Goal: Task Accomplishment & Management: Manage account settings

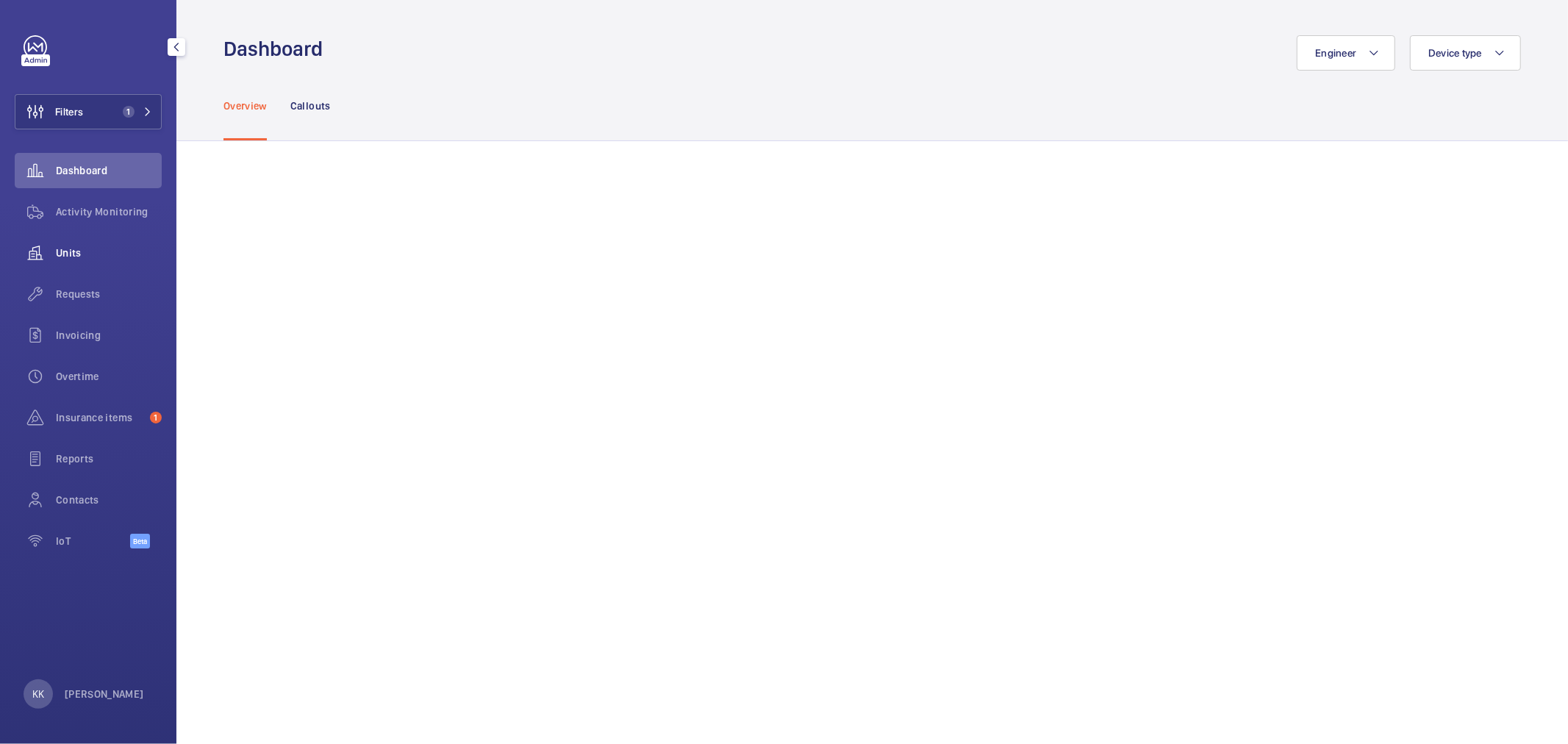
click at [145, 262] on div "Units" at bounding box center [88, 253] width 147 height 35
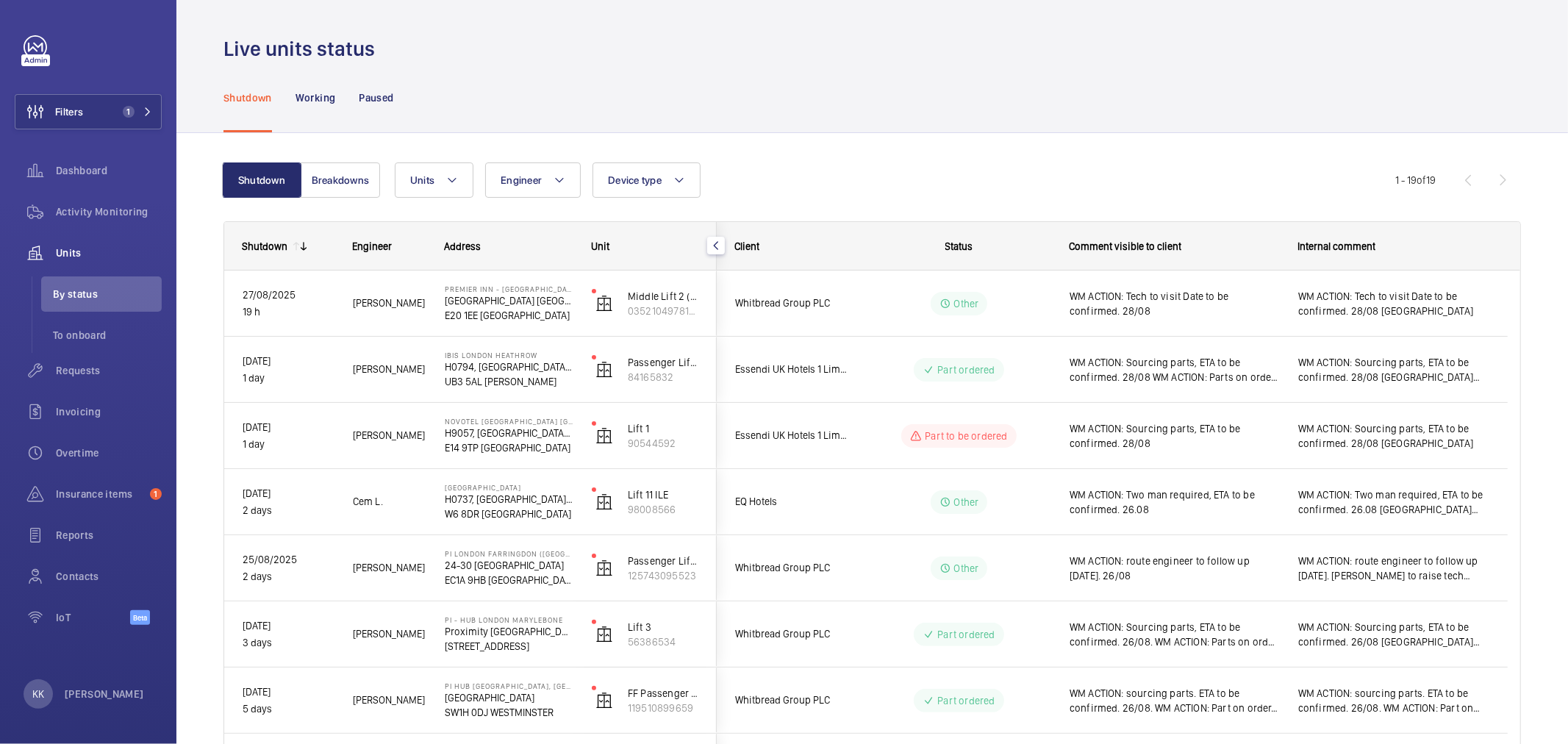
click at [948, 163] on div "Units Engineer Device type More filters Reset all filters" at bounding box center [895, 180] width 1000 height 35
click at [108, 104] on button "Filters 1" at bounding box center [88, 111] width 147 height 35
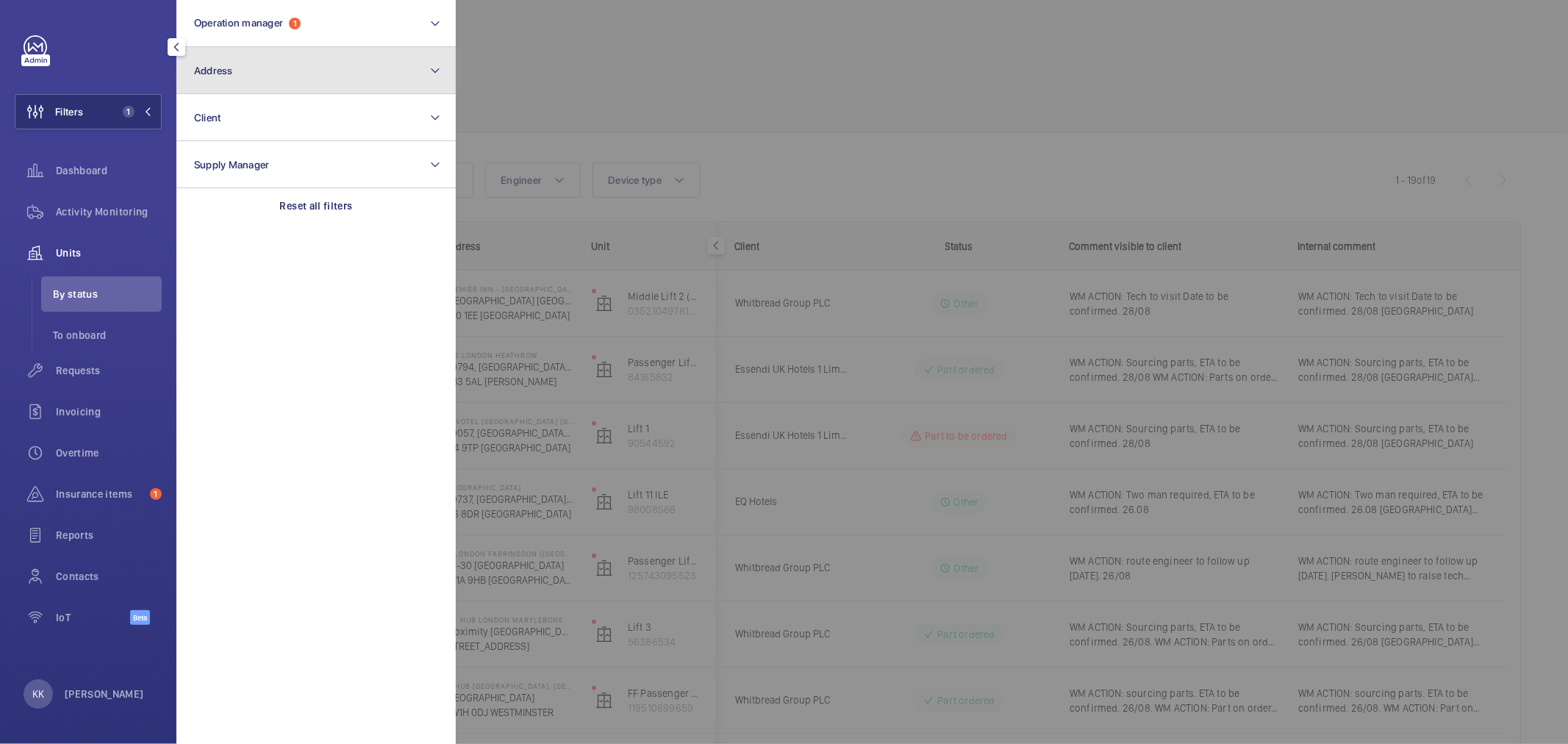
click at [265, 78] on button "Address" at bounding box center [316, 70] width 279 height 47
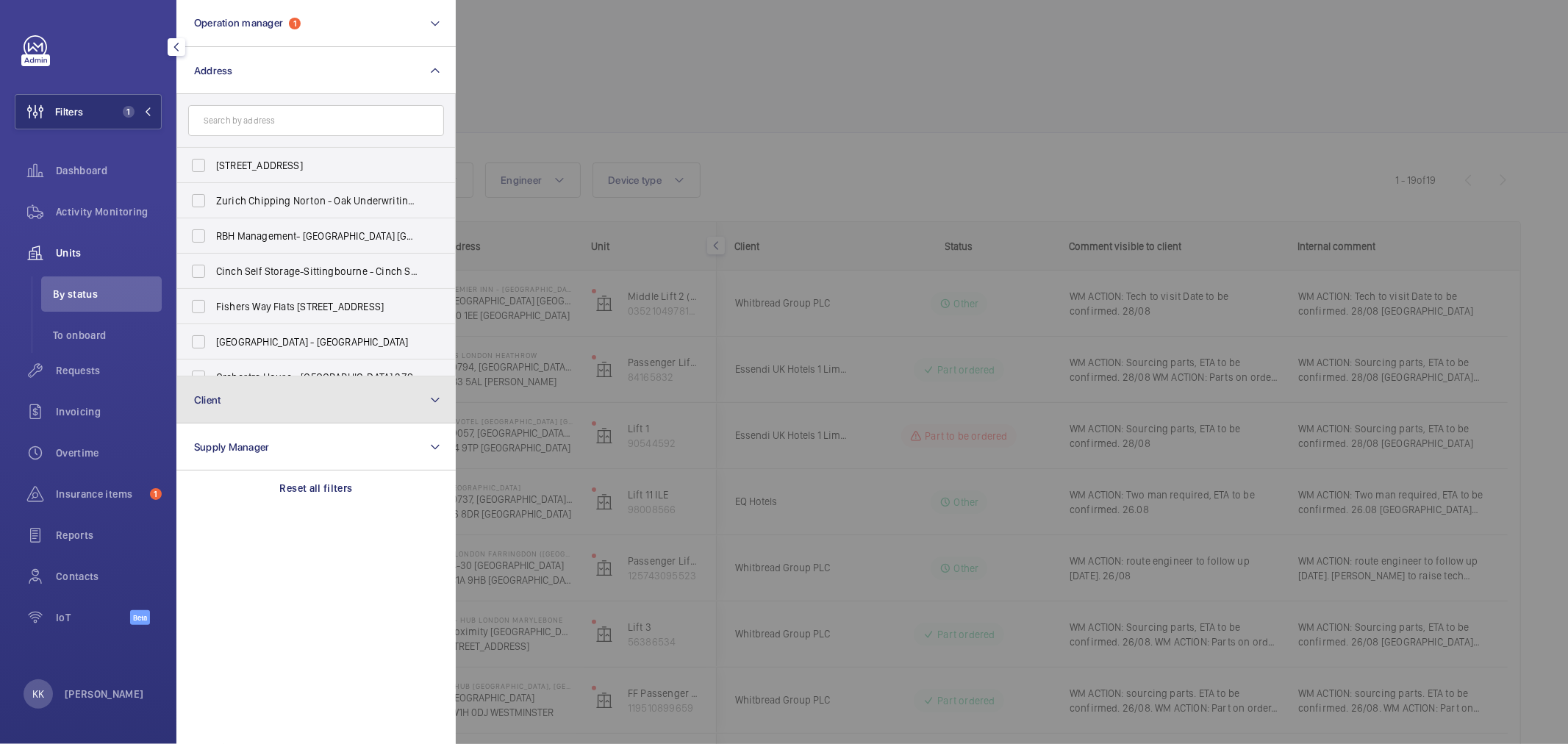
click at [237, 405] on button "Client" at bounding box center [316, 400] width 279 height 47
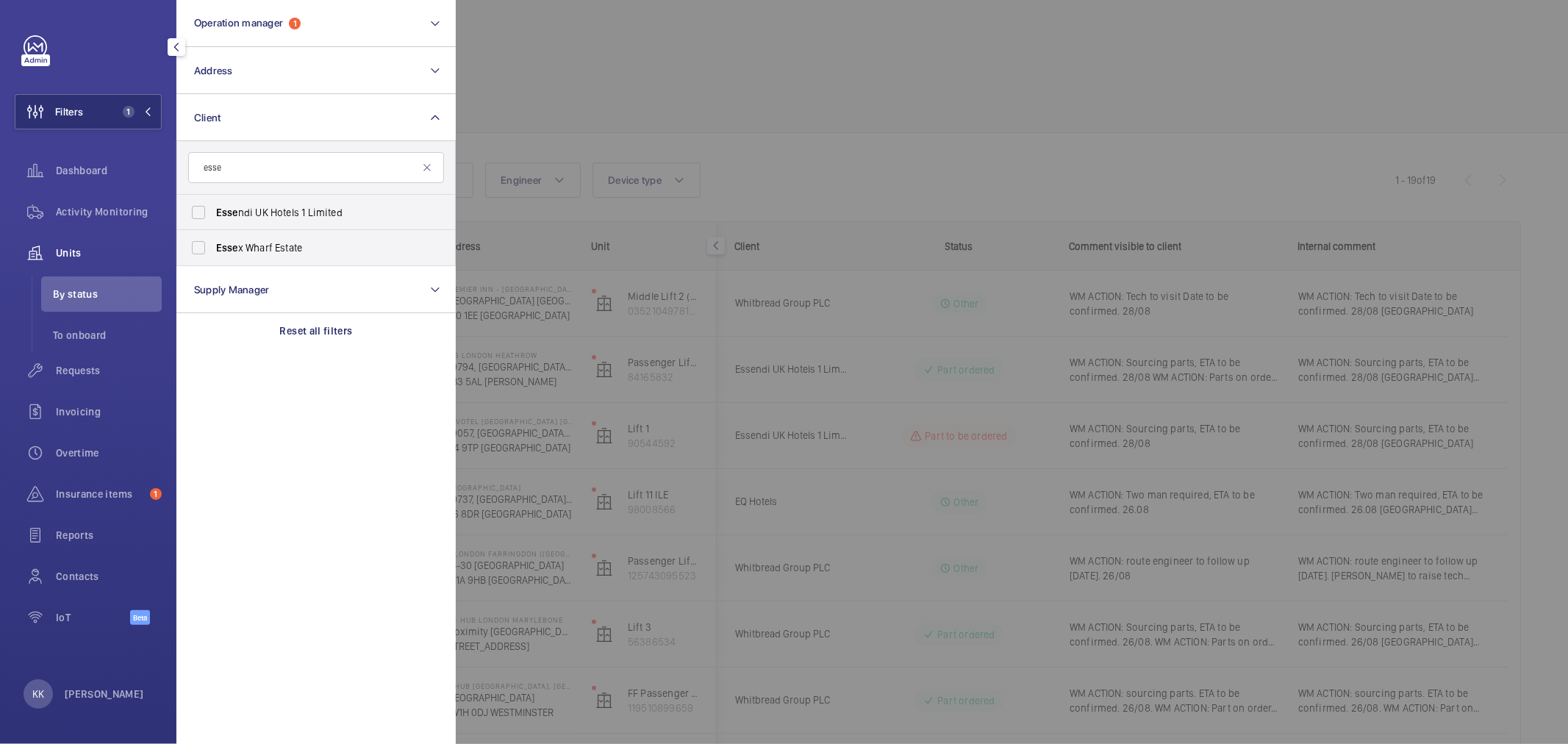
type input "esse"
click at [244, 215] on span "Esse ndi UK Hotels 1 Limited" at bounding box center [317, 212] width 202 height 15
click at [213, 215] on input "Esse ndi UK Hotels 1 Limited" at bounding box center [198, 212] width 29 height 29
checkbox input "true"
click at [988, 156] on div at bounding box center [1239, 372] width 1568 height 744
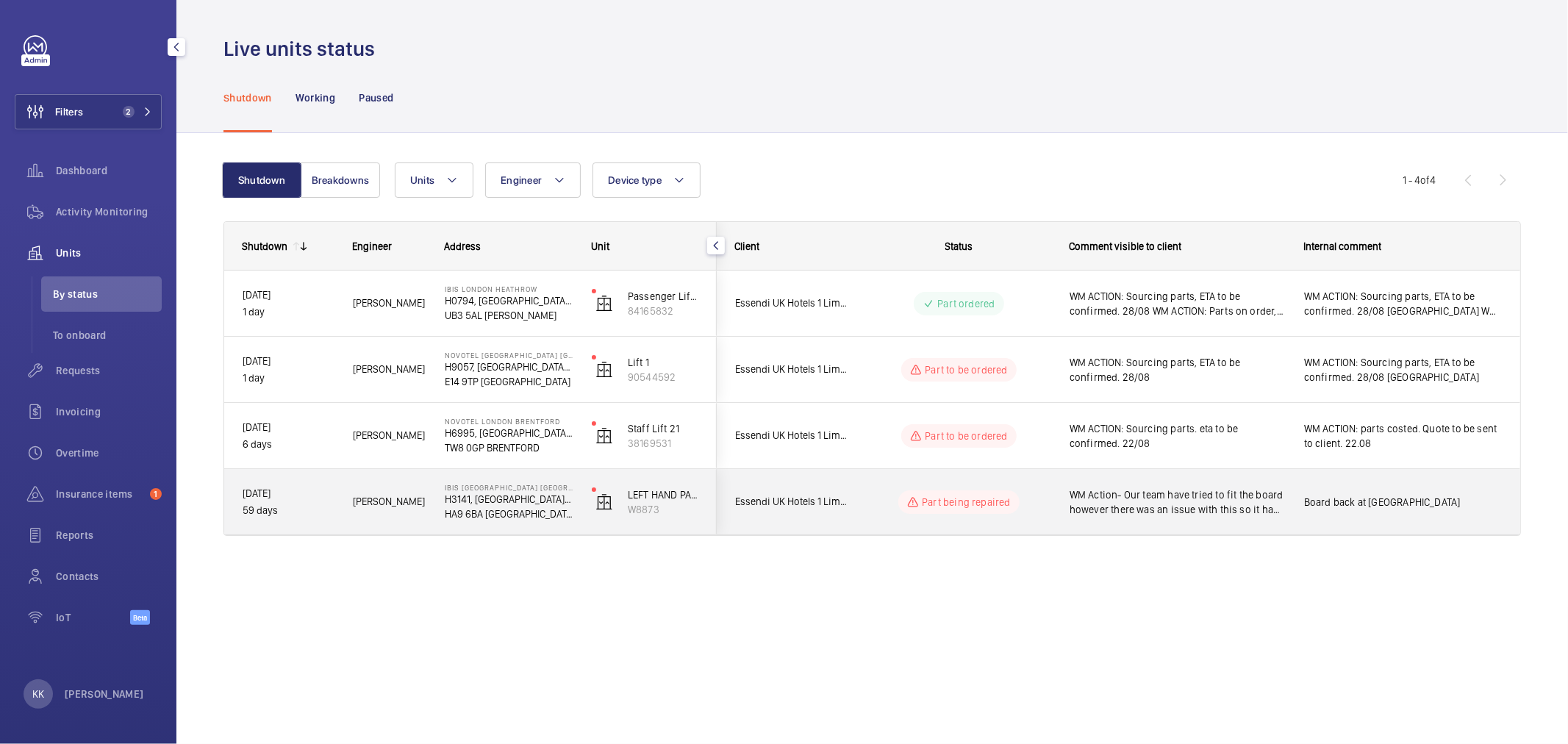
click at [1182, 494] on span "WM Action- Our team have tried to fit the board however there was an issue with…" at bounding box center [1177, 502] width 215 height 29
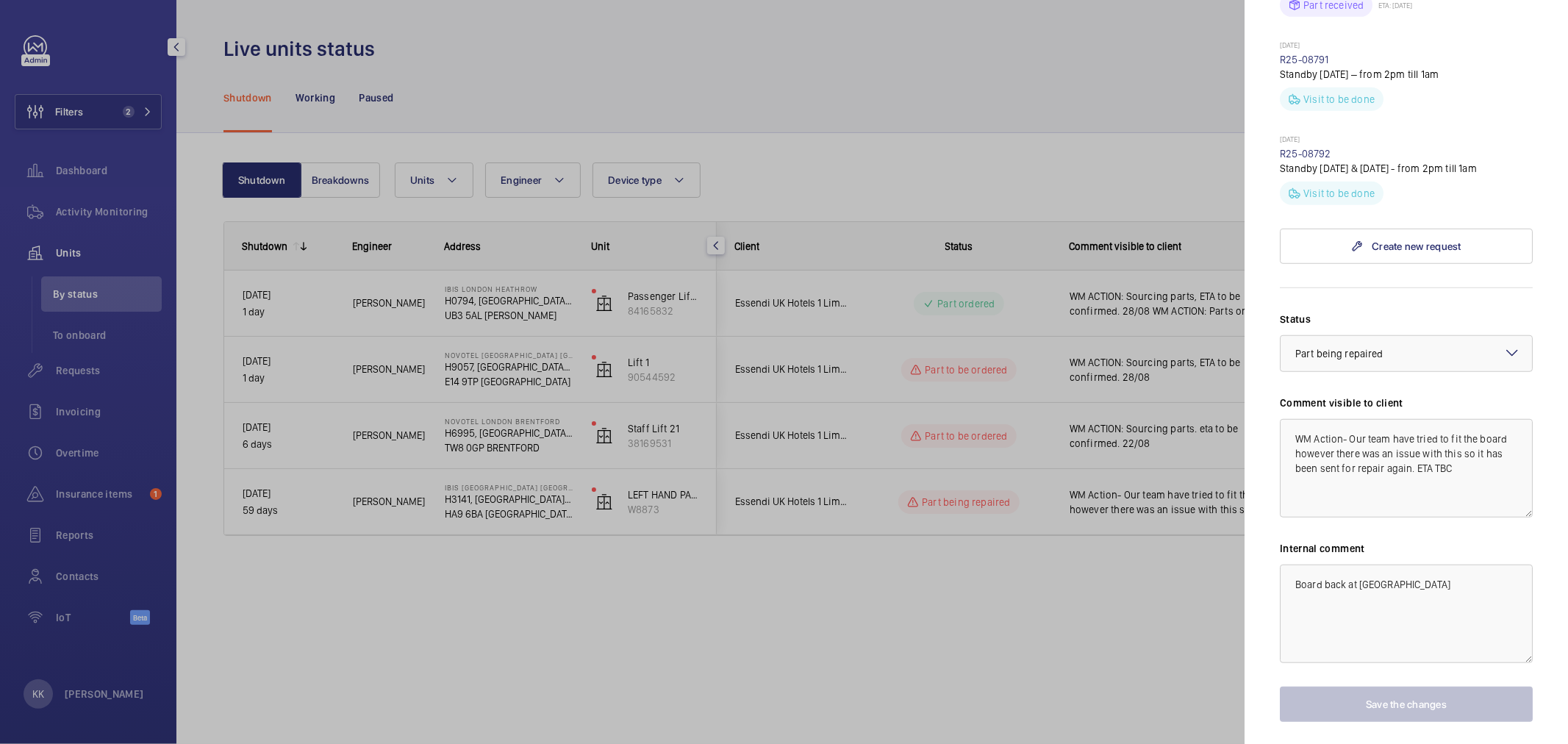
scroll to position [811, 0]
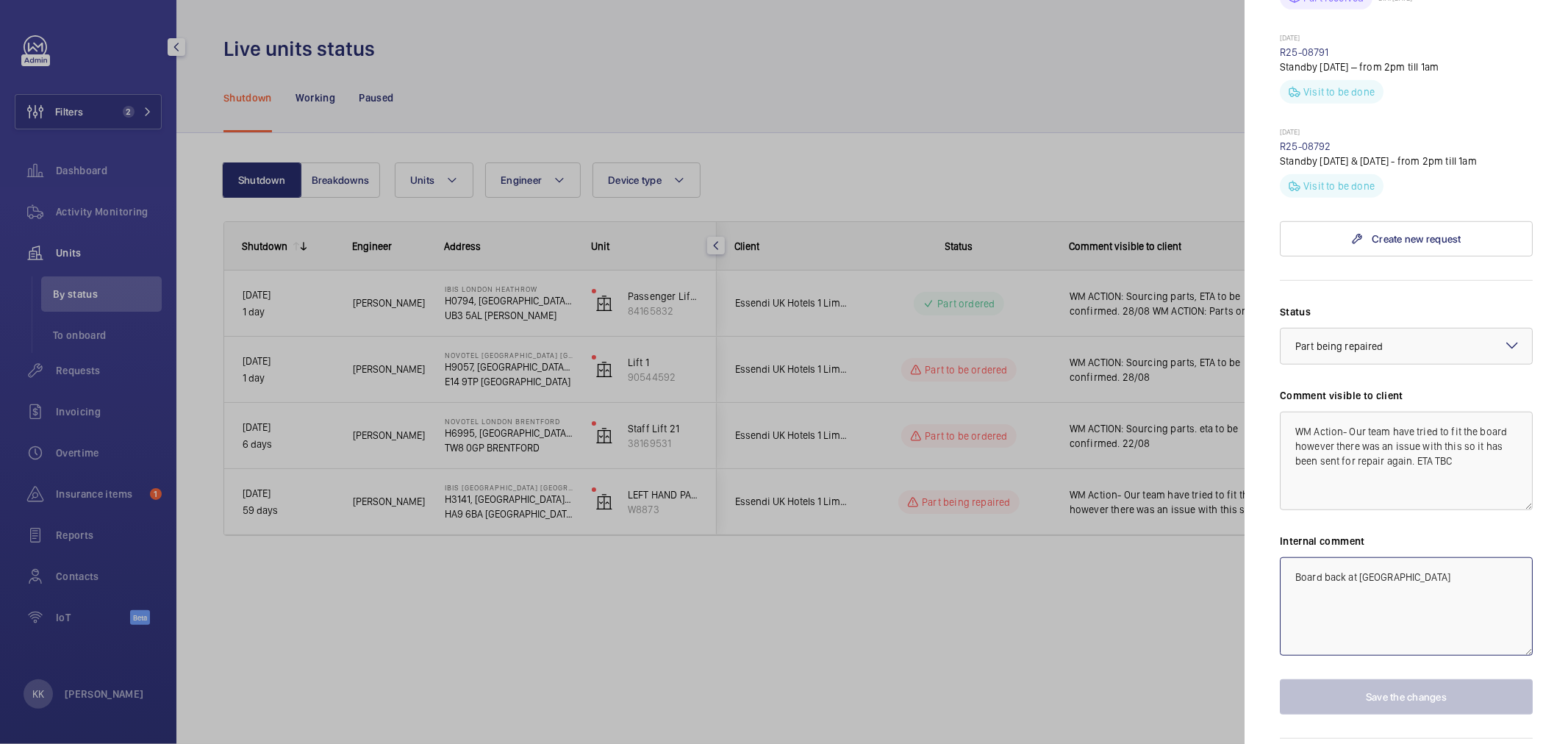
click at [1506, 558] on textarea "Board back at Paramount" at bounding box center [1405, 606] width 253 height 98
click at [1428, 570] on textarea "Board back at Paramount" at bounding box center [1405, 606] width 253 height 98
click at [1493, 558] on textarea "Board back at Paramount" at bounding box center [1405, 606] width 253 height 98
click at [1457, 411] on textarea "WM Action- Our team have tried to fit the board however there was an issue with…" at bounding box center [1405, 460] width 253 height 98
click at [1478, 422] on textarea "WM Action- Our team have tried to fit the board however there was an issue with…" at bounding box center [1405, 460] width 253 height 98
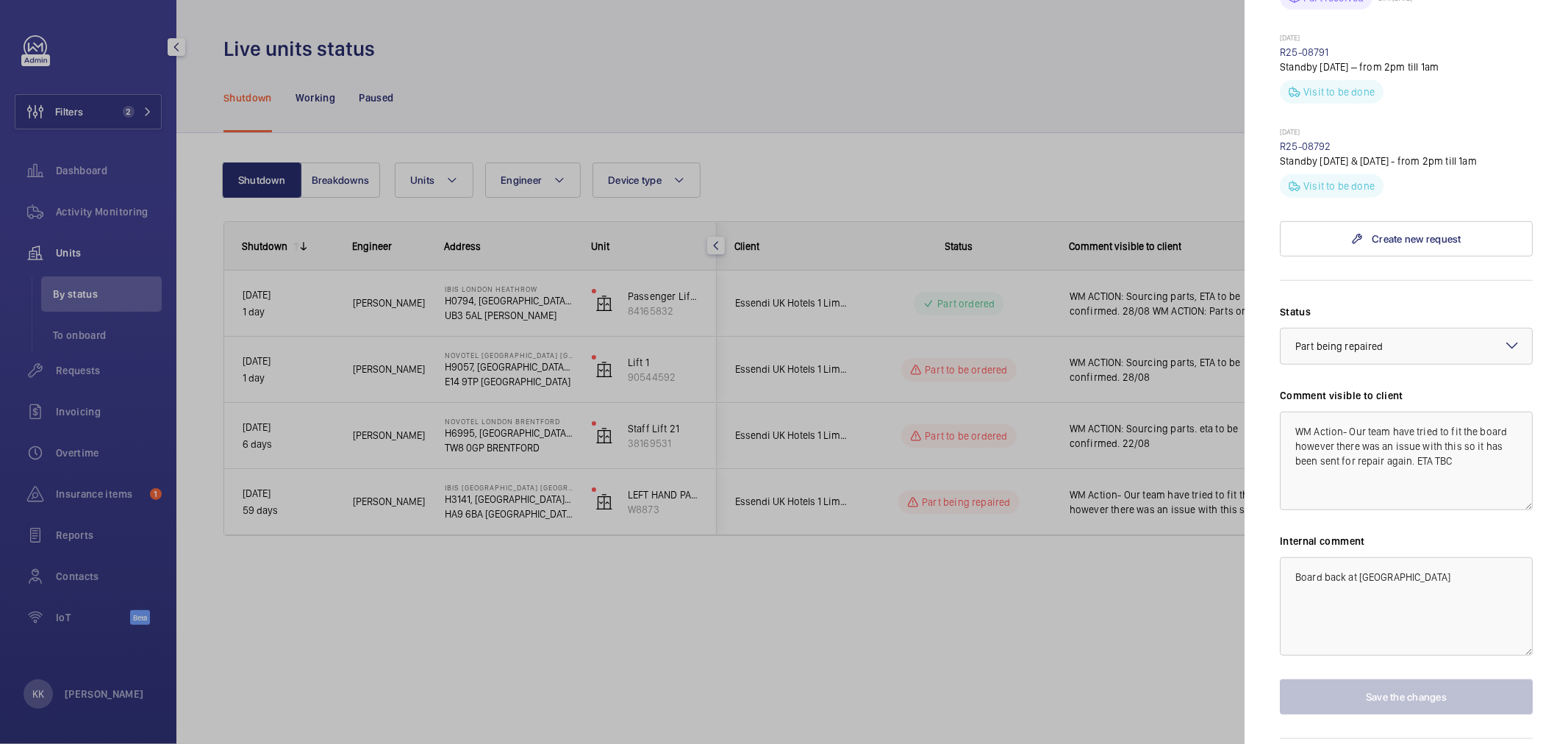
click at [1028, 442] on div at bounding box center [784, 372] width 1568 height 744
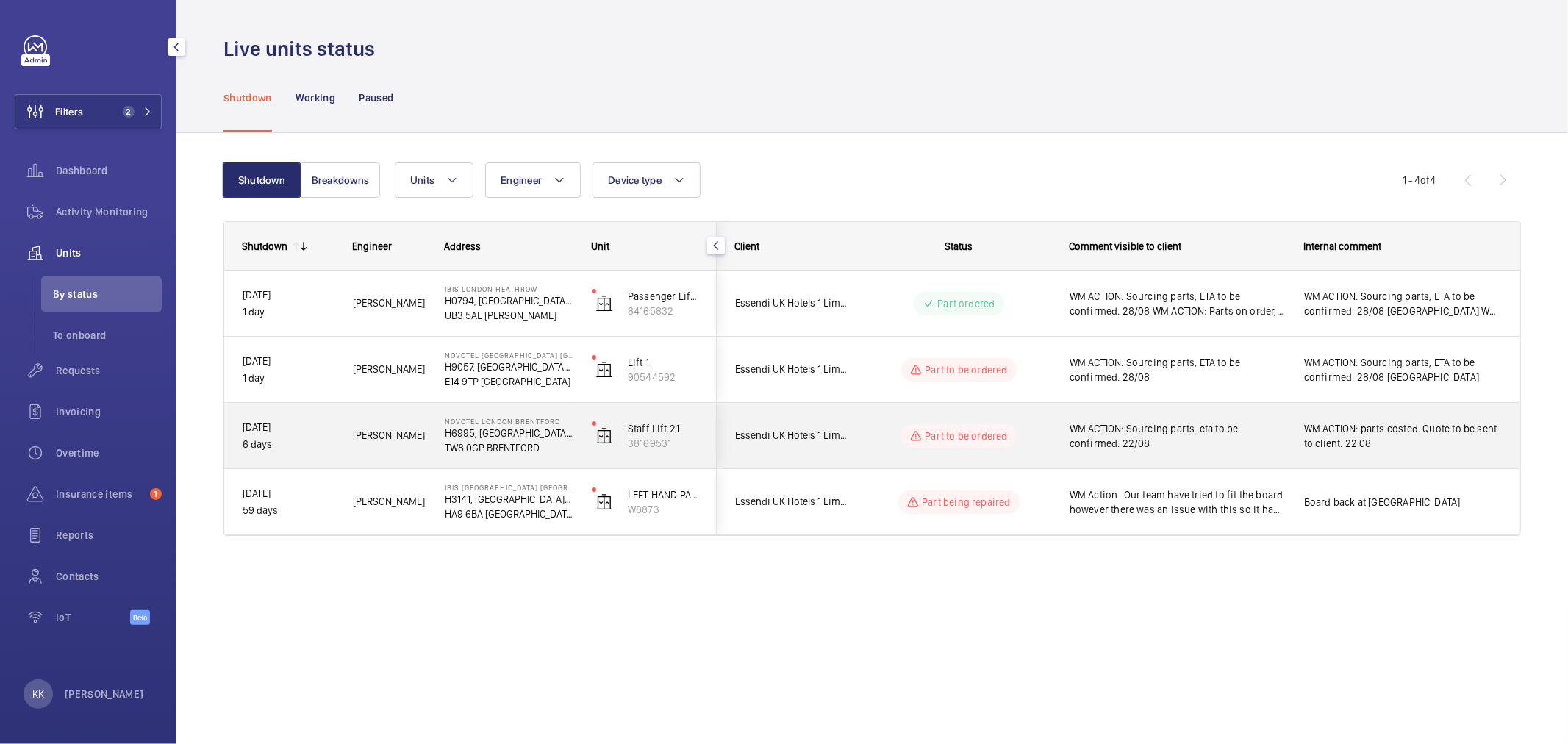
click at [1175, 434] on span "WM ACTION: Sourcing parts. eta to be confirmed. 22/08" at bounding box center [1177, 436] width 215 height 29
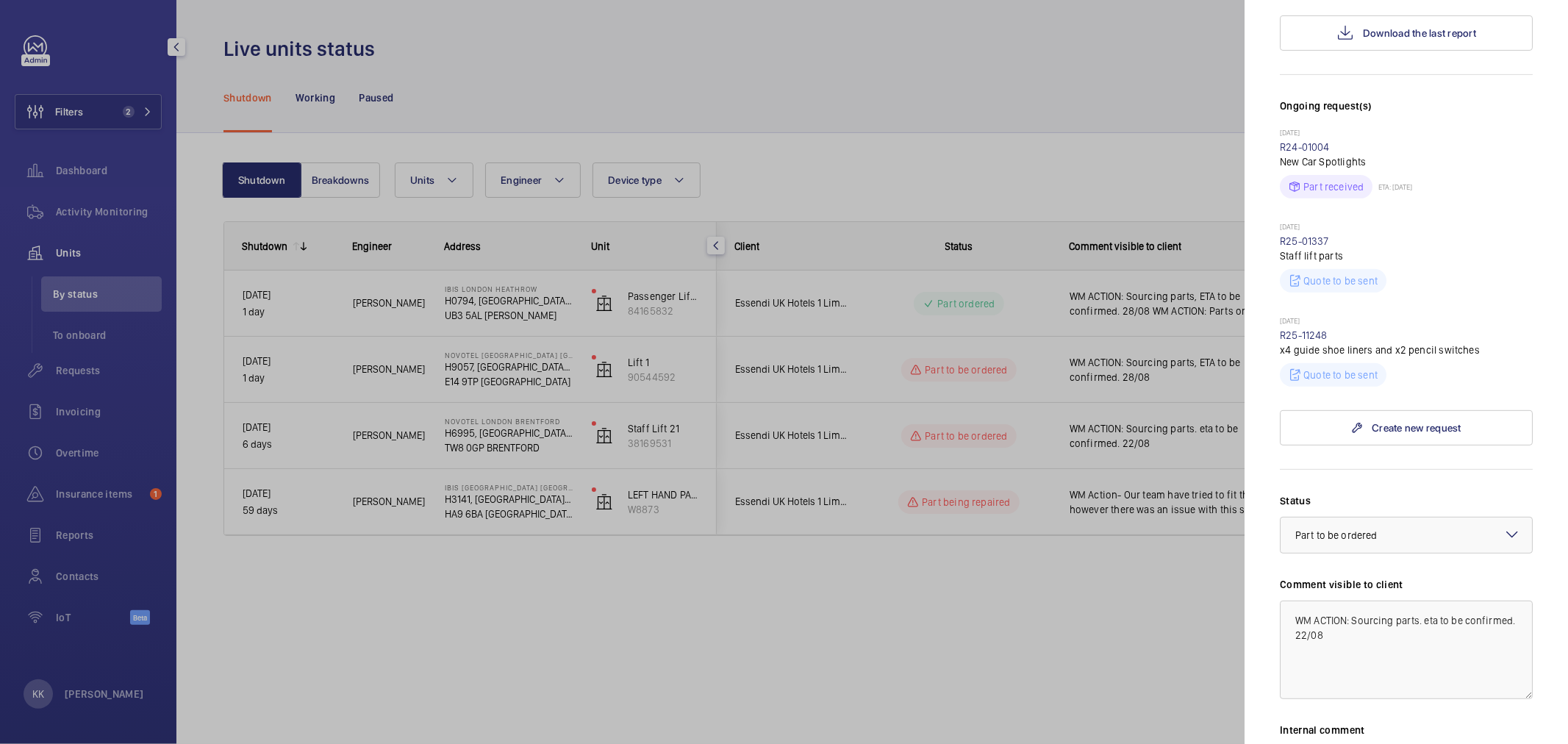
scroll to position [408, 0]
click at [1311, 330] on link "R25-11248" at bounding box center [1303, 333] width 48 height 12
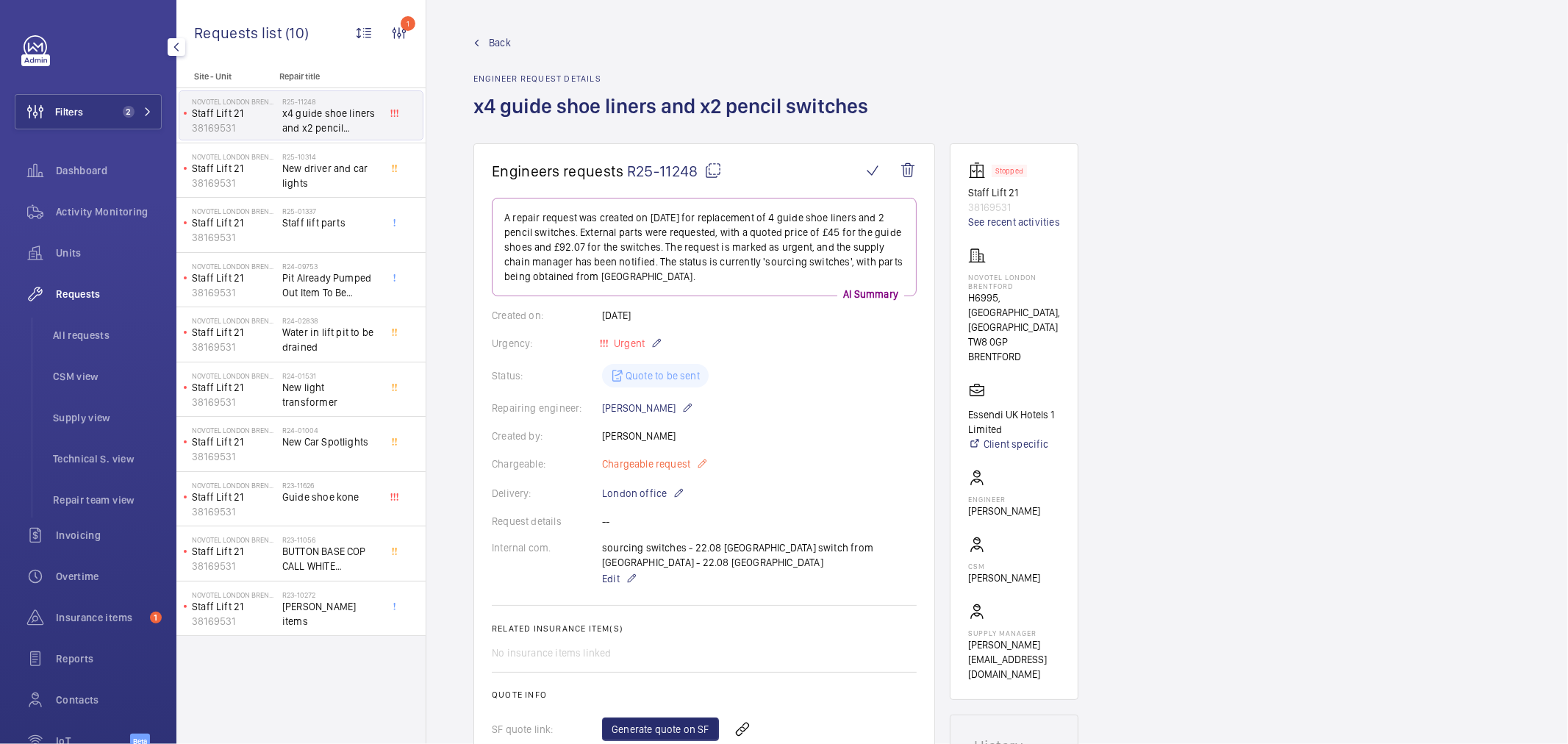
click at [650, 468] on span "Chargeable request" at bounding box center [646, 464] width 88 height 15
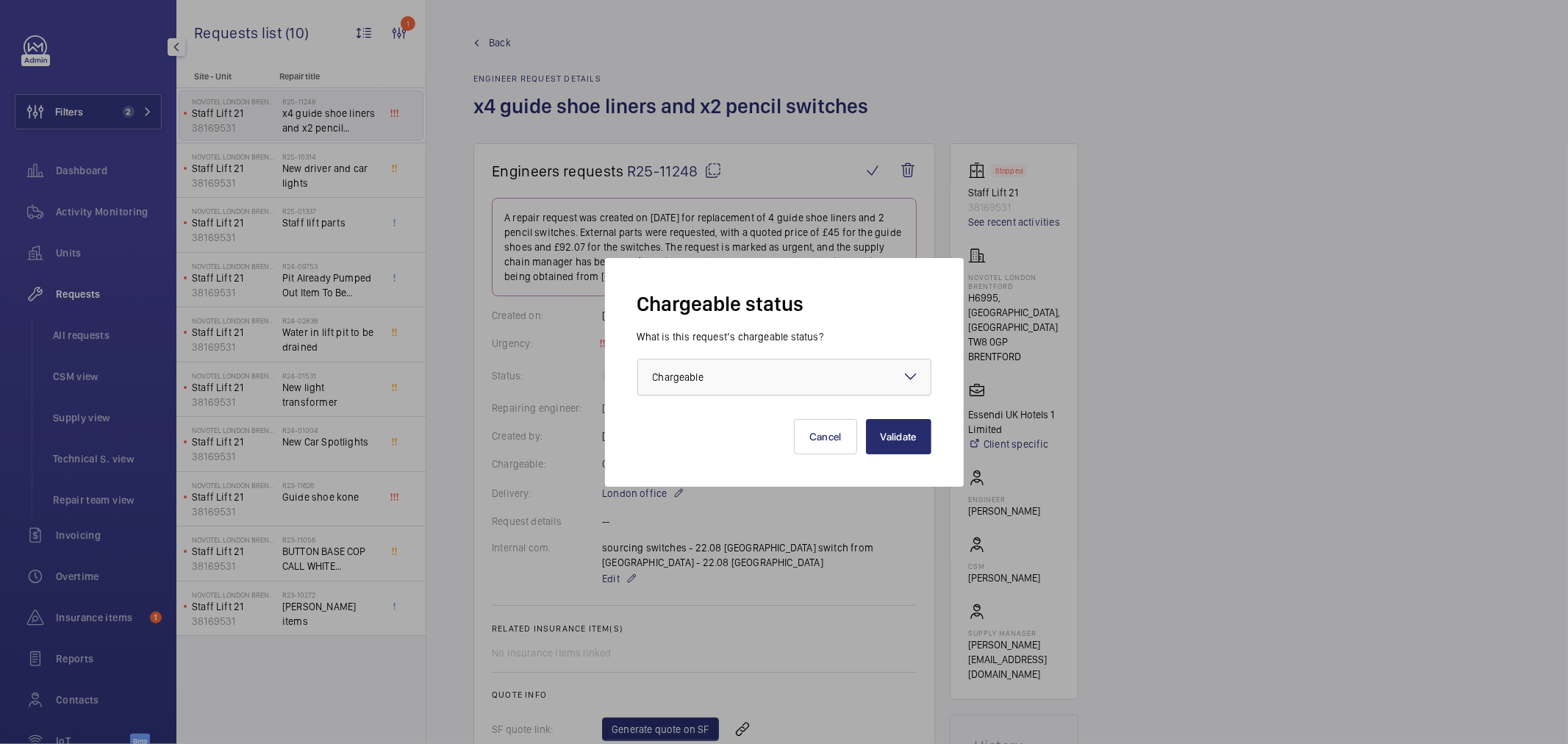
click at [717, 388] on div at bounding box center [784, 377] width 293 height 35
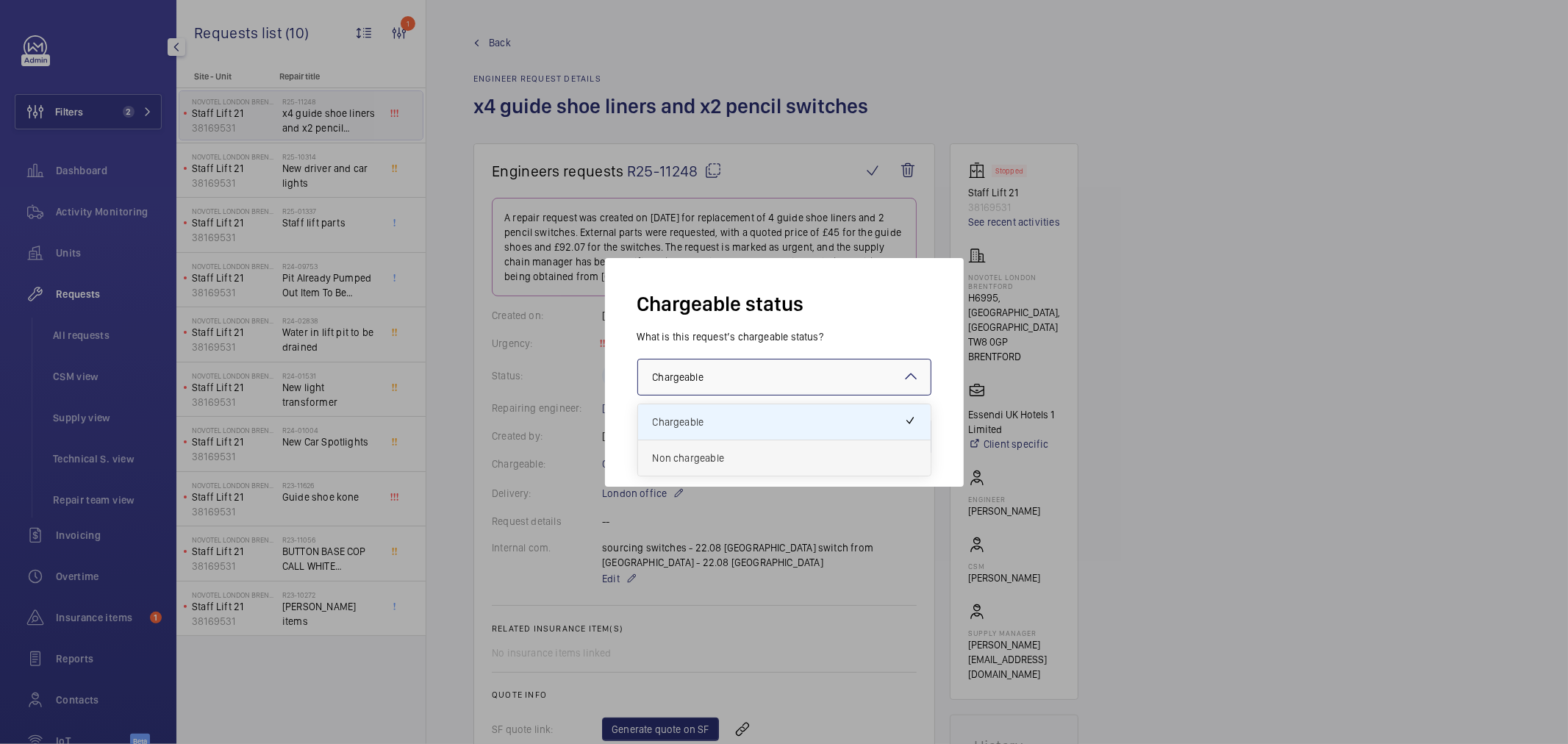
click at [722, 455] on span "Non chargeable" at bounding box center [784, 458] width 263 height 15
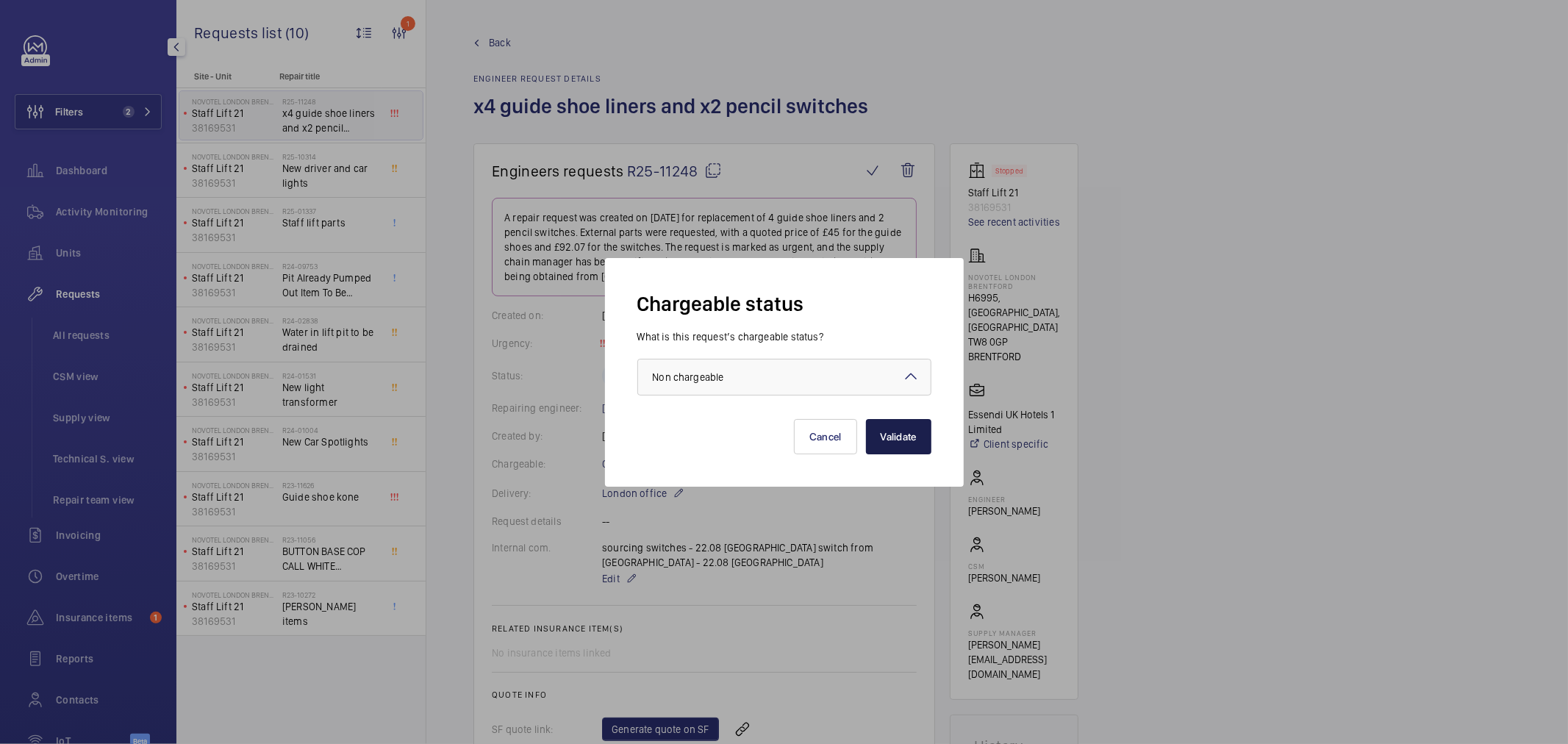
click at [915, 439] on button "Validate" at bounding box center [898, 436] width 65 height 35
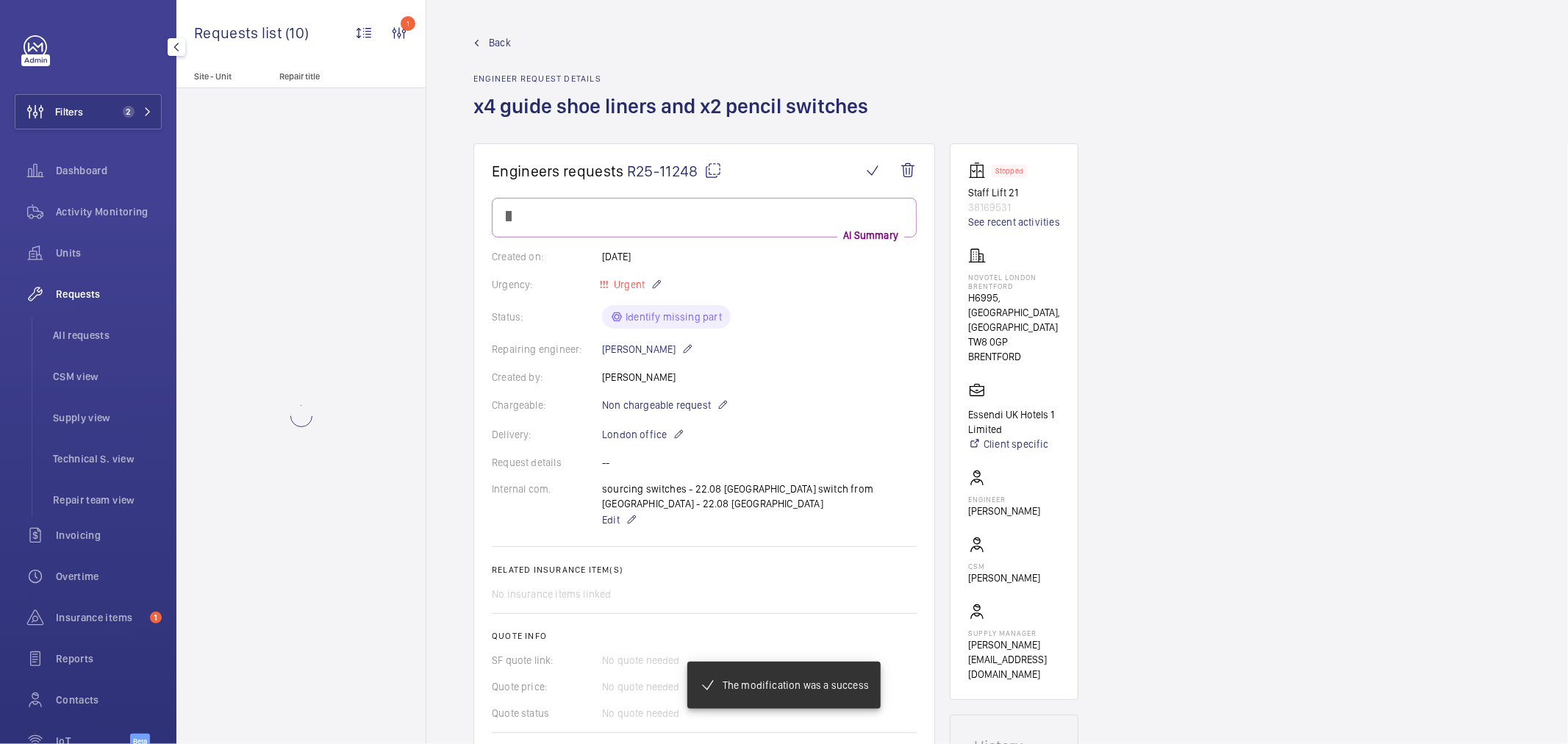
click at [651, 167] on span "R25-11248" at bounding box center [674, 171] width 95 height 18
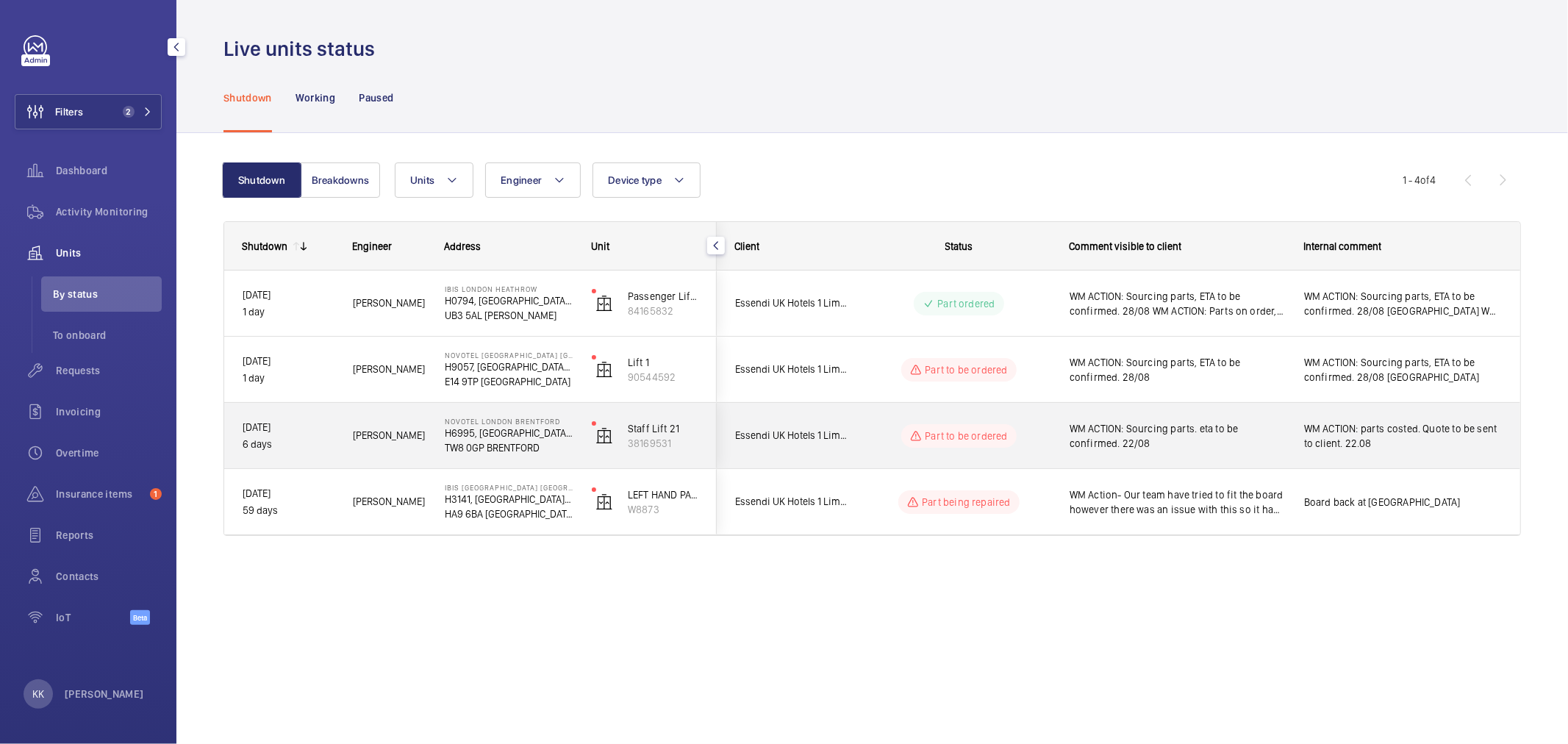
click at [1179, 436] on span "WM ACTION: Sourcing parts. eta to be confirmed. 22/08" at bounding box center [1177, 436] width 215 height 29
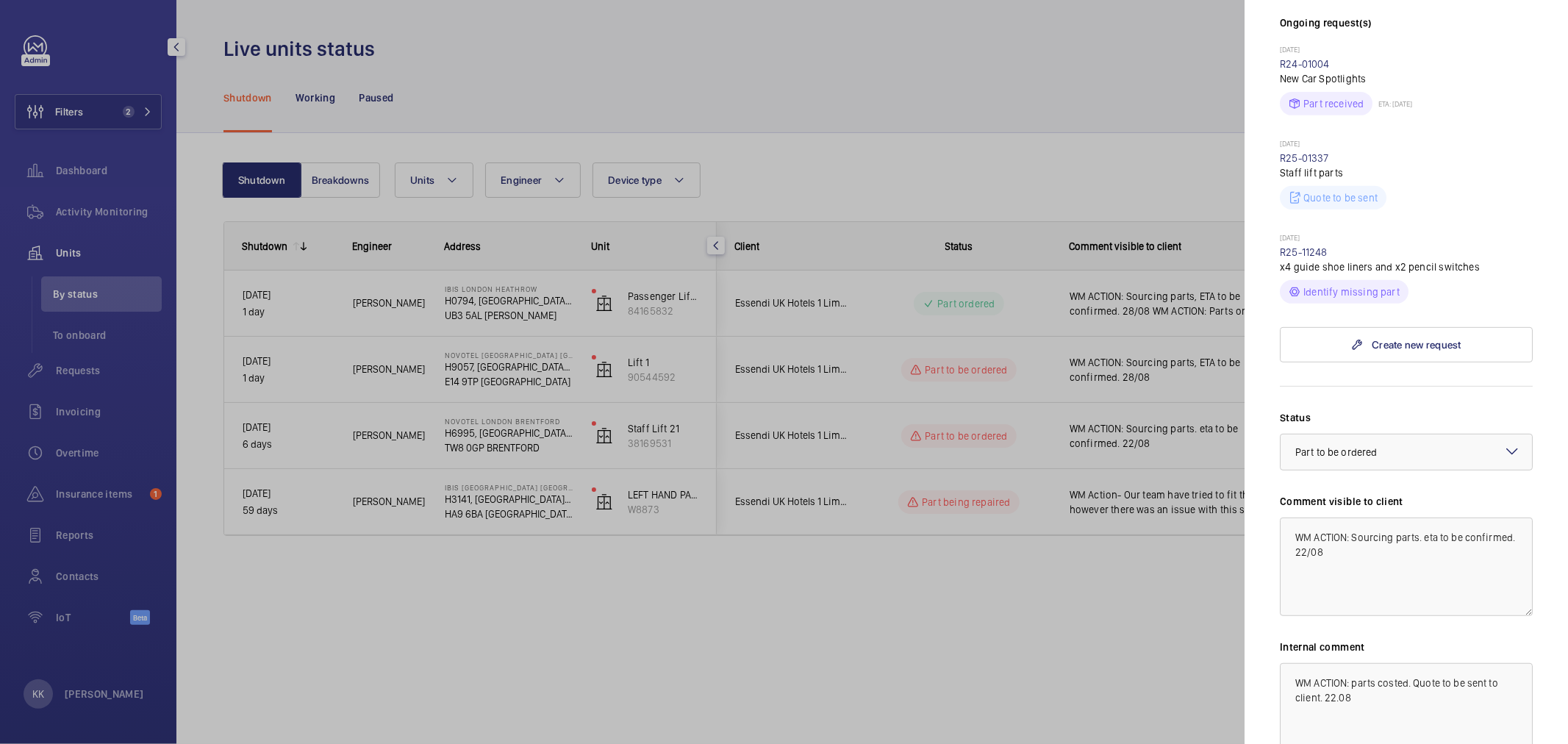
scroll to position [649, 0]
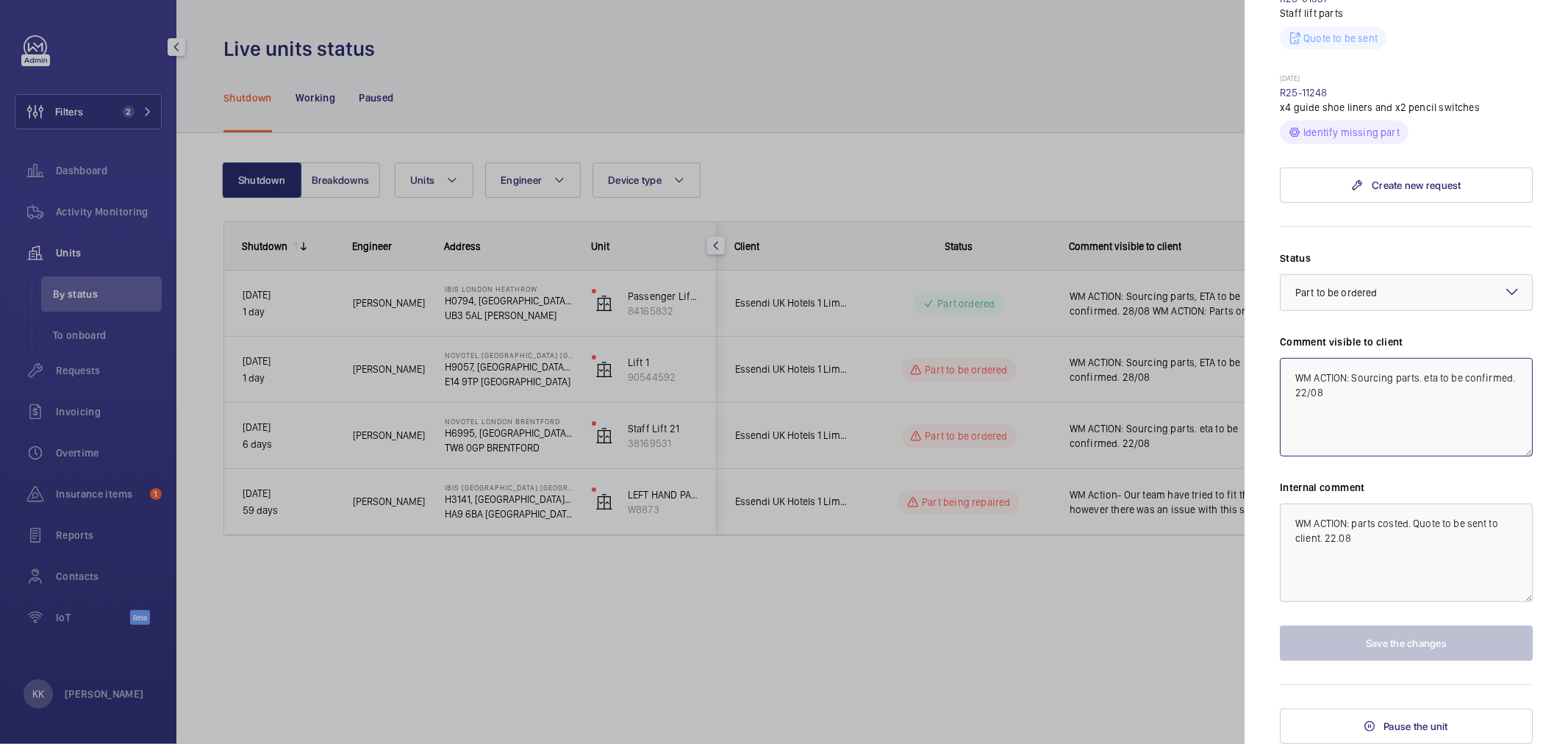
click at [1405, 433] on textarea "WM ACTION: Sourcing parts. eta to be confirmed. 22/08" at bounding box center [1405, 407] width 253 height 98
drag, startPoint x: 1396, startPoint y: 582, endPoint x: 1213, endPoint y: 506, distance: 198.2
click at [1215, 510] on mat-sidenav-container "Filters 2 Dashboard Activity Monitoring Units By status To onboard Requests Inv…" at bounding box center [784, 372] width 1568 height 744
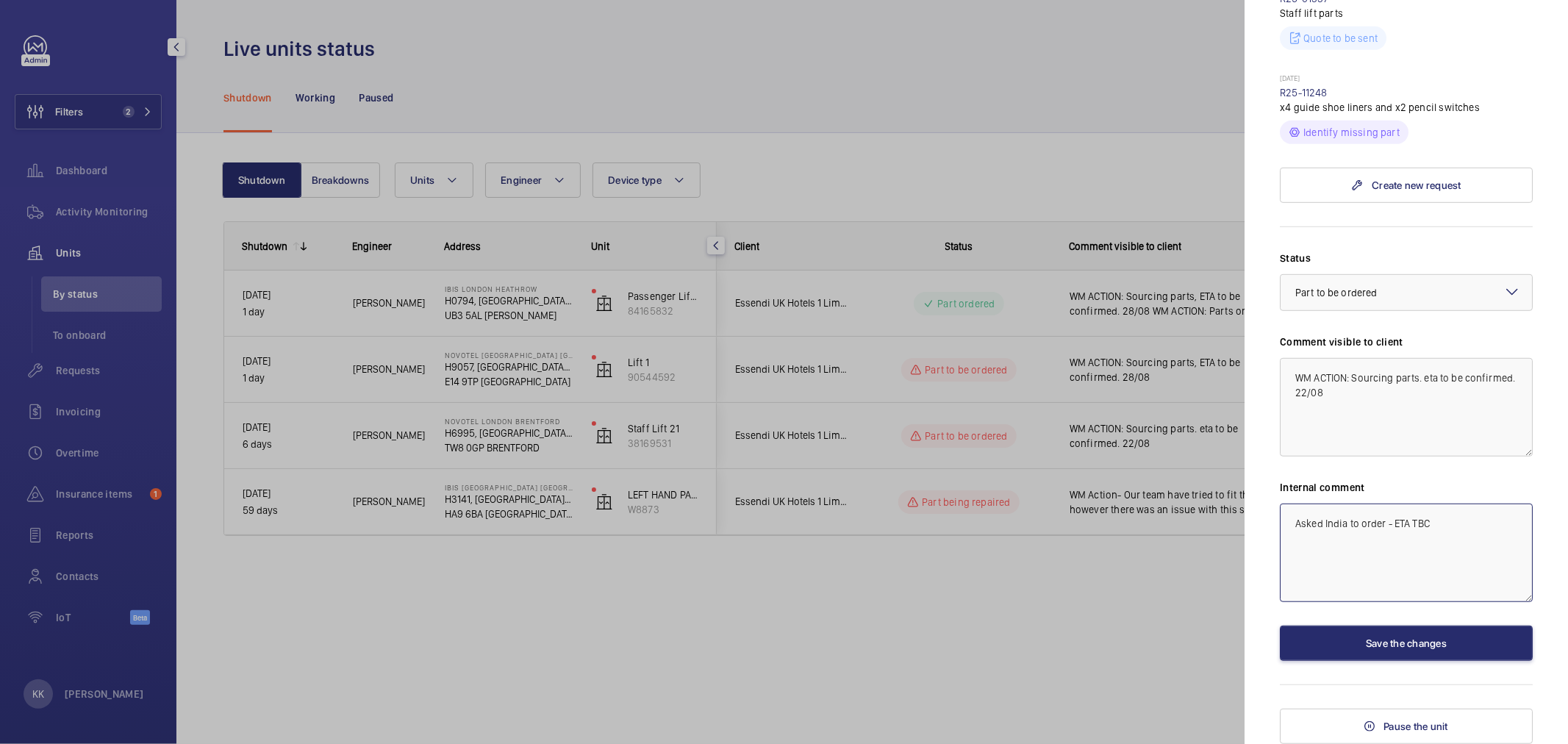
type textarea "Asked India to order - ETA TBC"
click at [1378, 389] on textarea "WM ACTION: Sourcing parts. eta to be confirmed. 22/08" at bounding box center [1405, 407] width 253 height 98
drag, startPoint x: 1382, startPoint y: 393, endPoint x: 1348, endPoint y: 394, distance: 34.0
click at [1348, 394] on textarea "WM ACTION: Sourcing parts. eta to be confirmed. 22/08" at bounding box center [1405, 407] width 253 height 98
click at [1317, 366] on textarea "WM ACTION: Sourcing parts. eta to be confirmed" at bounding box center [1405, 407] width 253 height 98
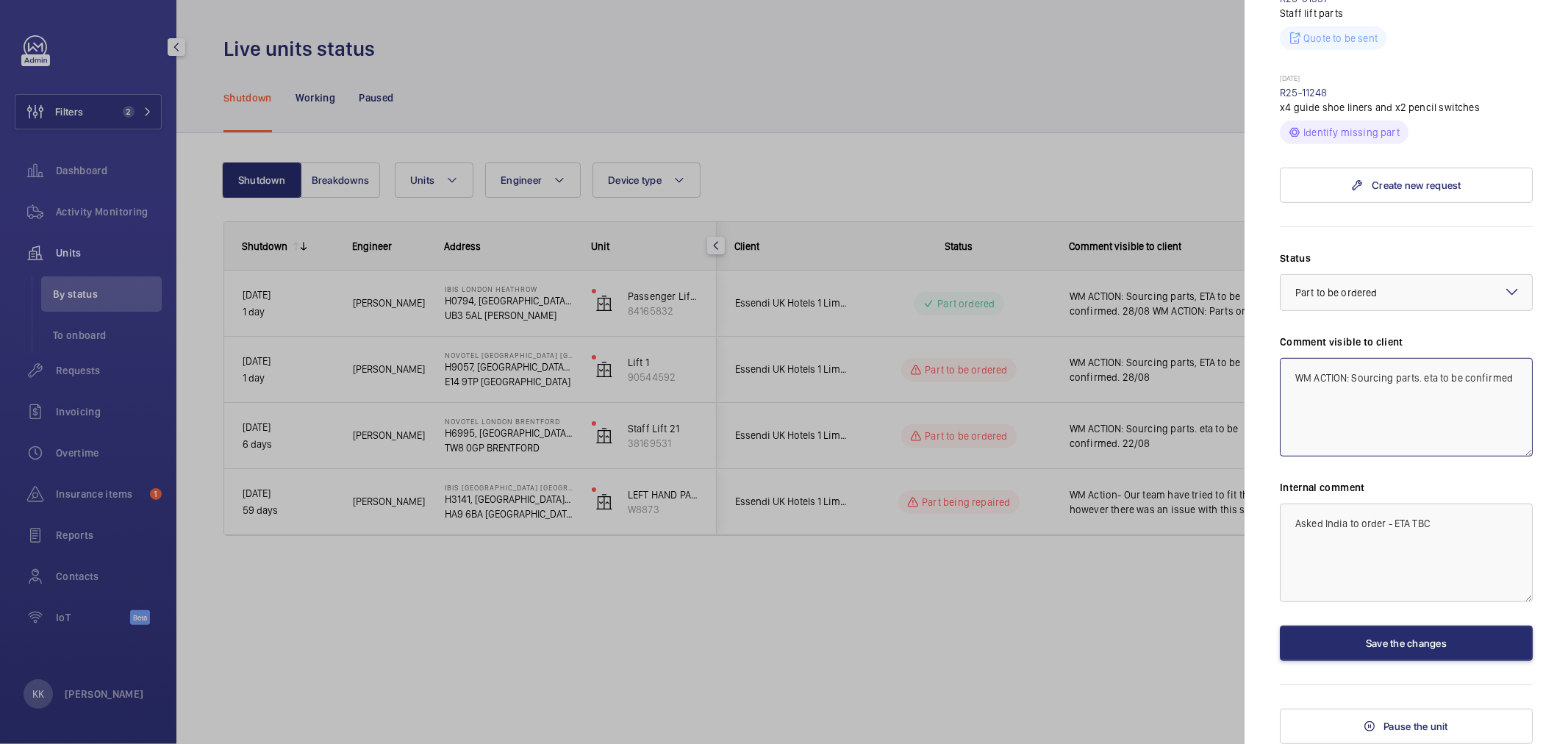
click at [1317, 366] on textarea "WM ACTION: Sourcing parts. eta to be confirmed" at bounding box center [1405, 407] width 253 height 98
click at [1392, 424] on textarea "WM Action: Sourcing parts. eta to be confirmed" at bounding box center [1405, 407] width 253 height 98
click at [1496, 383] on textarea "WM Action: Sourcing parts. eta to be confirmed" at bounding box center [1405, 407] width 253 height 98
click at [1420, 378] on textarea "WM Action: Sourcing parts. eta to be confirmed" at bounding box center [1405, 407] width 253 height 98
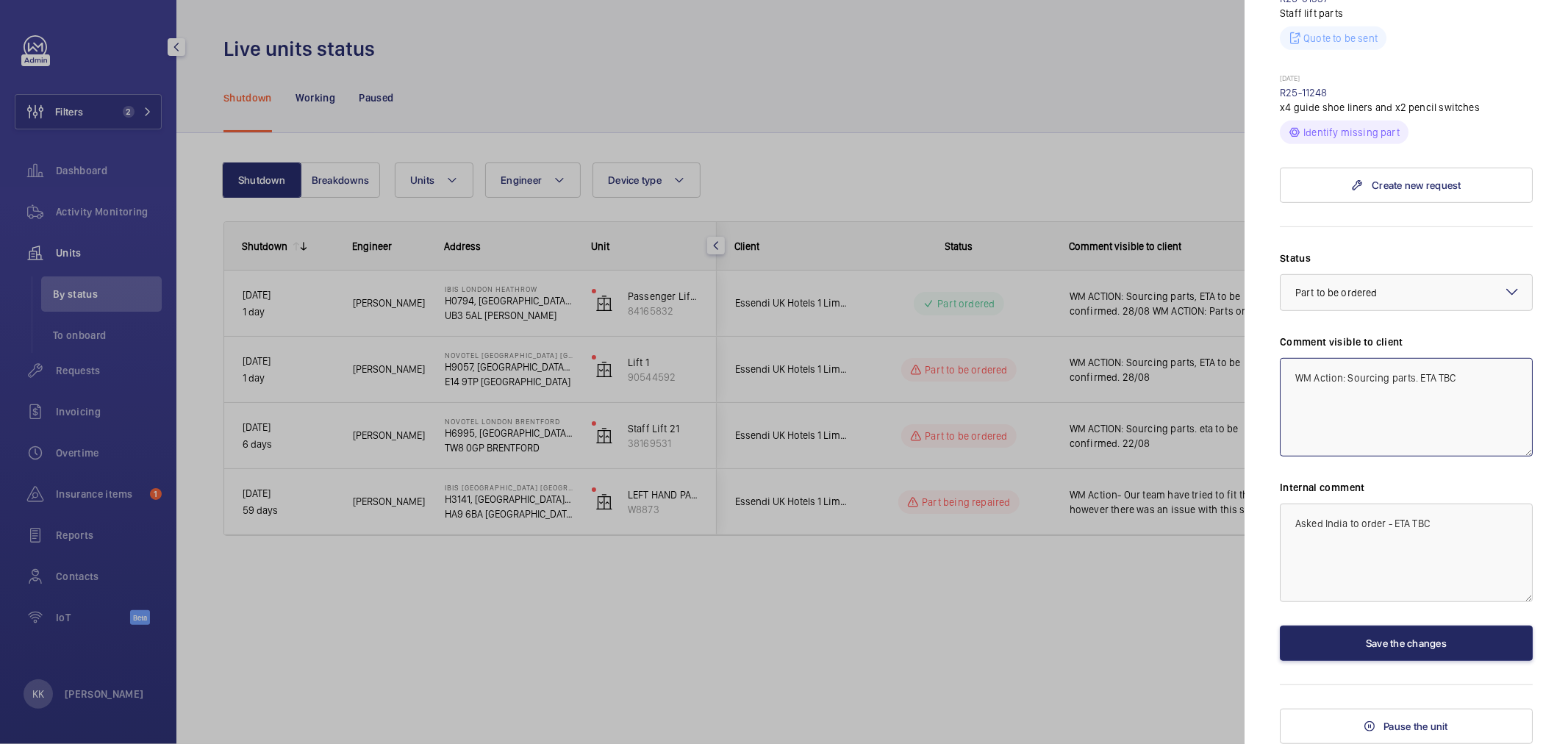
type textarea "WM Action: Sourcing parts. ETA TBC"
click at [1400, 637] on button "Save the changes" at bounding box center [1405, 643] width 253 height 35
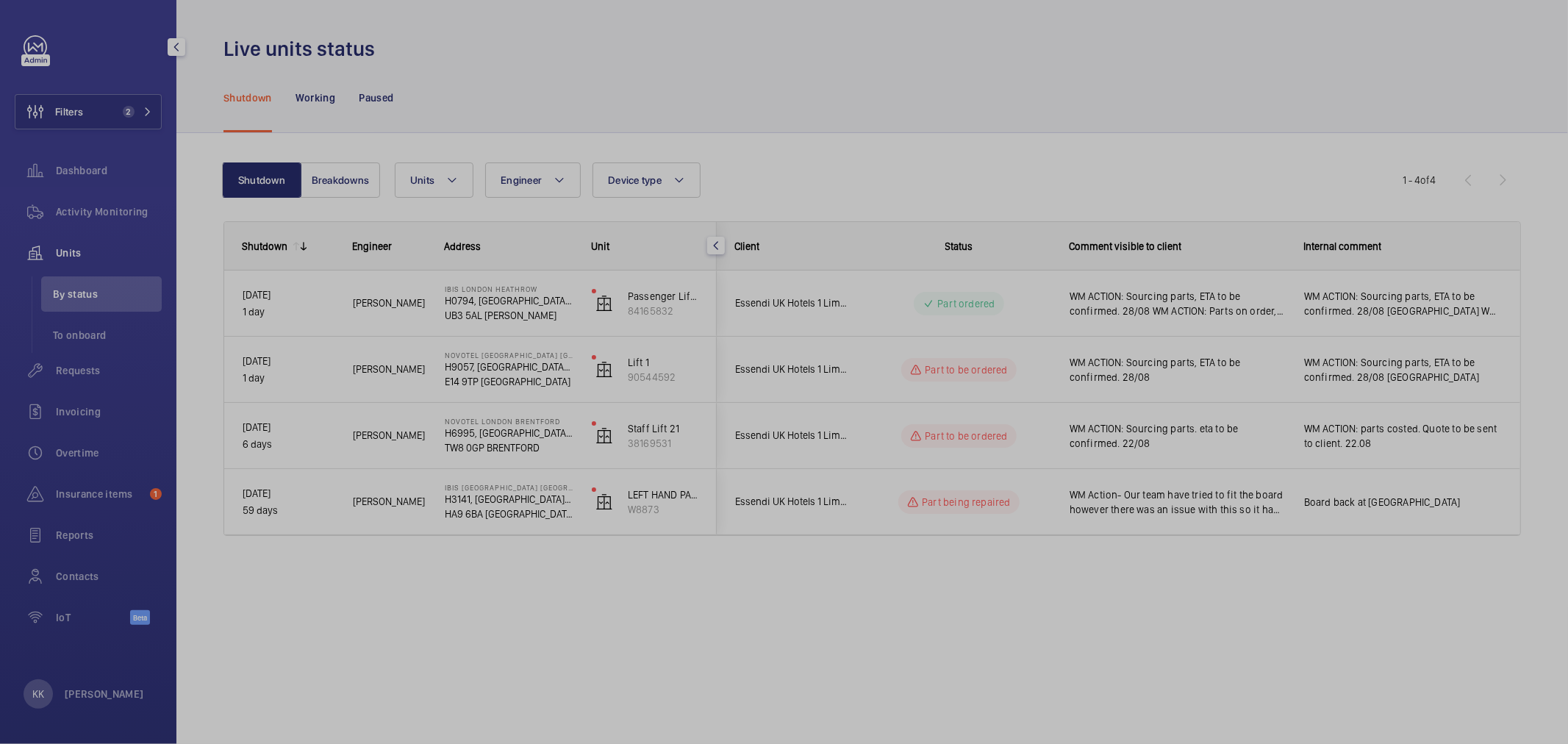
scroll to position [0, 0]
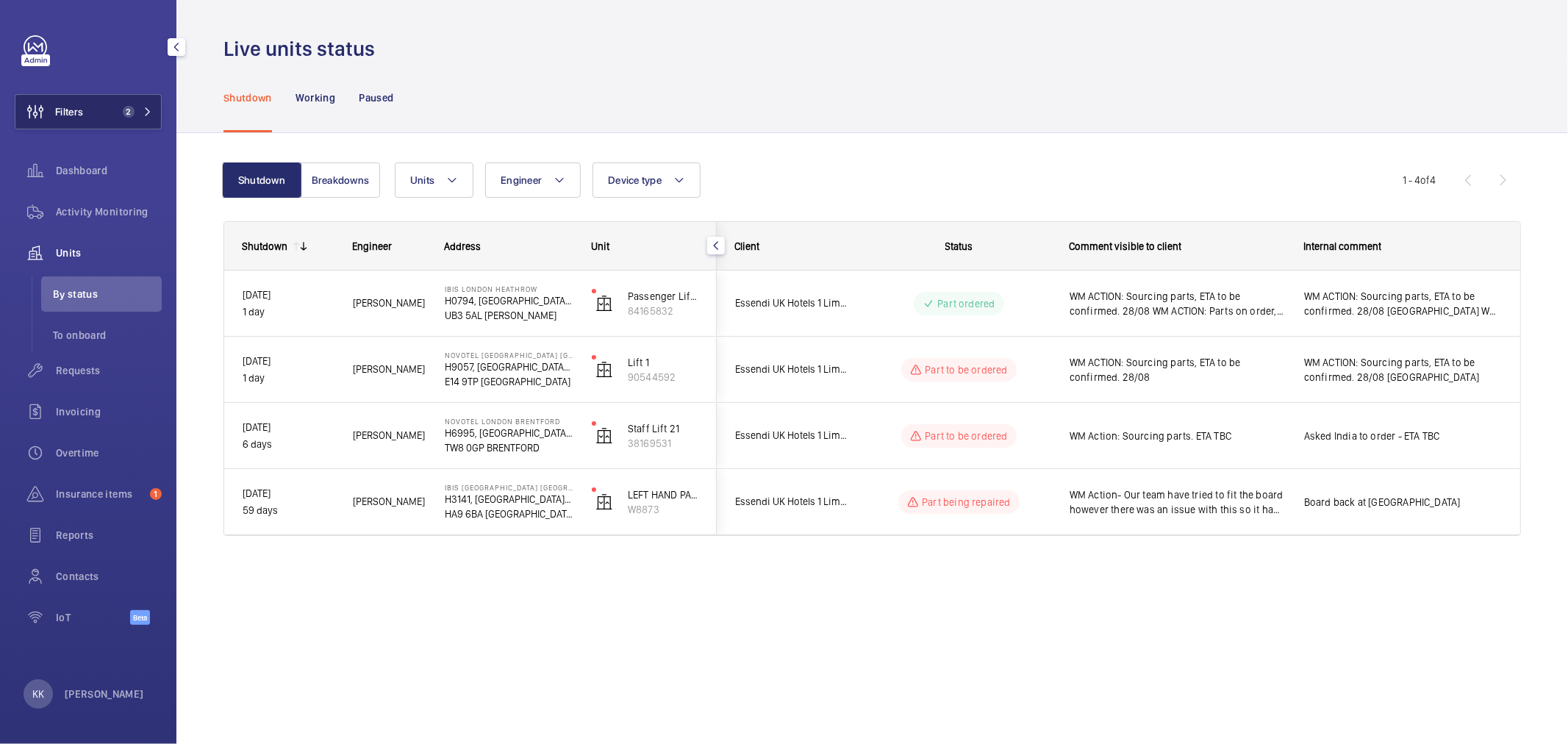
click at [130, 106] on span "2" at bounding box center [129, 111] width 12 height 12
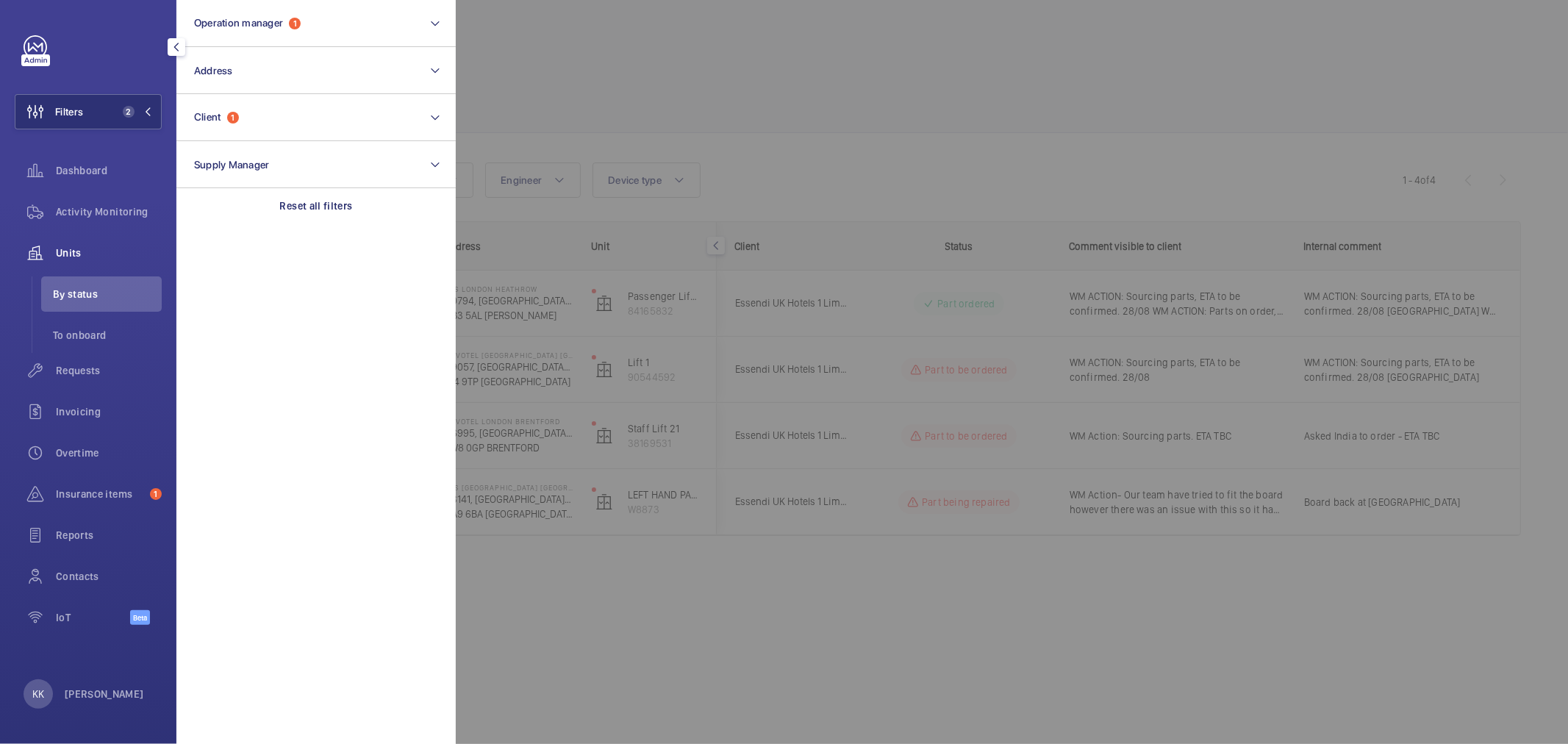
click at [644, 78] on div at bounding box center [1239, 372] width 1568 height 744
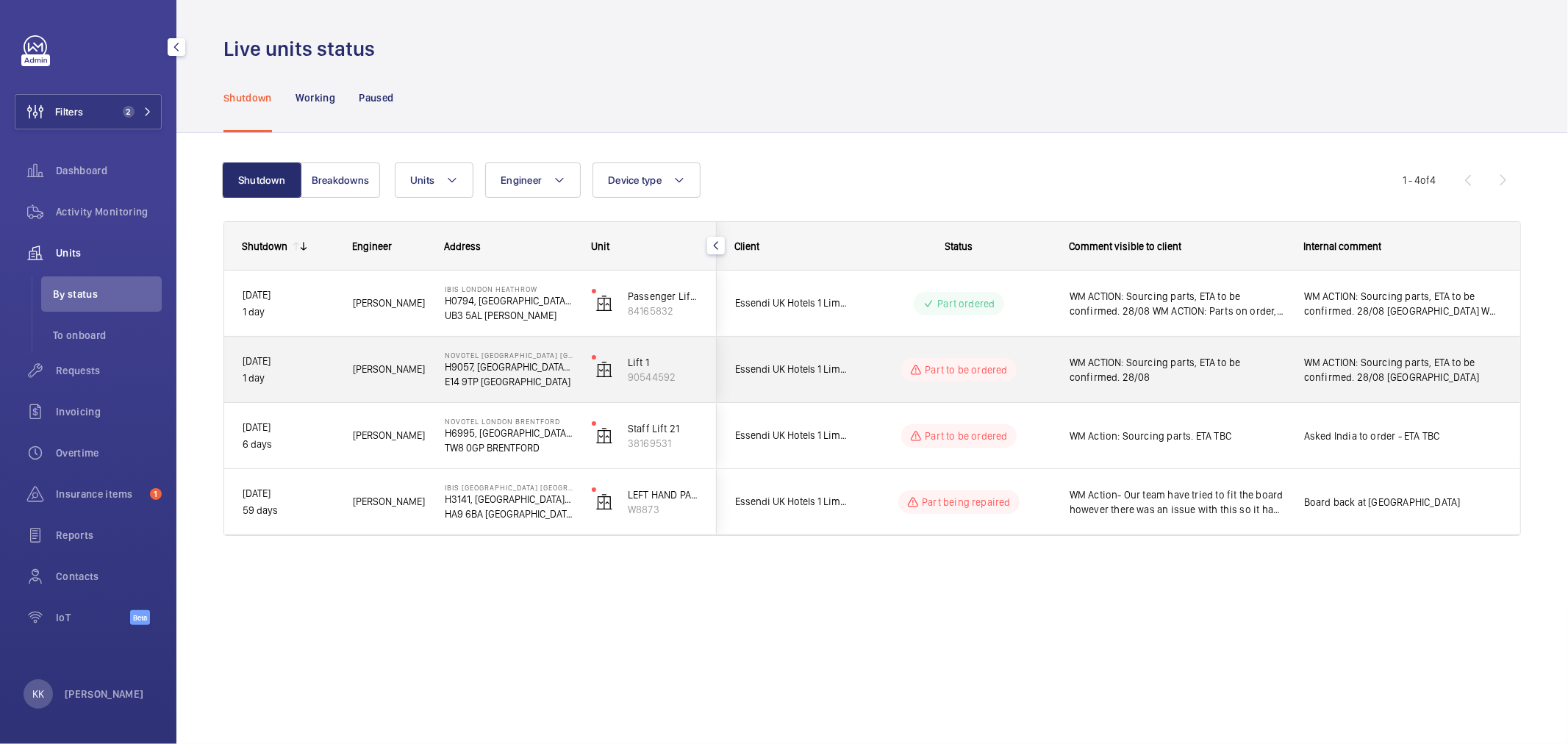
click at [1135, 370] on span "WM ACTION: Sourcing parts, ETA to be confirmed. 28/08" at bounding box center [1177, 370] width 215 height 29
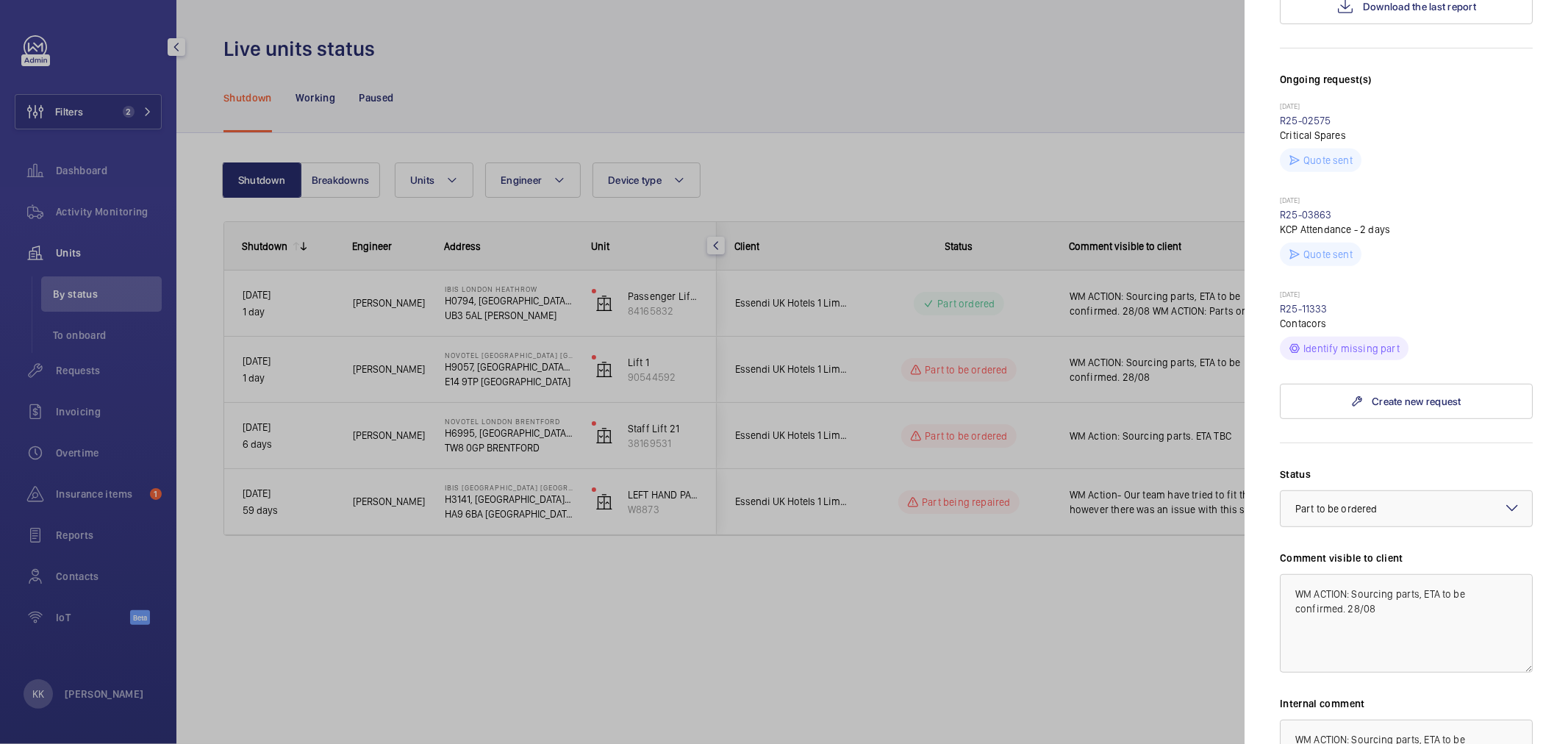
scroll to position [571, 0]
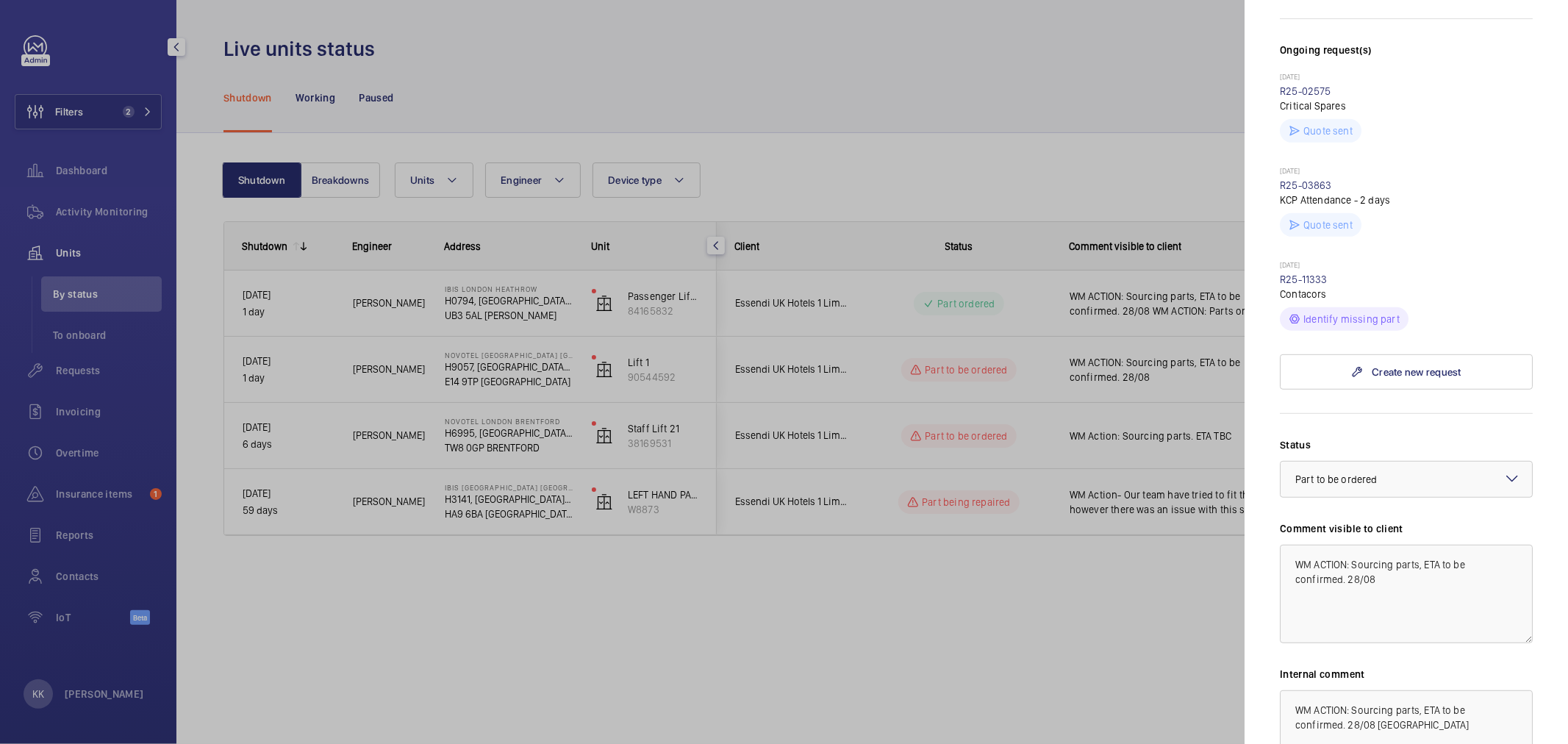
click at [915, 529] on div at bounding box center [784, 372] width 1568 height 744
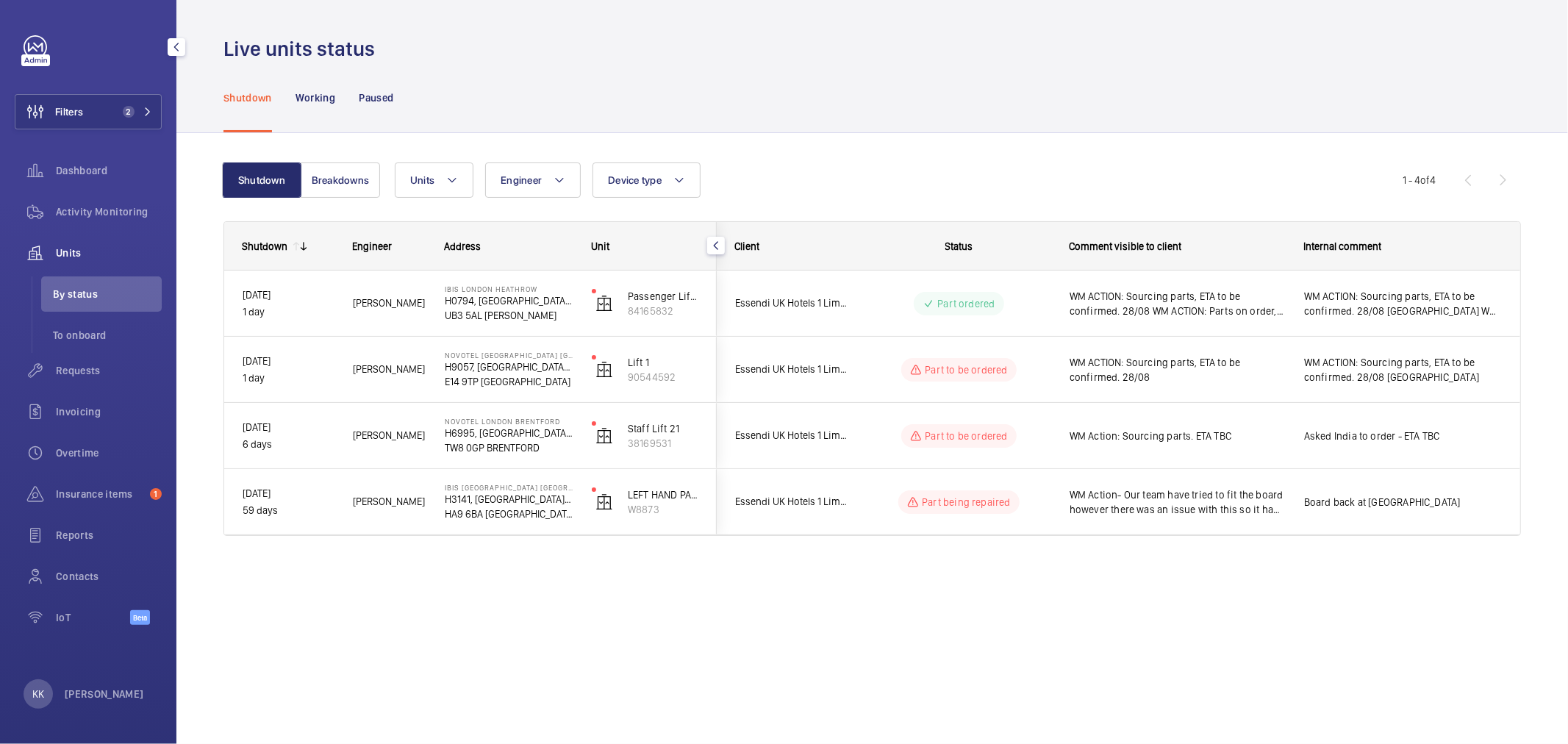
scroll to position [0, 0]
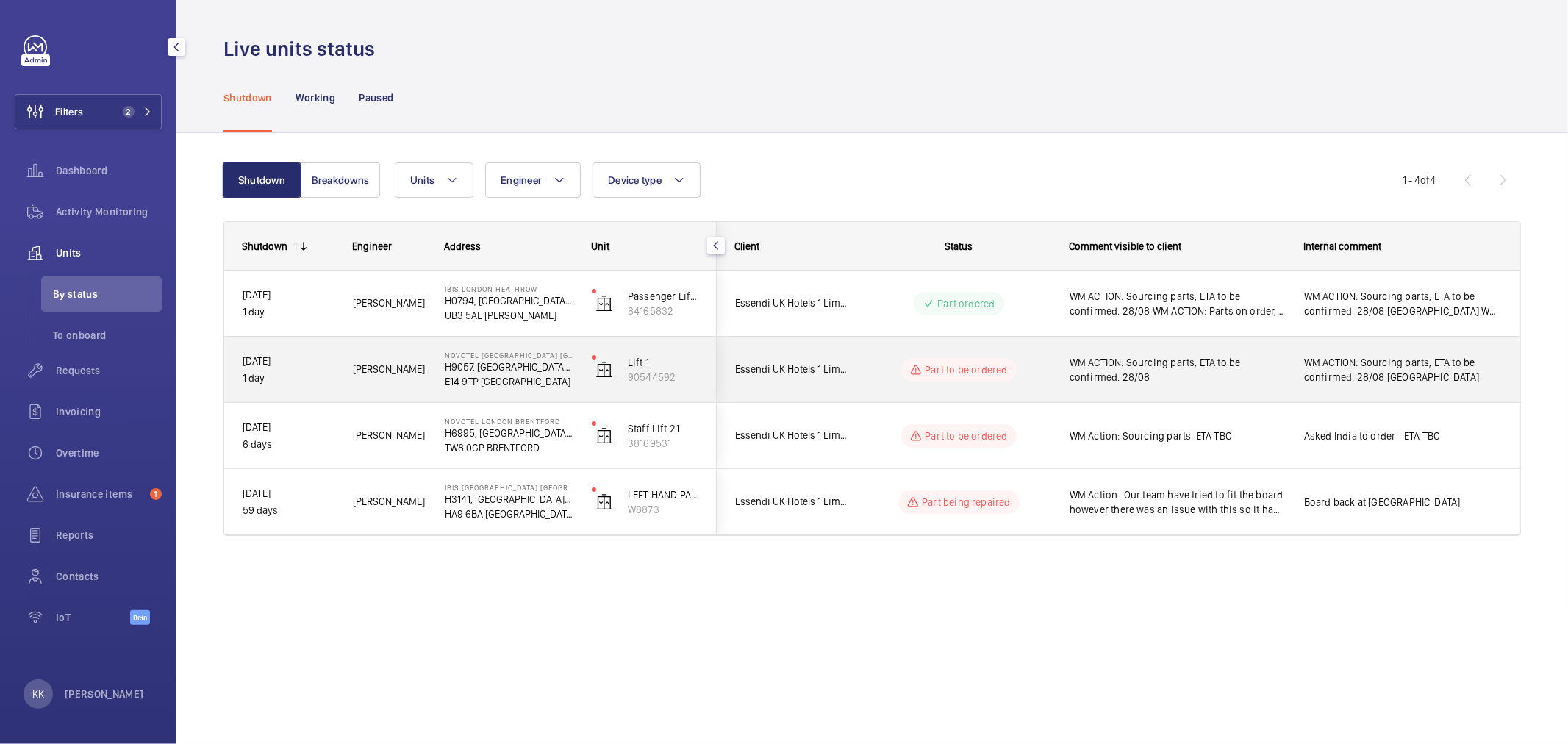
click at [1144, 368] on span "WM ACTION: Sourcing parts, ETA to be confirmed. 28/08" at bounding box center [1177, 370] width 215 height 29
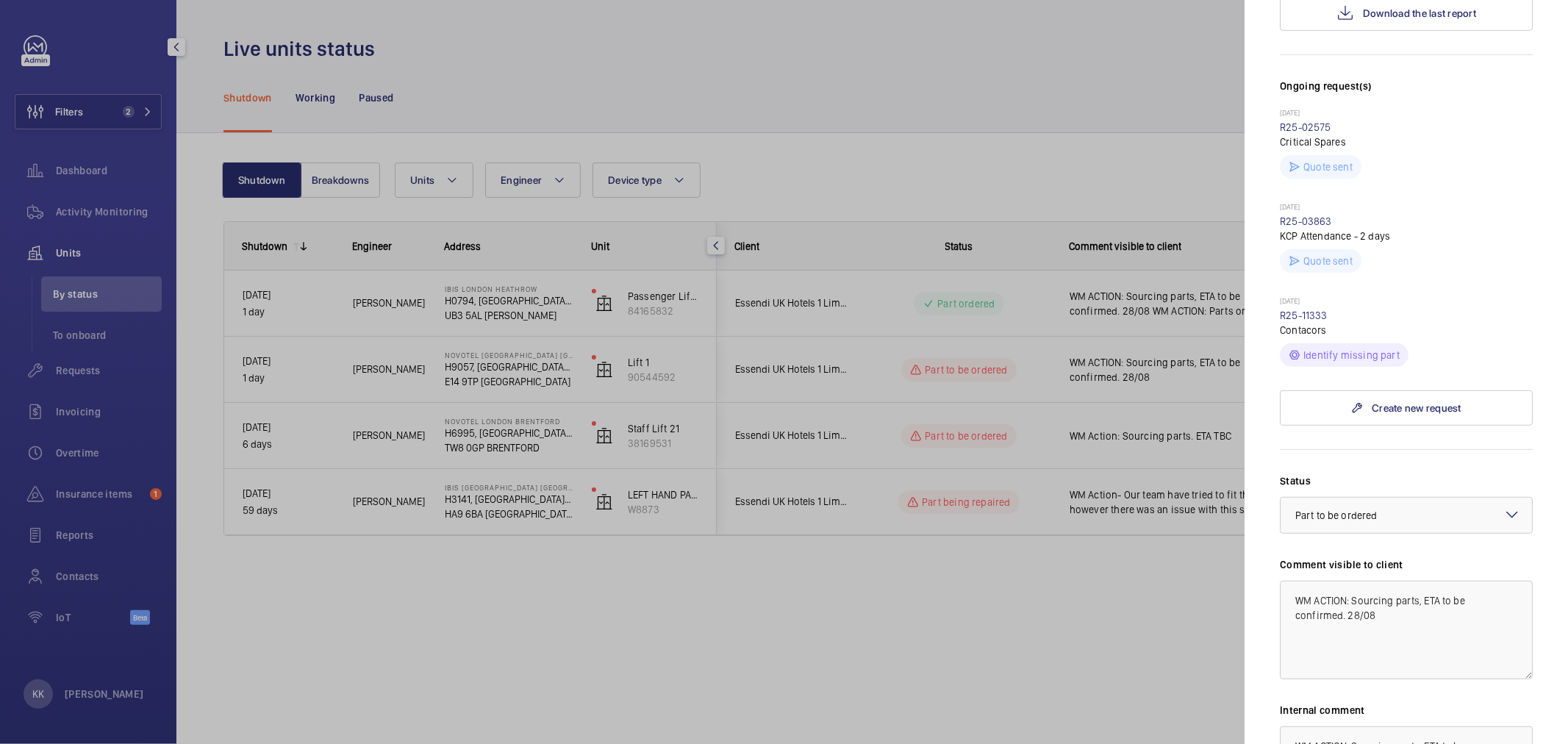
scroll to position [571, 0]
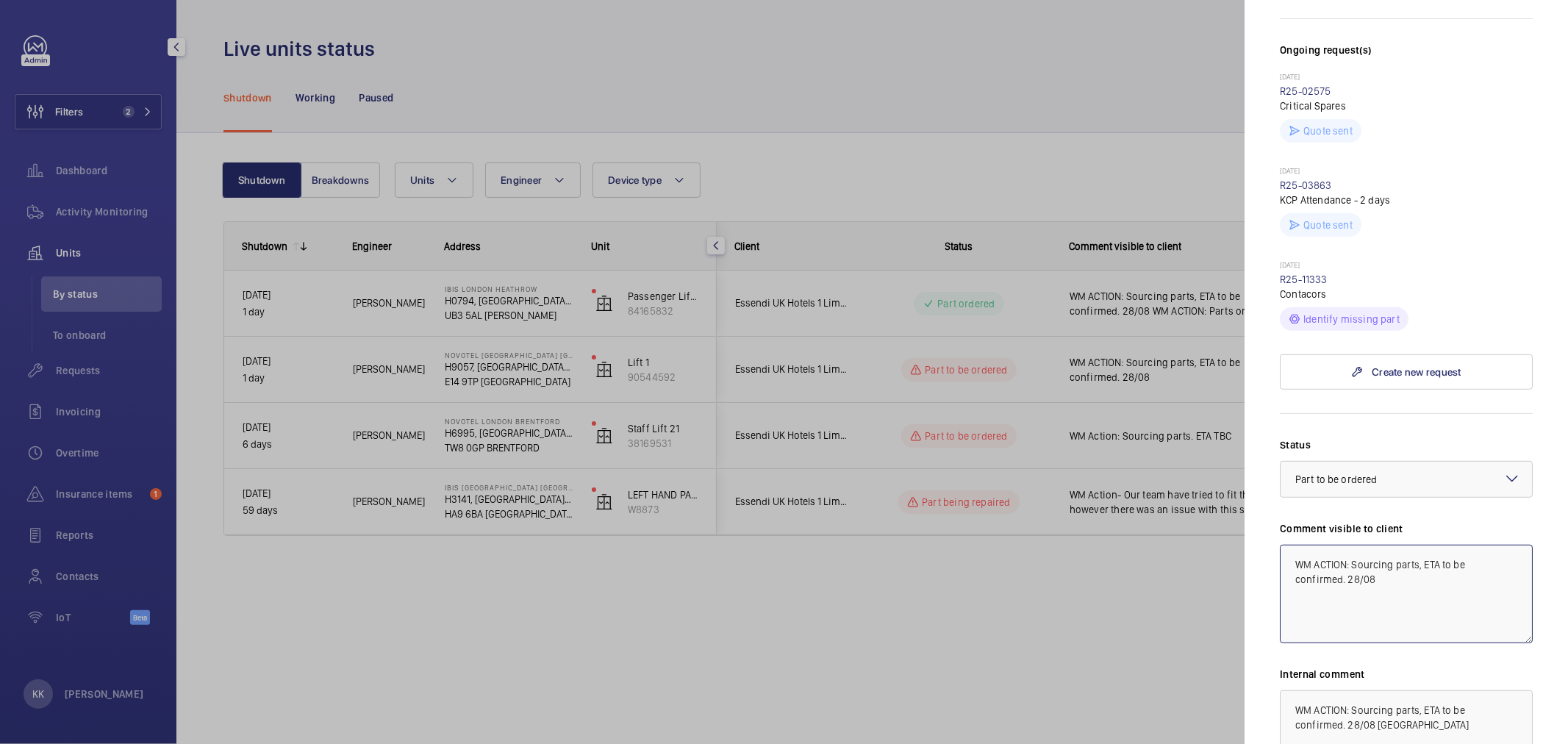
drag, startPoint x: 1349, startPoint y: 457, endPoint x: 1209, endPoint y: 451, distance: 140.1
click at [1209, 451] on mat-sidenav-container "Filters 2 Dashboard Activity Monitoring Units By status To onboard Requests Inv…" at bounding box center [784, 372] width 1568 height 744
click at [1447, 545] on textarea "WM Action - Our supply team are currently sourcing parts, ETA to be confirmed. …" at bounding box center [1405, 593] width 253 height 98
drag, startPoint x: 1485, startPoint y: 472, endPoint x: 1452, endPoint y: 476, distance: 33.2
click at [1452, 545] on textarea "WM Action - Our supply team are currently sourcing parts, ETA to be confirmed. …" at bounding box center [1405, 593] width 253 height 98
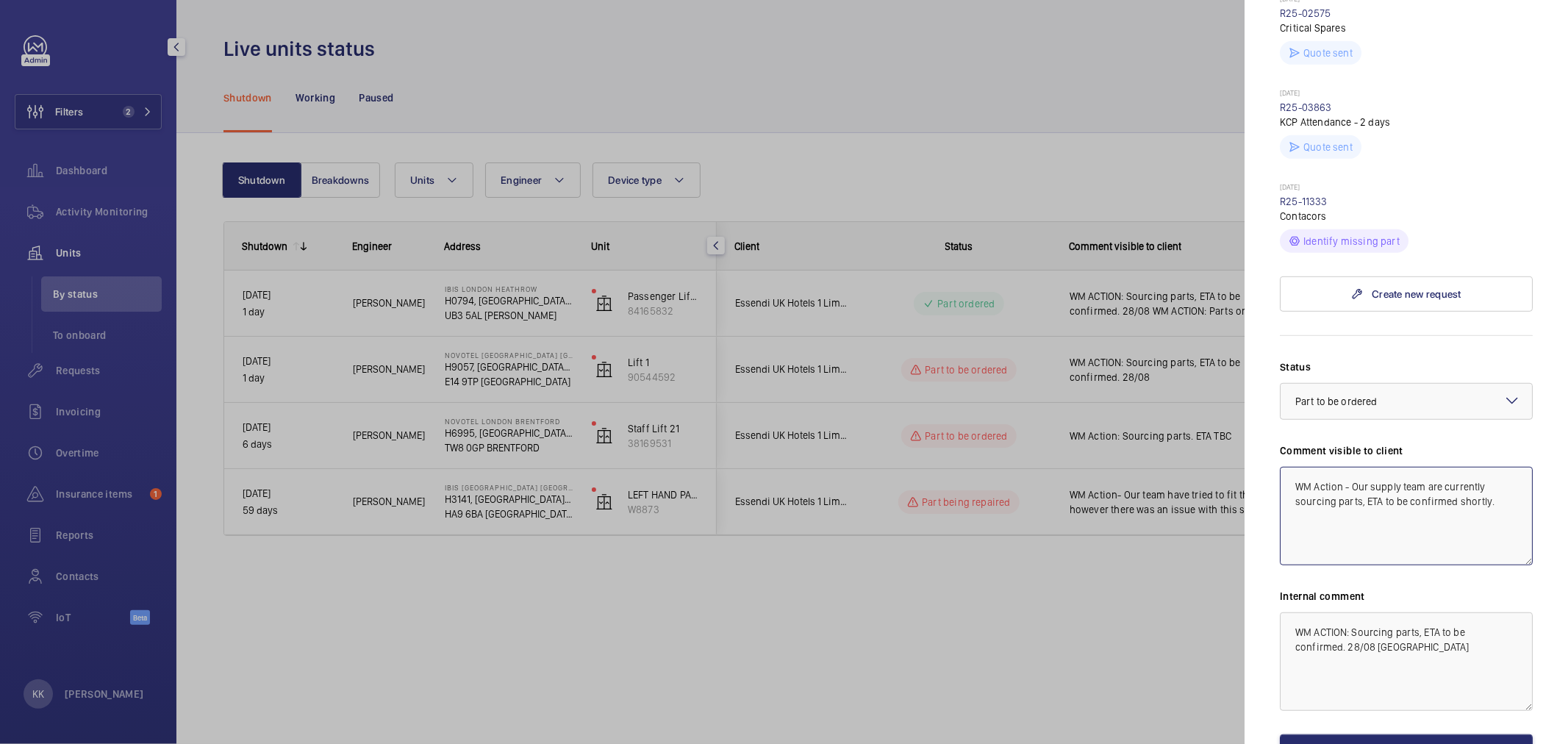
scroll to position [649, 0]
drag, startPoint x: 1505, startPoint y: 391, endPoint x: 1164, endPoint y: 355, distance: 342.9
click at [1164, 355] on mat-sidenav-container "Filters 2 Dashboard Activity Monitoring Units By status To onboard Requests Inv…" at bounding box center [784, 372] width 1568 height 744
type textarea "WM Action - Our supply team are currently sourcing parts, ETA to be confirmed s…"
click at [1326, 734] on button "Save the changes" at bounding box center [1405, 751] width 253 height 35
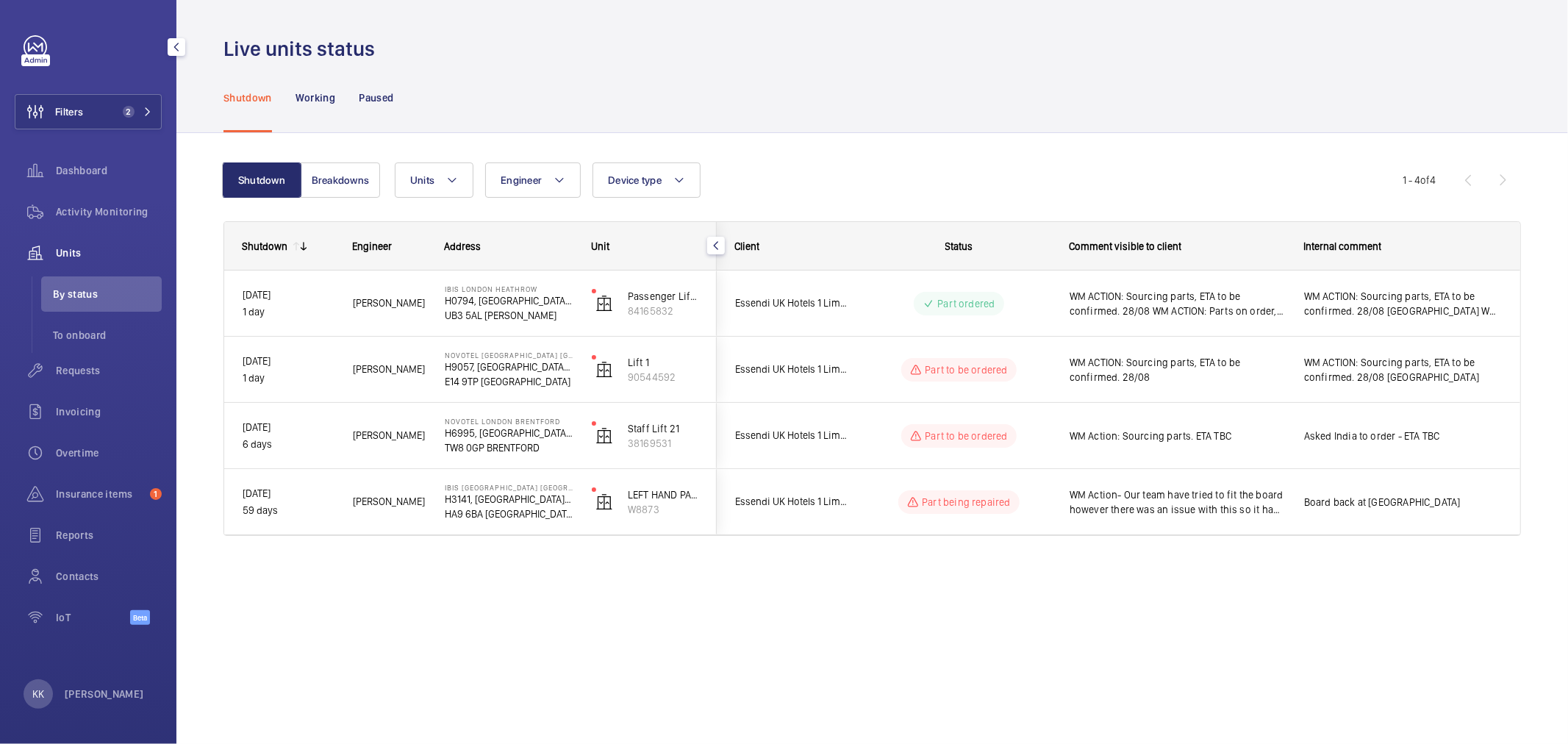
scroll to position [0, 0]
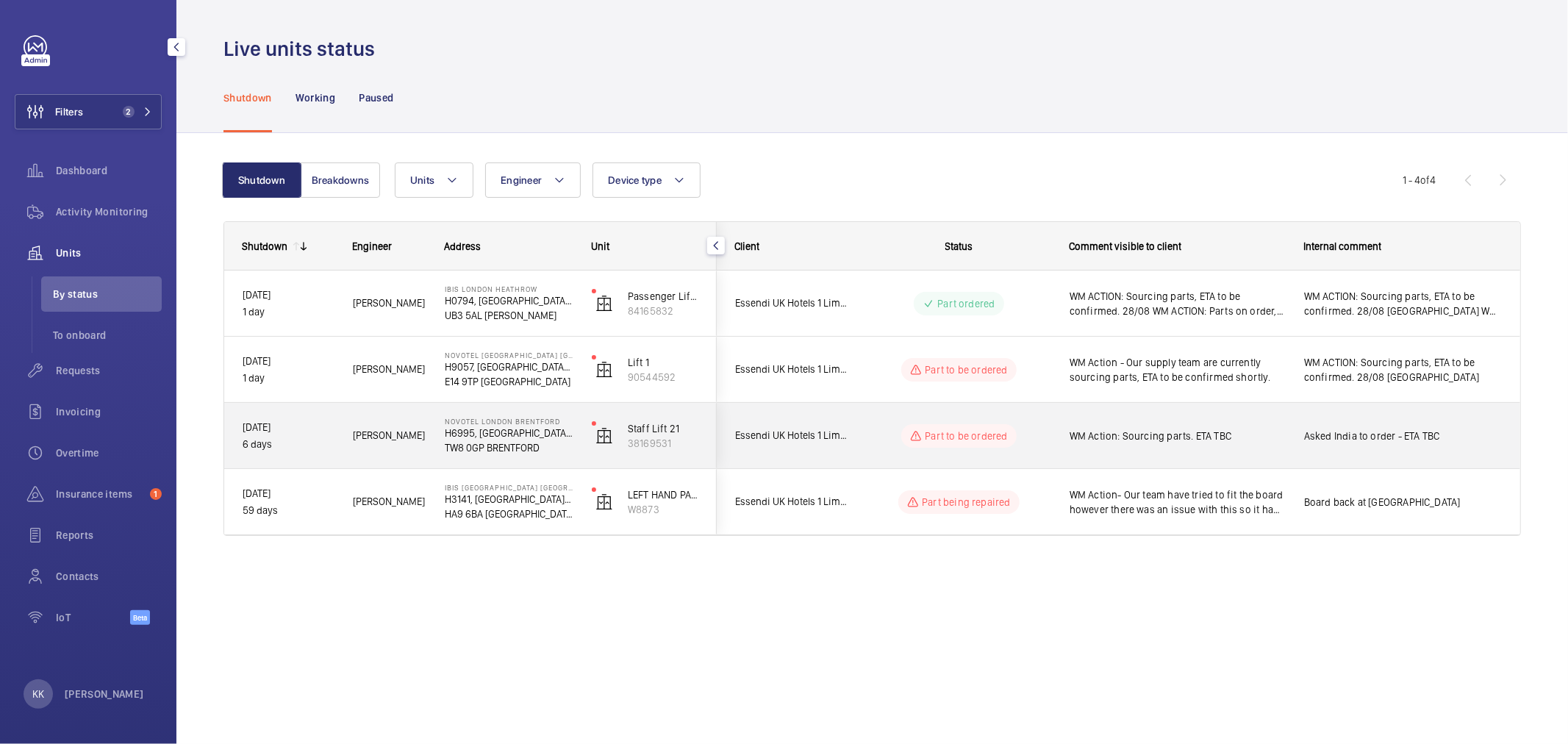
click at [1142, 437] on span "WM Action: Sourcing parts. ETA TBC" at bounding box center [1177, 436] width 215 height 15
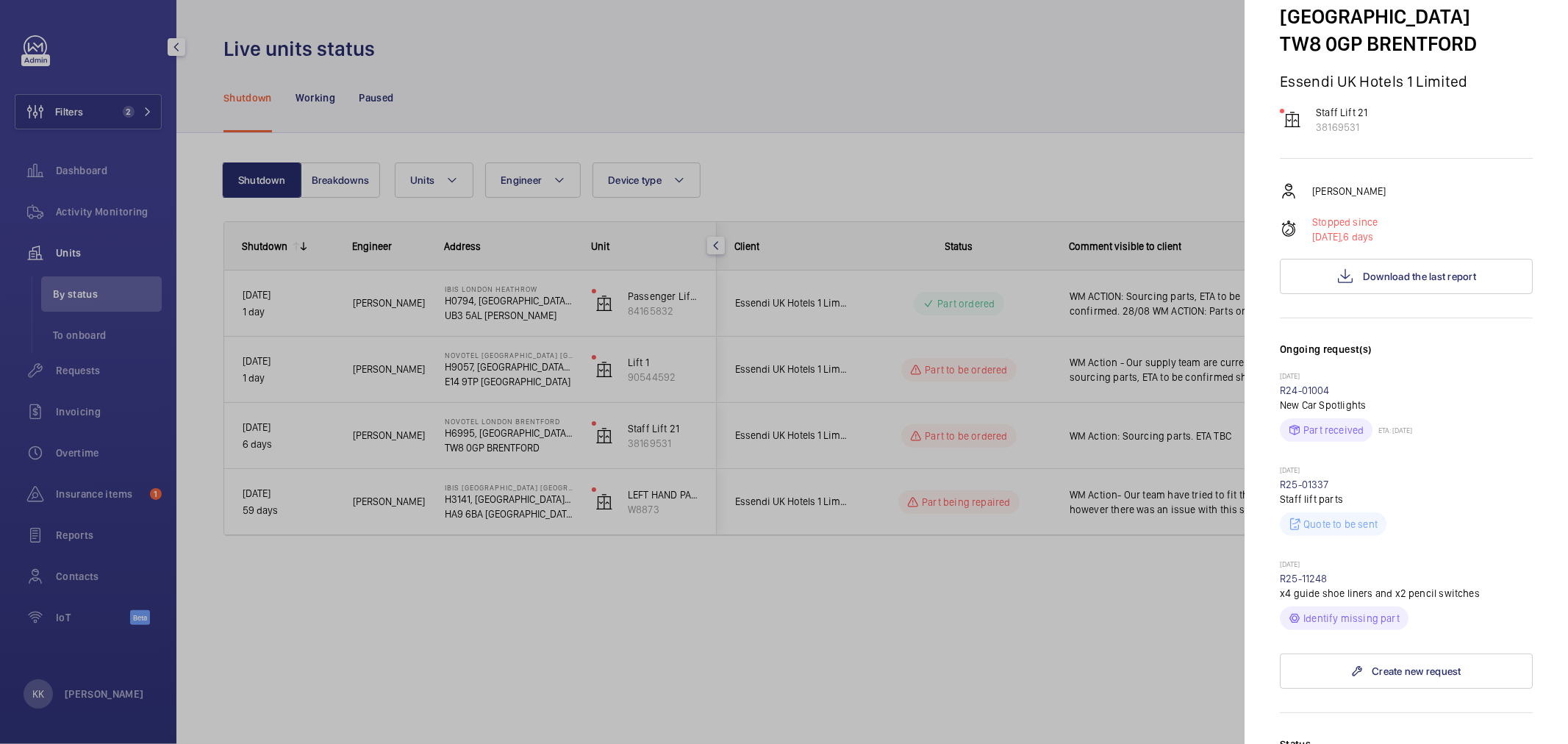
scroll to position [490, 0]
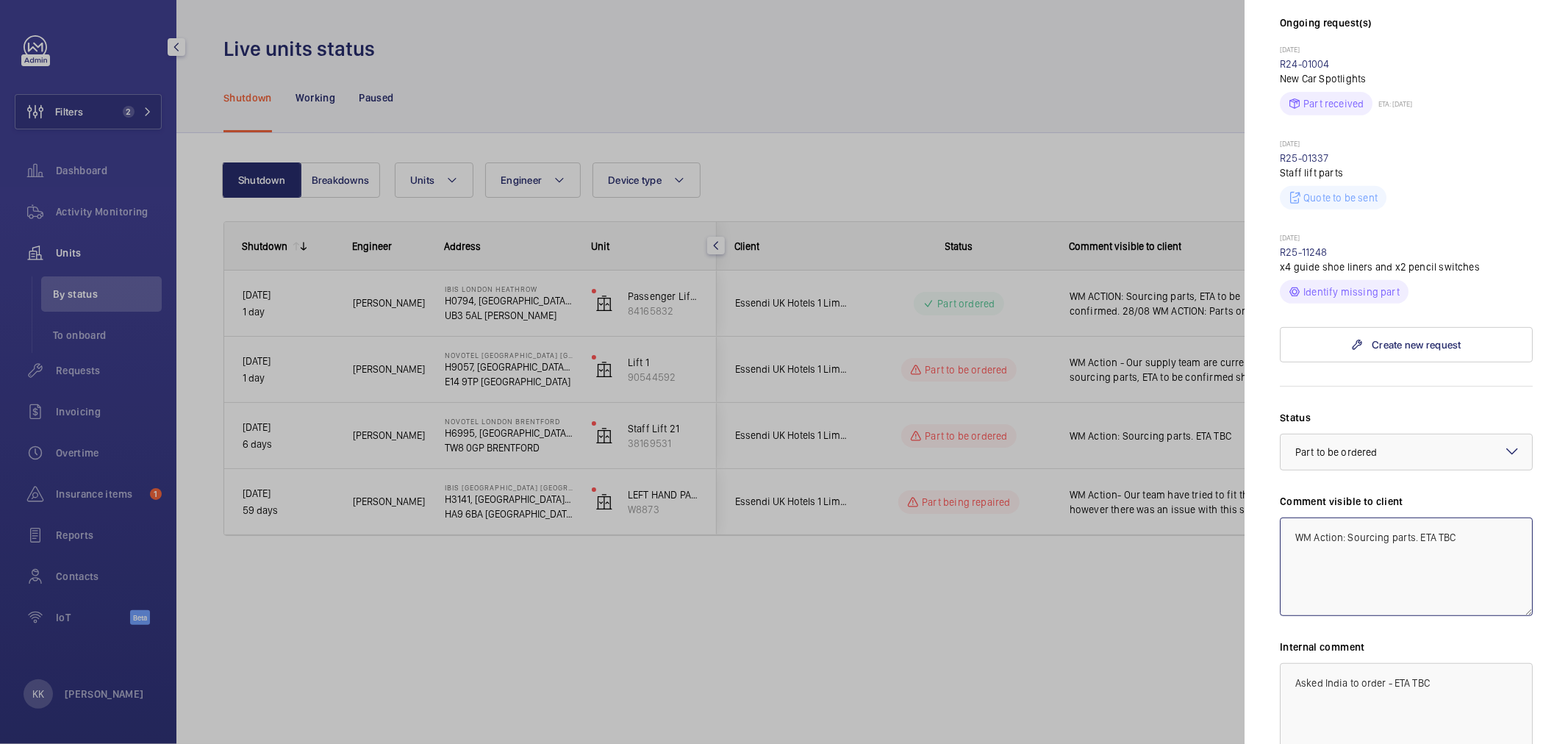
drag, startPoint x: 1451, startPoint y: 547, endPoint x: 1133, endPoint y: 547, distance: 318.0
click at [1133, 547] on mat-sidenav-container "Filters 2 Dashboard Activity Monitoring Units By status To onboard Requests Inv…" at bounding box center [784, 372] width 1568 height 744
paste textarea "- Our supply team are currently sourcing parts, ETA to be confirmed shortly."
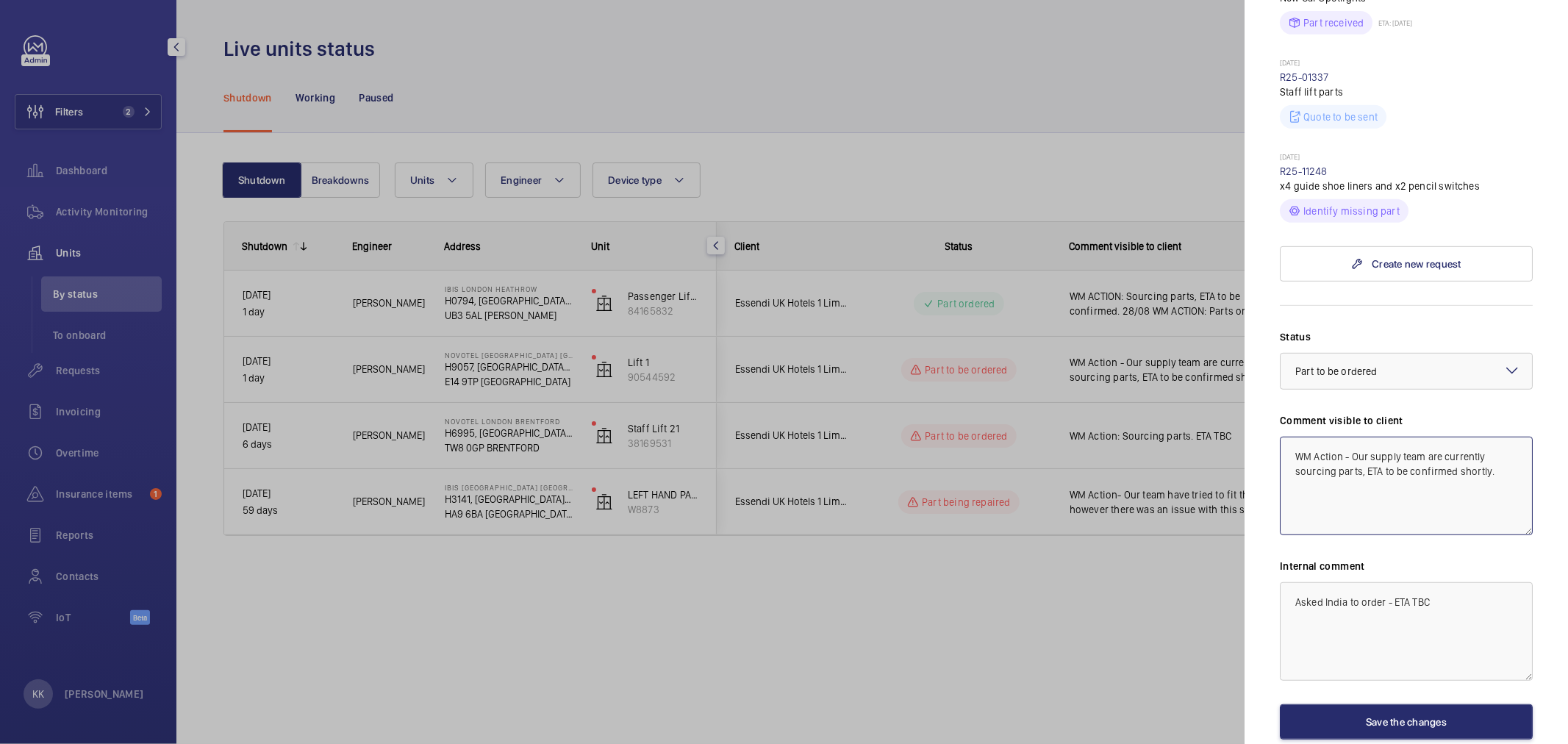
scroll to position [649, 0]
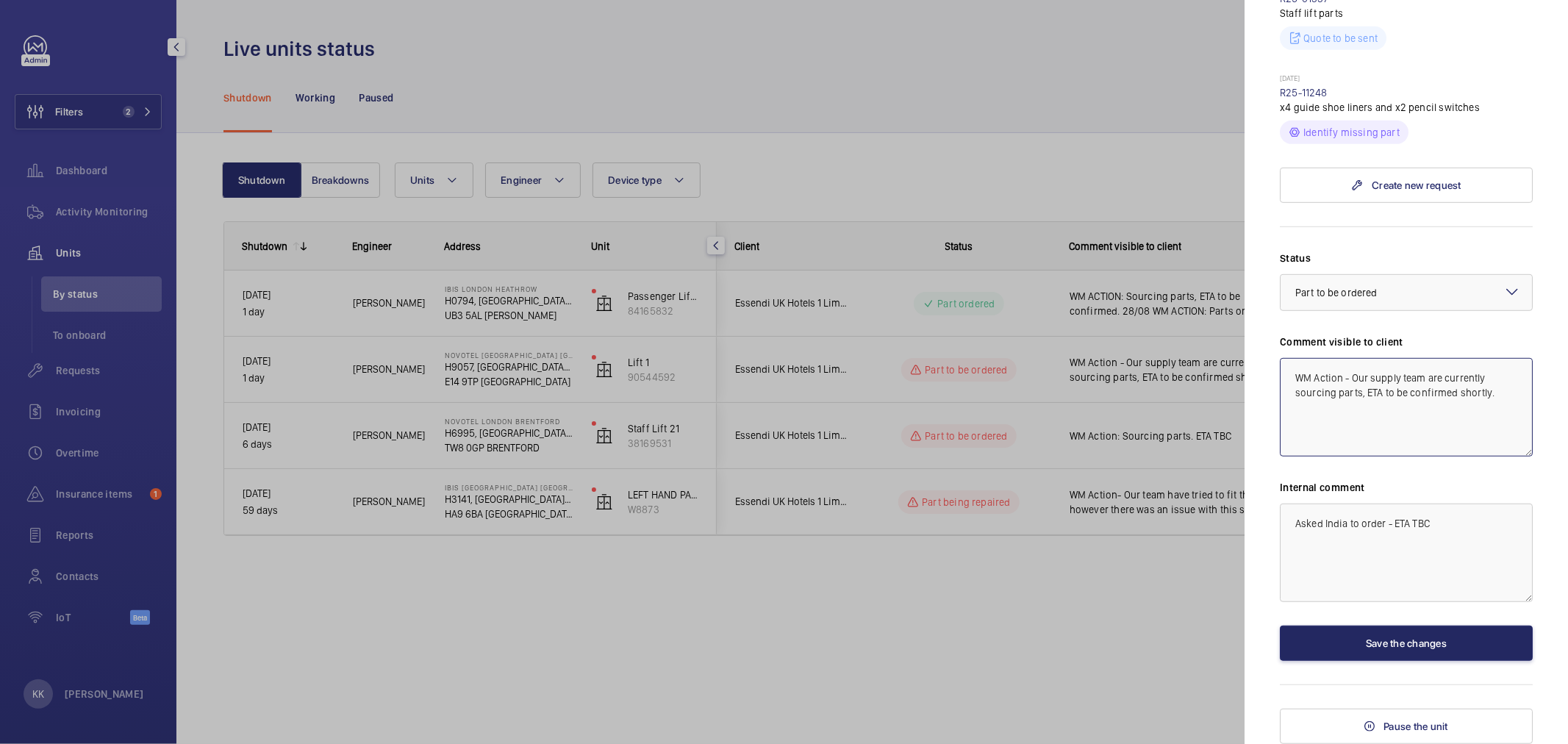
type textarea "WM Action - Our supply team are currently sourcing parts, ETA to be confirmed s…"
drag, startPoint x: 1431, startPoint y: 634, endPoint x: 1413, endPoint y: 627, distance: 19.3
click at [1430, 634] on button "Save the changes" at bounding box center [1405, 643] width 253 height 35
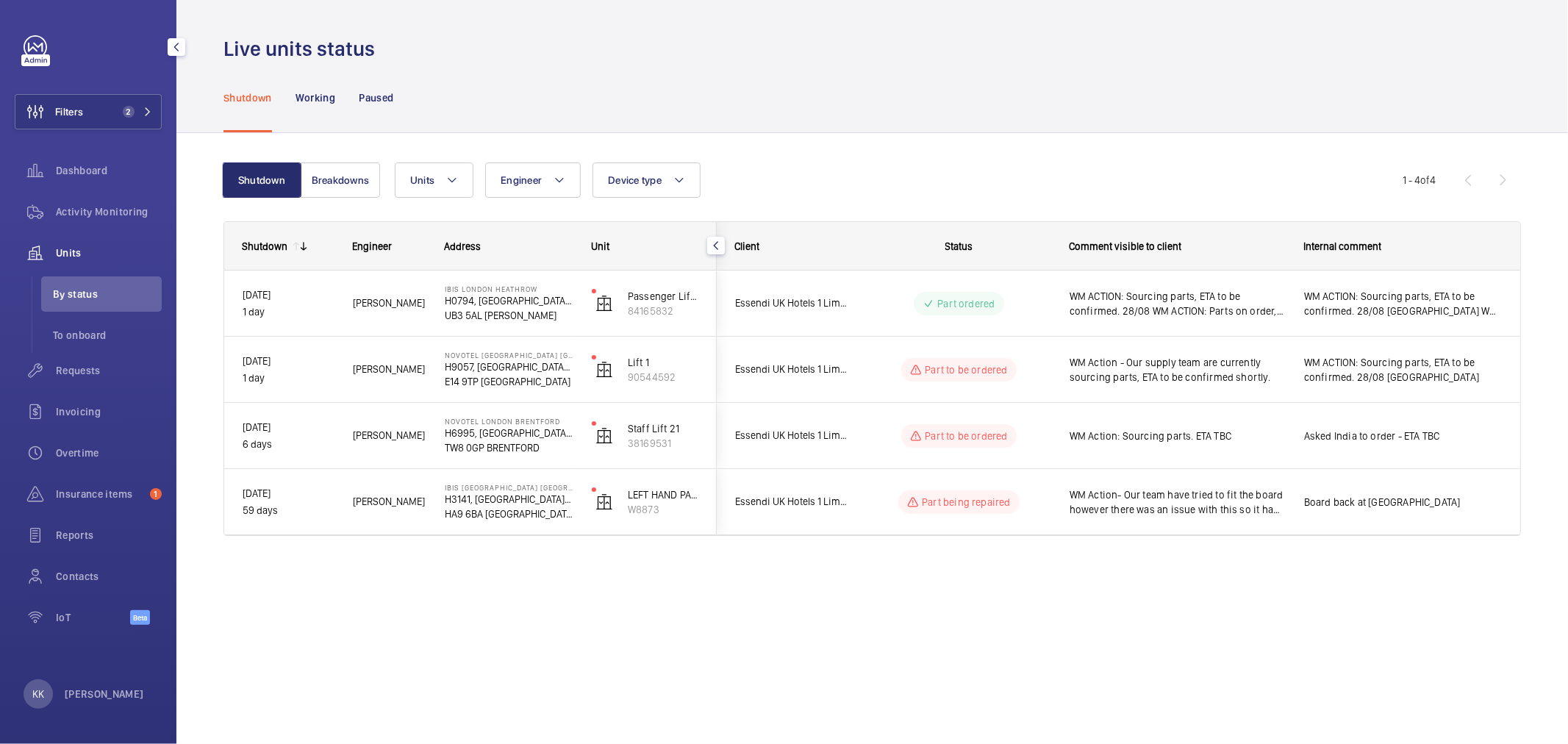
scroll to position [0, 0]
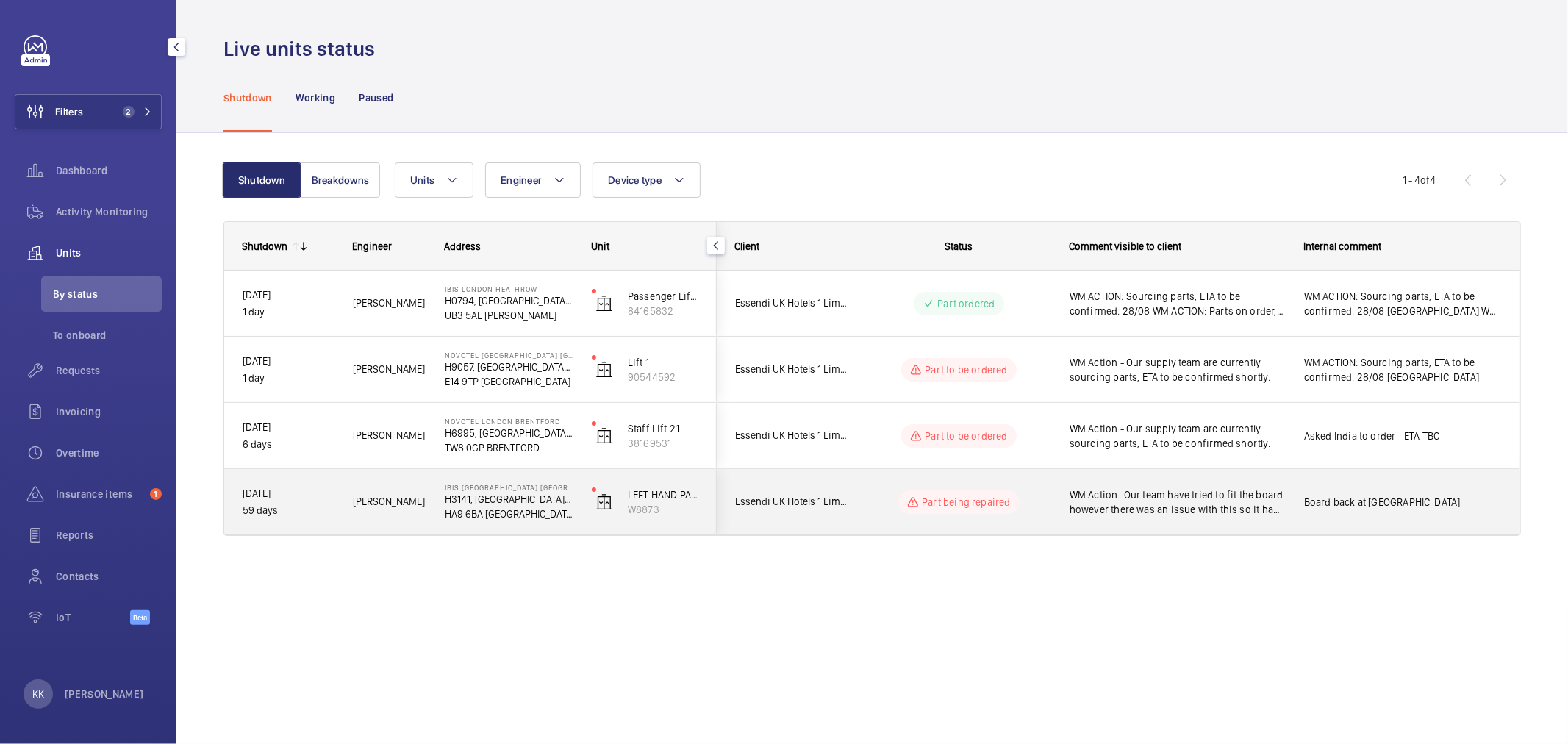
click at [1119, 491] on span "WM Action- Our team have tried to fit the board however there was an issue with…" at bounding box center [1177, 502] width 215 height 29
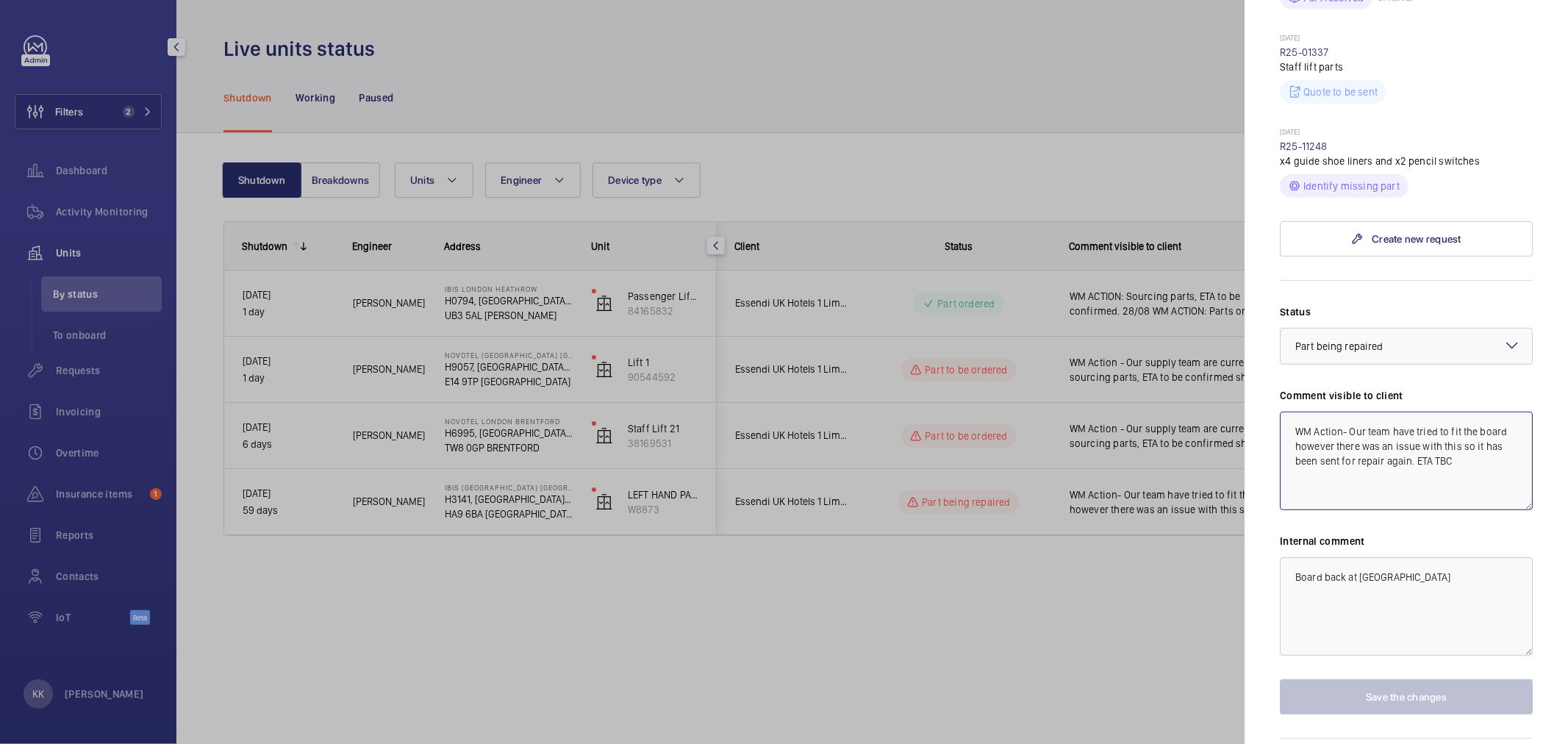
scroll to position [811, 0]
click at [1491, 420] on textarea "WM Action- Our team have tried to fit the board however there was an issue with…" at bounding box center [1405, 460] width 253 height 98
drag, startPoint x: 1482, startPoint y: 433, endPoint x: 1077, endPoint y: 321, distance: 420.2
click at [1077, 321] on mat-sidenav-container "Filters 2 Dashboard Activity Monitoring Units By status To onboard Requests Inv…" at bounding box center [784, 372] width 1568 height 744
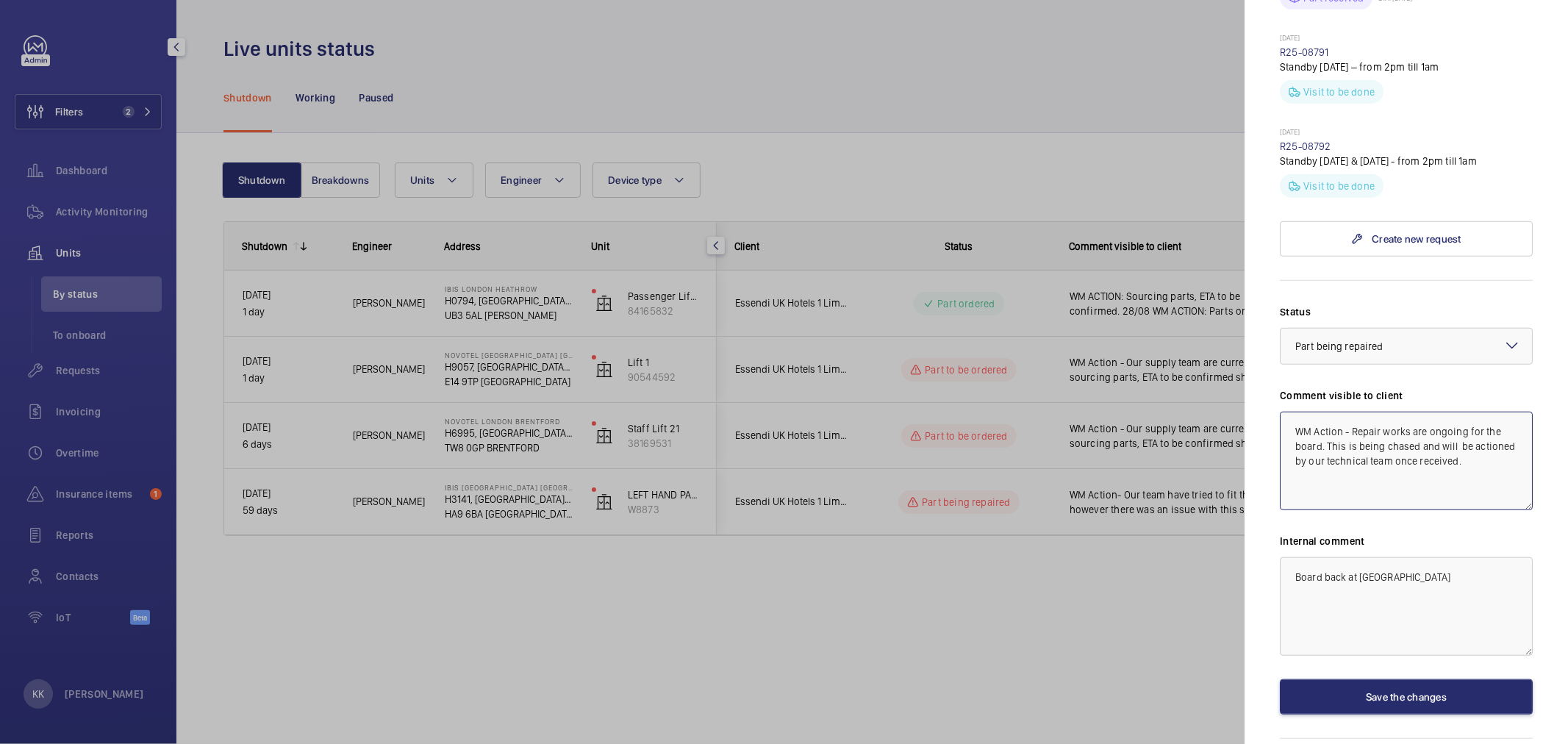
type textarea "WM Action - Repair works are ongoing for the board. This is being chased and wi…"
drag, startPoint x: 1472, startPoint y: 546, endPoint x: 1010, endPoint y: 545, distance: 462.0
click at [1010, 545] on mat-sidenav-container "Filters 2 Dashboard Activity Monitoring Units By status To onboard Requests Inv…" at bounding box center [784, 372] width 1568 height 744
type textarea "Board is in the office. John B discussing with Simon"
click at [1417, 679] on button "Save the changes" at bounding box center [1405, 696] width 253 height 35
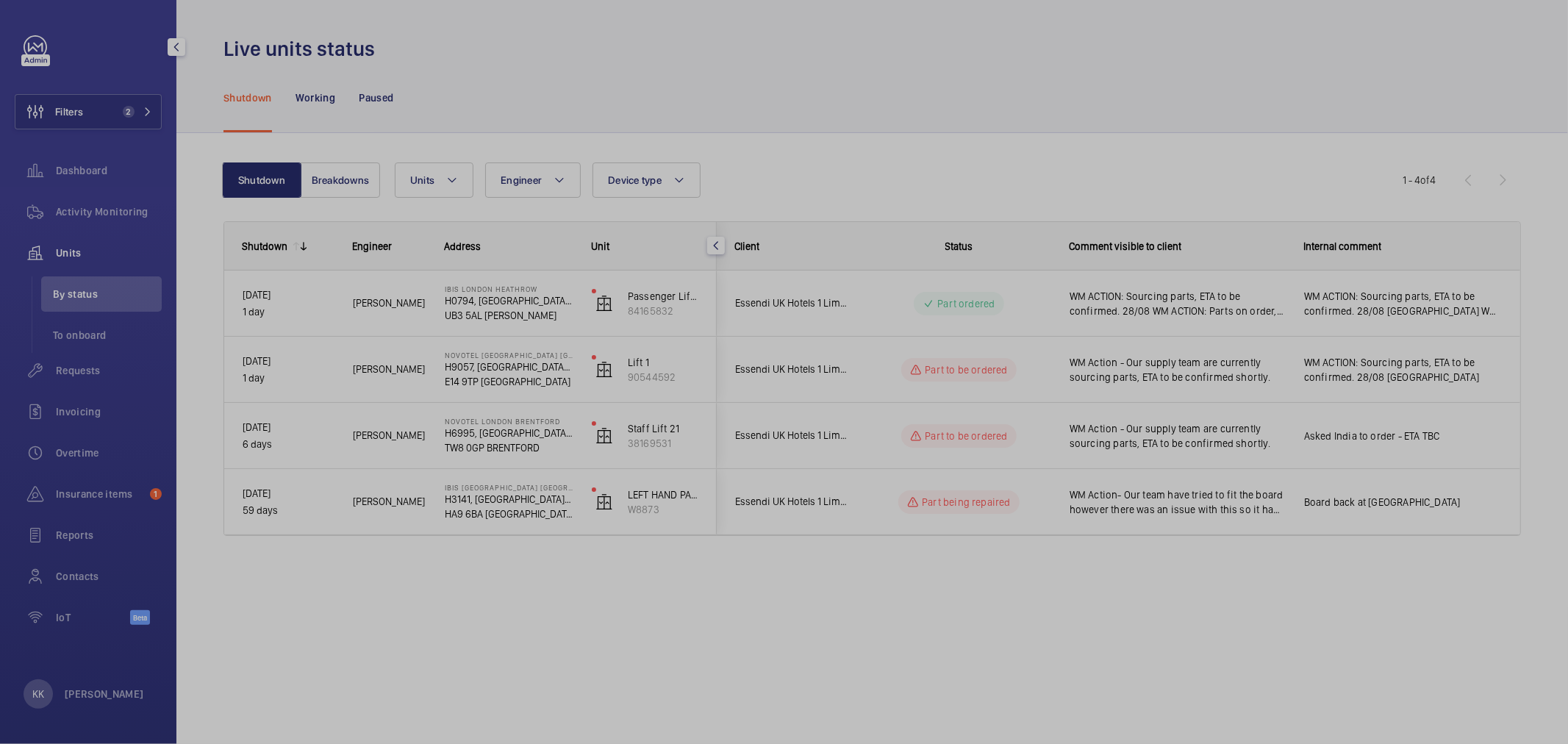
scroll to position [0, 0]
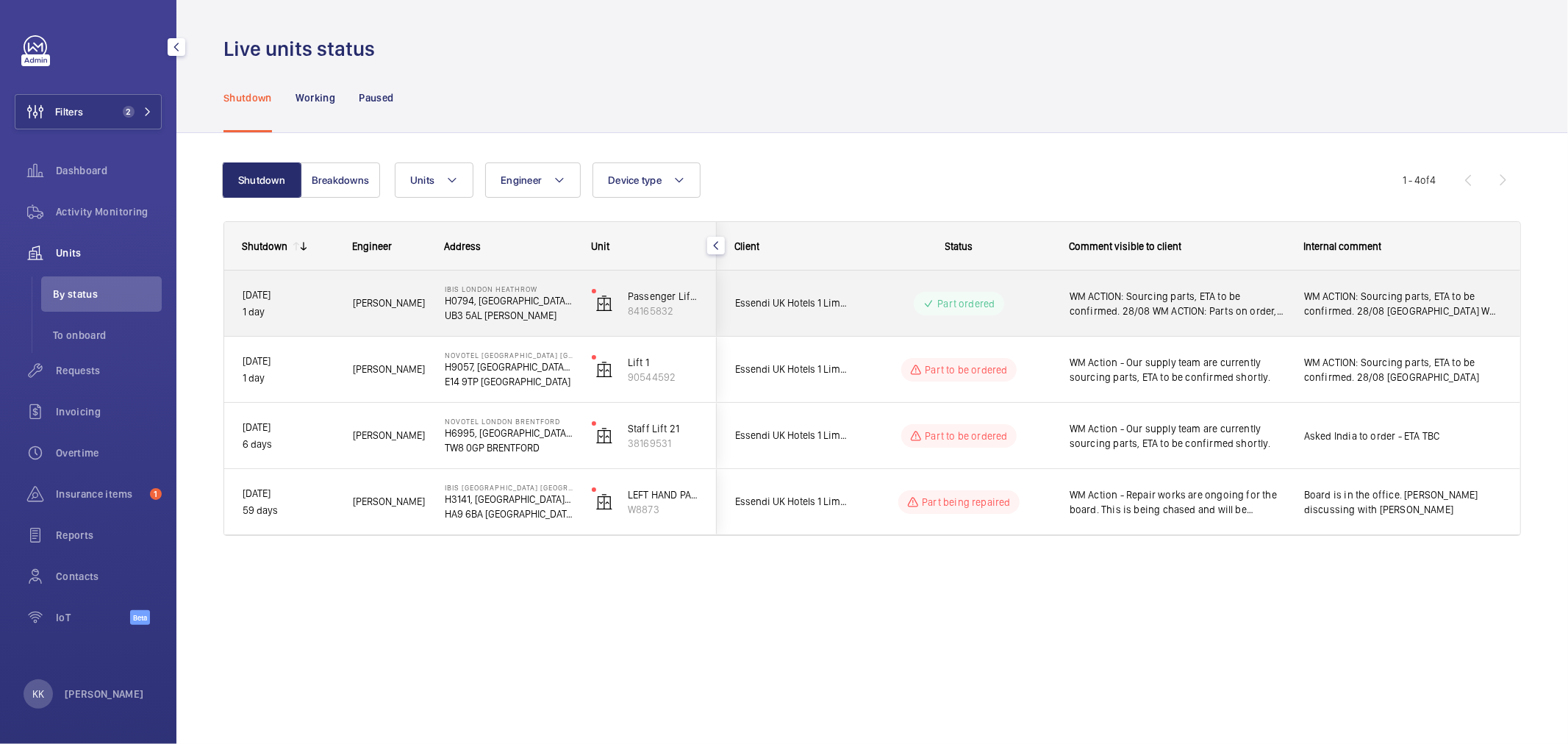
click at [1157, 314] on span "WM ACTION: Sourcing parts, ETA to be confirmed. 28/08 WM ACTION: Parts on order…" at bounding box center [1177, 303] width 215 height 29
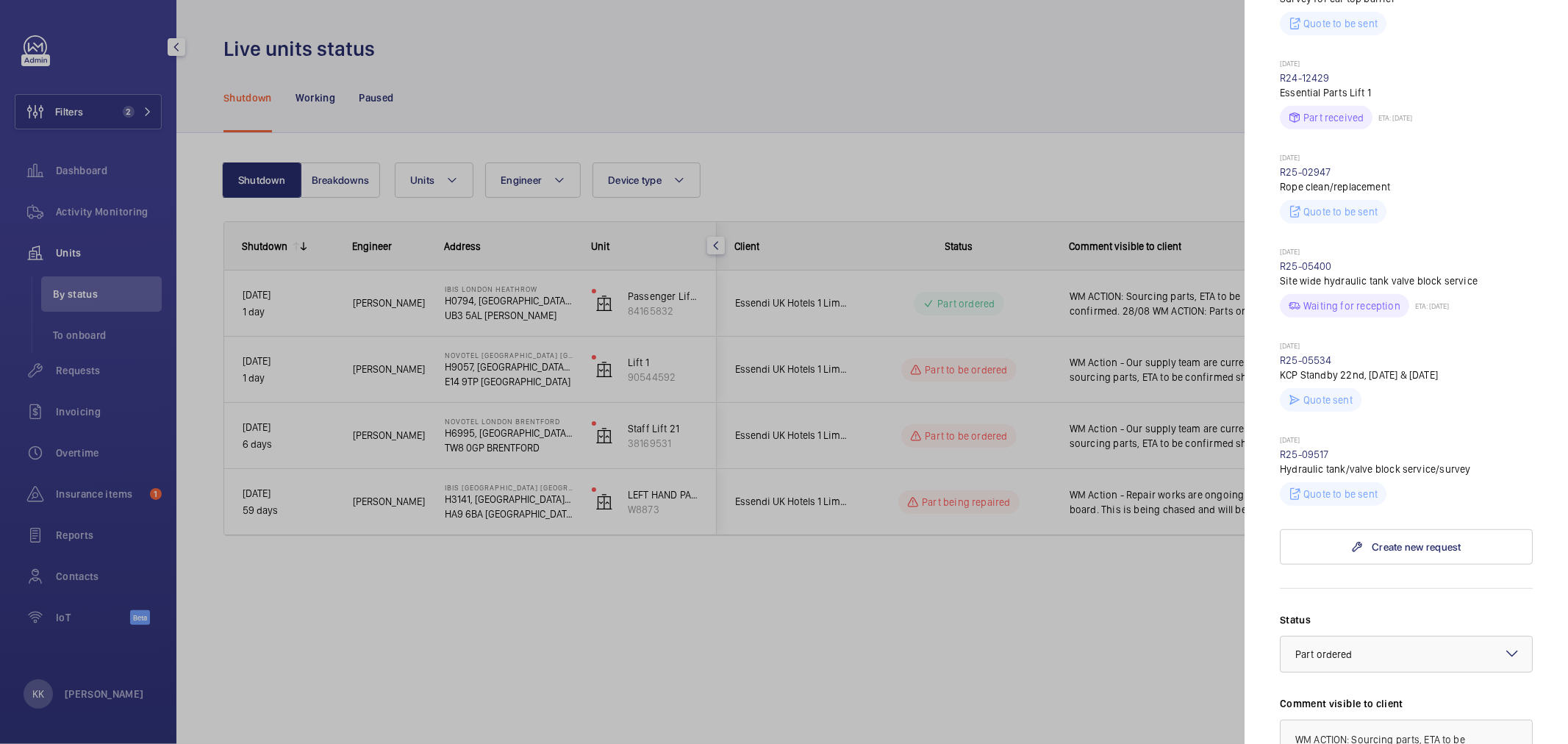
scroll to position [817, 0]
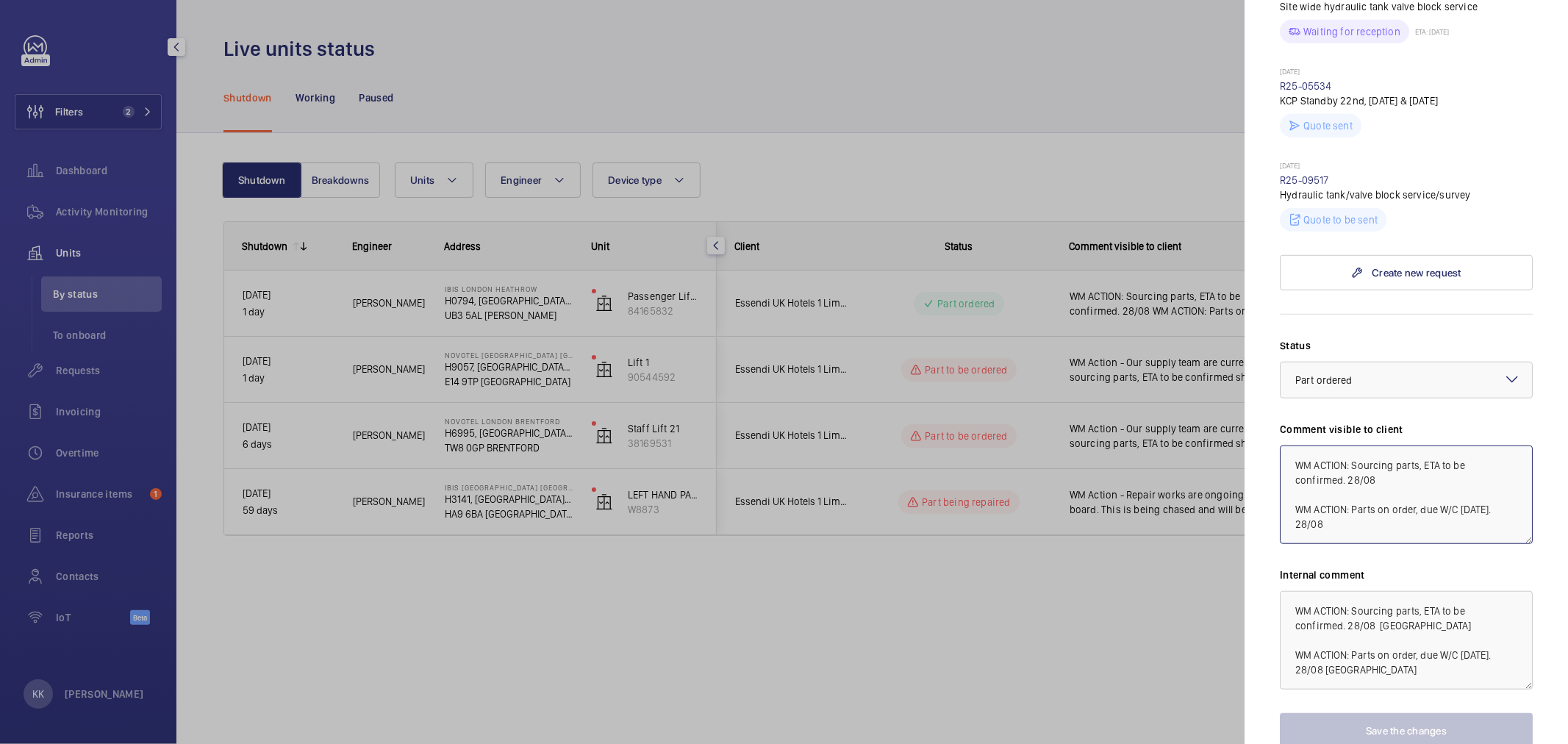
click at [1421, 524] on textarea "WM ACTION: Sourcing parts, ETA to be confirmed. 28/08 WM ACTION: Parts on order…" at bounding box center [1405, 494] width 253 height 98
drag, startPoint x: 1349, startPoint y: 512, endPoint x: 1320, endPoint y: 510, distance: 29.1
click at [1320, 510] on textarea "WM ACTION: Sourcing parts, ETA to be confirmed. 28/08 WM ACTION: Parts on order…" at bounding box center [1405, 494] width 253 height 98
drag, startPoint x: 1294, startPoint y: 507, endPoint x: 1262, endPoint y: 417, distance: 95.5
click at [1262, 417] on mat-sidenav "Stopped unit IBIS LONDON HEATHROW H0794, IBIS LONDON HEATHROW, 112 Bath Rd, Har…" at bounding box center [1406, 372] width 323 height 744
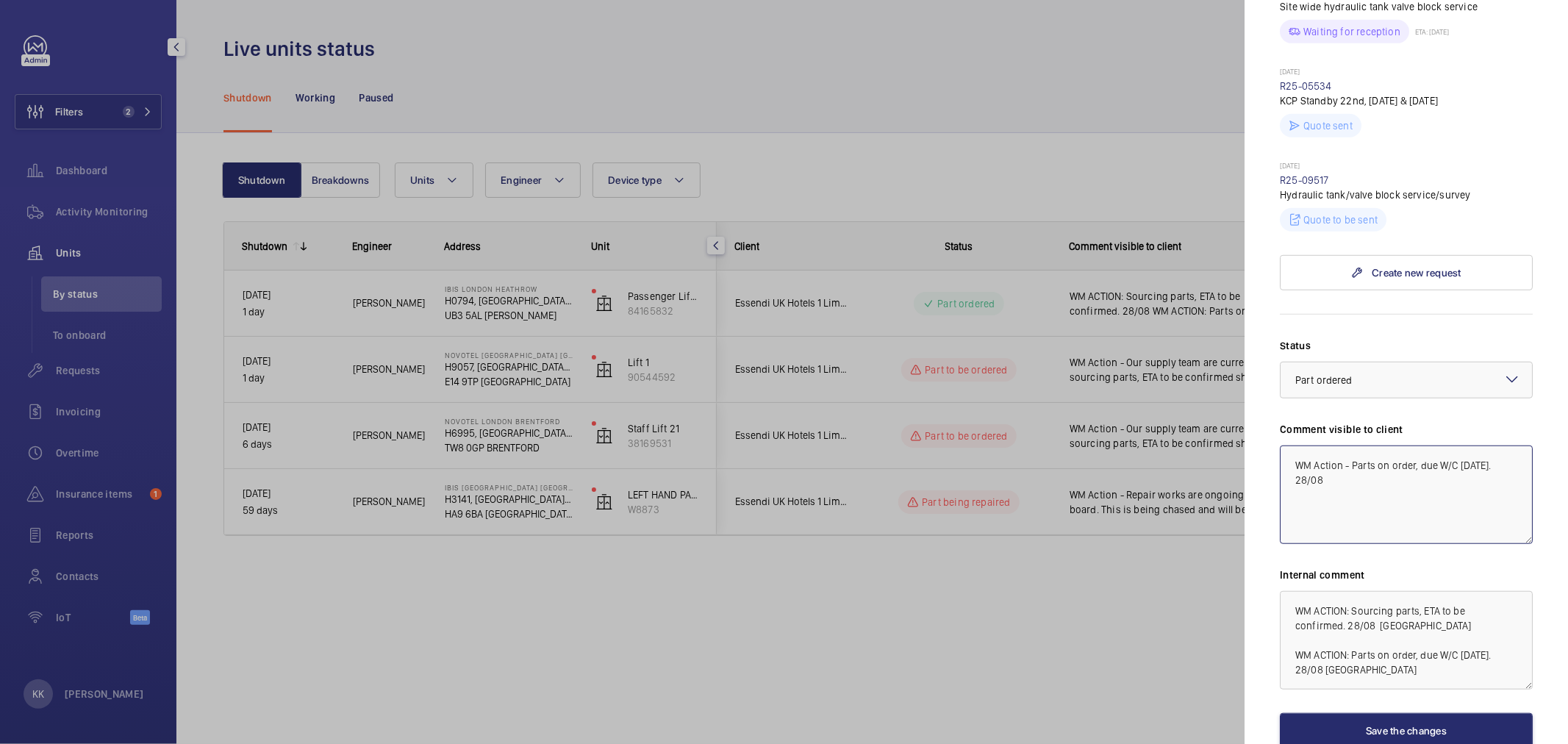
click at [1474, 476] on textarea "WM Action - Parts on order, due W/C 1st September. 28/08" at bounding box center [1405, 494] width 253 height 98
drag, startPoint x: 1380, startPoint y: 481, endPoint x: 1348, endPoint y: 482, distance: 32.0
click at [1348, 482] on textarea "WM Action - Parts on order, due W/C 1st September. 28/08" at bounding box center [1405, 494] width 253 height 98
click at [1426, 485] on textarea "WM Action - Parts on order, due W/C 1st September." at bounding box center [1405, 494] width 253 height 98
type textarea "WM Action - Parts on order, due W/C 1st September."
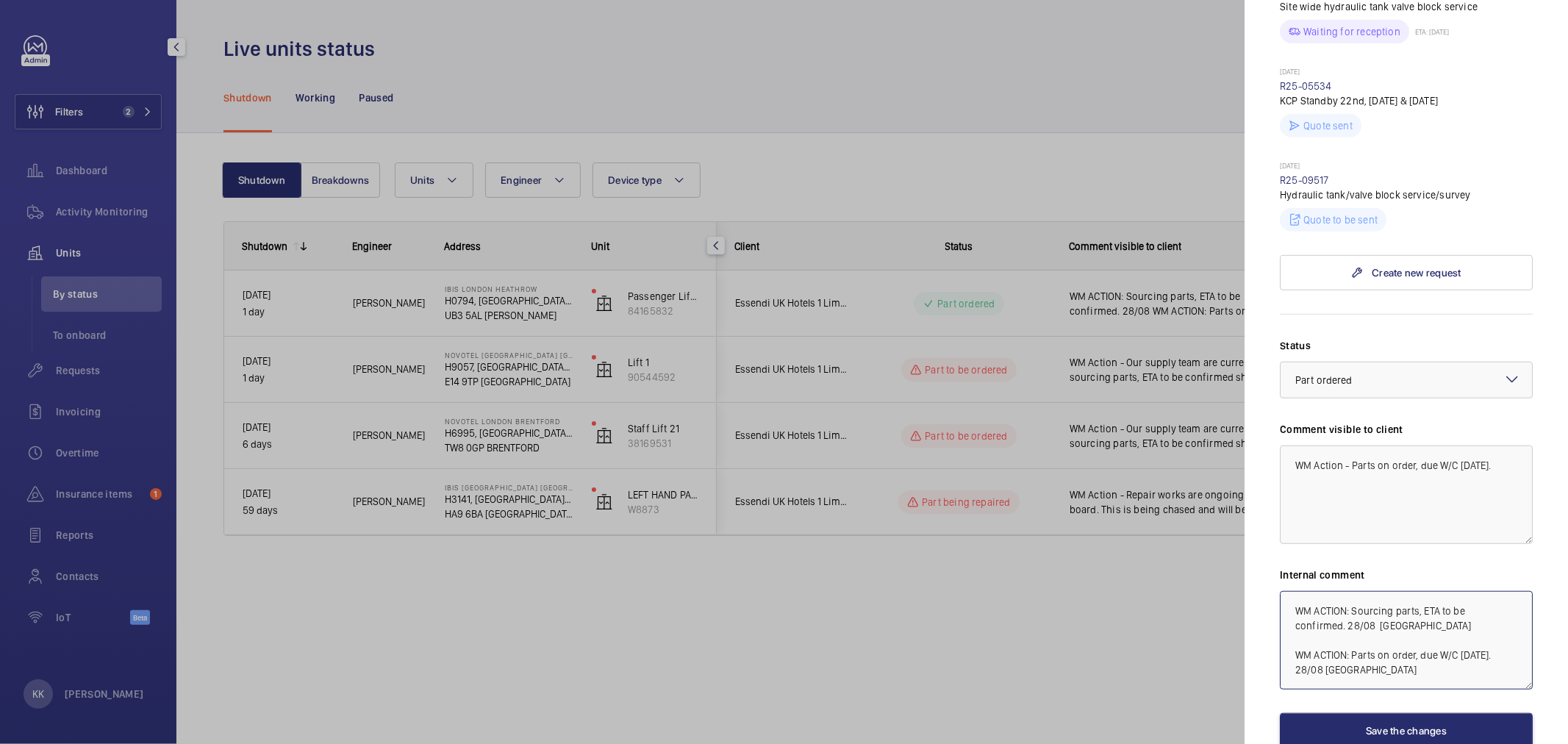
click at [1419, 681] on textarea "WM ACTION: Sourcing parts, ETA to be confirmed. 28/08 india WM ACTION: Parts on…" at bounding box center [1405, 639] width 253 height 98
drag, startPoint x: 1429, startPoint y: 633, endPoint x: 1314, endPoint y: 658, distance: 117.7
click at [1314, 658] on textarea "WM ACTION: Sourcing parts, ETA to be confirmed. 28/08 india WM ACTION: Parts on…" at bounding box center [1405, 639] width 253 height 98
click at [1292, 660] on textarea "WM ACTION: Sourcing parts, ETA to be confirmed. 28/08 india WM ACTION: Parts on…" at bounding box center [1405, 639] width 253 height 98
drag, startPoint x: 1418, startPoint y: 656, endPoint x: 1179, endPoint y: 587, distance: 248.8
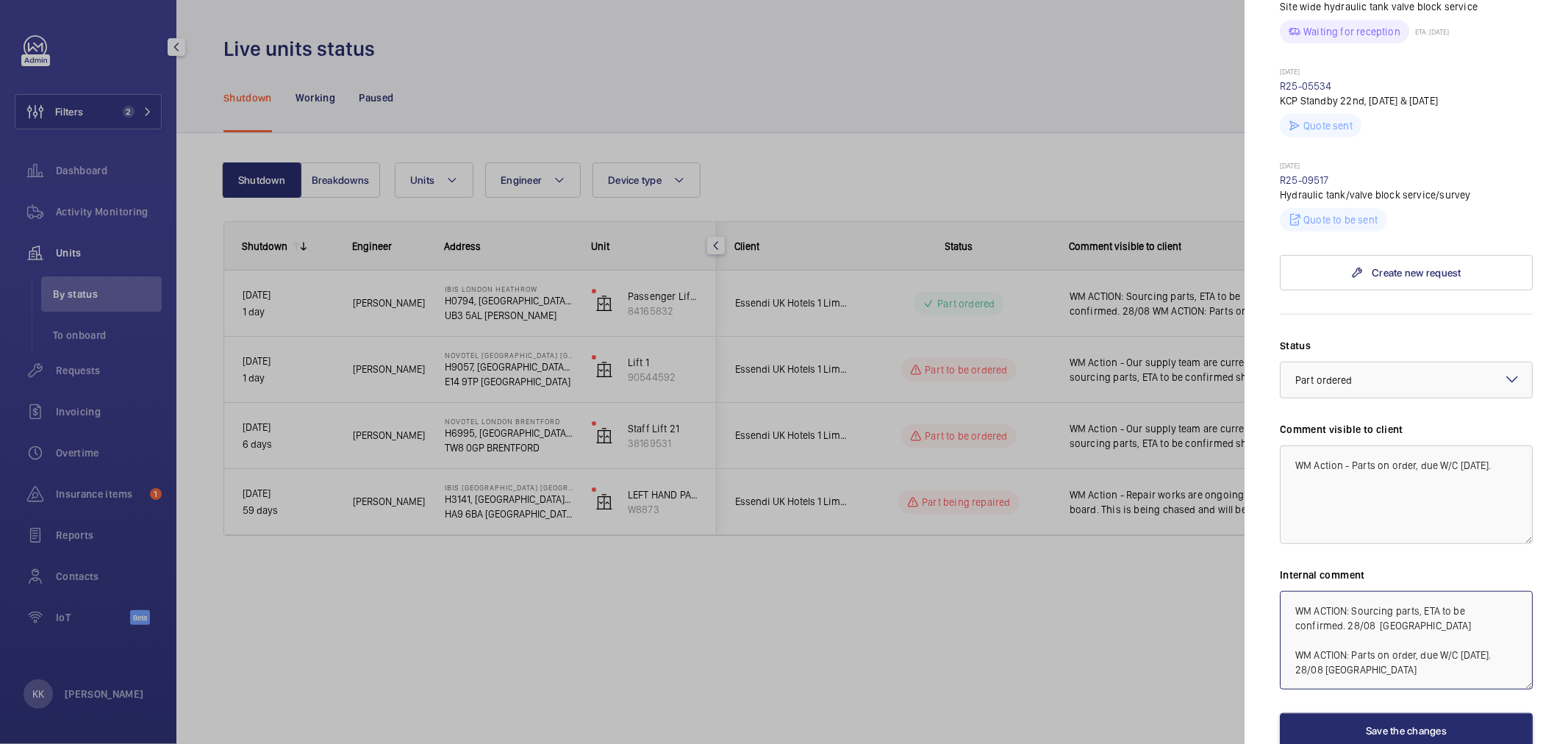
click at [1179, 588] on mat-sidenav-container "Filters 2 Dashboard Activity Monitoring Units By status To onboard Requests Inv…" at bounding box center [784, 372] width 1568 height 744
type textarea "due W/C 1st September. 28/08 india"
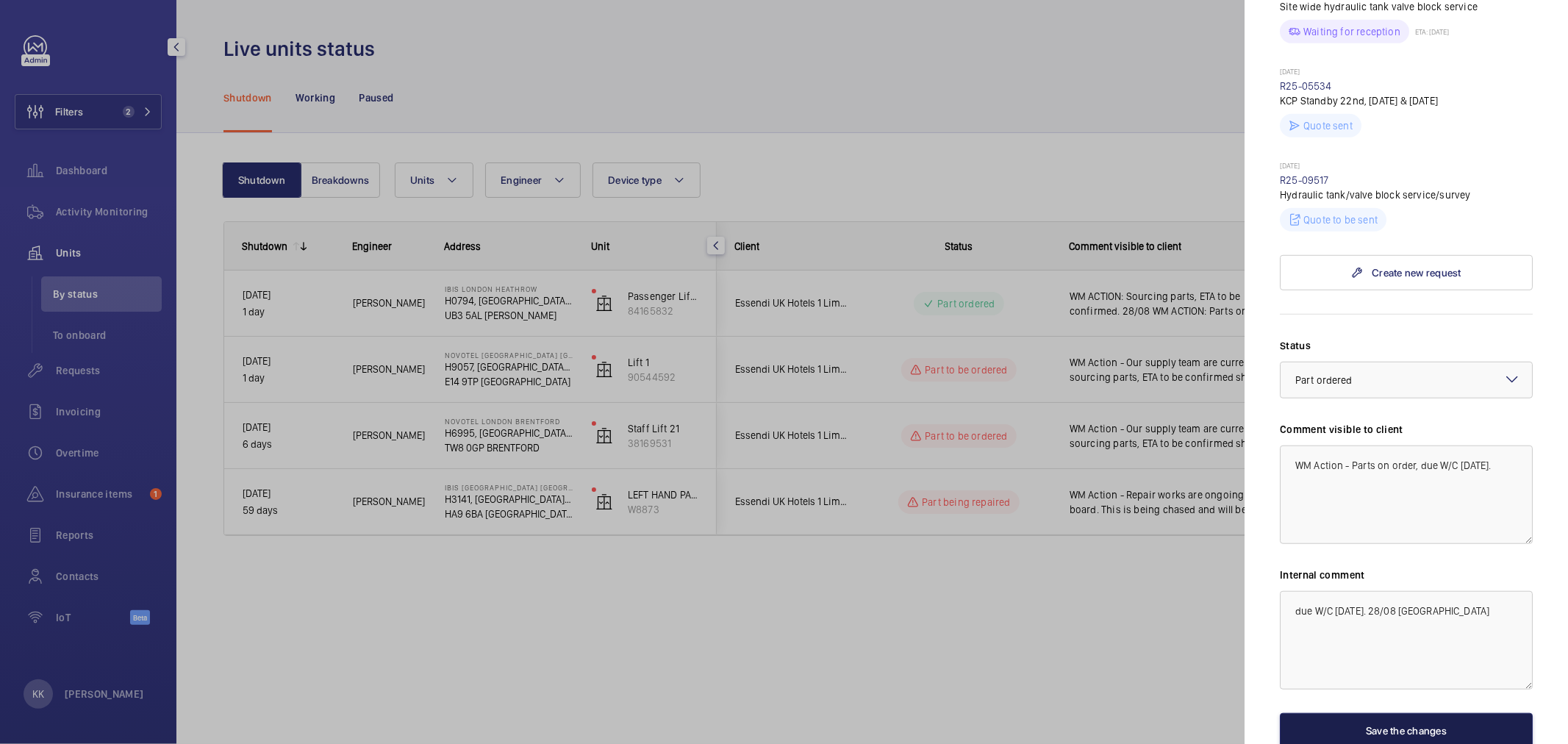
click at [1372, 723] on button "Save the changes" at bounding box center [1405, 730] width 253 height 35
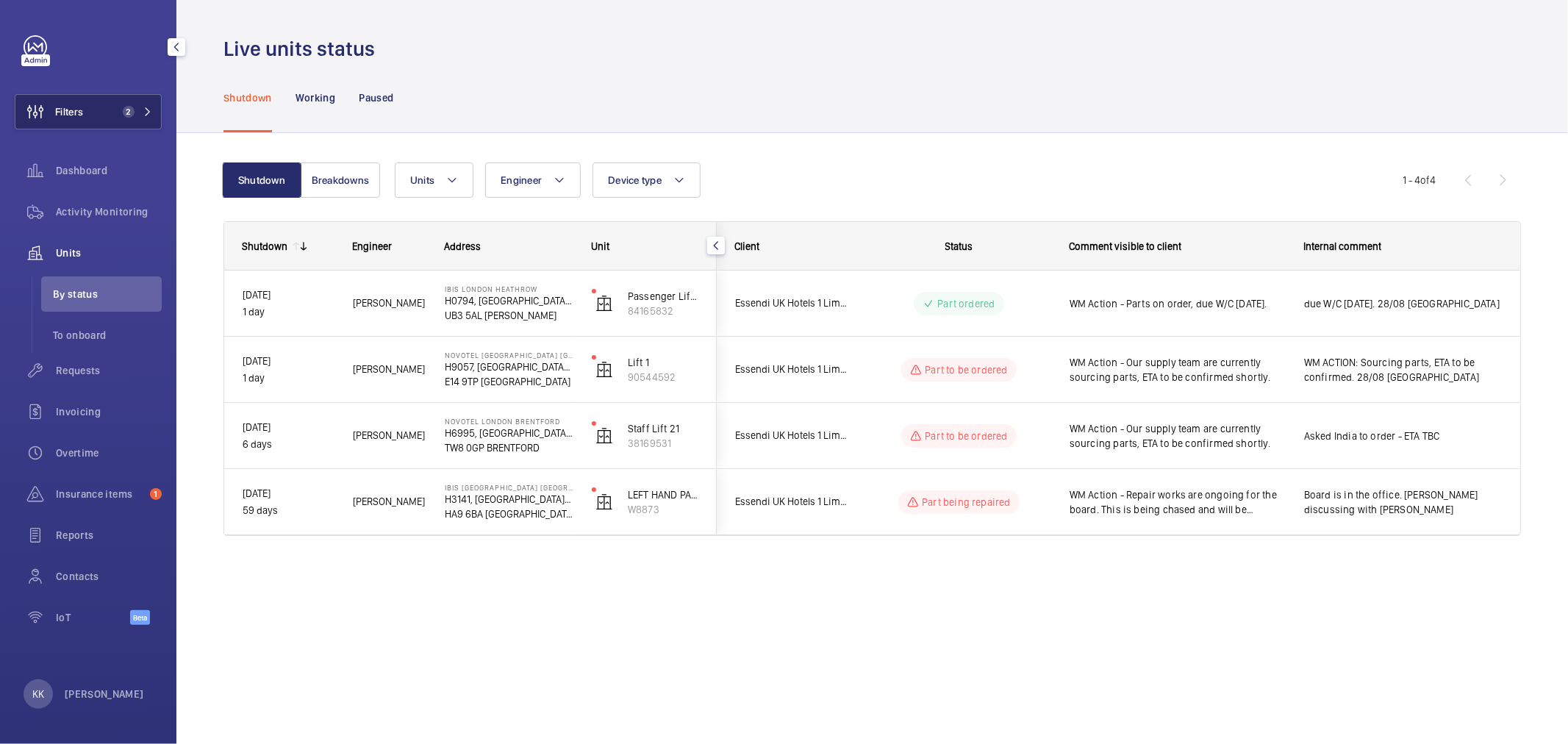
click at [83, 119] on span "Filters" at bounding box center [50, 111] width 68 height 35
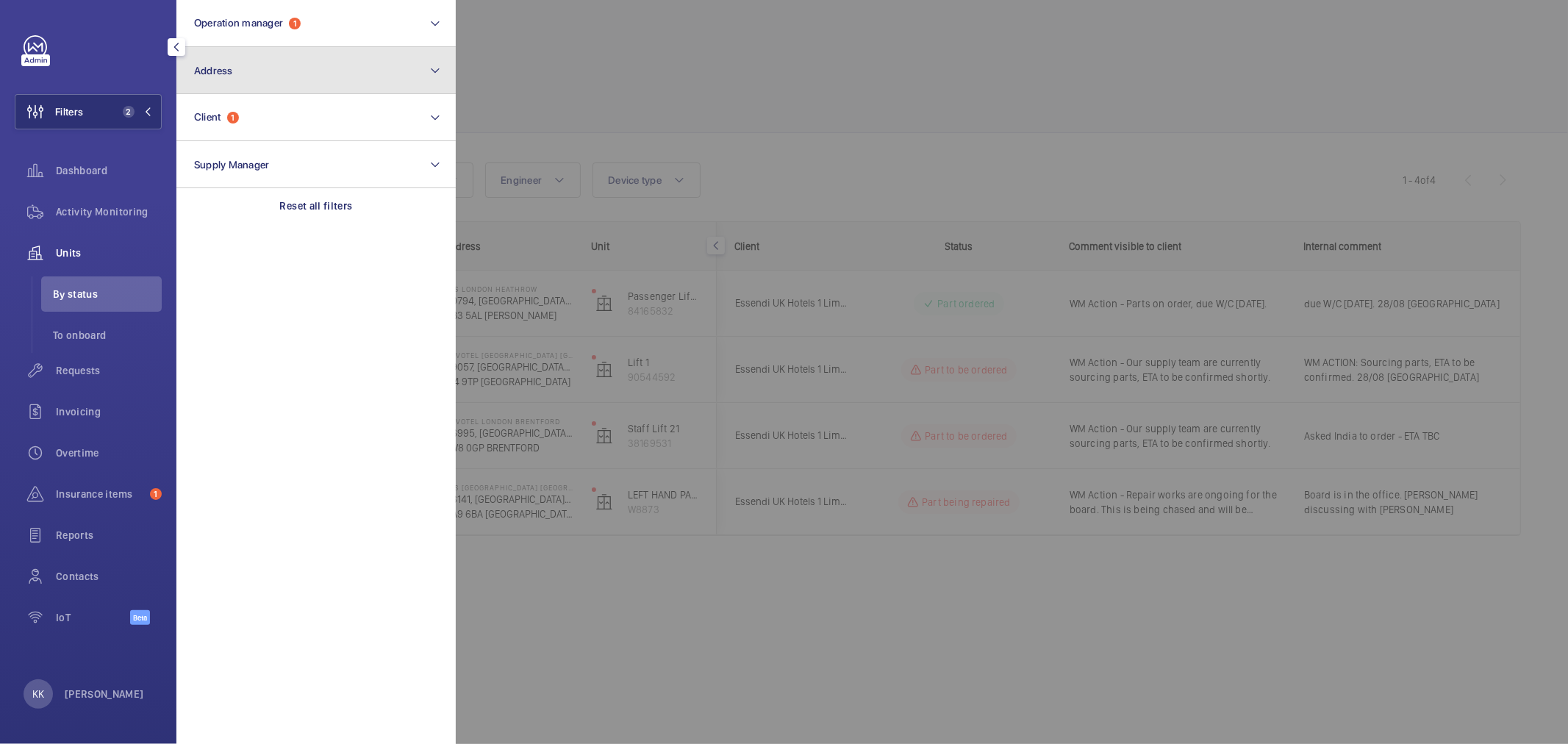
click at [273, 75] on button "Address" at bounding box center [316, 70] width 279 height 47
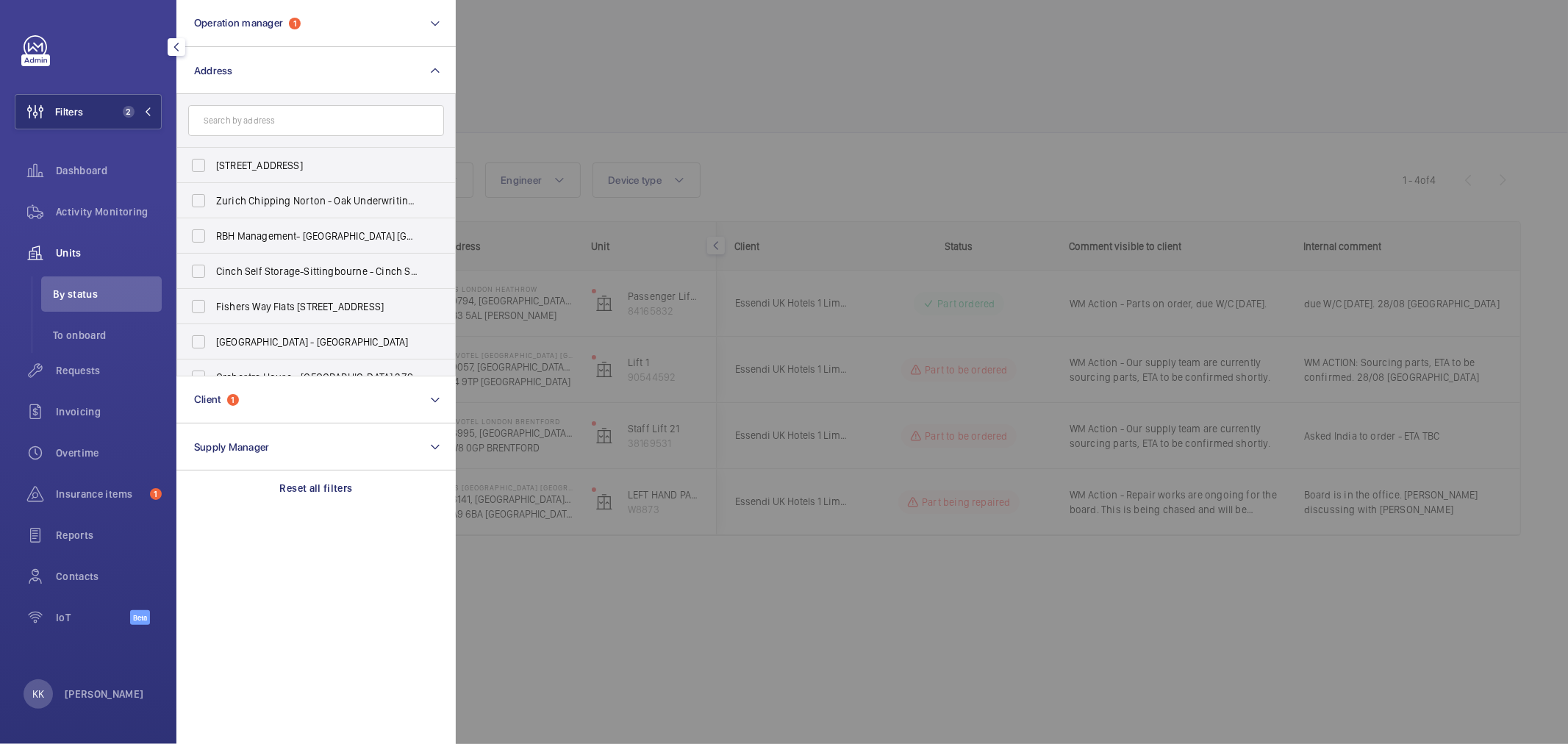
click at [281, 105] on input "text" at bounding box center [316, 120] width 255 height 31
click at [309, 79] on button "Address" at bounding box center [316, 70] width 279 height 47
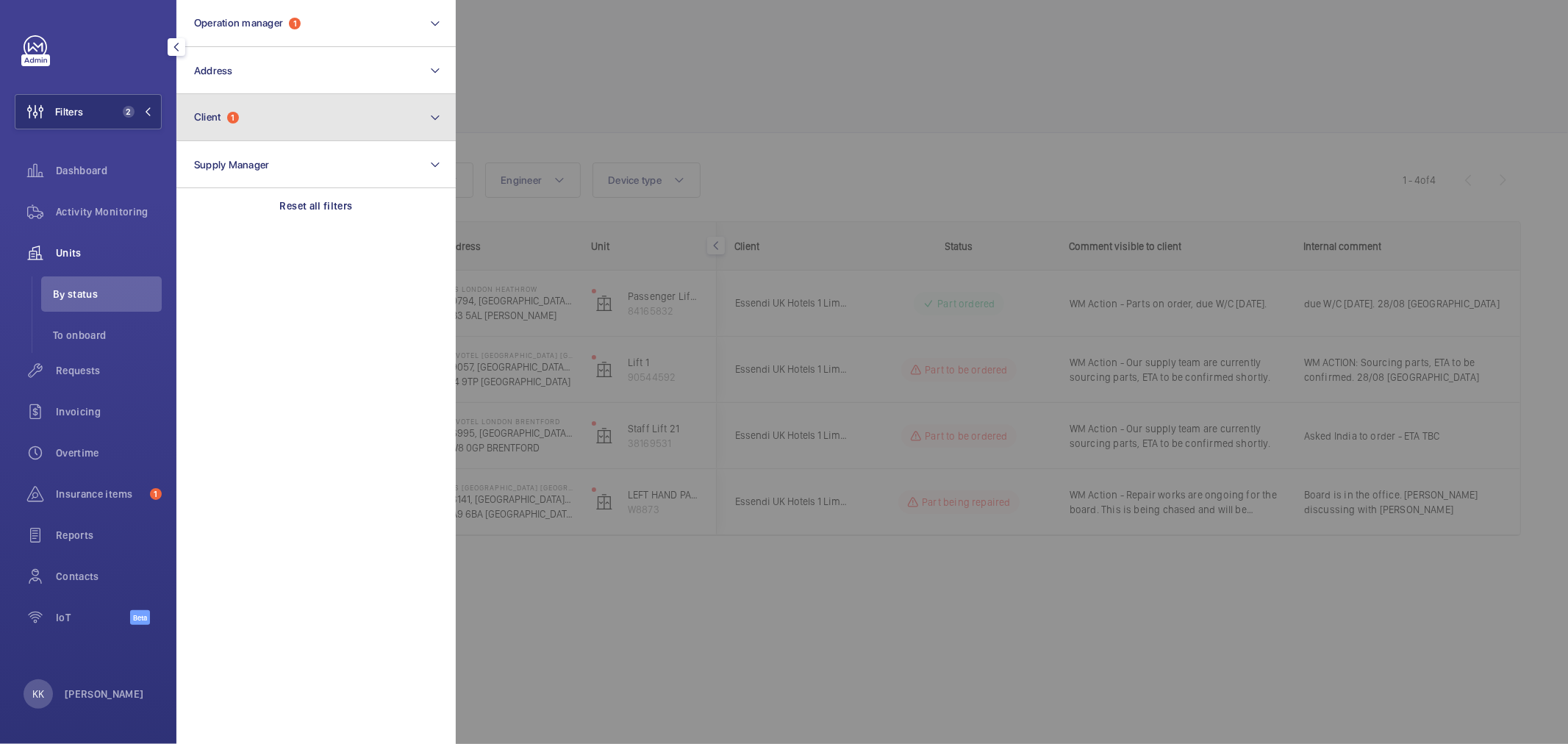
click at [266, 118] on button "Client 1" at bounding box center [316, 117] width 279 height 47
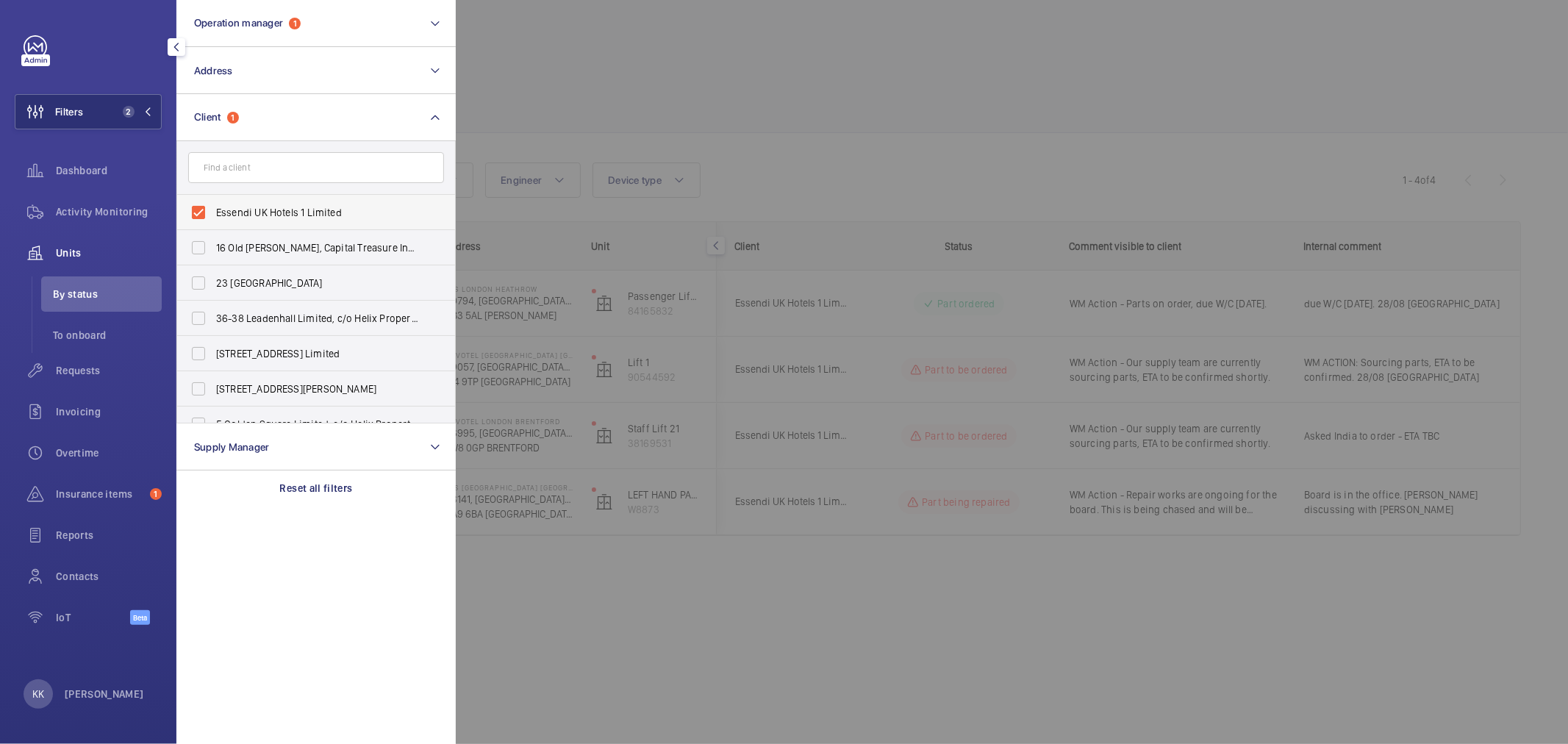
click at [283, 215] on span "Essendi UK Hotels 1 Limited" at bounding box center [317, 212] width 202 height 15
click at [213, 215] on input "Essendi UK Hotels 1 Limited" at bounding box center [198, 212] width 29 height 29
checkbox input "false"
click at [701, 133] on div at bounding box center [1239, 372] width 1568 height 744
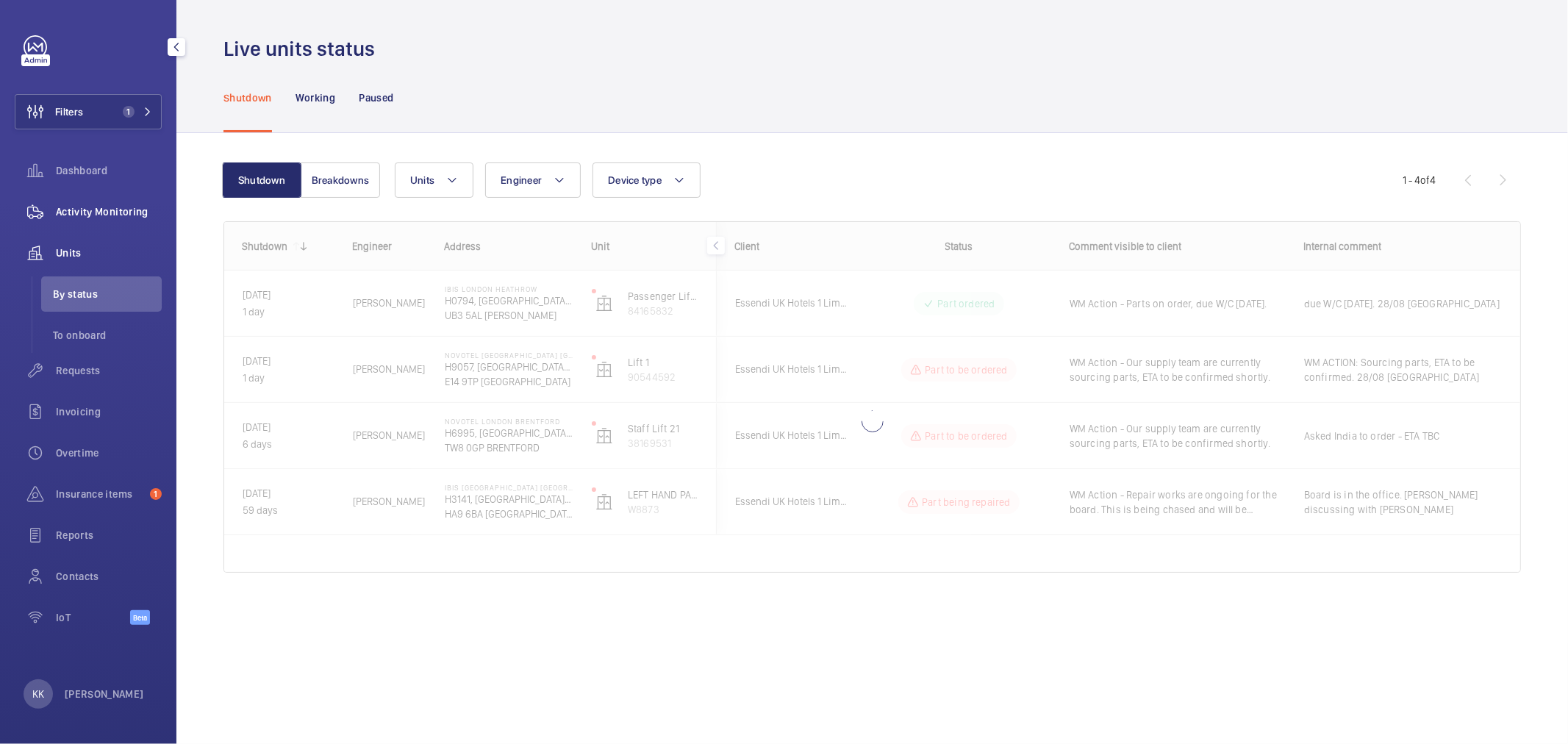
click at [123, 210] on span "Activity Monitoring" at bounding box center [108, 211] width 106 height 15
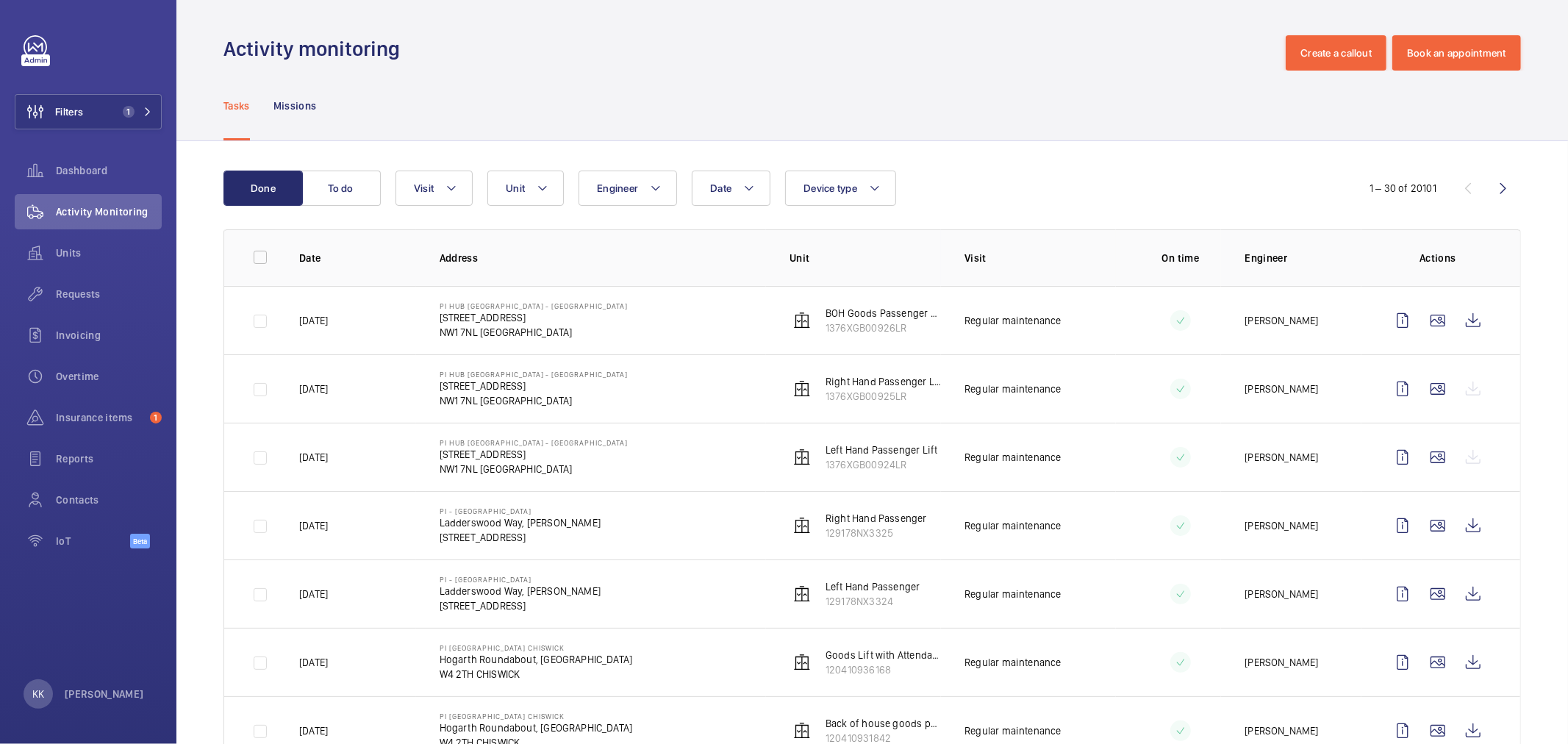
click at [971, 186] on div "Date Engineer Unit Device type Visit" at bounding box center [870, 188] width 949 height 35
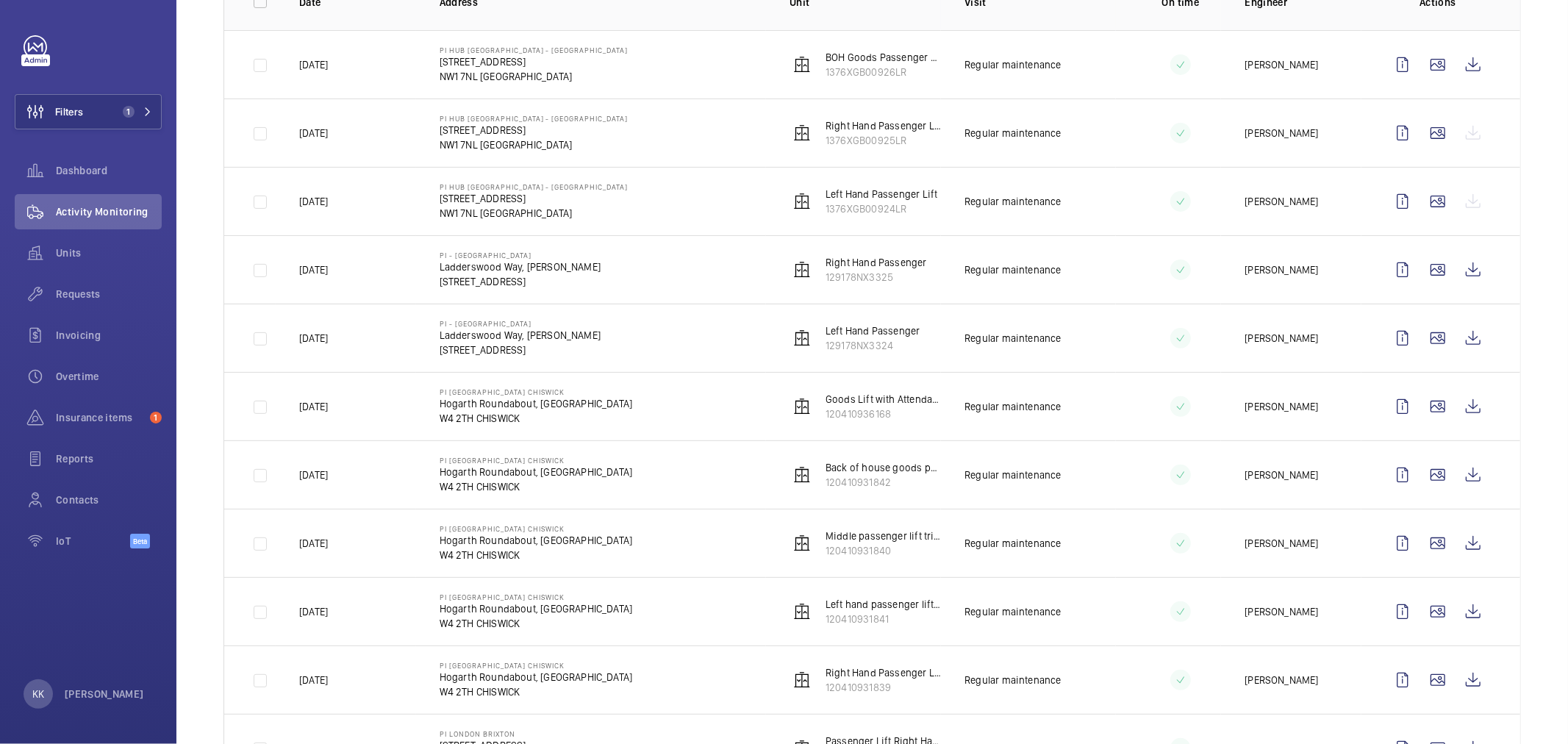
scroll to position [2, 0]
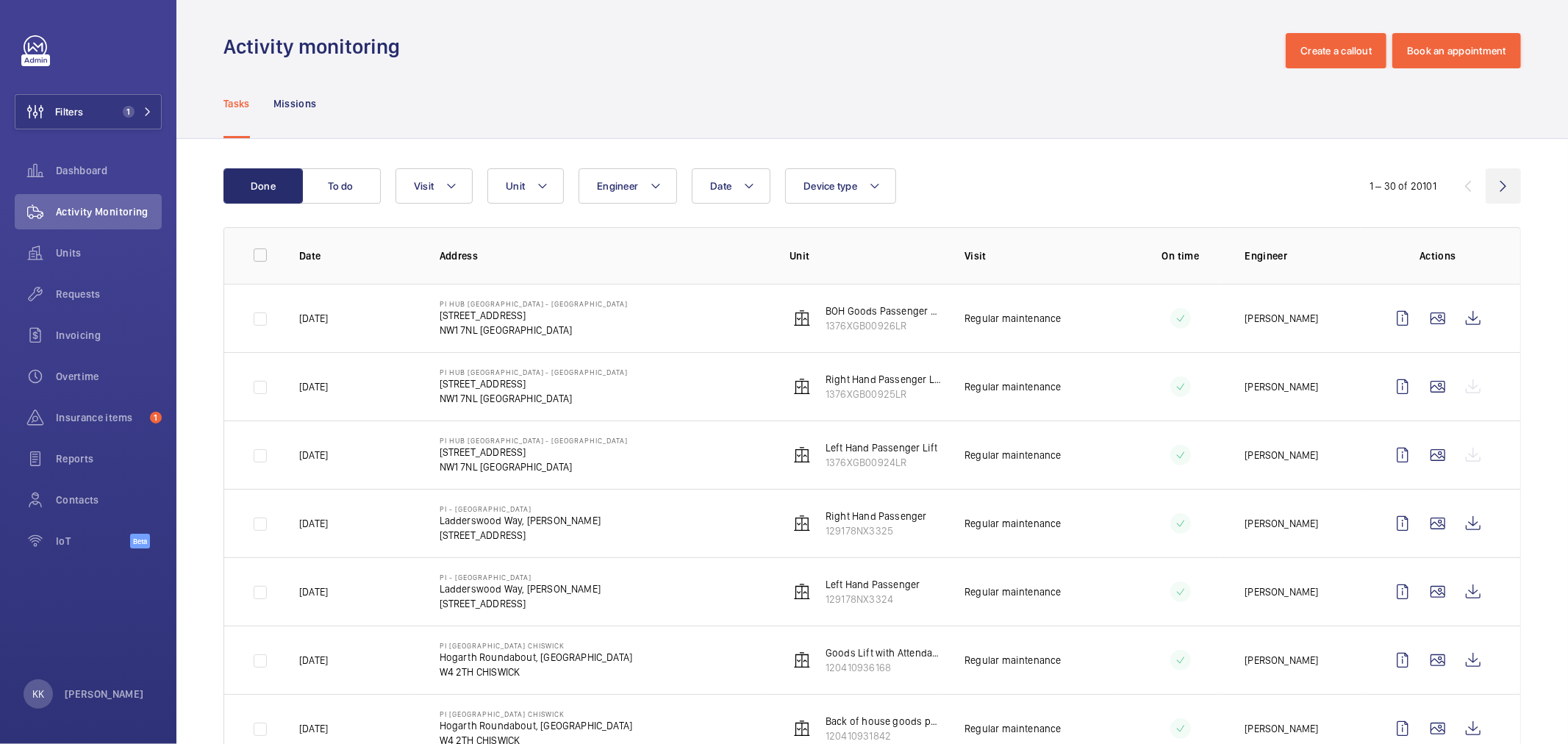
click at [1490, 186] on wm-front-icon-button at bounding box center [1503, 186] width 35 height 35
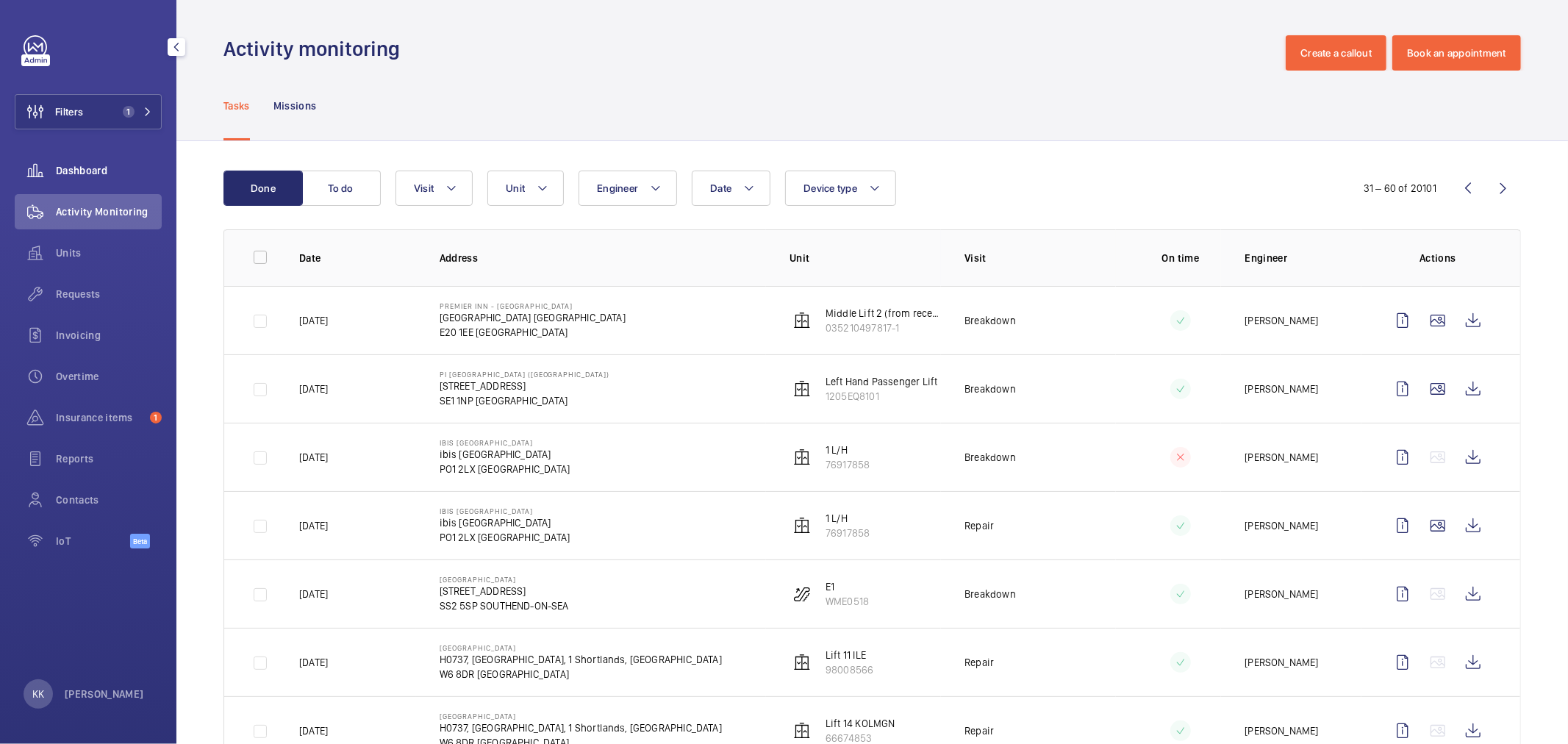
click at [61, 175] on span "Dashboard" at bounding box center [108, 171] width 106 height 15
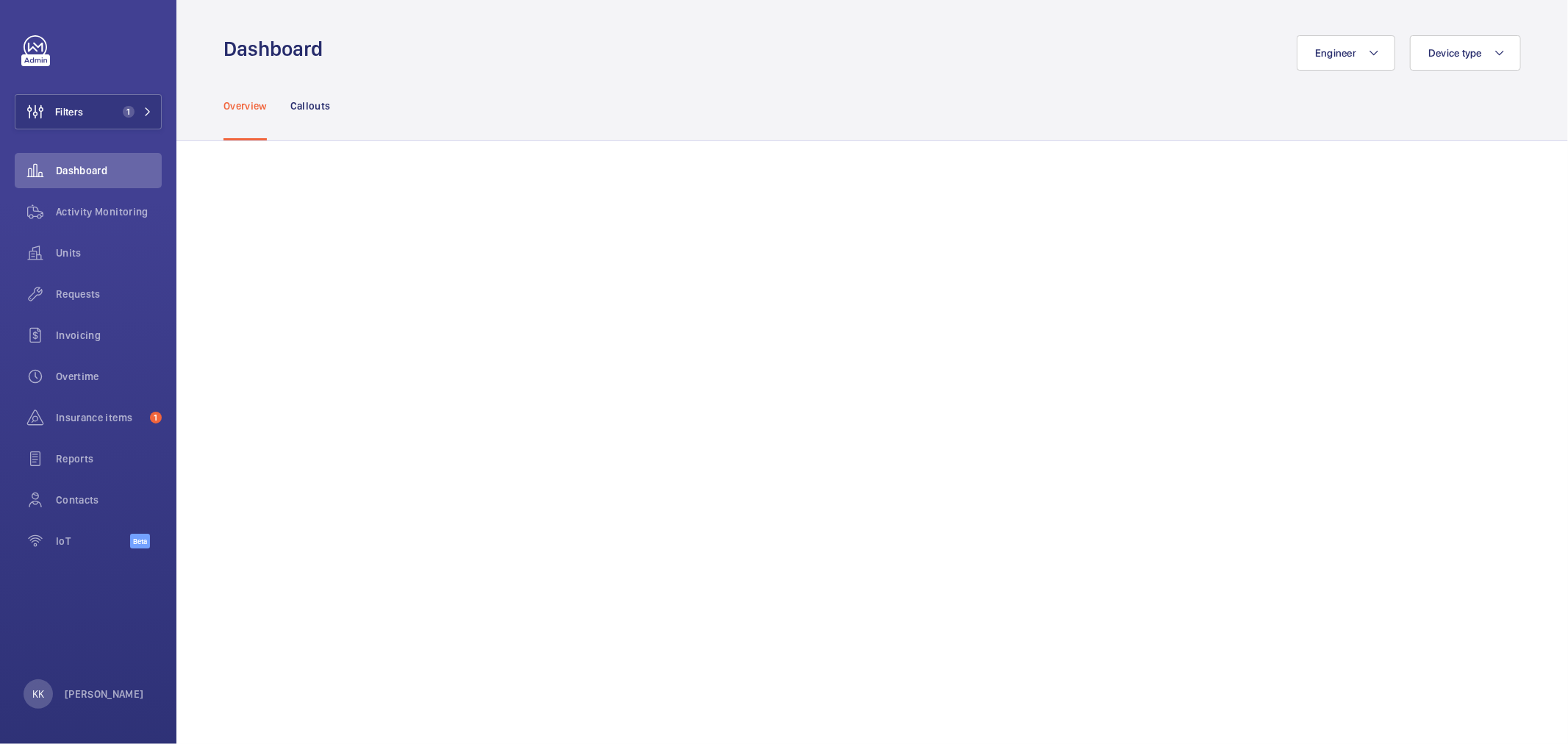
click at [660, 75] on div "Overview Callouts" at bounding box center [872, 106] width 1297 height 70
click at [94, 107] on button "Filters 1" at bounding box center [88, 111] width 147 height 35
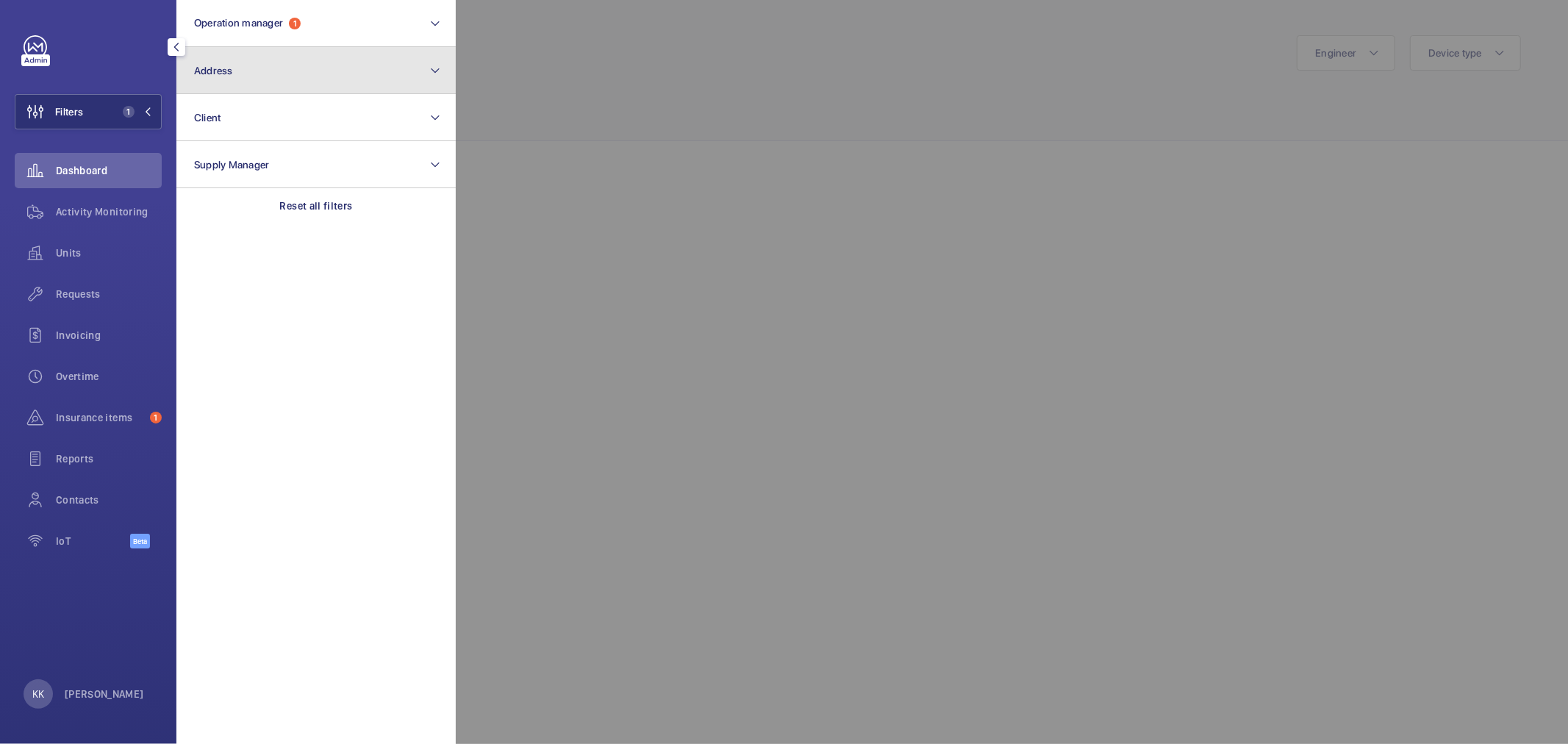
click at [237, 75] on button "Address" at bounding box center [316, 70] width 279 height 47
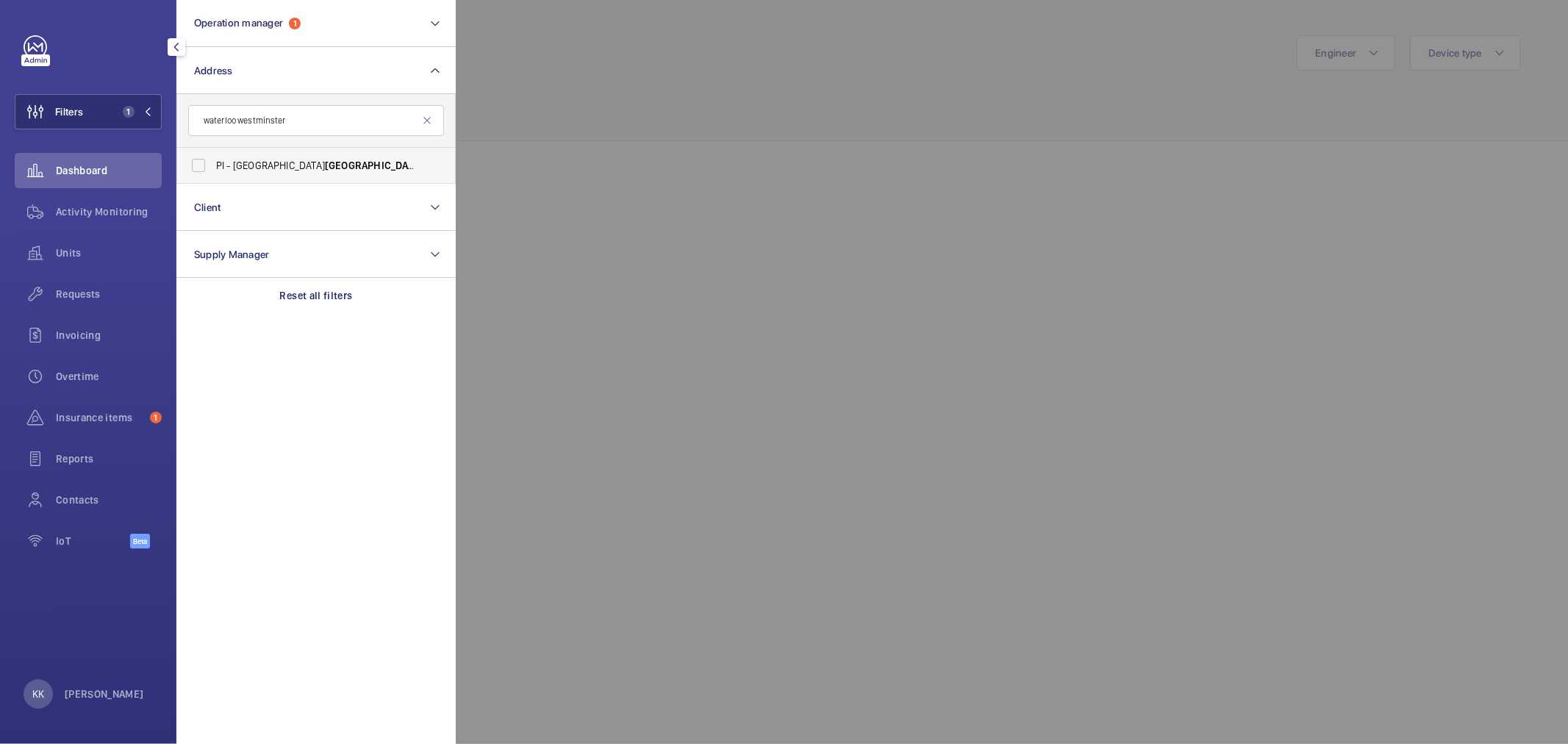
type input "waterloo westminster"
click at [424, 160] on span "Westminster" at bounding box center [473, 165] width 97 height 12
click at [213, 158] on input "PI - London Waterloo Westminster Bridge - 85 York Rd, LONDON SE1 7NJ" at bounding box center [198, 165] width 29 height 29
checkbox input "true"
click at [666, 123] on div at bounding box center [1239, 372] width 1568 height 744
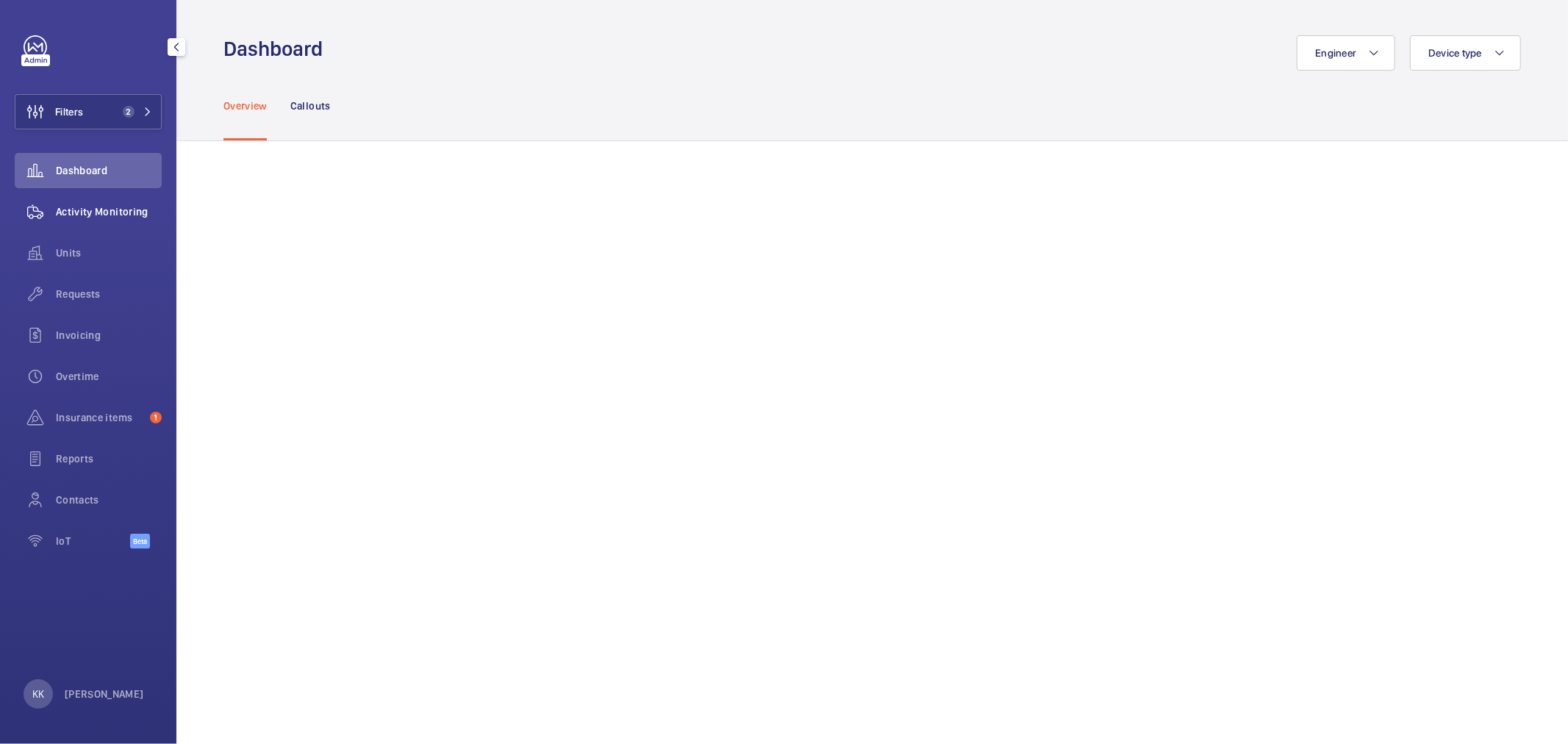
click at [79, 210] on span "Activity Monitoring" at bounding box center [108, 211] width 106 height 15
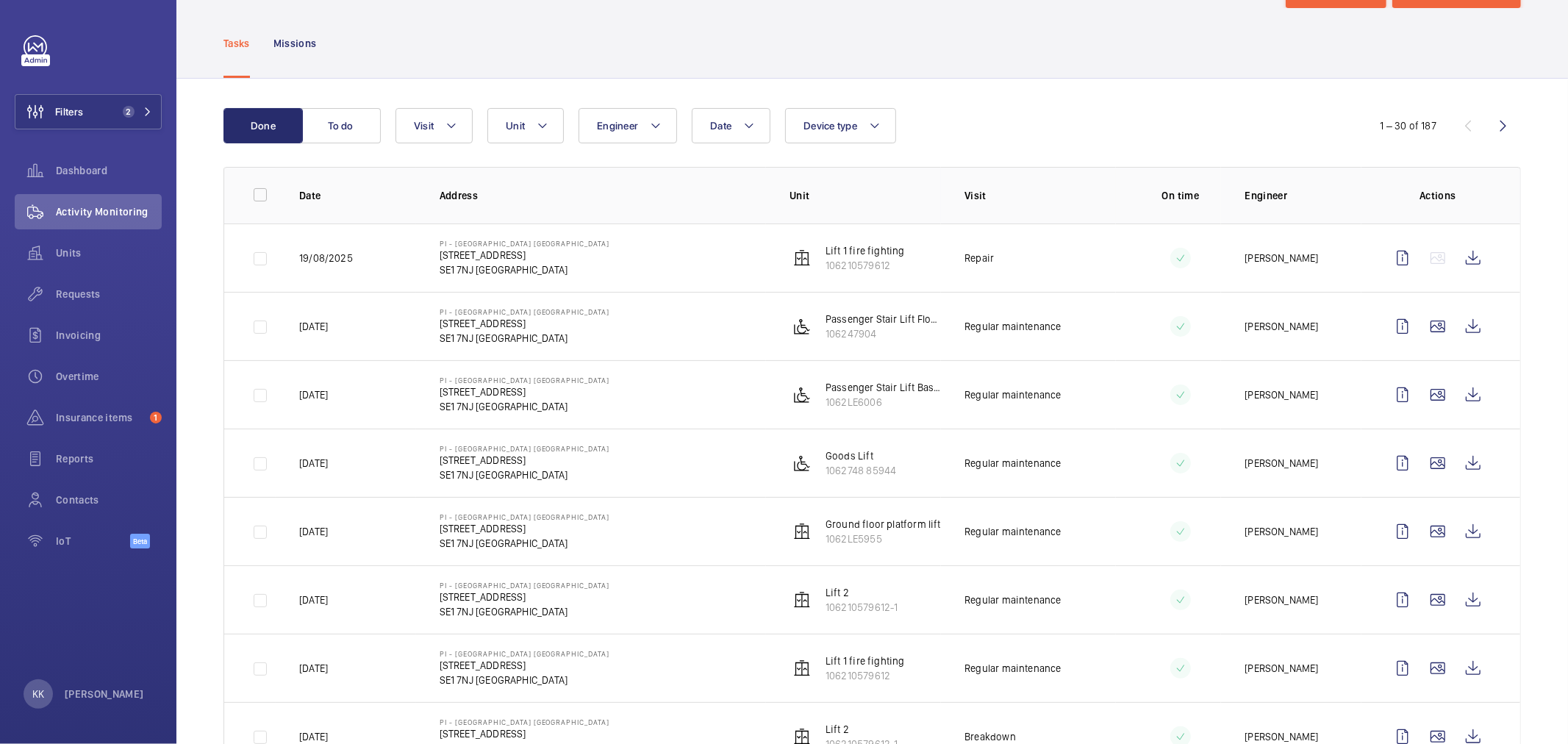
scroll to position [82, 0]
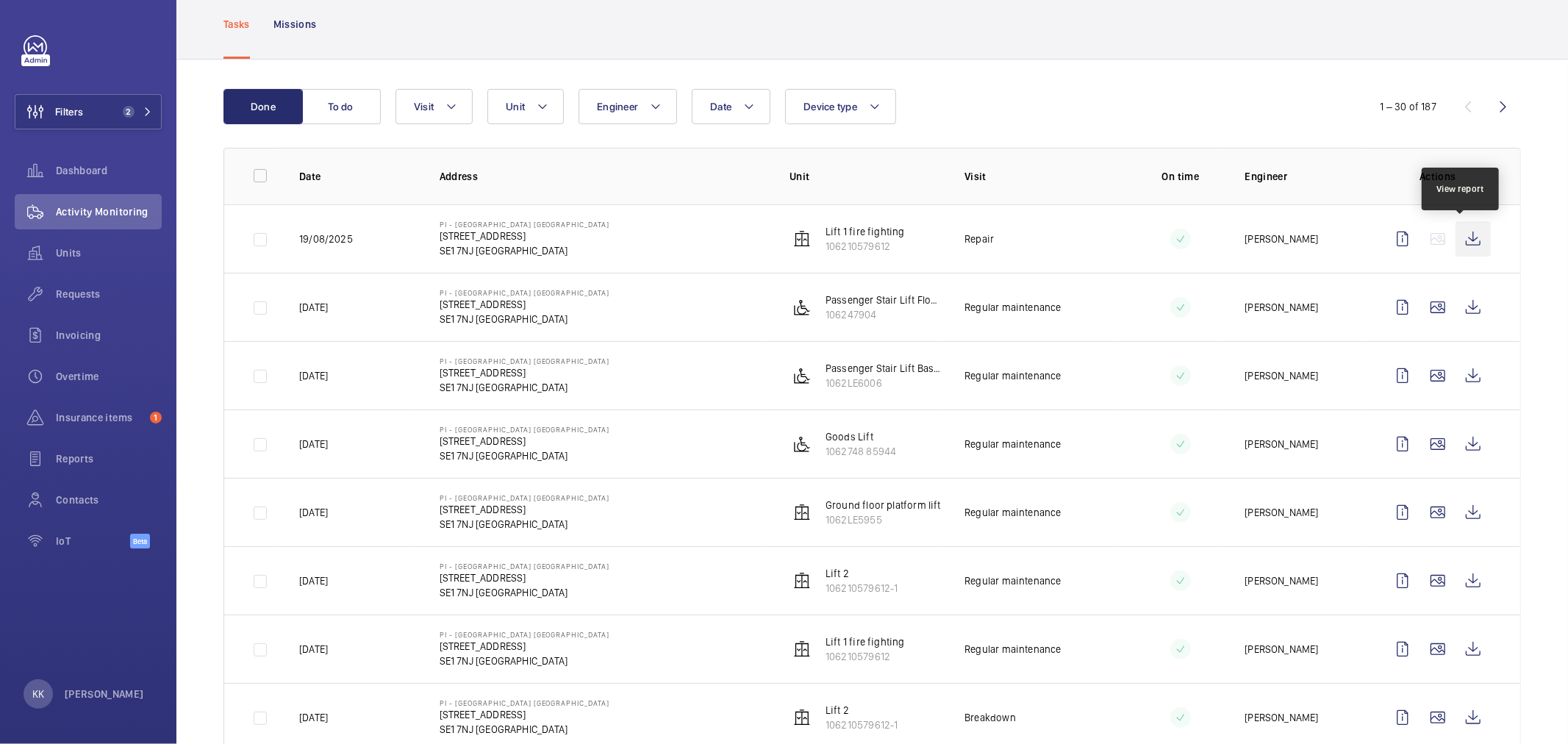
click at [1461, 241] on wm-front-icon-button at bounding box center [1473, 239] width 35 height 35
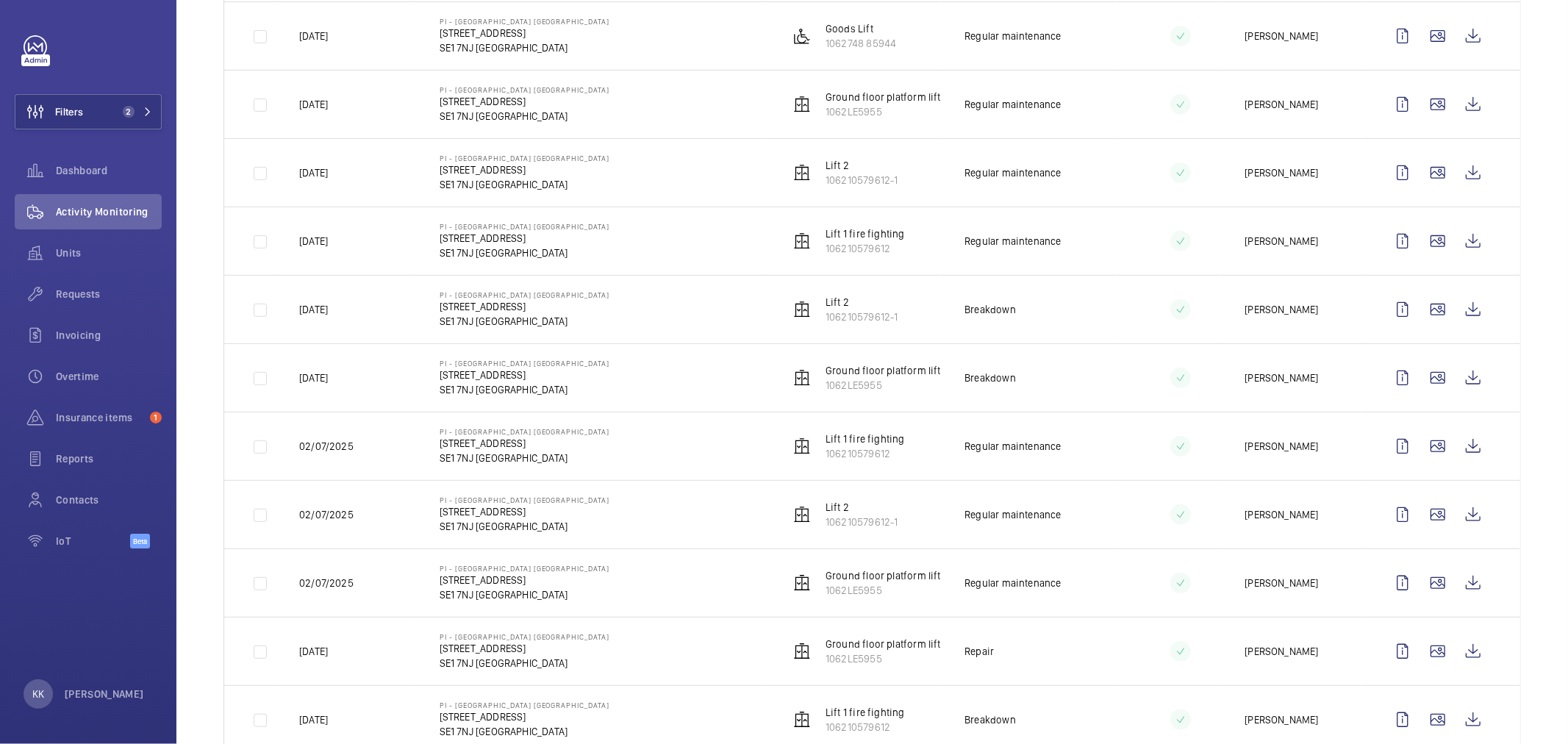
scroll to position [0, 0]
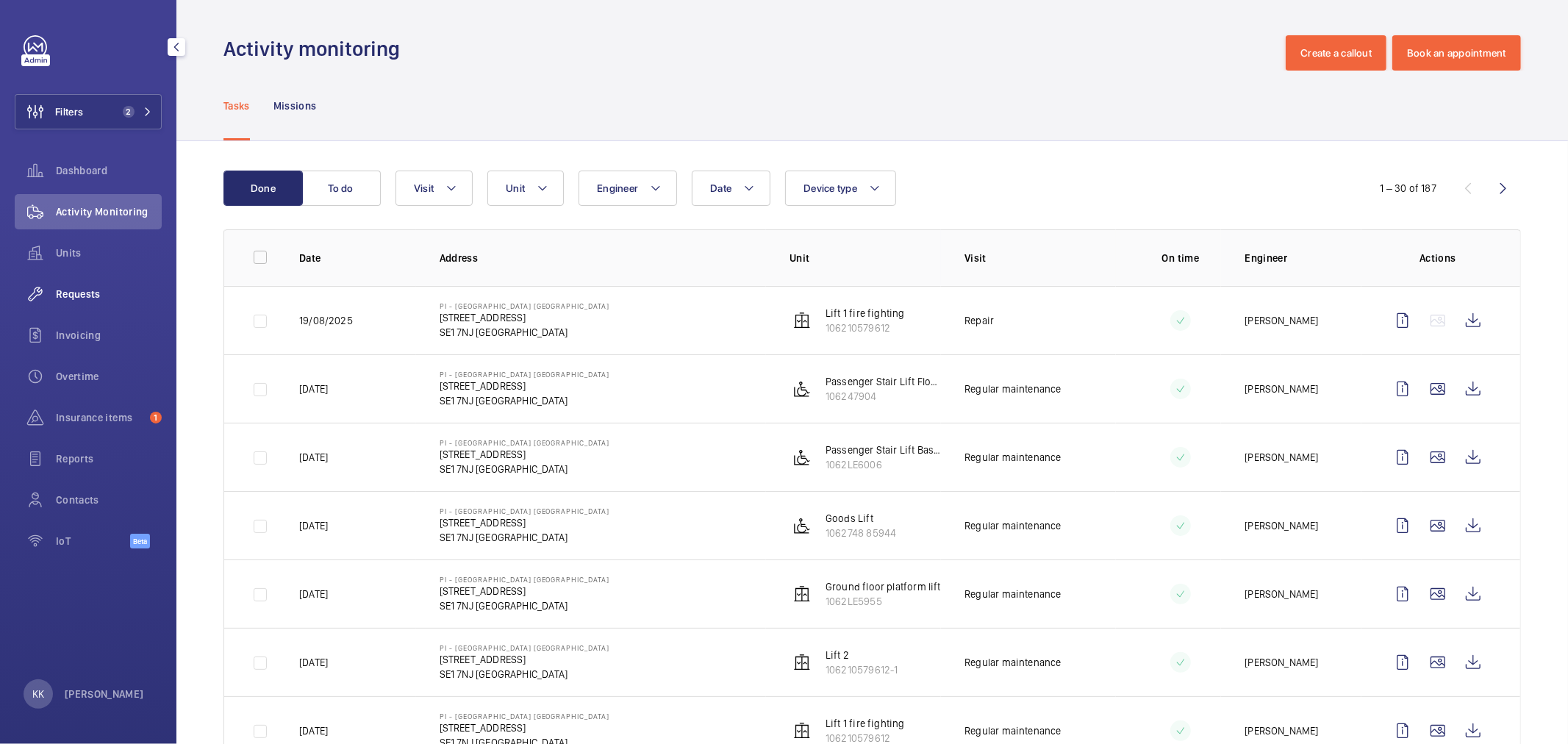
click at [120, 293] on span "Requests" at bounding box center [108, 294] width 106 height 15
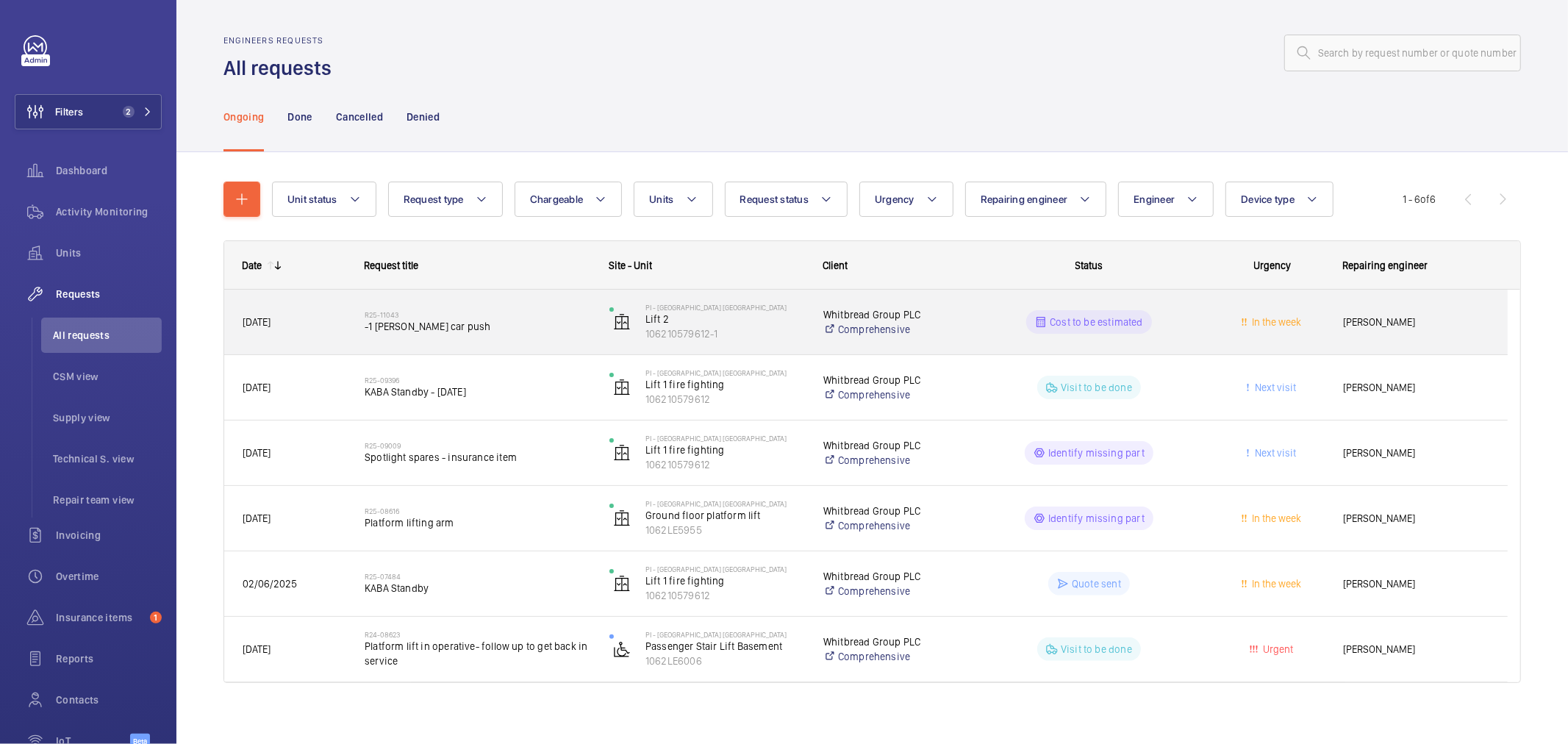
click at [458, 325] on span "-1 Lester car push" at bounding box center [478, 326] width 226 height 15
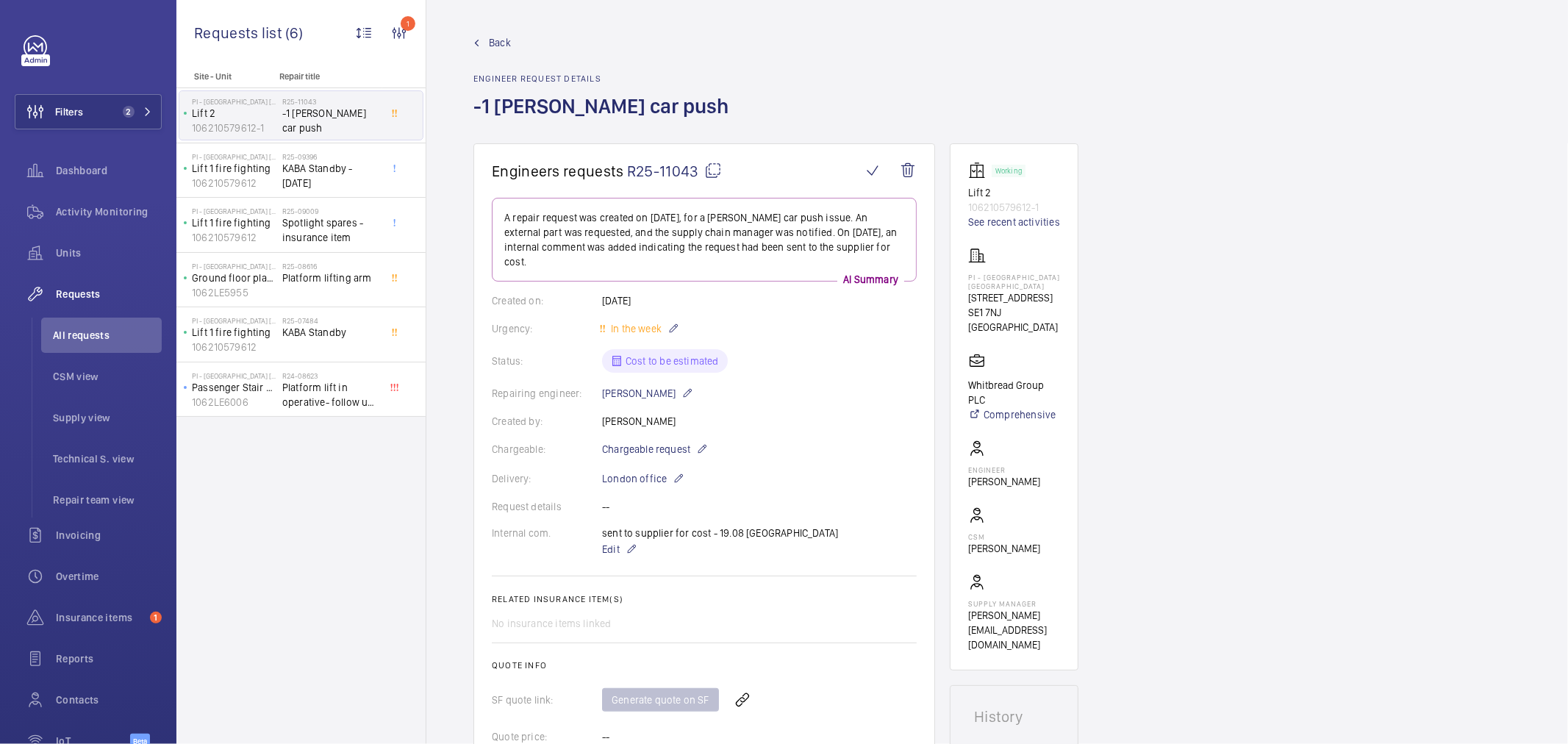
click at [657, 163] on span "R25-11043" at bounding box center [674, 171] width 95 height 18
click at [79, 105] on span "Filters" at bounding box center [69, 112] width 28 height 15
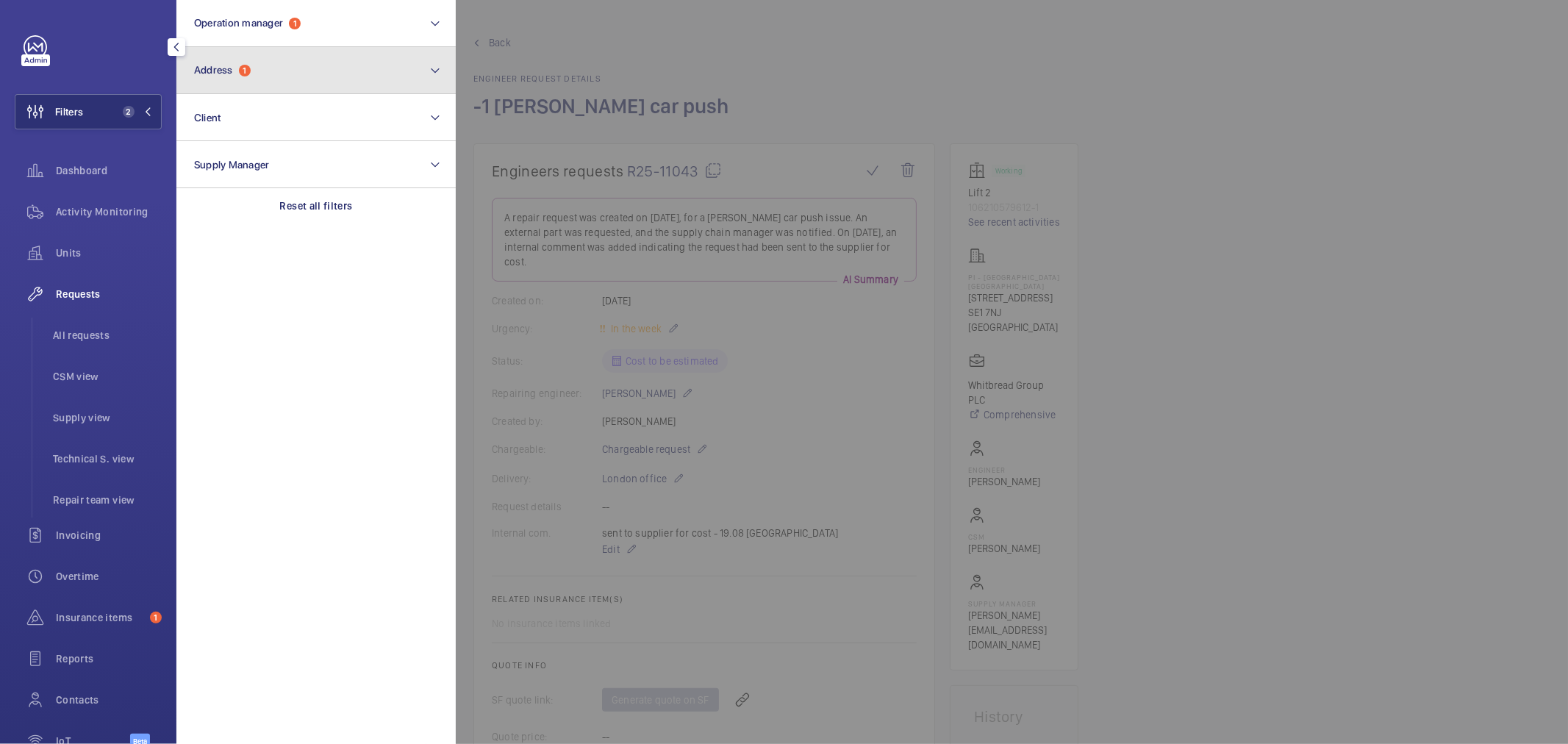
click at [276, 70] on button "Address 1" at bounding box center [316, 70] width 279 height 47
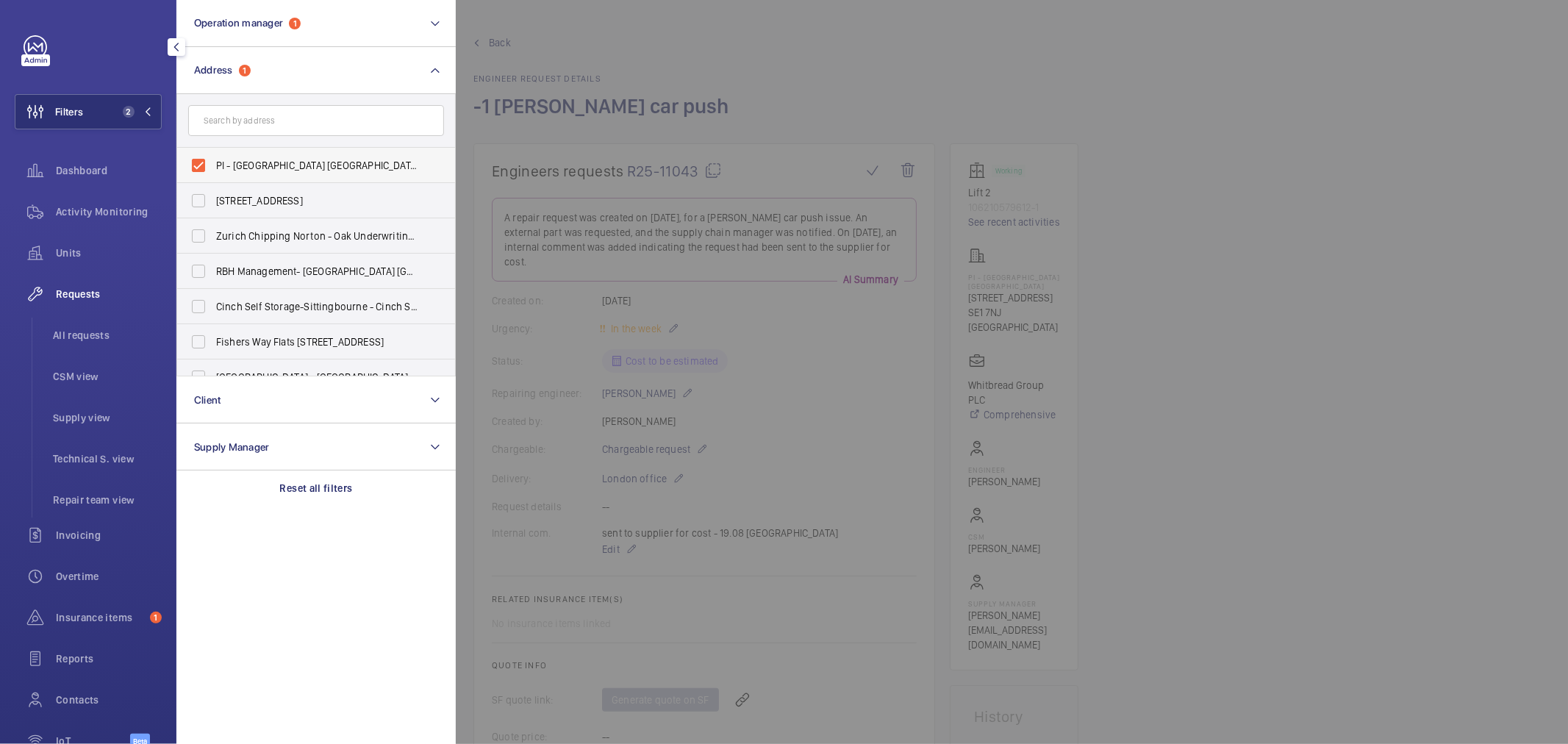
click at [304, 169] on span "PI - London Waterloo Westminster Bridge - 85 York Rd, LONDON SE1 7NJ" at bounding box center [317, 165] width 202 height 15
click at [213, 169] on input "PI - London Waterloo Westminster Bridge - 85 York Rd, LONDON SE1 7NJ" at bounding box center [198, 165] width 29 height 29
checkbox input "false"
click at [113, 208] on span "Activity Monitoring" at bounding box center [108, 211] width 106 height 15
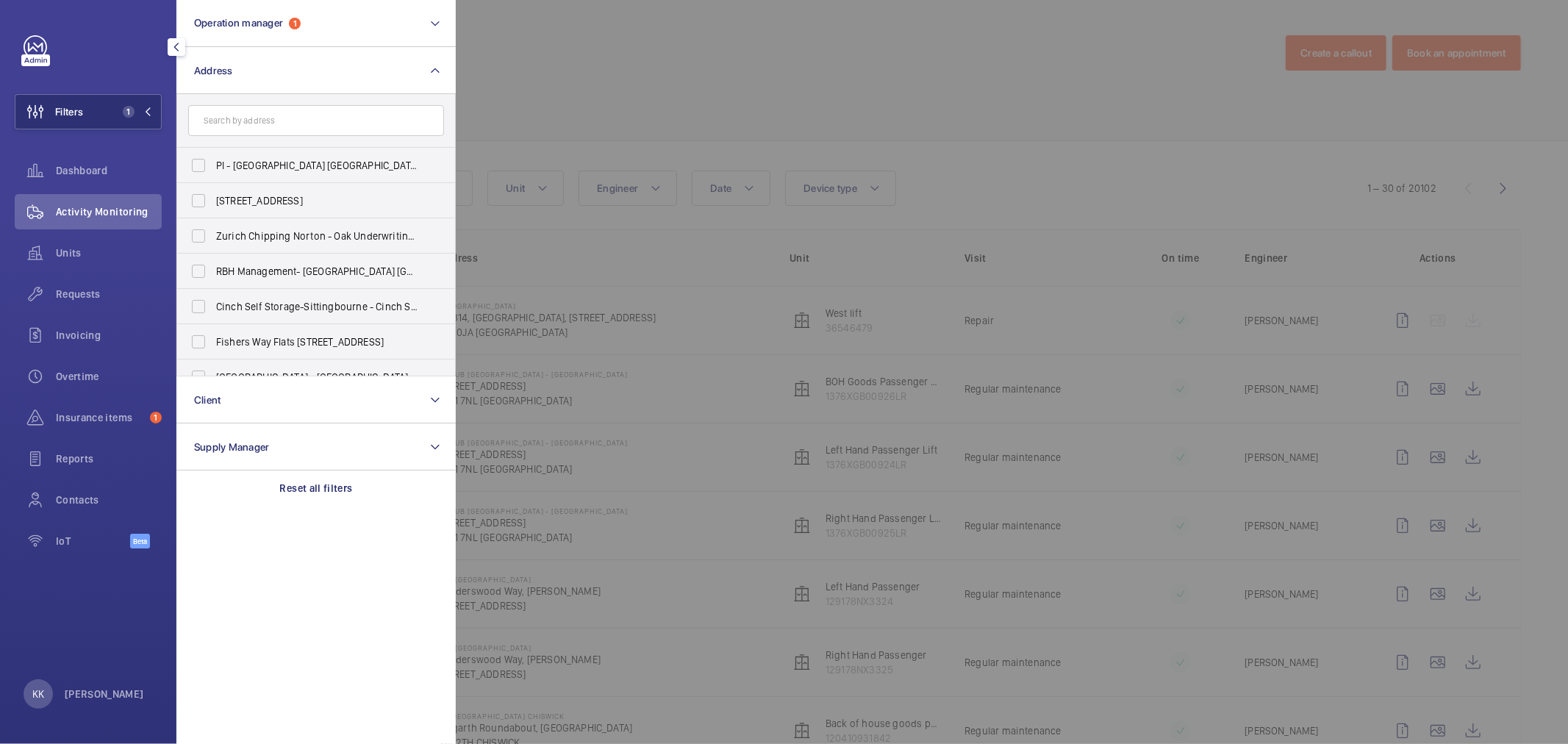
click at [715, 125] on div at bounding box center [1239, 372] width 1568 height 744
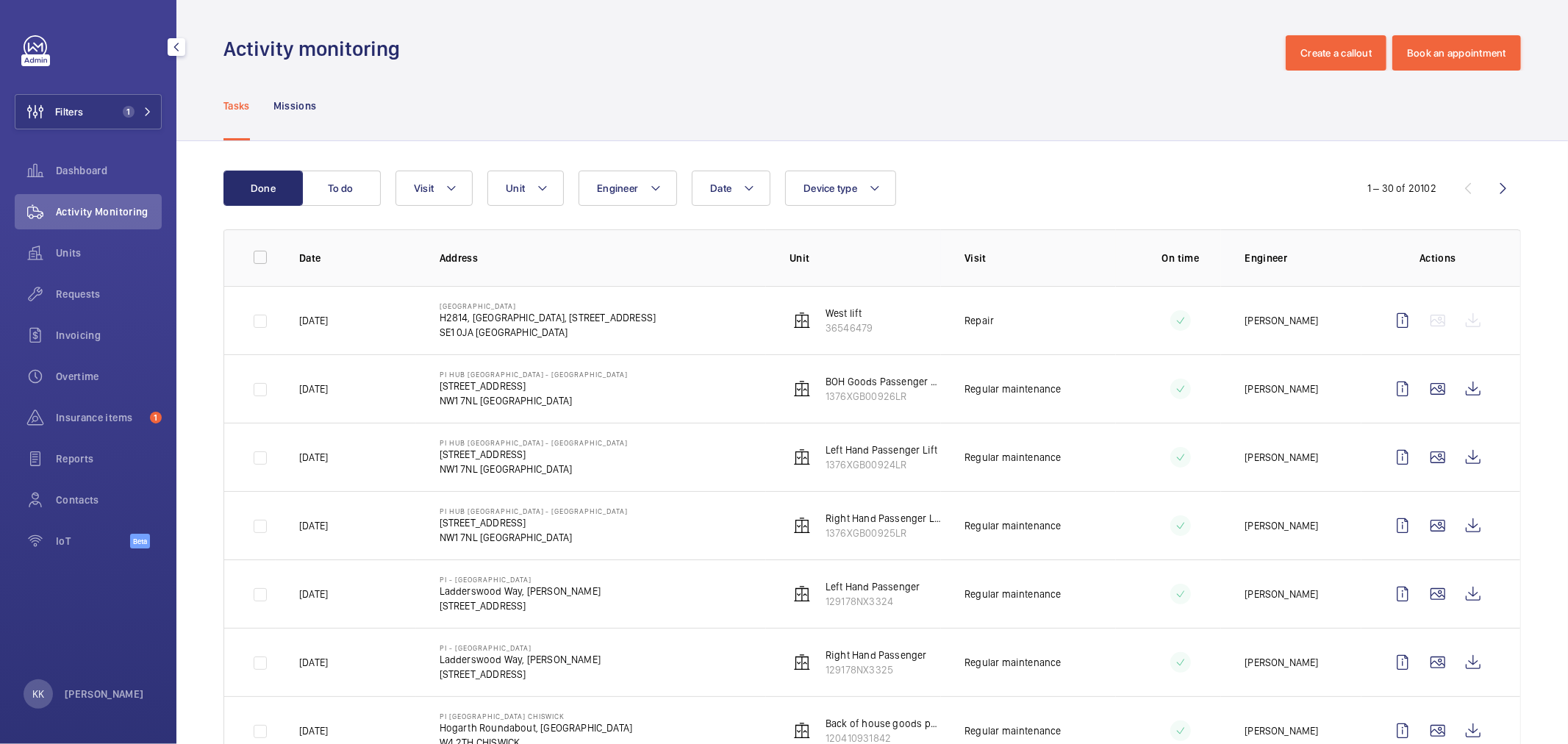
click at [1460, 325] on div at bounding box center [1438, 321] width 106 height 35
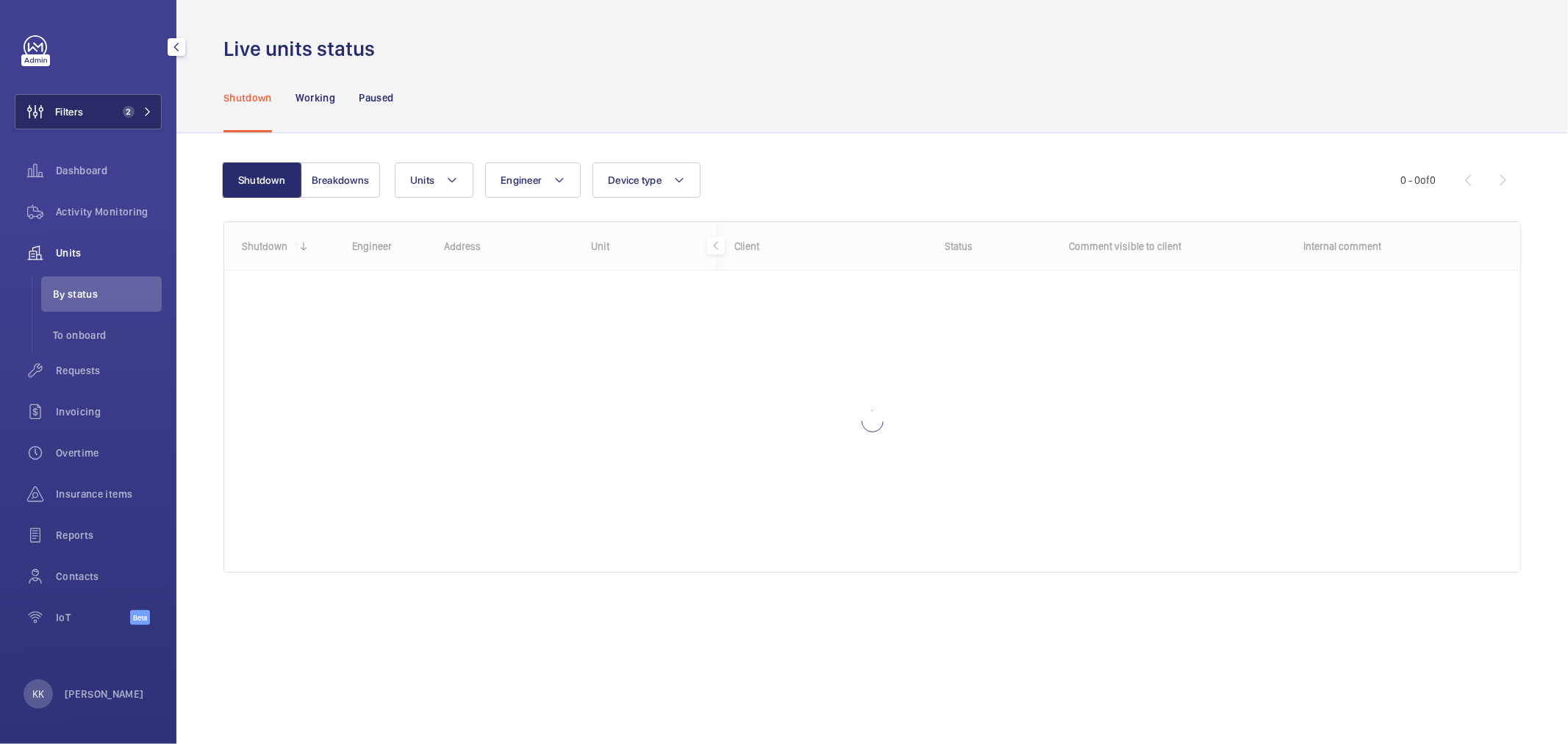
click at [113, 112] on button "Filters 2" at bounding box center [88, 111] width 147 height 35
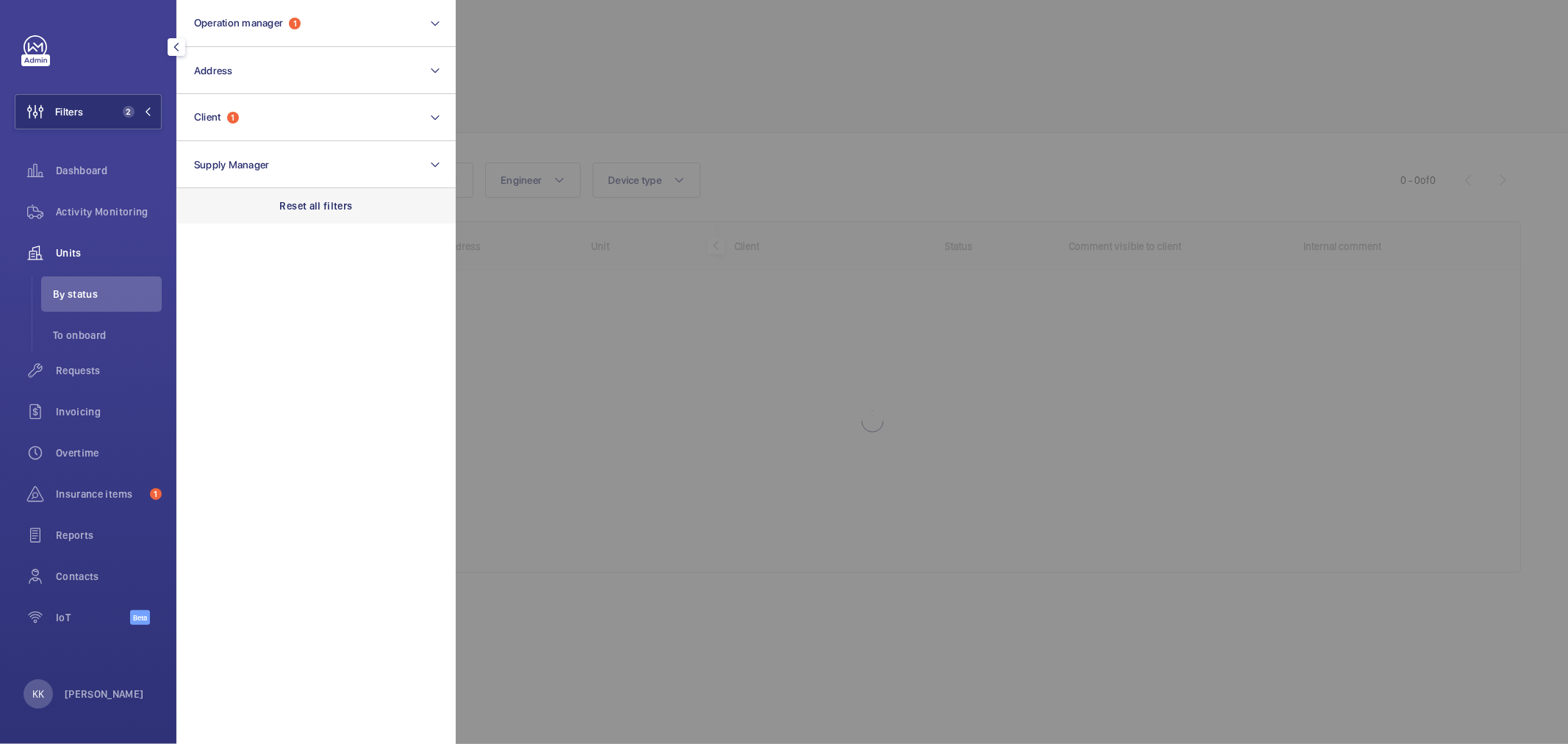
click at [335, 211] on p "Reset all filters" at bounding box center [316, 206] width 73 height 15
click at [74, 366] on span "Requests" at bounding box center [108, 370] width 106 height 15
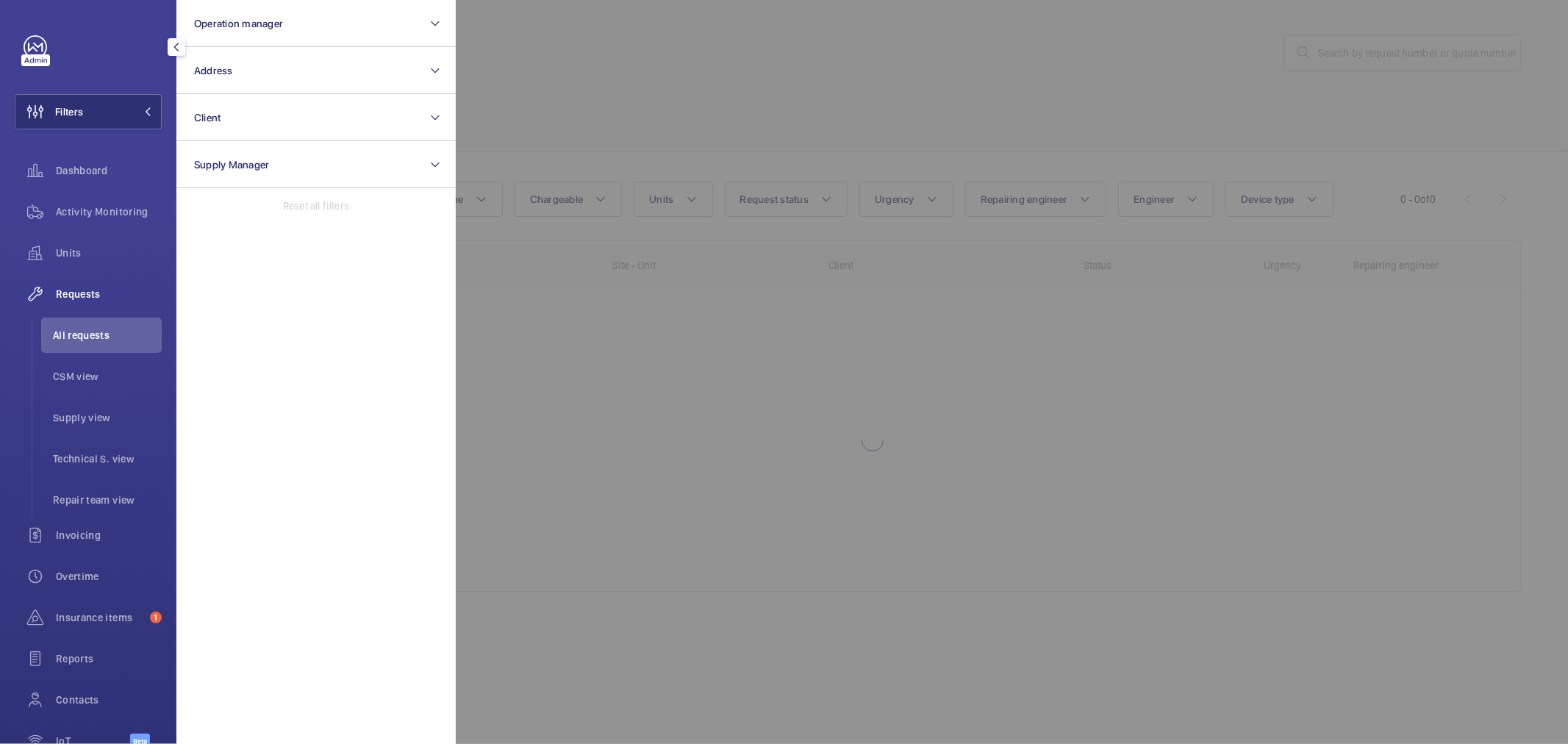
click at [1435, 105] on div at bounding box center [1239, 372] width 1568 height 744
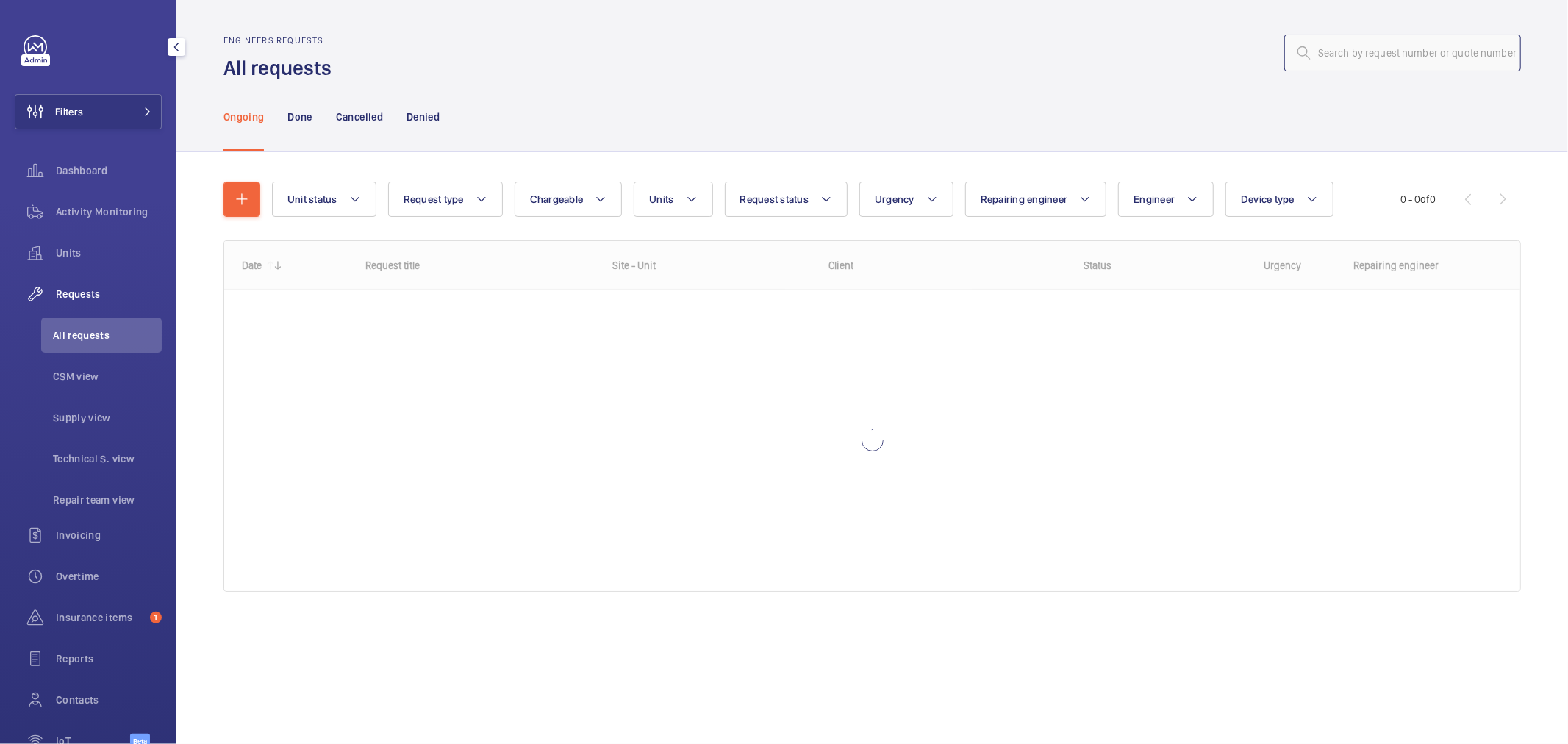
click at [1418, 61] on input "text" at bounding box center [1403, 53] width 237 height 37
type input "09626"
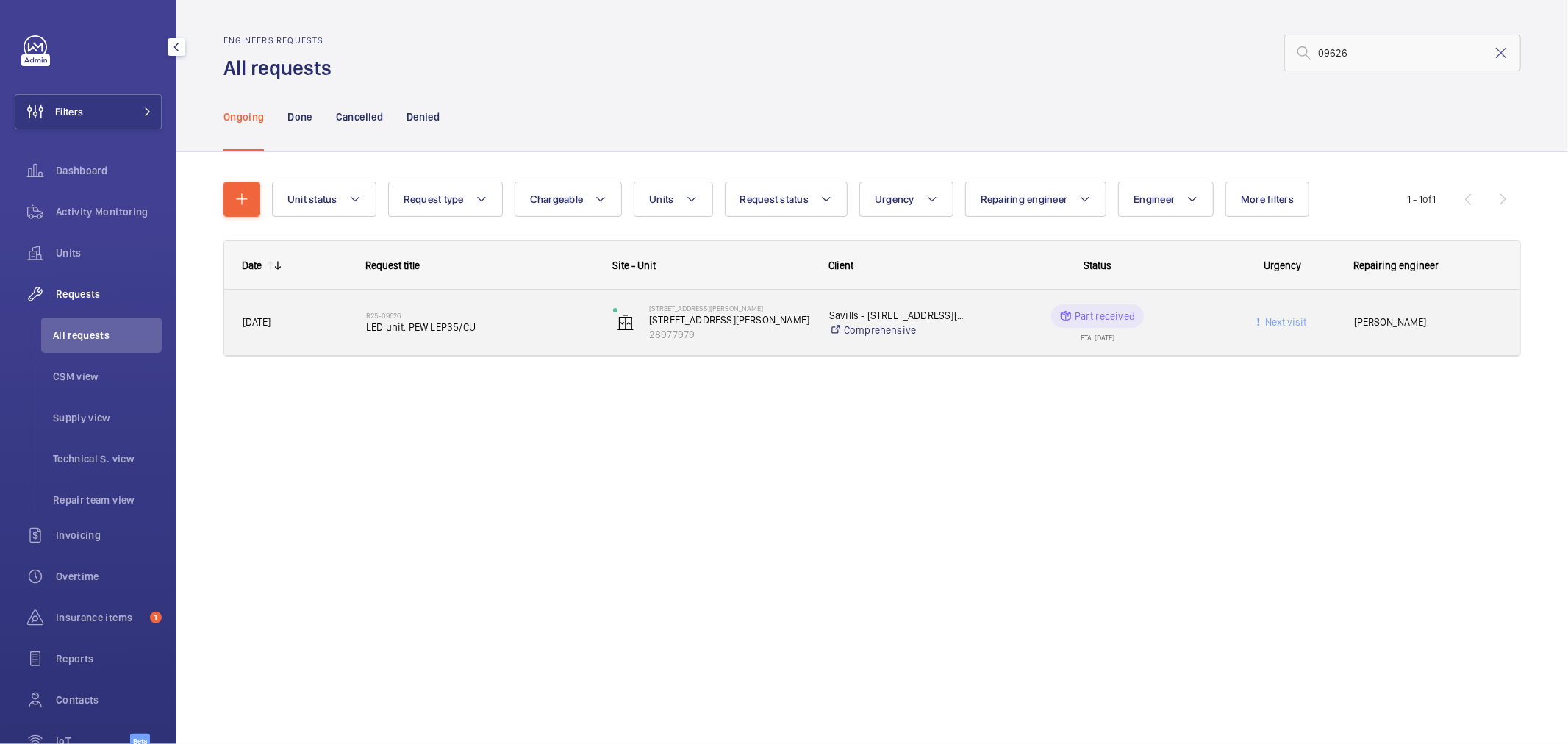
click at [479, 334] on div "R25-09626 LED unit. PEW LEP35/CU" at bounding box center [480, 322] width 228 height 42
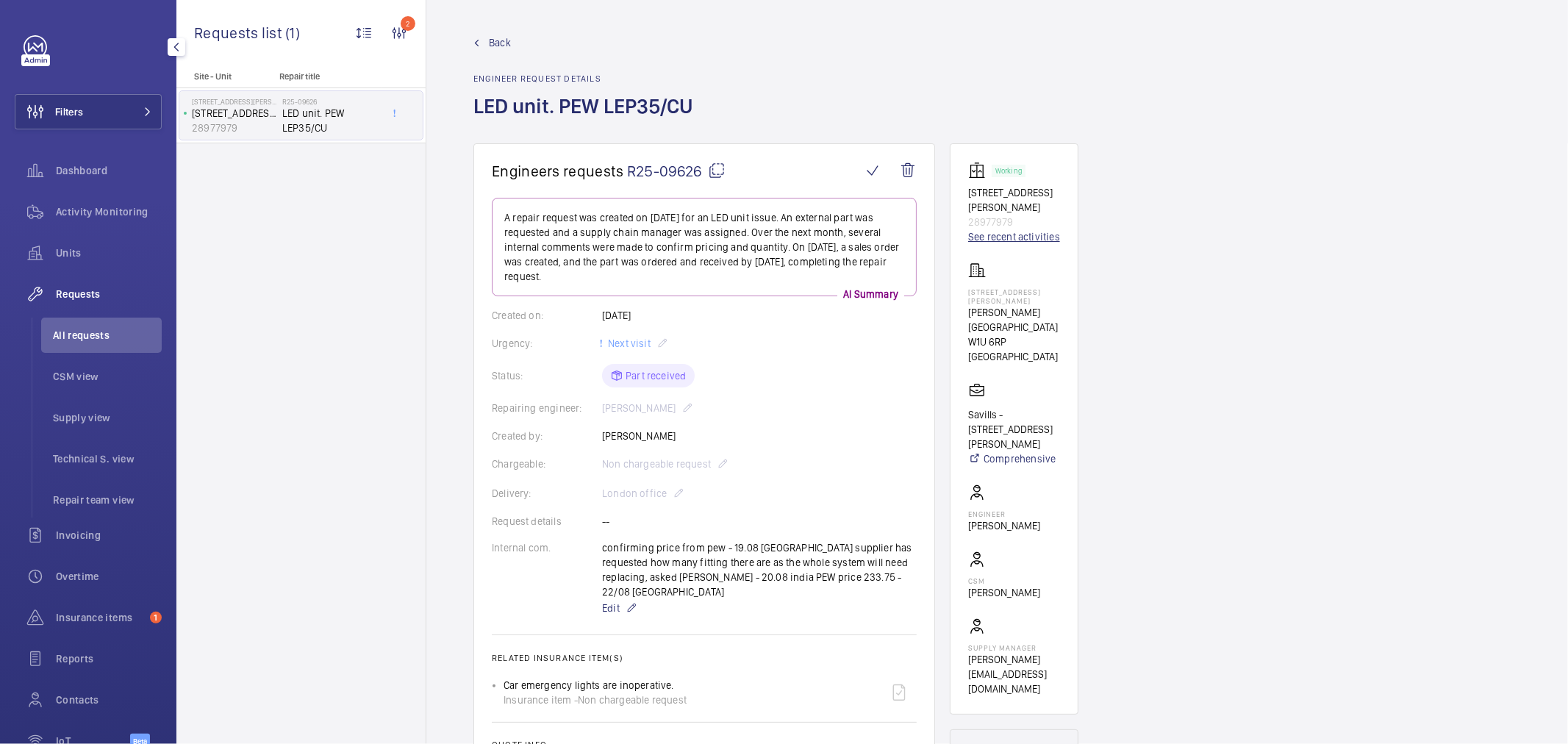
click at [1003, 230] on link "See recent activities" at bounding box center [1014, 237] width 92 height 15
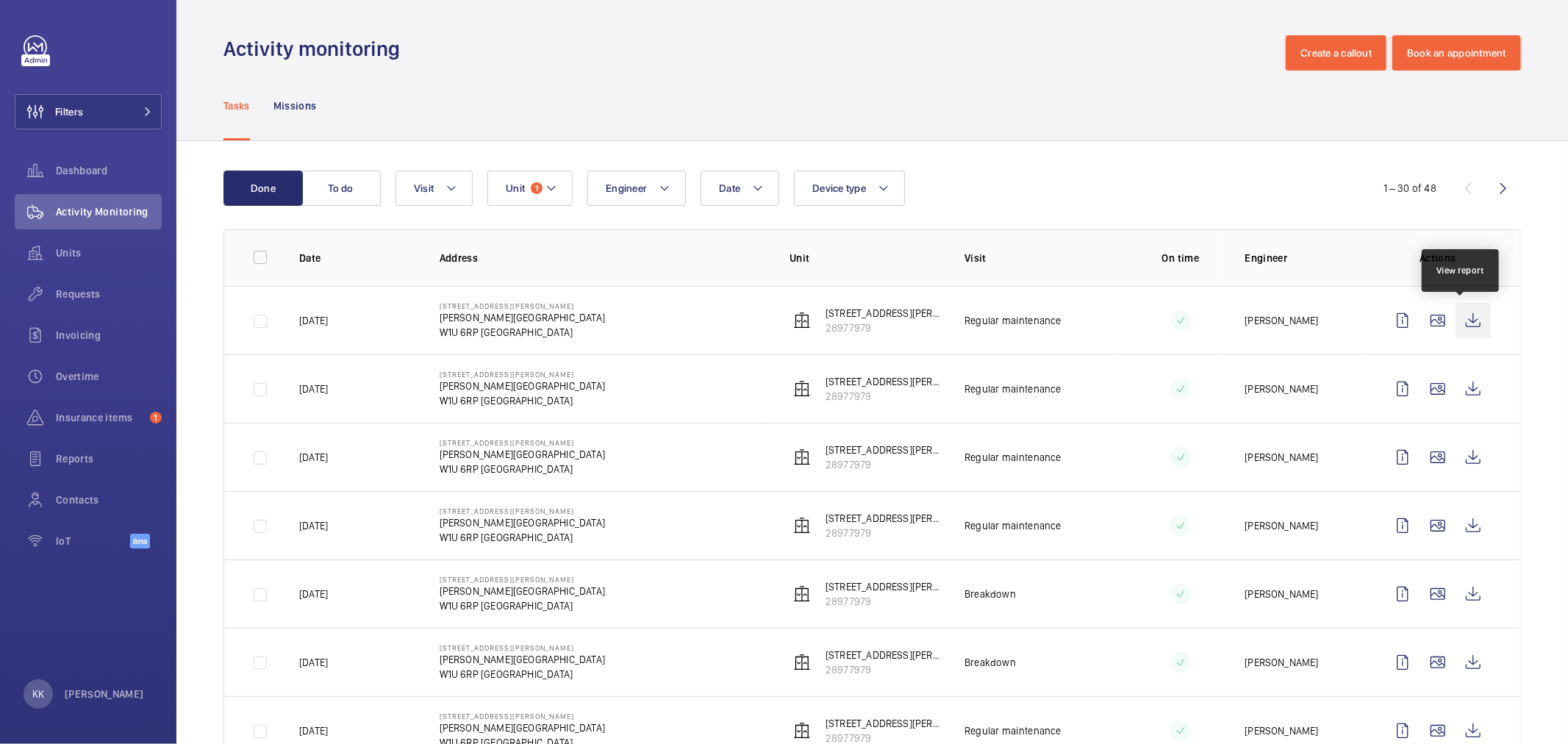
click at [1463, 318] on wm-front-icon-button at bounding box center [1473, 321] width 35 height 35
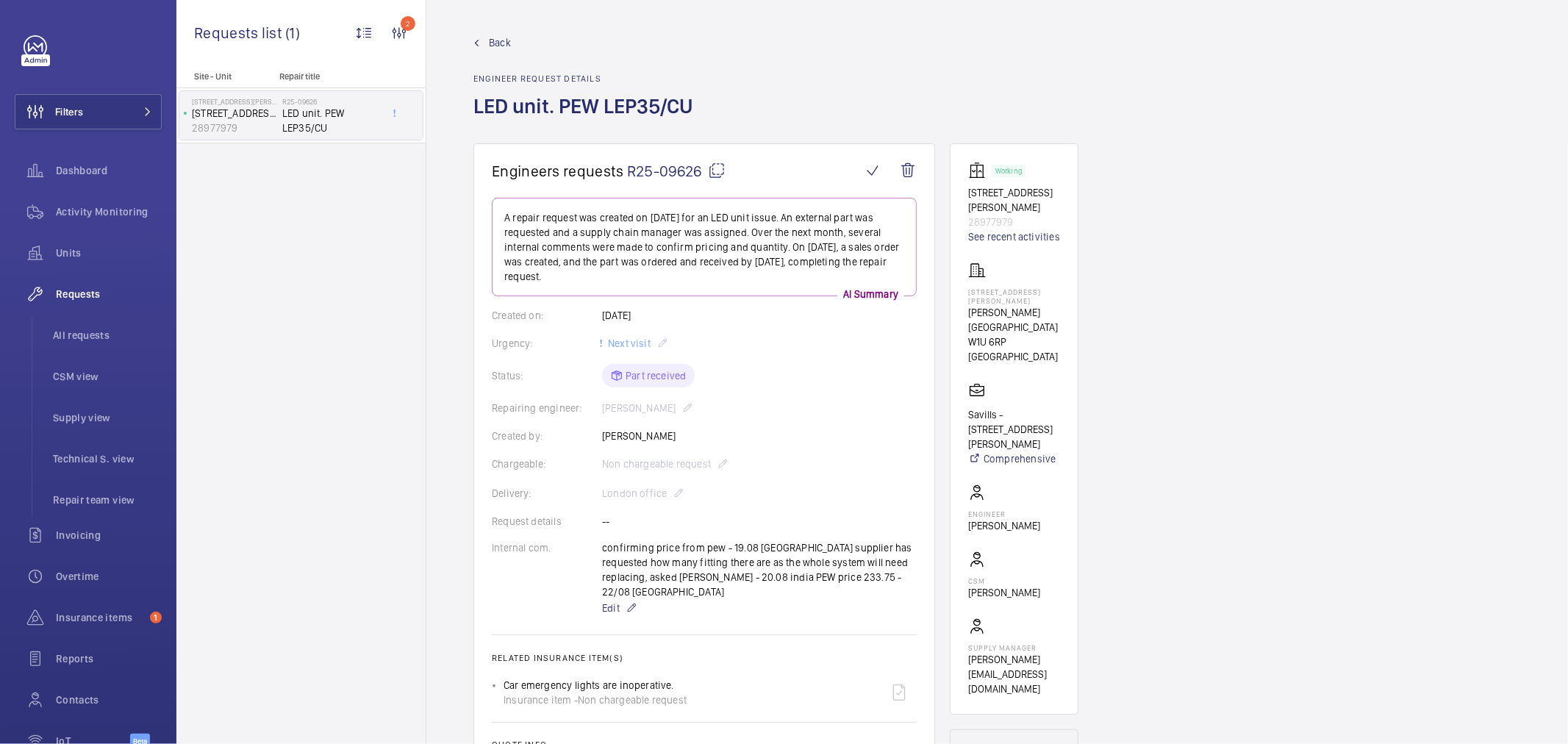
click at [814, 392] on wm-front-card-body "A repair request was created on July 16, 2025 for an LED unit issue. An externa…" at bounding box center [704, 547] width 425 height 698
drag, startPoint x: 1041, startPoint y: 194, endPoint x: 962, endPoint y: 200, distance: 79.2
click at [962, 200] on wm-front-card "Working 109 Baker Street 28977979 See recent activities 109 Baker Street Baker …" at bounding box center [1014, 429] width 129 height 571
copy p "109 Baker Street"
drag, startPoint x: 676, startPoint y: 668, endPoint x: 506, endPoint y: 675, distance: 170.1
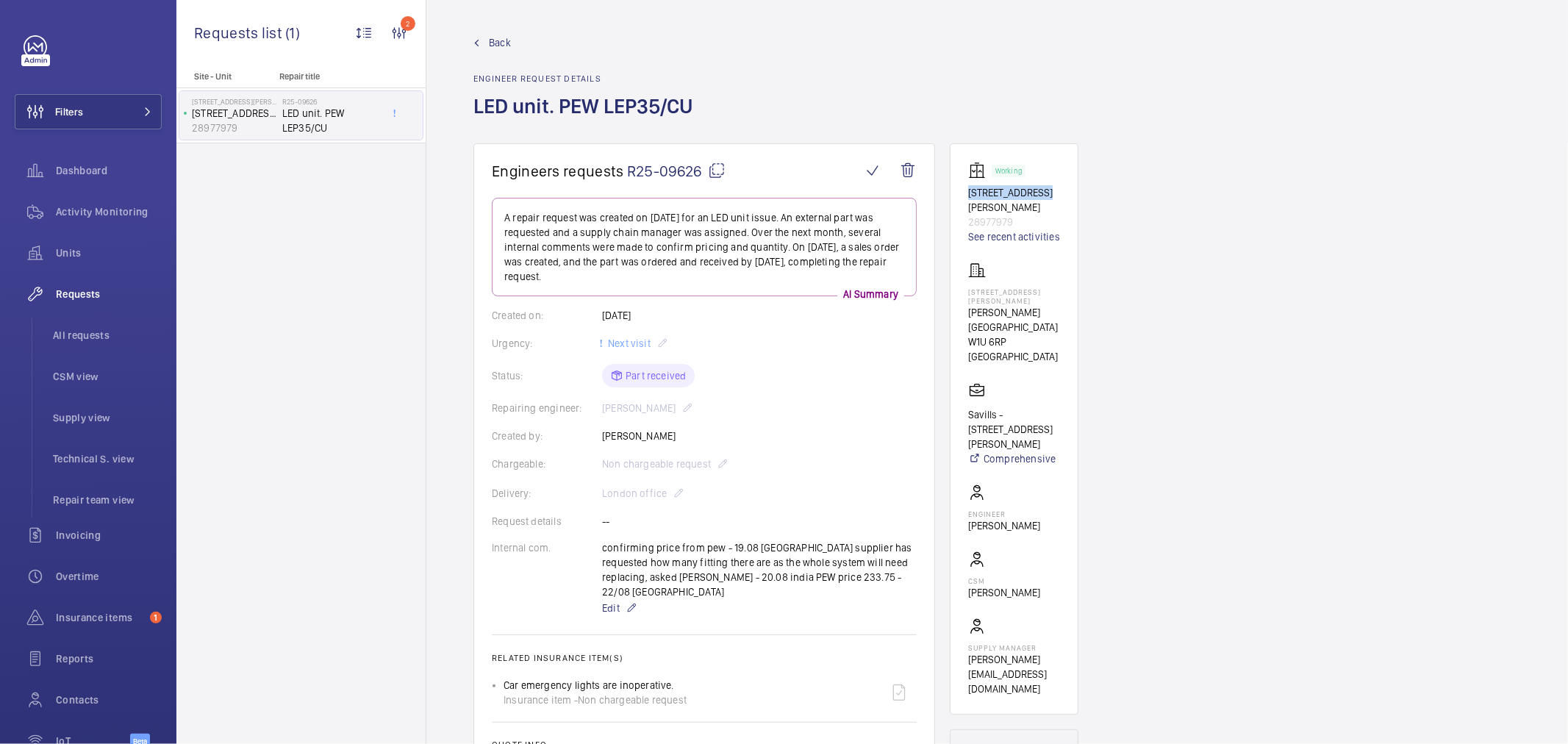
click at [506, 678] on div "Car emergency lights are inoperative. Insurance item - Non chargeable request" at bounding box center [594, 693] width 183 height 29
copy p "Car emergency lights are inoperative."
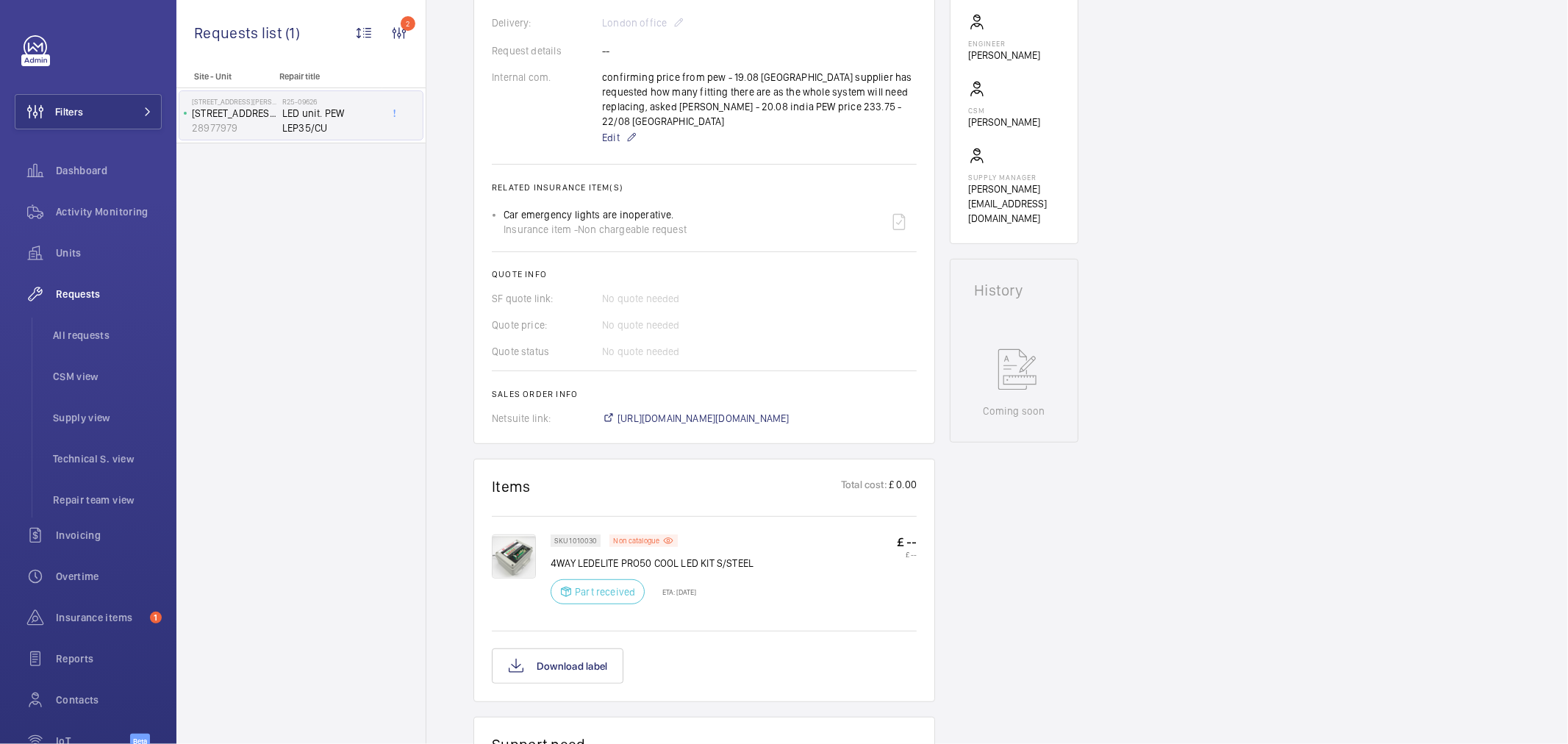
scroll to position [490, 0]
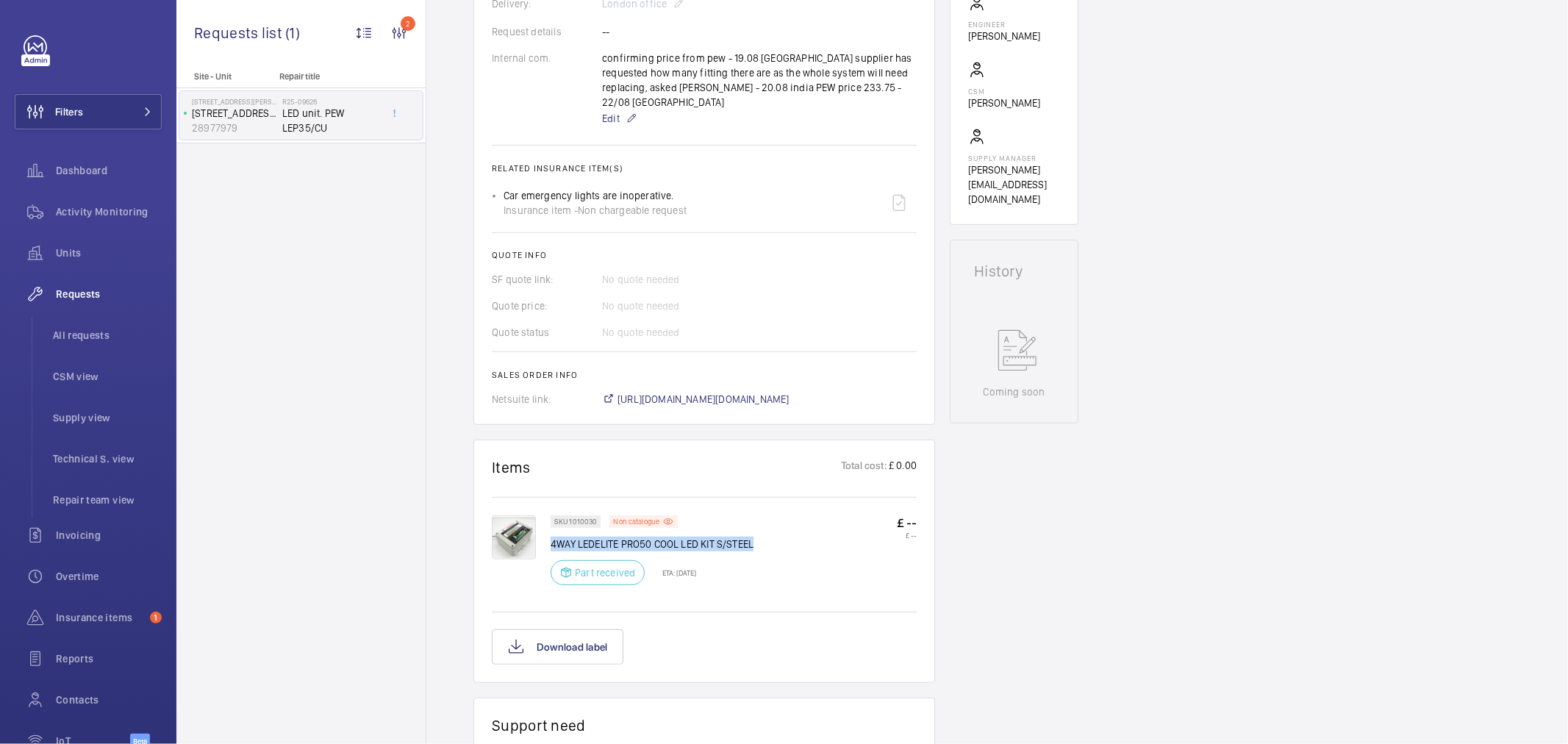
drag, startPoint x: 774, startPoint y: 536, endPoint x: 553, endPoint y: 530, distance: 221.1
click at [553, 530] on div "SKU 1010030 Non catalogue 4WAY LEDELITE PRO50 COOL LED KIT S/STEEL Part receive…" at bounding box center [733, 555] width 367 height 79
copy p "4WAY LEDELITE PRO50 COOL LED KIT S/STEEL"
drag, startPoint x: 762, startPoint y: 90, endPoint x: 733, endPoint y: 91, distance: 29.0
click at [733, 91] on div "confirming price from pew - 19.08 india supplier has requested how many fitting…" at bounding box center [759, 88] width 315 height 76
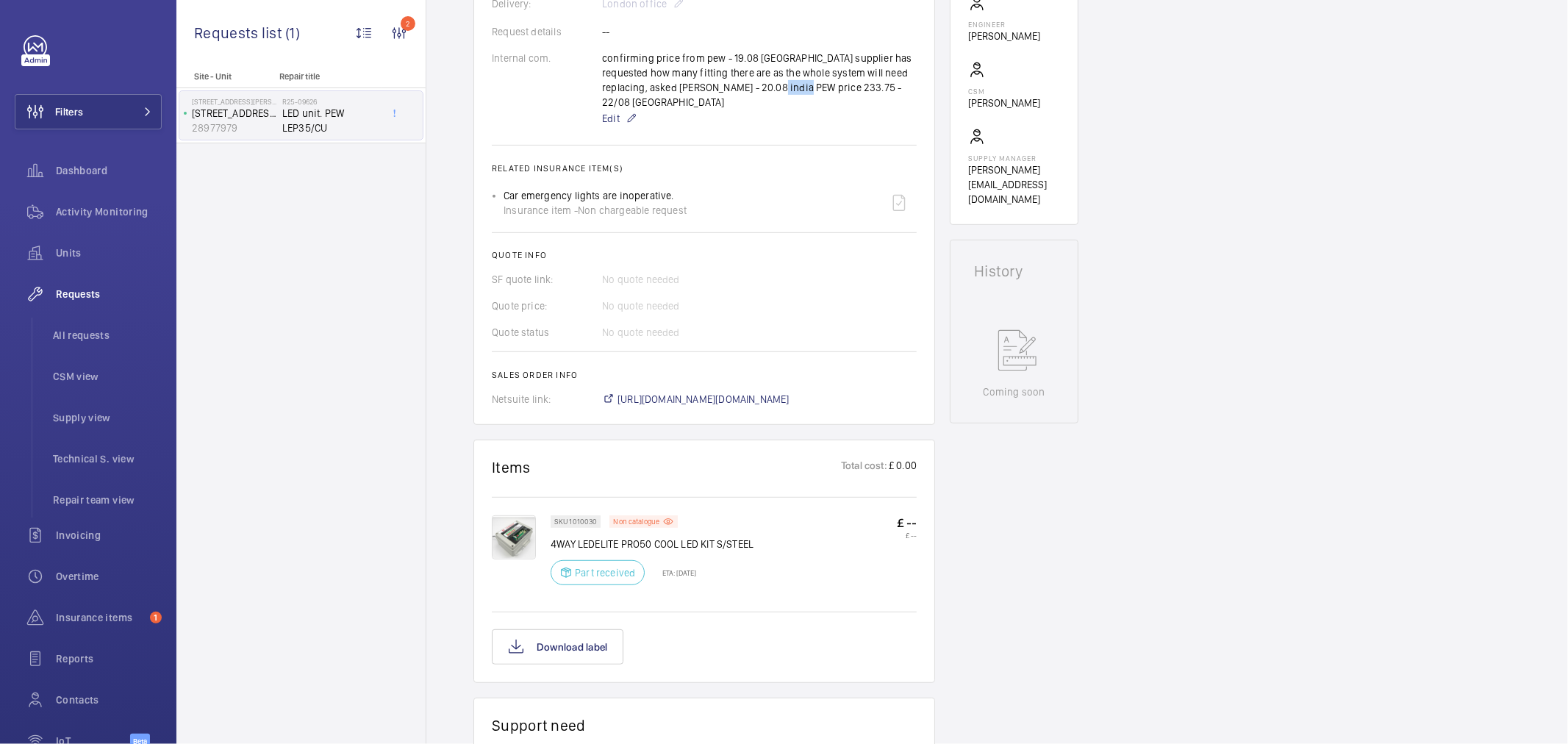
copy p "233.75"
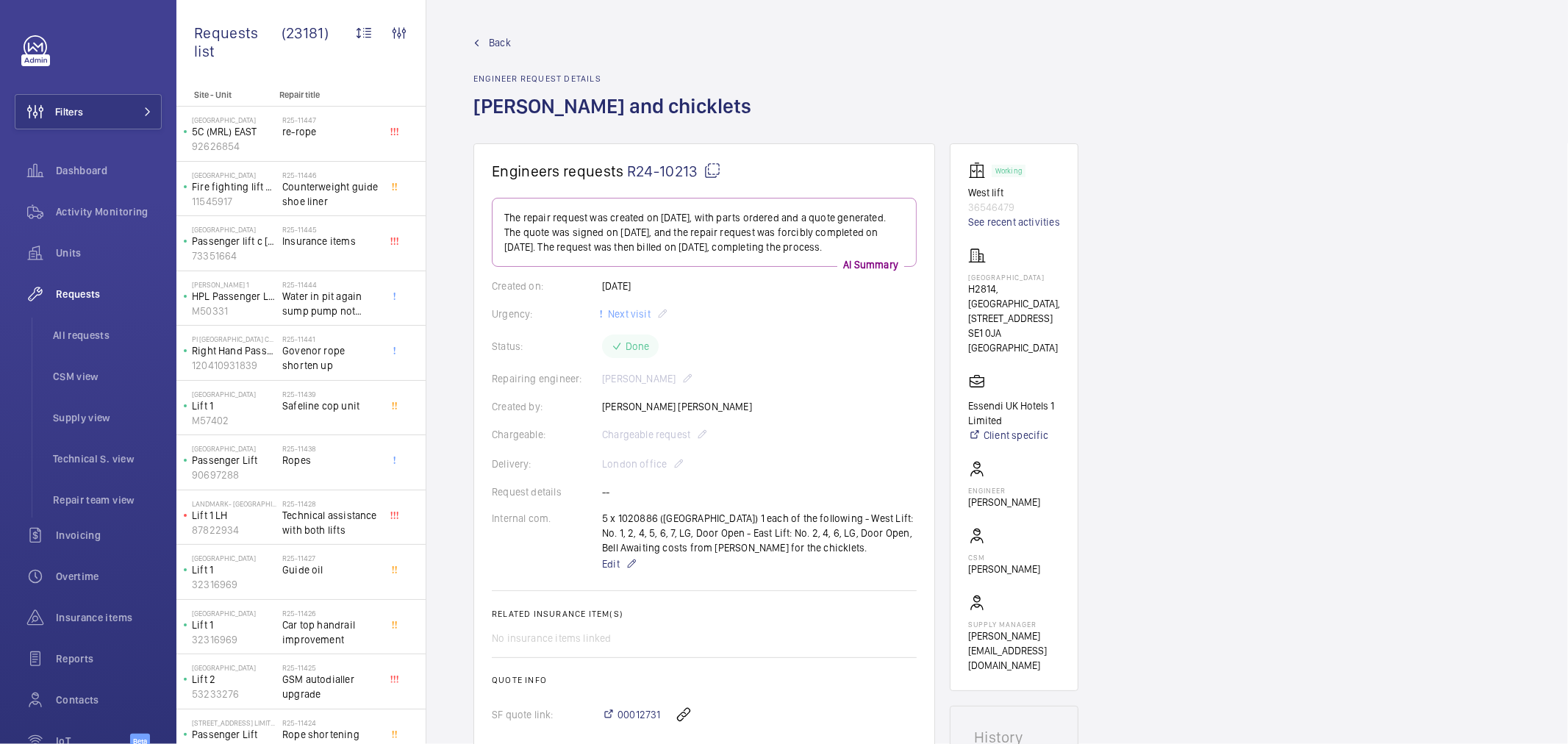
click at [50, 118] on wm-front-icon-button at bounding box center [35, 111] width 39 height 35
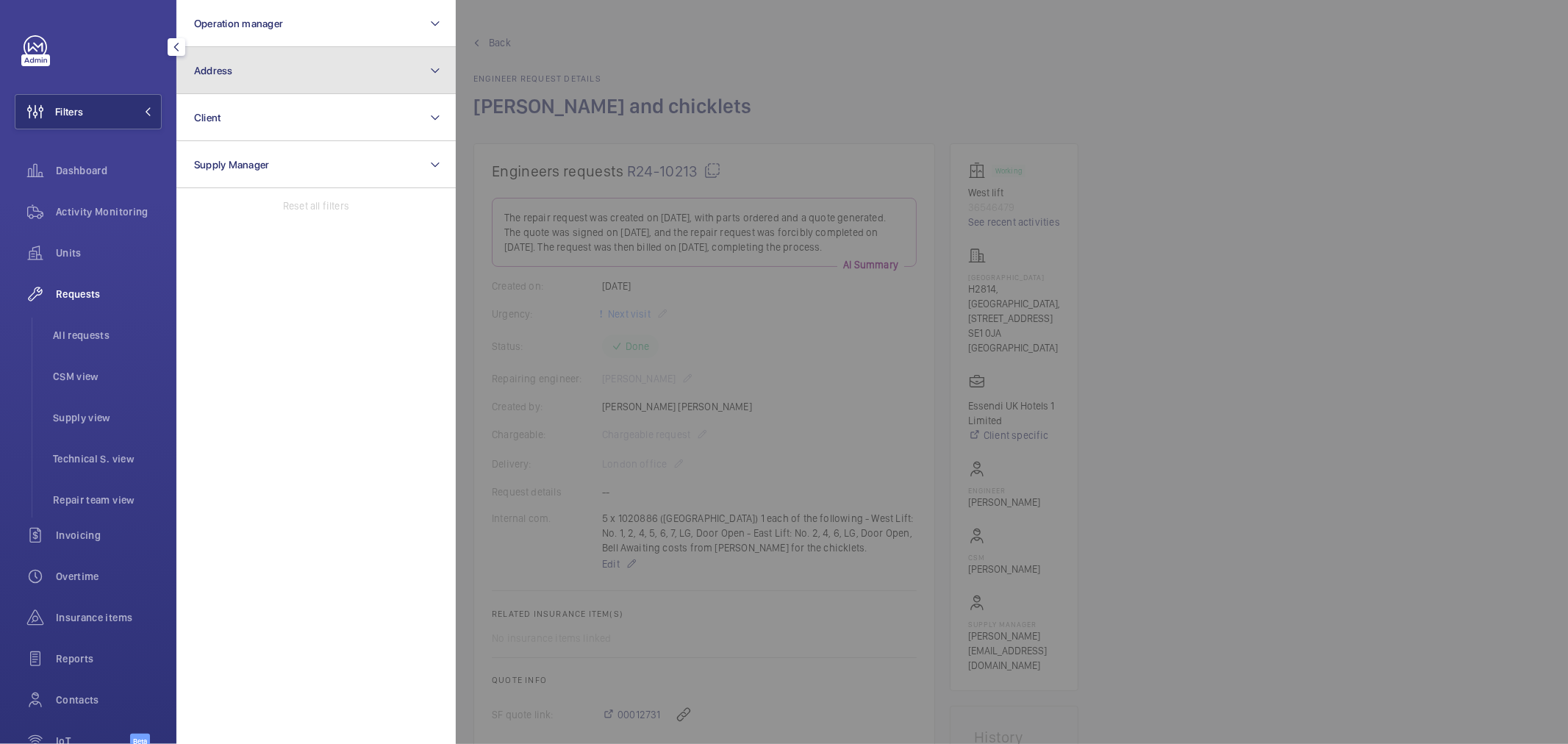
click at [302, 64] on button "Address" at bounding box center [316, 70] width 279 height 47
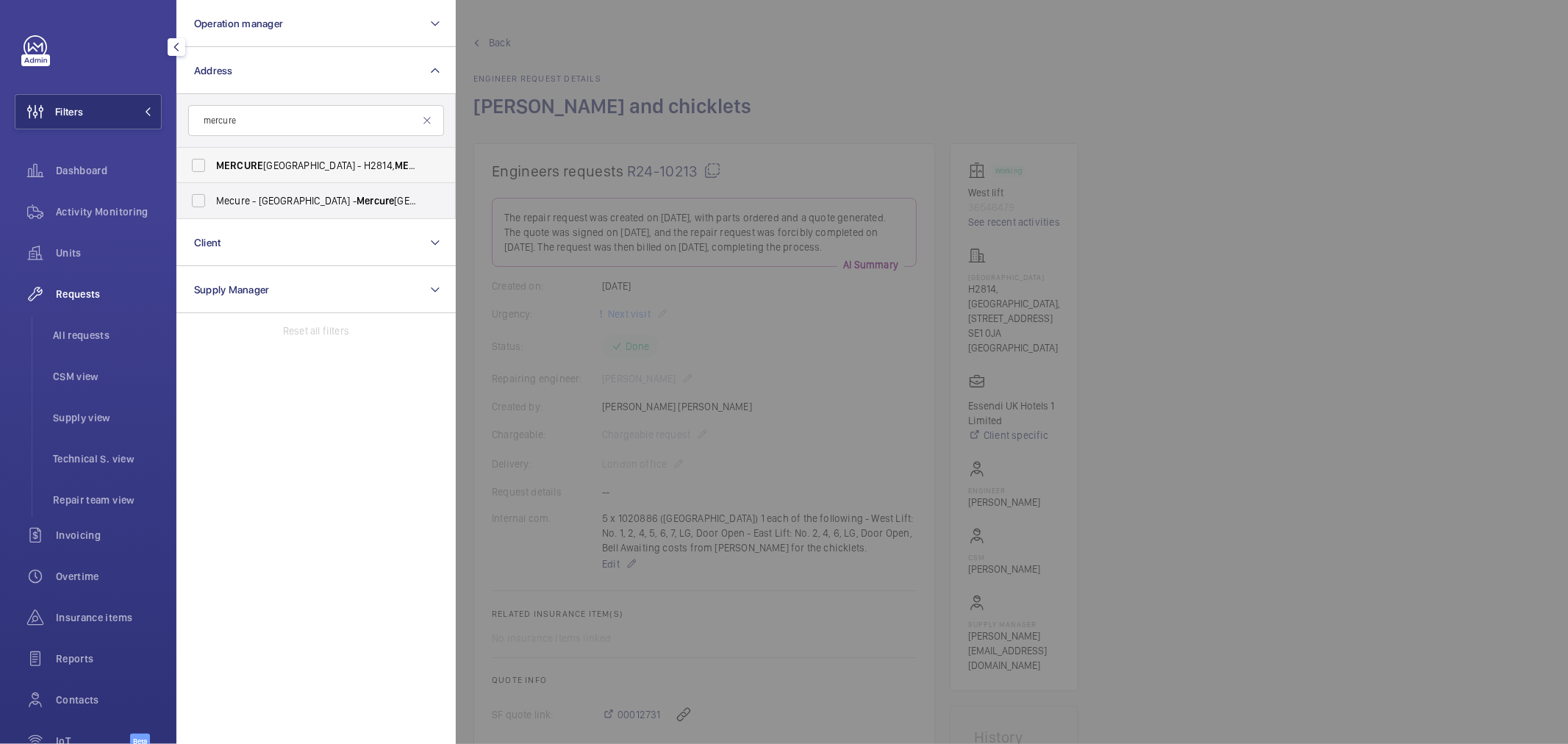
type input "mercure"
click at [334, 164] on span "[GEOGRAPHIC_DATA] - H2814, [GEOGRAPHIC_DATA], [STREET_ADDRESS]" at bounding box center [317, 165] width 202 height 15
click at [213, 164] on input "[GEOGRAPHIC_DATA] - H2814, [GEOGRAPHIC_DATA], [STREET_ADDRESS]" at bounding box center [198, 165] width 29 height 29
checkbox input "true"
click at [611, 135] on div at bounding box center [1239, 372] width 1568 height 744
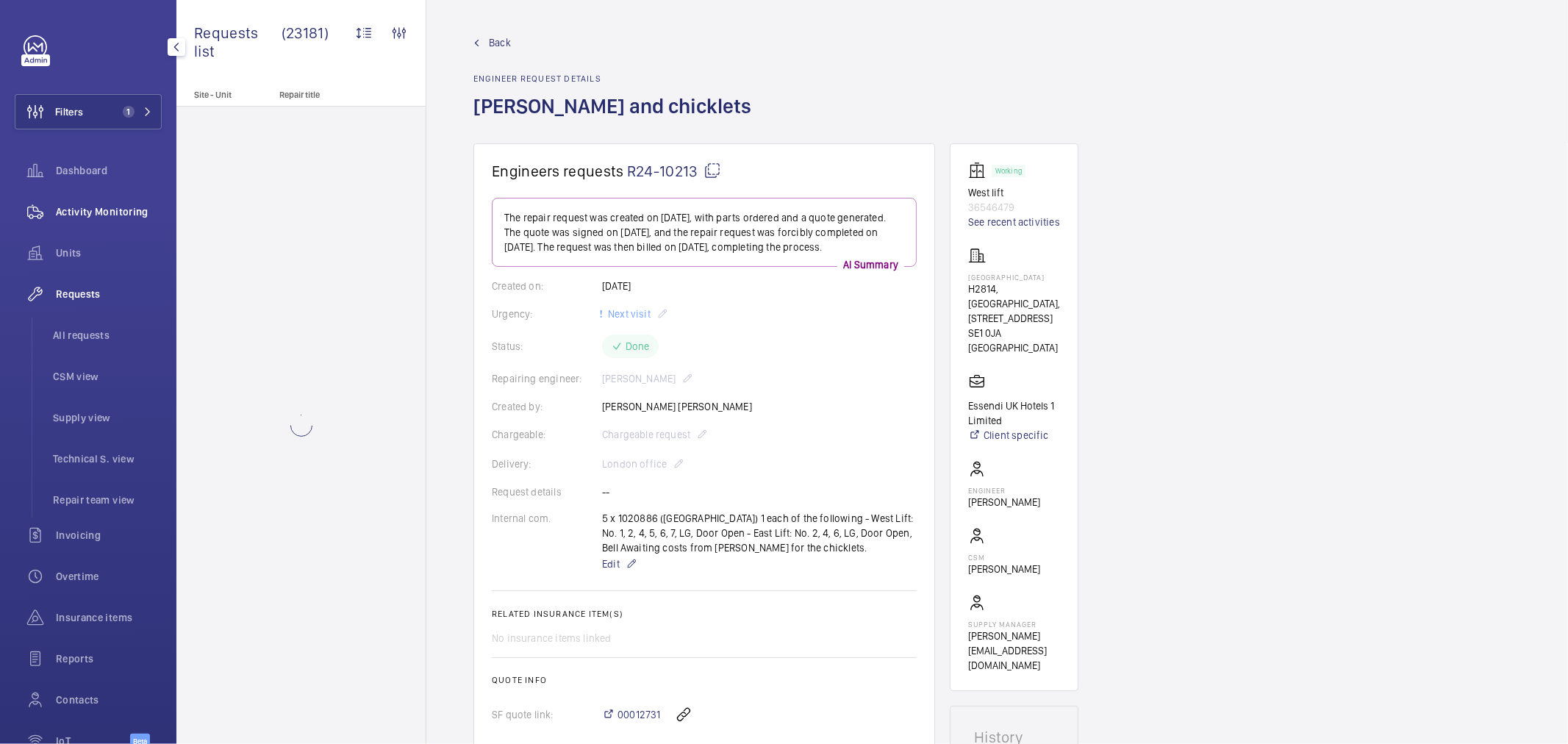
click at [101, 208] on span "Activity Monitoring" at bounding box center [108, 211] width 106 height 15
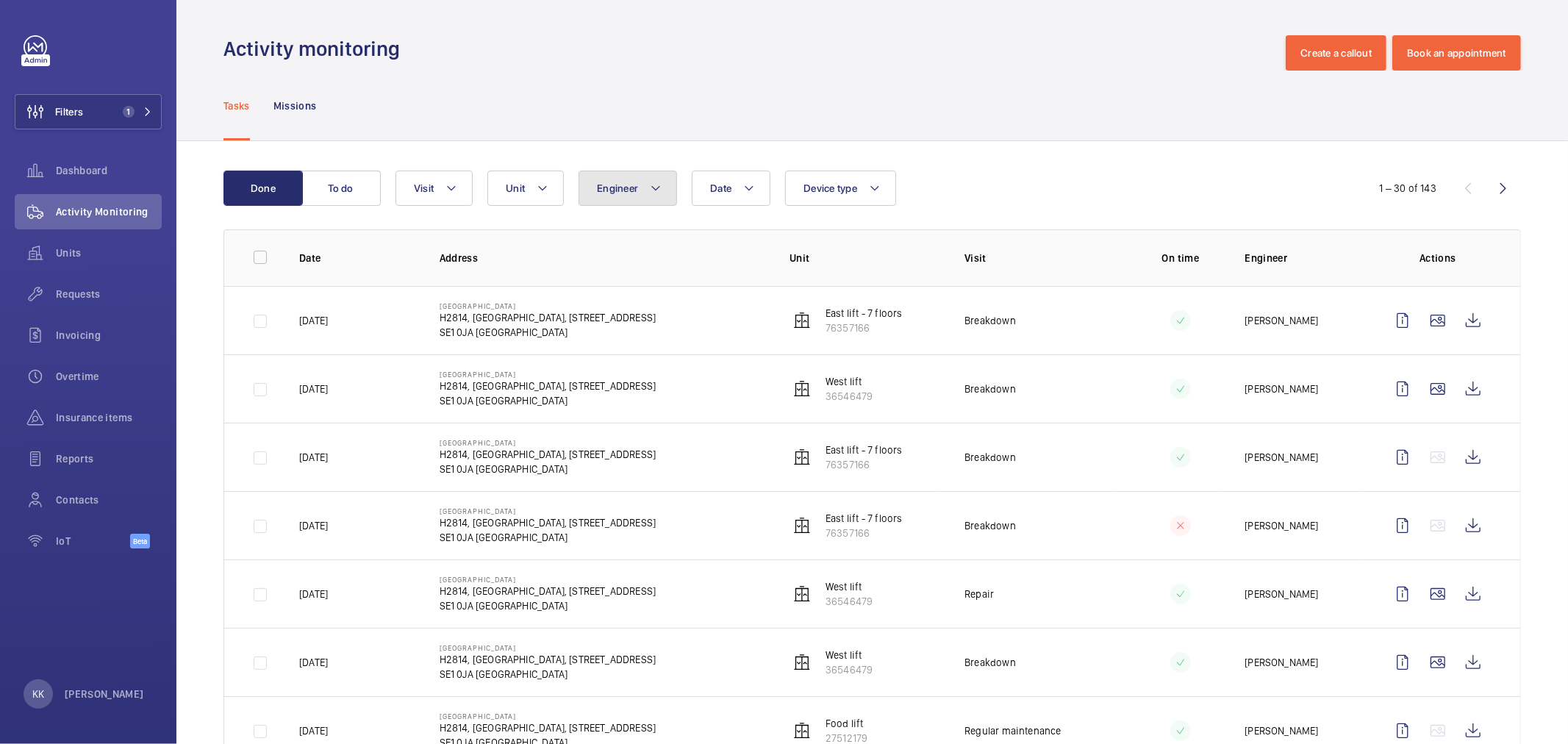
click at [594, 196] on button "Engineer" at bounding box center [627, 188] width 98 height 35
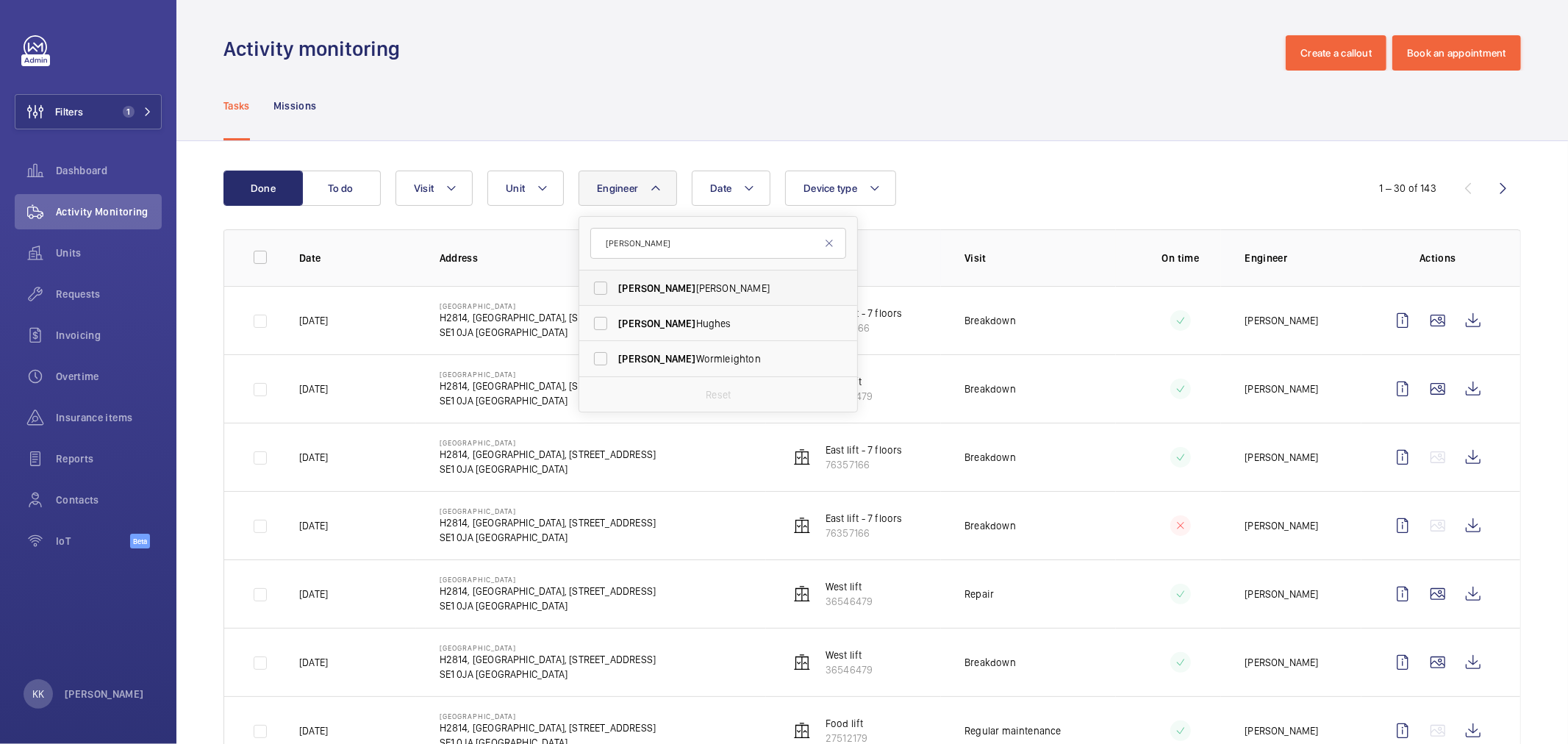
type input "lewis"
click at [757, 303] on label "Lewis Saville" at bounding box center [707, 287] width 255 height 35
click at [615, 303] on input "Lewis Saville" at bounding box center [601, 288] width 29 height 29
checkbox input "true"
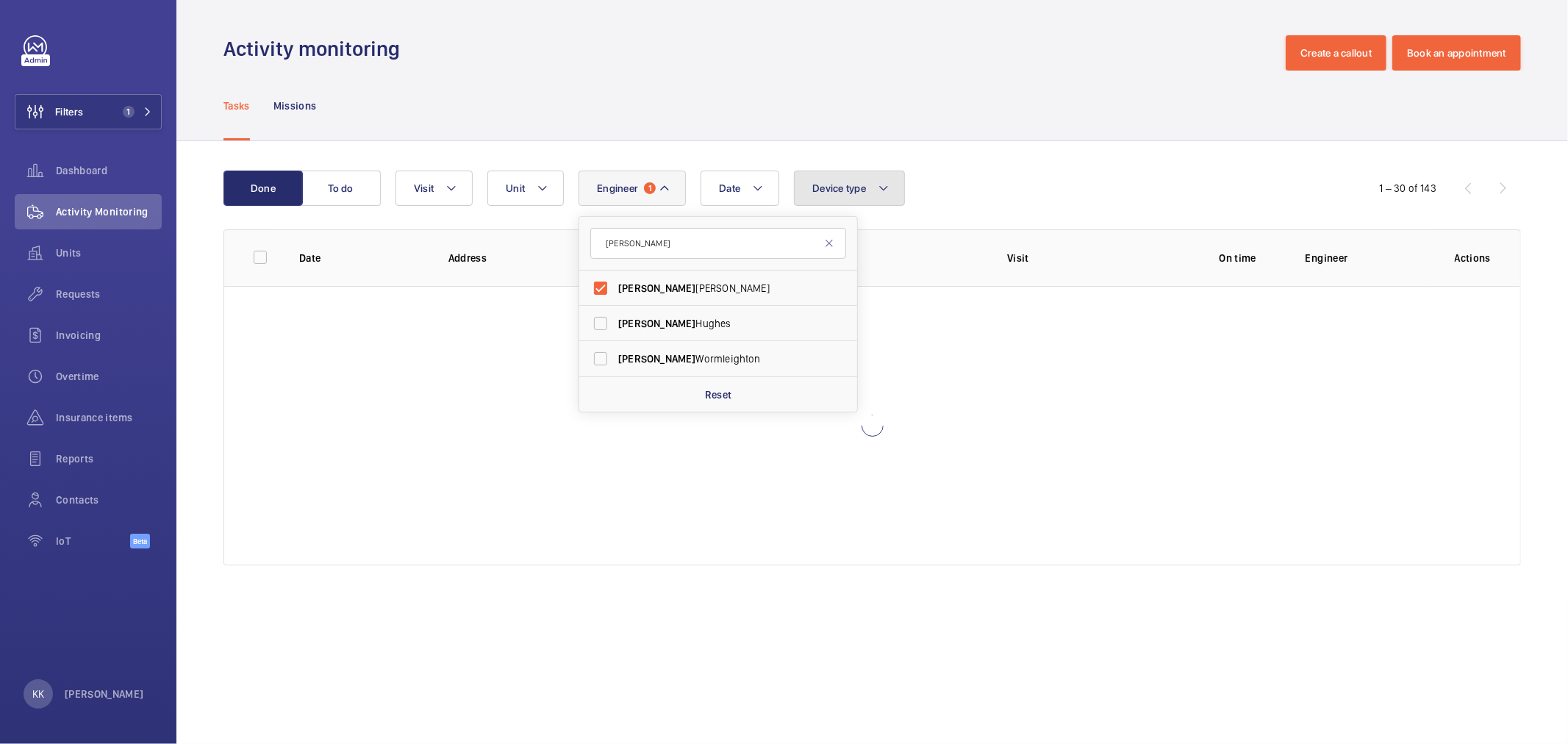
click at [870, 196] on button "Device type" at bounding box center [849, 188] width 111 height 35
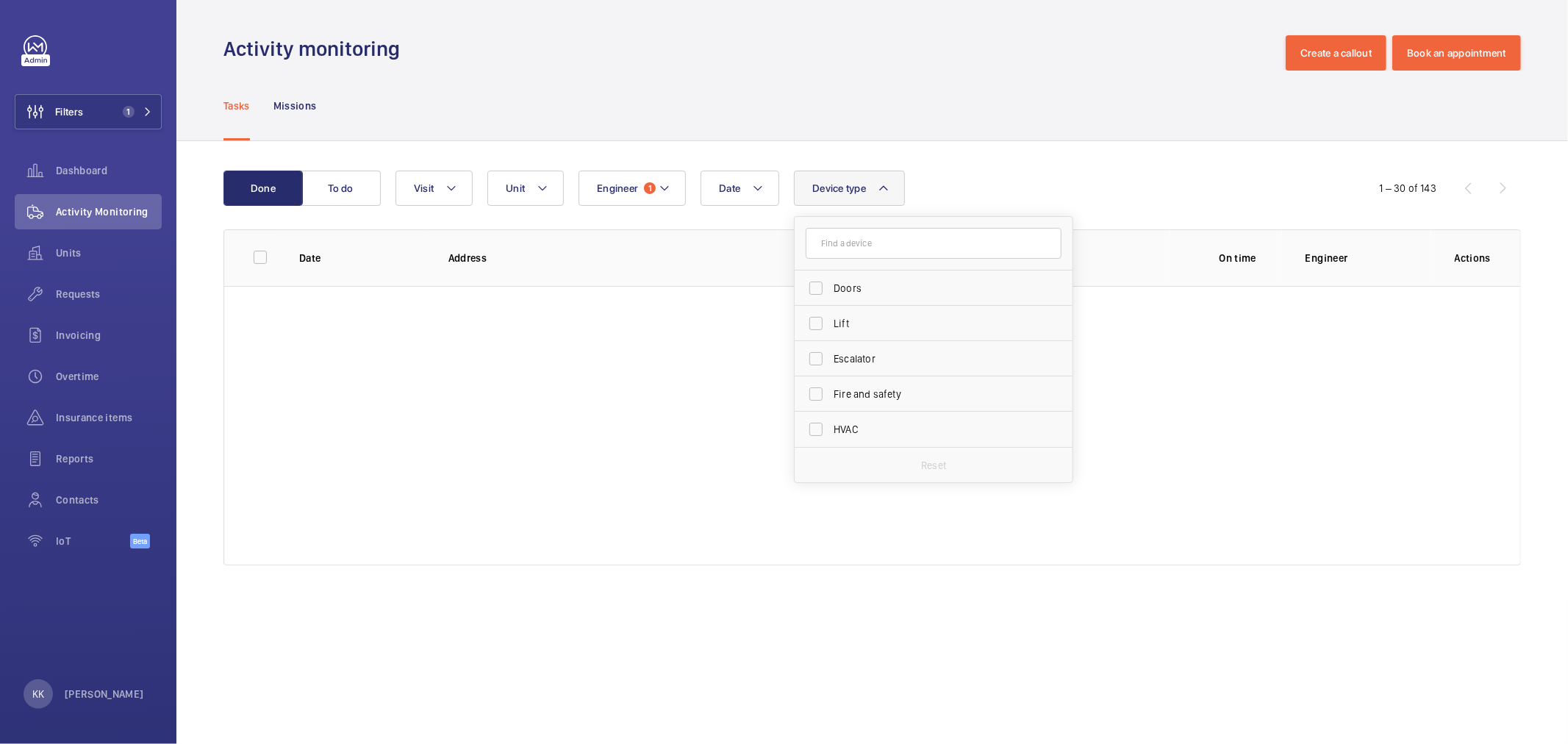
click at [1010, 120] on div "Tasks Missions" at bounding box center [872, 106] width 1297 height 70
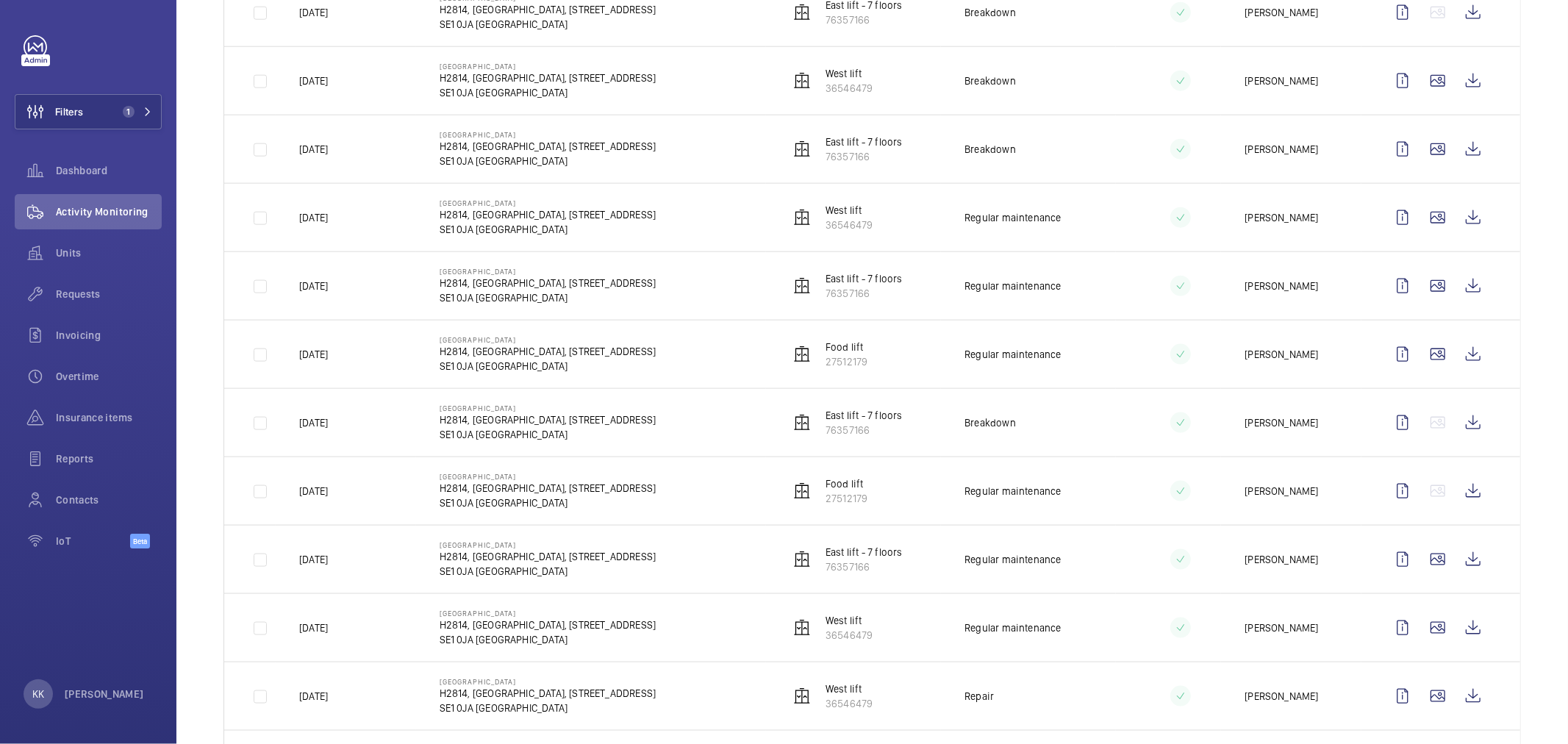
scroll to position [1551, 0]
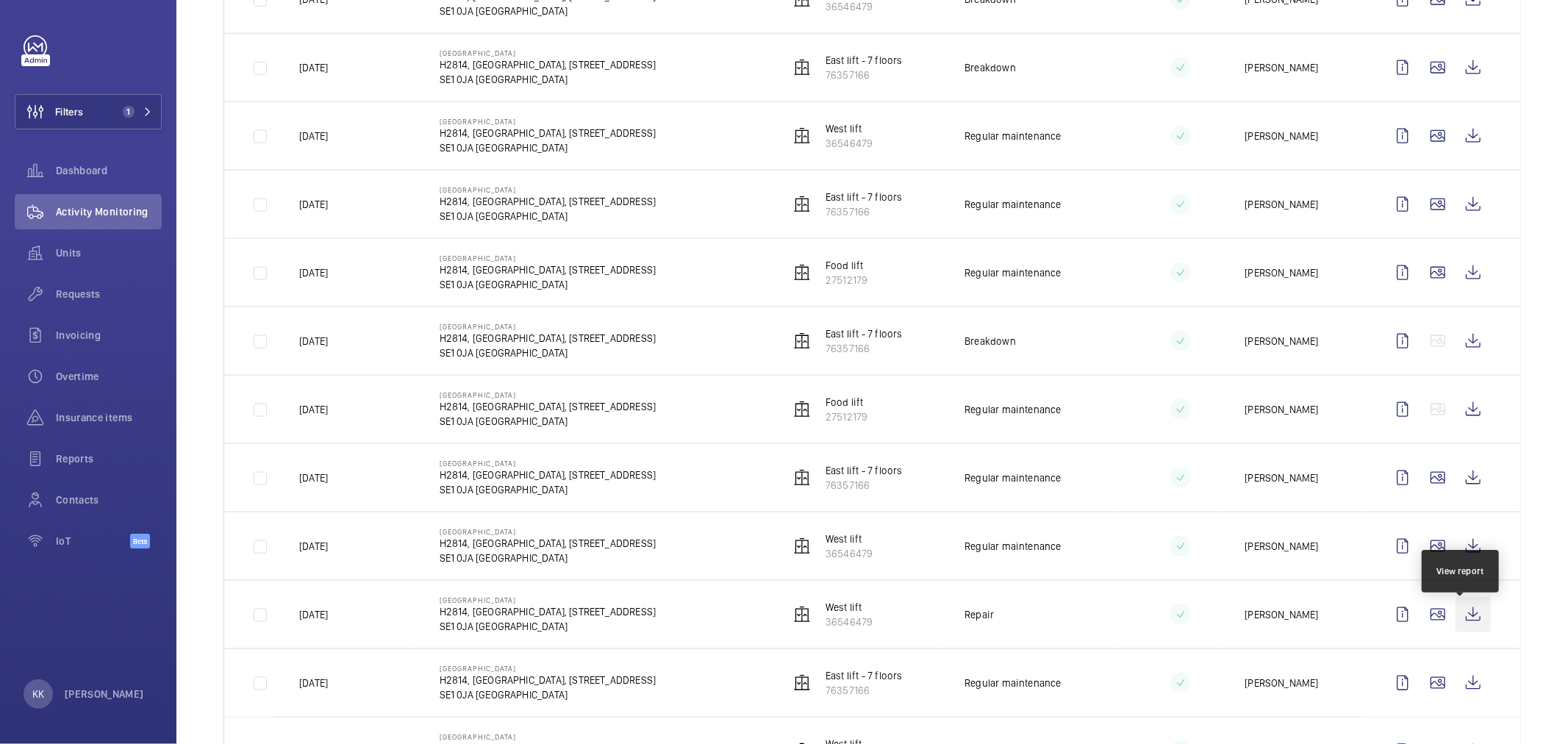
click at [1458, 632] on wm-front-icon-button at bounding box center [1473, 614] width 35 height 35
click at [1459, 560] on wm-front-icon-button at bounding box center [1473, 546] width 35 height 35
click at [1472, 493] on wm-front-icon-button at bounding box center [1473, 478] width 35 height 35
click at [1471, 414] on wm-front-icon-button at bounding box center [1473, 410] width 35 height 35
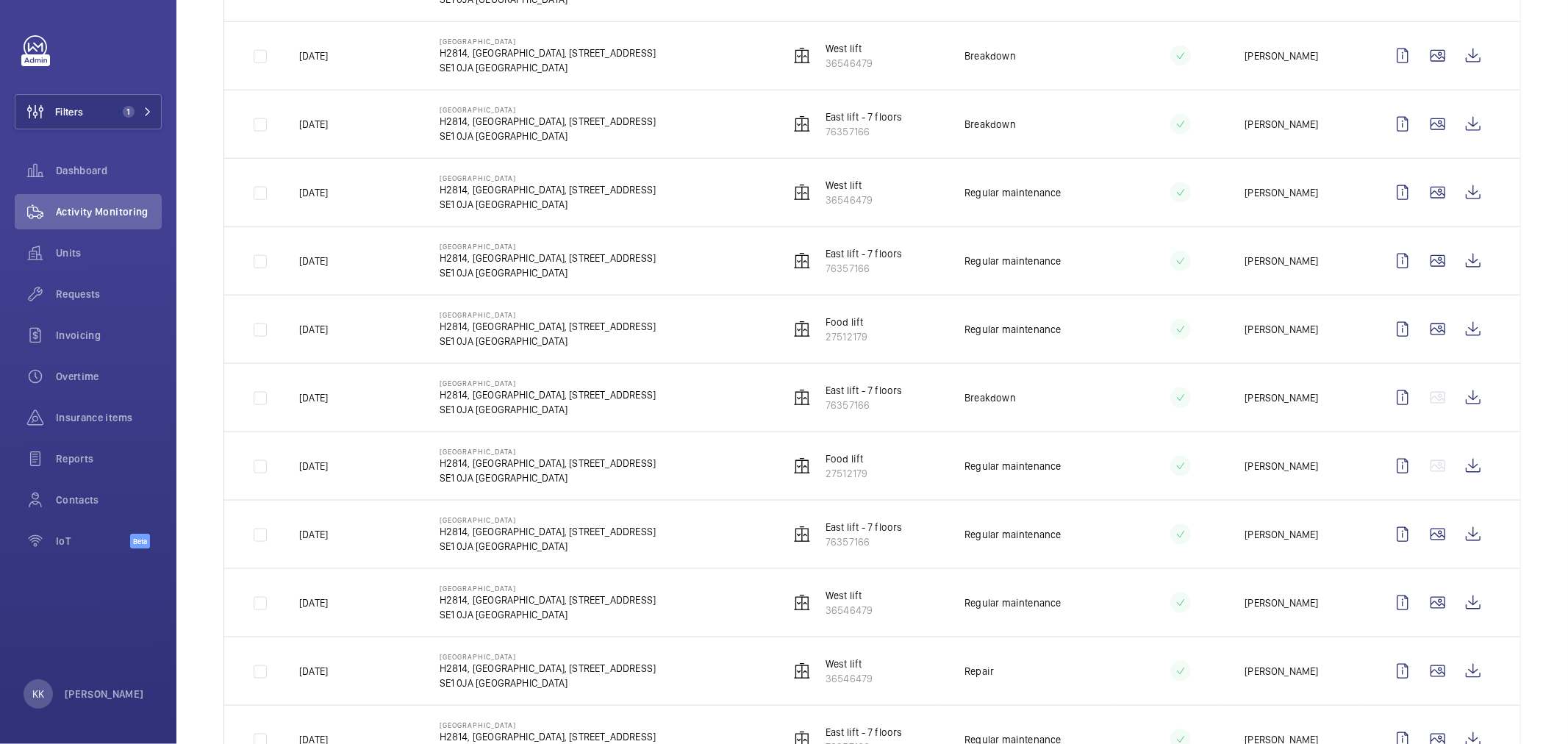
scroll to position [1471, 0]
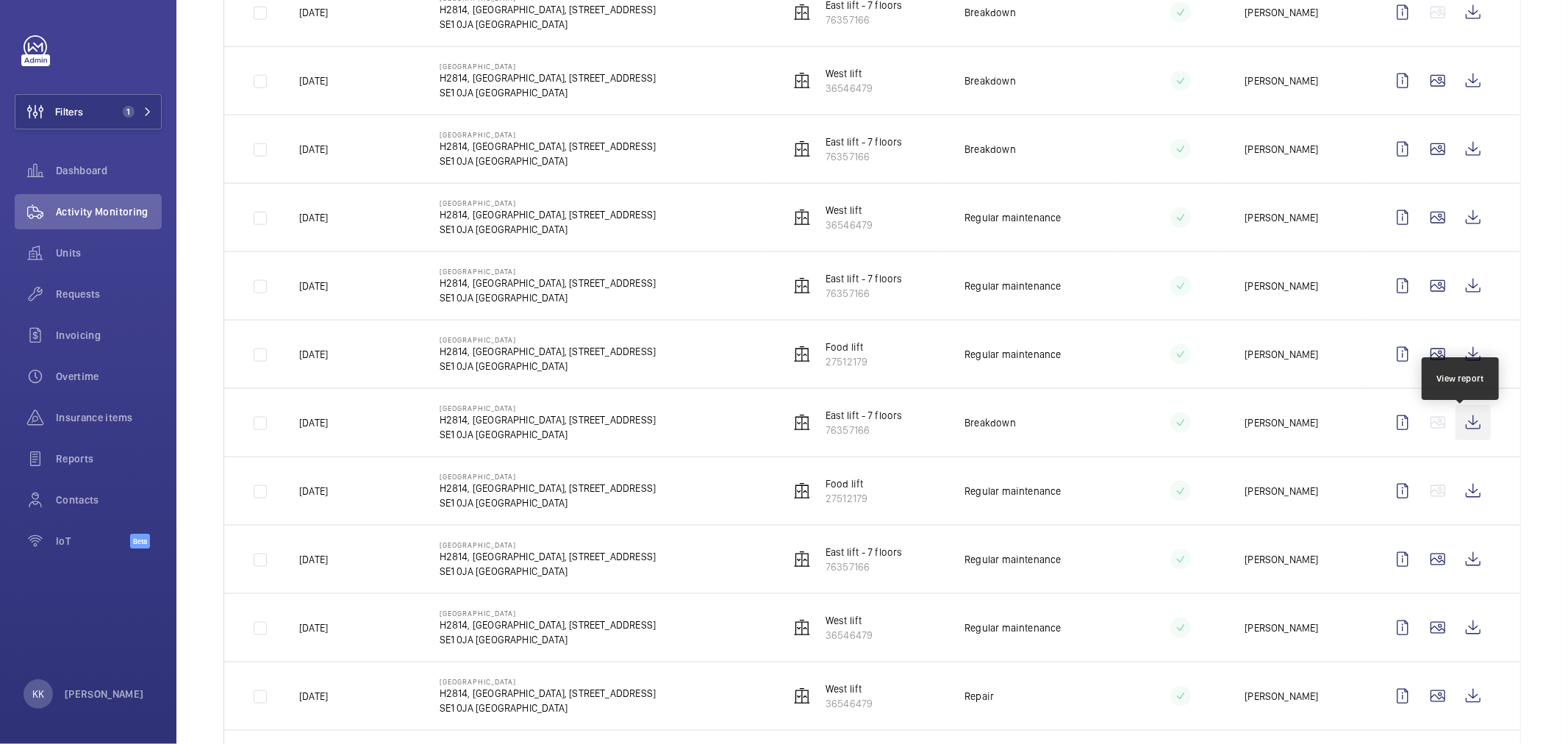
click at [1466, 433] on wm-front-icon-button at bounding box center [1473, 423] width 35 height 35
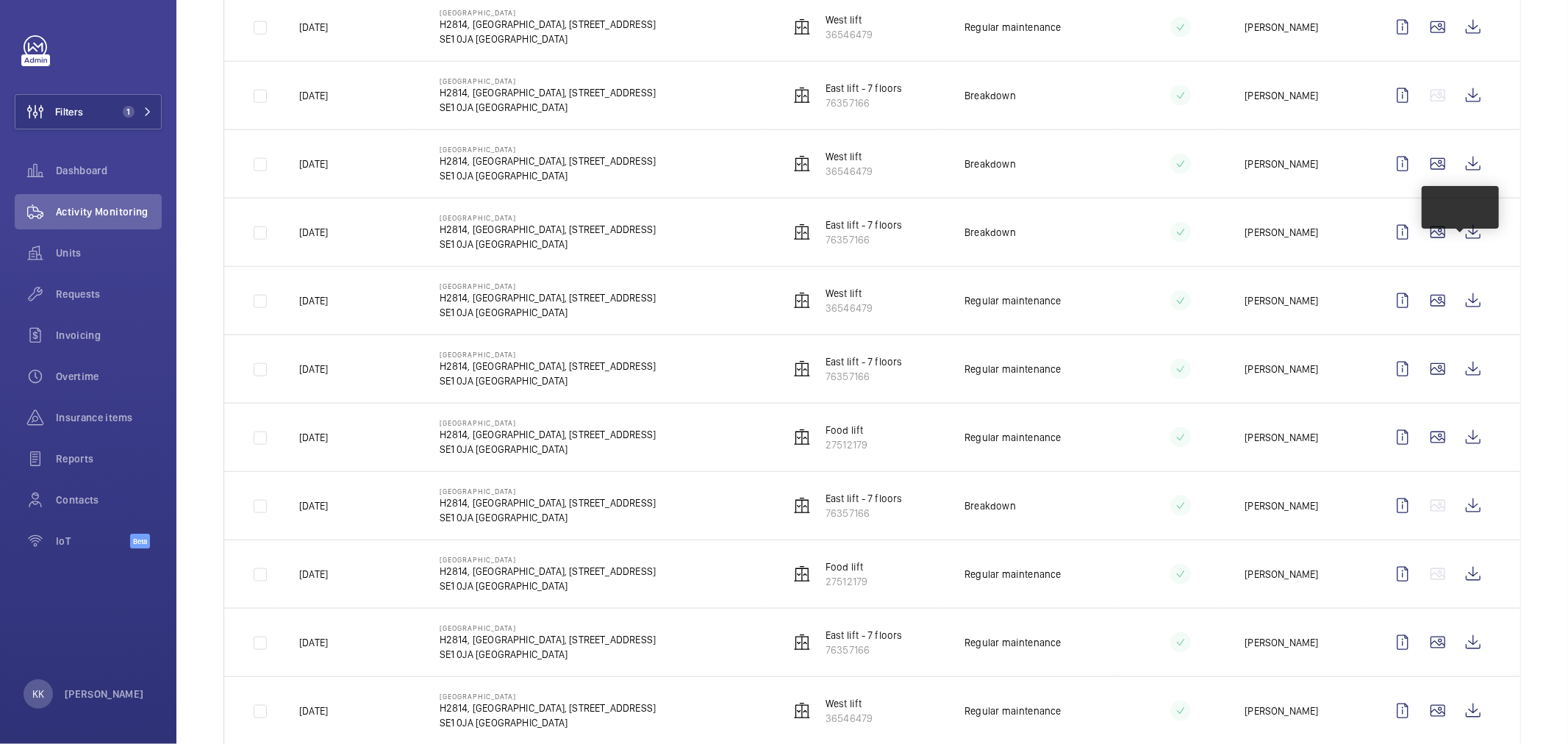
scroll to position [1224, 0]
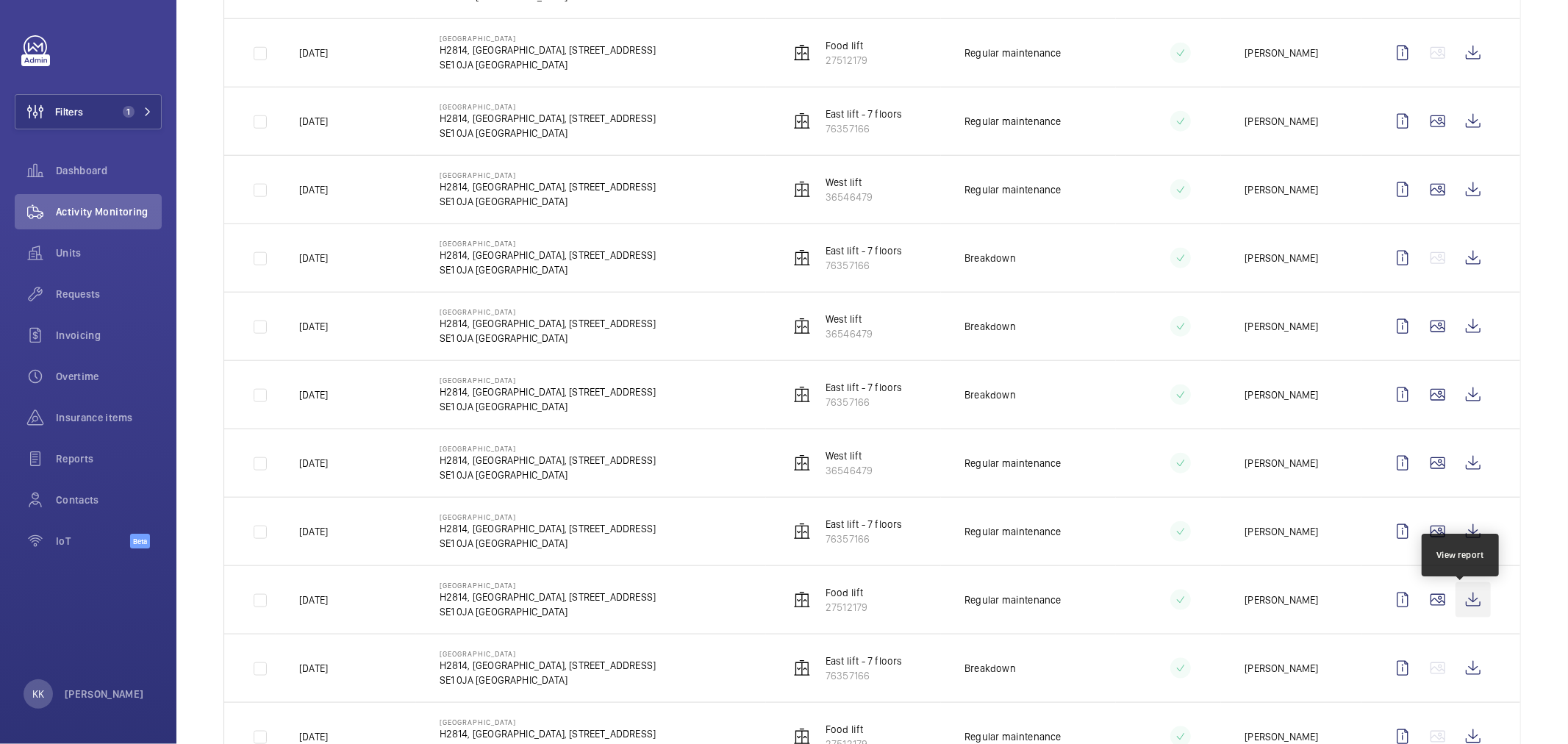
click at [1458, 601] on wm-front-icon-button at bounding box center [1473, 600] width 35 height 35
click at [1467, 539] on wm-front-icon-button at bounding box center [1473, 531] width 35 height 35
click at [1456, 472] on wm-front-icon-button at bounding box center [1473, 463] width 35 height 35
click at [1461, 407] on wm-front-icon-button at bounding box center [1473, 395] width 35 height 35
click at [92, 114] on button "Filters 1" at bounding box center [88, 111] width 147 height 35
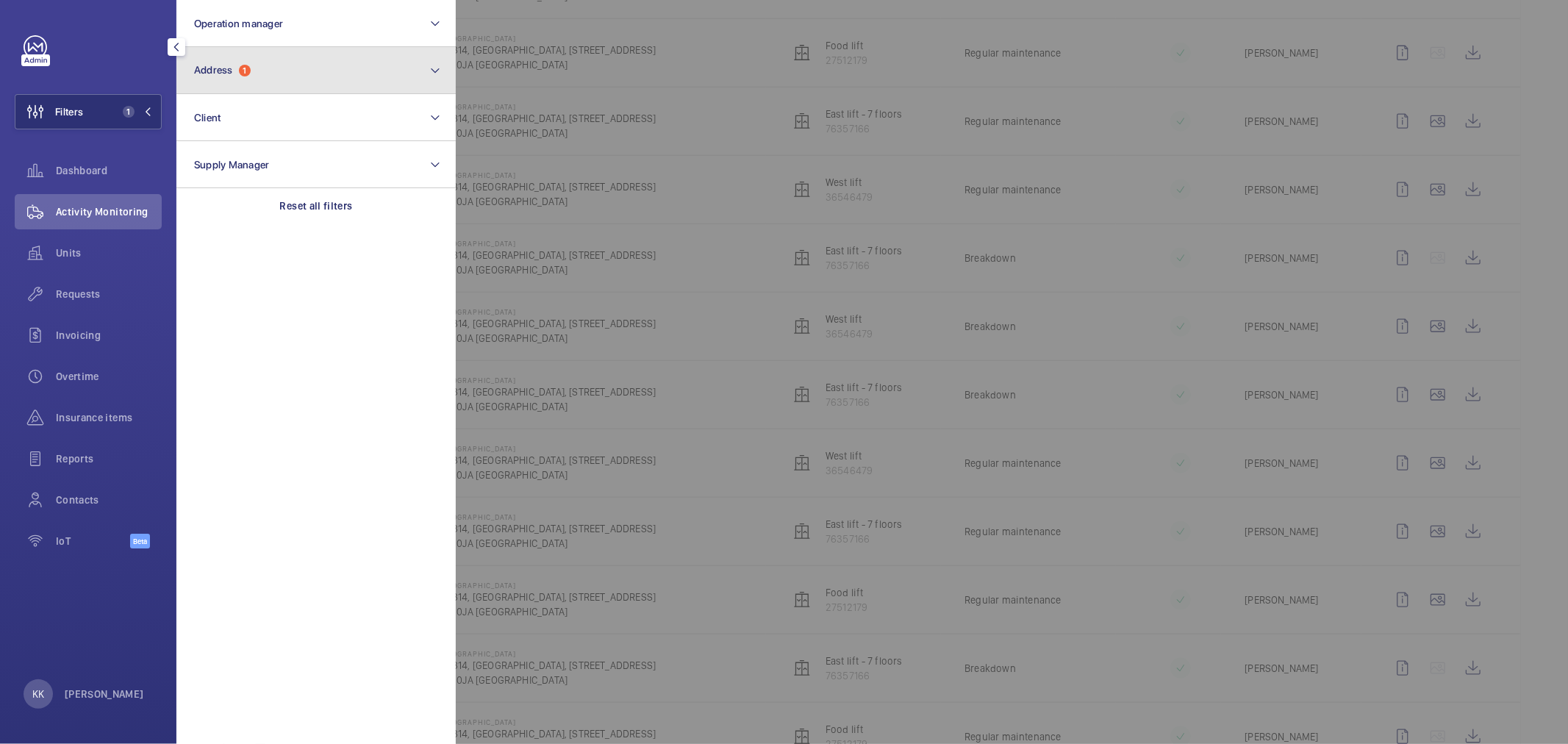
drag, startPoint x: 217, startPoint y: 71, endPoint x: 230, endPoint y: 79, distance: 15.3
click at [218, 71] on span "Address" at bounding box center [213, 70] width 39 height 12
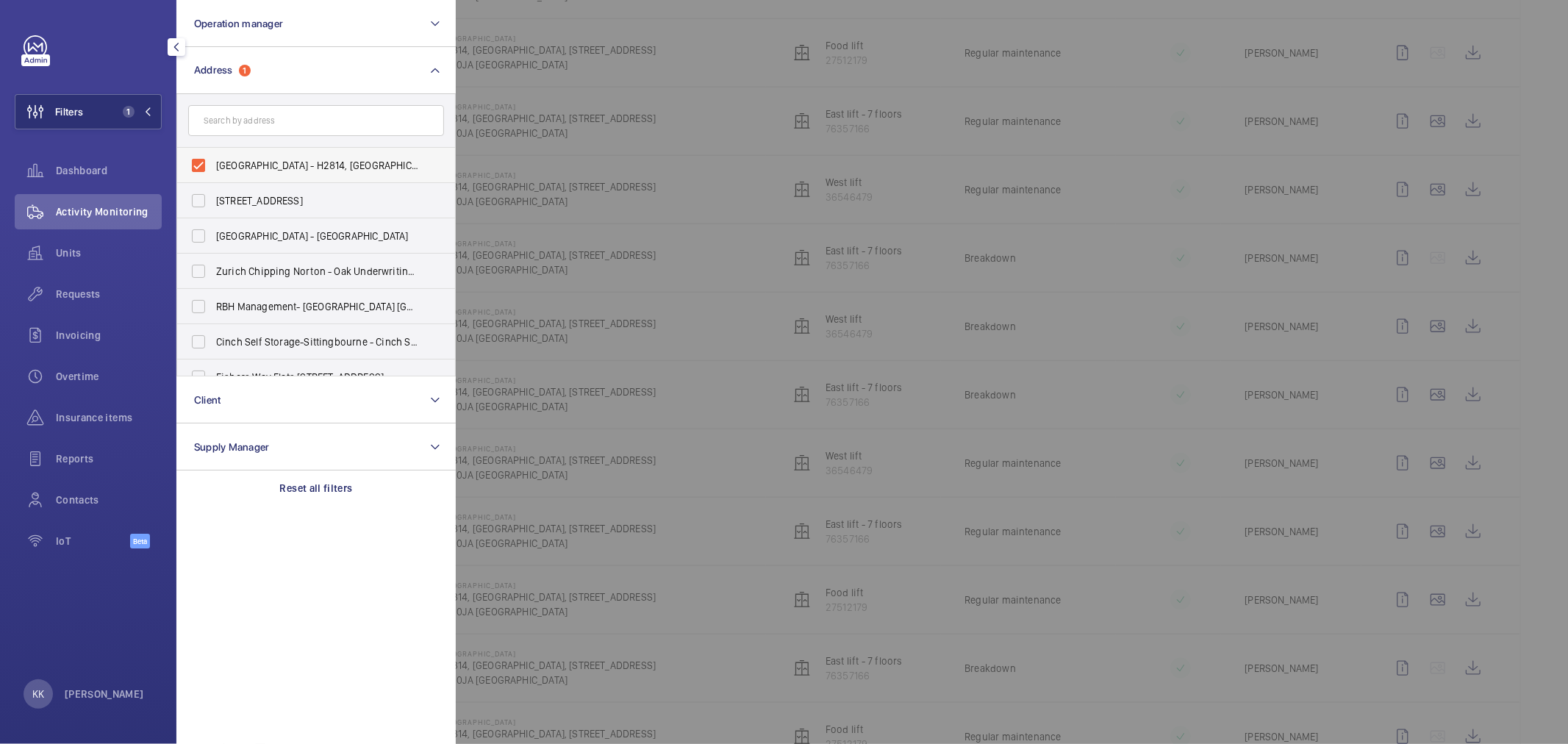
click at [295, 158] on span "MERCURE LONDON BRIDGE HOTEL - H2814, MERCURE LONDON BRIDGE HOTEL, 71-79 Southwa…" at bounding box center [317, 165] width 202 height 15
click at [213, 157] on input "MERCURE LONDON BRIDGE HOTEL - H2814, MERCURE LONDON BRIDGE HOTEL, 71-79 Southwa…" at bounding box center [198, 165] width 29 height 29
checkbox input "false"
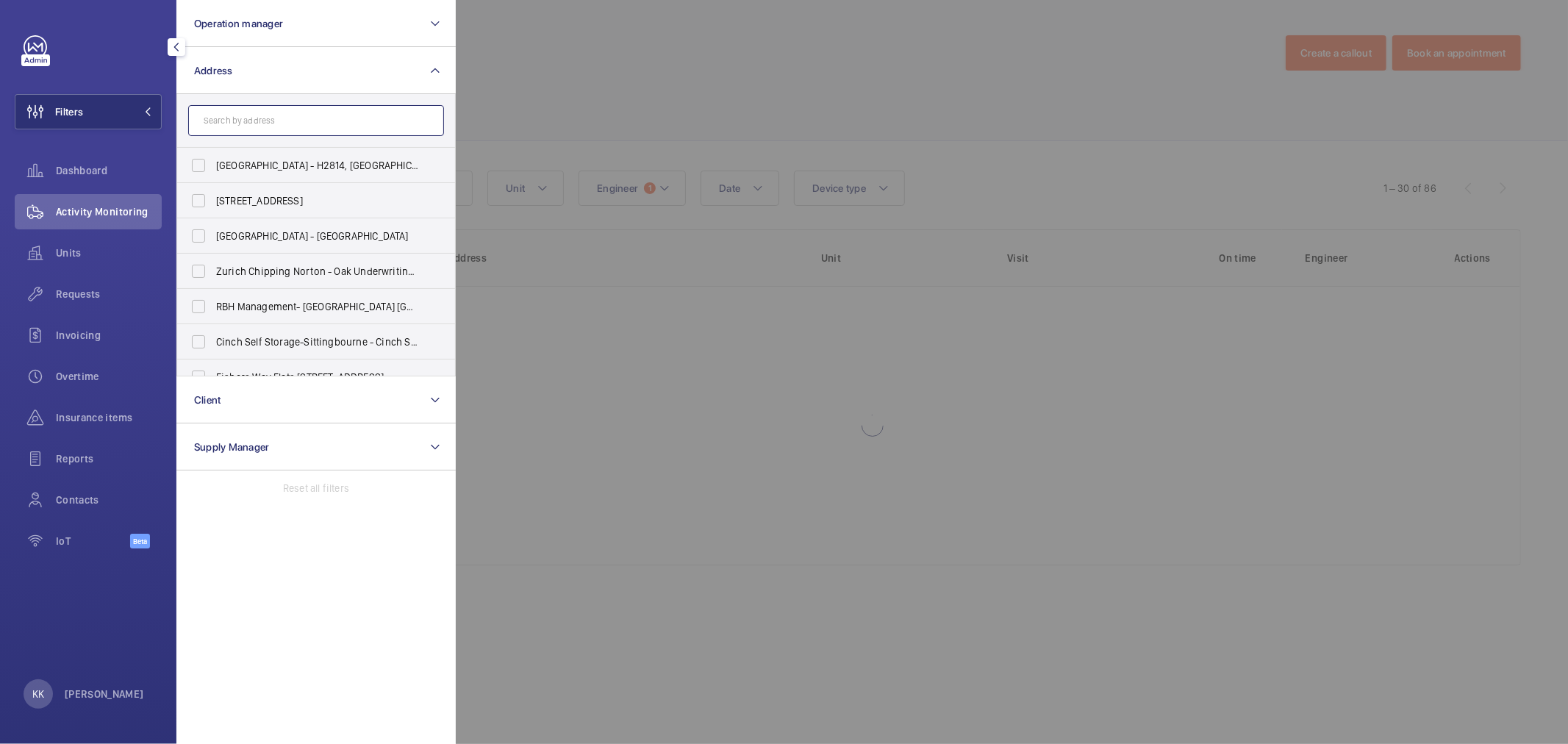
click at [306, 126] on input "text" at bounding box center [316, 120] width 255 height 31
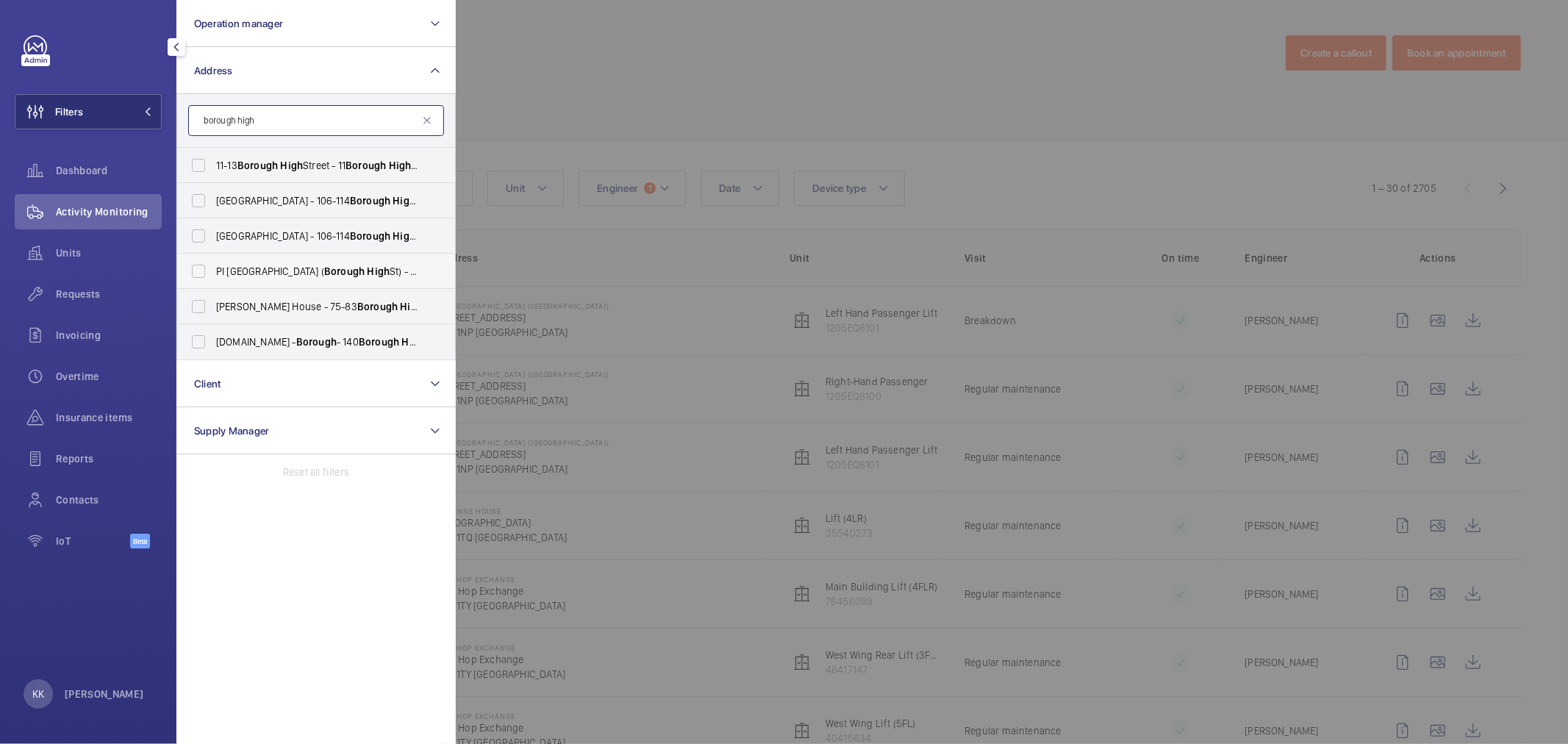
type input "borough high"
click at [324, 270] on span "Borough" at bounding box center [344, 271] width 40 height 12
click at [213, 270] on input "PI London Southwark ( Borough High St) - 135 Borough High Street, LONDON SE1 1NP" at bounding box center [198, 271] width 29 height 29
checkbox input "true"
click at [600, 94] on div at bounding box center [1239, 372] width 1568 height 744
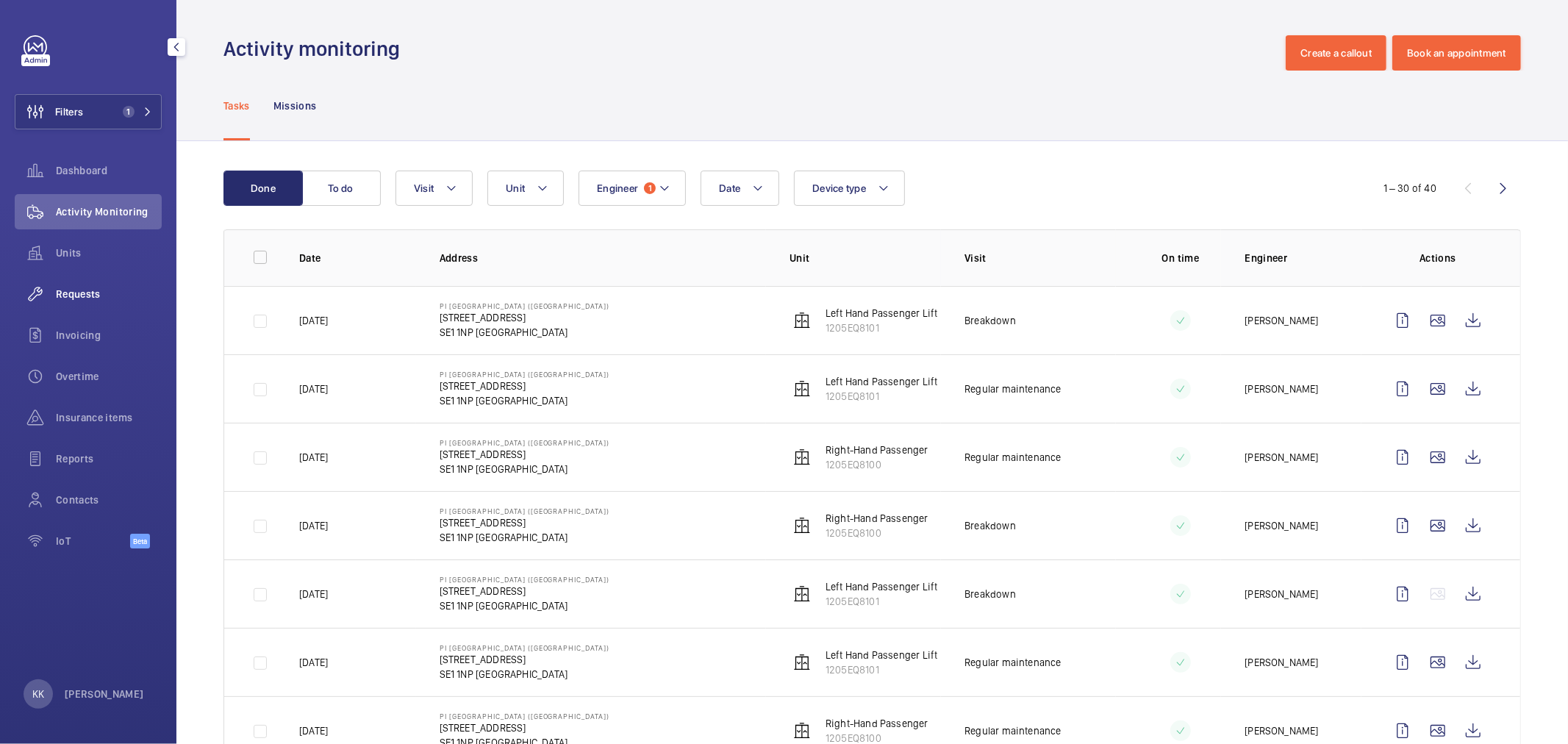
click at [57, 301] on div "Requests" at bounding box center [88, 294] width 147 height 35
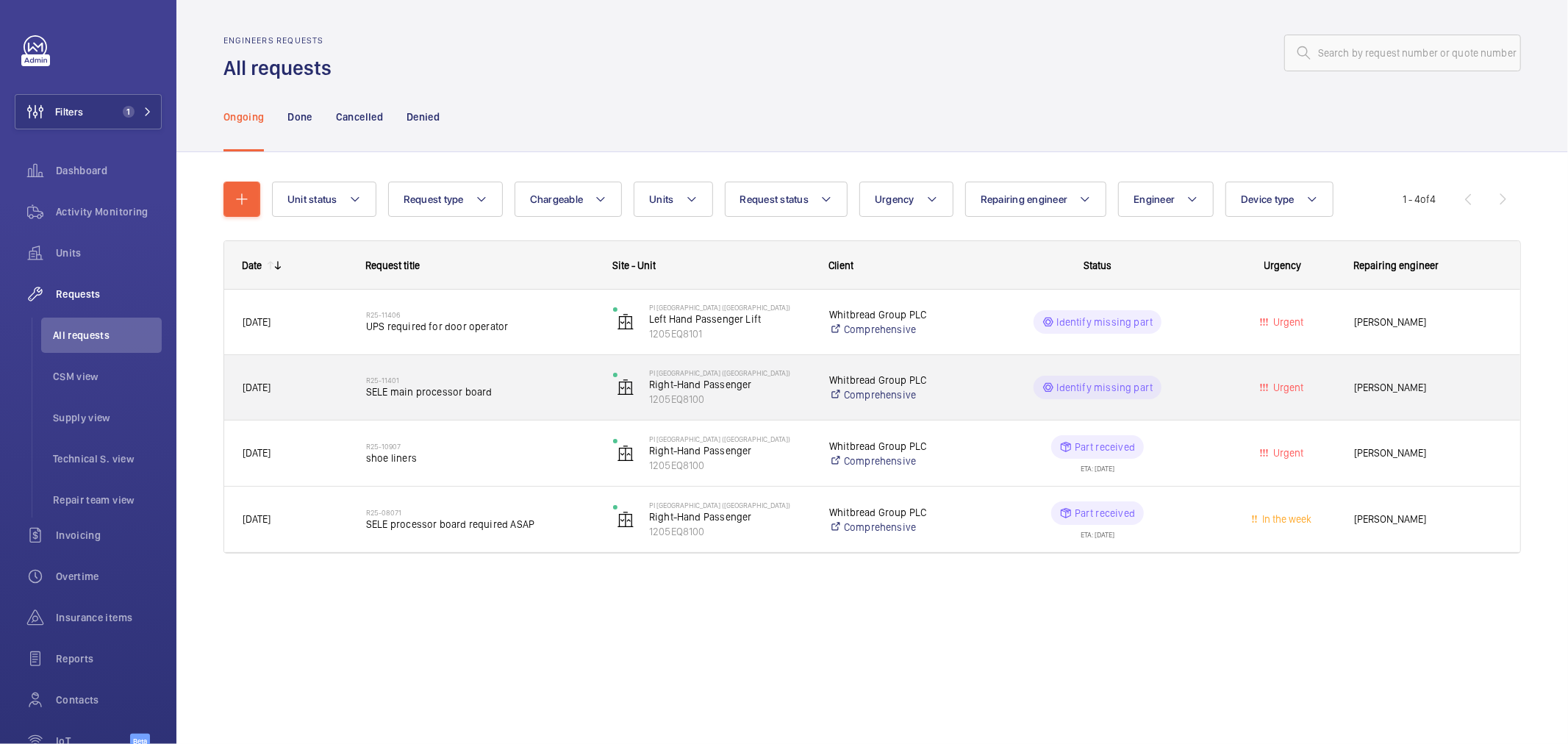
click at [454, 386] on span "SELE main processor board" at bounding box center [480, 392] width 228 height 15
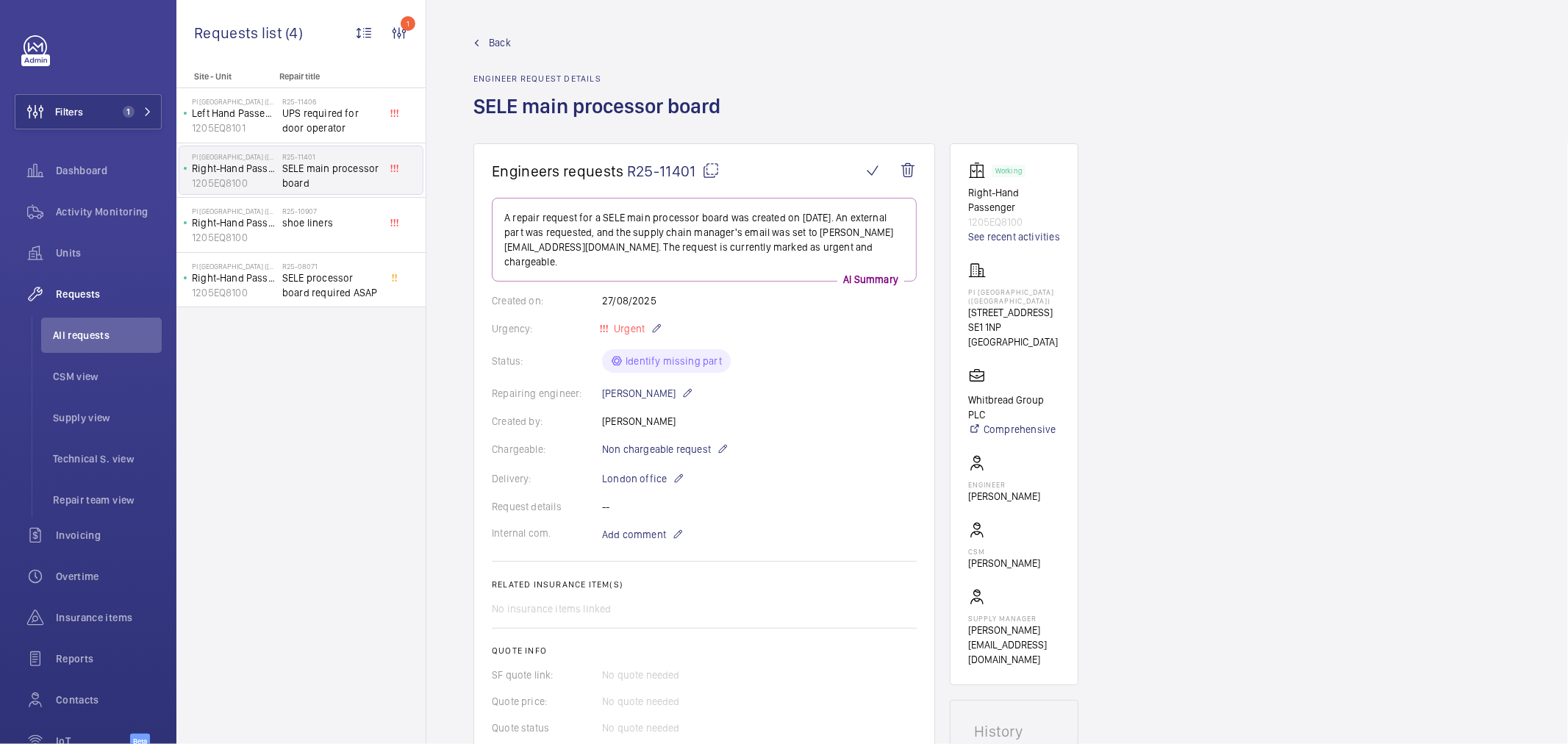
click at [661, 173] on span "R25-11401" at bounding box center [673, 171] width 93 height 18
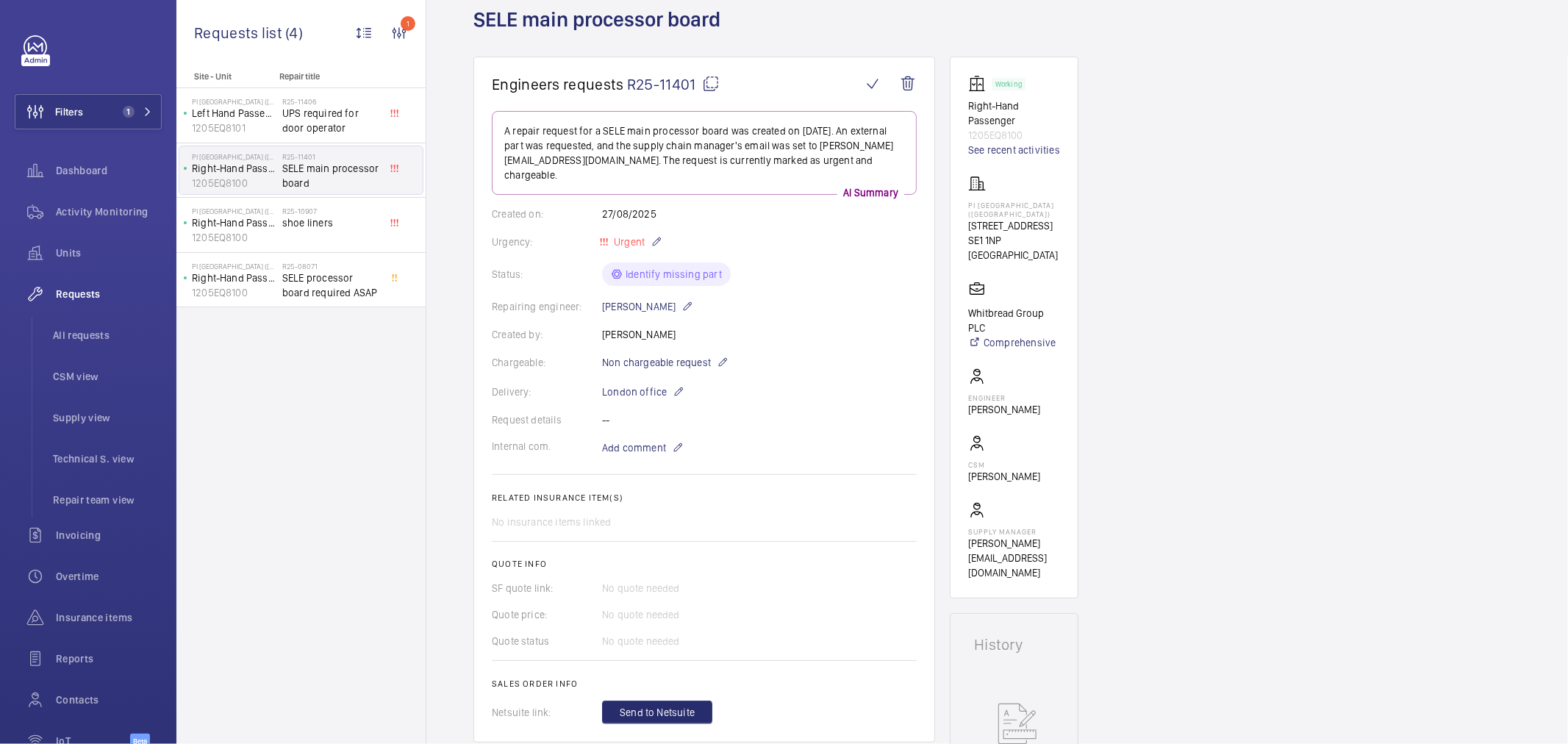
scroll to position [82, 0]
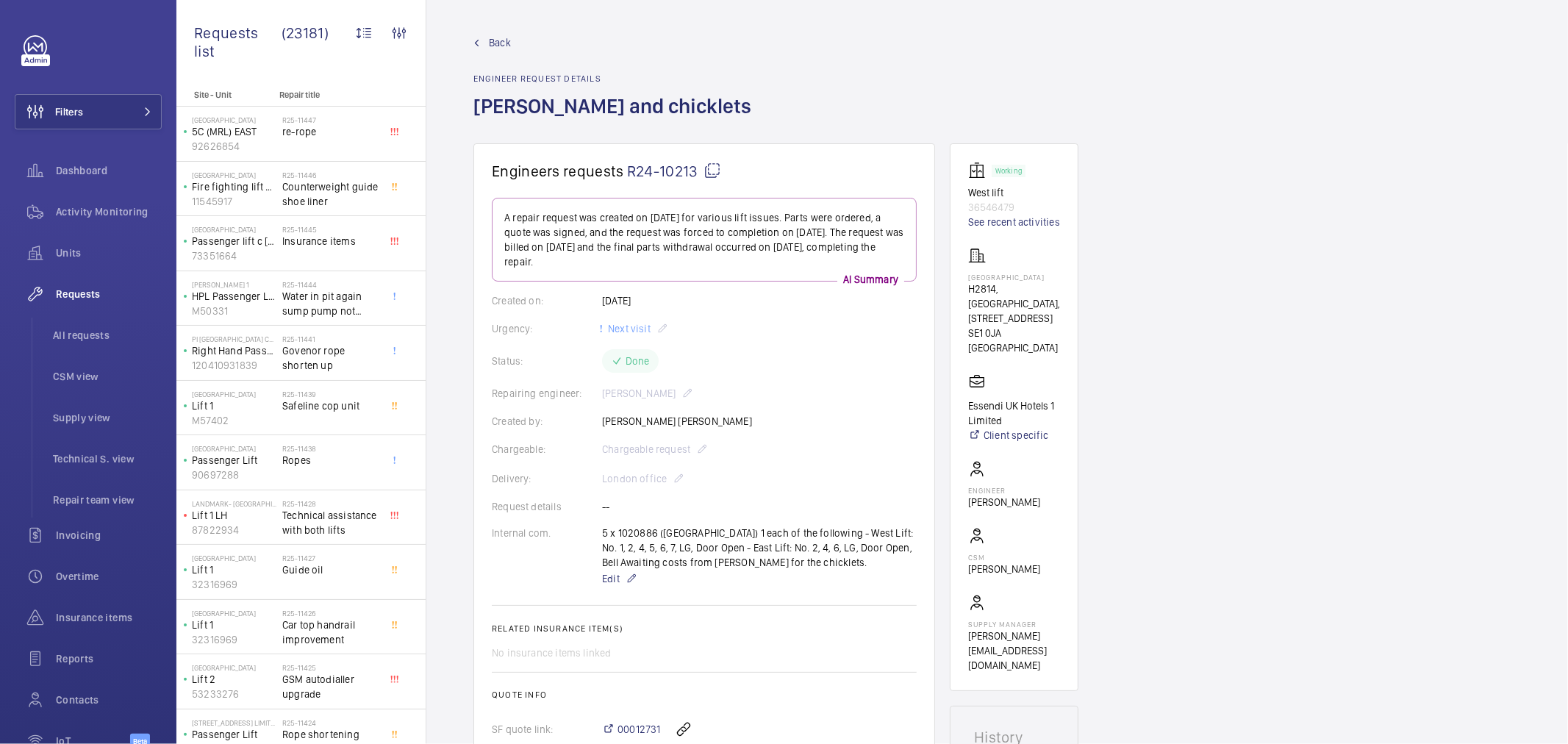
click at [642, 171] on span "R24-10213" at bounding box center [674, 171] width 94 height 18
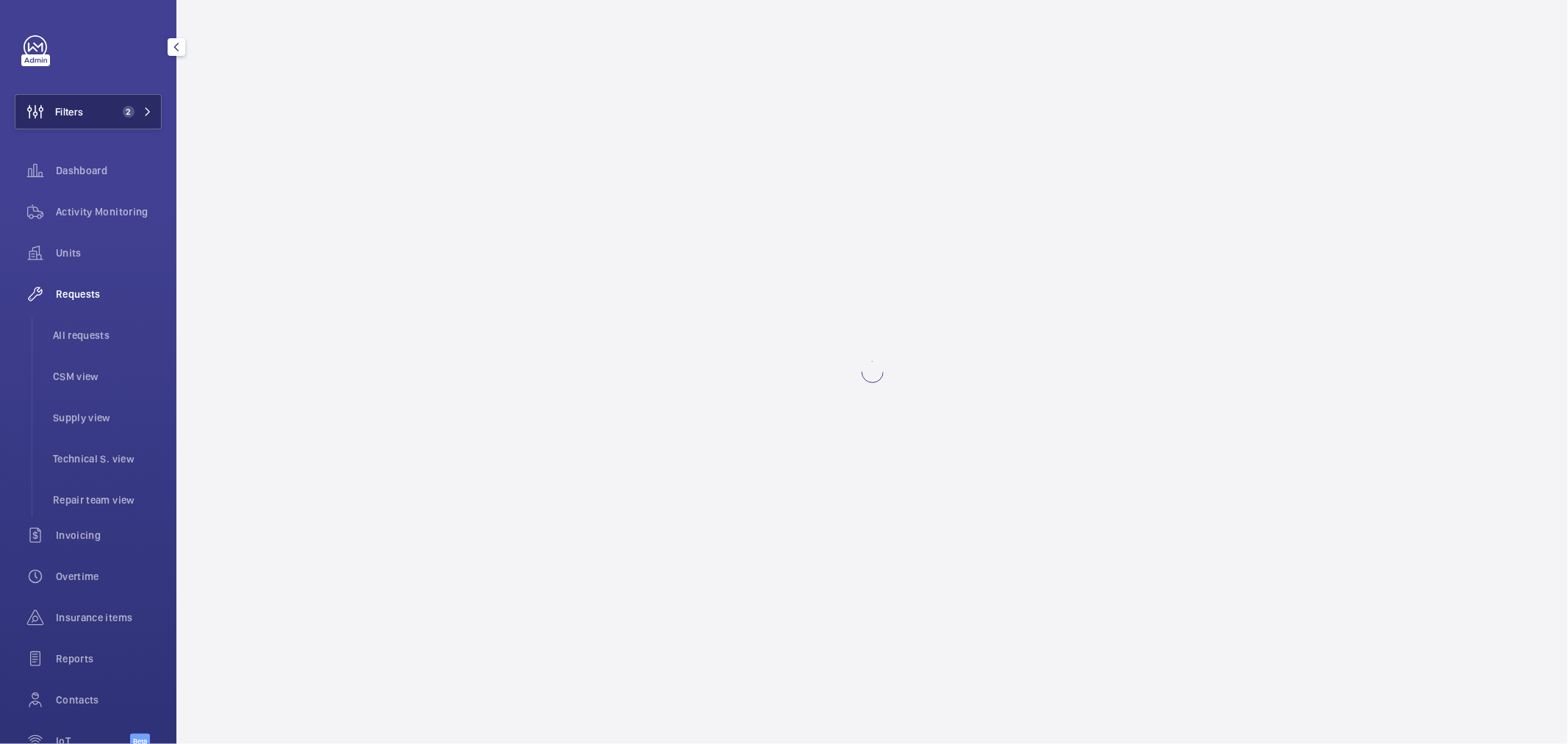
click at [143, 112] on mat-icon at bounding box center [148, 112] width 9 height 9
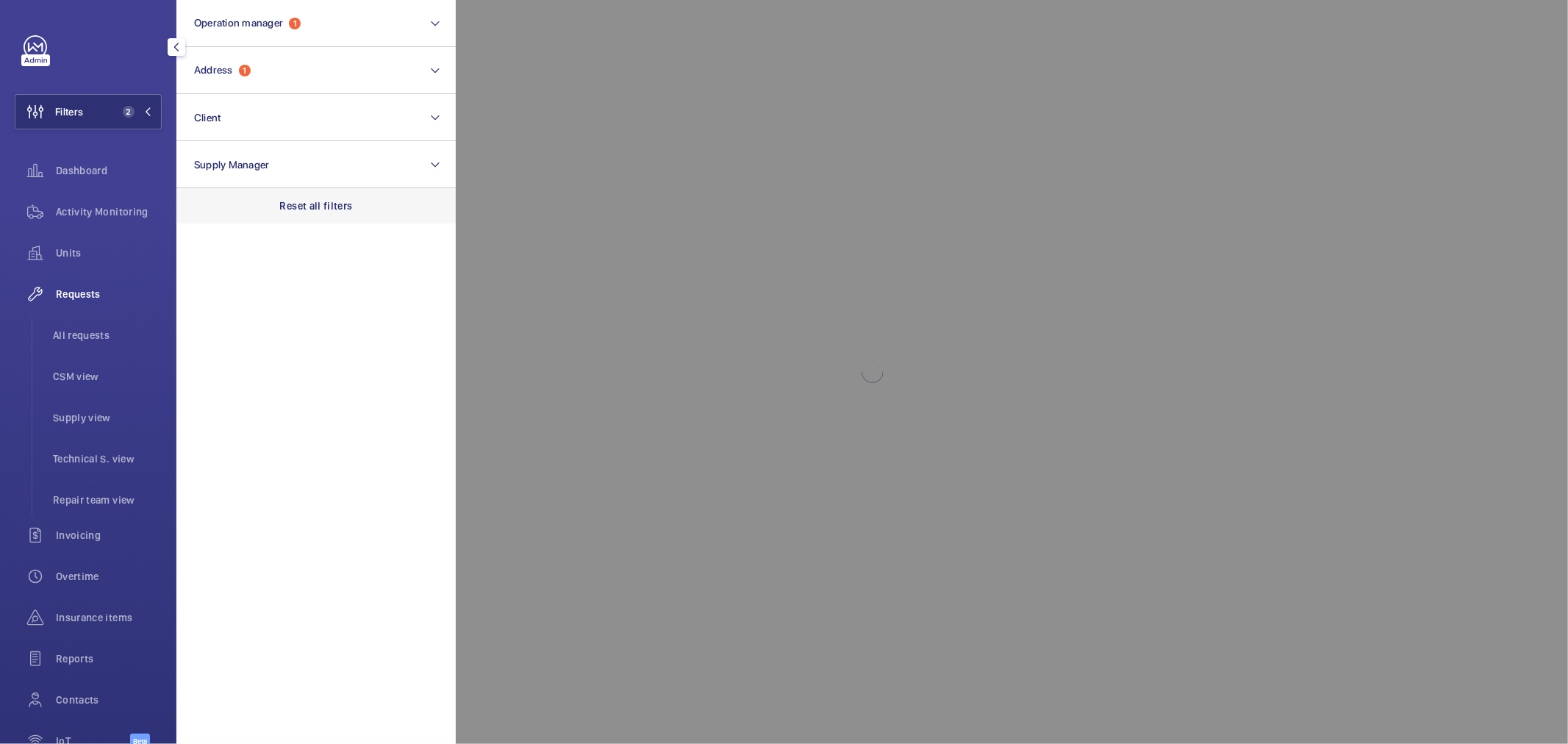
click at [319, 209] on p "Reset all filters" at bounding box center [316, 206] width 73 height 15
click at [76, 333] on span "All requests" at bounding box center [107, 335] width 108 height 15
click at [1308, 53] on div at bounding box center [1239, 372] width 1568 height 744
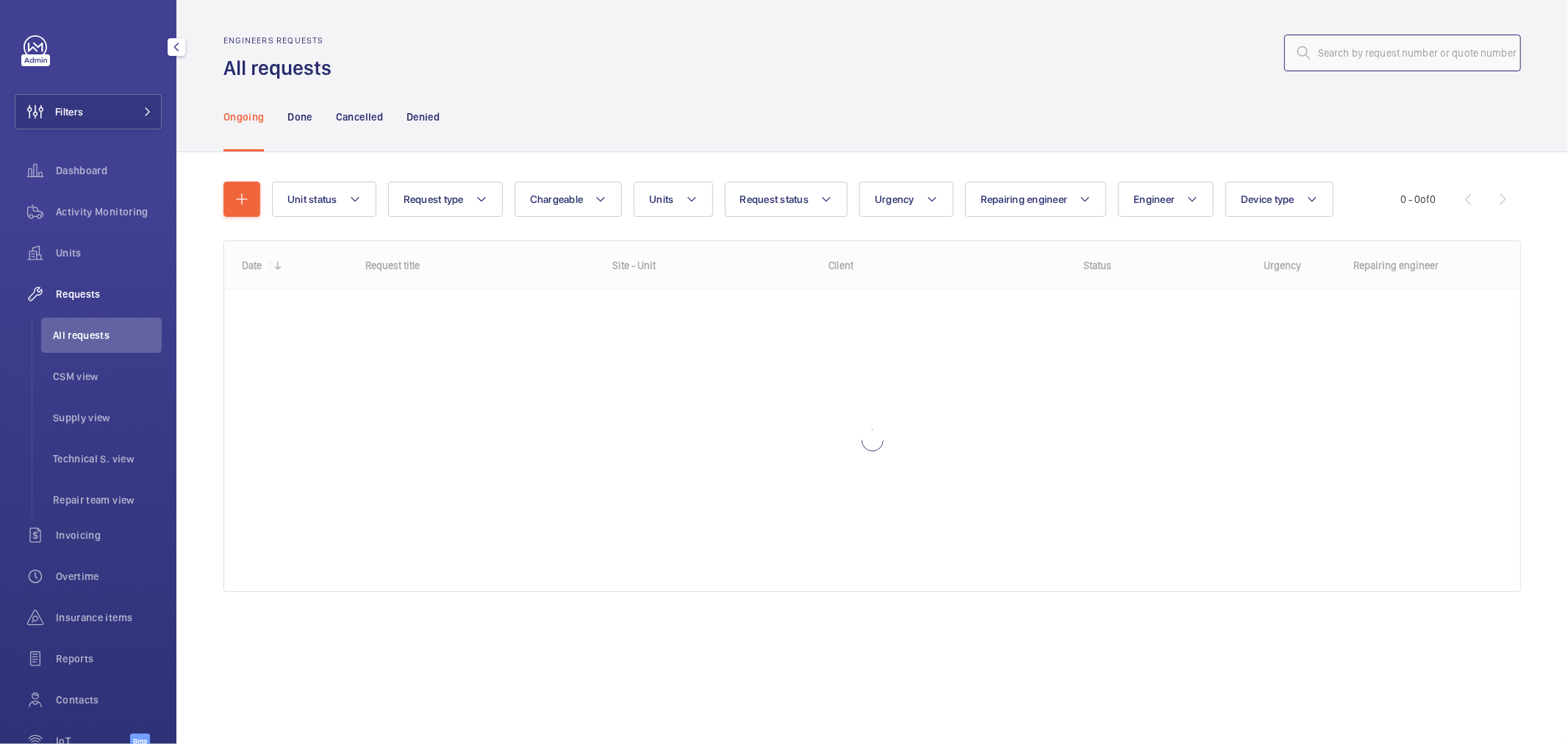
click at [1357, 53] on input "text" at bounding box center [1403, 53] width 237 height 37
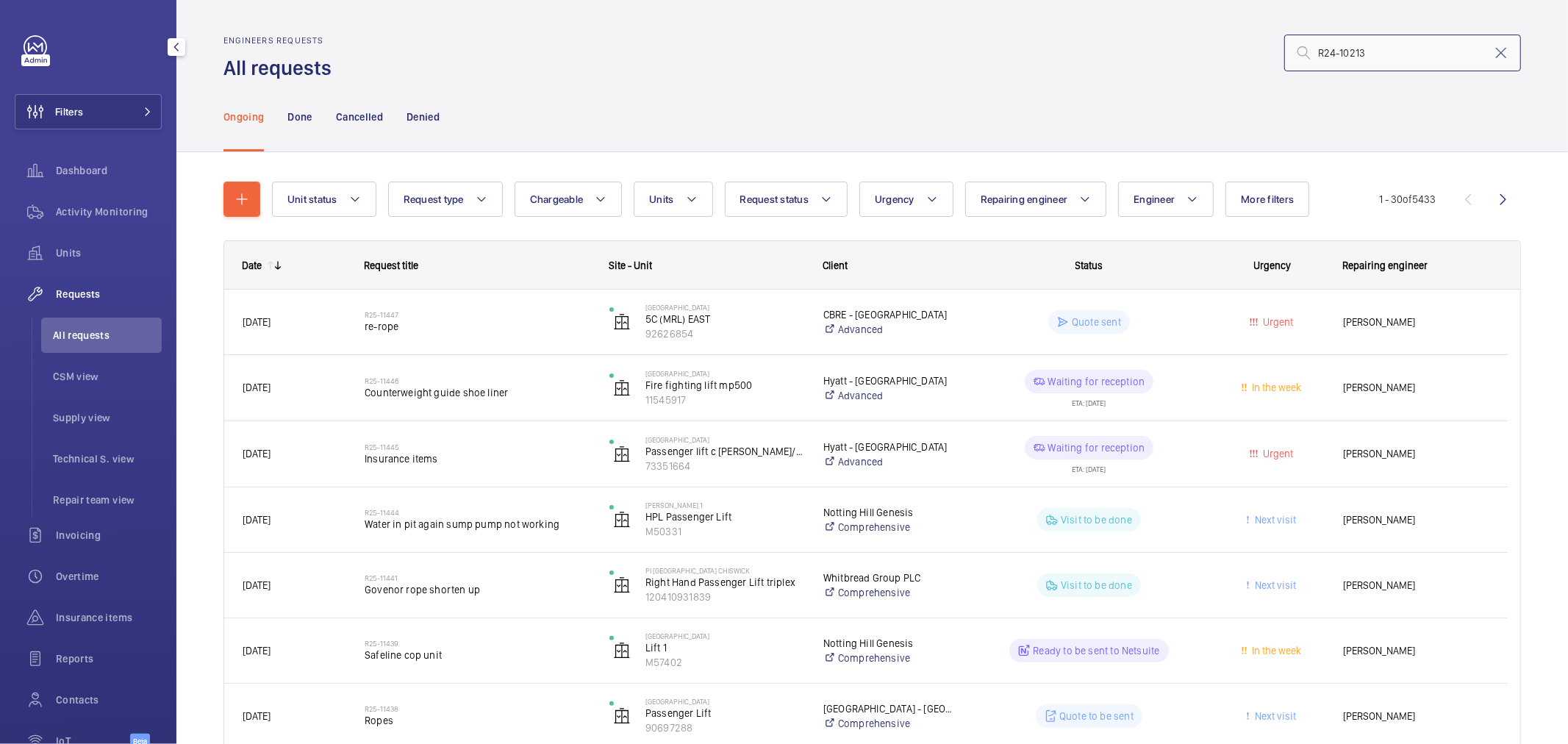
type input "R24-10213"
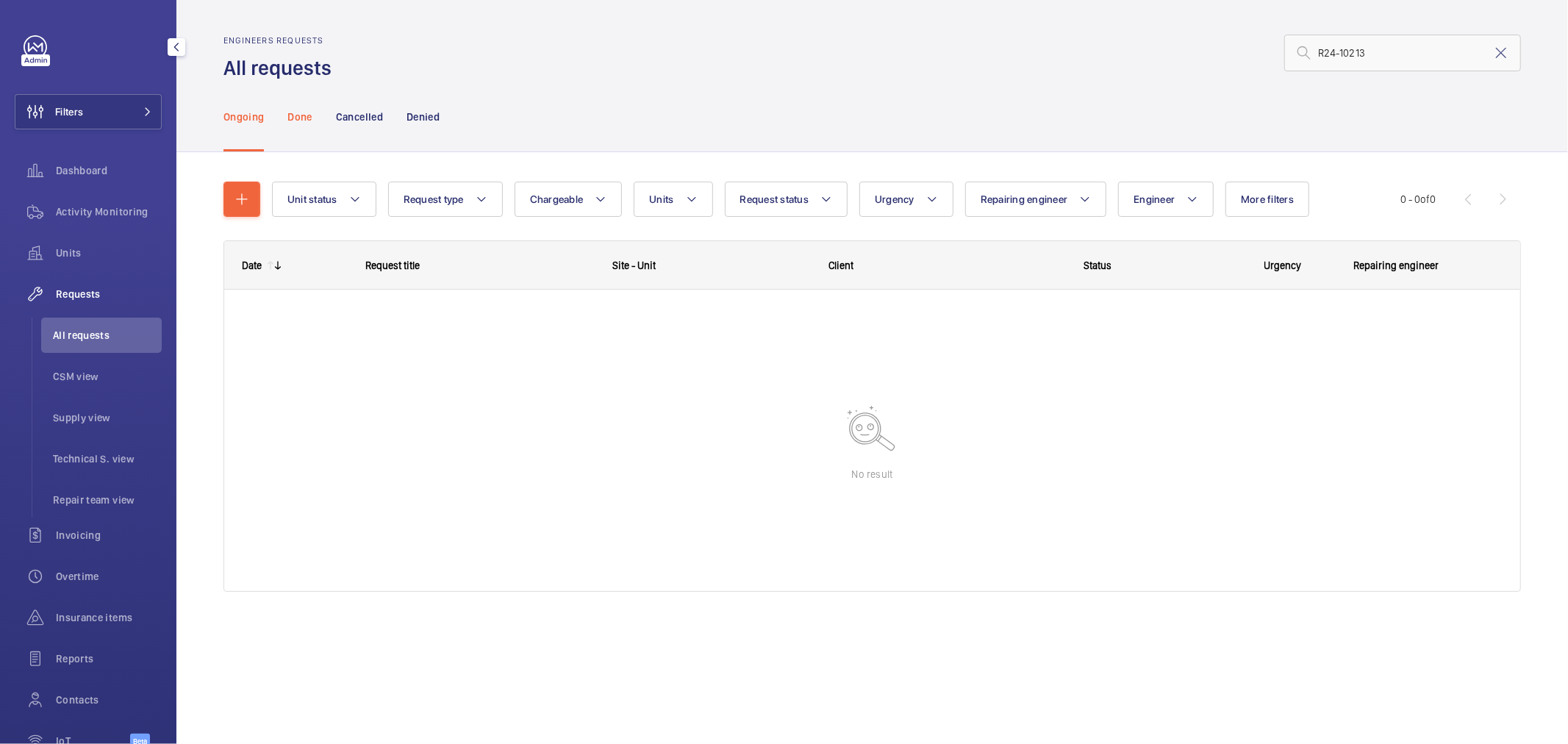
click at [307, 115] on p "Done" at bounding box center [299, 117] width 24 height 15
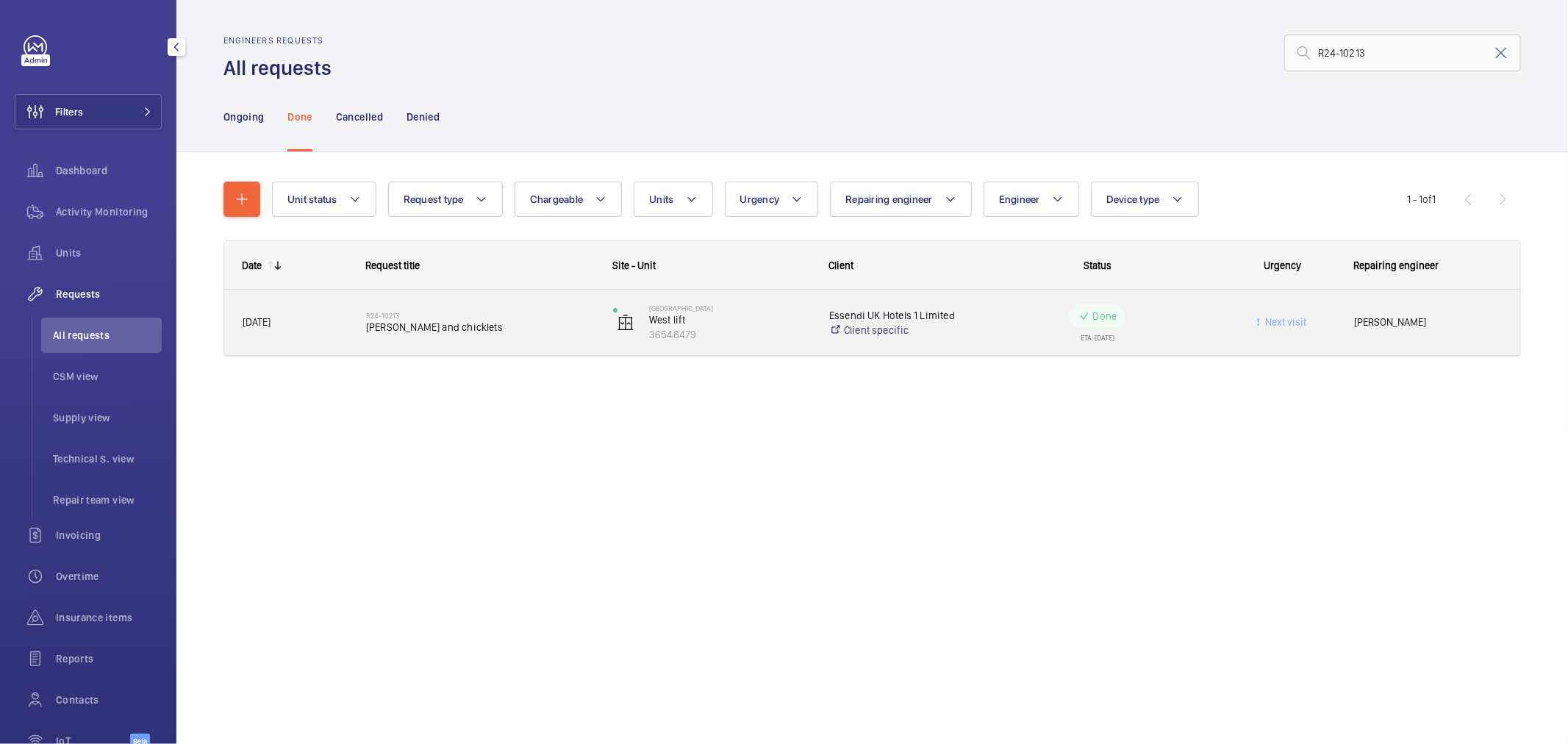
click at [397, 311] on h2 "R24-10213" at bounding box center [480, 316] width 228 height 9
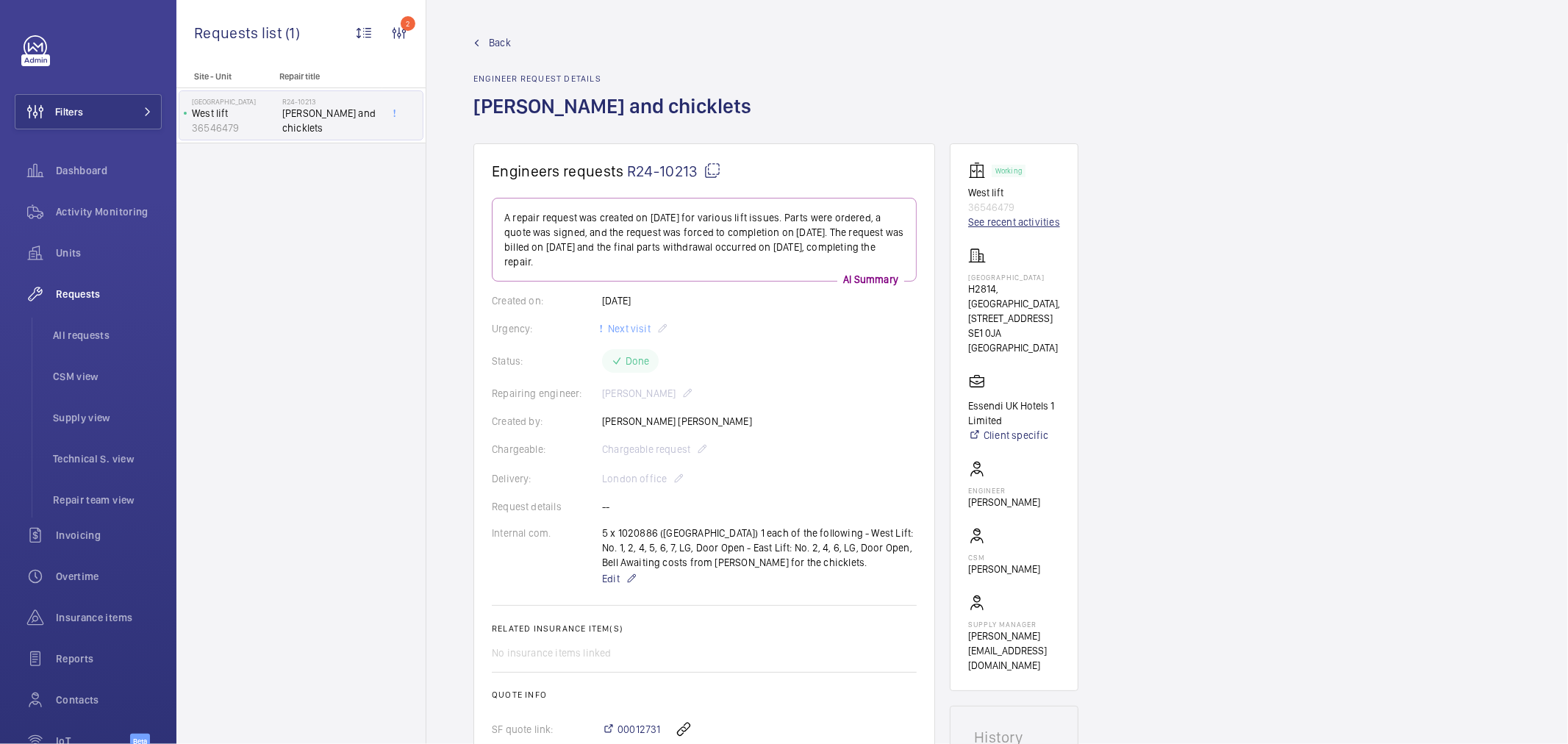
click at [987, 222] on link "See recent activities" at bounding box center [1014, 222] width 92 height 15
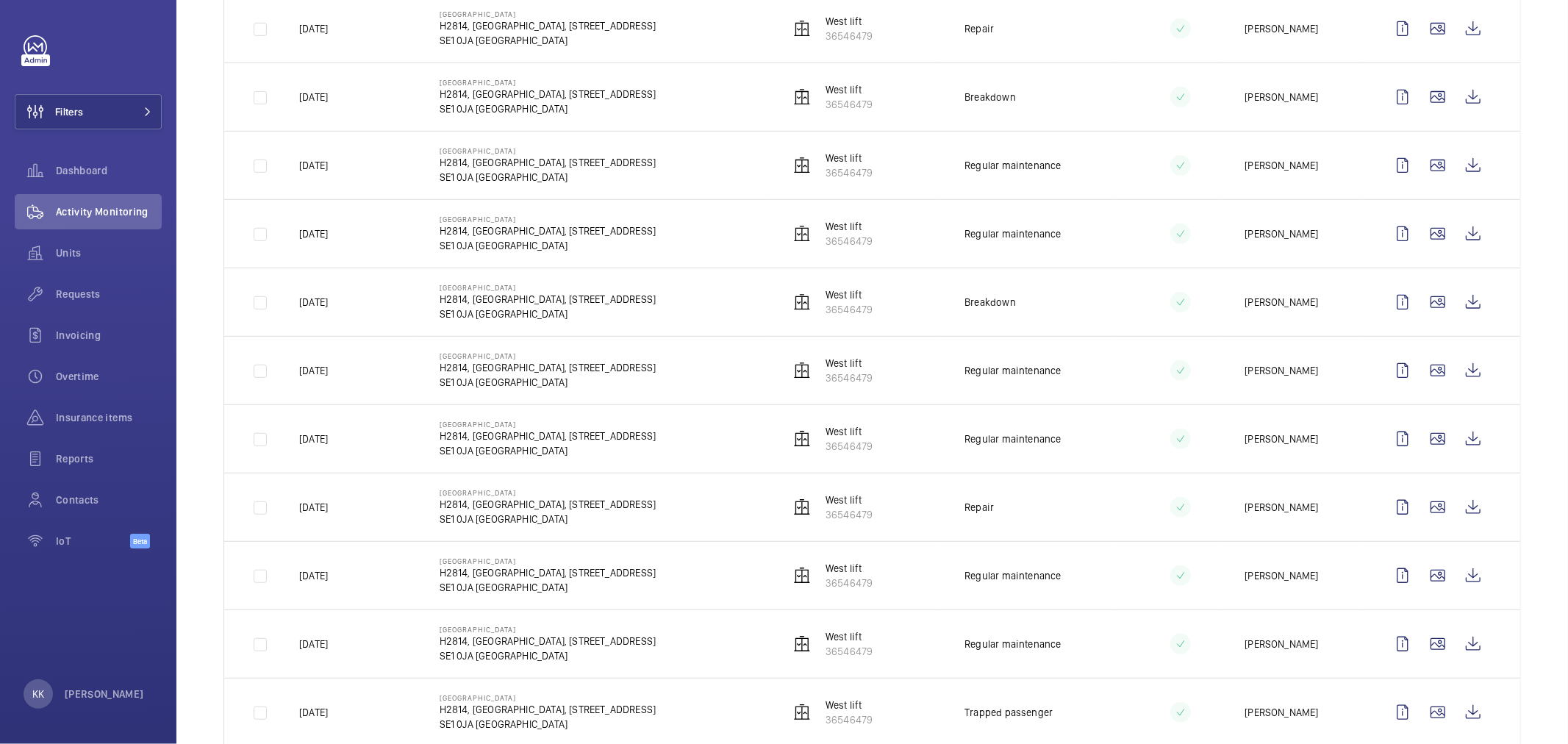
scroll to position [735, 0]
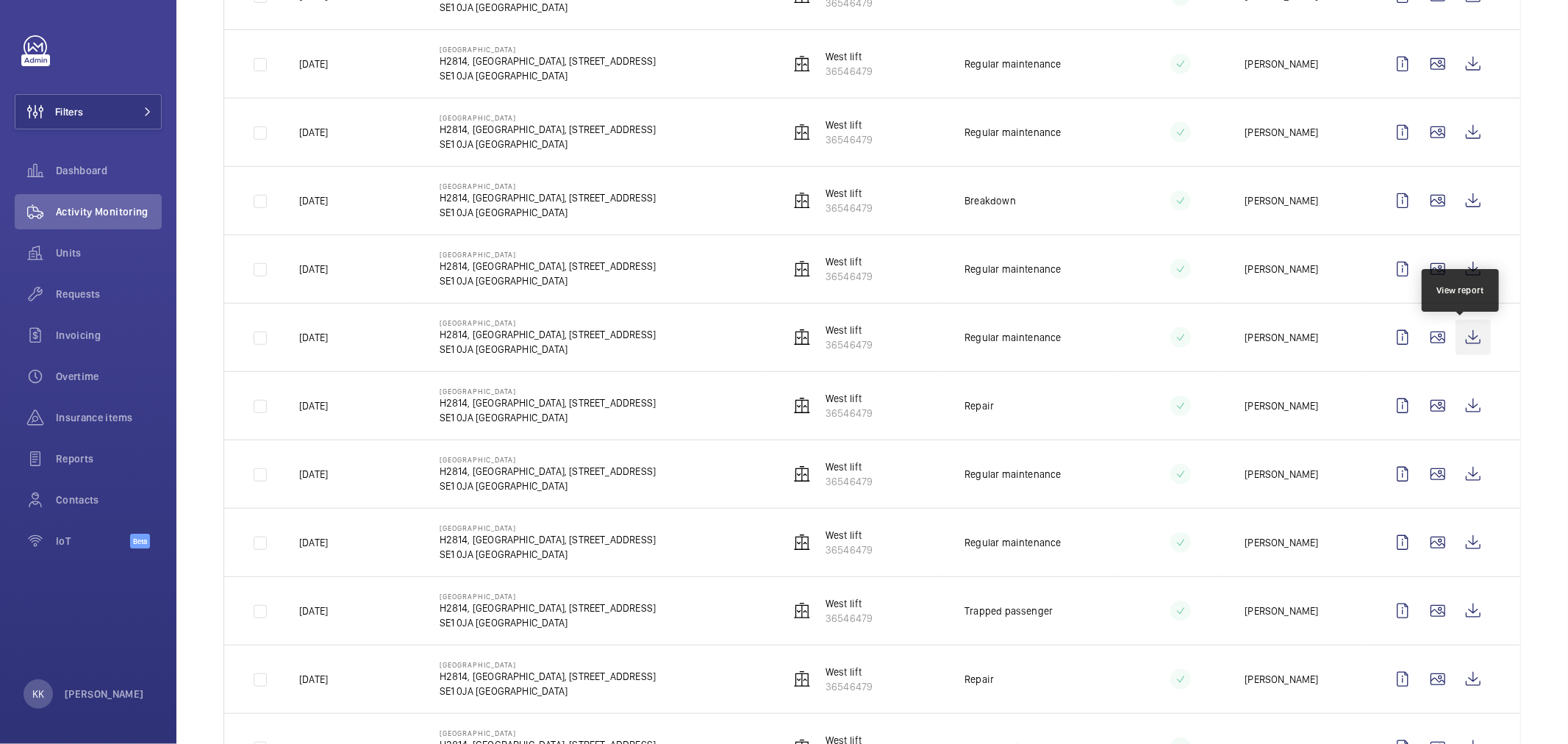
click at [1471, 337] on wm-front-icon-button at bounding box center [1473, 337] width 35 height 35
click at [141, 114] on span at bounding box center [142, 112] width 17 height 9
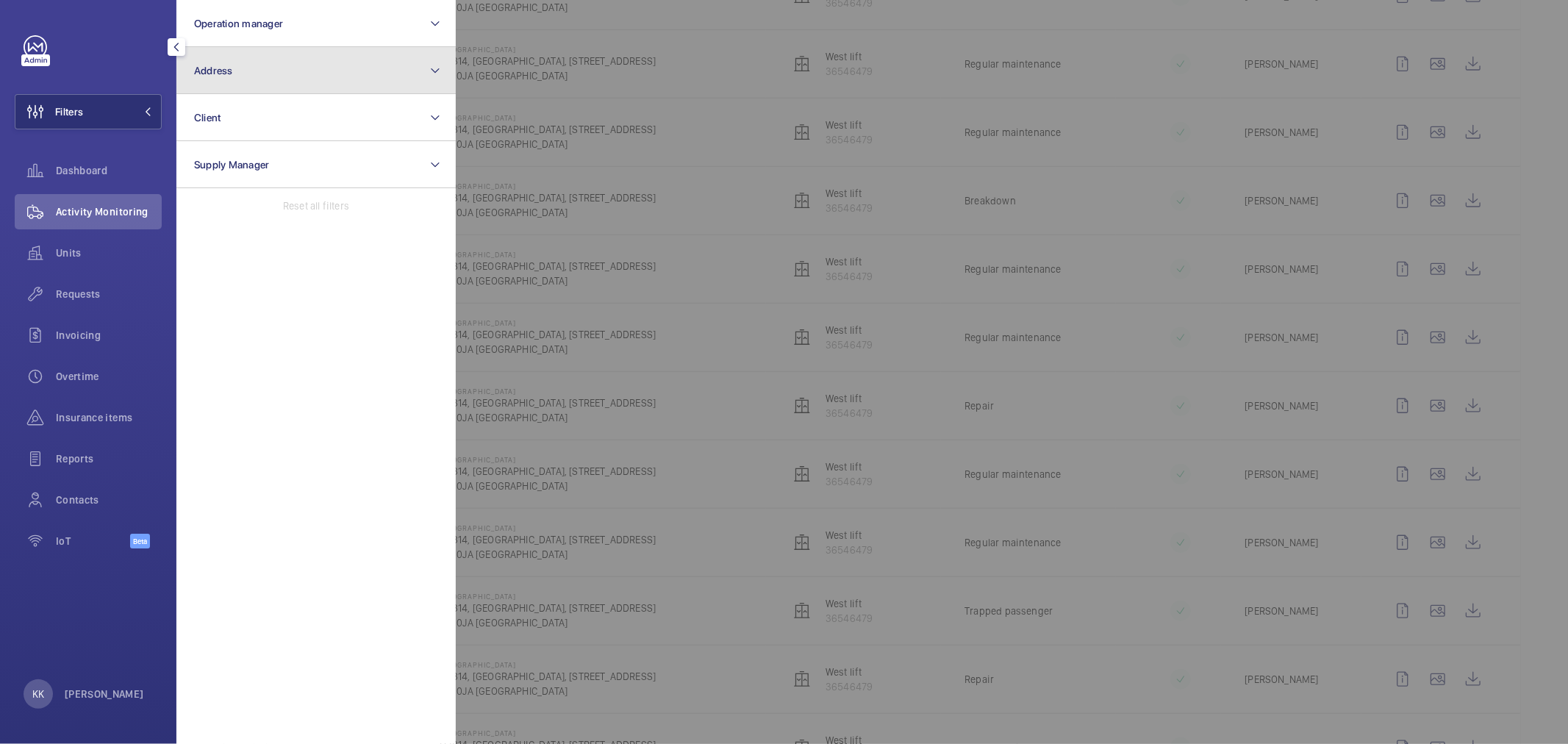
click at [263, 53] on button "Address" at bounding box center [316, 70] width 279 height 47
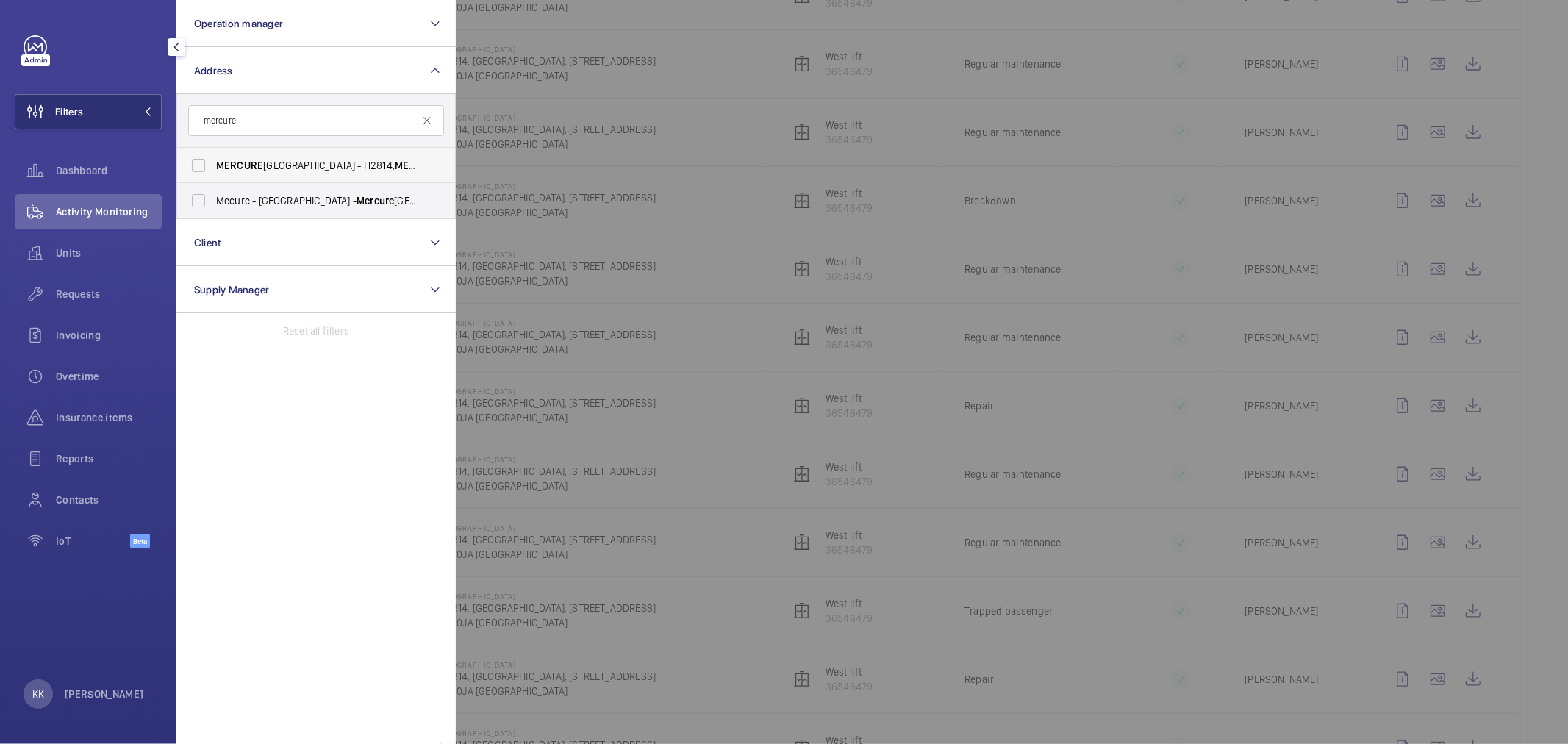
type input "mercure"
click at [283, 172] on span "[GEOGRAPHIC_DATA] - H2814, [GEOGRAPHIC_DATA], [STREET_ADDRESS]" at bounding box center [317, 165] width 202 height 15
click at [213, 172] on input "[GEOGRAPHIC_DATA] - H2814, [GEOGRAPHIC_DATA], [STREET_ADDRESS]" at bounding box center [198, 165] width 29 height 29
checkbox input "true"
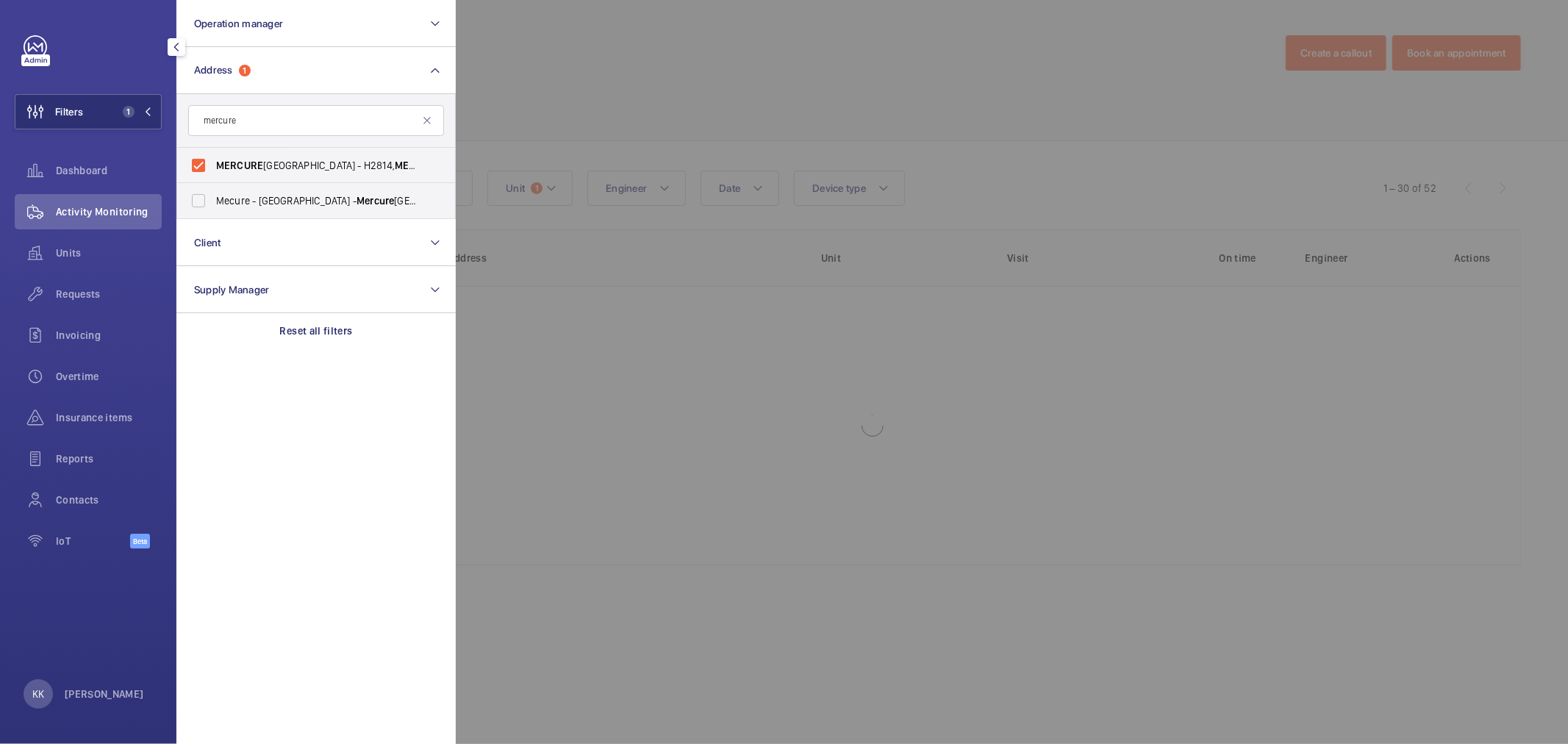
click at [704, 115] on div at bounding box center [1239, 372] width 1568 height 744
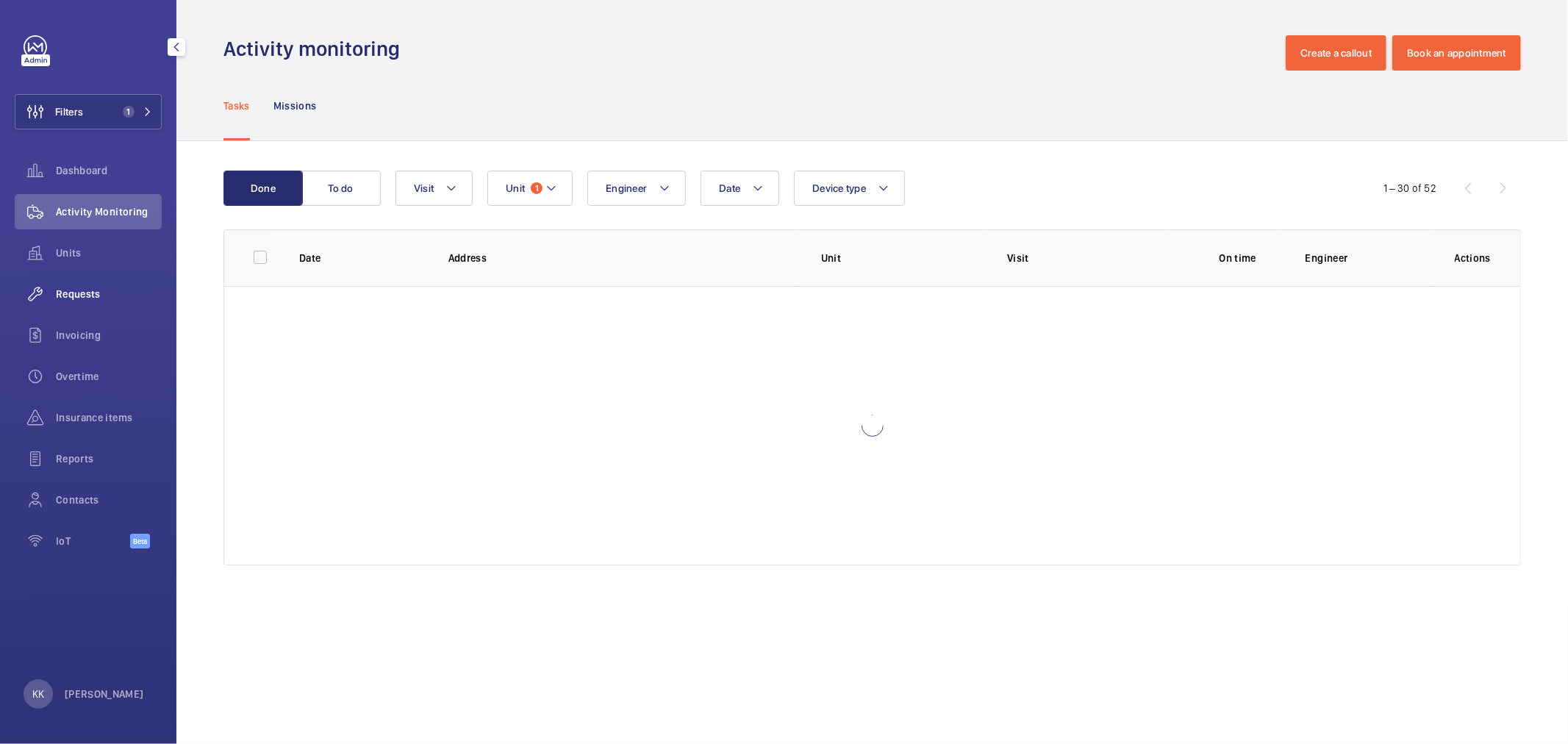
click at [94, 295] on span "Requests" at bounding box center [108, 294] width 106 height 15
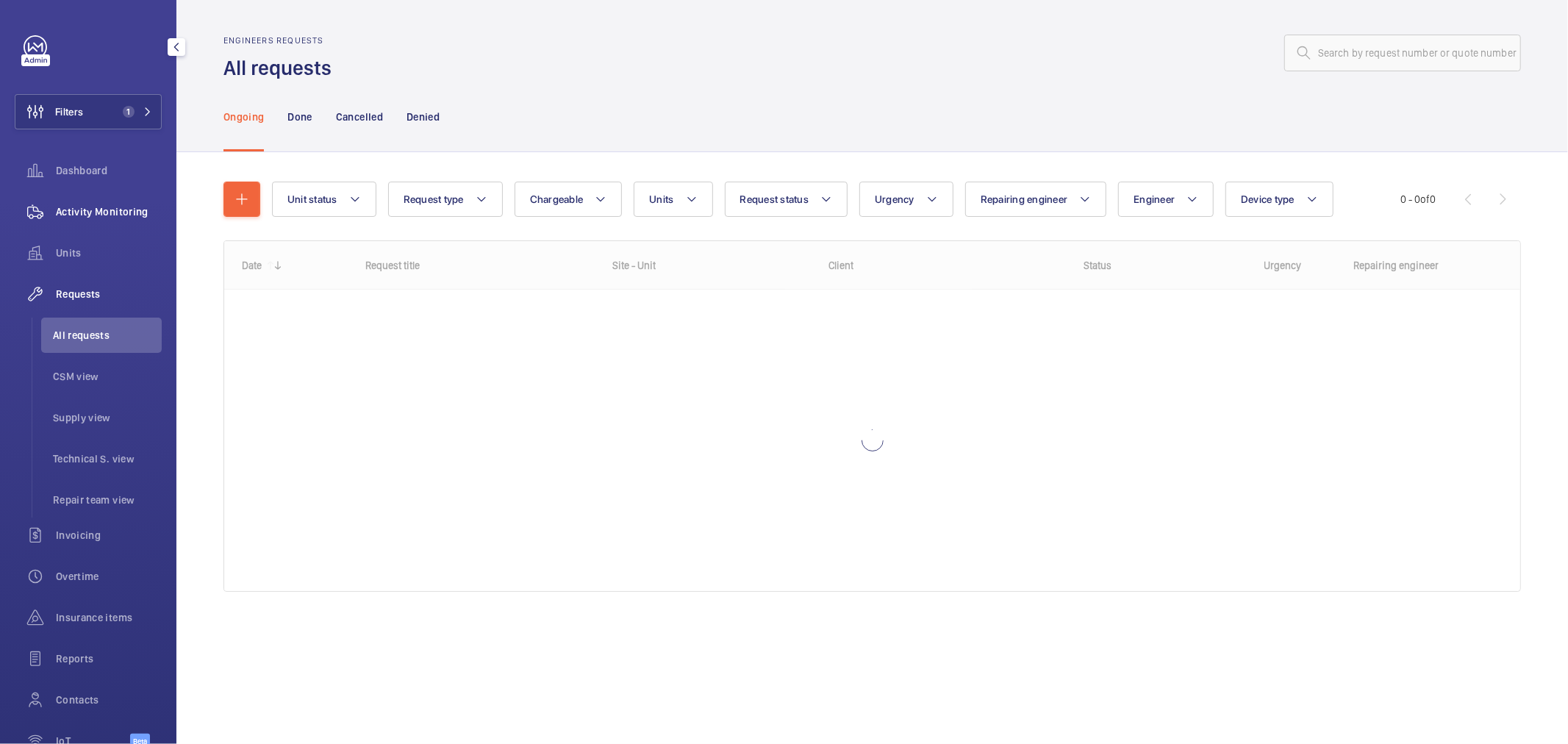
click at [81, 215] on span "Activity Monitoring" at bounding box center [108, 211] width 106 height 15
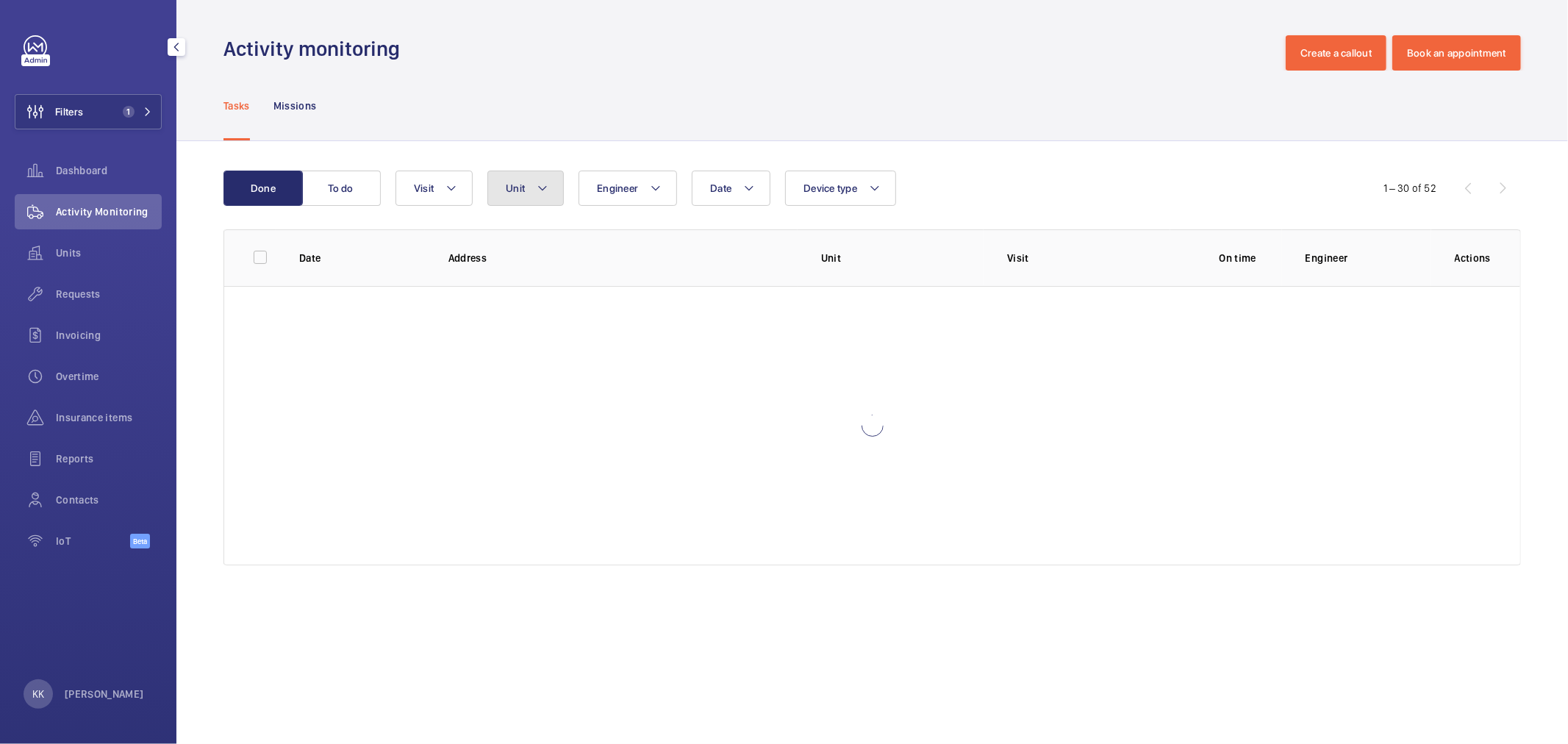
click at [554, 192] on button "Unit" at bounding box center [525, 188] width 76 height 35
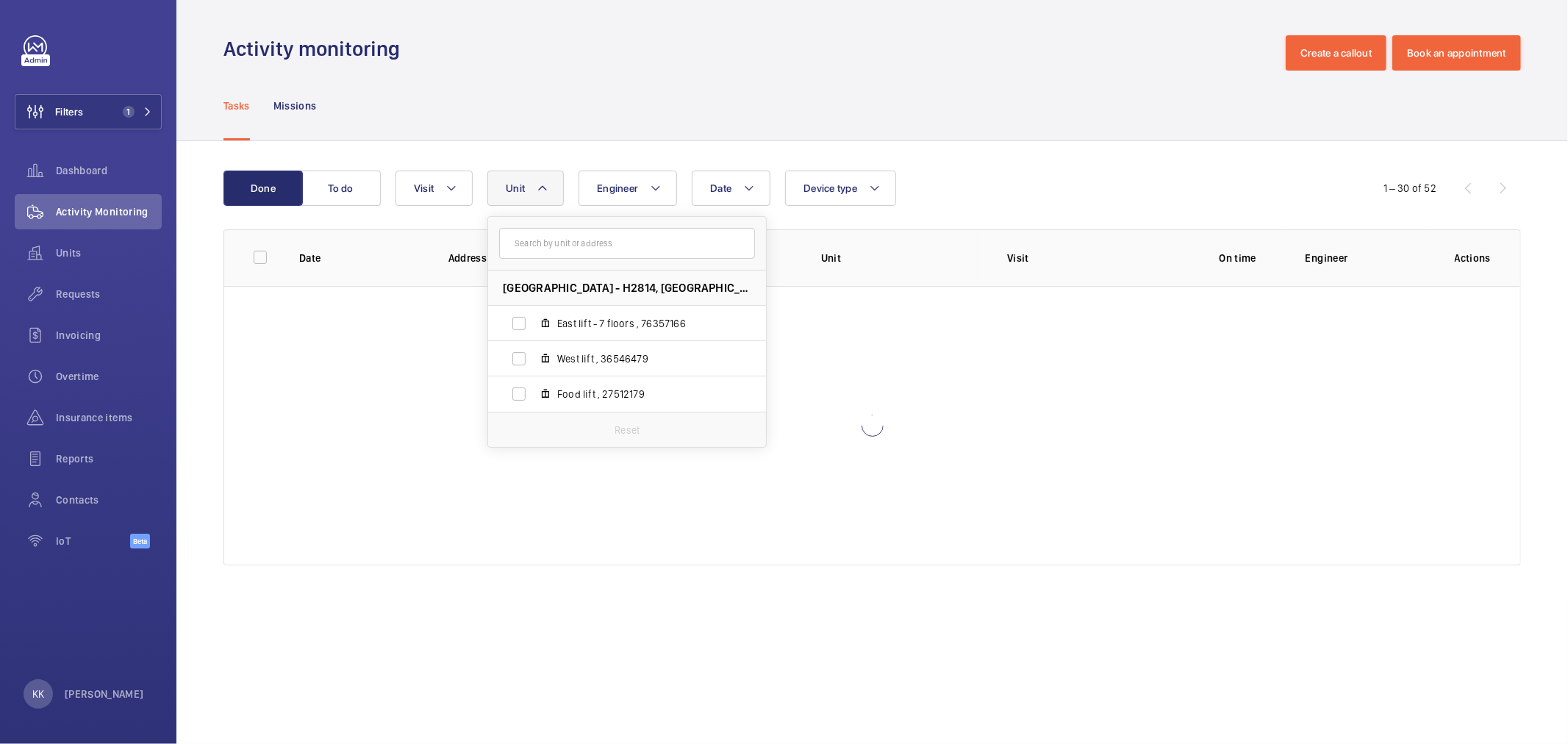
click at [626, 66] on div "Activity monitoring Create a callout Book an appointment" at bounding box center [872, 52] width 1297 height 35
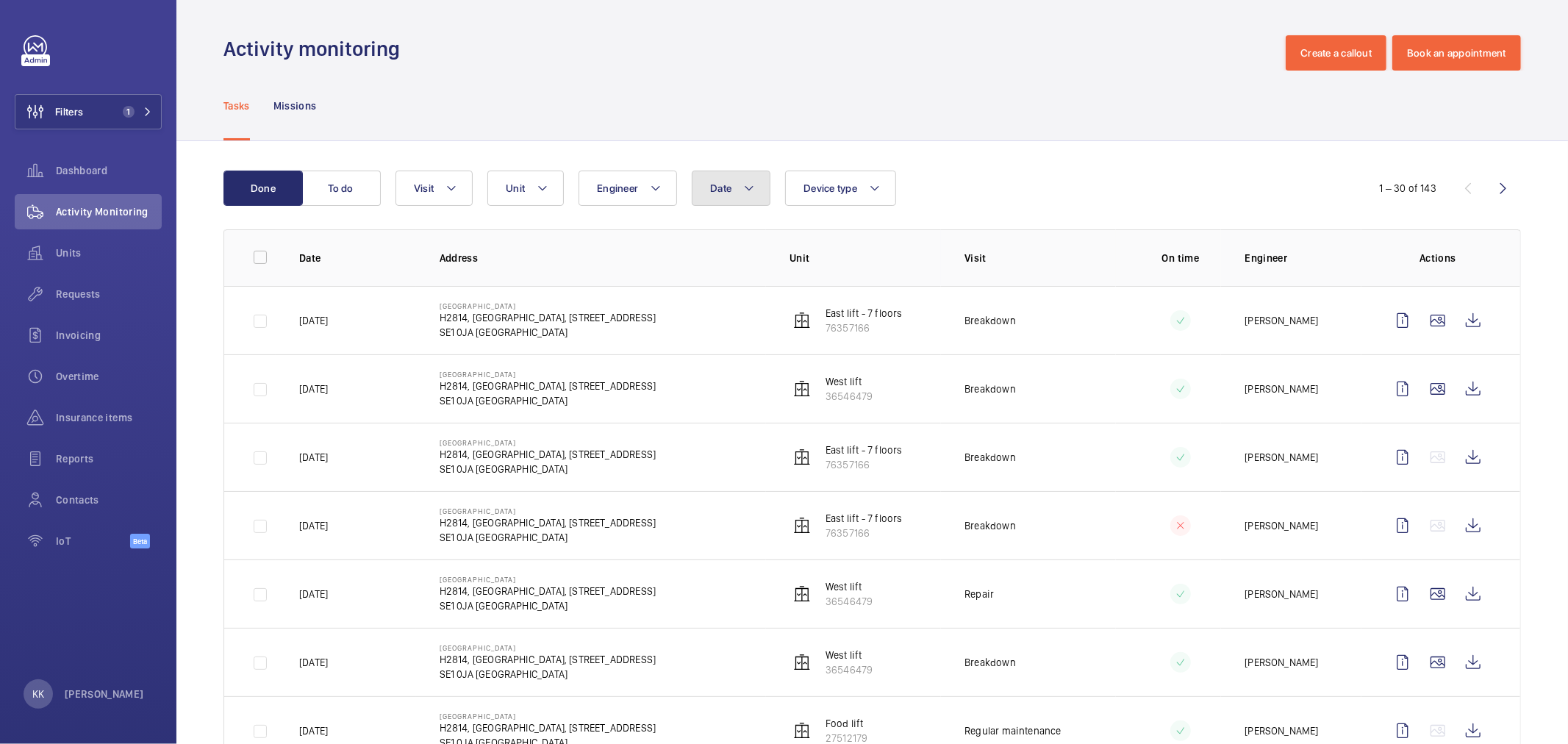
click at [701, 193] on button "Date" at bounding box center [731, 188] width 79 height 35
click at [728, 294] on mat-icon at bounding box center [730, 294] width 17 height 17
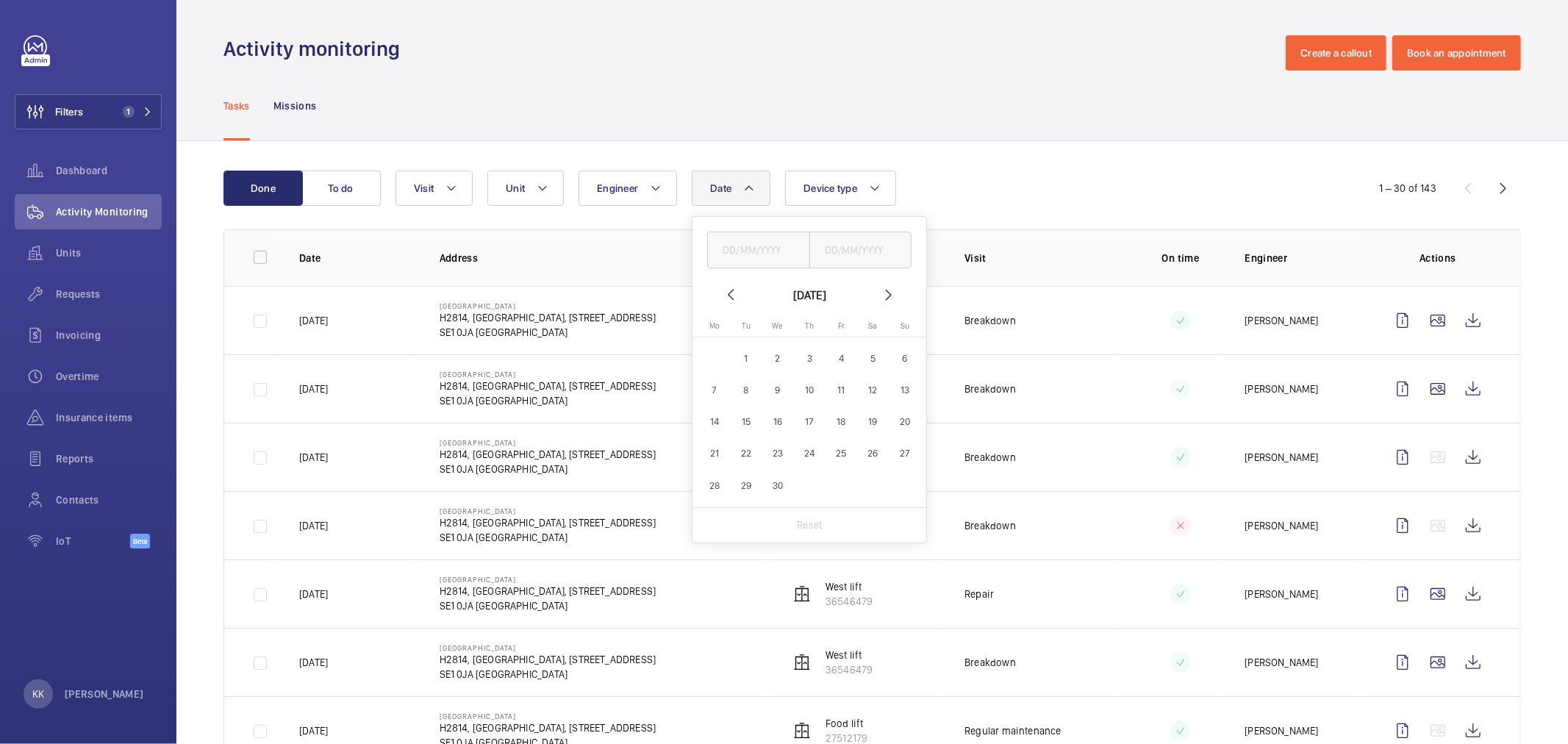
click at [728, 294] on mat-icon at bounding box center [730, 294] width 17 height 17
click at [867, 366] on span "1" at bounding box center [873, 358] width 28 height 28
type input "01/03/2025"
click at [714, 485] on span "24" at bounding box center [714, 485] width 28 height 28
type input "24/03/2025"
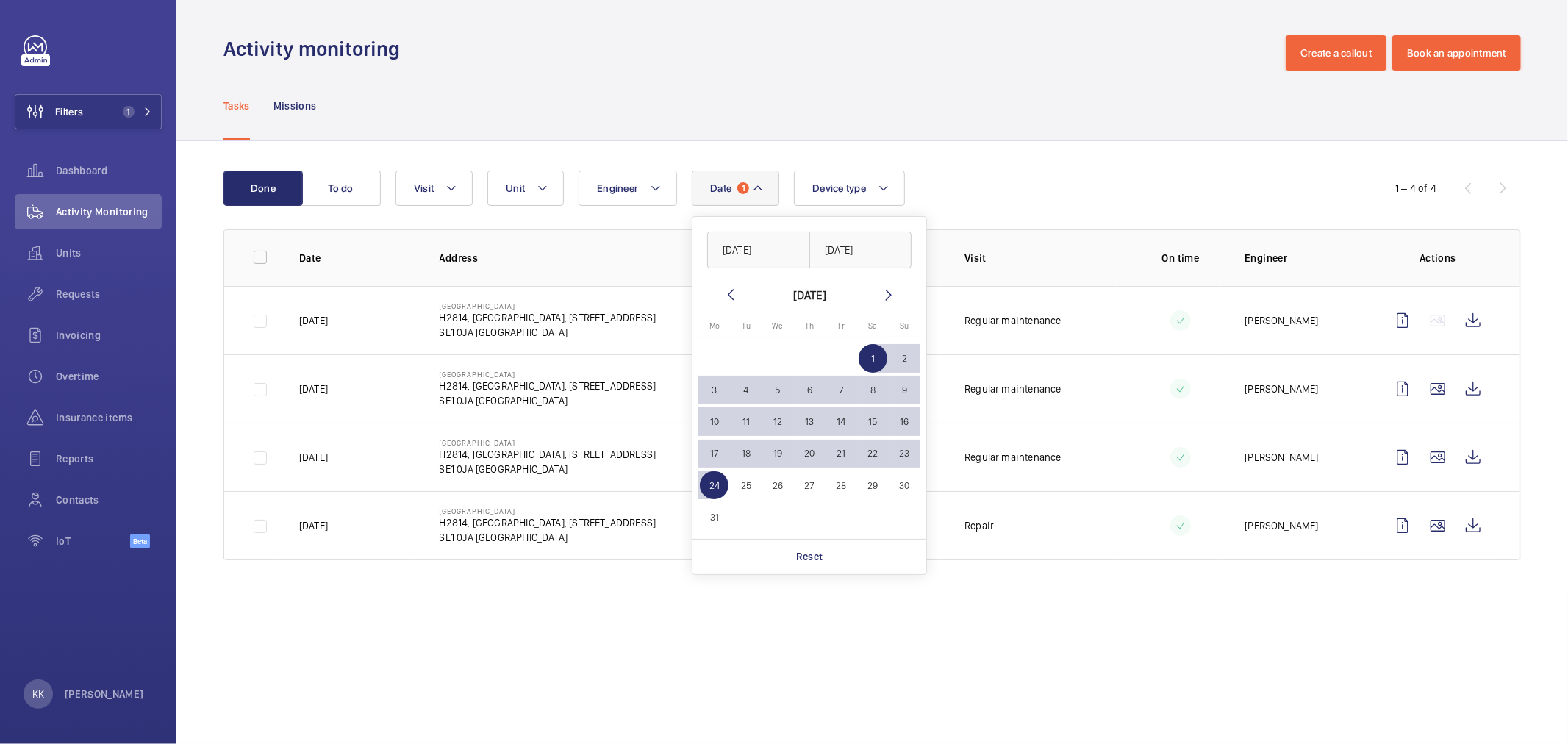
click at [721, 392] on span "3" at bounding box center [714, 389] width 28 height 28
type input "[DATE]"
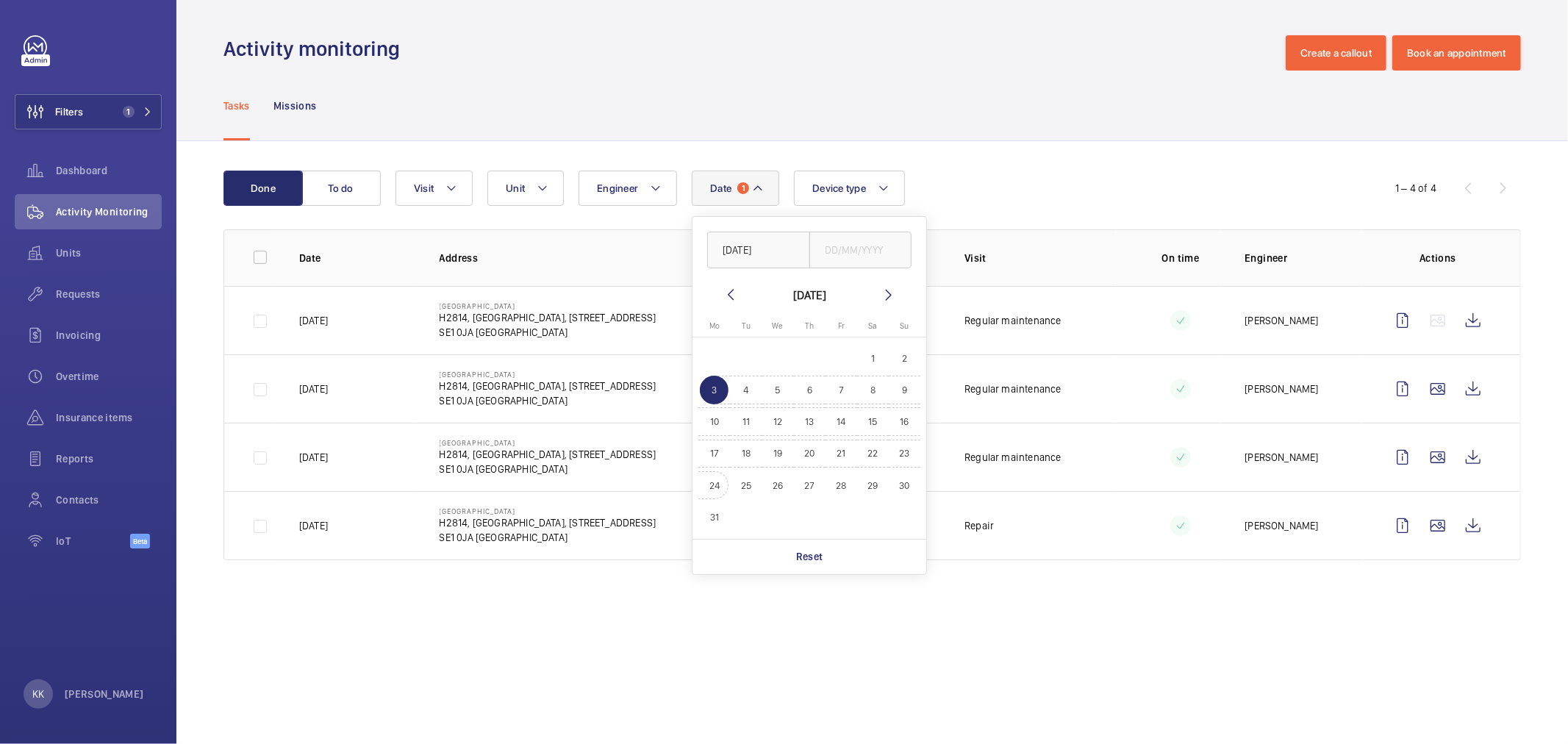
click at [713, 483] on span "24" at bounding box center [714, 485] width 28 height 28
type input "24/03/2025"
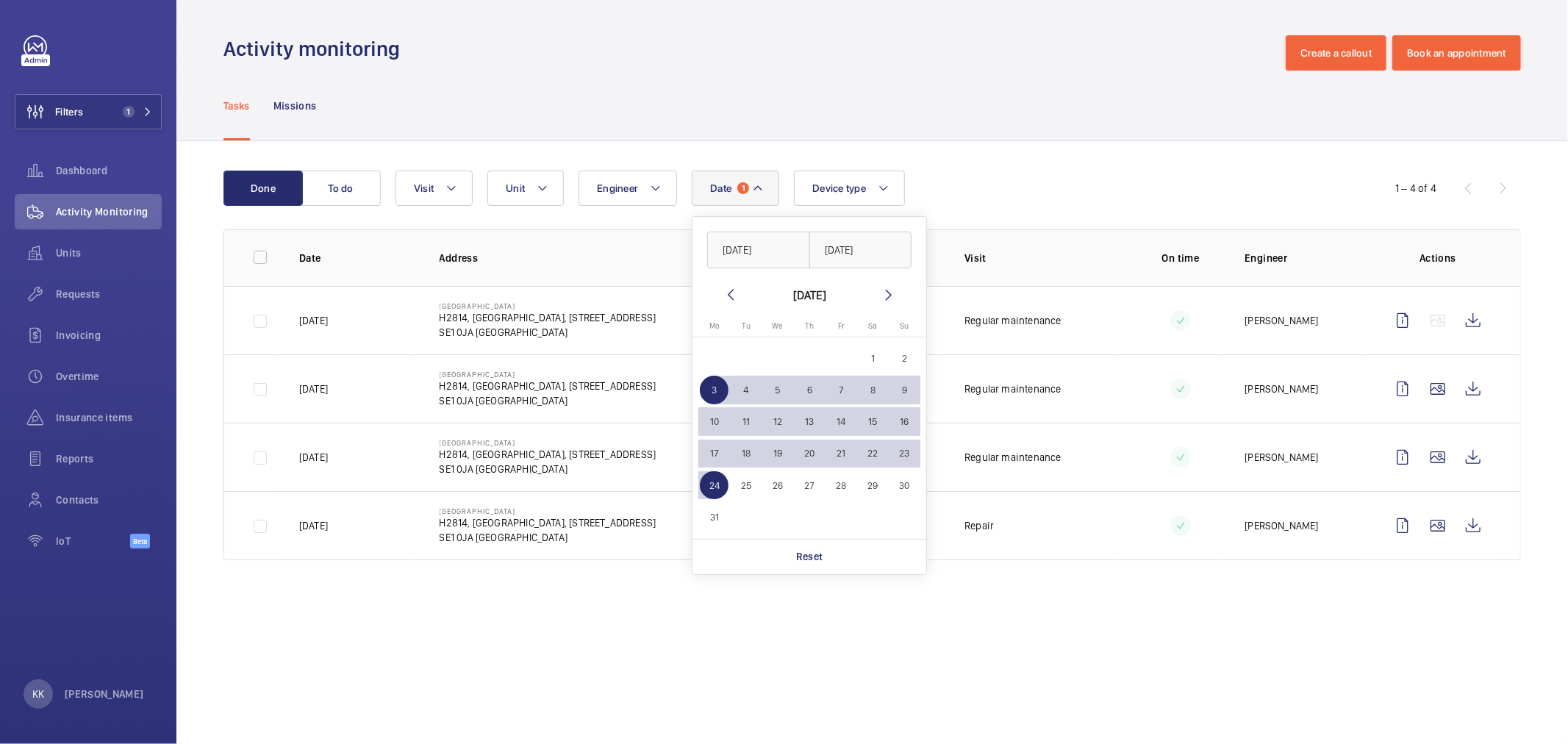
click at [1018, 135] on div "Tasks Missions" at bounding box center [872, 106] width 1297 height 70
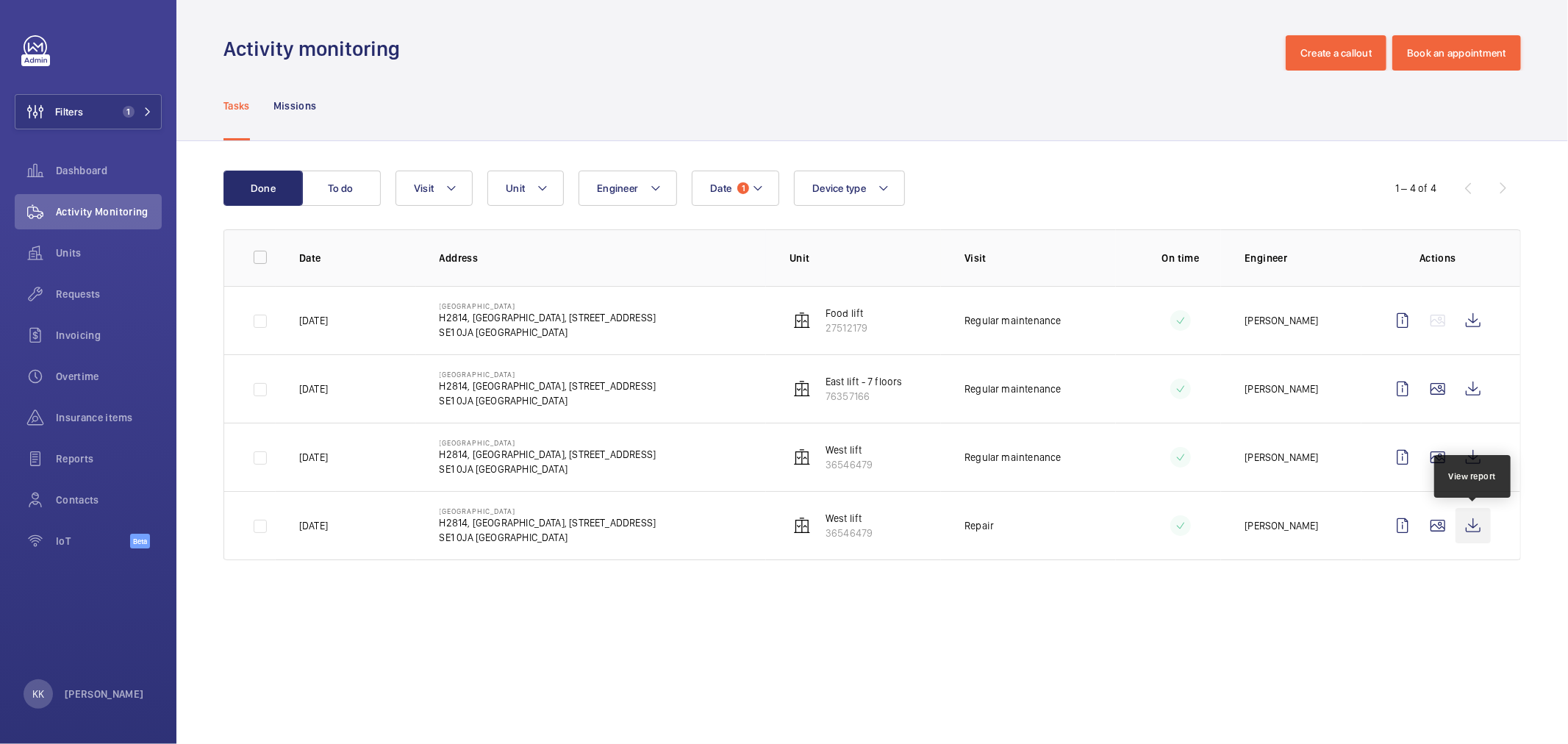
click at [1473, 530] on wm-front-icon-button at bounding box center [1473, 525] width 35 height 35
click at [1485, 457] on wm-front-icon-button at bounding box center [1473, 457] width 35 height 35
click at [1465, 378] on wm-front-icon-button at bounding box center [1473, 389] width 35 height 35
click at [1483, 323] on wm-front-icon-button at bounding box center [1473, 321] width 35 height 35
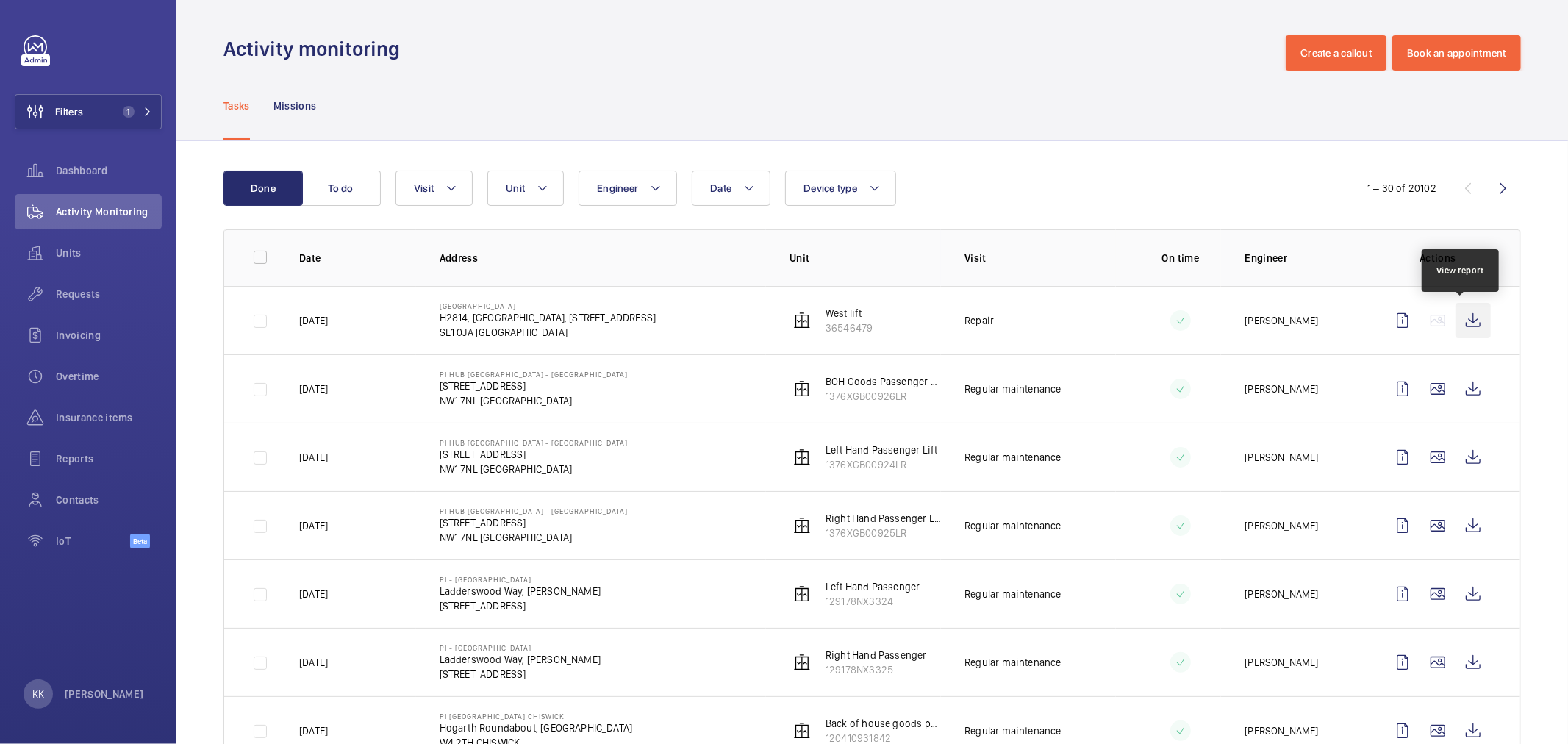
click at [1456, 333] on wm-front-icon-button at bounding box center [1473, 321] width 35 height 35
click at [83, 96] on span "Filters" at bounding box center [50, 111] width 68 height 35
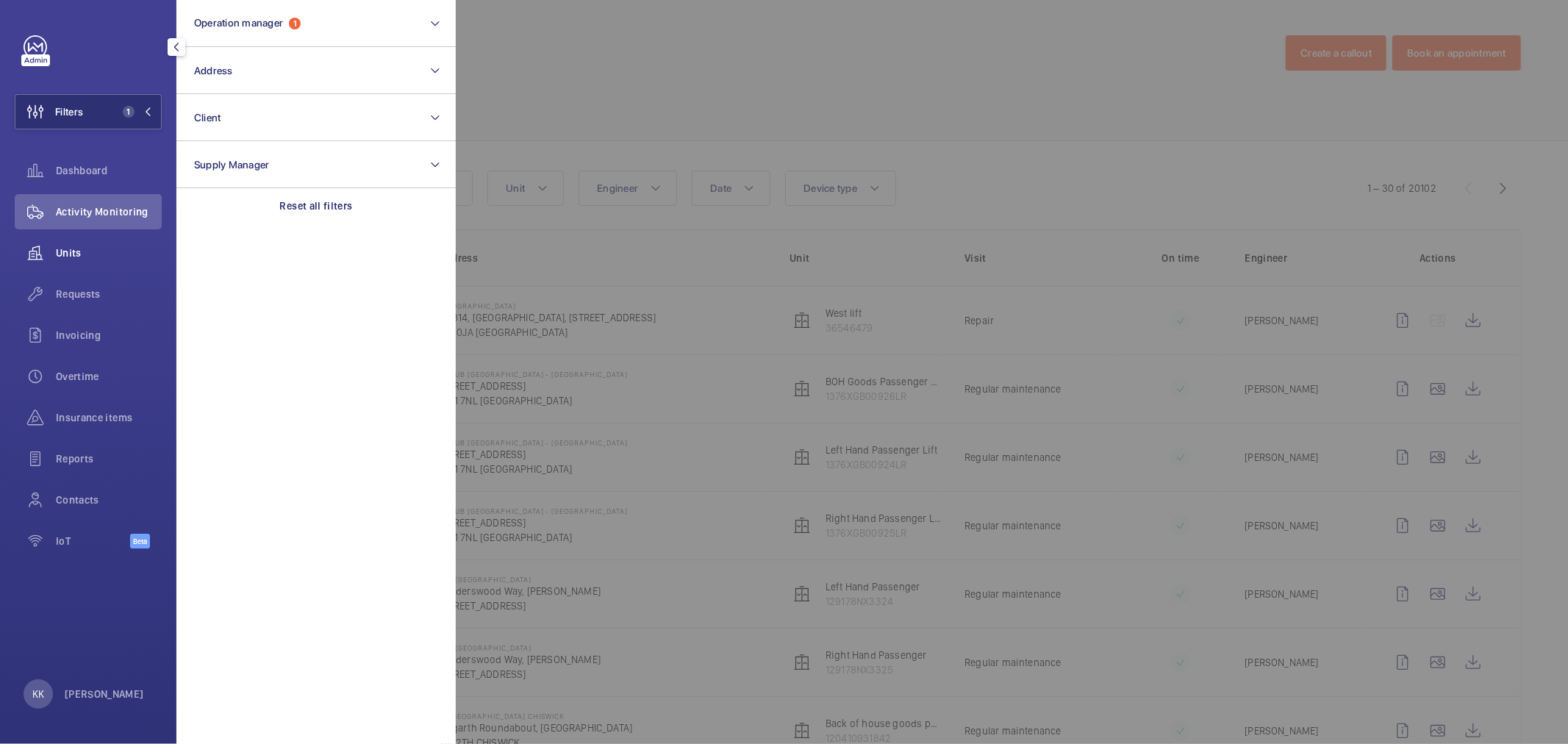
click at [116, 240] on div "Units" at bounding box center [88, 253] width 147 height 35
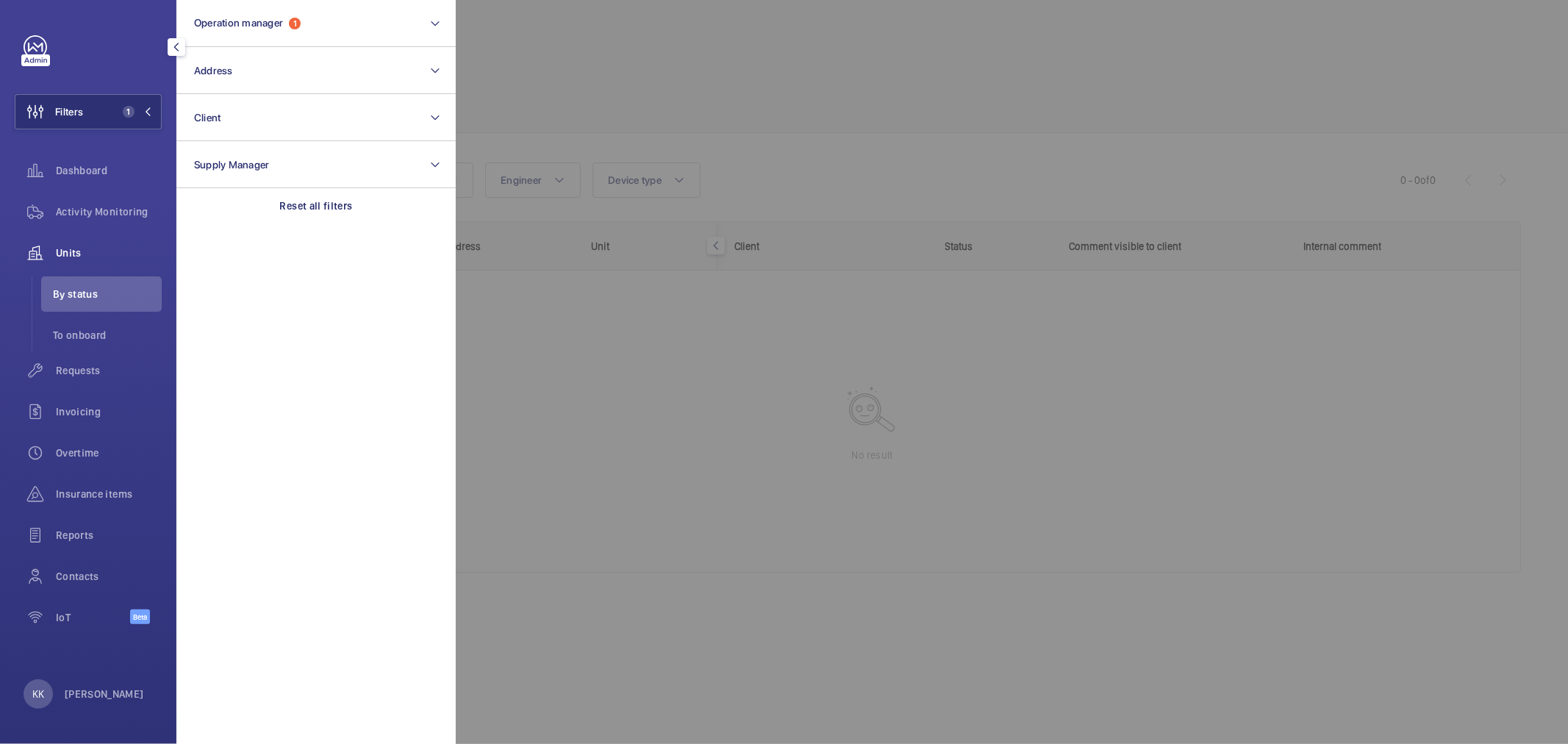
click at [626, 114] on div at bounding box center [1239, 372] width 1568 height 744
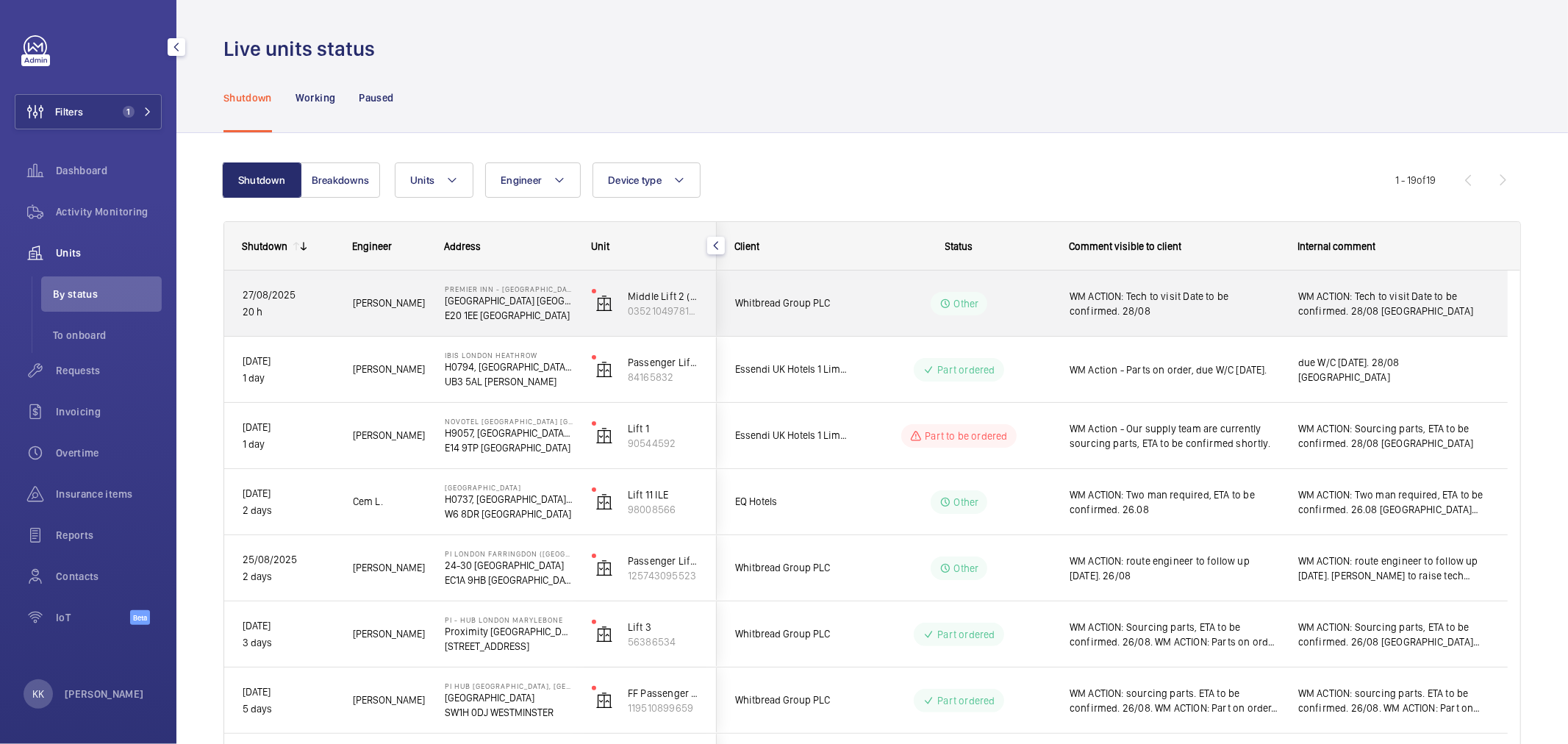
click at [1195, 279] on div "WM ACTION: Tech to visit Date to be confirmed. 28/08" at bounding box center [1165, 303] width 227 height 63
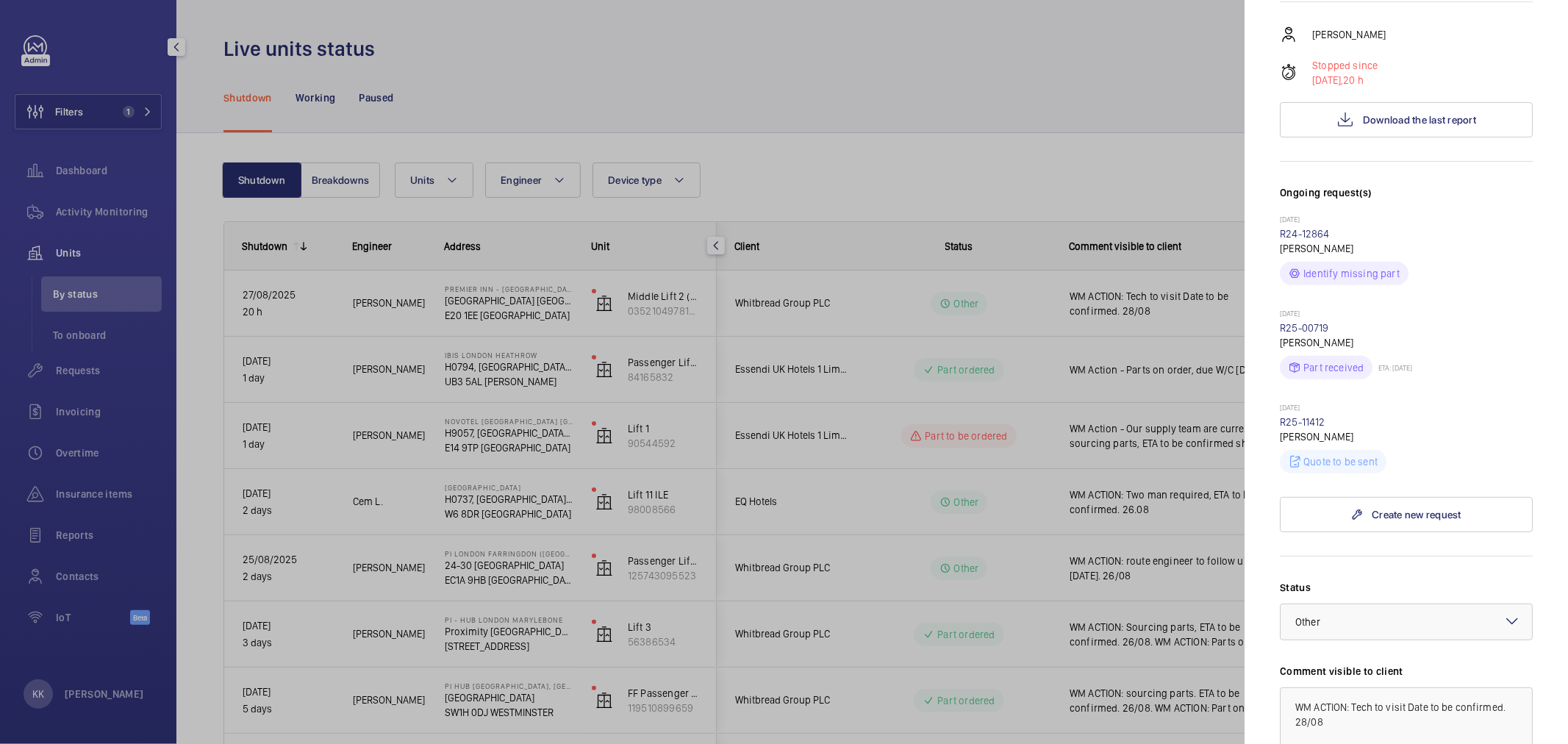
scroll to position [408, 0]
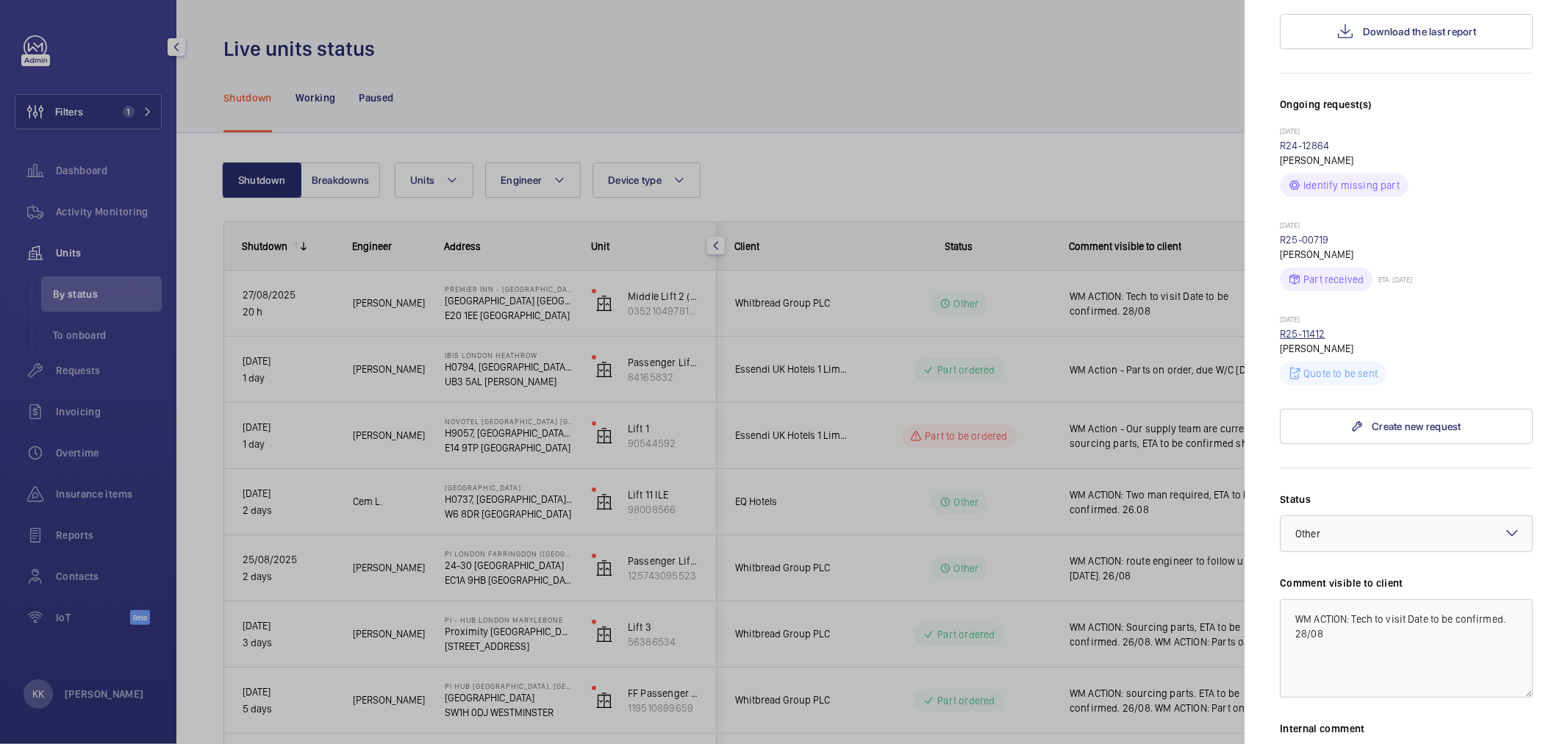
click at [1316, 328] on link "R25-11412" at bounding box center [1303, 333] width 46 height 12
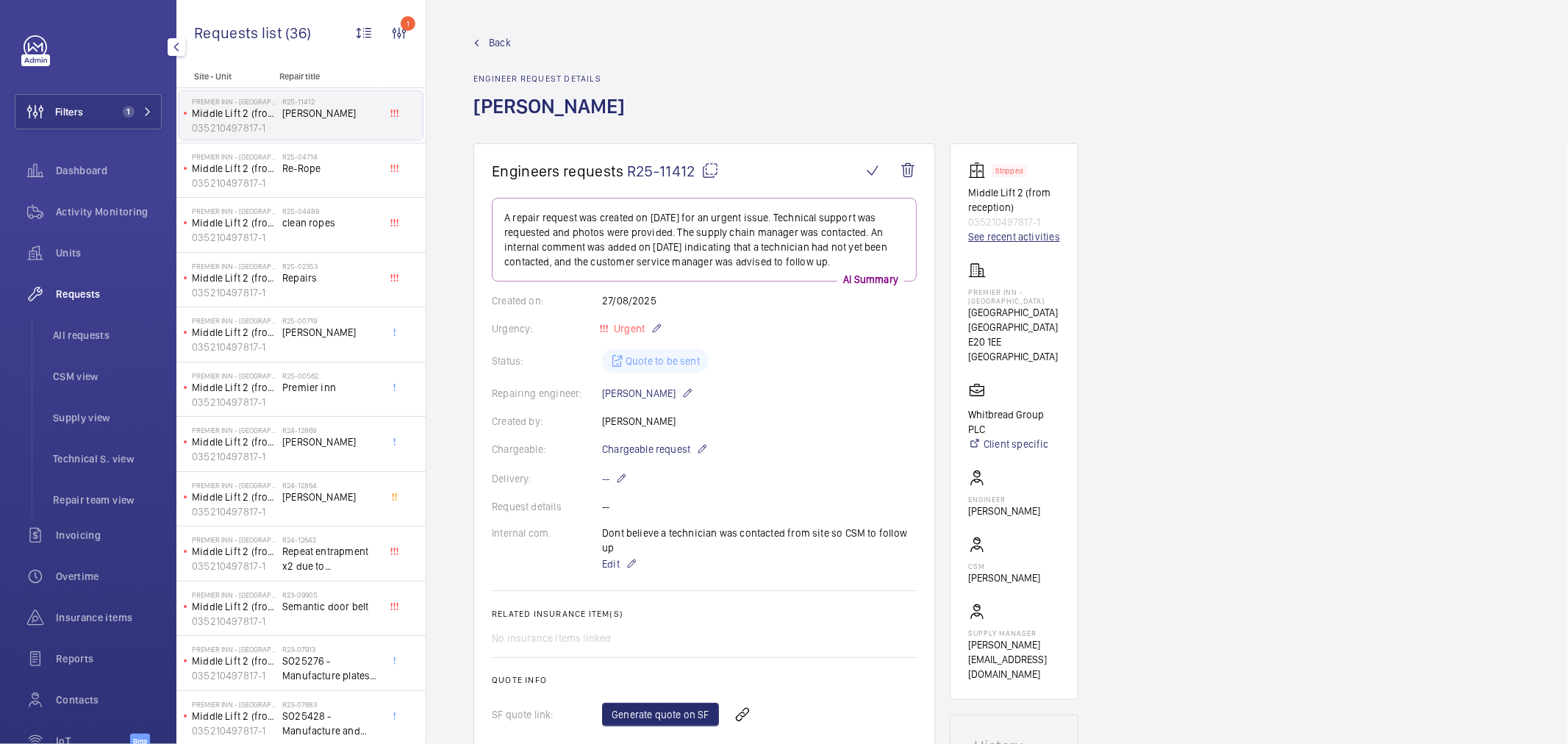
click at [1044, 232] on link "See recent activities" at bounding box center [1014, 237] width 92 height 15
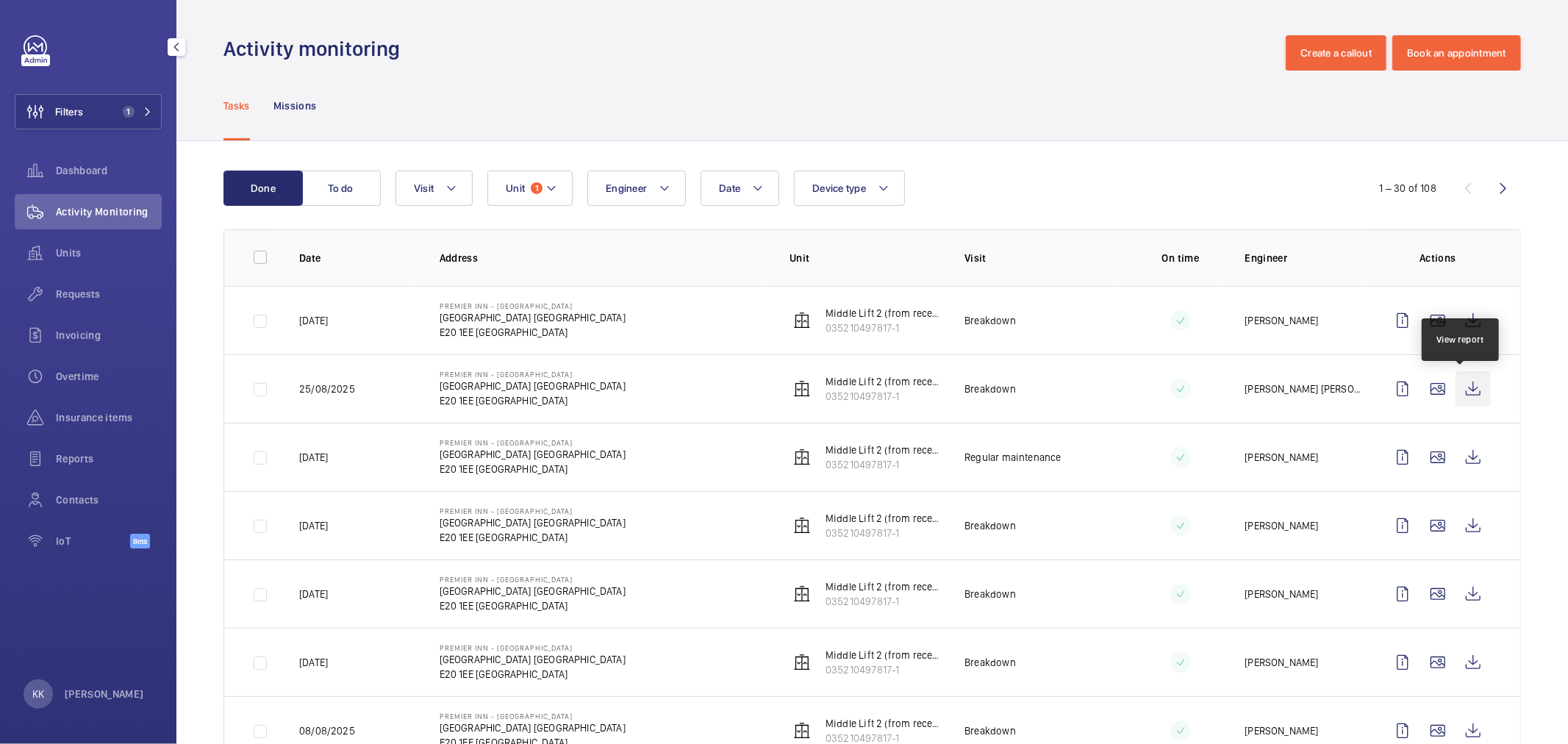
click at [1472, 383] on wm-front-icon-button at bounding box center [1473, 389] width 35 height 35
click at [1456, 323] on wm-front-icon-button at bounding box center [1473, 321] width 35 height 35
drag, startPoint x: 85, startPoint y: 297, endPoint x: 111, endPoint y: 297, distance: 26.0
click at [86, 296] on span "Requests" at bounding box center [108, 294] width 106 height 15
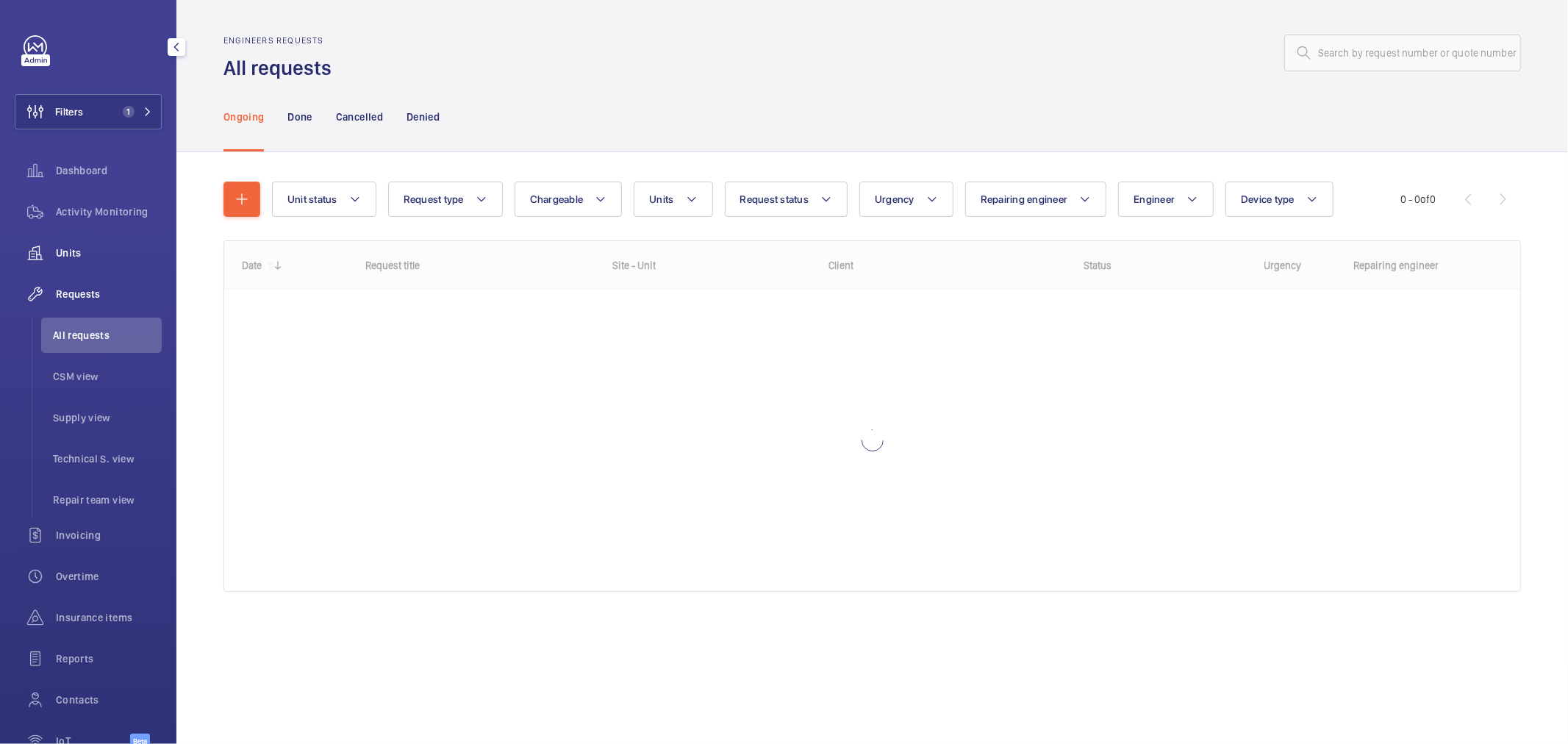
click at [96, 237] on div "Units" at bounding box center [88, 253] width 147 height 35
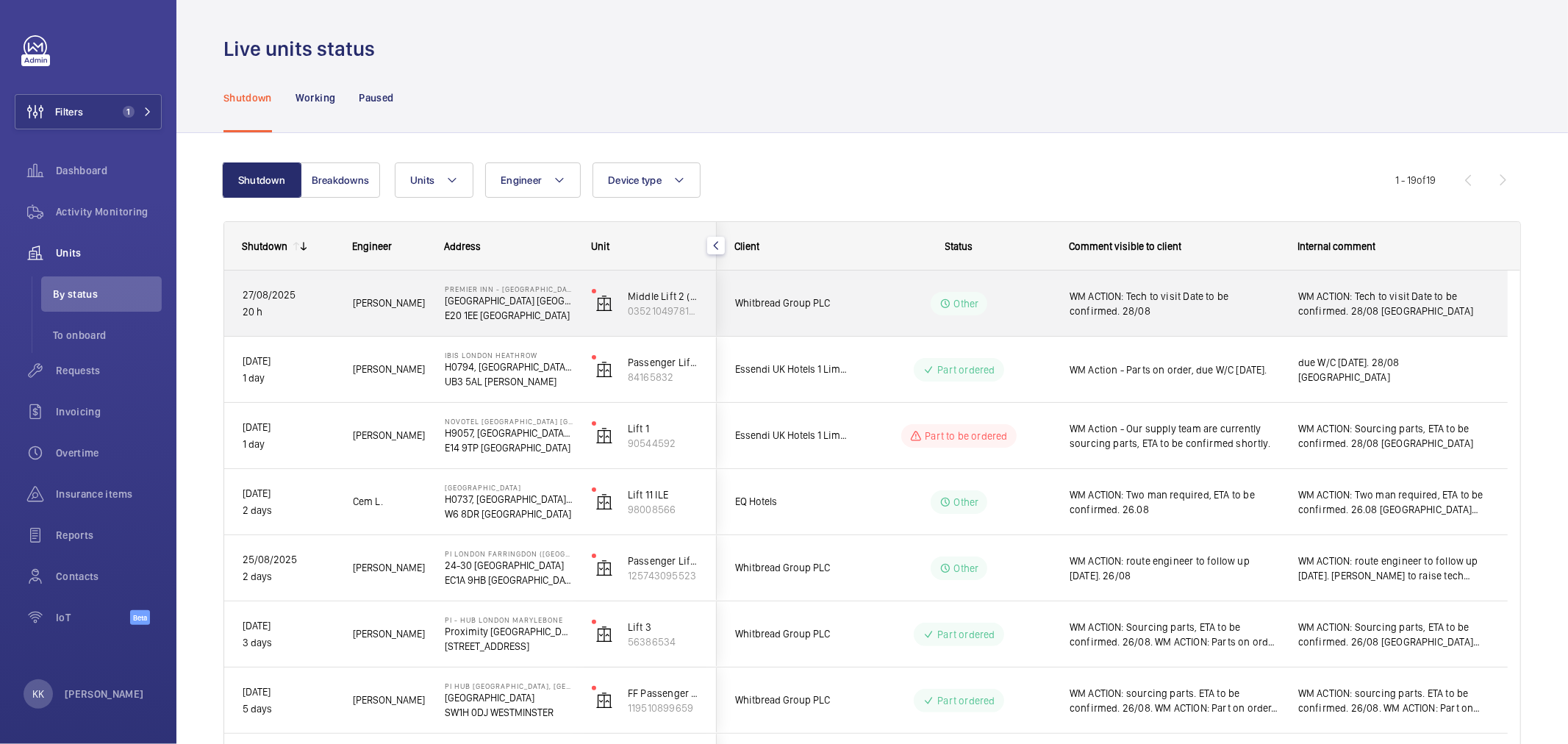
click at [1152, 290] on span "WM ACTION: Tech to visit Date to be confirmed. 28/08" at bounding box center [1174, 303] width 209 height 29
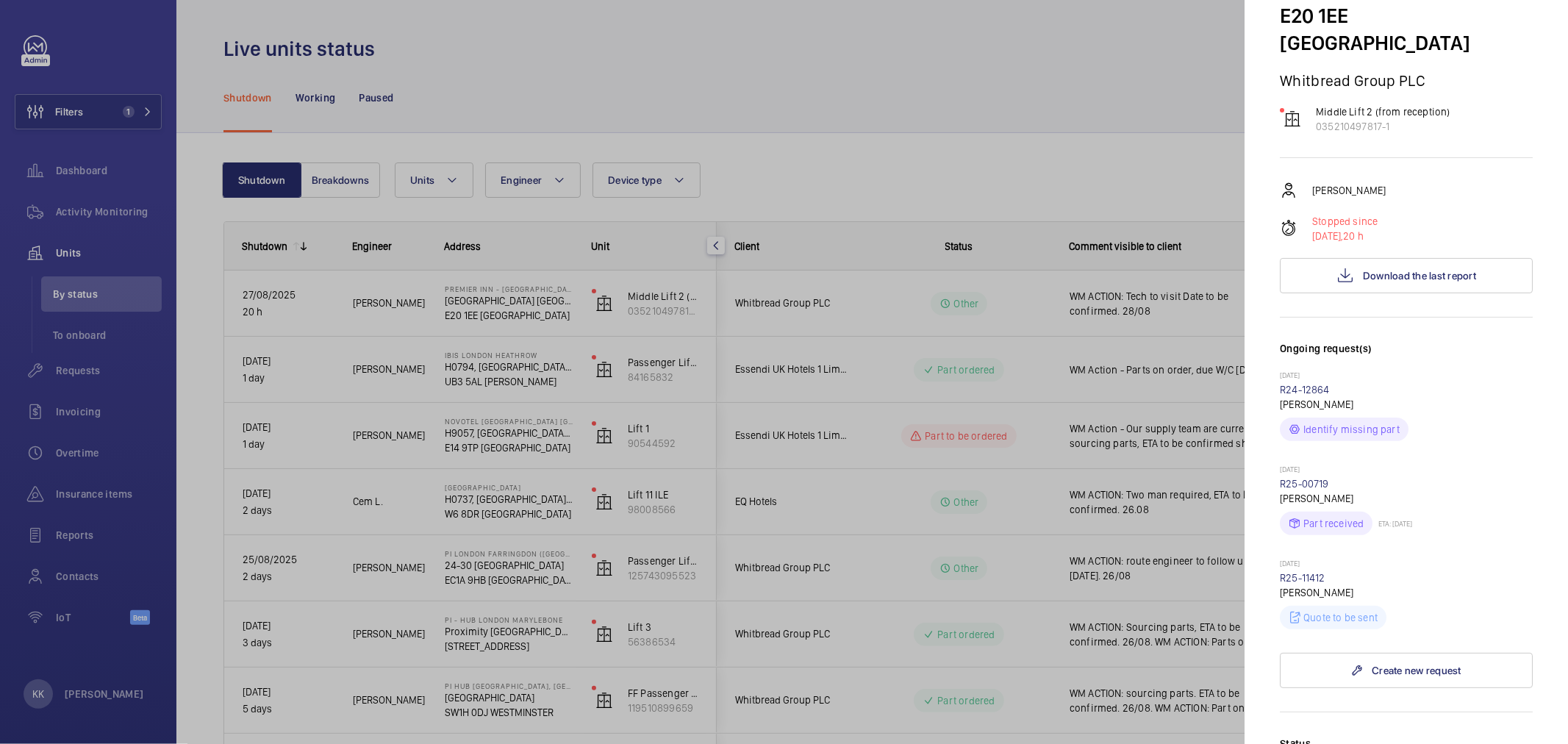
scroll to position [244, 0]
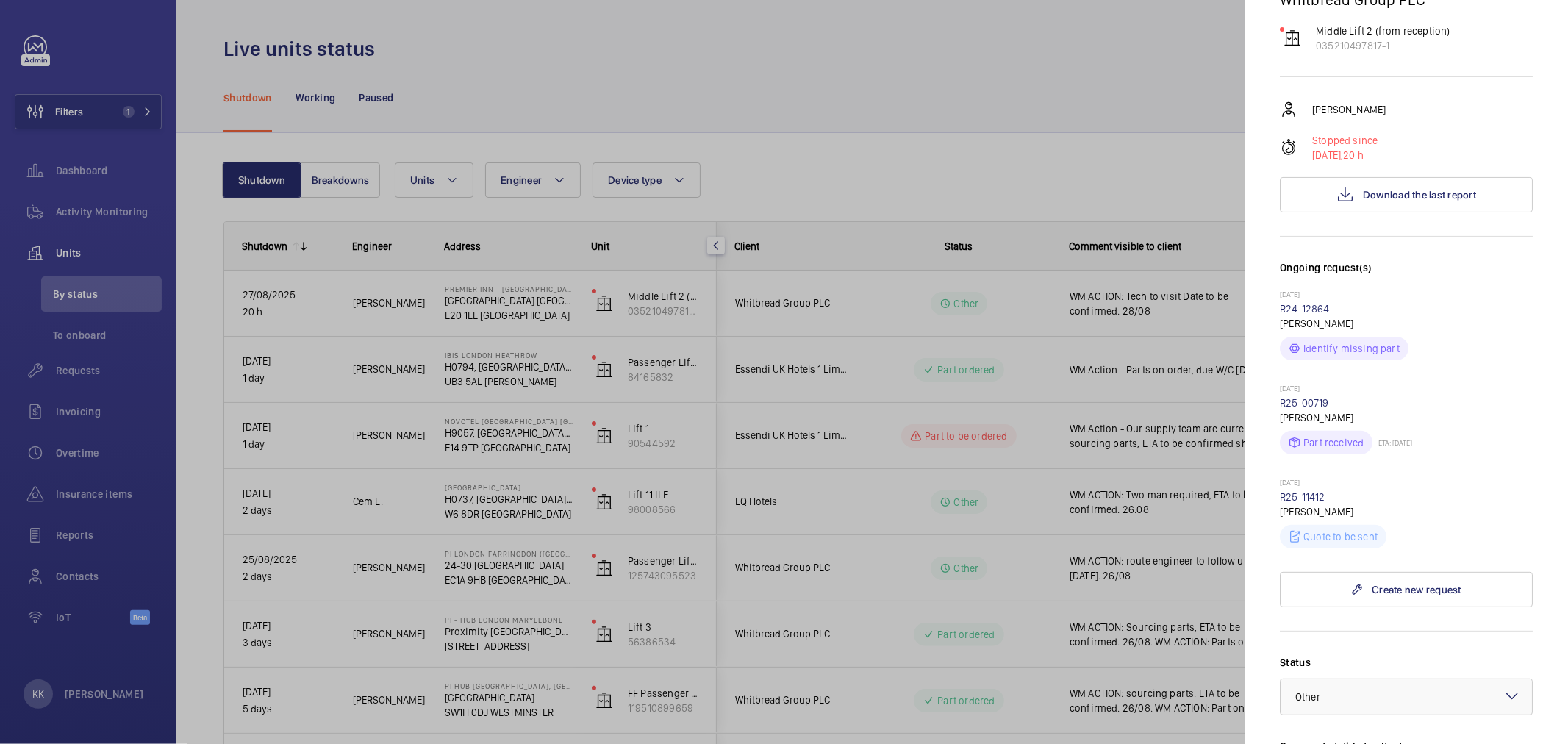
drag, startPoint x: 1333, startPoint y: 444, endPoint x: 1278, endPoint y: 445, distance: 55.0
click at [1278, 445] on mat-sidenav "Stopped unit Premier Inn - Stratford Premier Inn London Stratford hotel E20 1EE…" at bounding box center [1406, 372] width 323 height 744
copy link "R25-11412"
click at [1311, 491] on link "R25-11412" at bounding box center [1303, 497] width 46 height 12
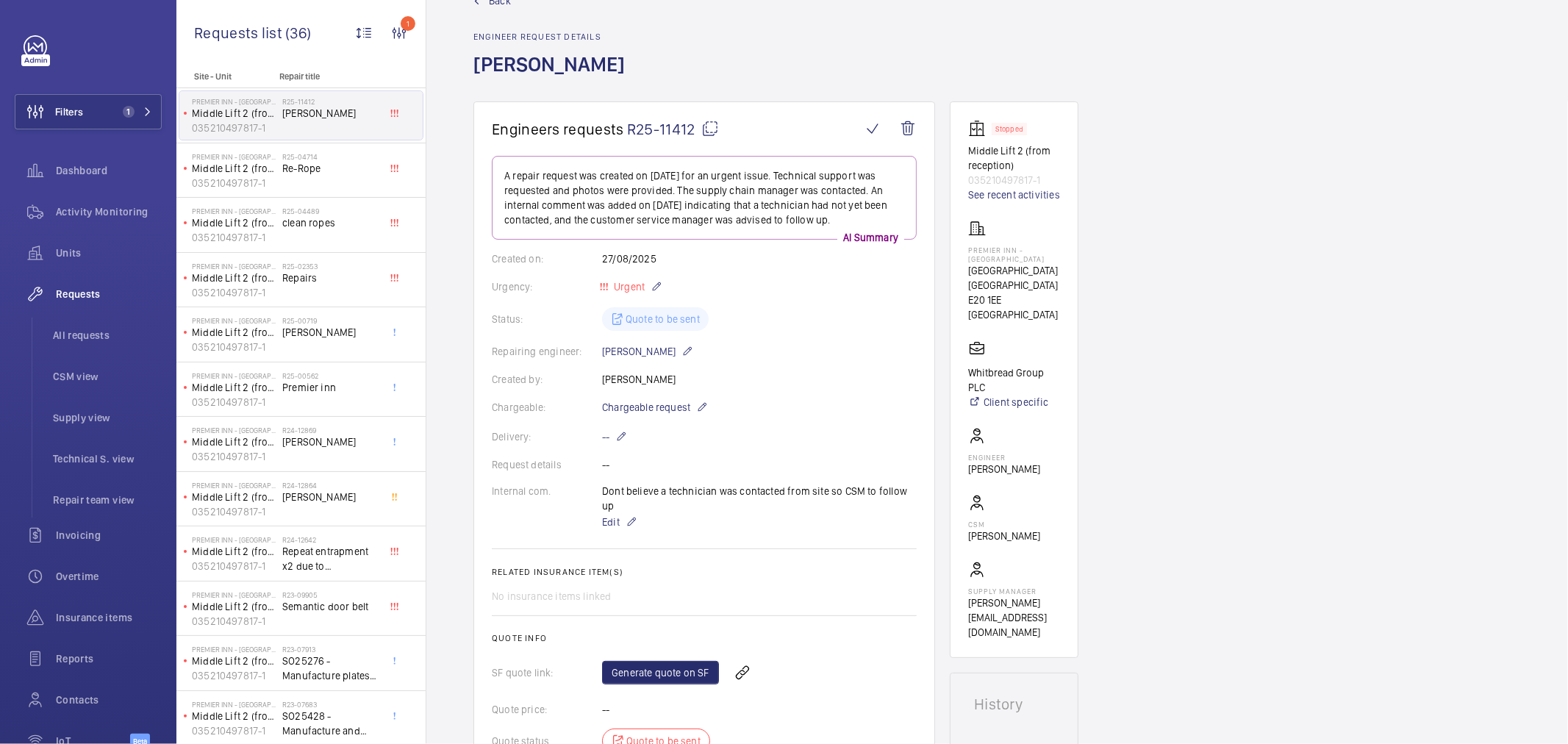
scroll to position [82, 0]
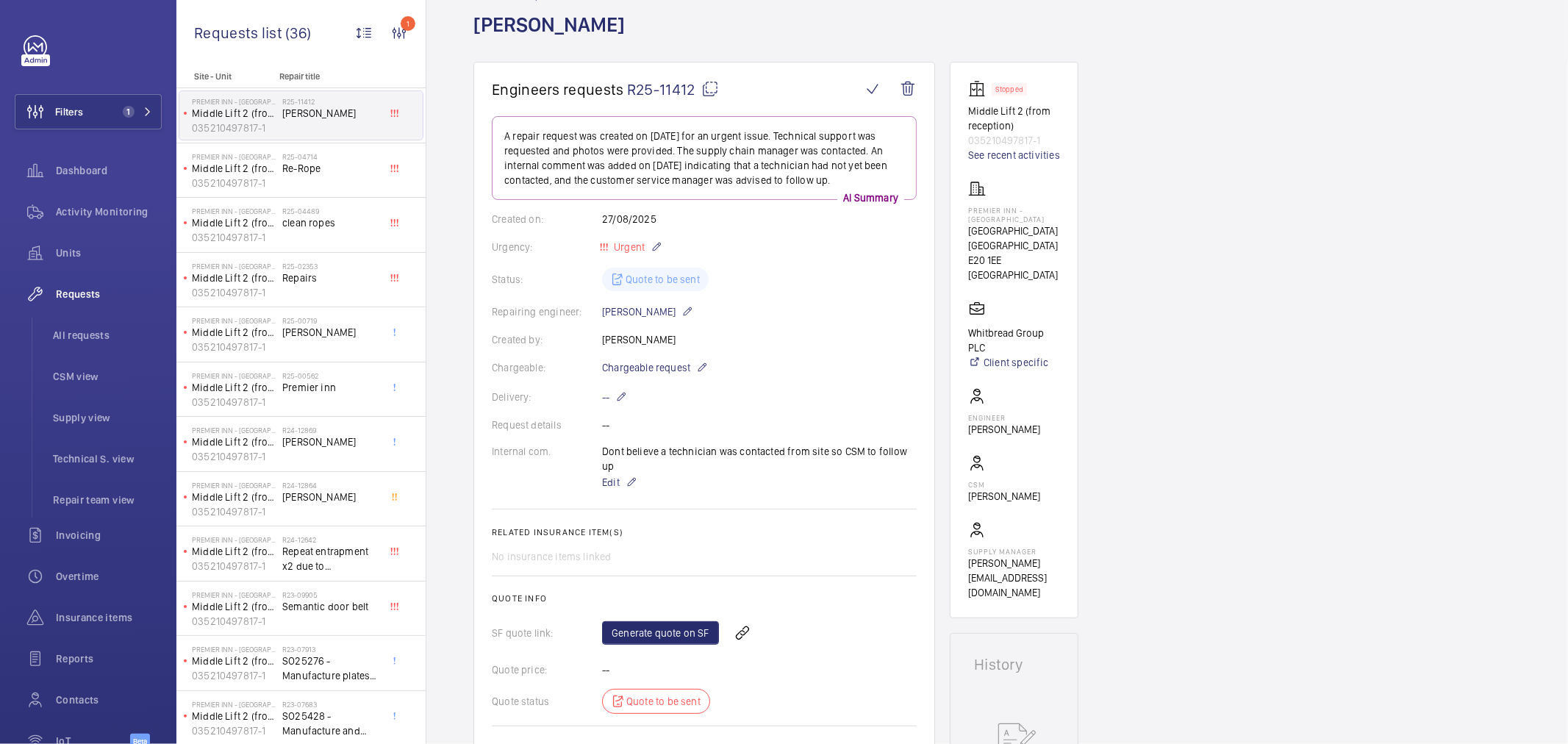
click at [83, 244] on div "Units" at bounding box center [88, 253] width 147 height 35
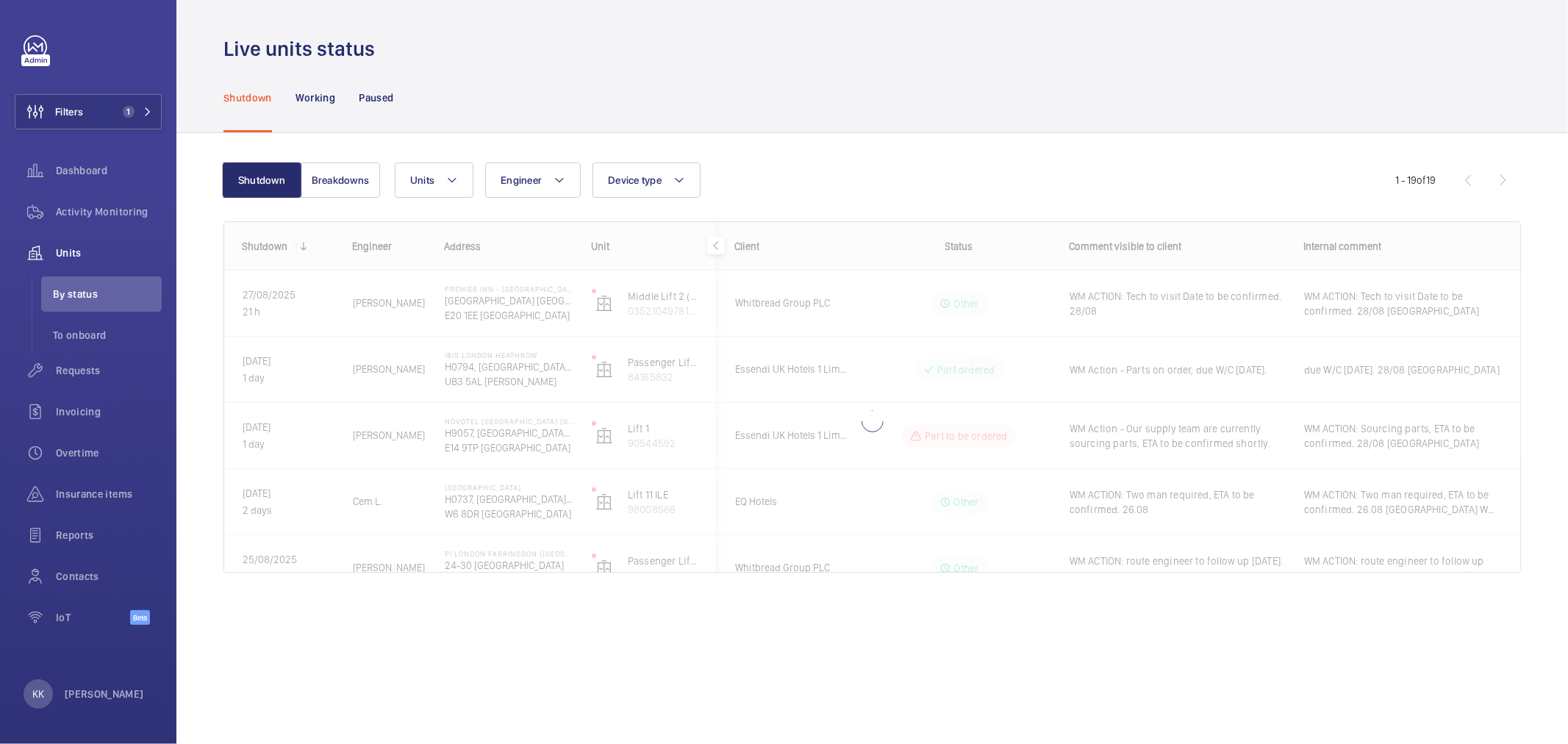
click at [793, 180] on div "Units Engineer Device type More filters Reset all filters" at bounding box center [895, 180] width 1000 height 35
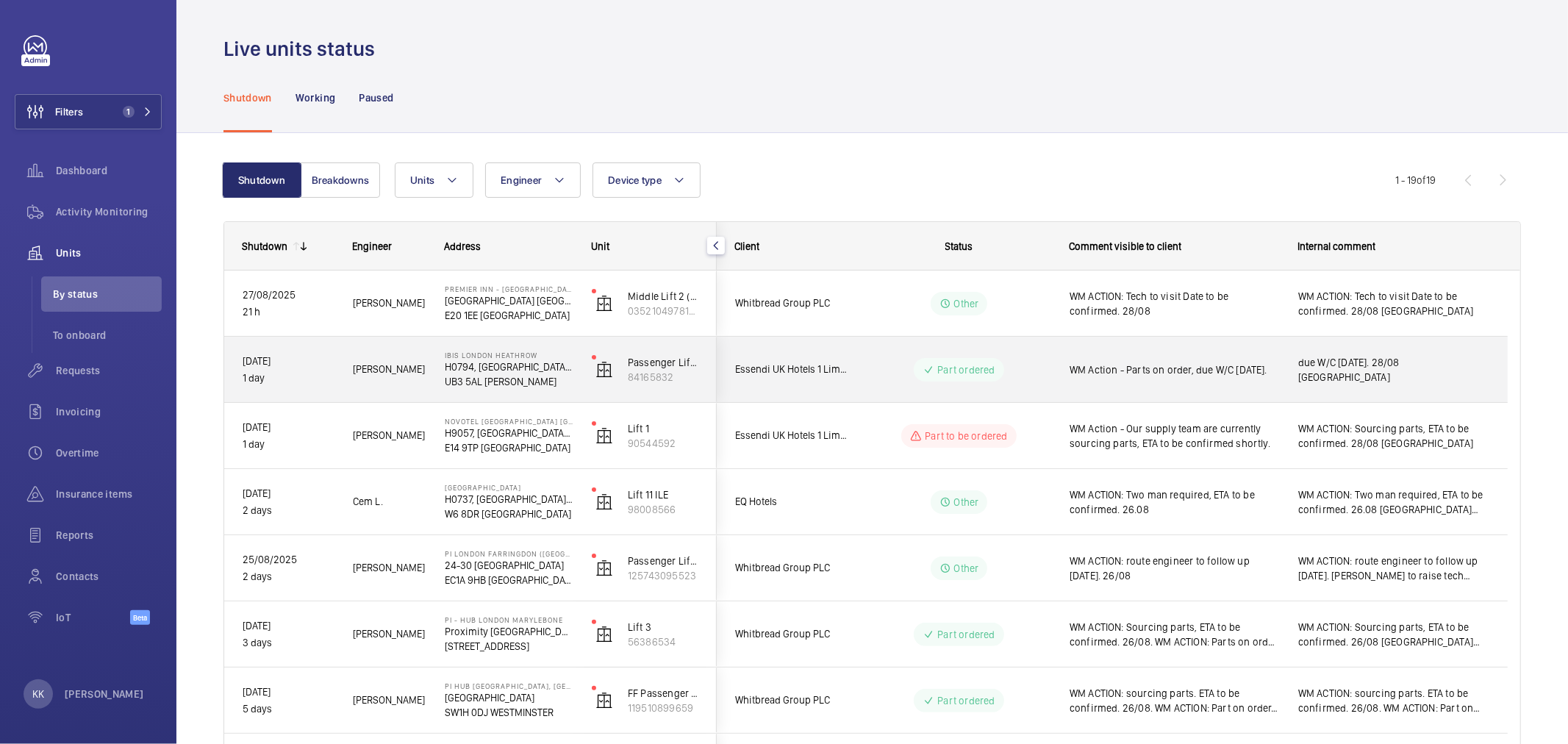
scroll to position [82, 0]
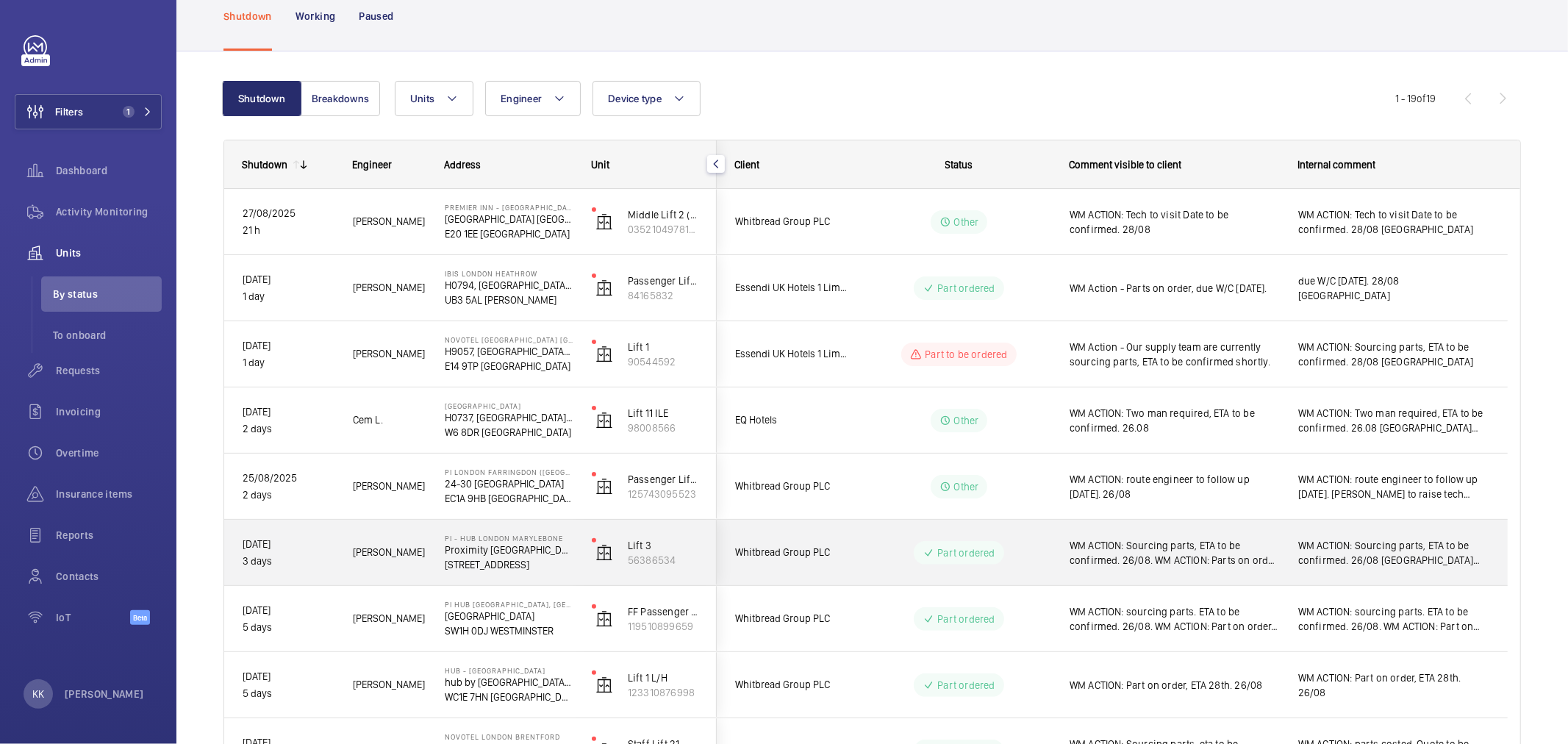
click at [1110, 535] on div "WM ACTION: Sourcing parts, ETA to be confirmed. 26/08. WM ACTION: Parts on orde…" at bounding box center [1174, 552] width 209 height 34
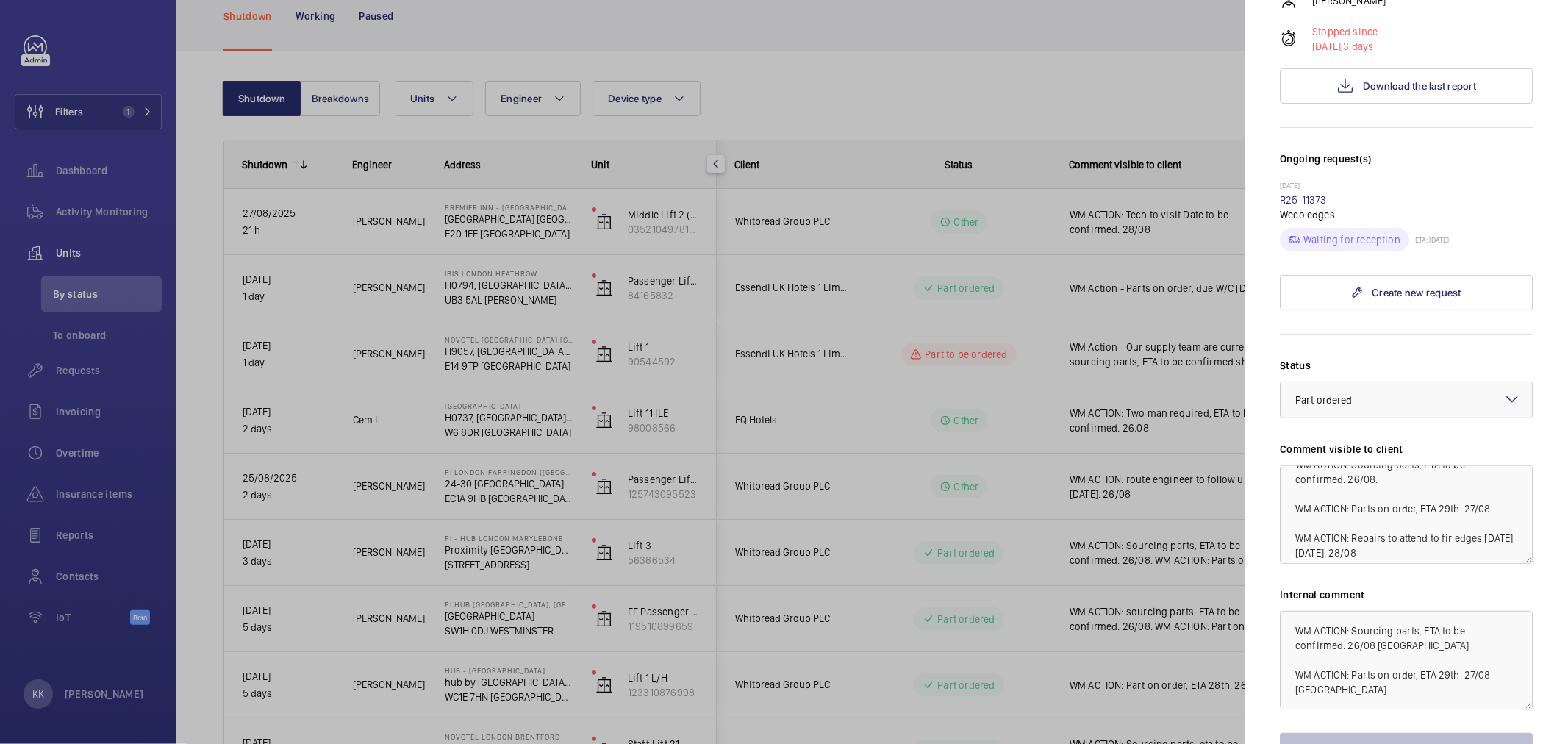
scroll to position [29, 0]
click at [1478, 510] on textarea "WM ACTION: Sourcing parts, ETA to be confirmed. 26/08. WM ACTION: Parts on orde…" at bounding box center [1405, 514] width 253 height 98
click at [1451, 498] on textarea "WM ACTION: Sourcing parts, ETA to be confirmed. 26/08. WM ACTION: Parts on orde…" at bounding box center [1405, 514] width 253 height 98
click at [1330, 490] on textarea "WM ACTION: Sourcing parts, ETA to be confirmed. 26/08. WM ACTION: Parts on orde…" at bounding box center [1405, 514] width 253 height 98
click at [1330, 492] on textarea "WM ACTION: Sourcing parts, ETA to be confirmed. 26/08. WM ACTION: Parts on orde…" at bounding box center [1405, 514] width 253 height 98
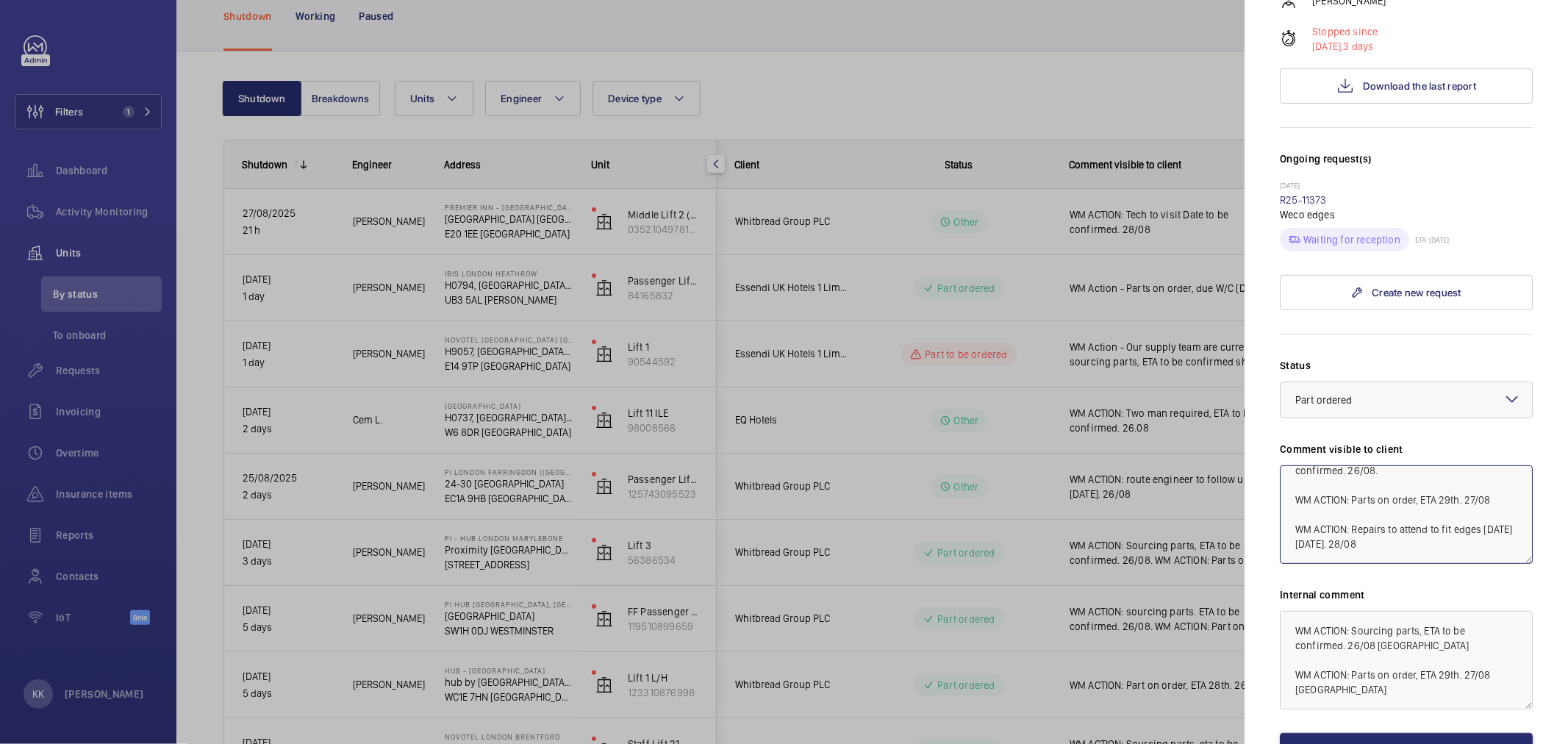
drag, startPoint x: 1355, startPoint y: 502, endPoint x: 1319, endPoint y: 500, distance: 36.1
click at [1319, 500] on textarea "WM ACTION: Sourcing parts, ETA to be confirmed. 26/08. WM ACTION: Parts on orde…" at bounding box center [1405, 514] width 253 height 98
drag, startPoint x: 1292, startPoint y: 507, endPoint x: 1258, endPoint y: 400, distance: 112.3
click at [1258, 400] on mat-sidenav "Stopped unit PI - Hub London Marylebone Proximity London NW1 5RJ LONDON Whitbre…" at bounding box center [1406, 372] width 323 height 744
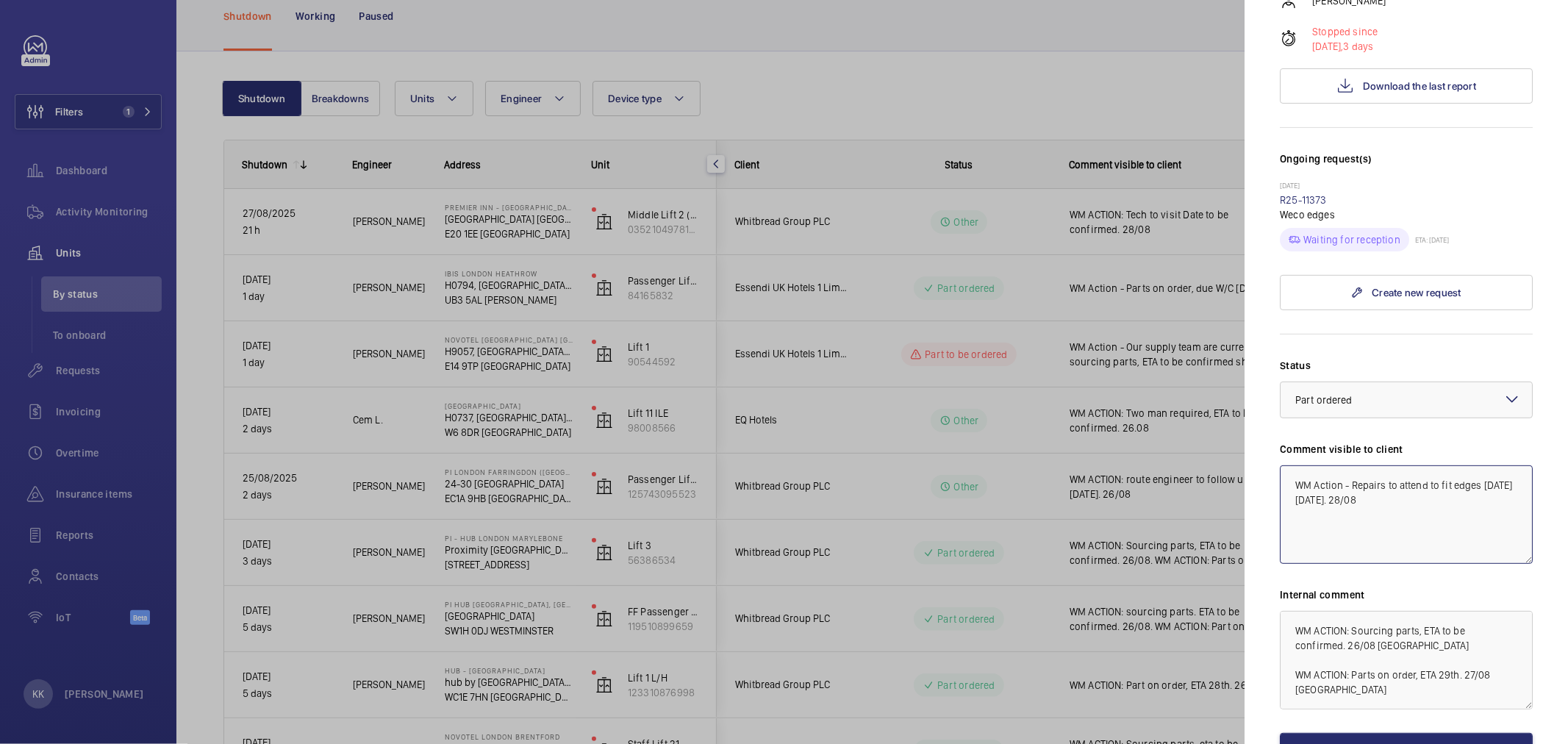
click at [1451, 500] on textarea "WM Action - Repairs to attend to fit edges on Monday 1st September. 28/08" at bounding box center [1405, 514] width 253 height 98
drag, startPoint x: 1436, startPoint y: 492, endPoint x: 1402, endPoint y: 486, distance: 34.5
click at [1402, 486] on textarea "WM Action - Repairs to attend to fit edges on Monday 1st September. 28/08" at bounding box center [1405, 514] width 253 height 98
drag, startPoint x: 1421, startPoint y: 476, endPoint x: 1249, endPoint y: 401, distance: 187.6
click at [1250, 401] on mat-sidenav "Stopped unit PI - Hub London Marylebone Proximity London NW1 5RJ LONDON Whitbre…" at bounding box center [1406, 372] width 323 height 744
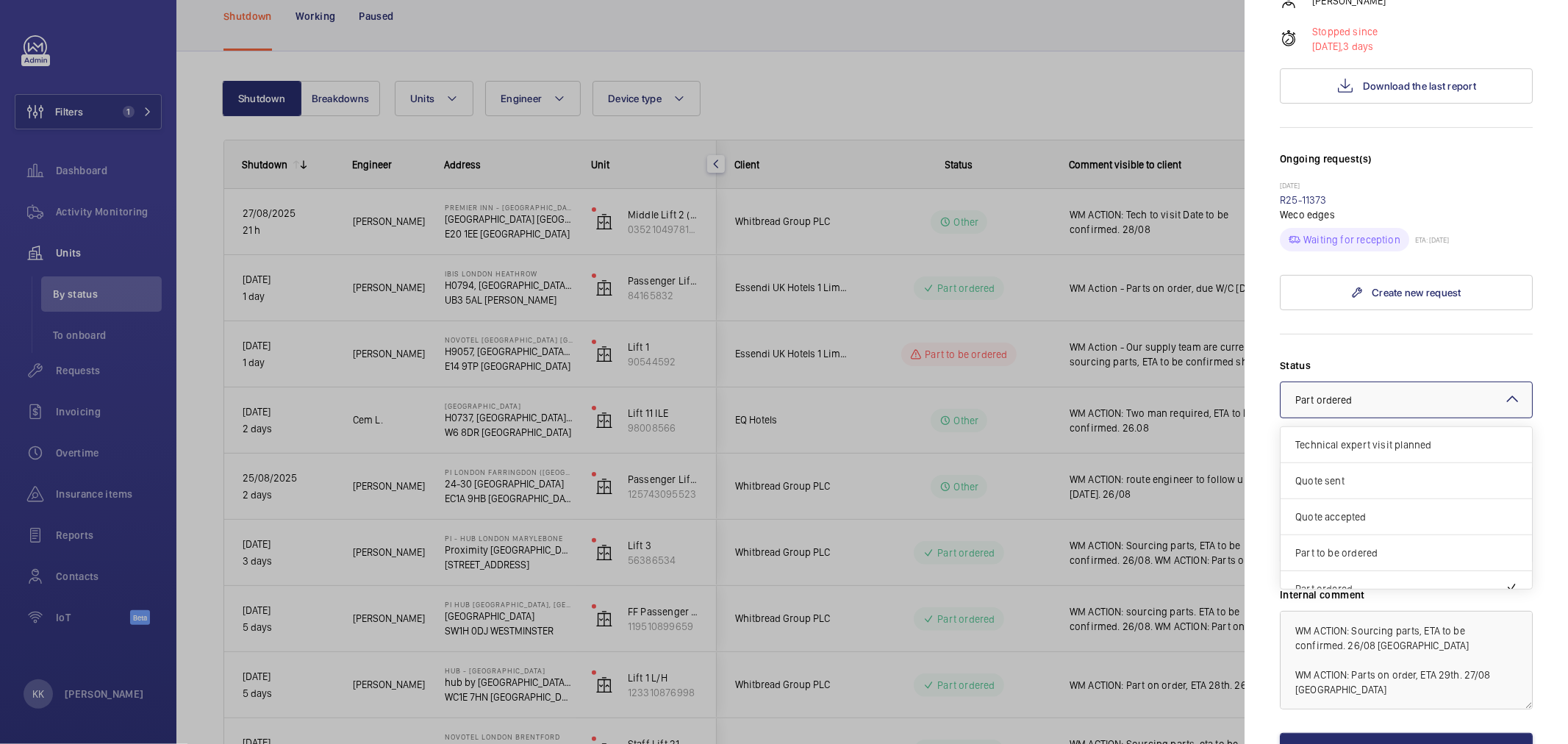
click at [1331, 394] on span "Part ordered" at bounding box center [1324, 400] width 57 height 12
click at [1348, 528] on span "Visit planned" at bounding box center [1406, 535] width 222 height 15
type textarea "WM Action - Repairs to attend to fit edges on Monday 1st September."
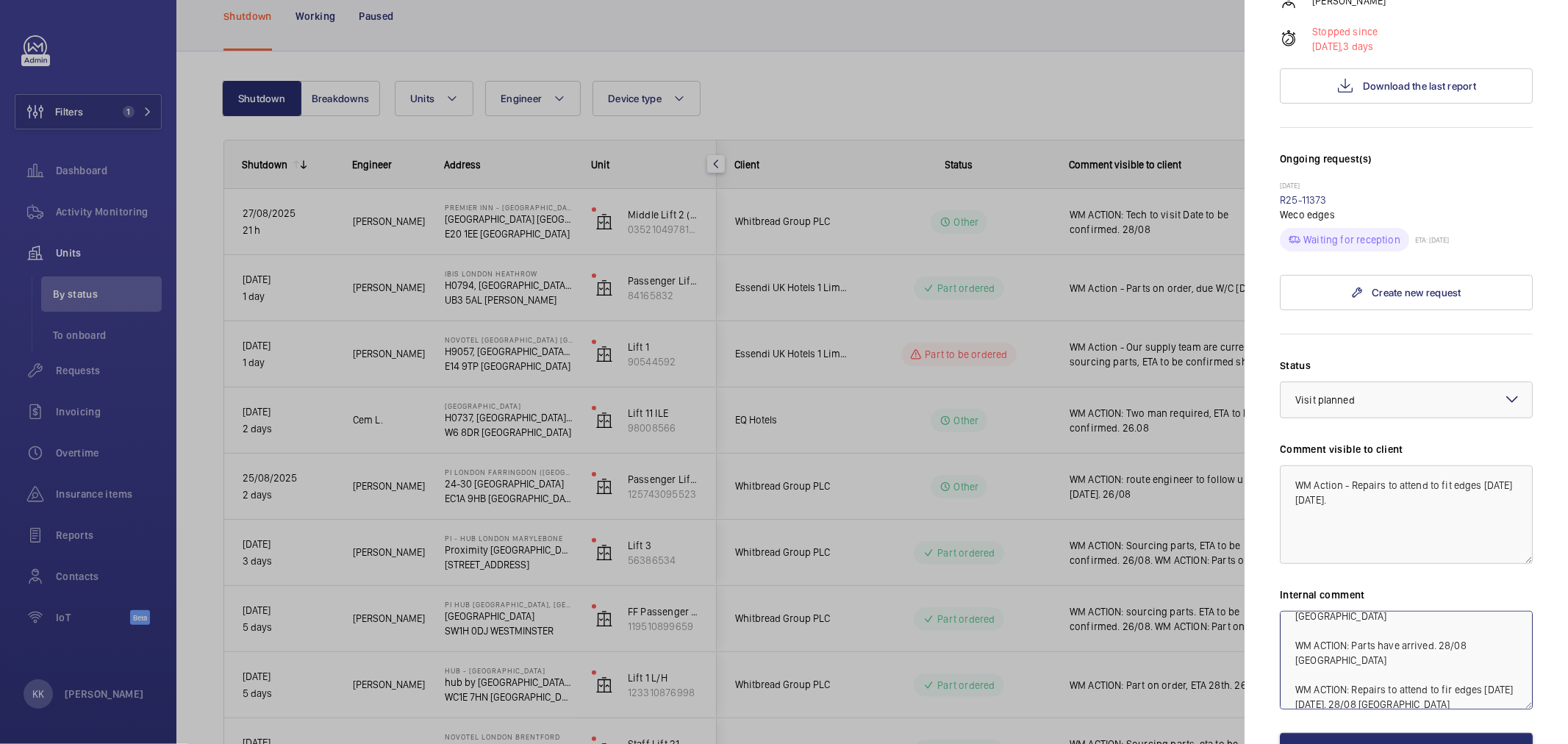
scroll to position [407, 0]
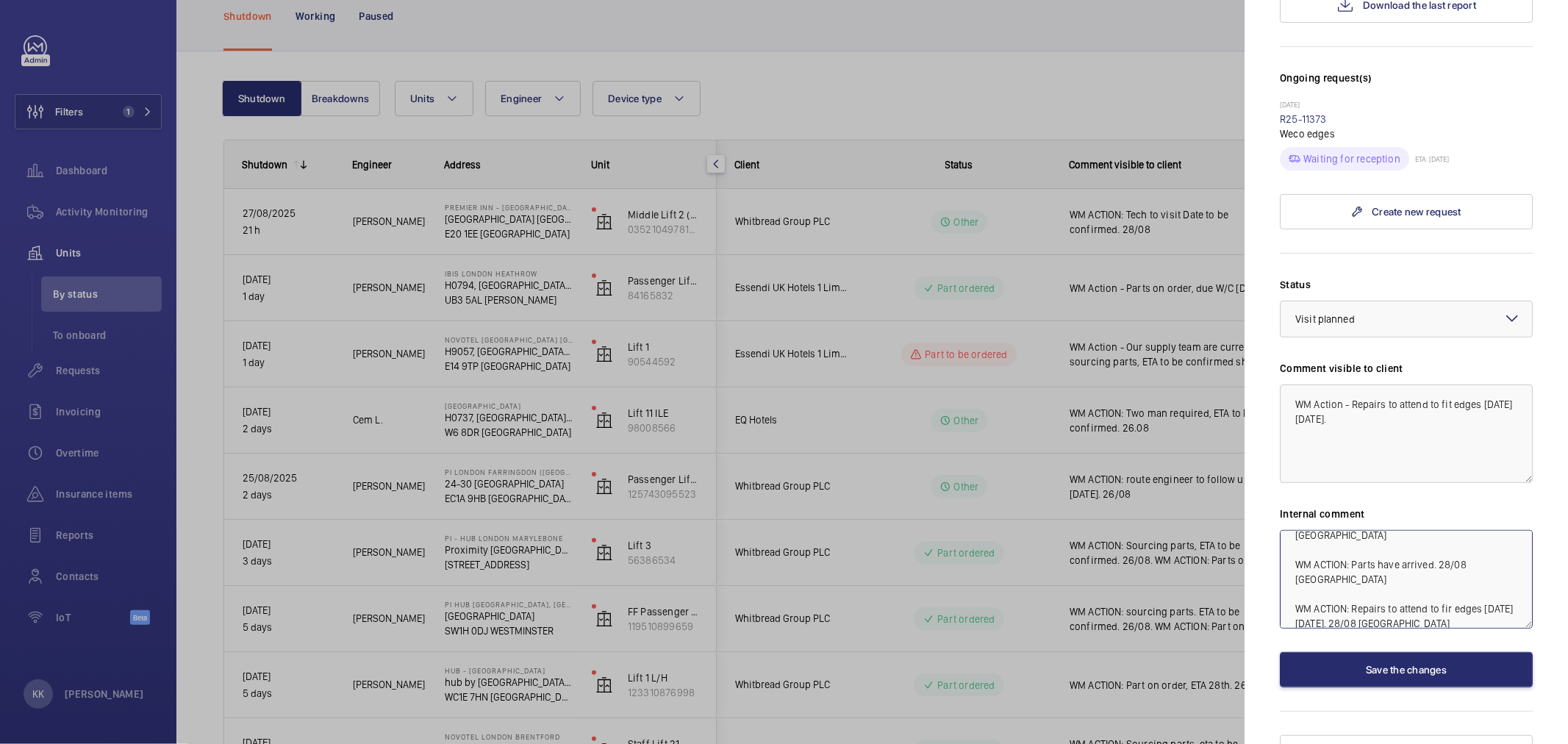
drag, startPoint x: 1295, startPoint y: 595, endPoint x: 1411, endPoint y: 782, distance: 220.1
click at [1411, 743] on html "Filters 1 Dashboard Activity Monitoring Units By status To onboard Requests Inv…" at bounding box center [784, 372] width 1568 height 744
paste textarea "ction - Repairs to attend to fit edges on Monday 1st September."
drag, startPoint x: 1480, startPoint y: 545, endPoint x: 1168, endPoint y: 457, distance: 324.2
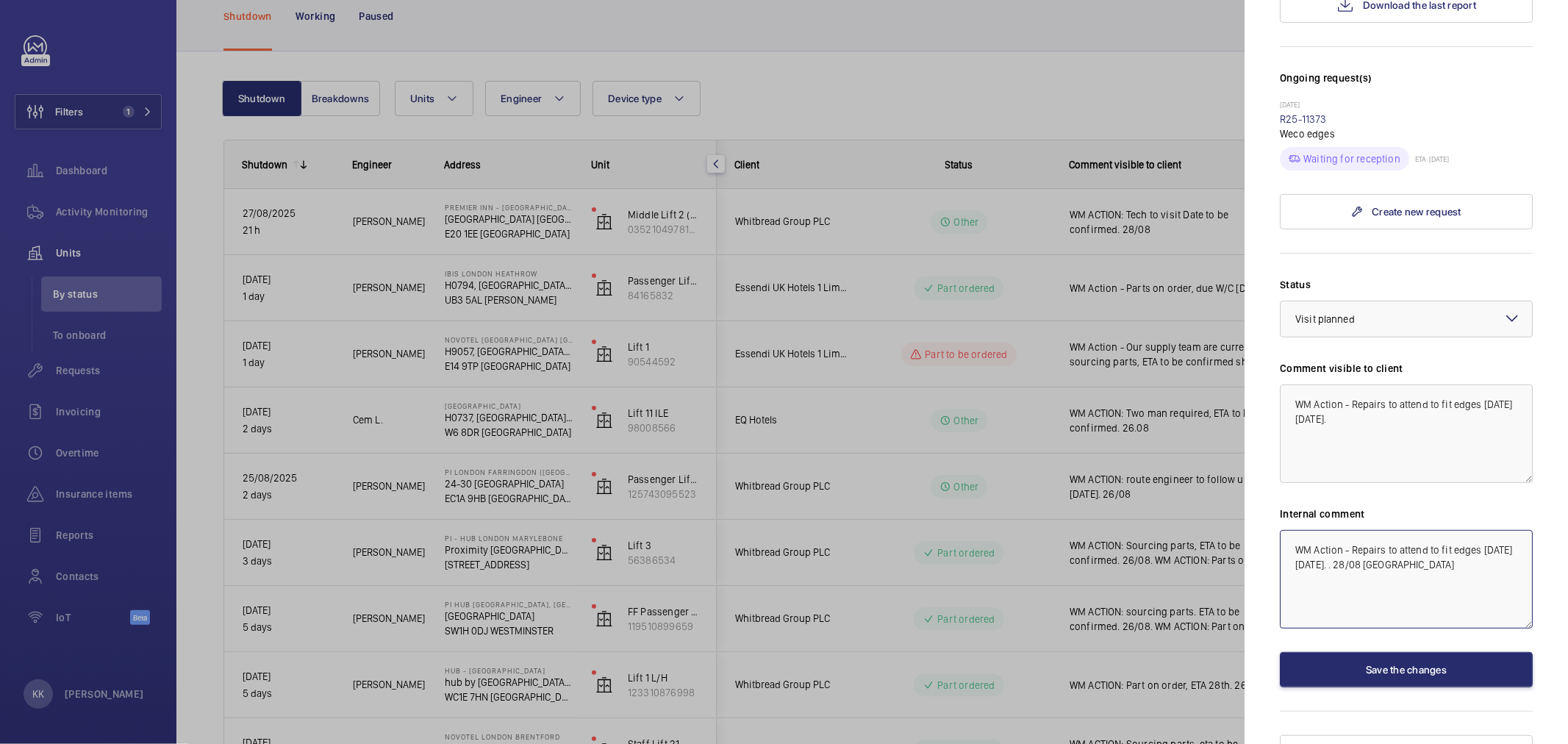
click at [1169, 457] on mat-sidenav-container "Filters 1 Dashboard Activity Monitoring Units By status To onboard Requests Inv…" at bounding box center [784, 372] width 1568 height 744
paste textarea
type textarea "WM Action - Repairs to attend to fit edges on Monday 1st September."
click at [1390, 652] on button "Save the changes" at bounding box center [1405, 670] width 253 height 35
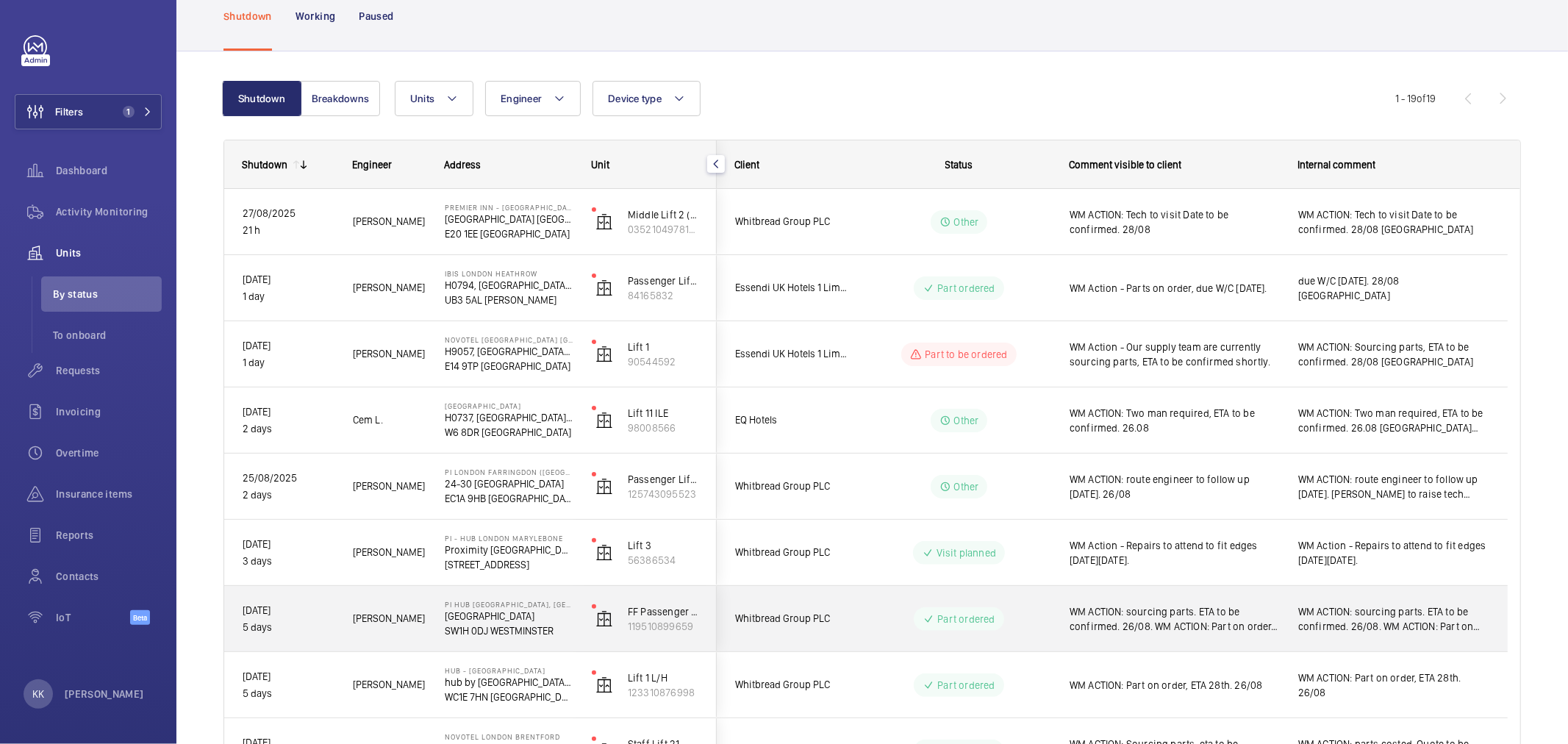
click at [1220, 612] on span "WM ACTION: sourcing parts. ETA to be confirmed. 26/08. WM ACTION: Part on order…" at bounding box center [1174, 619] width 209 height 29
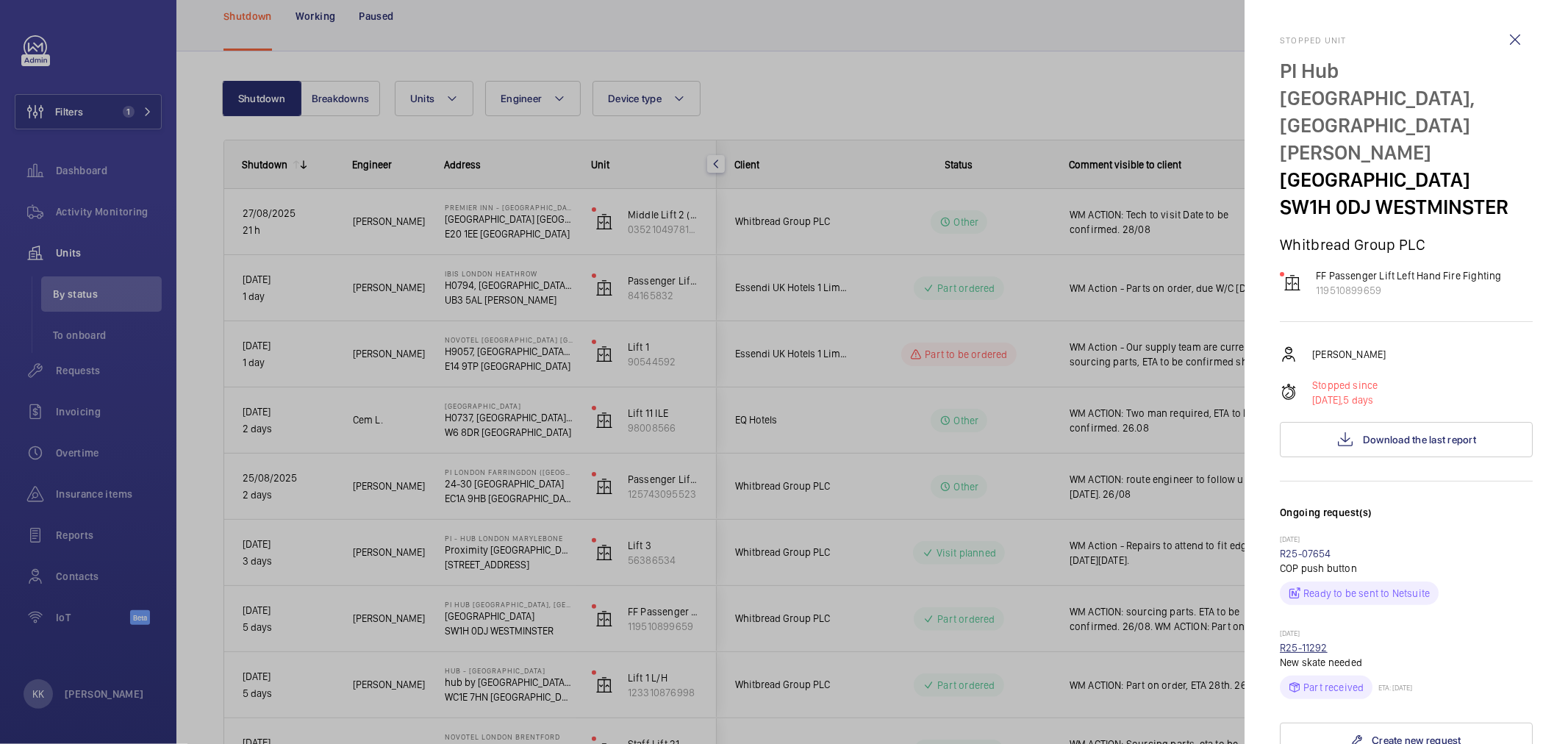
click at [1314, 642] on link "R25-11292" at bounding box center [1303, 648] width 48 height 12
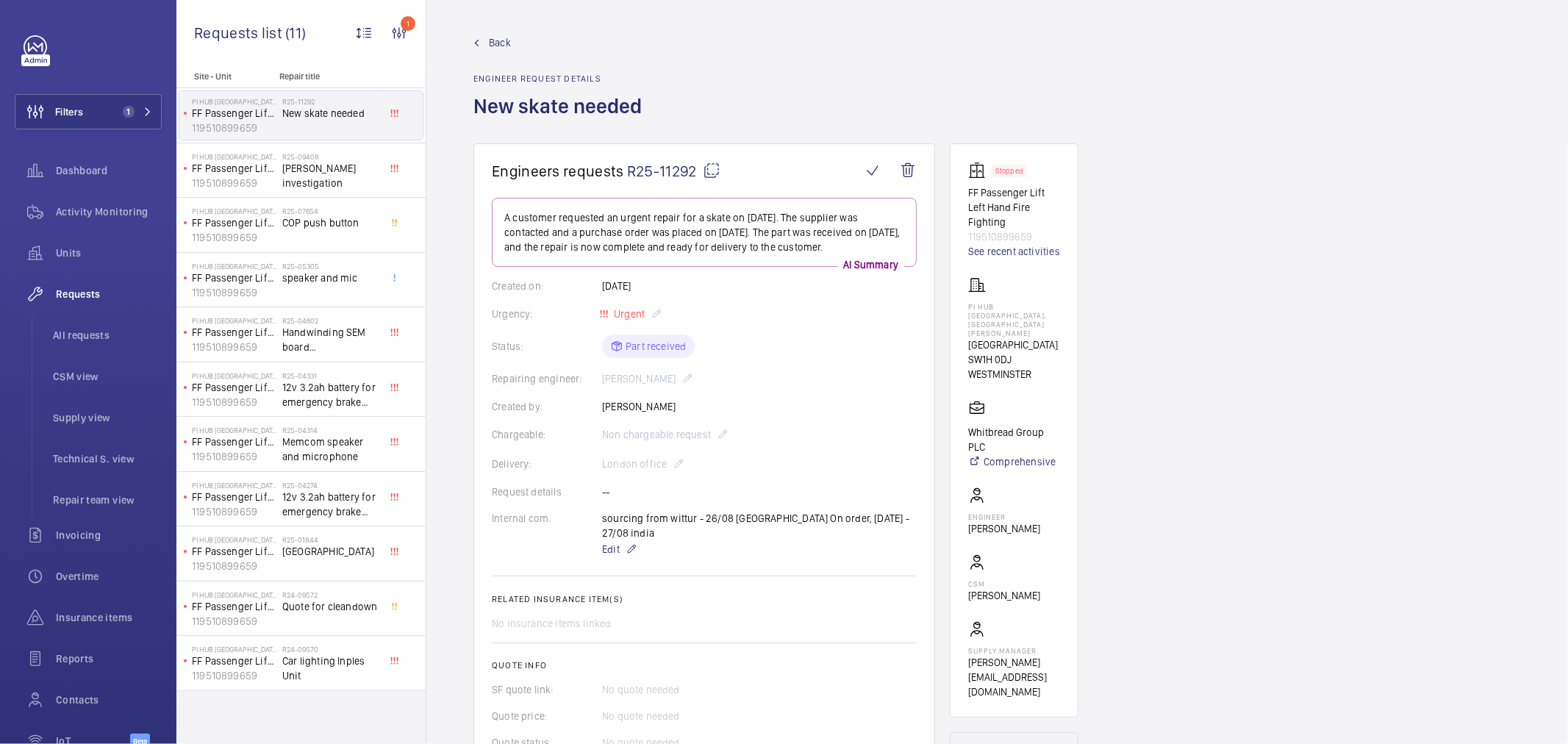
click at [766, 375] on div "Repairing engineer: Archie Richter" at bounding box center [704, 378] width 425 height 17
click at [795, 319] on div "Urgency: Urgent" at bounding box center [704, 313] width 425 height 17
click at [1047, 246] on link "See recent activities" at bounding box center [1014, 252] width 92 height 15
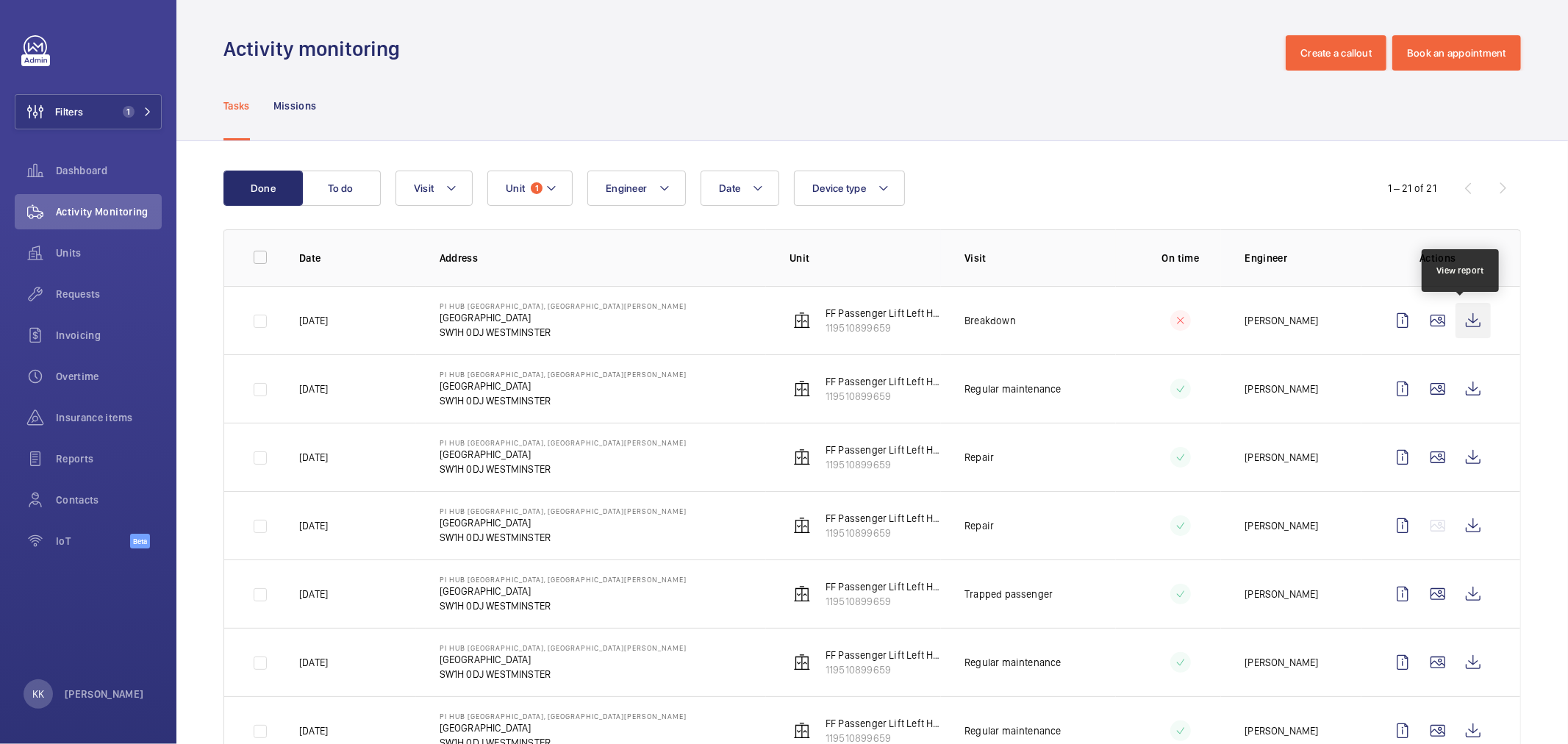
click at [1460, 324] on wm-front-icon-button at bounding box center [1473, 321] width 35 height 35
click at [886, 99] on div "Tasks Missions" at bounding box center [872, 106] width 1297 height 70
click at [112, 108] on button "Filters 1" at bounding box center [88, 111] width 147 height 35
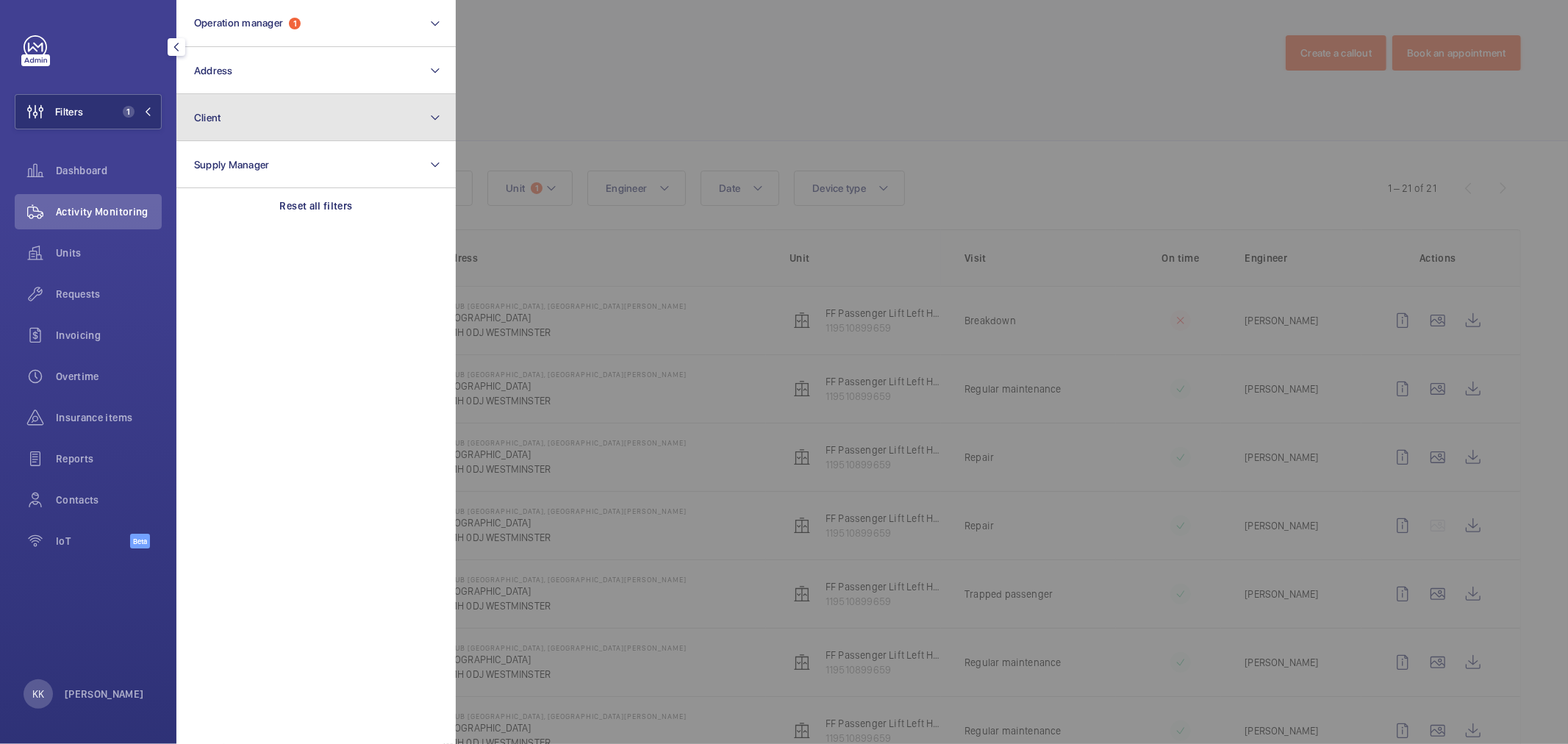
click at [281, 110] on button "Client" at bounding box center [316, 117] width 279 height 47
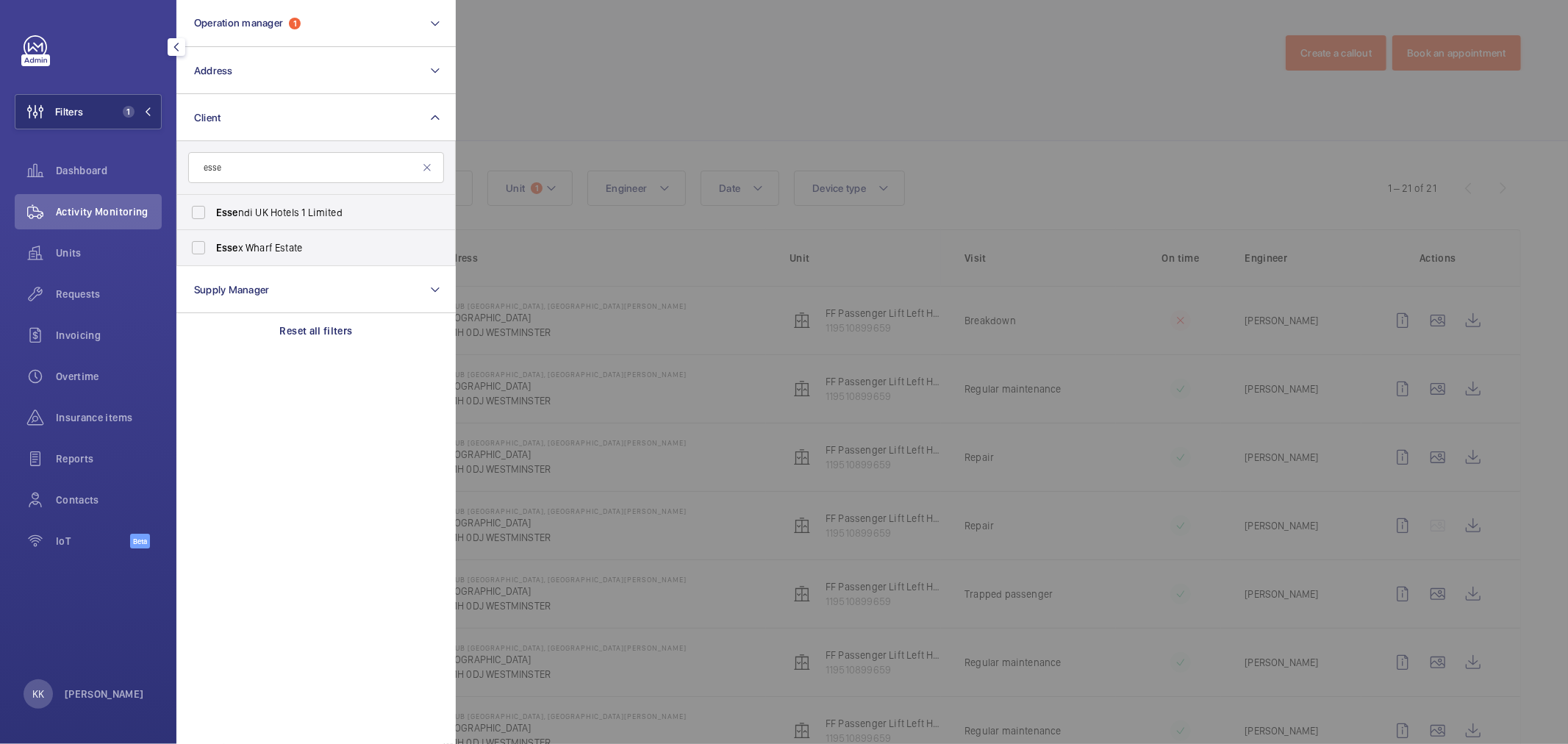
type input "esse"
click at [275, 207] on span "Esse ndi UK Hotels 1 Limited" at bounding box center [317, 212] width 202 height 15
click at [213, 207] on input "Esse ndi UK Hotels 1 Limited" at bounding box center [198, 212] width 29 height 29
checkbox input "true"
click at [695, 125] on div at bounding box center [1239, 372] width 1568 height 744
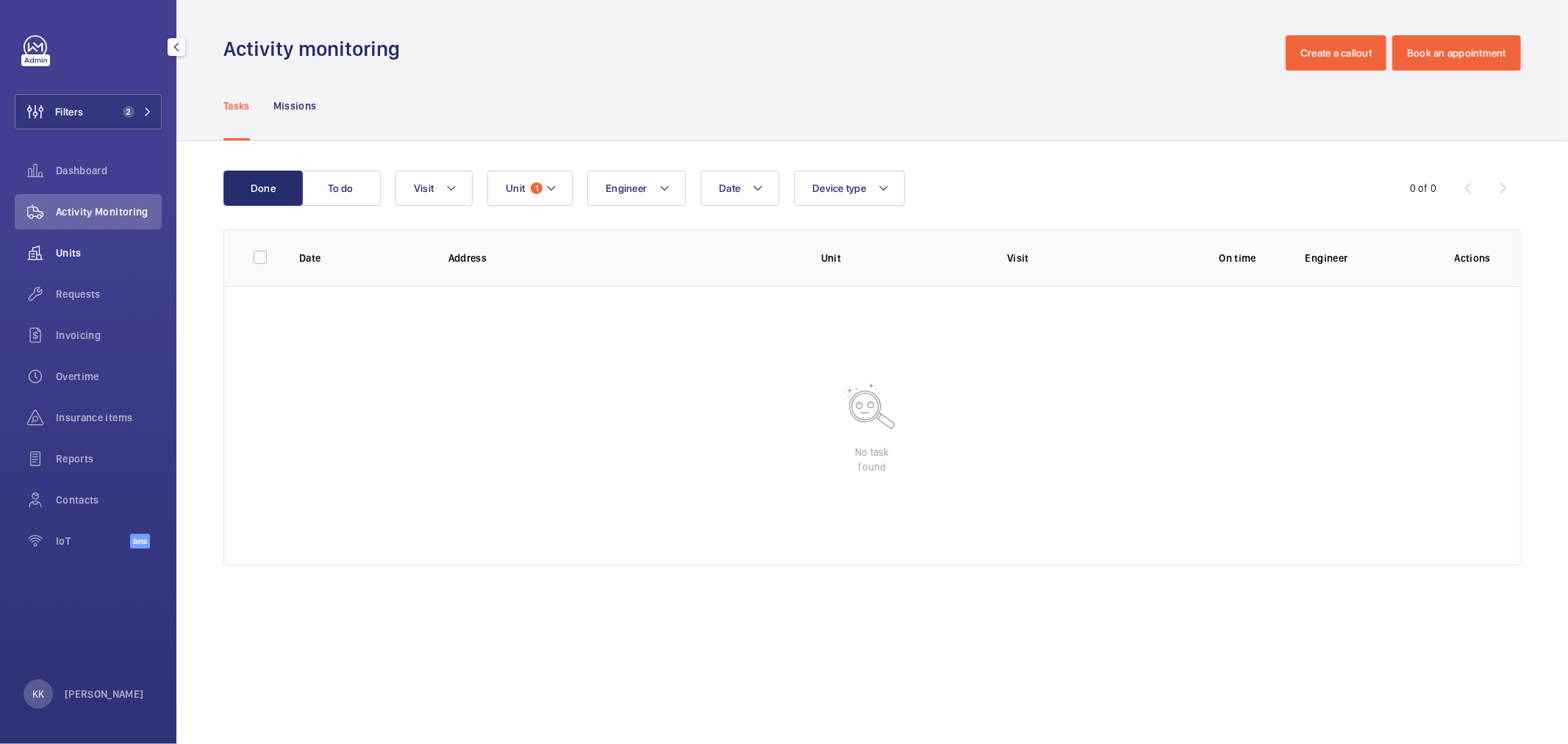
click at [59, 252] on span "Units" at bounding box center [108, 253] width 106 height 15
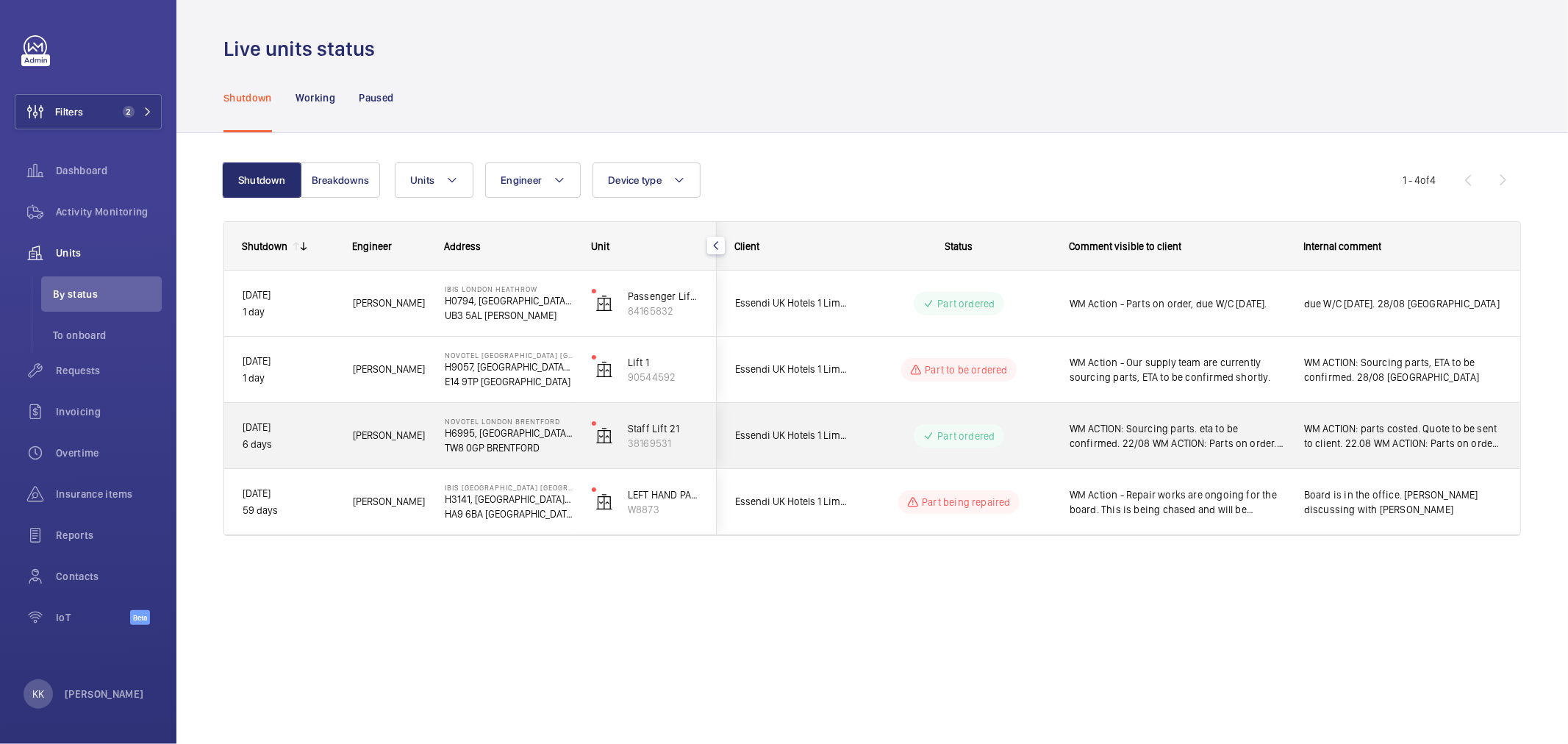
click at [1201, 404] on div "WM ACTION: Sourcing parts. eta to be confirmed. 22/08 WM ACTION: Parts on order…" at bounding box center [1168, 435] width 233 height 63
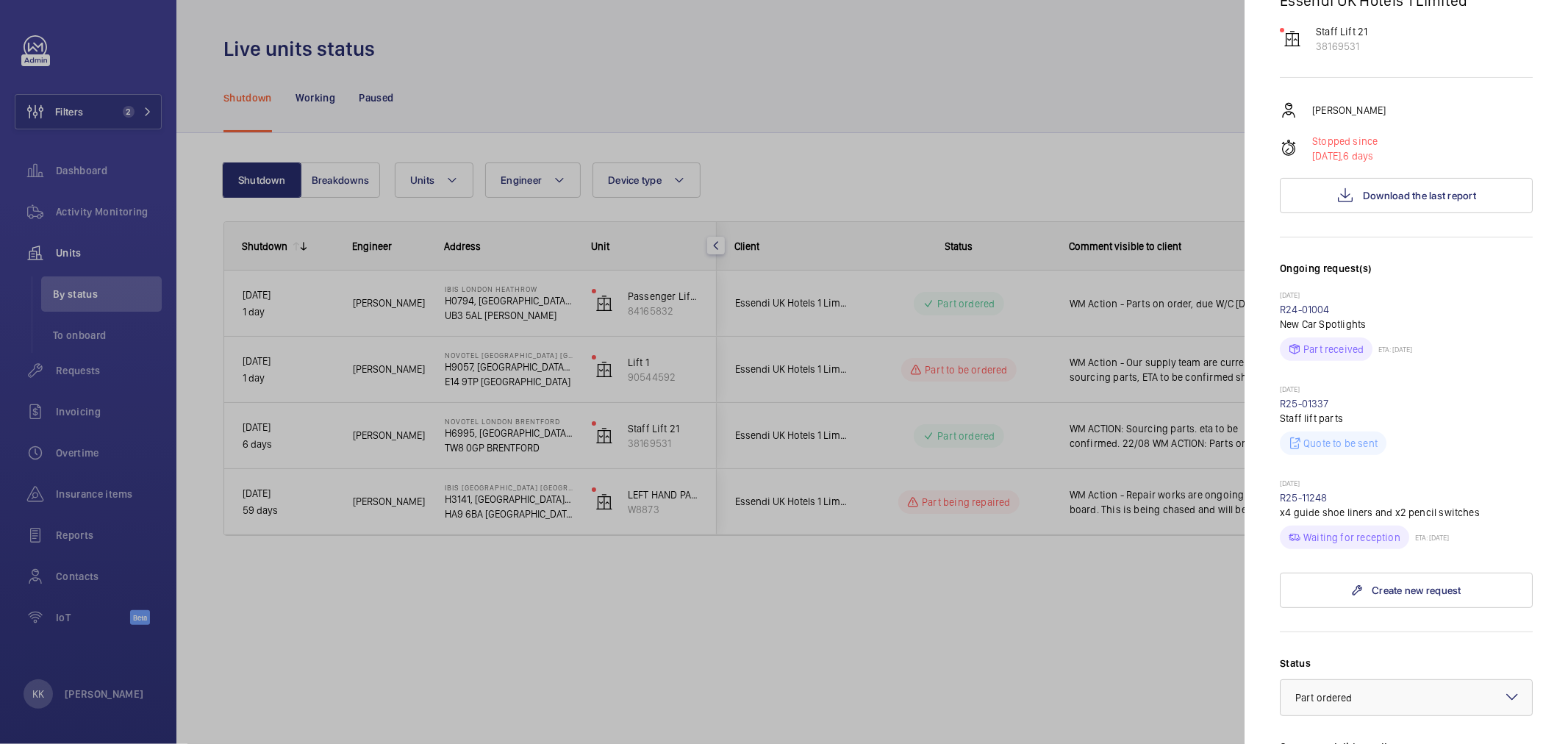
scroll to position [244, 0]
click at [1471, 532] on div "Waiting for reception ETA: 01/09/2025" at bounding box center [1405, 534] width 253 height 29
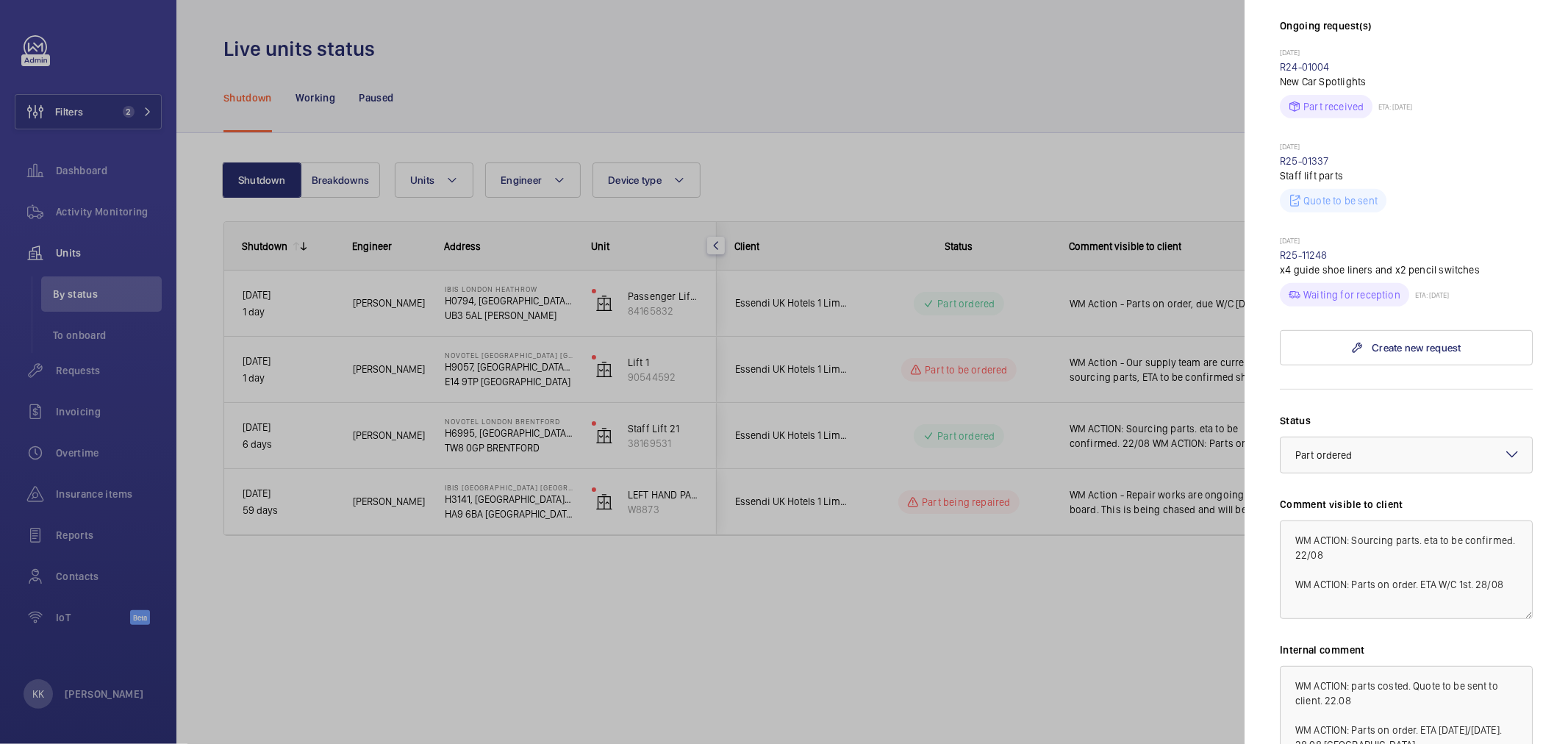
scroll to position [490, 0]
click at [1423, 592] on textarea "WM ACTION: Sourcing parts. eta to be confirmed. 22/08 WM ACTION: Parts on order…" at bounding box center [1405, 566] width 253 height 98
click at [1434, 576] on textarea "WM ACTION: Sourcing parts. eta to be confirmed. 22/08 WM ACTION: Parts on order…" at bounding box center [1405, 566] width 253 height 98
drag, startPoint x: 1353, startPoint y: 583, endPoint x: 1320, endPoint y: 574, distance: 34.2
click at [1320, 574] on textarea "WM ACTION: Sourcing parts. eta to be confirmed. 22/08 WM ACTION: Parts on order…" at bounding box center [1405, 566] width 253 height 98
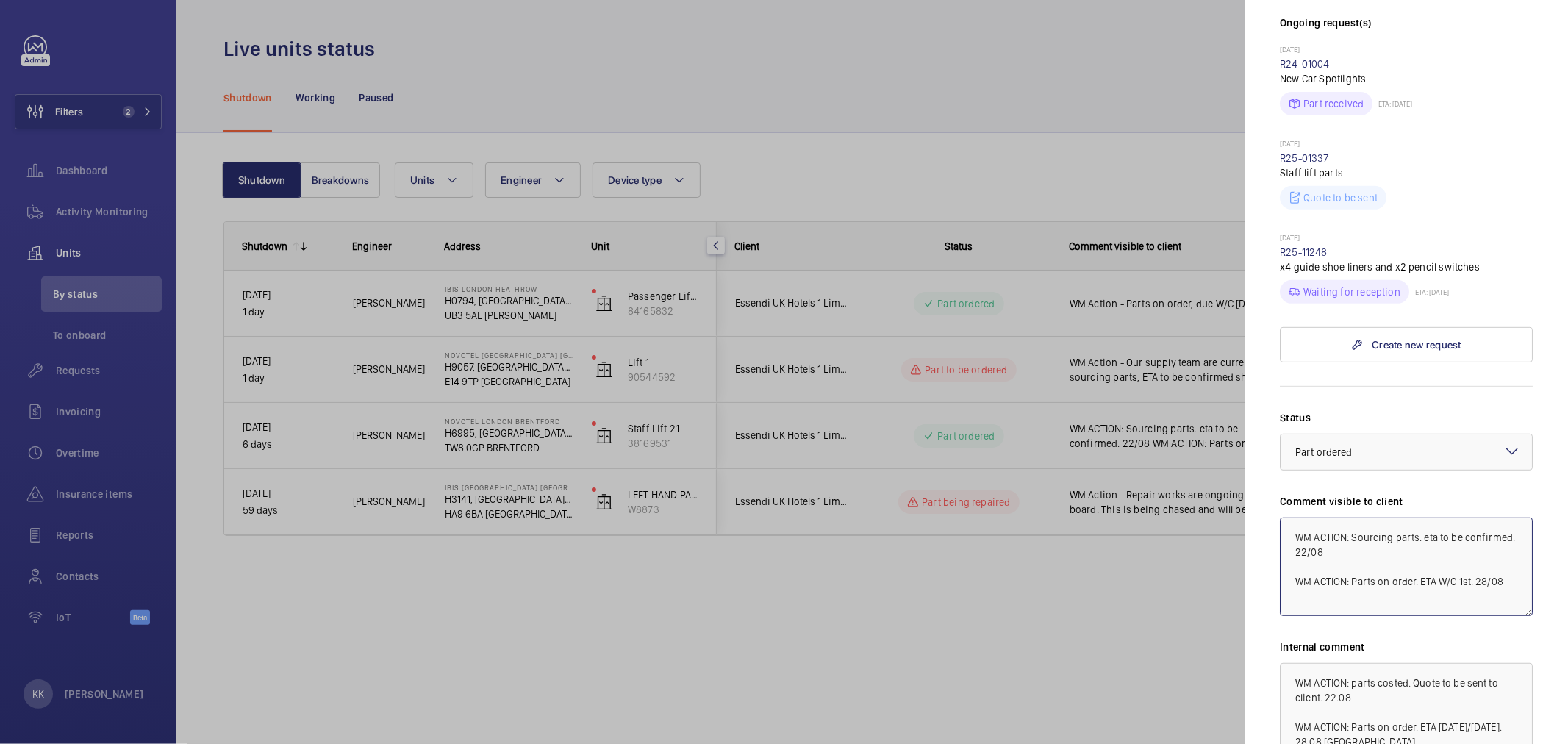
click at [1349, 579] on textarea "WM ACTION: Sourcing parts. eta to be confirmed. 22/08 WM ACTION: Parts on order…" at bounding box center [1405, 566] width 253 height 98
drag, startPoint x: 1352, startPoint y: 583, endPoint x: 1322, endPoint y: 578, distance: 30.4
click at [1322, 578] on textarea "WM ACTION: Sourcing parts. eta to be confirmed. 22/08 WM ACTION: Parts on order…" at bounding box center [1405, 566] width 253 height 98
drag, startPoint x: 1293, startPoint y: 579, endPoint x: 1264, endPoint y: 485, distance: 98.4
click at [1265, 493] on mat-sidenav "Stopped unit NOVOTEL LONDON BRENTFORD H6995, NOVOTEL LONDON BRENTFORD, Great We…" at bounding box center [1406, 372] width 323 height 744
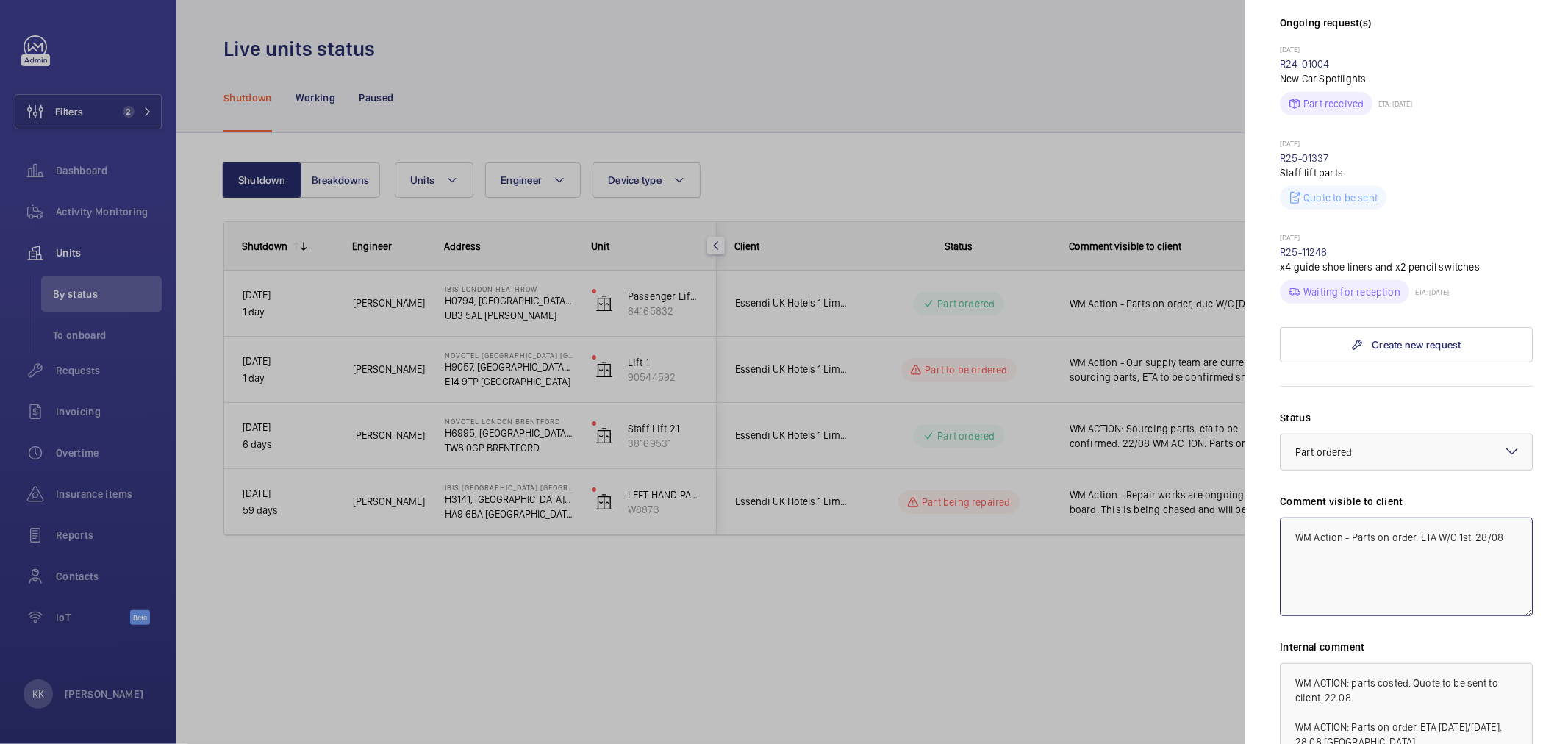
drag, startPoint x: 1472, startPoint y: 535, endPoint x: 1567, endPoint y: 537, distance: 95.0
click at [1567, 537] on mat-sidenav "Stopped unit NOVOTEL LONDON BRENTFORD H6995, NOVOTEL LONDON BRENTFORD, Great We…" at bounding box center [1406, 372] width 323 height 744
click at [1486, 539] on textarea "WM Action - Parts on order. ETA W/C 1st" at bounding box center [1405, 566] width 253 height 98
click at [1451, 568] on textarea "WM Action - Parts on order. ETA W/C 1st" at bounding box center [1405, 566] width 253 height 98
click at [1496, 557] on textarea "WM Action - Parts on order. ETA W/C 1st" at bounding box center [1405, 566] width 253 height 98
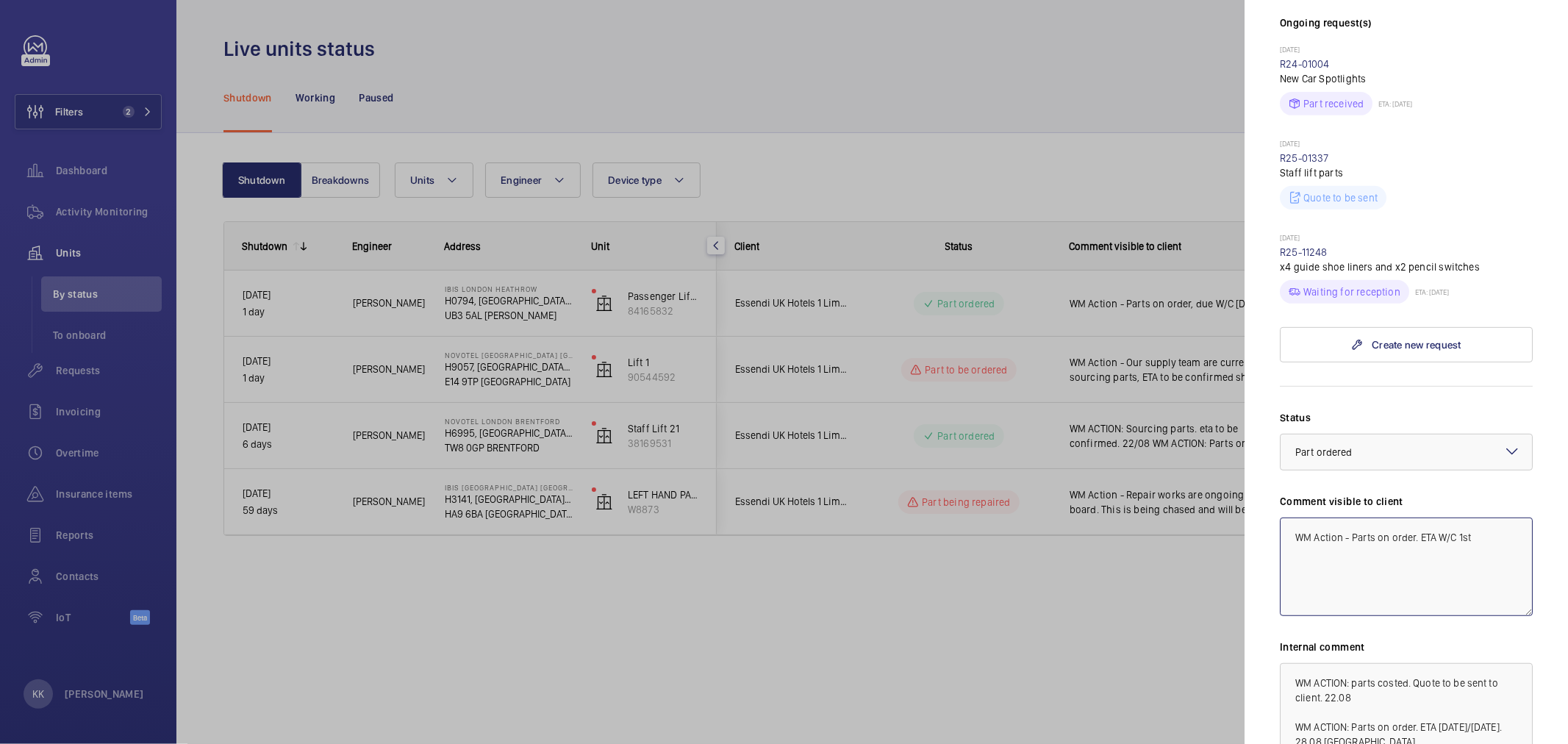
drag, startPoint x: 1493, startPoint y: 553, endPoint x: 1169, endPoint y: 532, distance: 324.7
click at [1169, 532] on mat-sidenav-container "Filters 2 Dashboard Activity Monitoring Units By status To onboard Requests Inv…" at bounding box center [784, 372] width 1568 height 744
type textarea "WM Action - Parts on order. ETA W/C 1st"
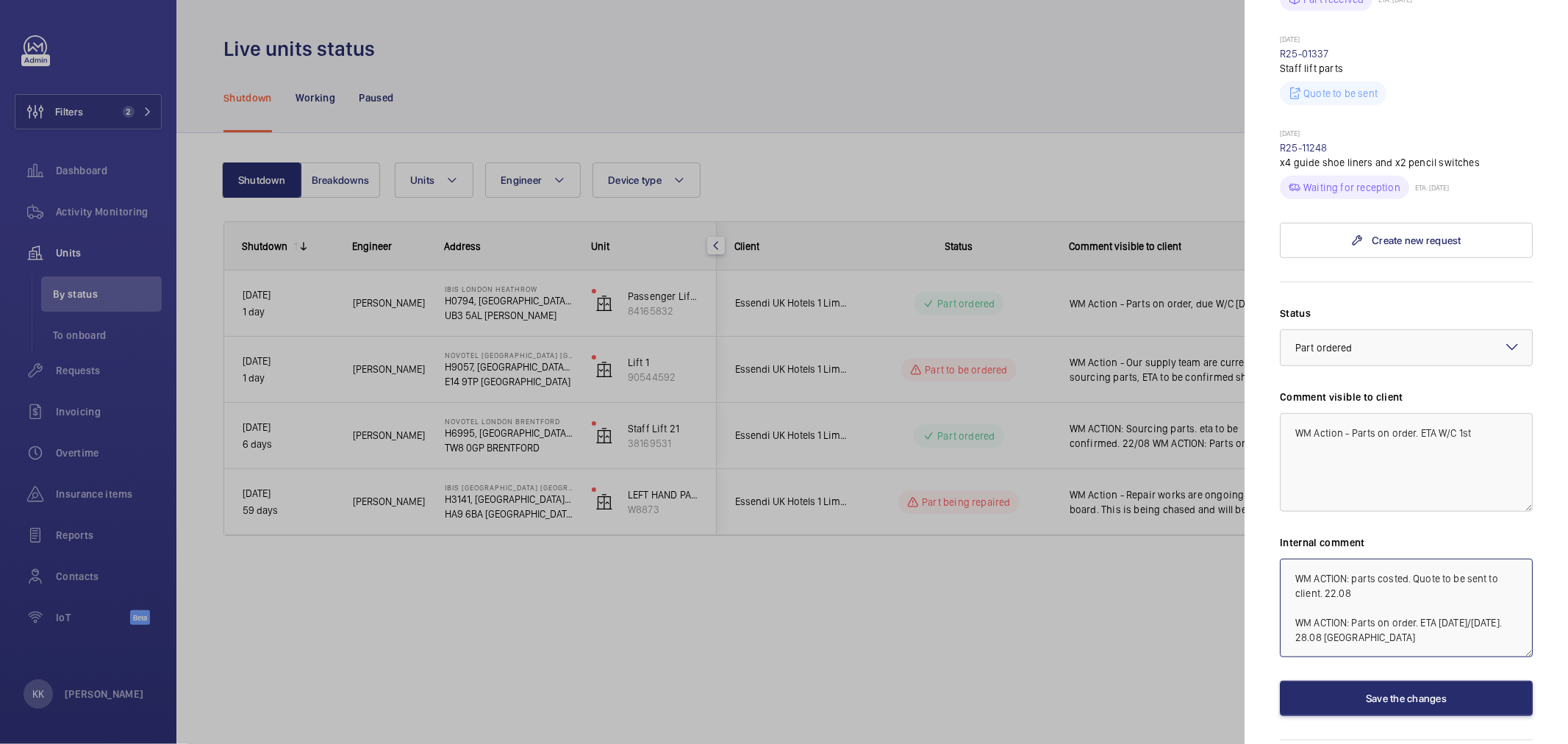
scroll to position [649, 0]
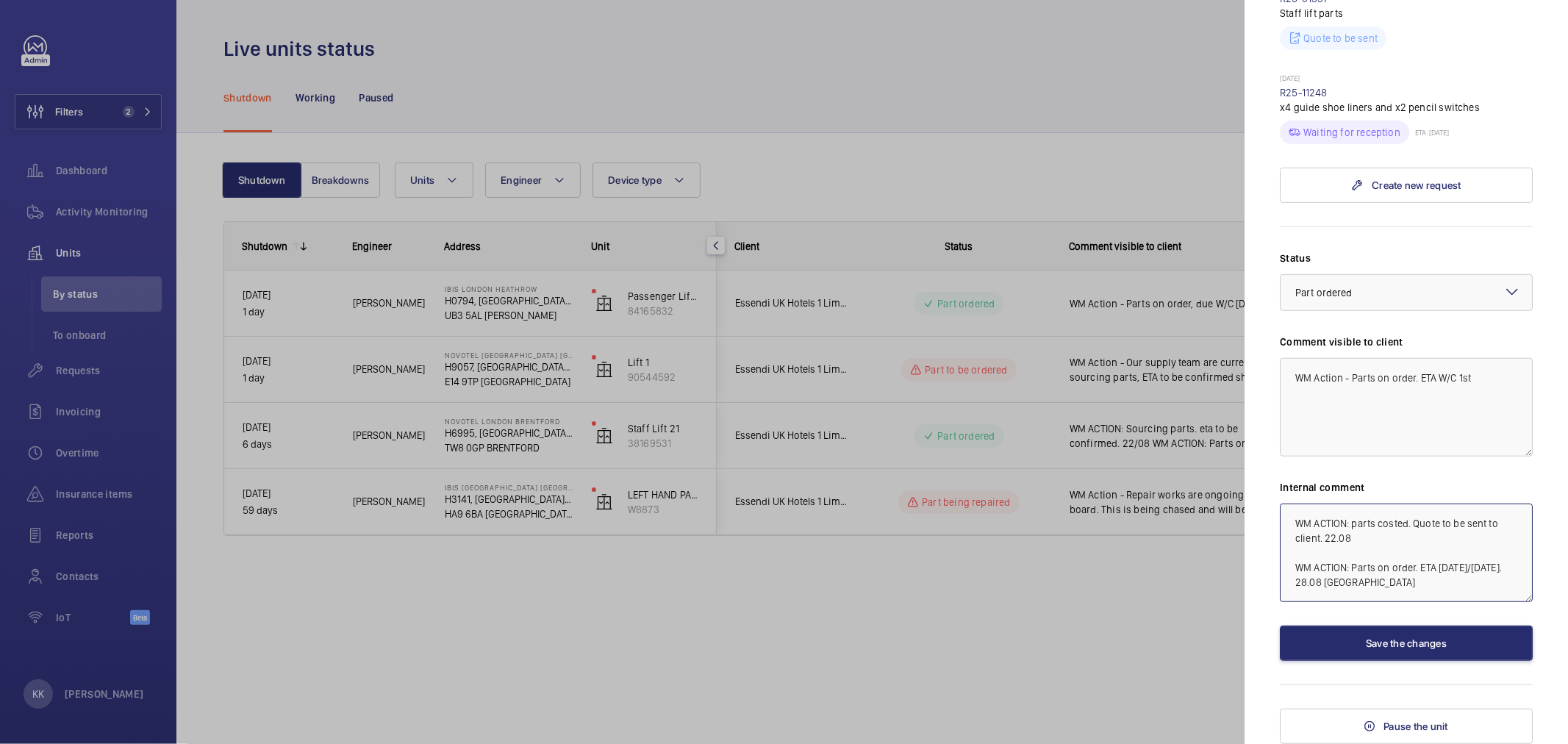
drag, startPoint x: 1292, startPoint y: 676, endPoint x: 1495, endPoint y: 782, distance: 229.0
click at [1495, 743] on html "Filters 2 Dashboard Activity Monitoring Units By status To onboard Requests Inv…" at bounding box center [784, 372] width 1568 height 744
paste textarea "ction - Parts on order. ETA W/C 1st"
type textarea "WM Action - Parts on order. ETA W/C 1st"
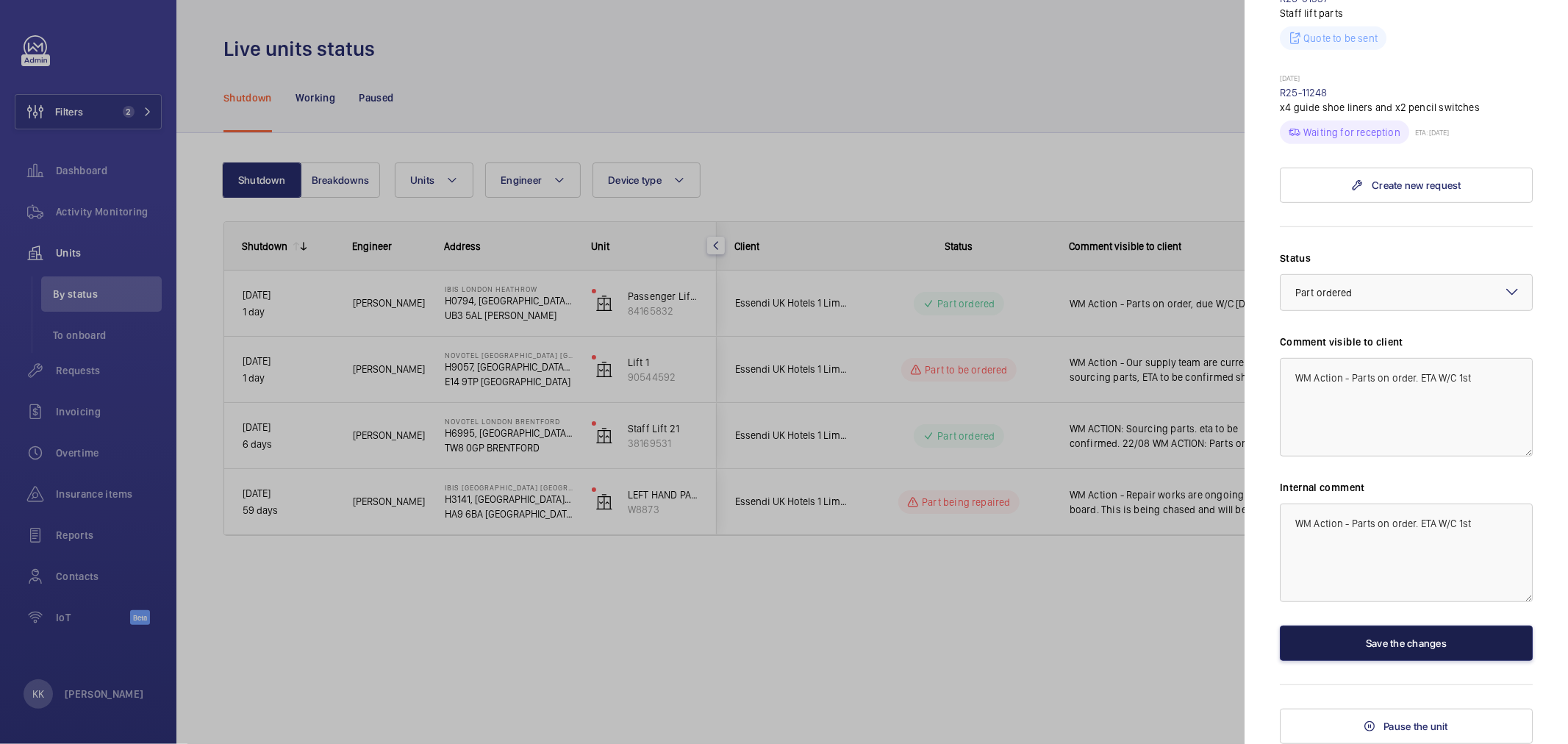
click at [1402, 635] on button "Save the changes" at bounding box center [1405, 643] width 253 height 35
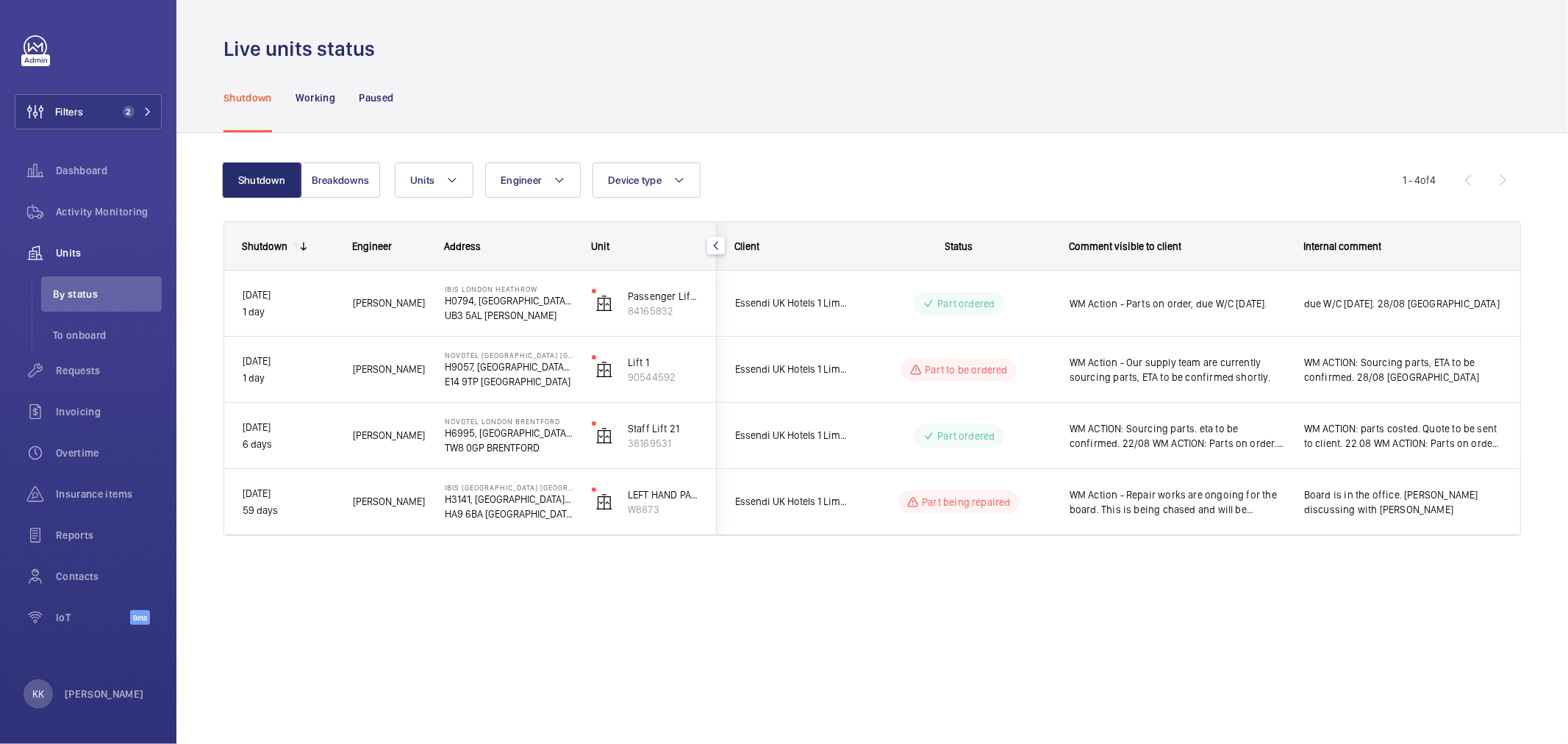
scroll to position [0, 0]
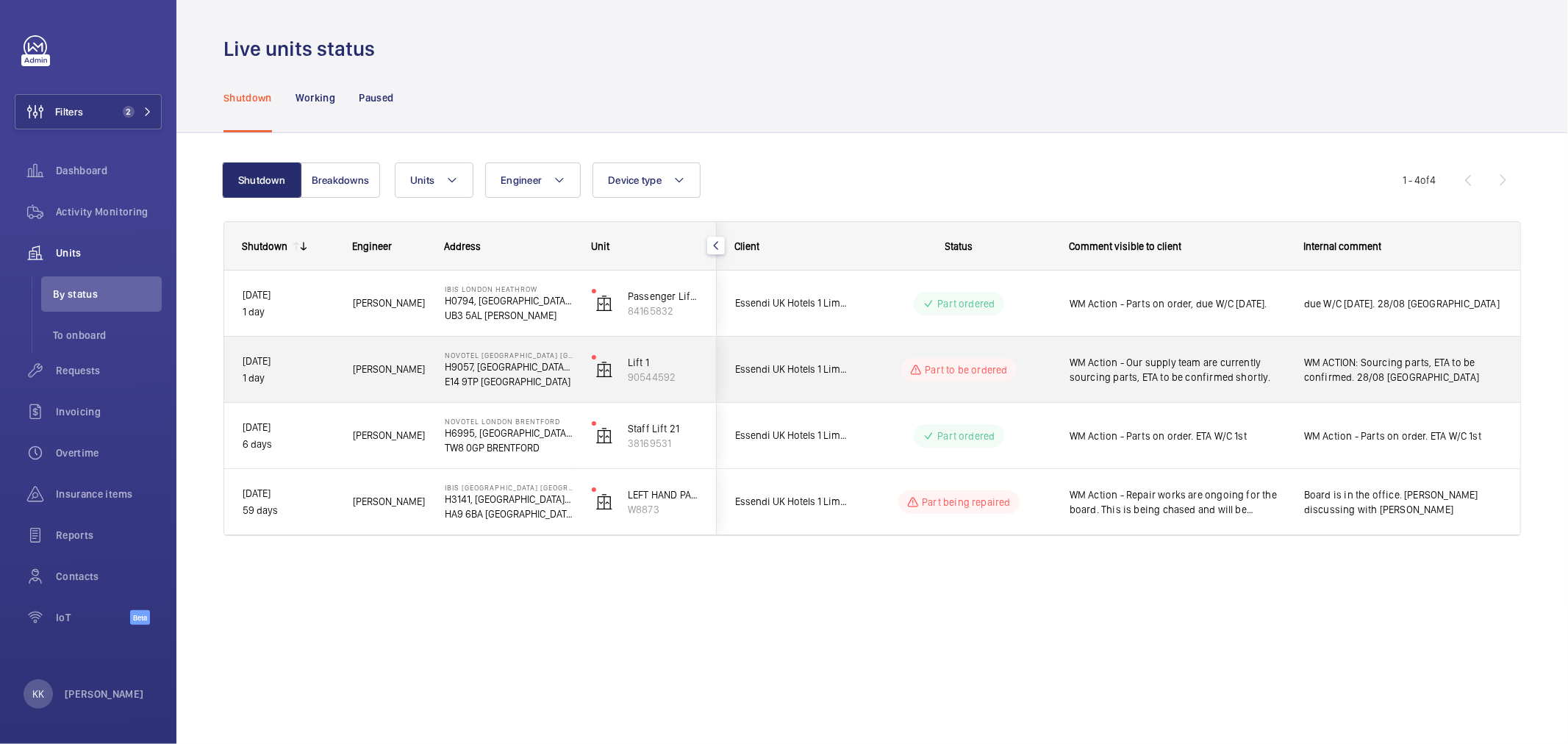
click at [1212, 364] on span "WM Action - Our supply team are currently sourcing parts, ETA to be confirmed s…" at bounding box center [1177, 370] width 215 height 29
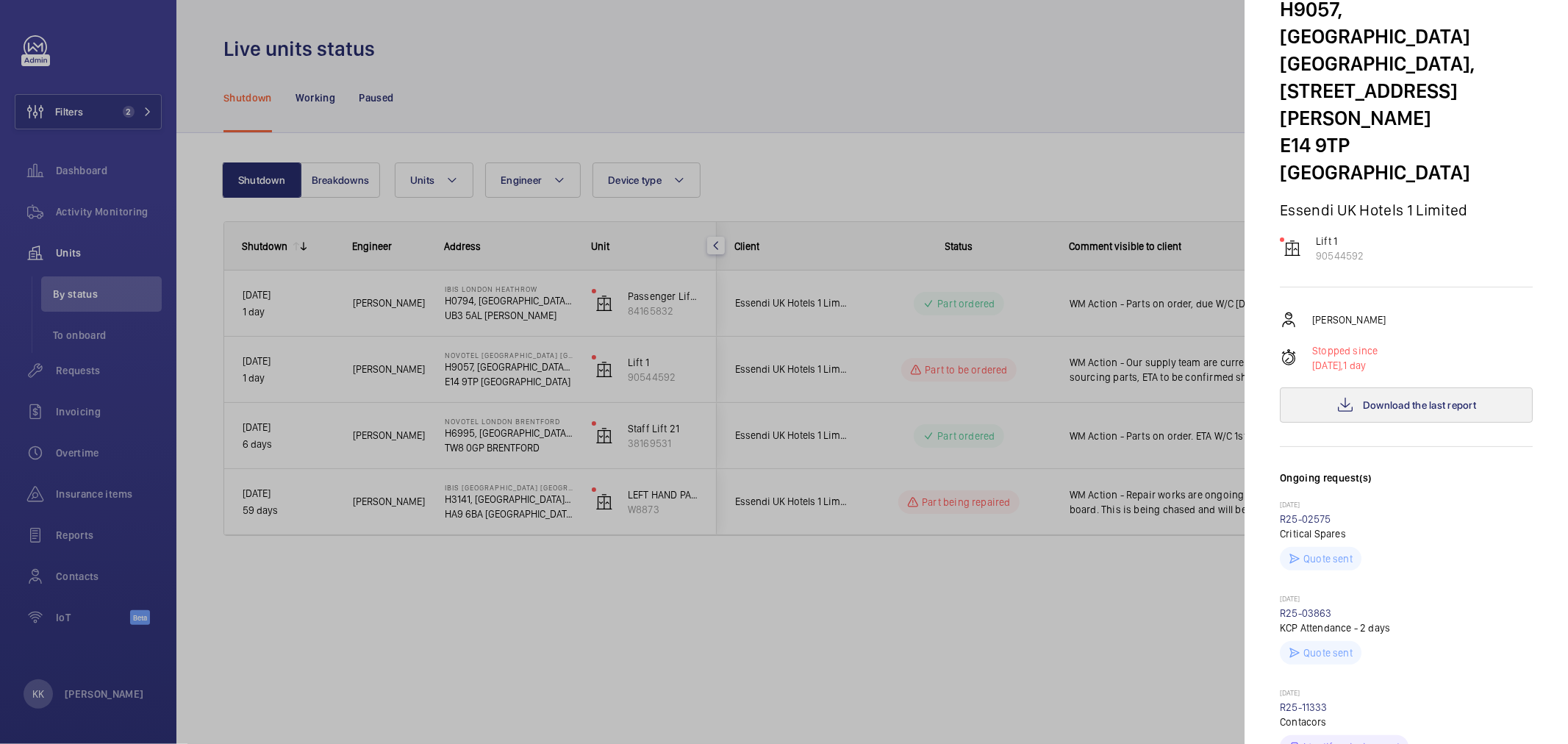
scroll to position [163, 0]
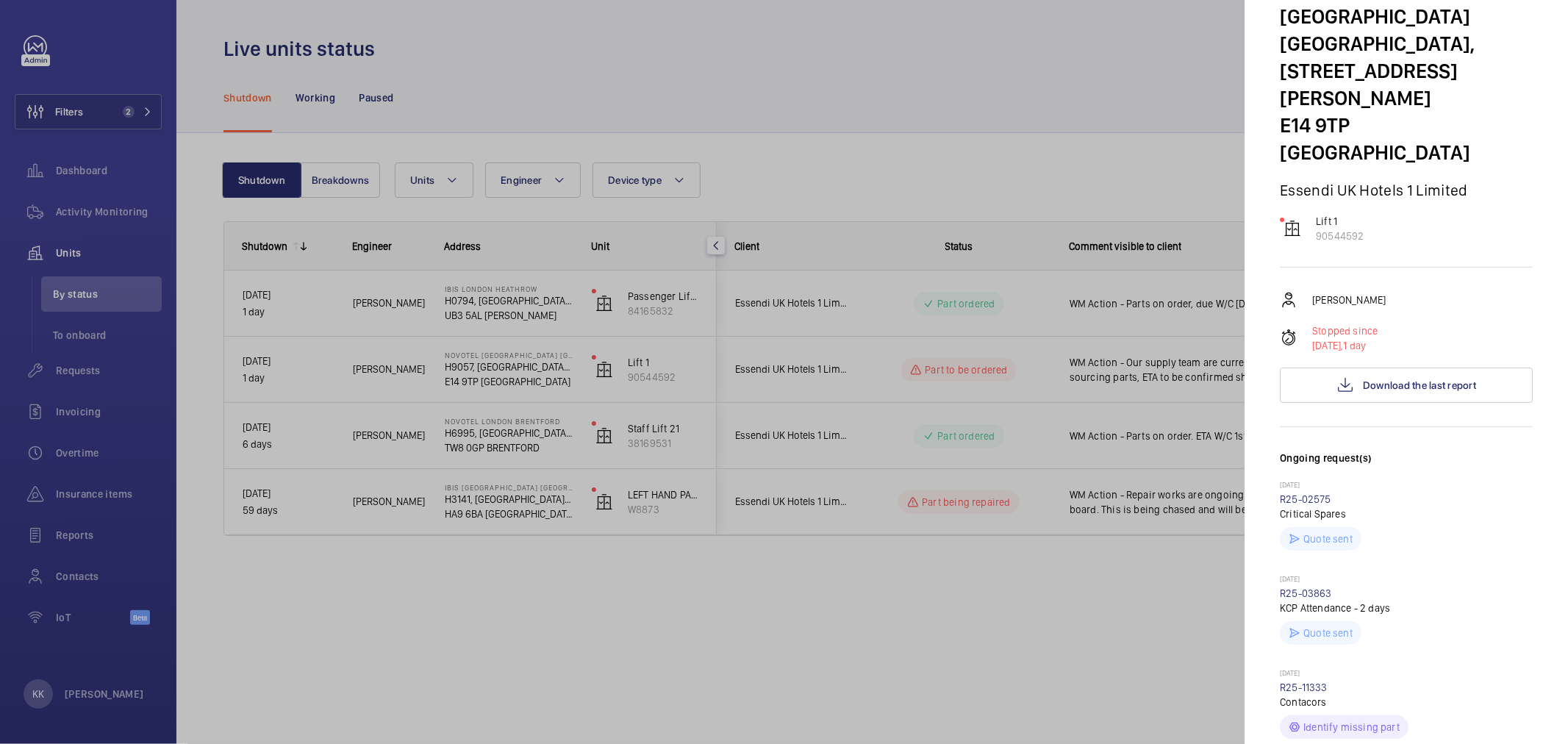
drag, startPoint x: 1334, startPoint y: 573, endPoint x: 1276, endPoint y: 578, distance: 58.2
click at [1276, 578] on mat-sidenav "Stopped unit NOVOTEL LONDON CANARY WHARF H9057, NOVOTEL LONDON CANARY WHARF, 40…" at bounding box center [1406, 372] width 323 height 744
copy link "R25-11333"
click at [1363, 668] on p "26/08/2025" at bounding box center [1405, 673] width 253 height 12
drag, startPoint x: 1281, startPoint y: 581, endPoint x: 1269, endPoint y: 581, distance: 12.0
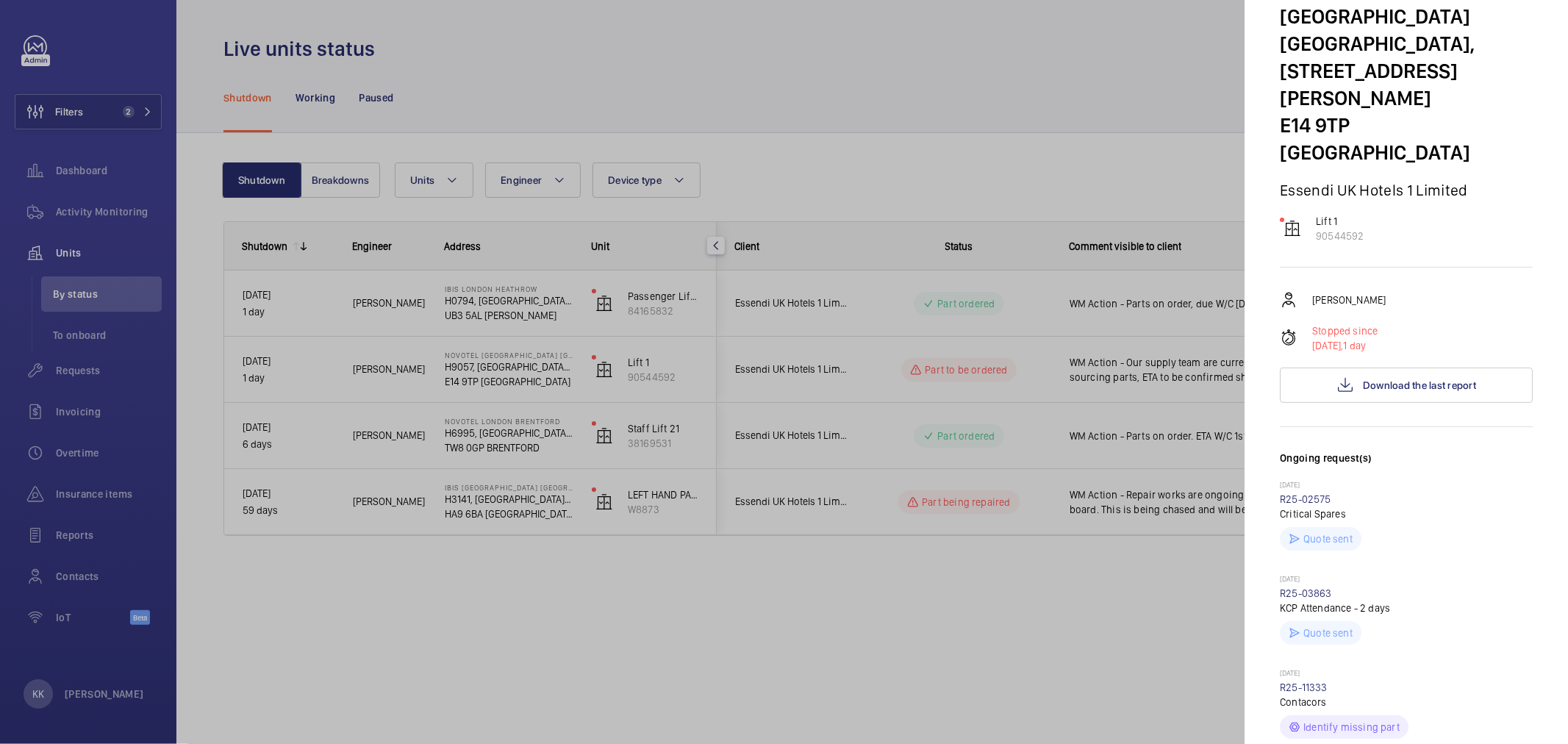
click at [1269, 581] on mat-sidenav "Stopped unit NOVOTEL LONDON CANARY WHARF H9057, NOVOTEL LONDON CANARY WHARF, 40…" at bounding box center [1406, 372] width 323 height 744
copy link "R25-11333"
click at [1179, 442] on div at bounding box center [784, 372] width 1568 height 744
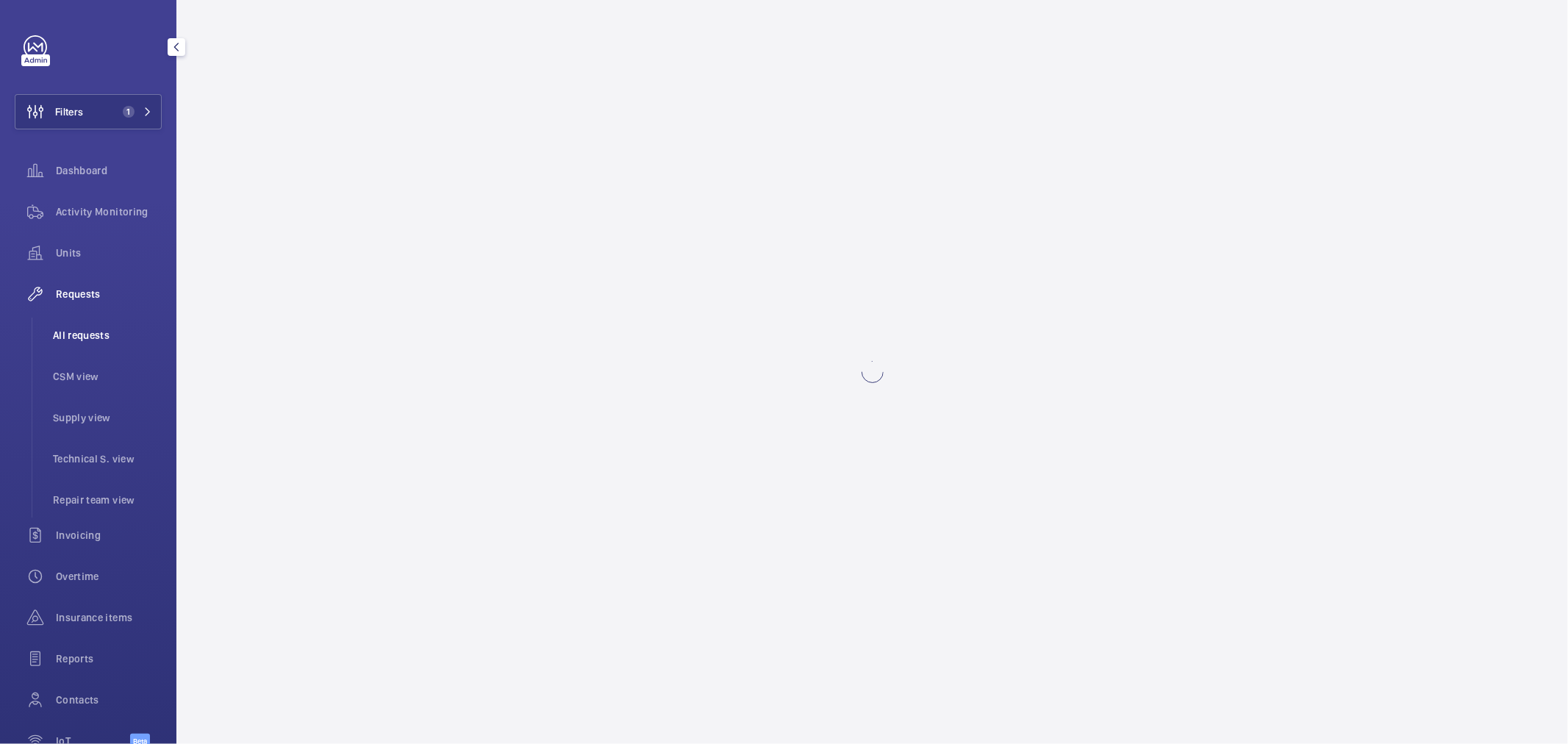
click at [86, 335] on span "All requests" at bounding box center [107, 335] width 108 height 15
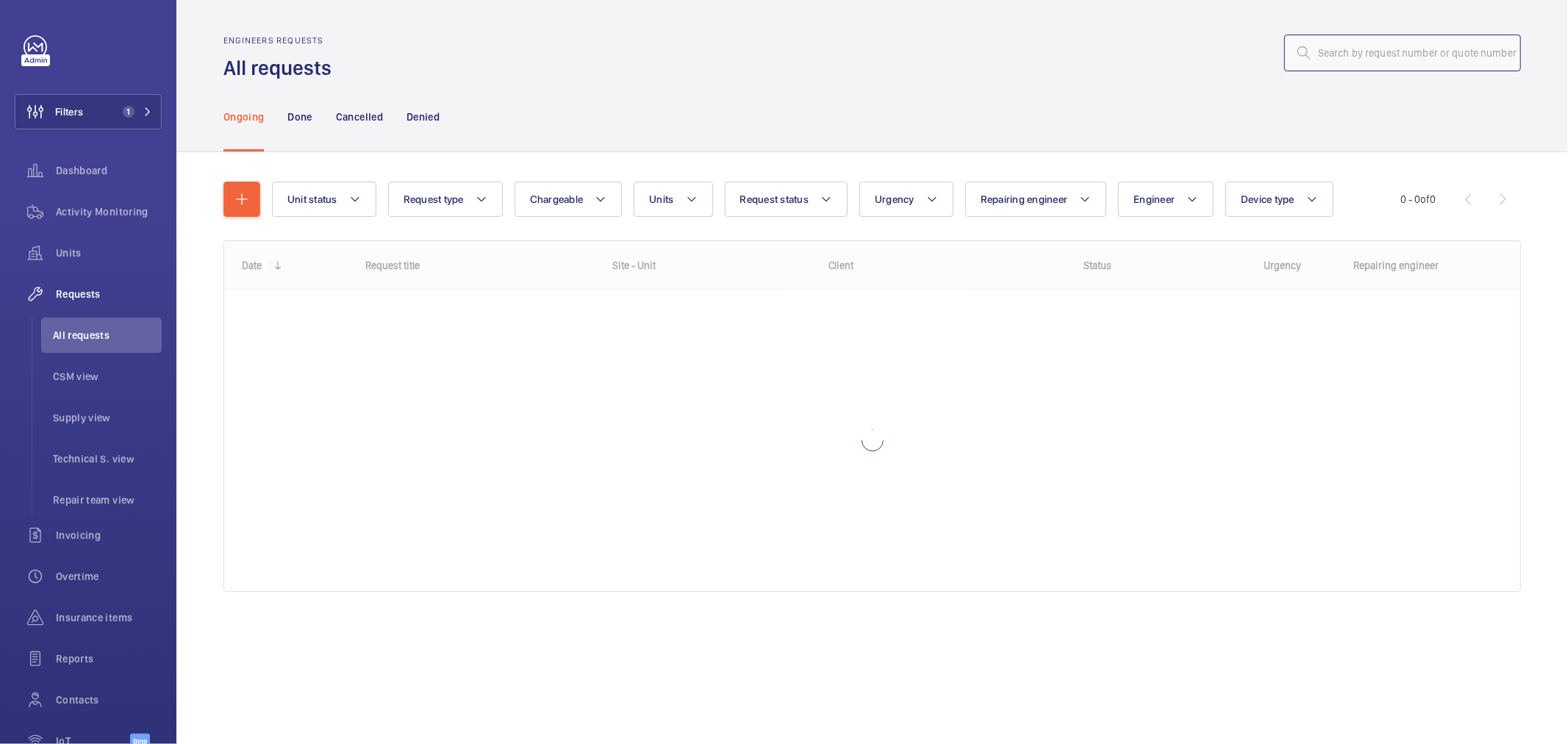
click at [1353, 55] on input "text" at bounding box center [1403, 53] width 237 height 37
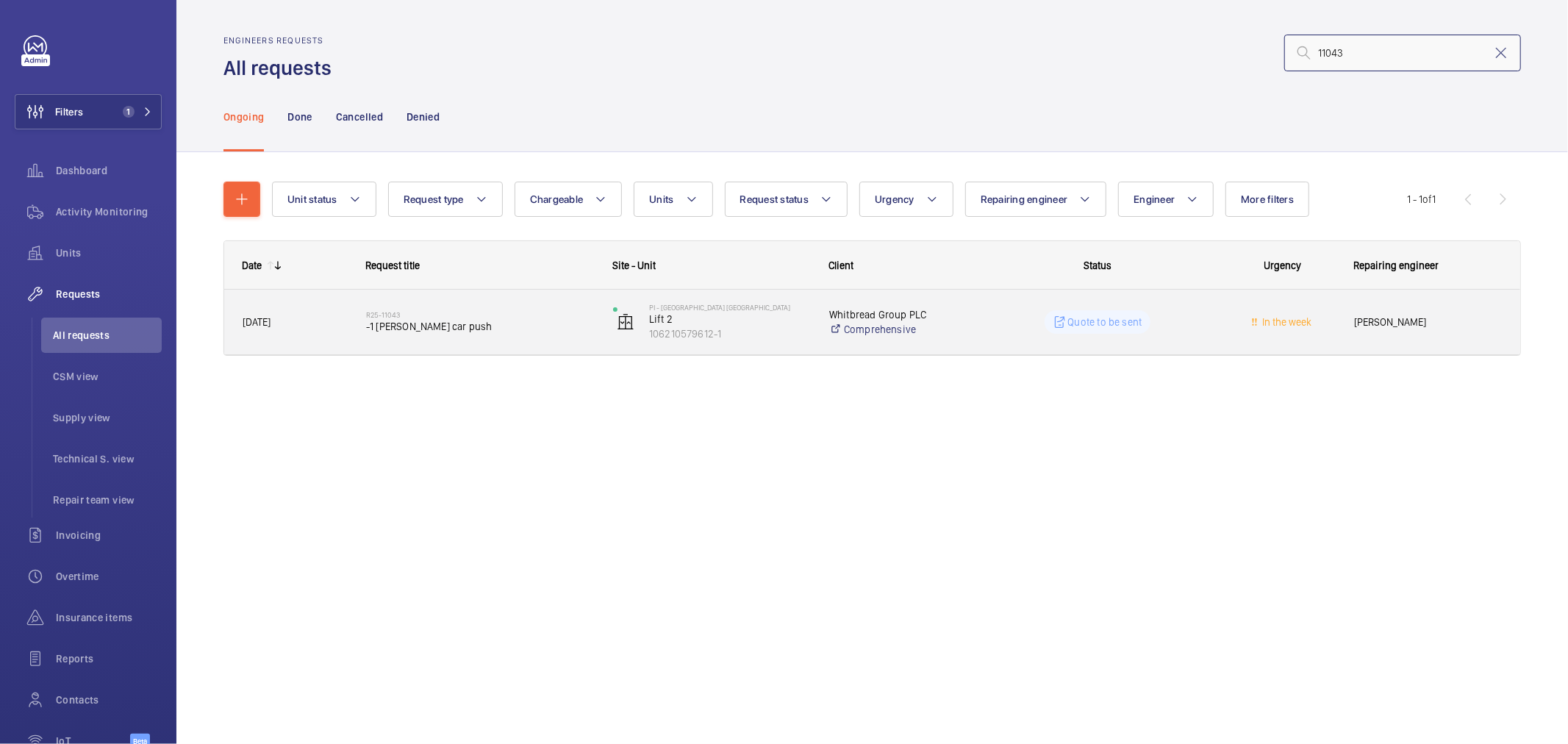
type input "11043"
click at [495, 321] on span "-1 [PERSON_NAME] car push" at bounding box center [480, 326] width 228 height 15
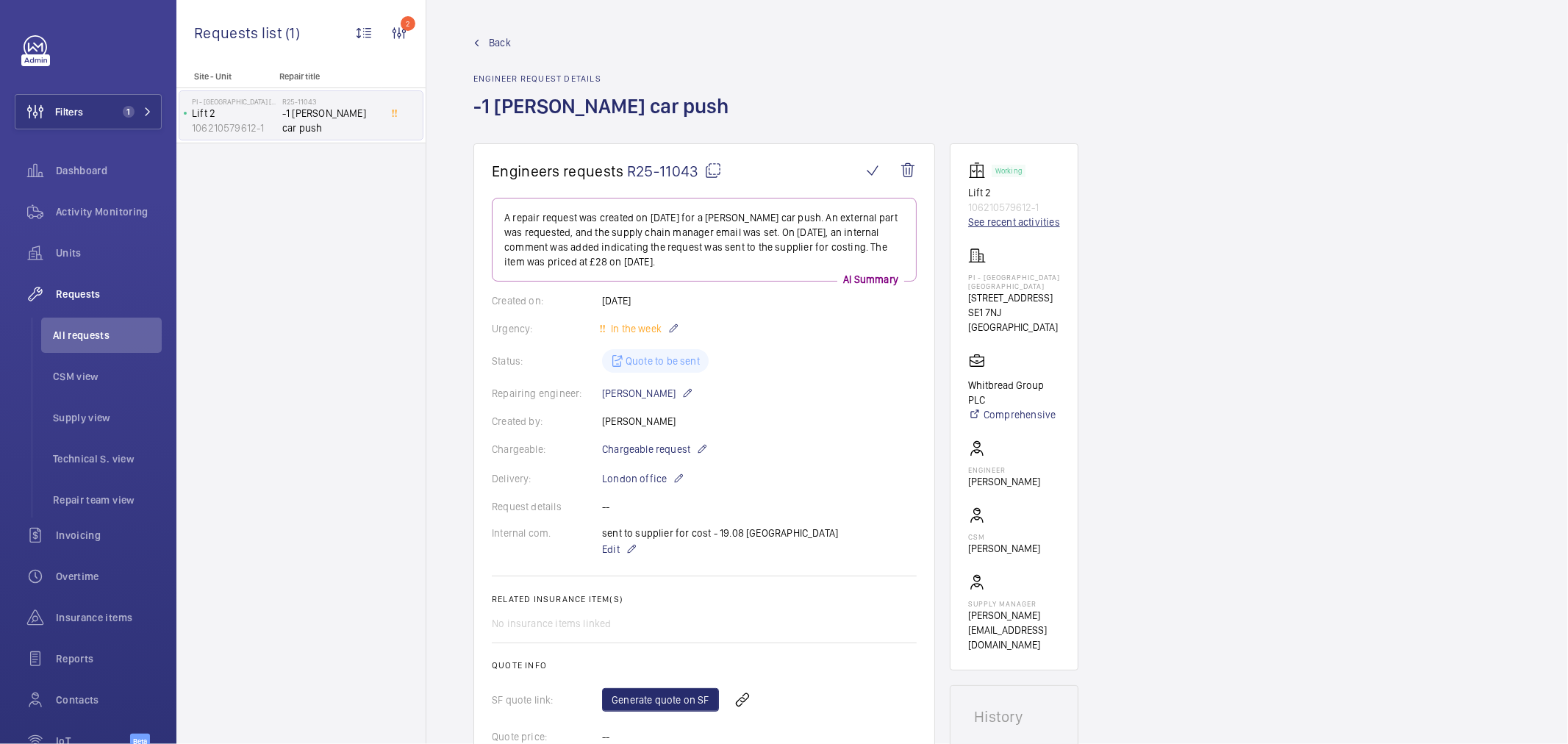
click at [984, 216] on link "See recent activities" at bounding box center [1014, 222] width 92 height 15
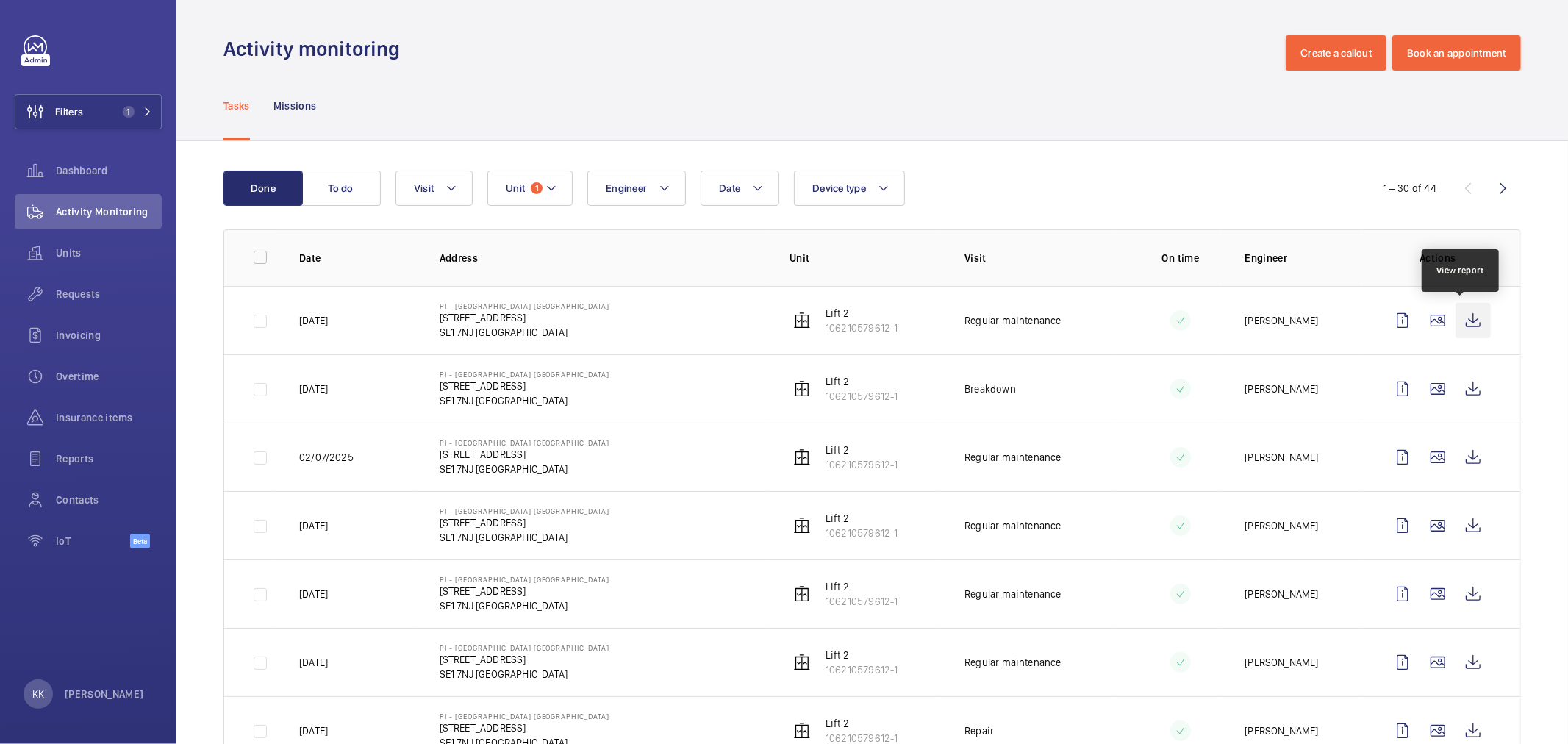
click at [1467, 313] on wm-front-icon-button at bounding box center [1473, 321] width 35 height 35
click at [1474, 385] on wm-front-icon-button at bounding box center [1473, 389] width 35 height 35
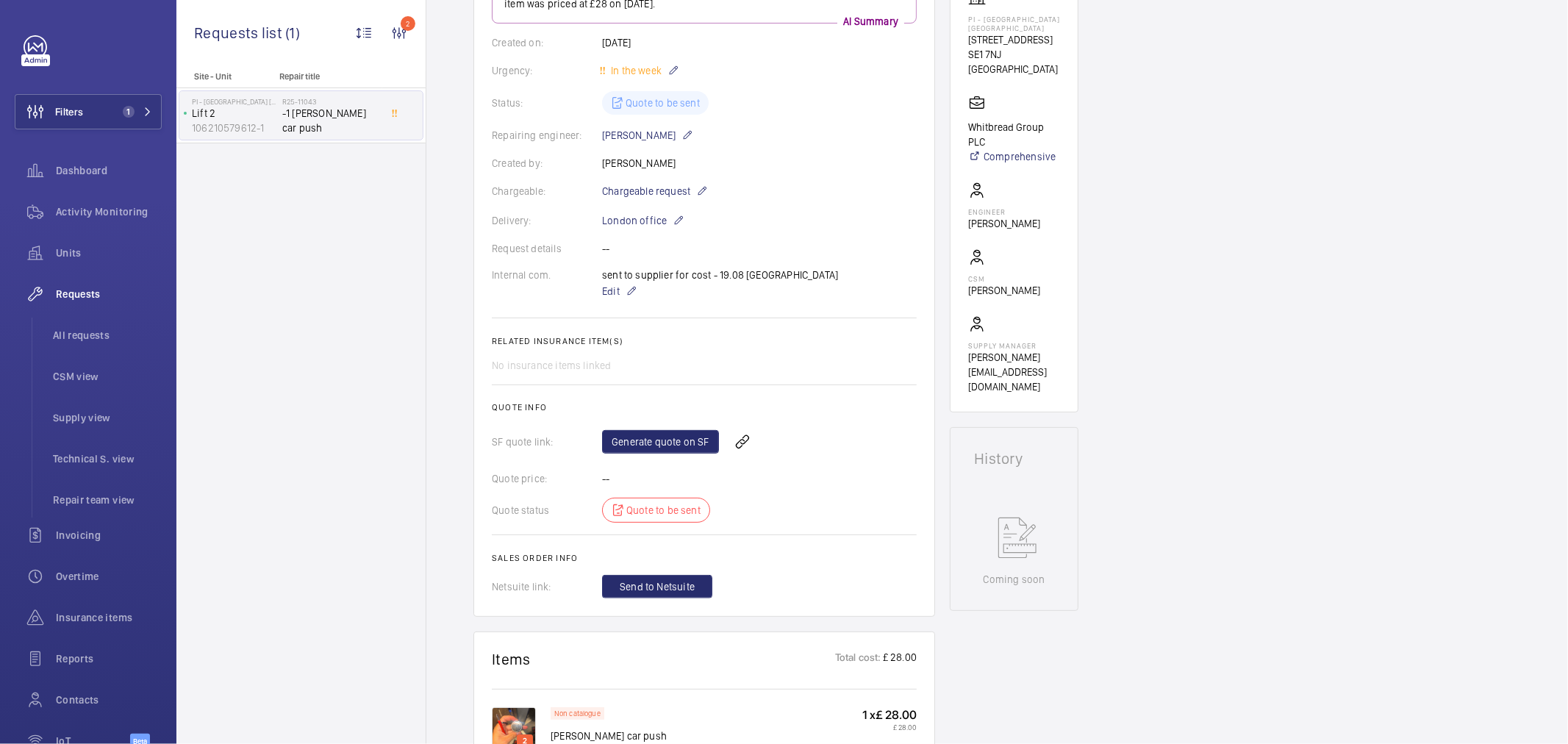
scroll to position [244, 0]
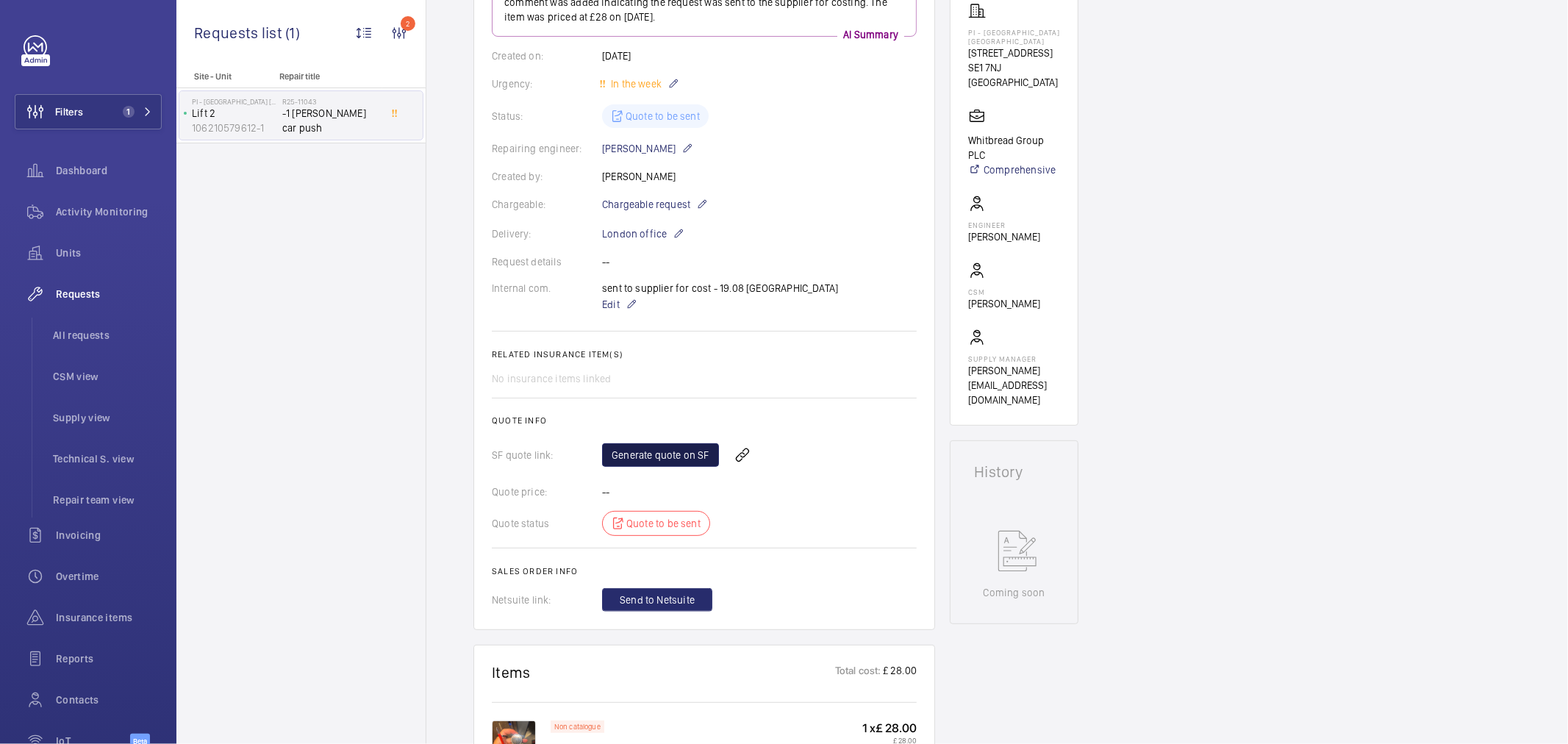
click at [708, 455] on link "Generate quote on SF" at bounding box center [660, 456] width 117 height 24
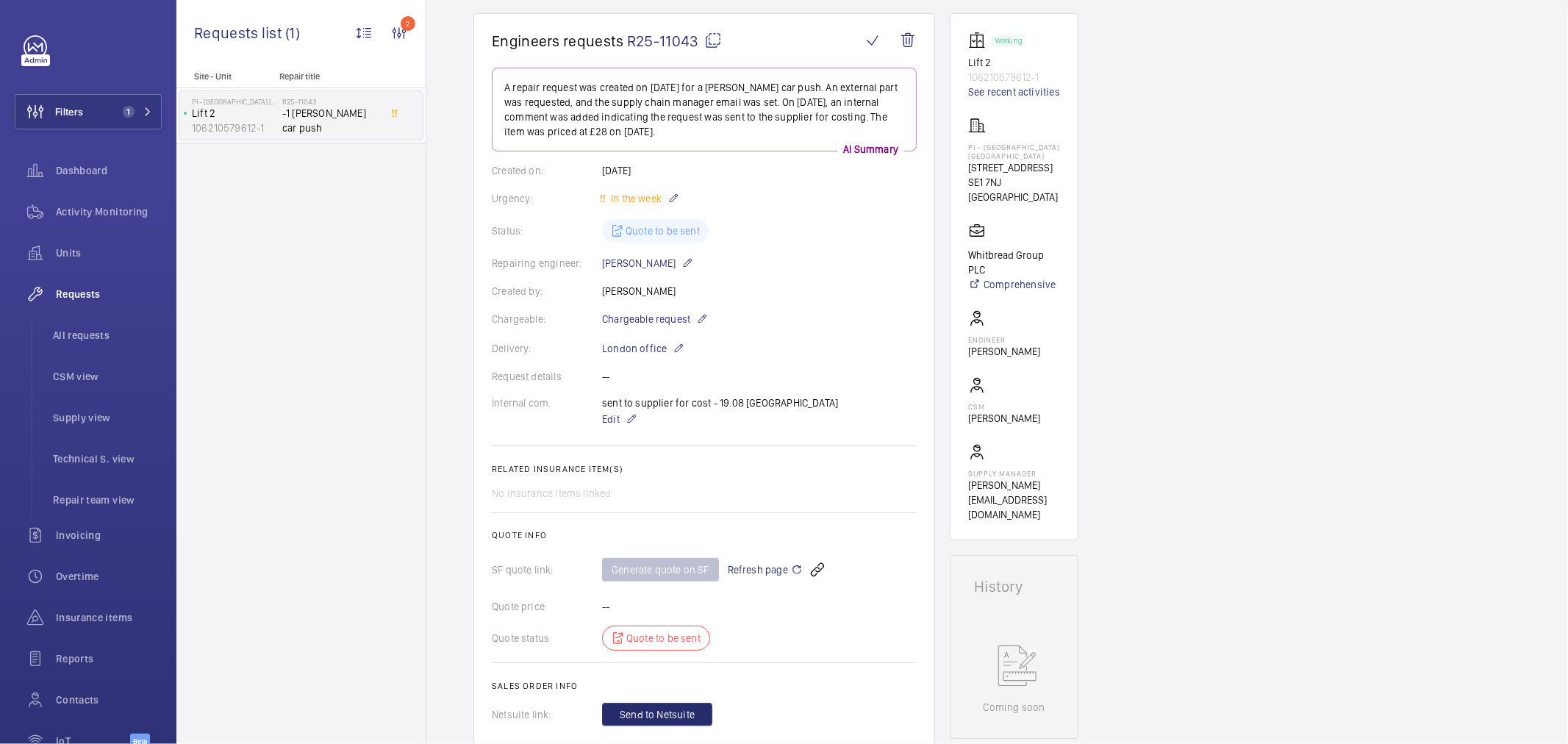
scroll to position [0, 0]
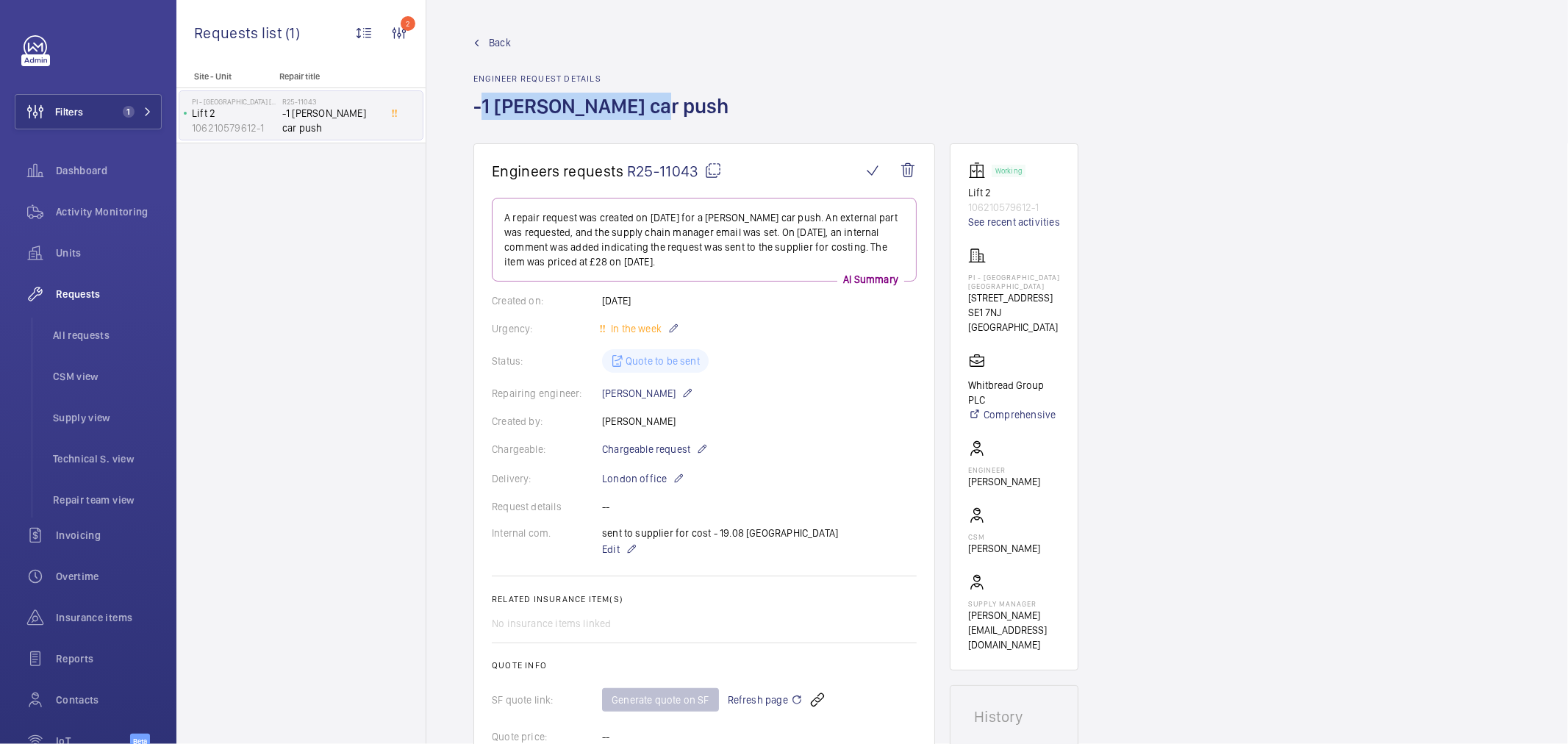
drag, startPoint x: 645, startPoint y: 105, endPoint x: 468, endPoint y: 115, distance: 177.3
click at [468, 115] on wm-front-admin-header "Back Engineer request details -1 [PERSON_NAME] car push" at bounding box center [997, 72] width 1142 height 143
copy h1 "-1 [PERSON_NAME] car push"
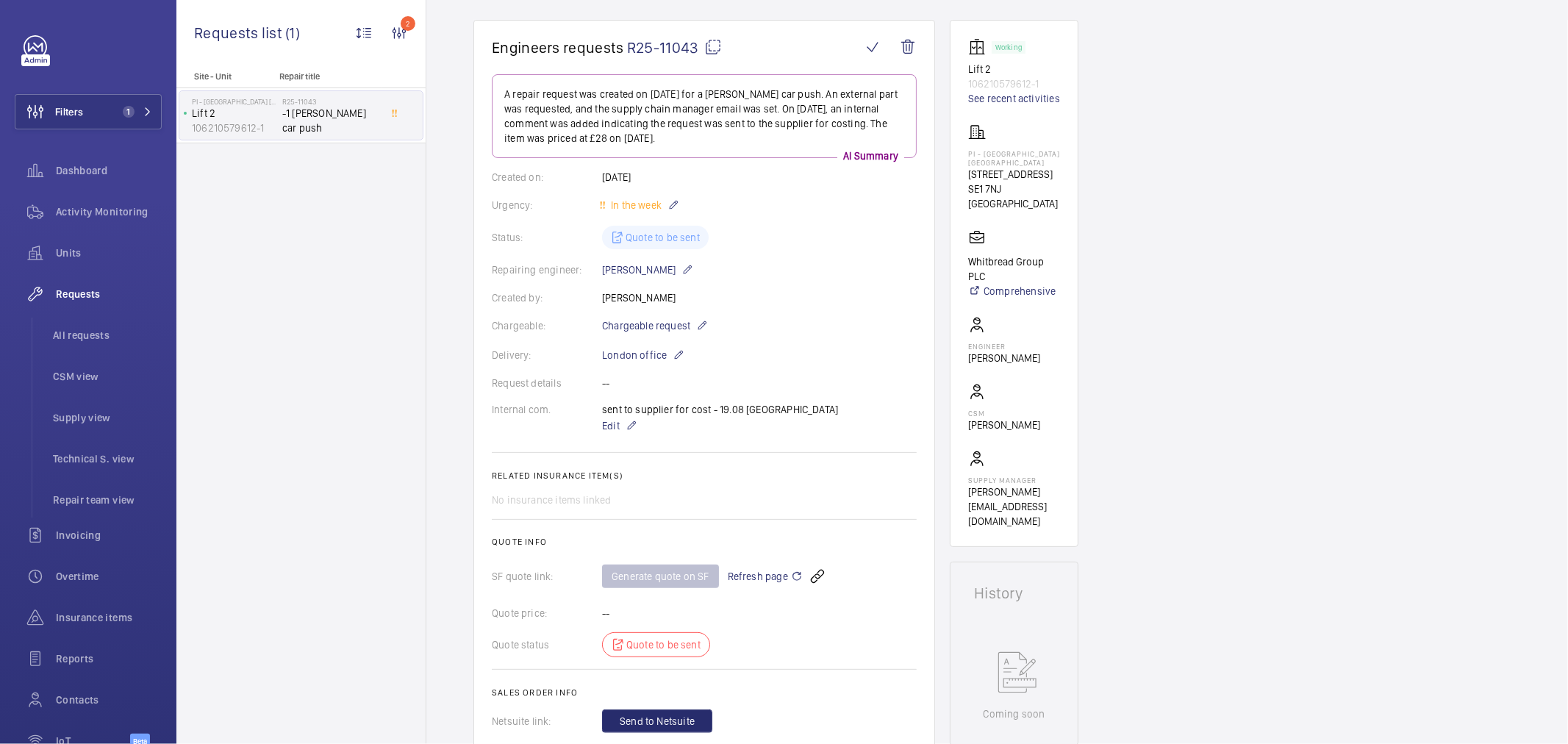
scroll to position [326, 0]
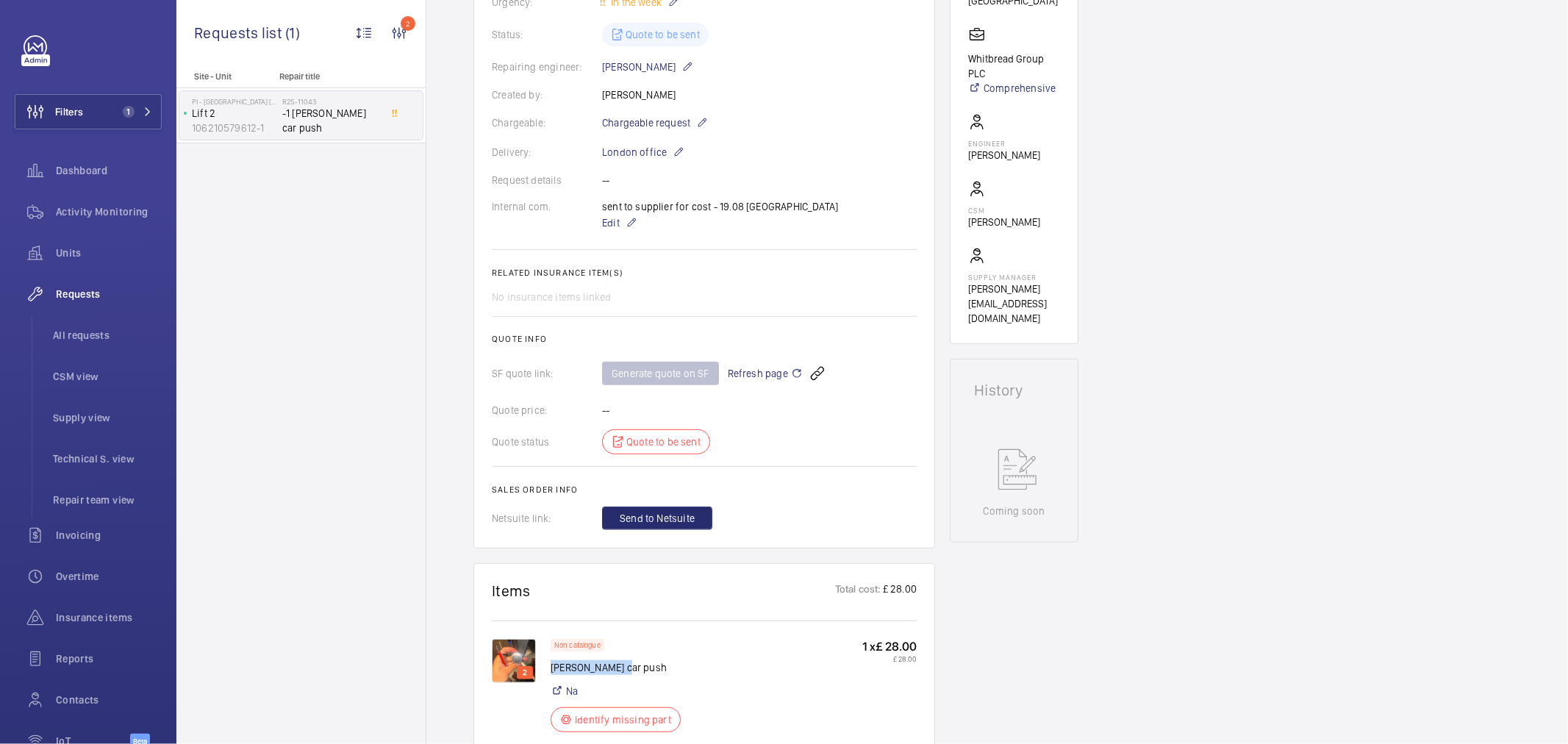
drag, startPoint x: 628, startPoint y: 664, endPoint x: 550, endPoint y: 671, distance: 78.3
click at [550, 671] on p "[PERSON_NAME] car push" at bounding box center [619, 668] width 139 height 15
copy p "[PERSON_NAME] car push"
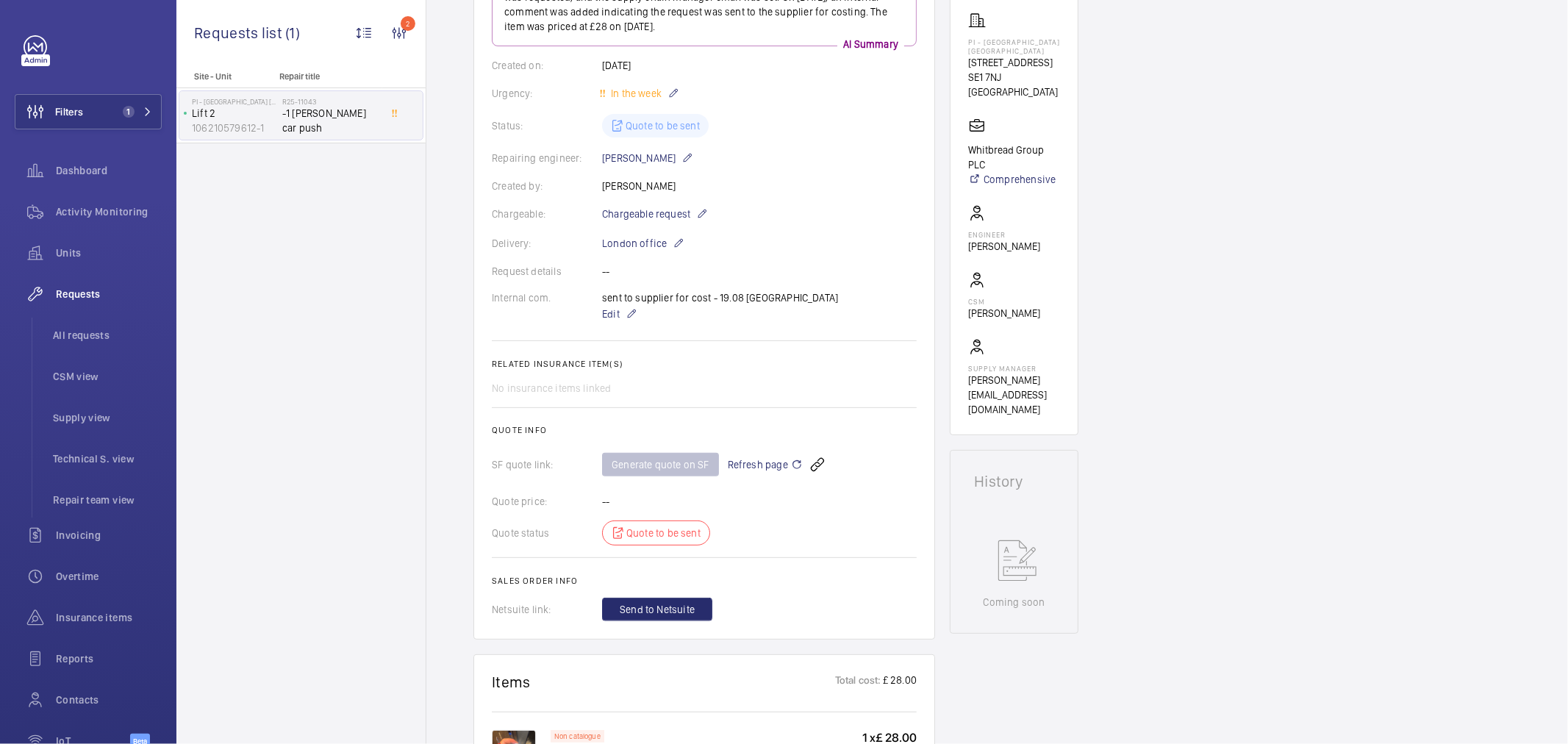
scroll to position [0, 0]
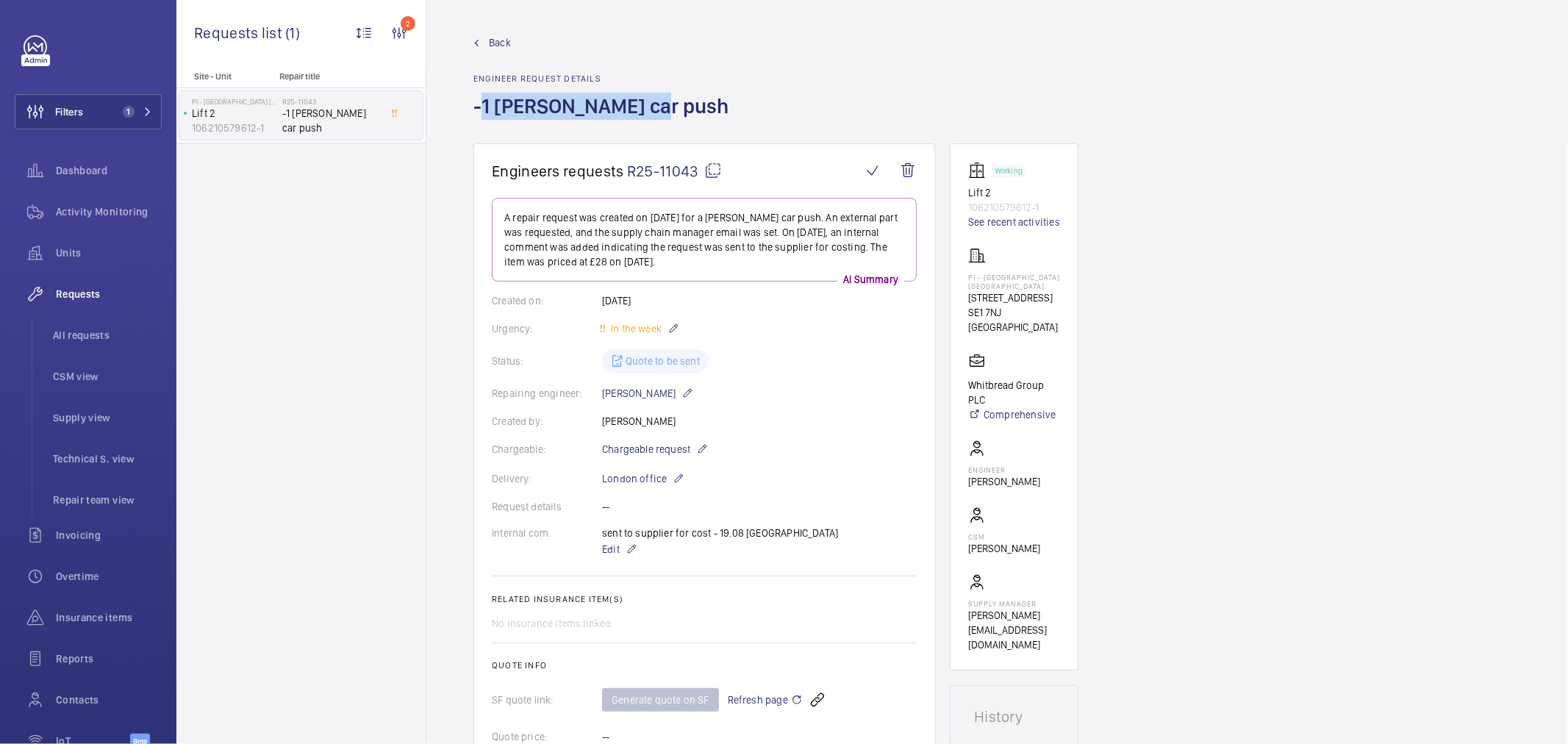
drag, startPoint x: 656, startPoint y: 107, endPoint x: 466, endPoint y: 108, distance: 190.0
click at [466, 108] on wm-front-admin-header "Back Engineer request details -1 [PERSON_NAME] car push" at bounding box center [997, 72] width 1142 height 143
copy h1 "-1 [PERSON_NAME] car push"
click at [770, 85] on div "Back Engineer request details -1 [PERSON_NAME] car push" at bounding box center [997, 89] width 1047 height 108
click at [747, 72] on div "Back Engineer request details -1 [PERSON_NAME] car push" at bounding box center [997, 89] width 1047 height 108
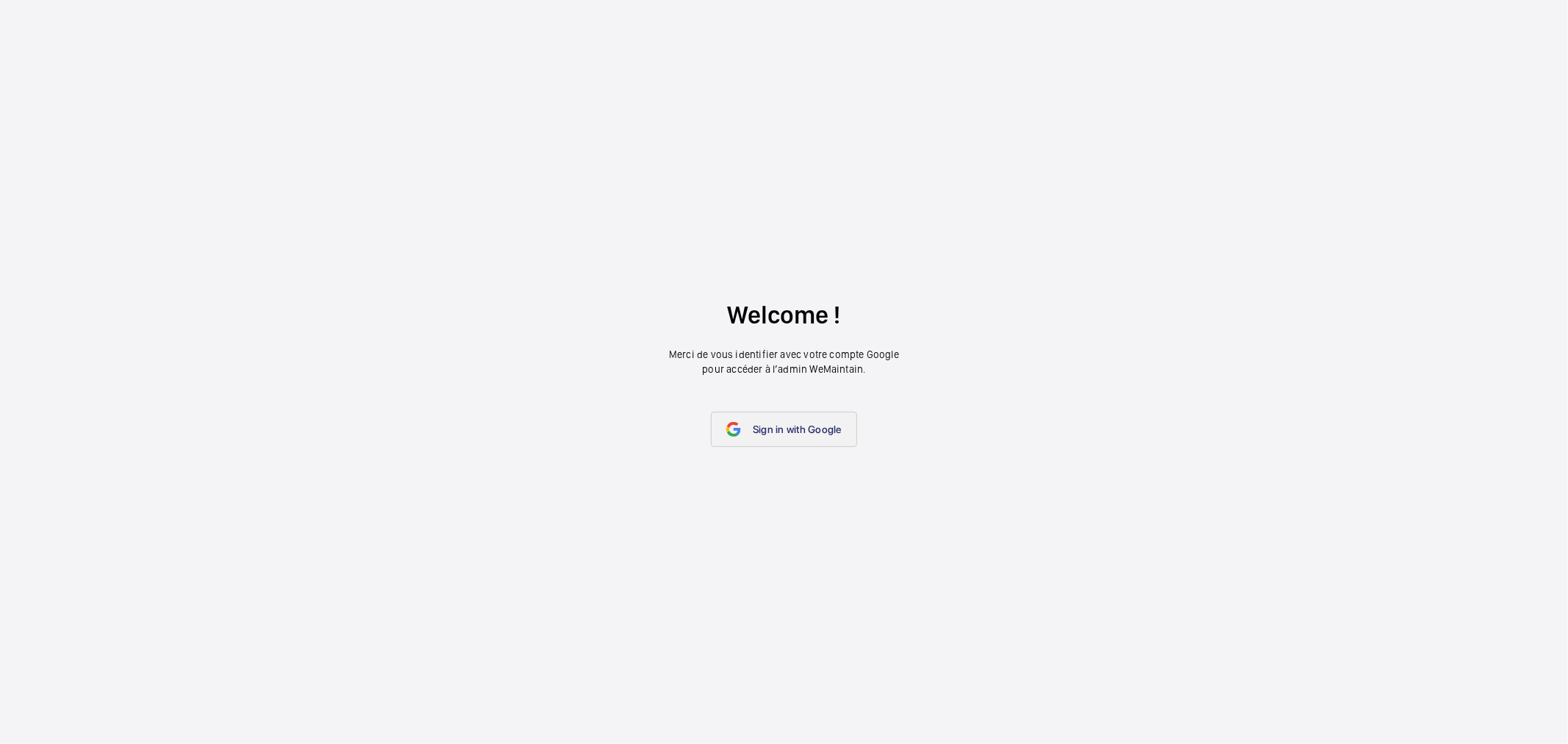
click at [808, 430] on span "Sign in with Google" at bounding box center [796, 429] width 89 height 12
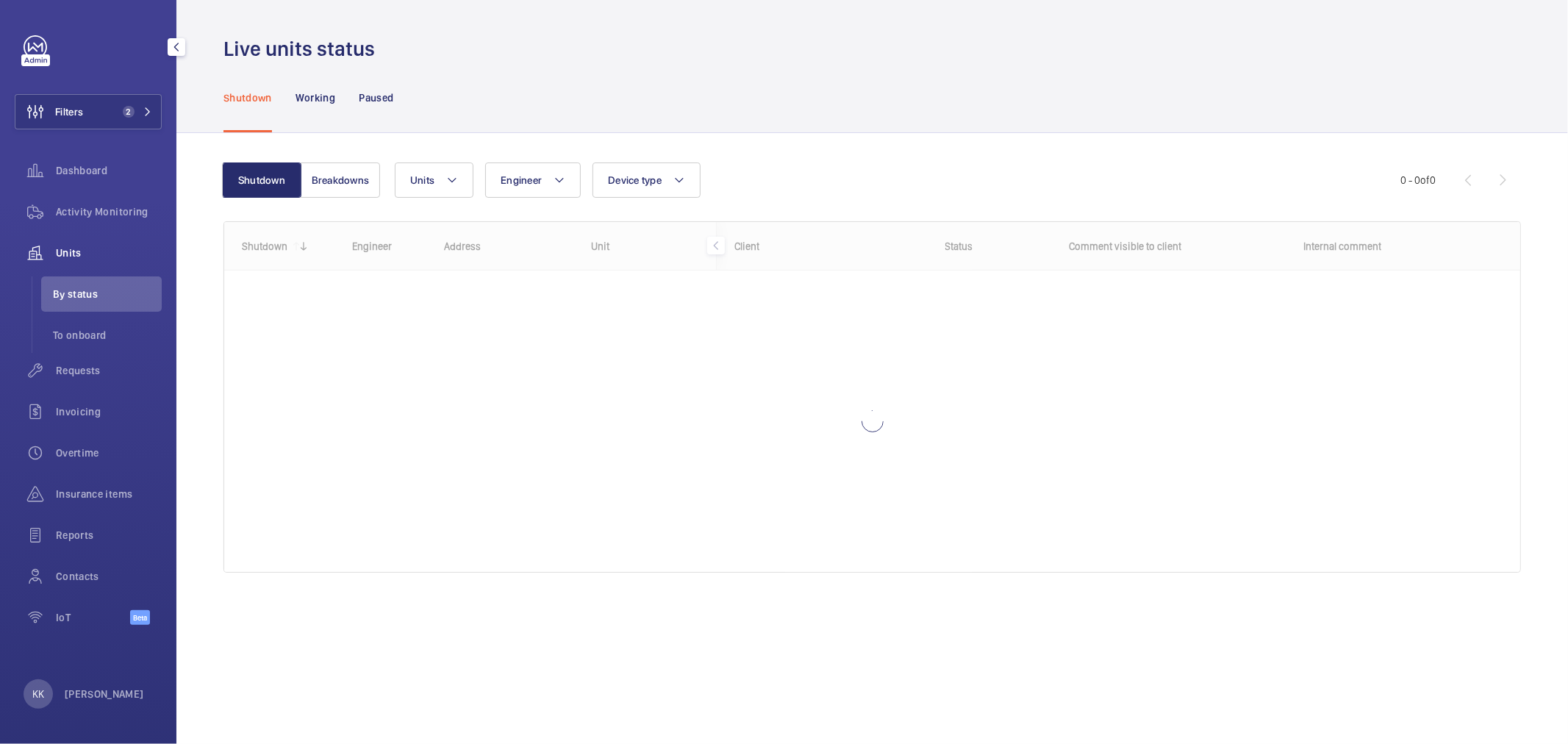
drag, startPoint x: 130, startPoint y: 103, endPoint x: 167, endPoint y: 99, distance: 37.2
click at [130, 103] on button "Filters 2" at bounding box center [88, 111] width 147 height 35
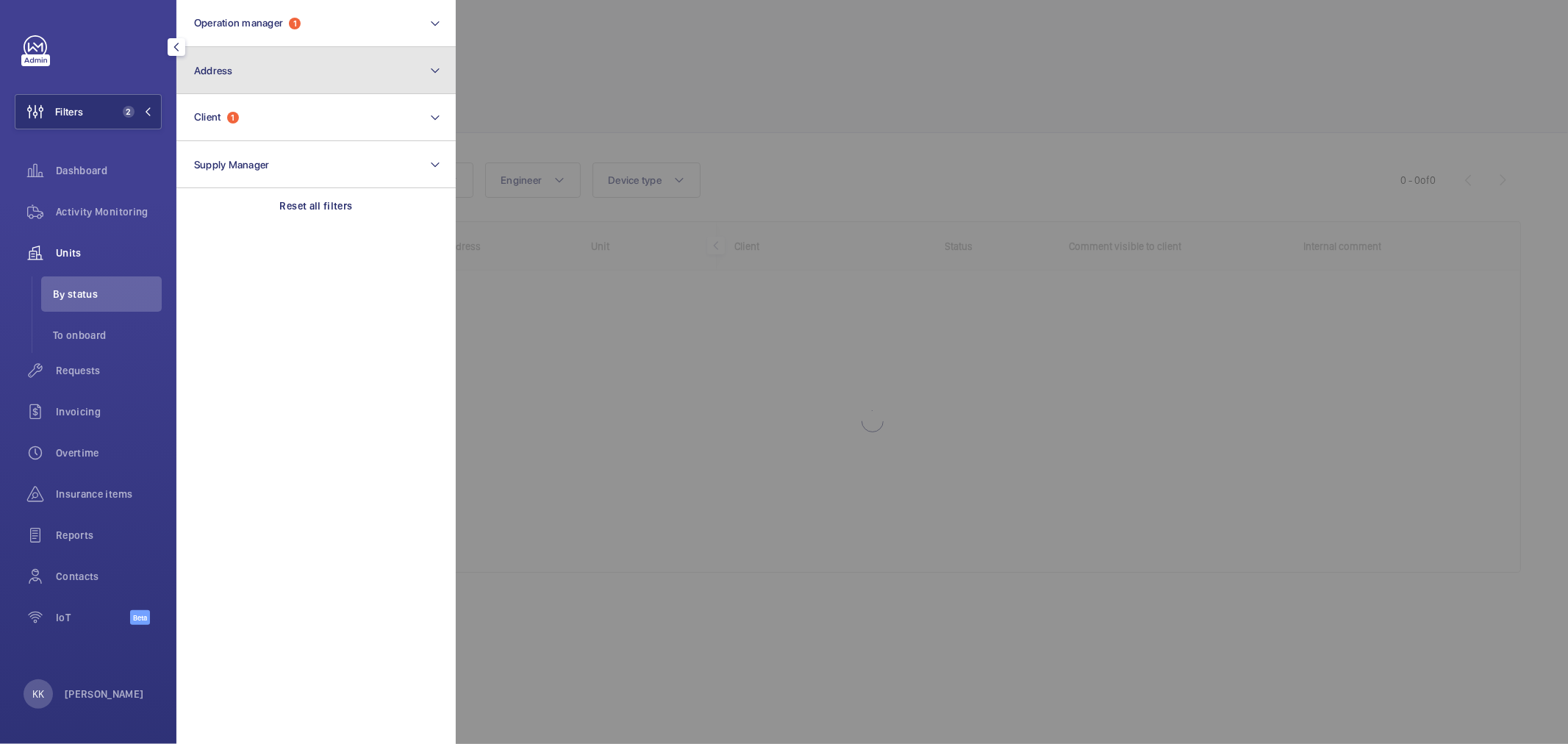
click at [303, 59] on button "Address" at bounding box center [316, 70] width 279 height 47
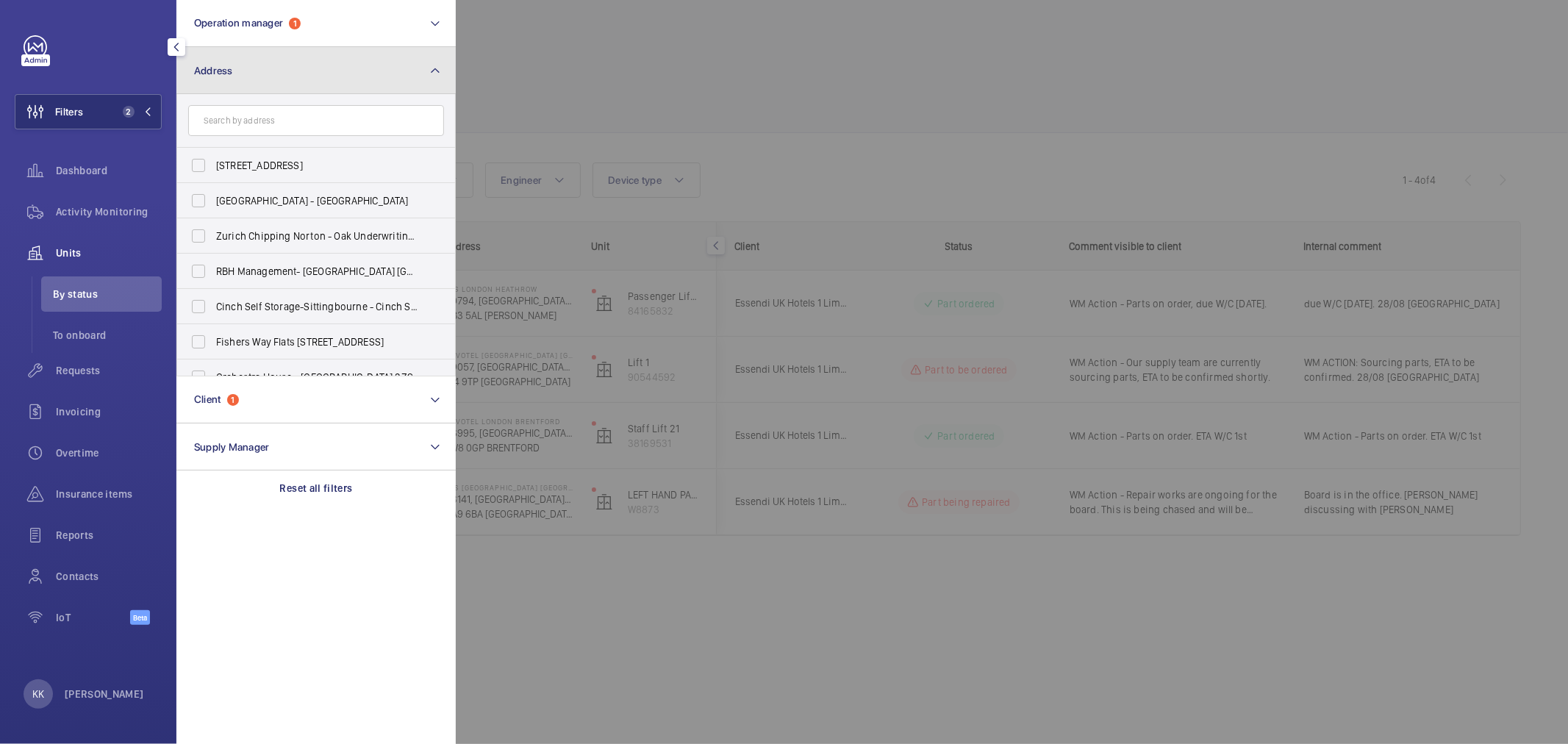
click at [283, 76] on button "Address" at bounding box center [316, 70] width 279 height 47
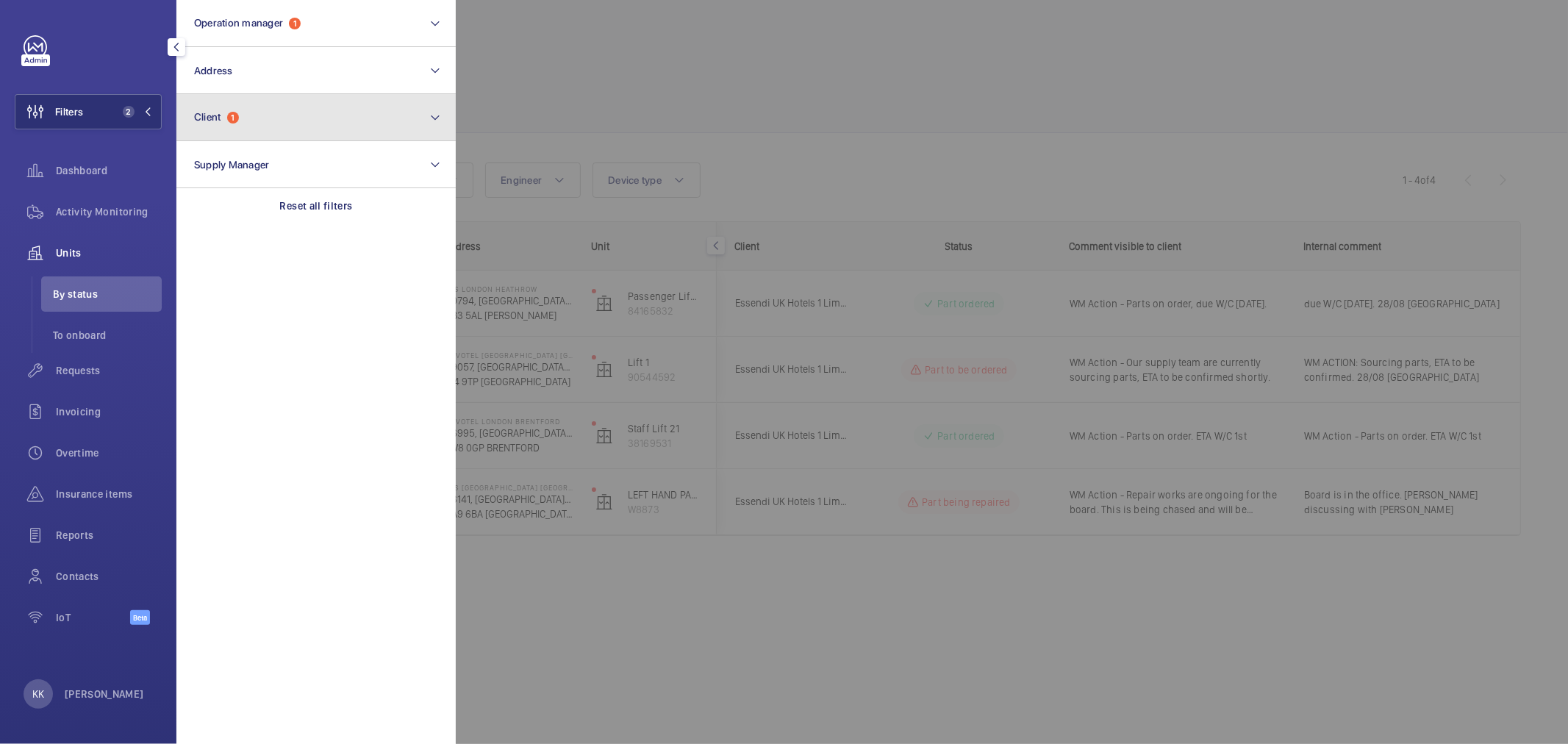
click at [232, 130] on button "Client 1" at bounding box center [316, 117] width 279 height 47
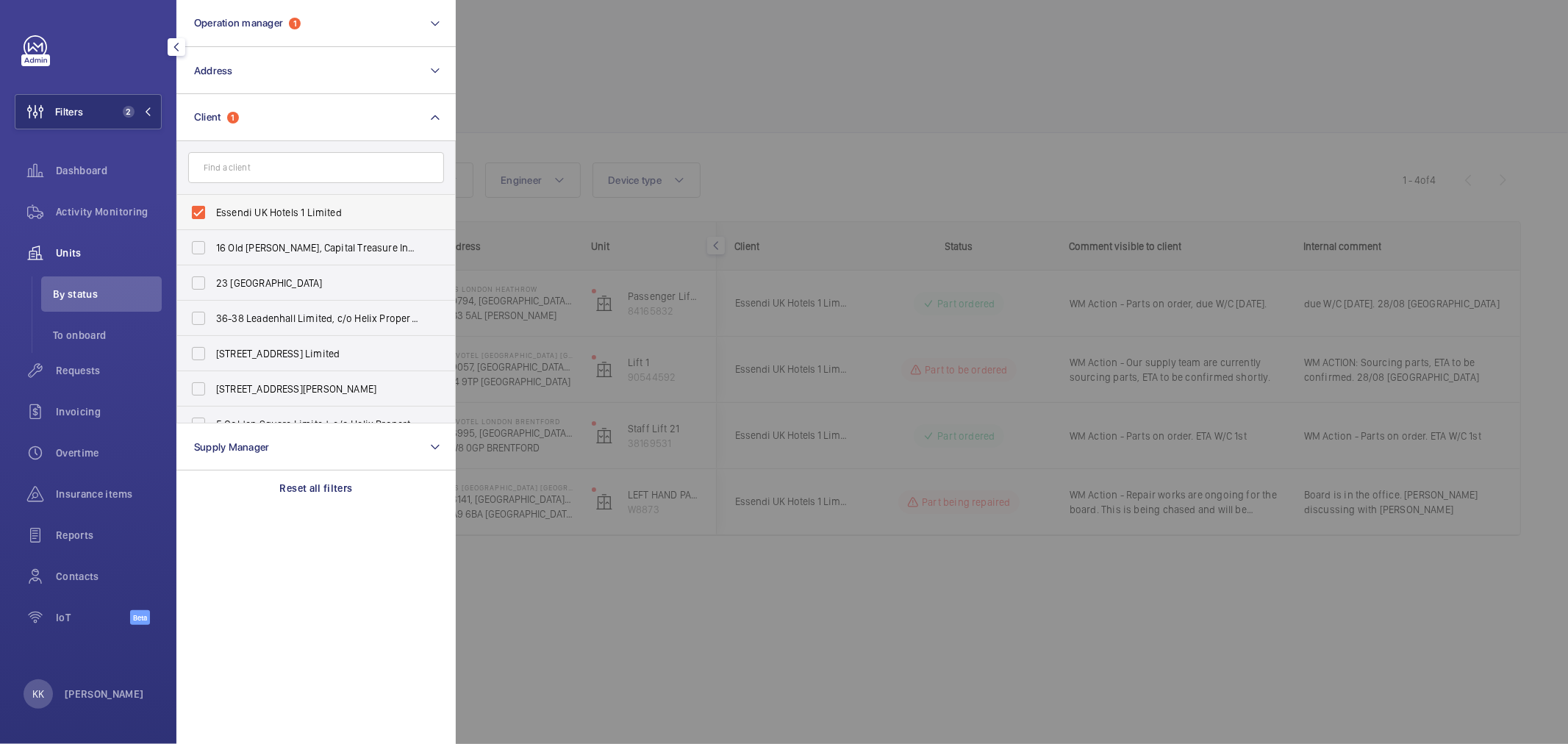
click at [230, 218] on span "Essendi UK Hotels 1 Limited" at bounding box center [317, 212] width 202 height 15
click at [213, 218] on input "Essendi UK Hotels 1 Limited" at bounding box center [198, 212] width 29 height 29
checkbox input "false"
click at [494, 140] on div at bounding box center [1239, 372] width 1568 height 744
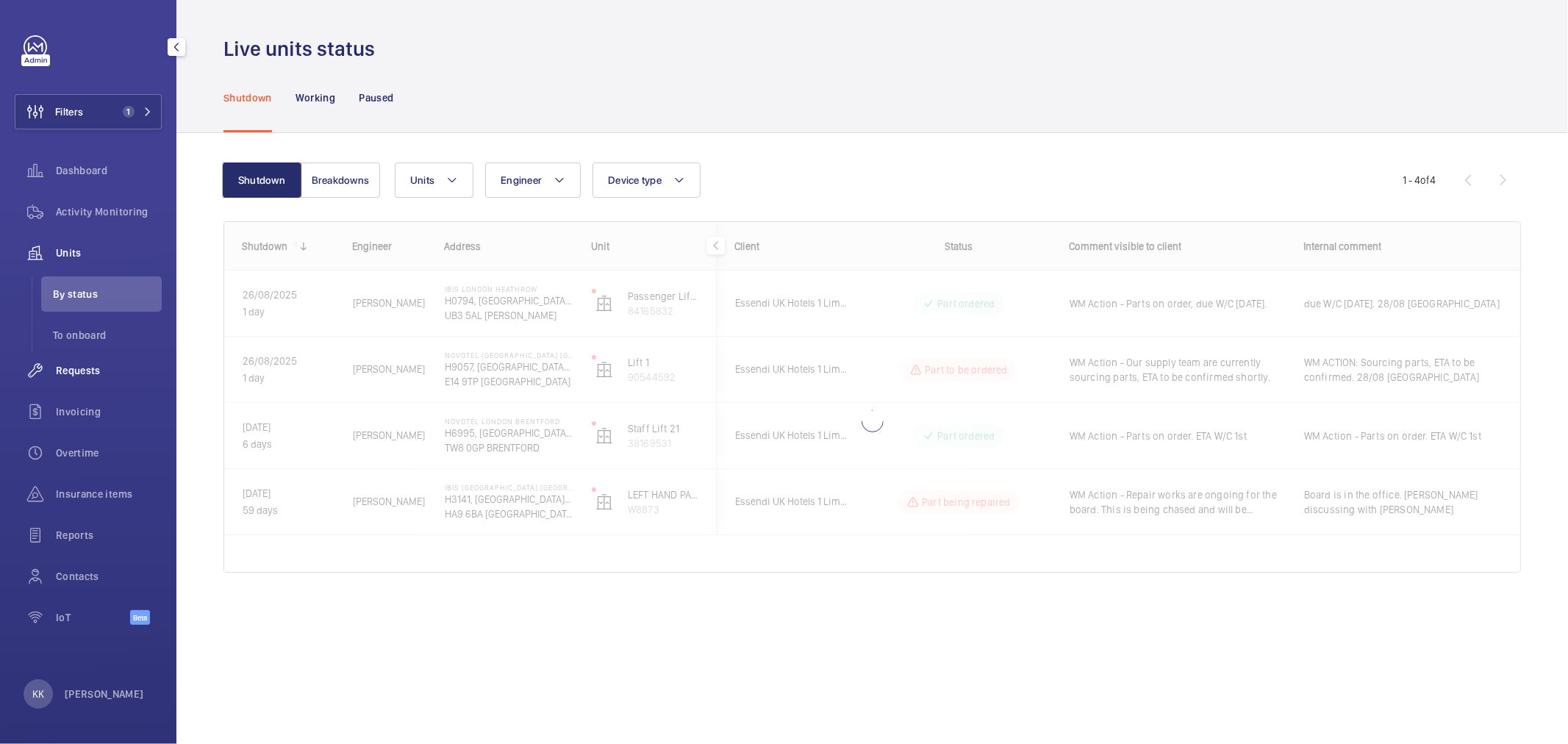
click at [82, 371] on span "Requests" at bounding box center [108, 370] width 106 height 15
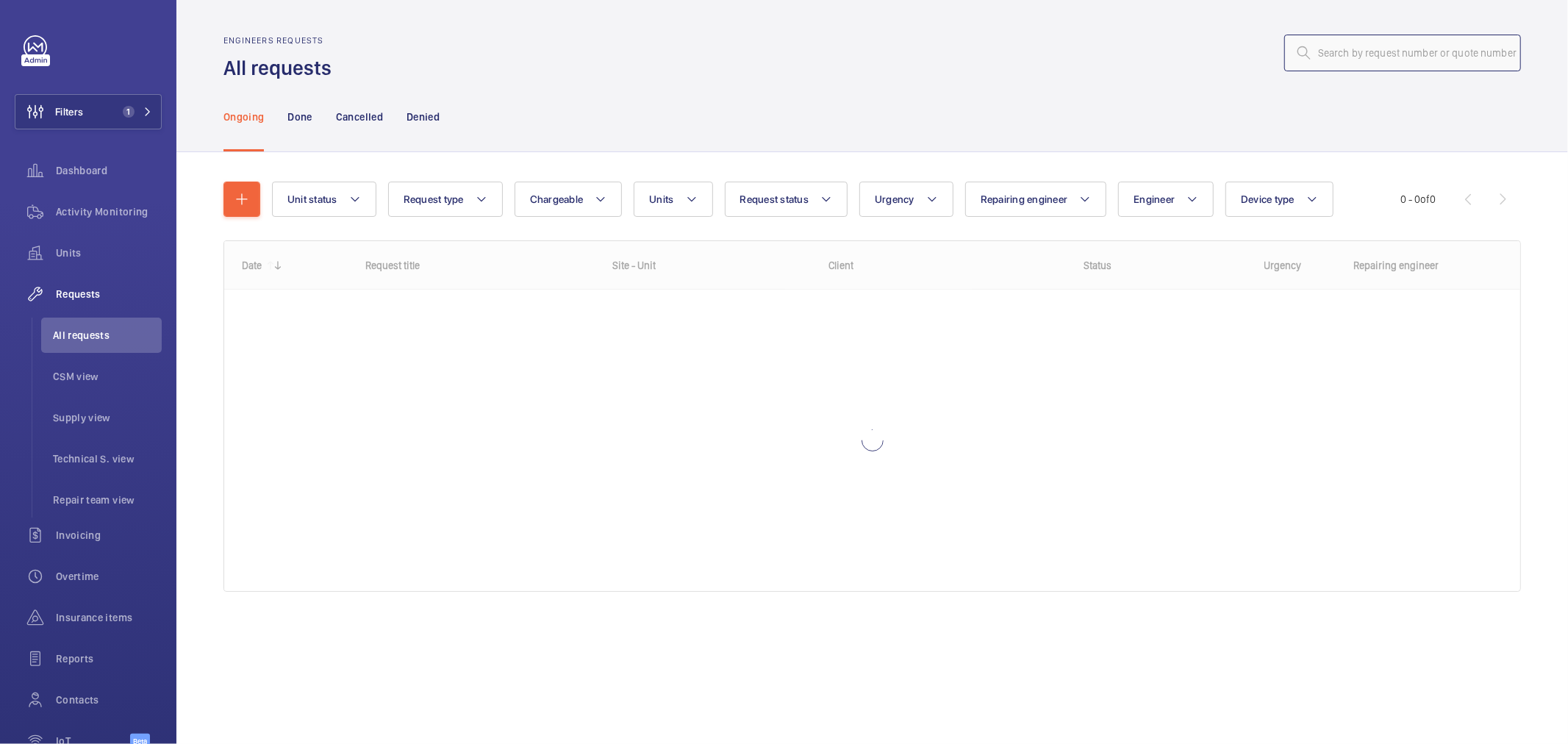
click at [1311, 64] on input "text" at bounding box center [1403, 53] width 237 height 37
paste input "11043"
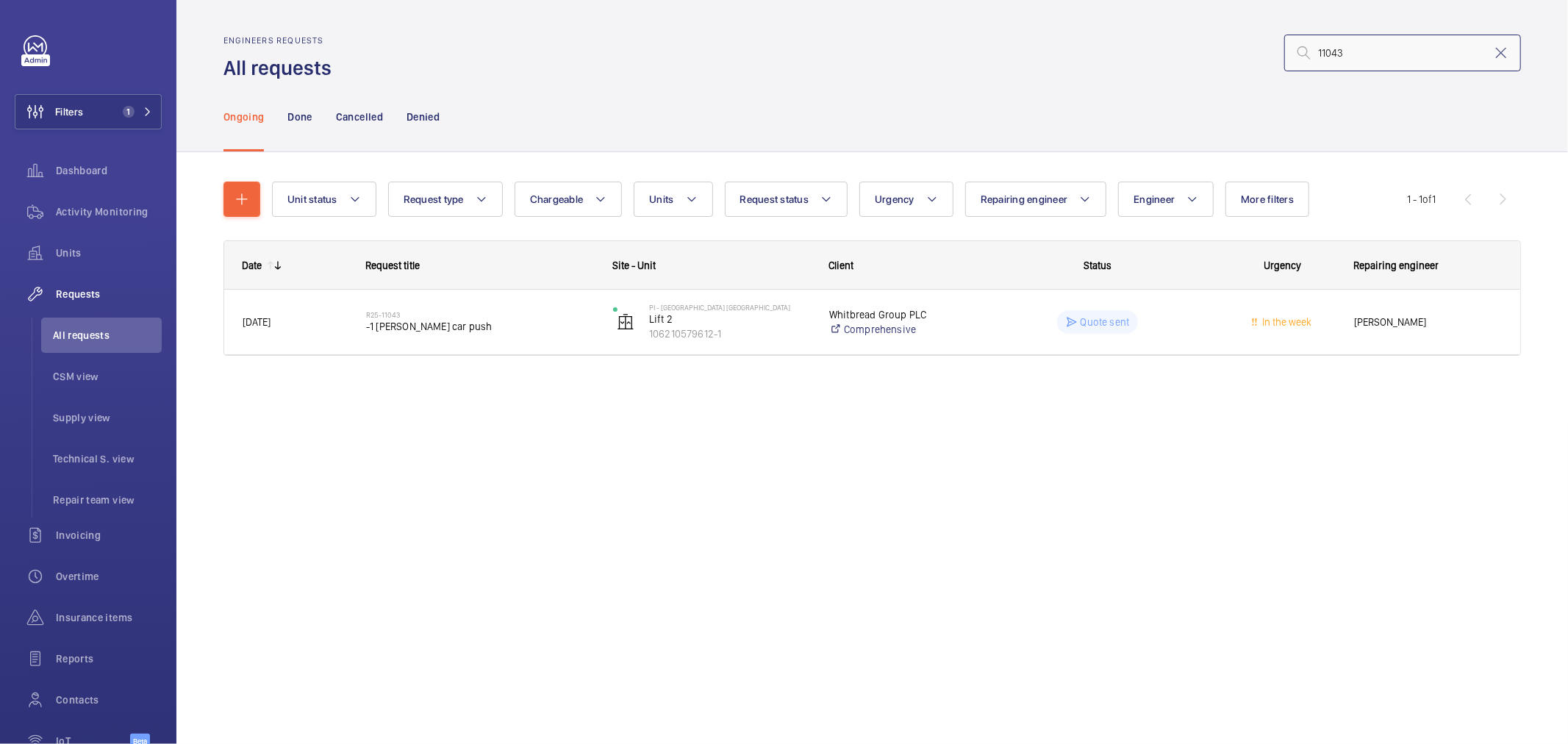
type input "11043"
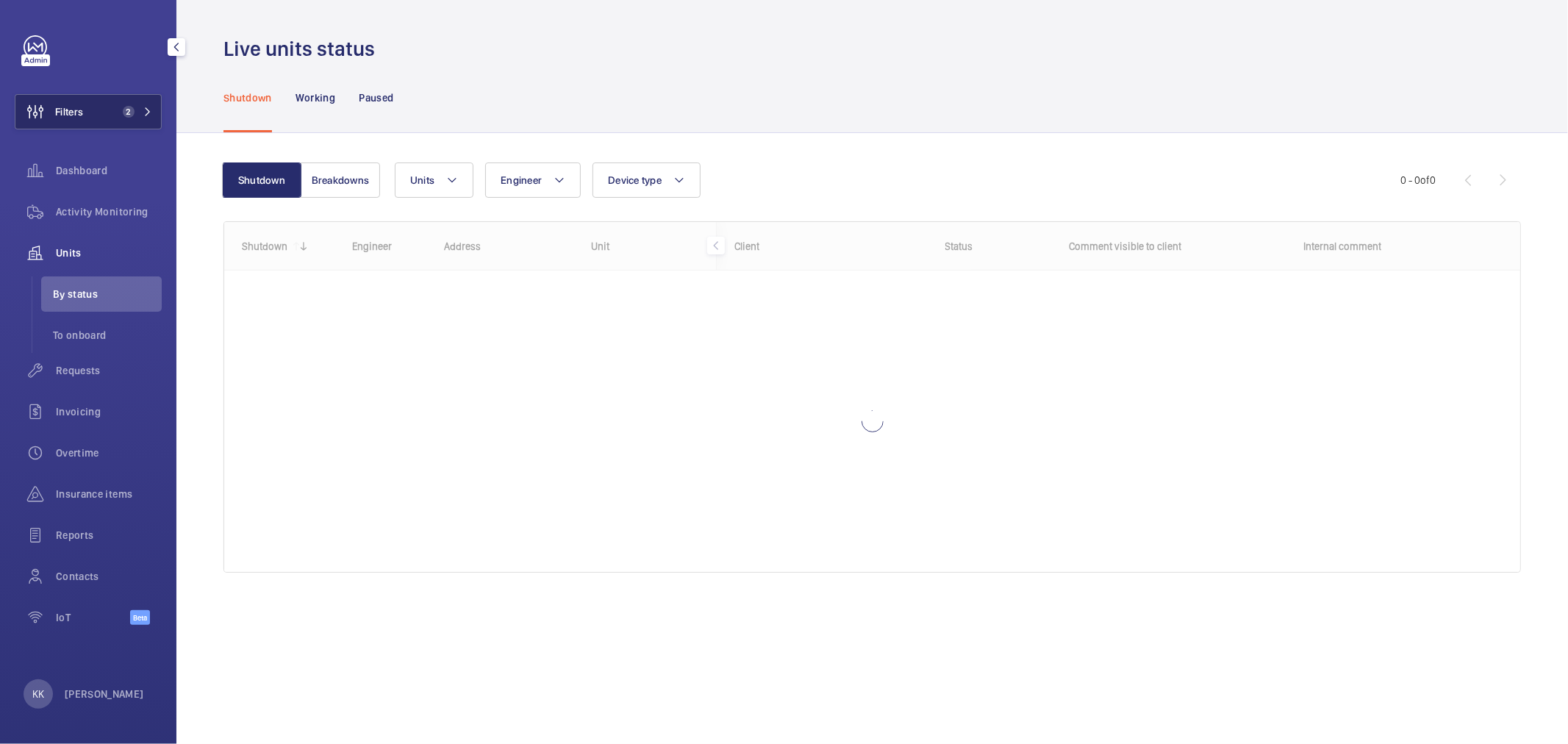
click at [125, 112] on span "2" at bounding box center [129, 111] width 12 height 12
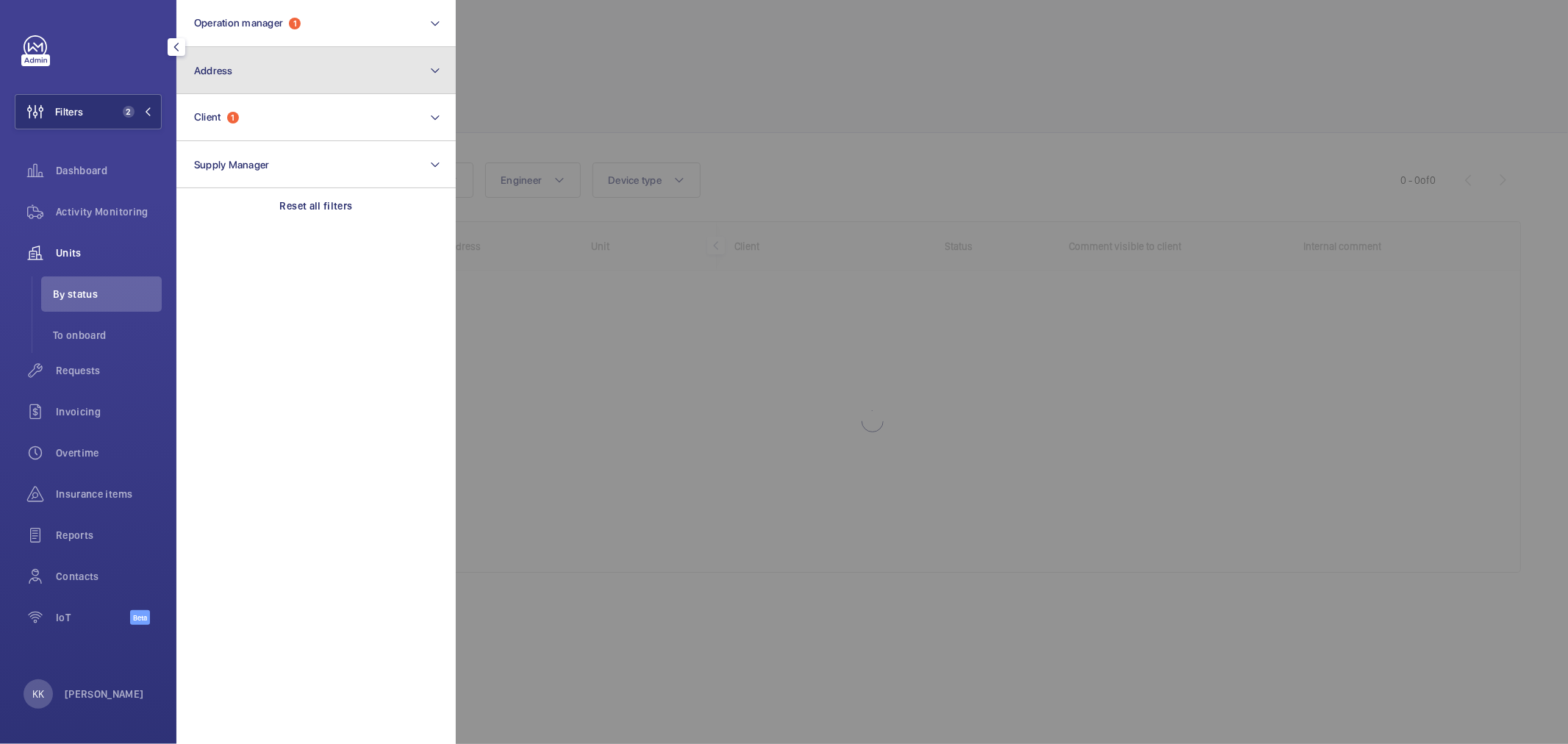
click at [248, 78] on button "Address" at bounding box center [316, 70] width 279 height 47
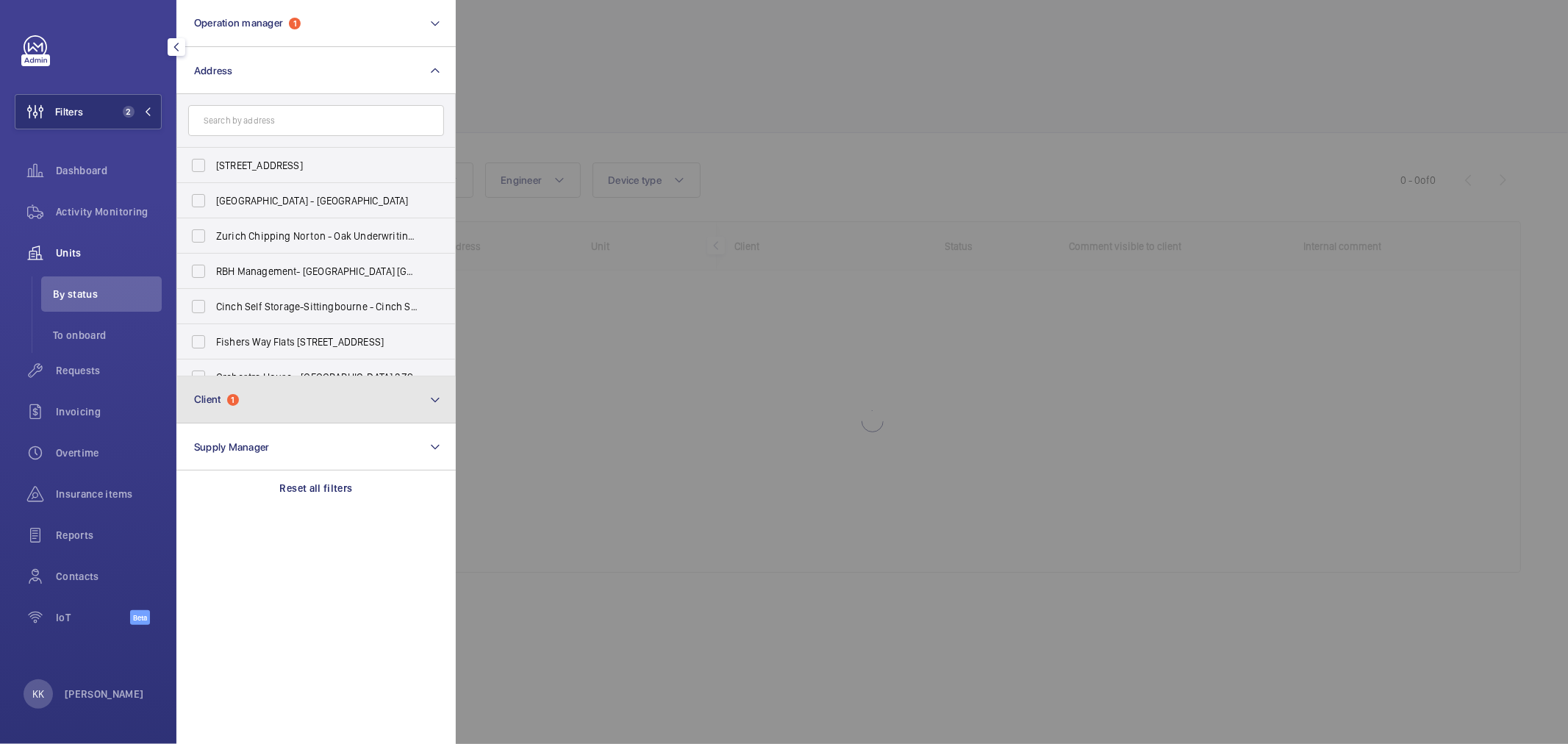
click at [258, 404] on button "Client 1" at bounding box center [316, 400] width 279 height 47
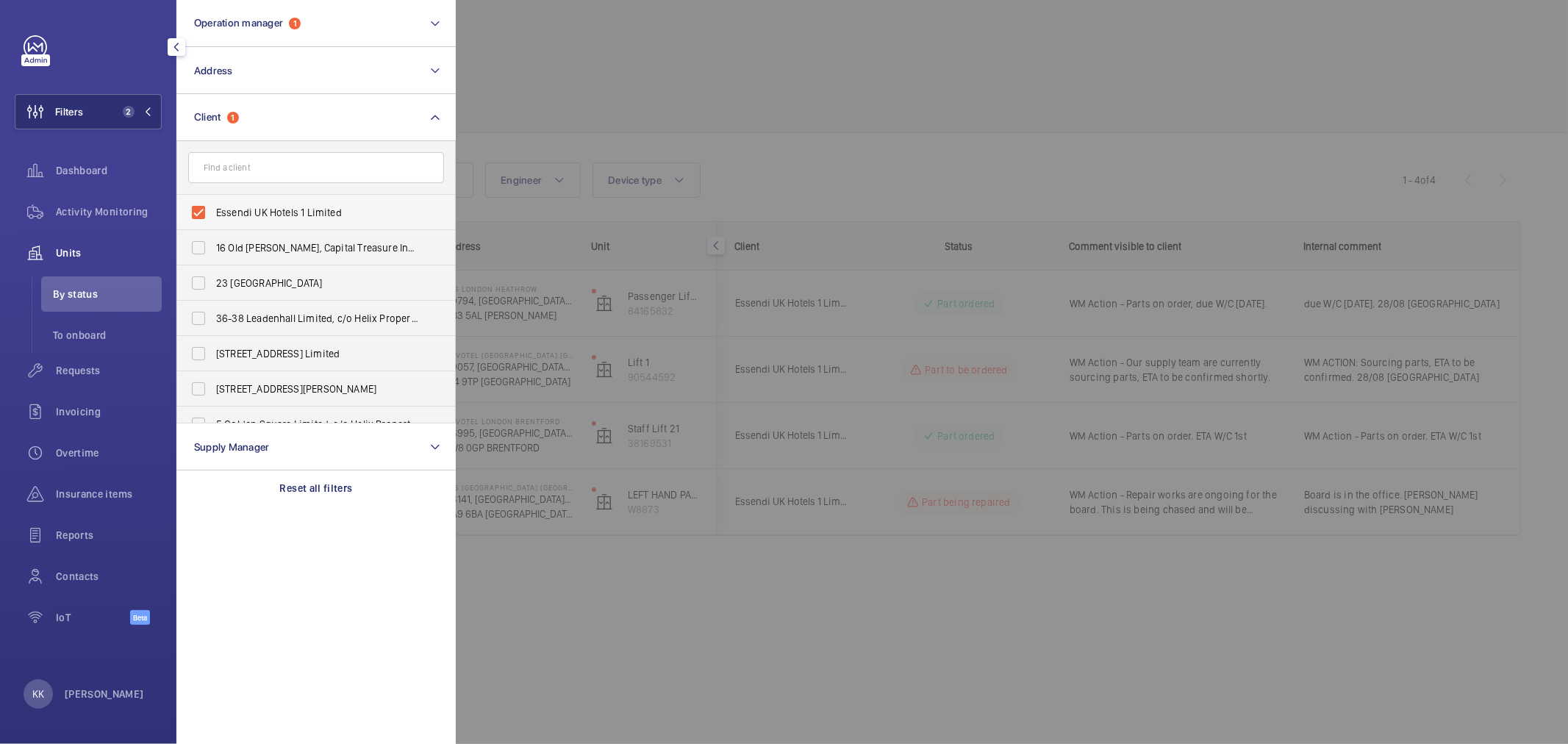
click at [248, 215] on span "Essendi UK Hotels 1 Limited" at bounding box center [317, 212] width 202 height 15
click at [213, 215] on input "Essendi UK Hotels 1 Limited" at bounding box center [198, 212] width 29 height 29
checkbox input "false"
click at [281, 175] on input "text" at bounding box center [316, 168] width 255 height 31
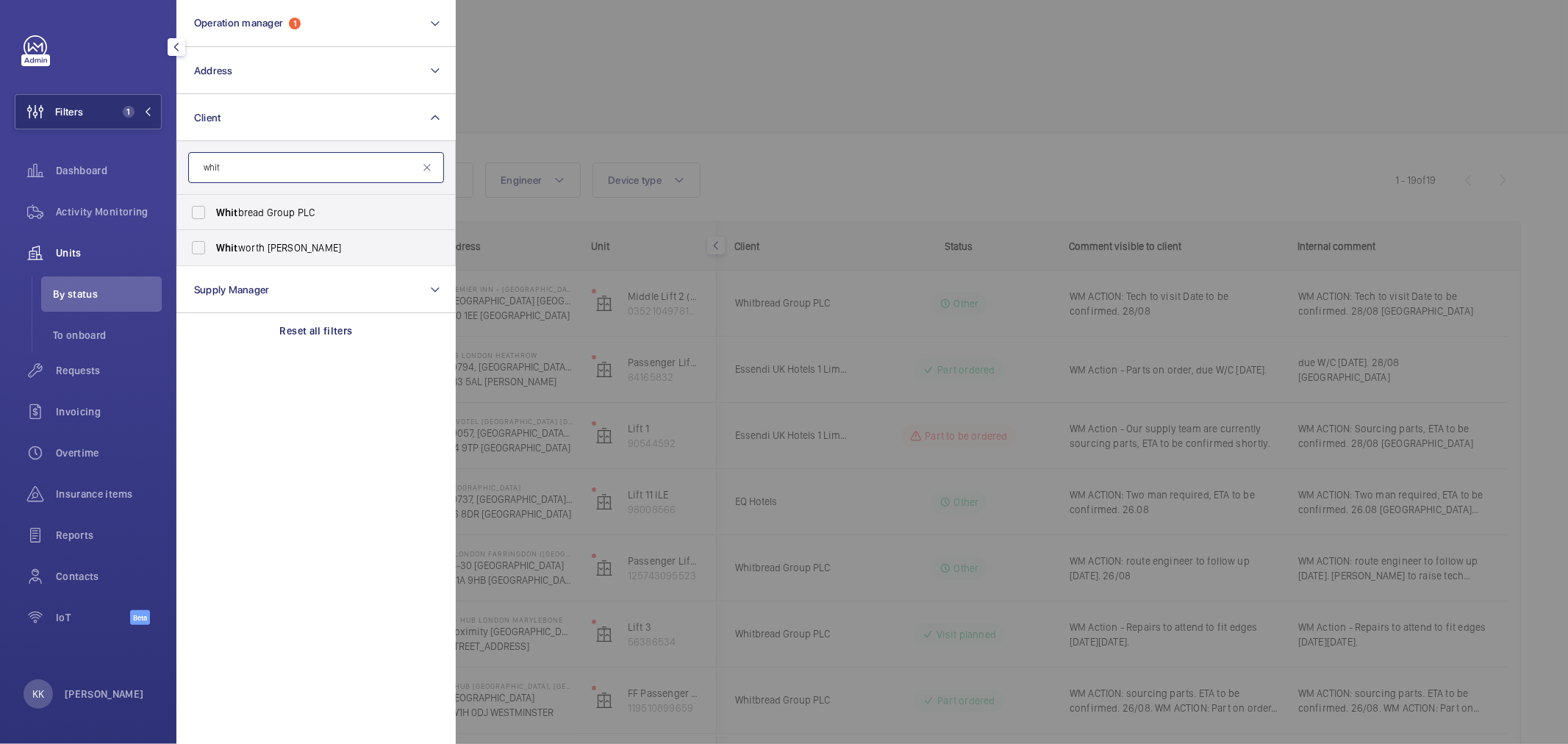
type input "whit"
click at [299, 215] on span "Whit bread Group PLC" at bounding box center [317, 212] width 202 height 15
click at [213, 215] on input "Whit bread Group PLC" at bounding box center [198, 212] width 29 height 29
checkbox input "true"
click at [900, 112] on div at bounding box center [1239, 372] width 1568 height 744
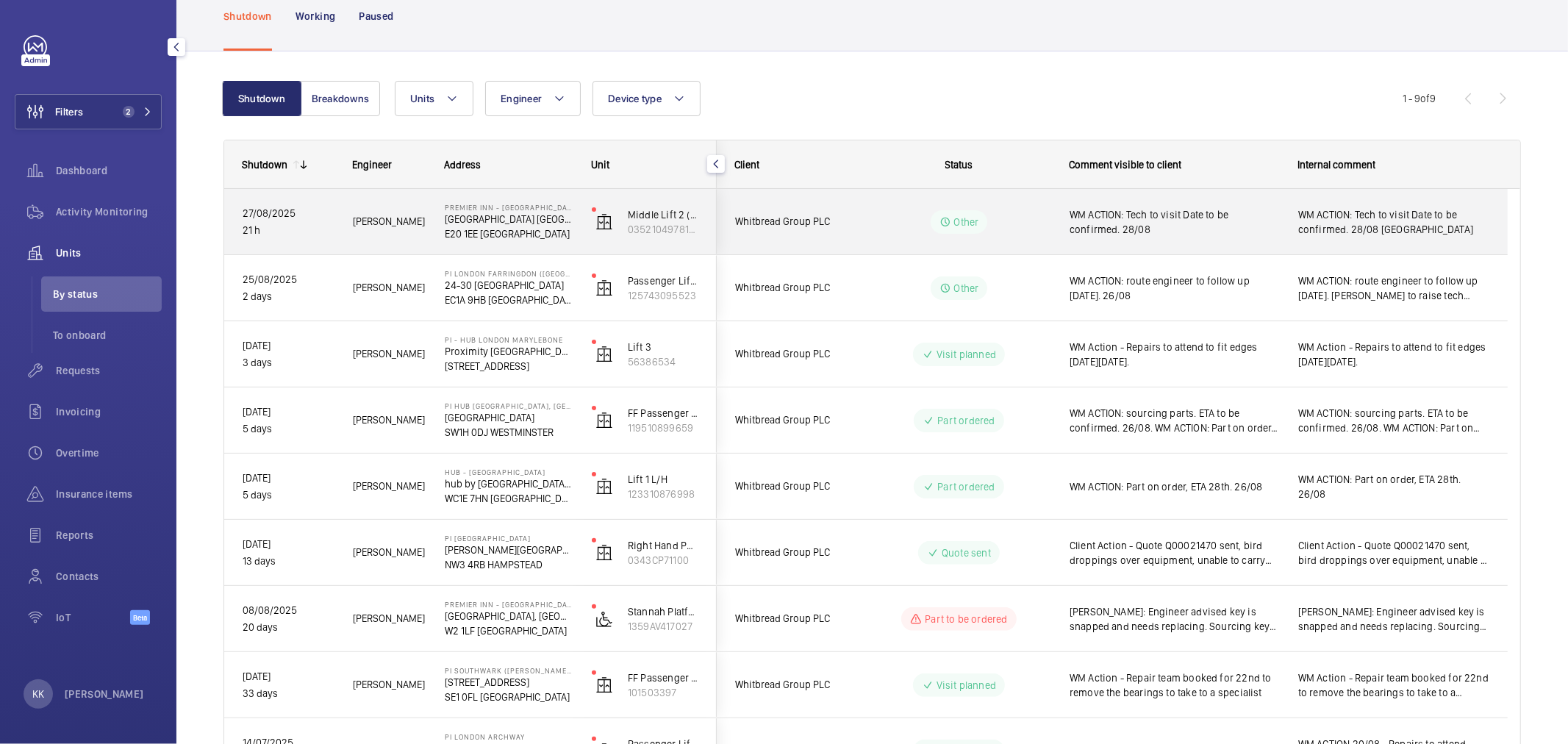
scroll to position [163, 0]
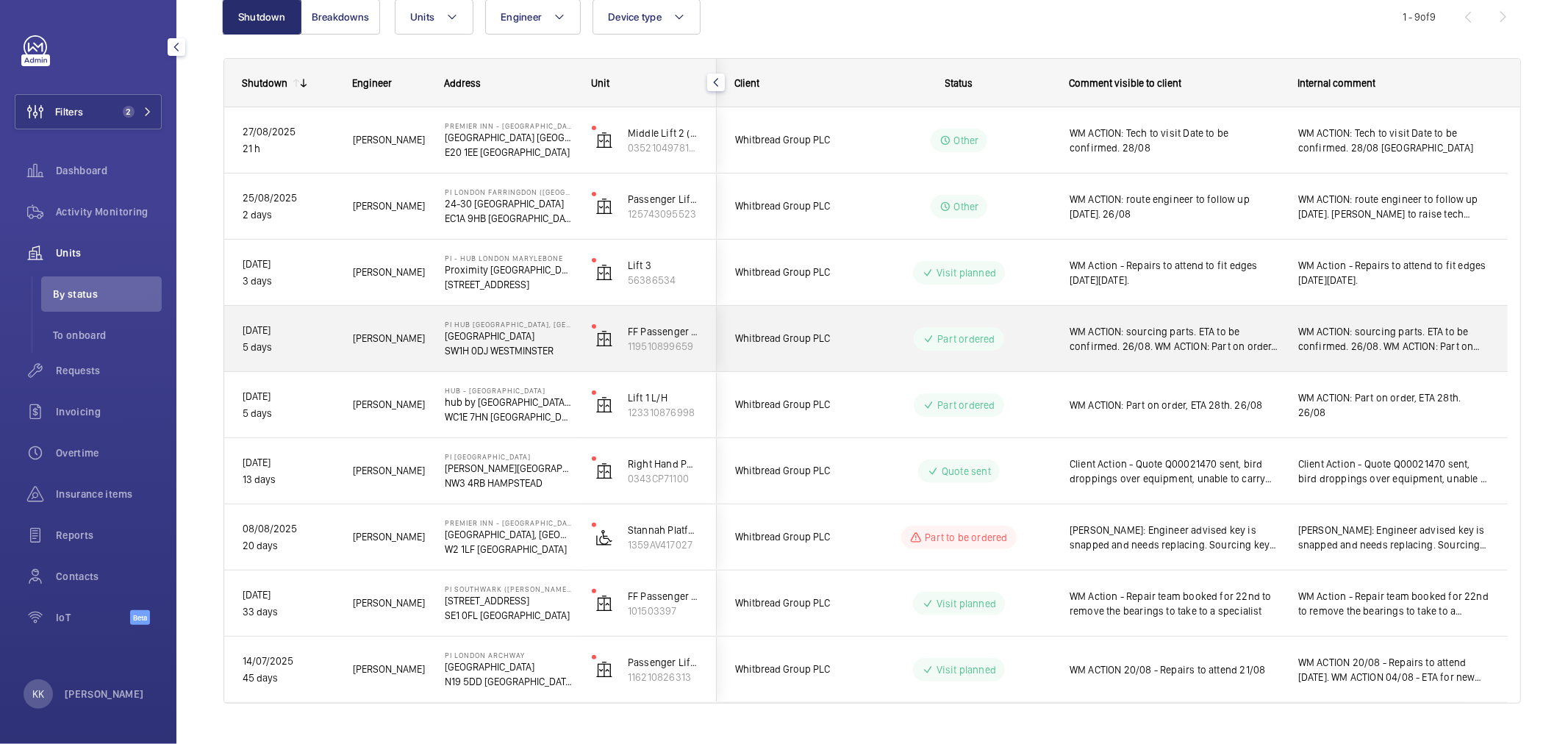
click at [1106, 333] on span "WM ACTION: sourcing parts. ETA to be confirmed. 26/08. WM ACTION: Part on order…" at bounding box center [1174, 339] width 209 height 29
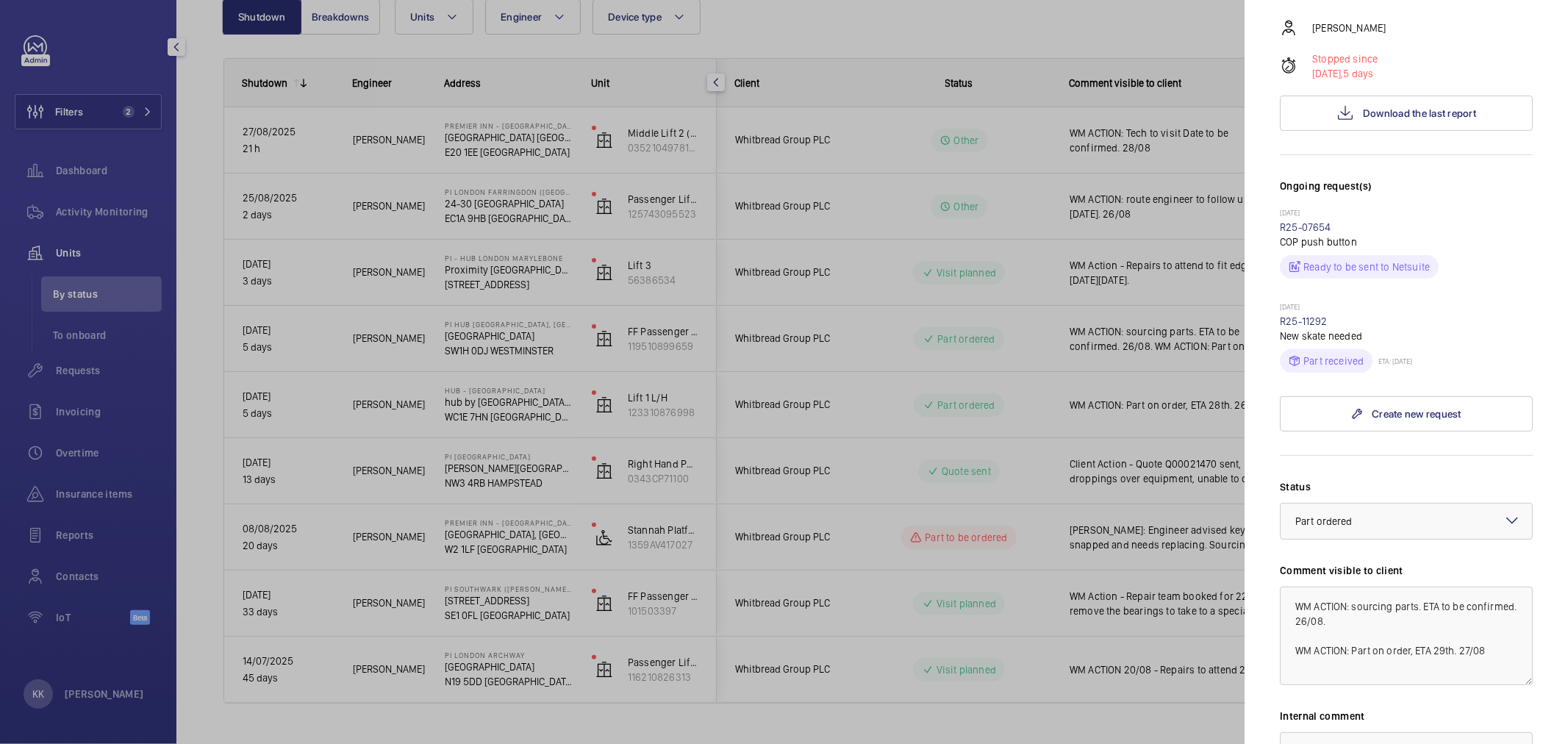
scroll to position [490, 0]
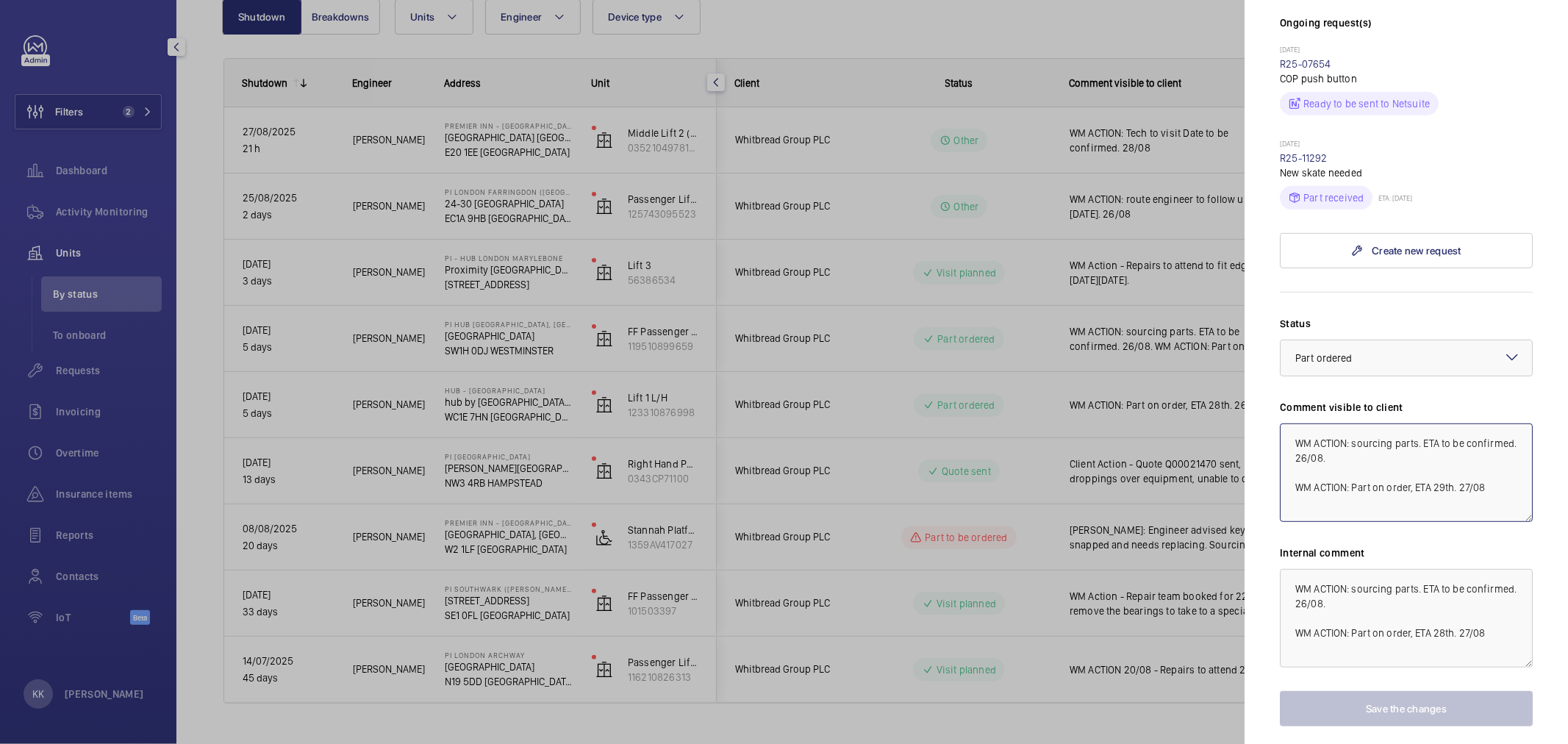
click at [1503, 423] on textarea "WM ACTION: sourcing parts. ETA to be confirmed. 26/08. WM ACTION: Part on order…" at bounding box center [1405, 472] width 253 height 98
click at [1394, 427] on textarea "WM ACTION: sourcing parts. ETA to be confirmed. 26/08. WM ACTION: Part on order…" at bounding box center [1405, 472] width 253 height 98
click at [1475, 445] on textarea "WM ACTION: sourcing parts. ETA to be confirmed. 26/08. WM ACTION: Part on order…" at bounding box center [1405, 472] width 253 height 98
drag, startPoint x: 1351, startPoint y: 461, endPoint x: 1321, endPoint y: 457, distance: 30.3
click at [1321, 457] on textarea "WM ACTION: sourcing parts. ETA to be confirmed. 26/08. WM ACTION: Part on order…" at bounding box center [1405, 472] width 253 height 98
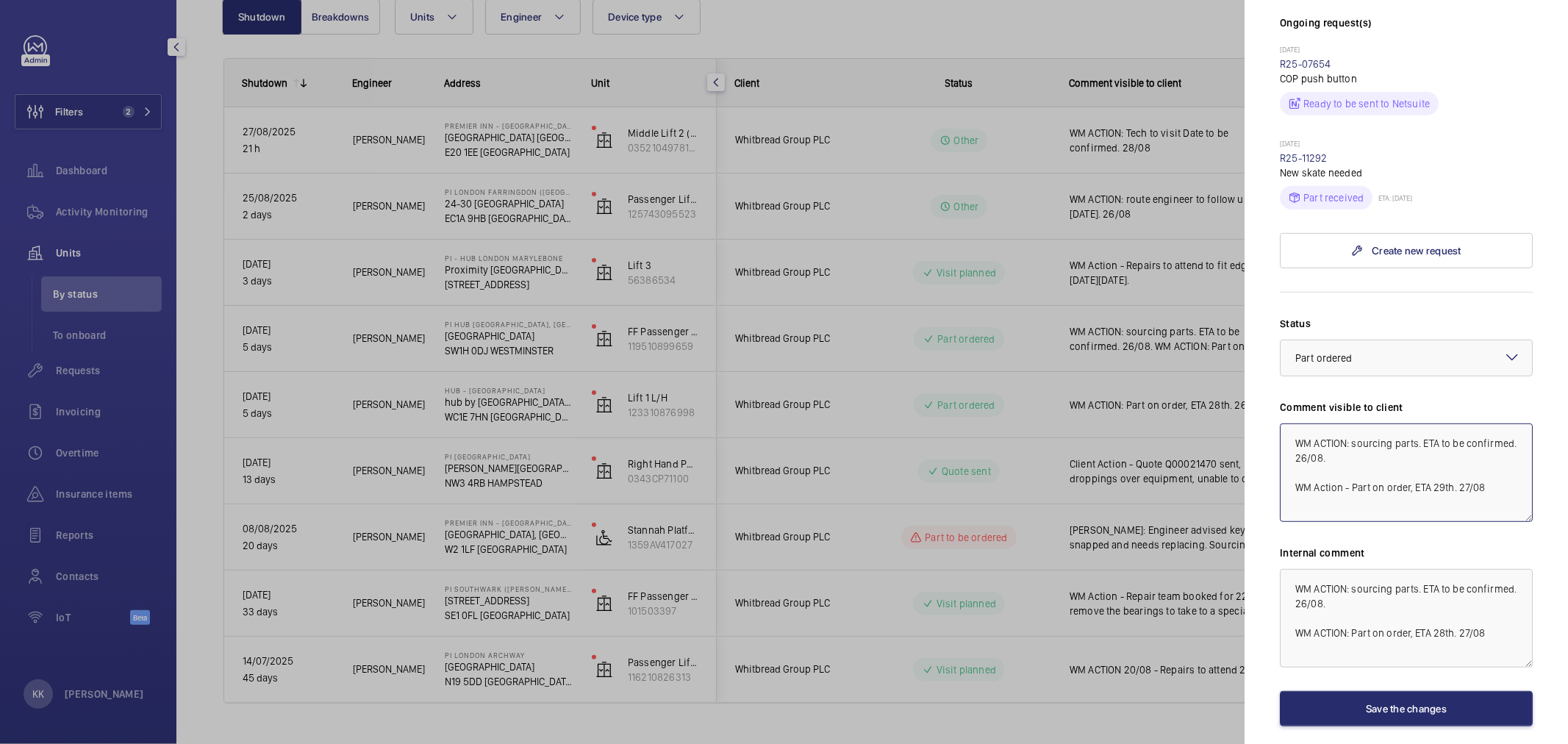
drag, startPoint x: 1456, startPoint y: 457, endPoint x: 1567, endPoint y: 464, distance: 111.2
click at [1567, 464] on mat-sidenav "Stopped unit PI Hub London - Westminster, St James Park Dacre Street SW1H 0DJ W…" at bounding box center [1406, 372] width 323 height 744
drag, startPoint x: 1290, startPoint y: 463, endPoint x: 1253, endPoint y: 377, distance: 93.6
click at [1254, 377] on mat-sidenav "Stopped unit PI Hub London - Westminster, St James Park Dacre Street SW1H 0DJ W…" at bounding box center [1406, 372] width 323 height 744
click at [1498, 423] on textarea "WM Action - Part on order, ETA 29th" at bounding box center [1405, 472] width 253 height 98
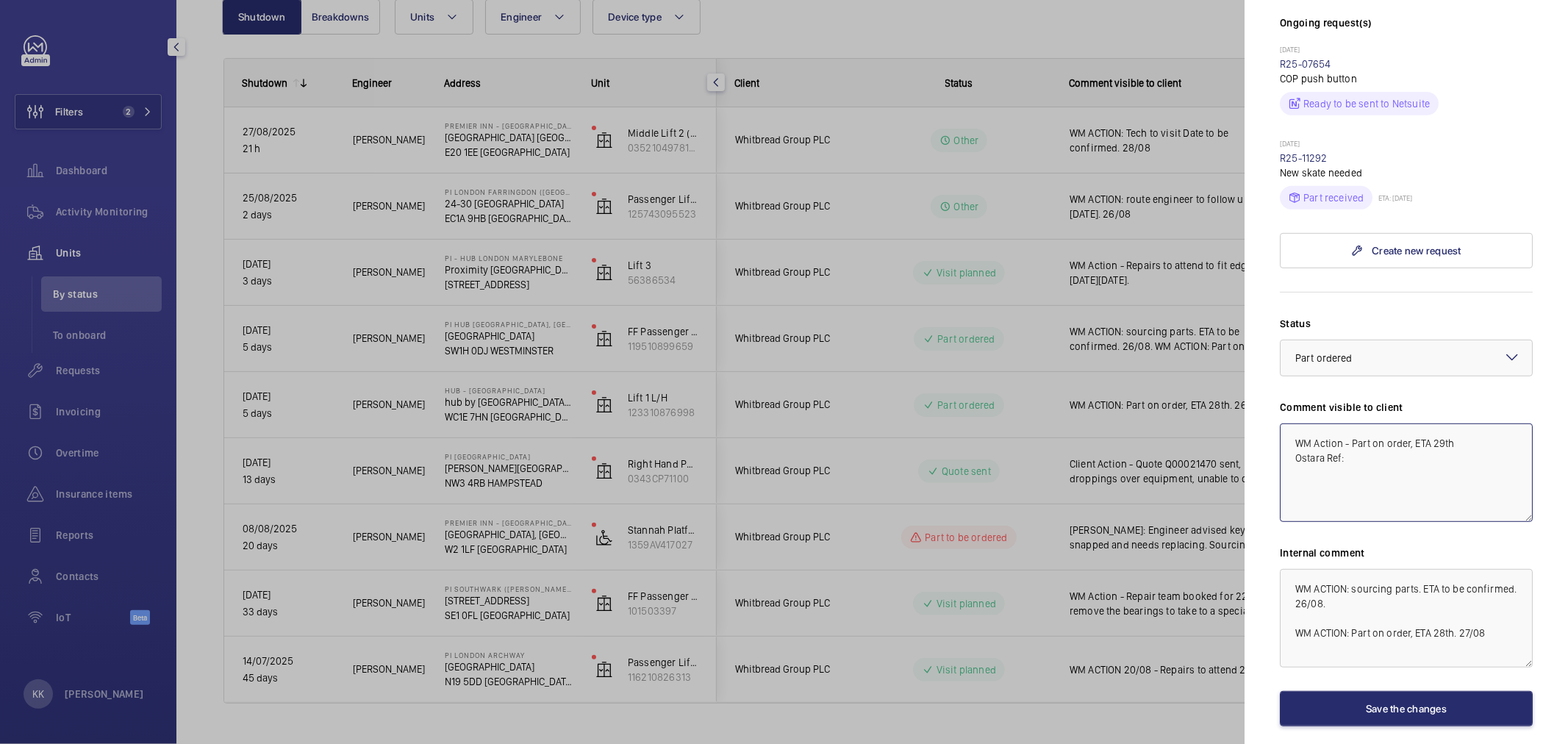
paste textarea "5553775"
type textarea "WM Action - Part on order, ETA 29th Ostara Ref: 5553775"
click at [1464, 512] on div "Status Select a status × Part ordered × Comment visible to client WM Action - P…" at bounding box center [1405, 521] width 253 height 411
click at [1436, 423] on textarea "WM Action - Part on order, ETA 29th Ostara Ref: 5553775" at bounding box center [1405, 472] width 253 height 98
drag, startPoint x: 1467, startPoint y: 415, endPoint x: 1349, endPoint y: 406, distance: 118.3
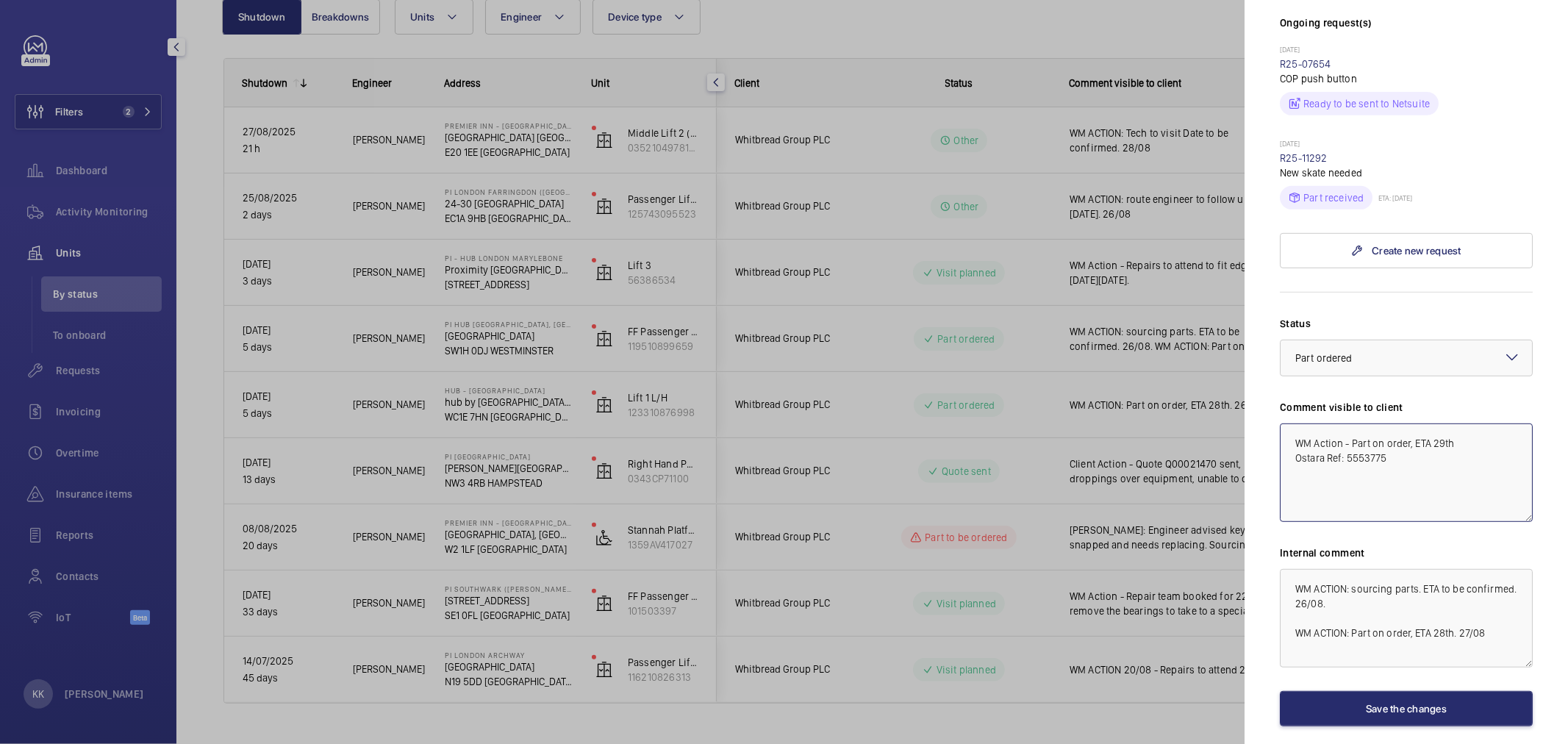
click at [1349, 423] on textarea "WM Action - Part on order, ETA 29th Ostara Ref: 5553775" at bounding box center [1405, 472] width 253 height 98
click at [1416, 429] on textarea "WM Action - Part on order, ETA 29th Ostara Ref: 5553775" at bounding box center [1405, 472] width 253 height 98
drag, startPoint x: 1458, startPoint y: 416, endPoint x: 1414, endPoint y: 406, distance: 45.1
click at [1414, 423] on textarea "WM Action - Part on order, ETA 29th Ostara Ref: 5553775" at bounding box center [1405, 472] width 253 height 98
drag, startPoint x: 1500, startPoint y: 618, endPoint x: 1166, endPoint y: 495, distance: 355.9
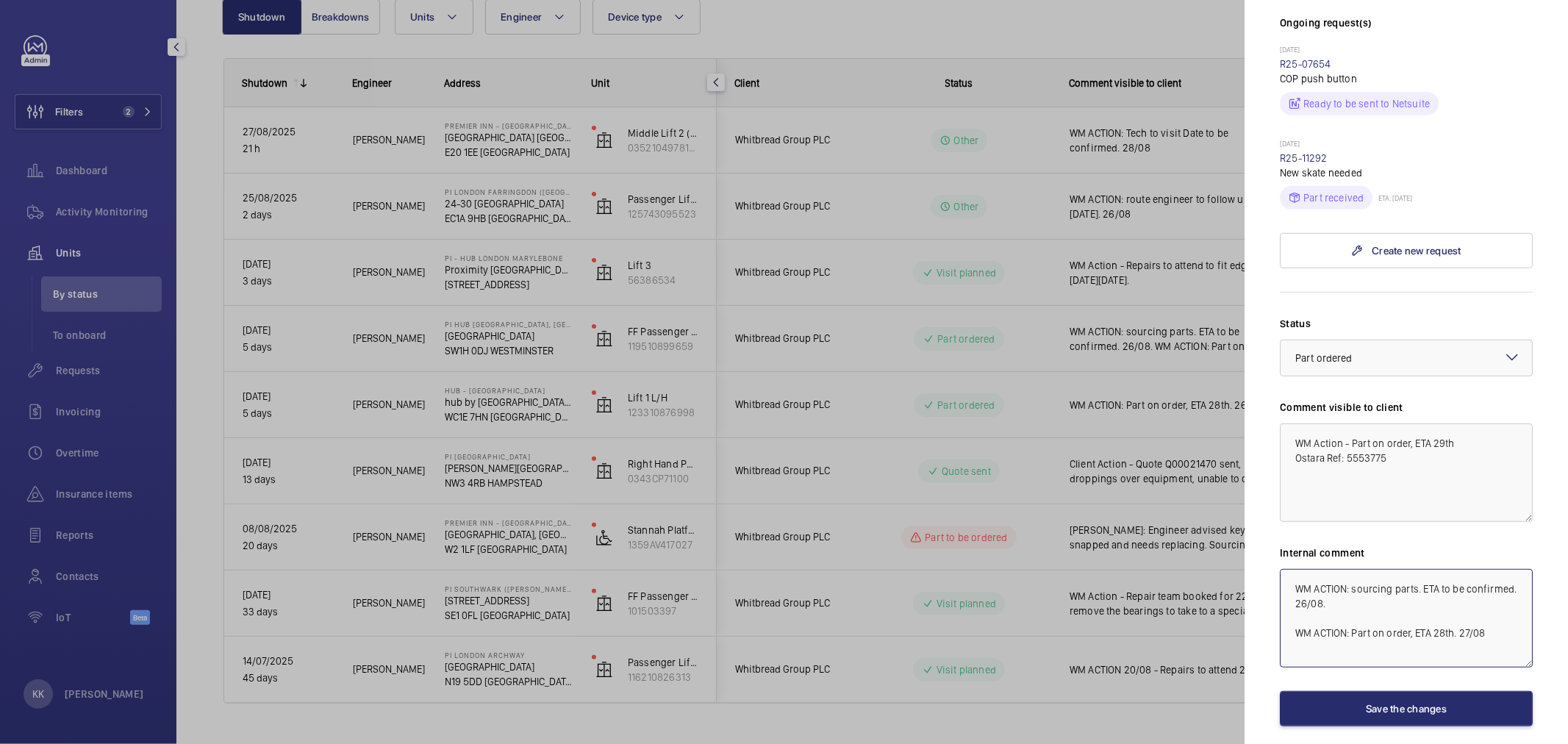
click at [1166, 495] on mat-sidenav-container "Filters 2 Dashboard Activity Monitoring Units By status To onboard Requests Inv…" at bounding box center [784, 372] width 1568 height 744
paste textarea "ETA 29th"
type textarea "ETA 29th"
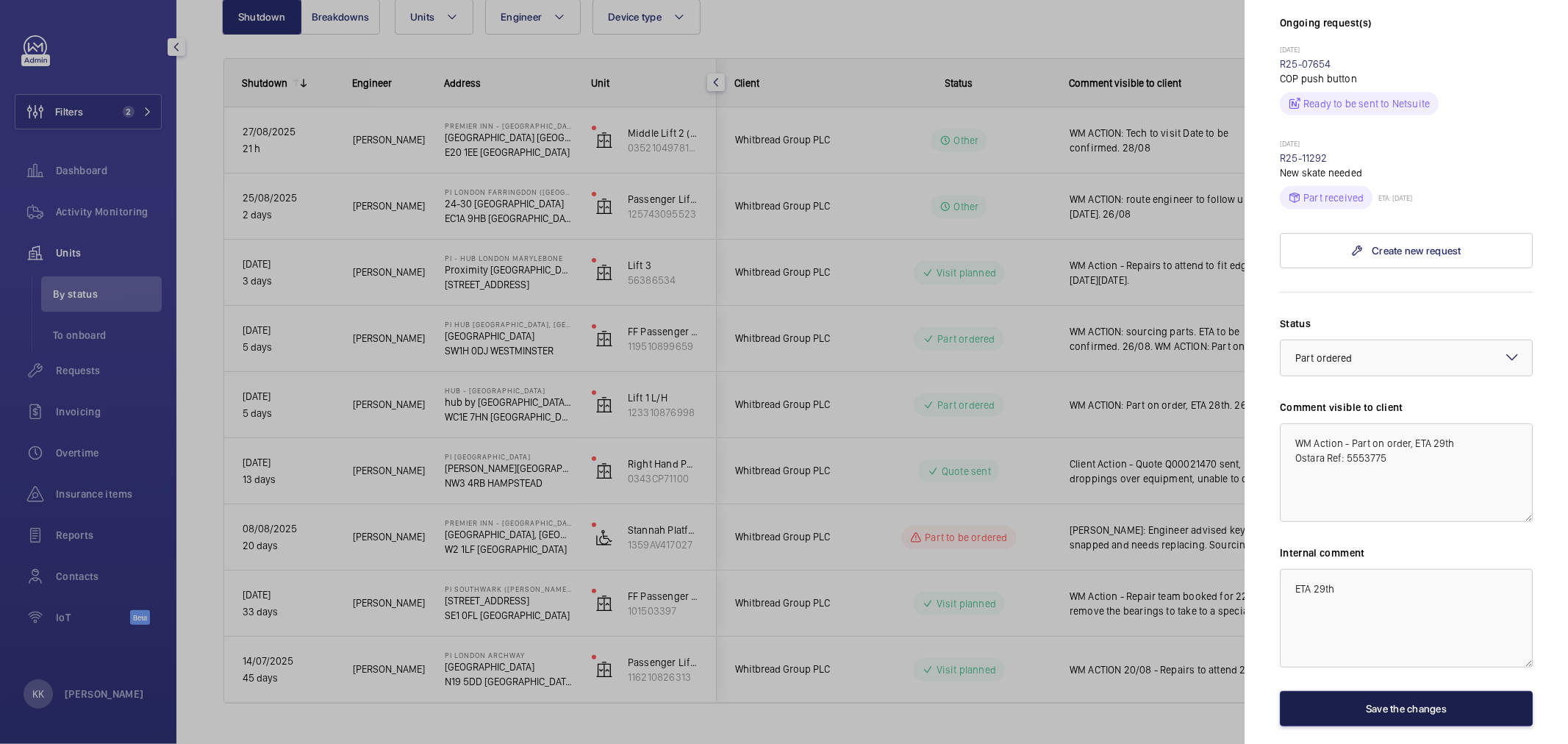
click at [1375, 691] on button "Save the changes" at bounding box center [1405, 708] width 253 height 35
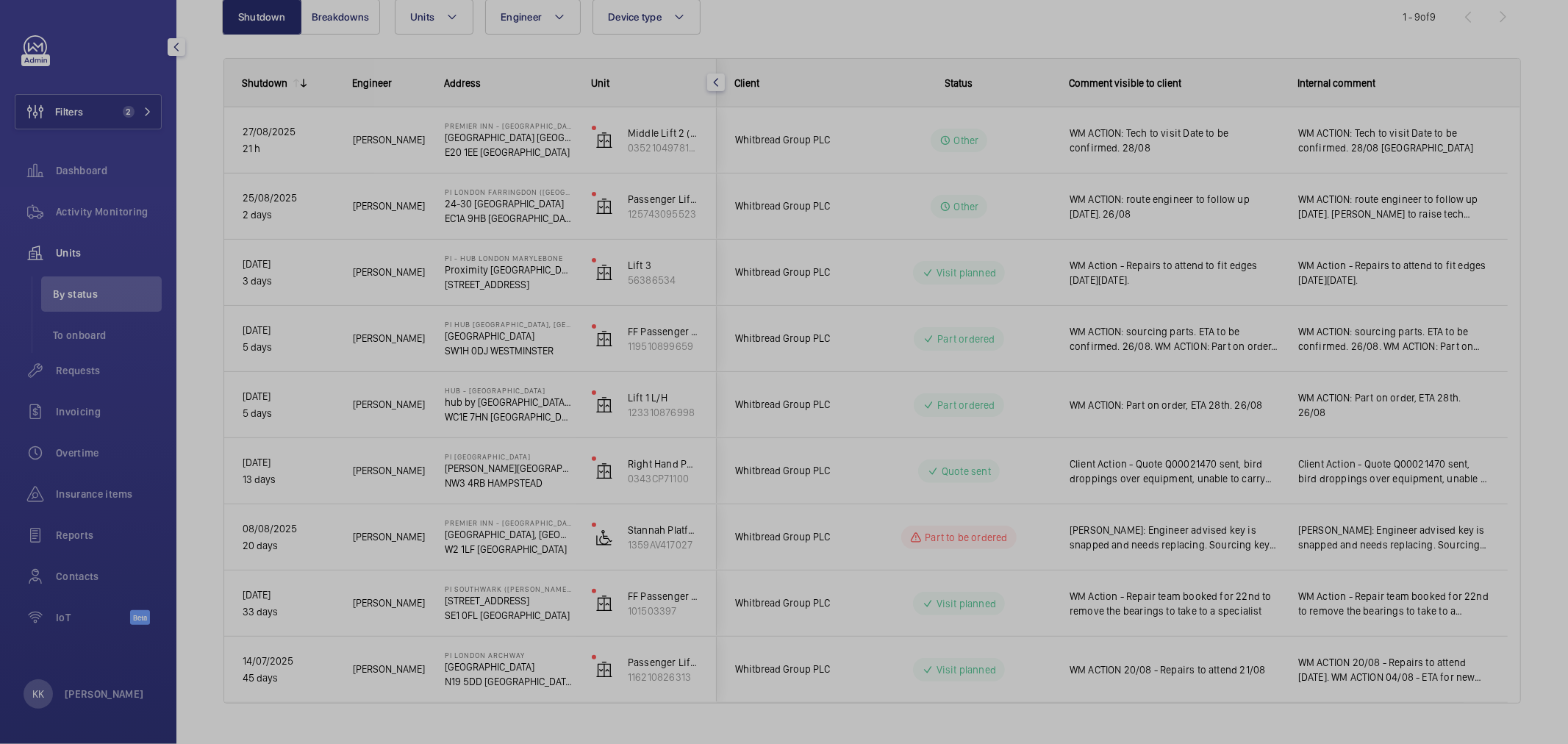
scroll to position [0, 0]
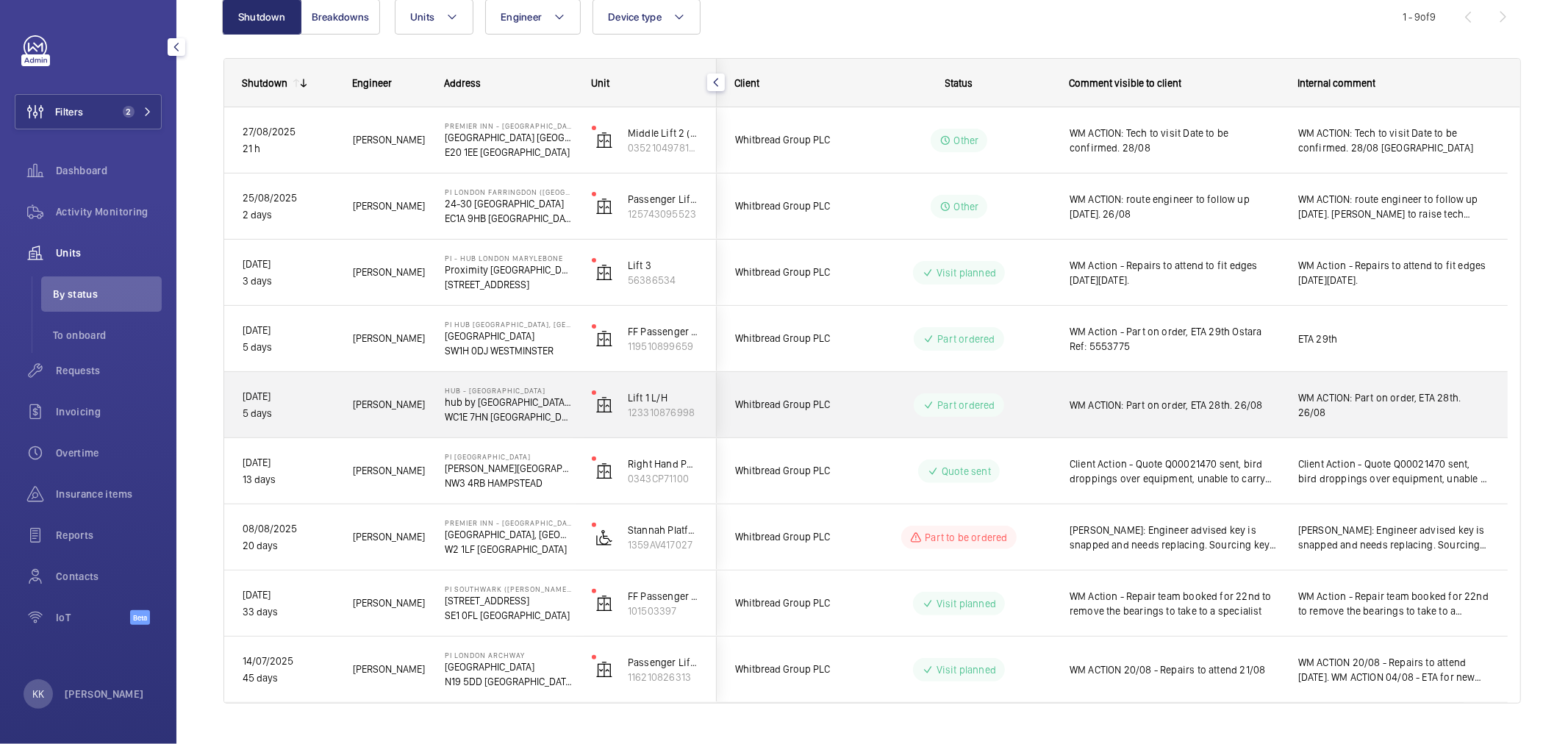
click at [1152, 407] on span "WM ACTION: Part on order, ETA 28th. 26/08" at bounding box center [1174, 405] width 209 height 15
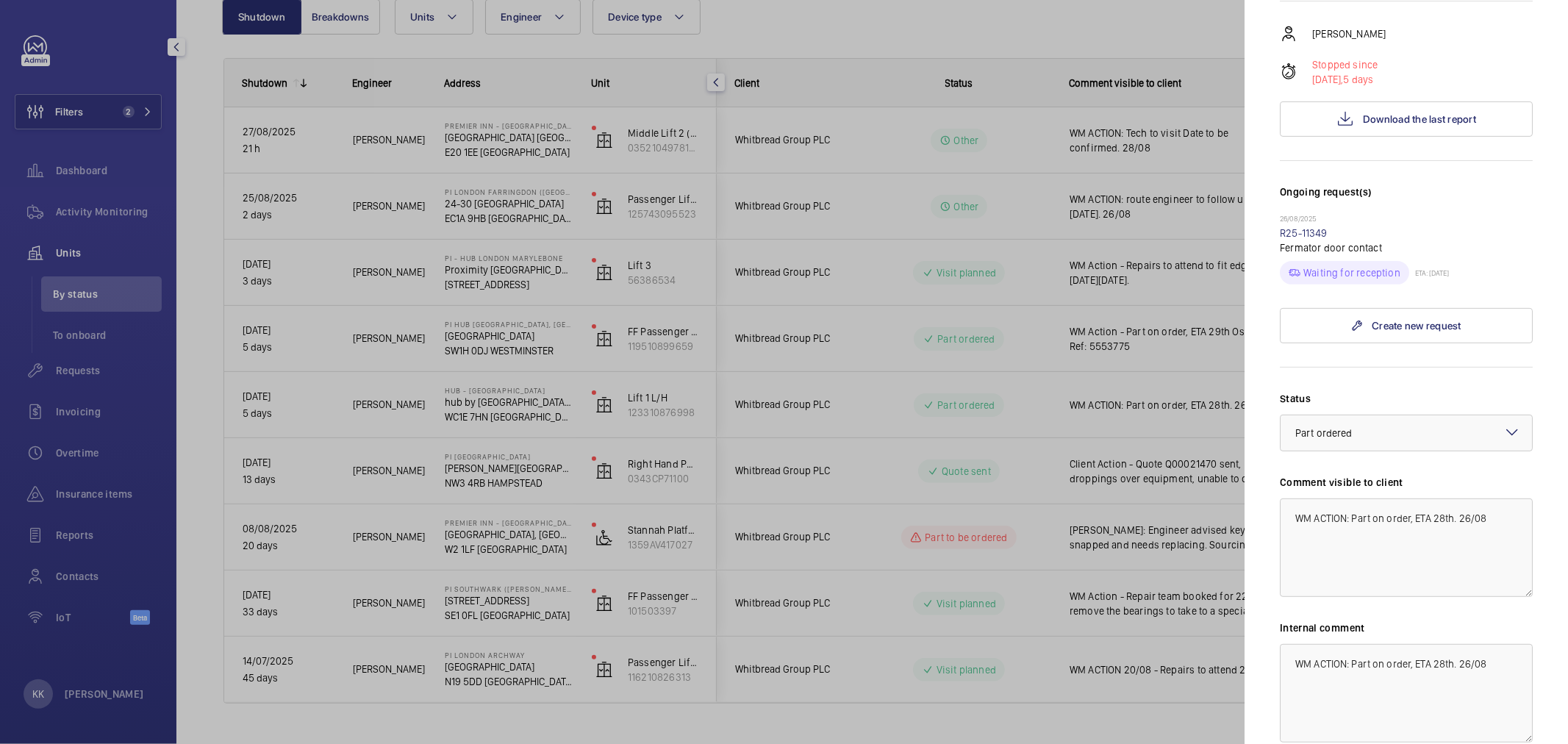
scroll to position [408, 0]
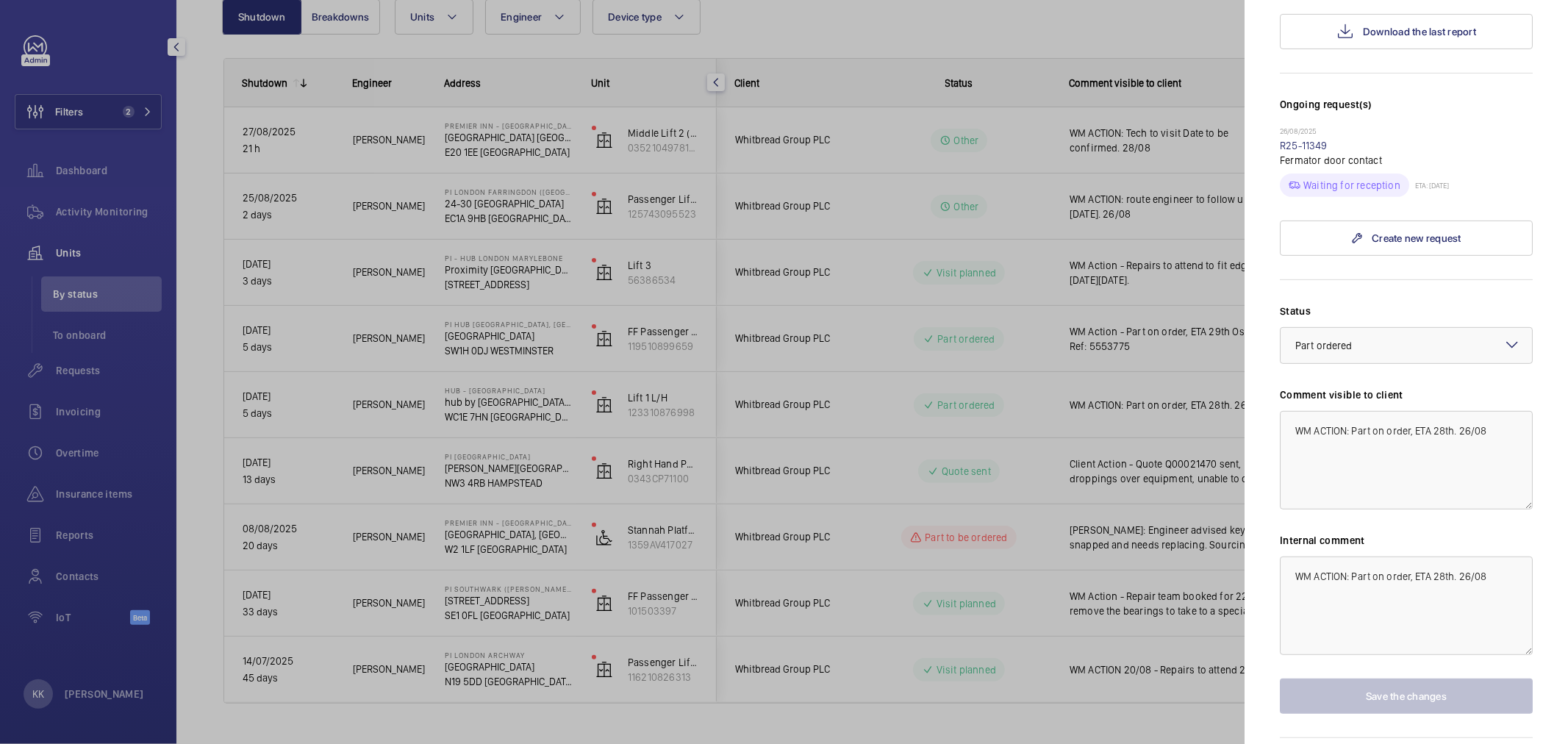
click at [1045, 321] on div at bounding box center [784, 372] width 1568 height 744
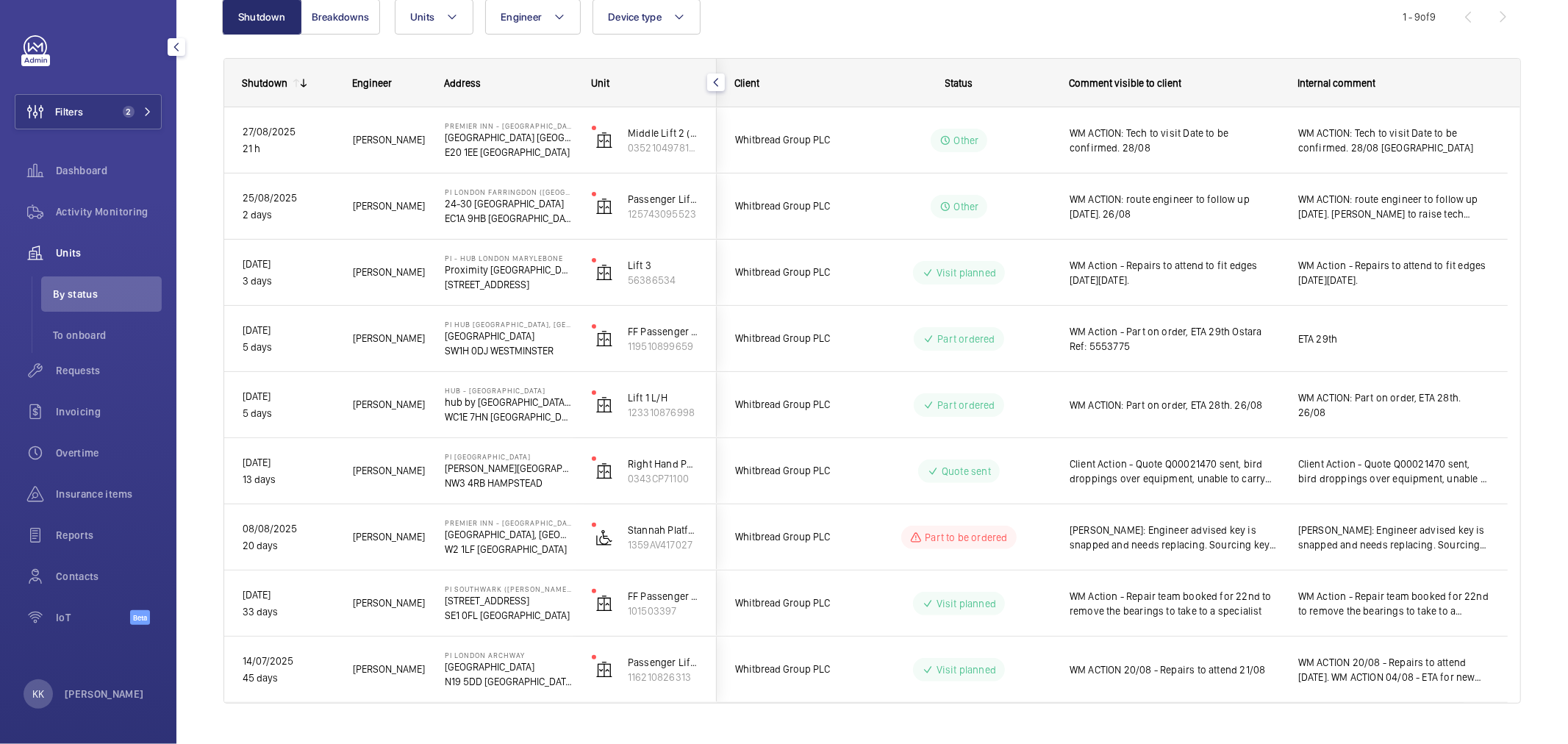
scroll to position [0, 0]
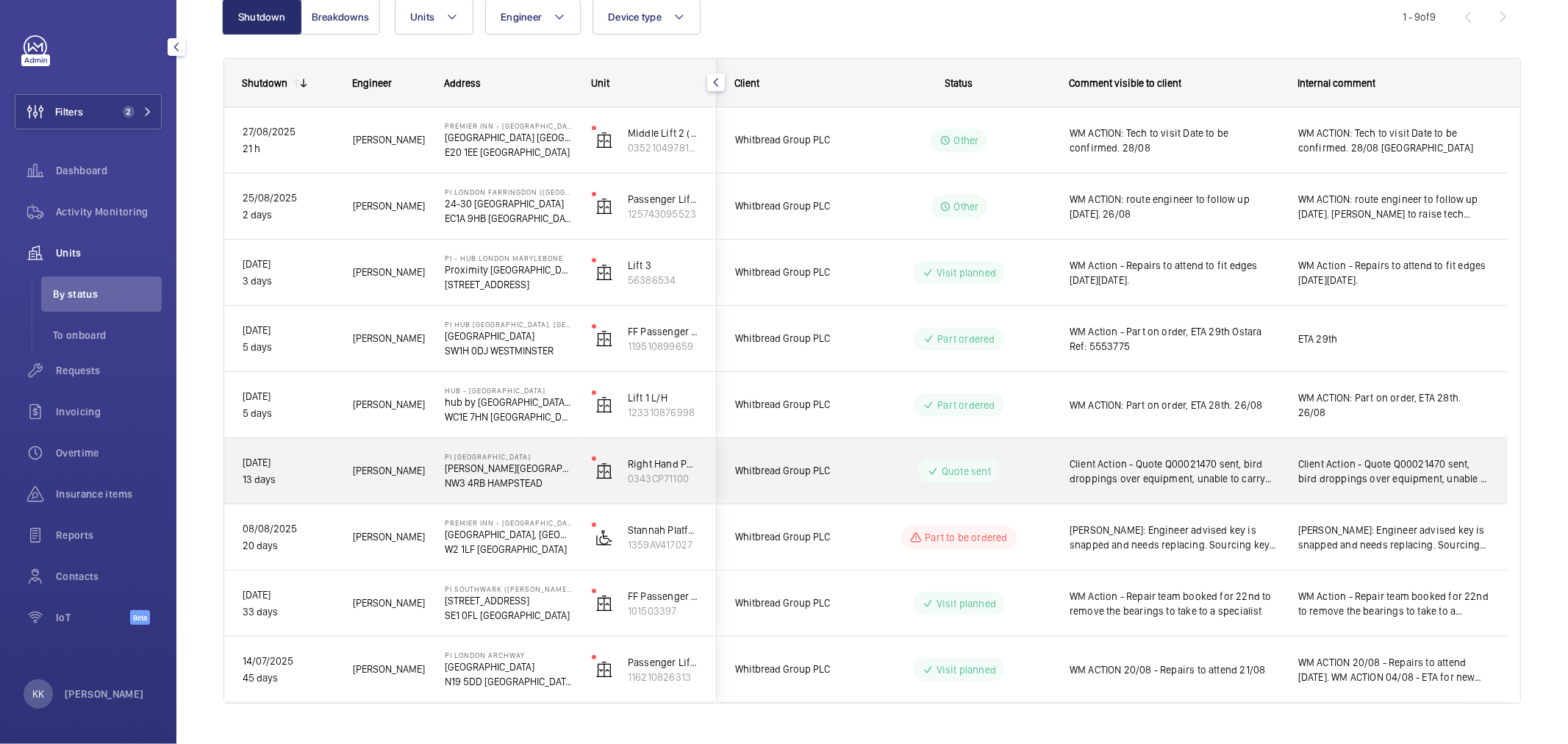
click at [1157, 477] on span "Client Action - Quote Q00021470 sent, bird droppings over equipment, unable to …" at bounding box center [1174, 471] width 209 height 29
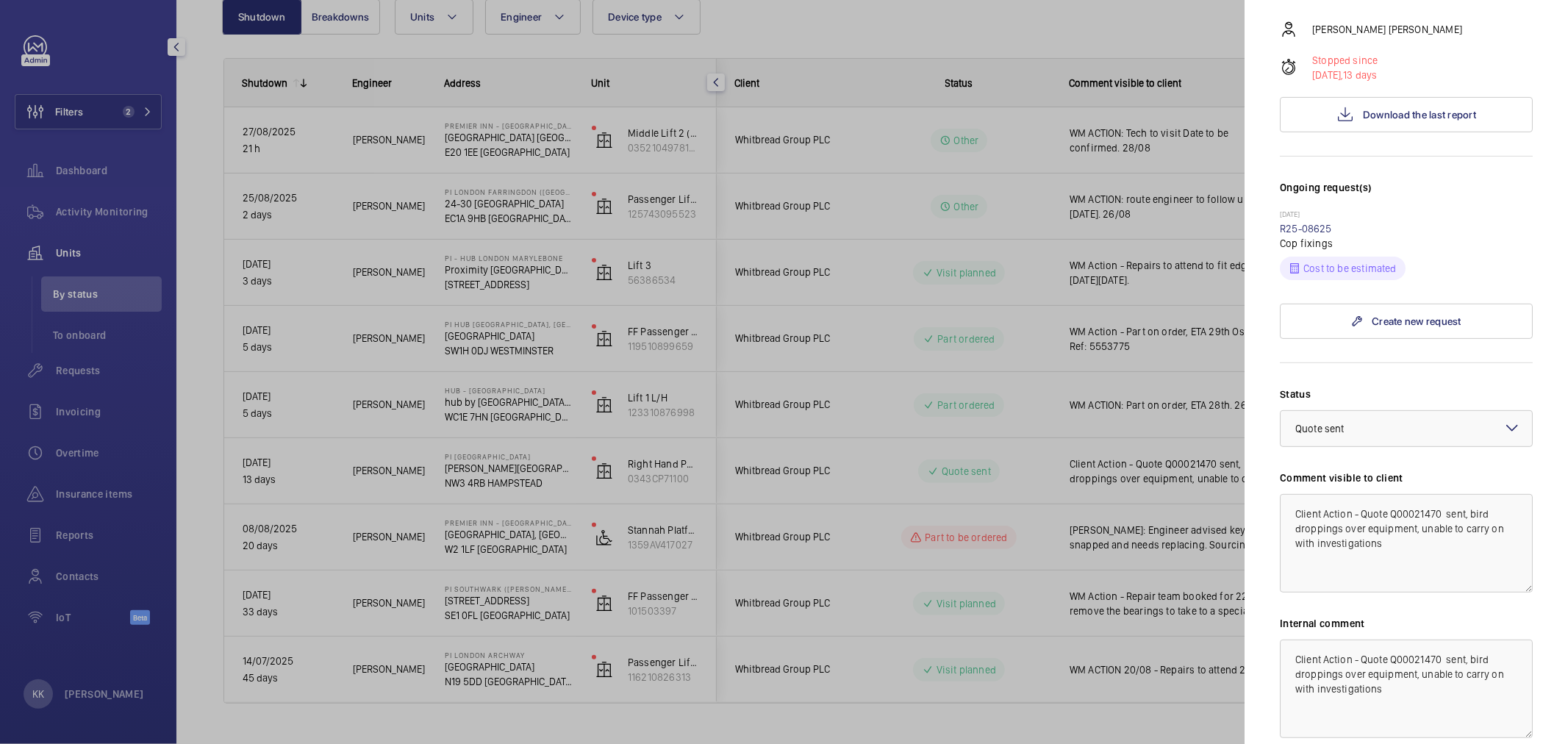
scroll to position [326, 0]
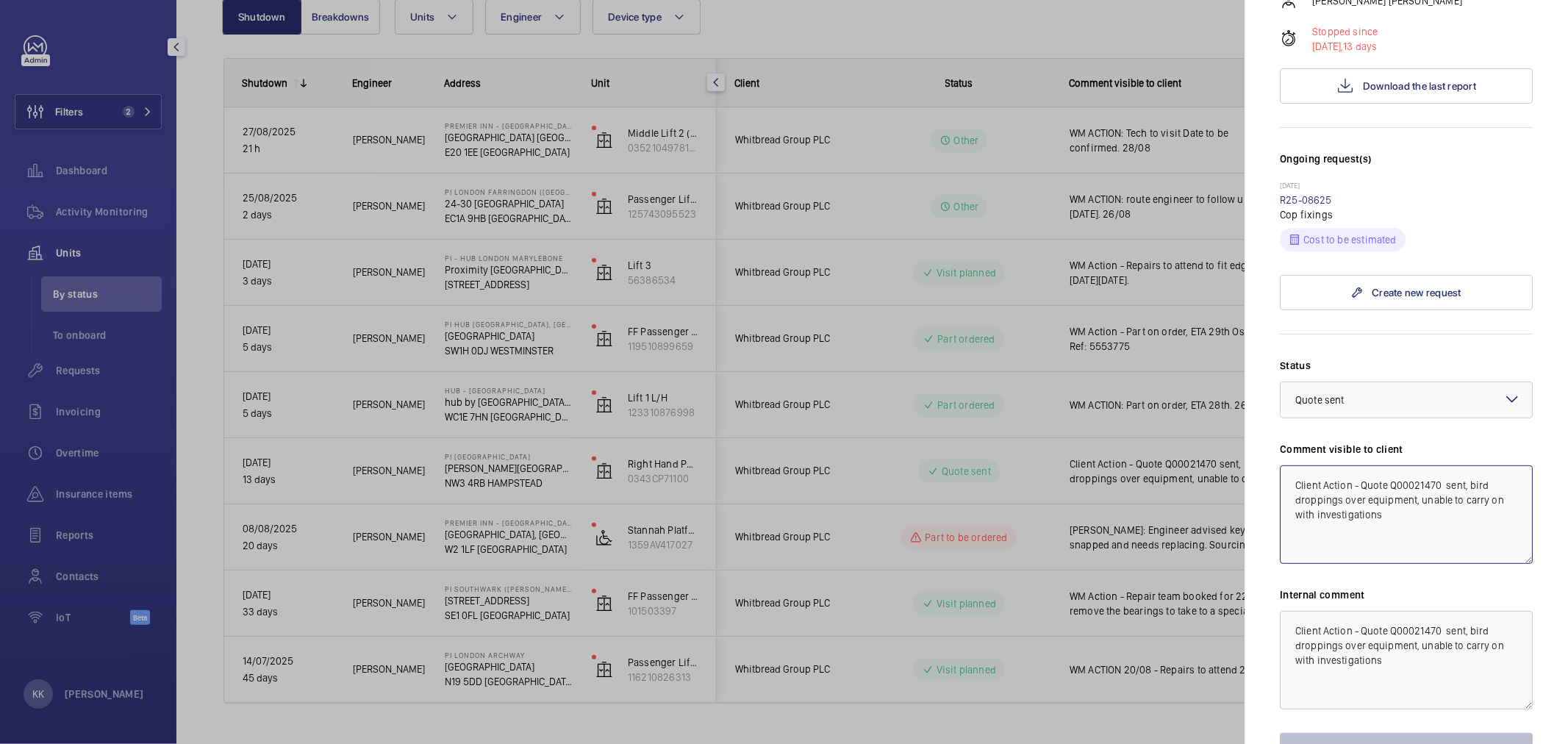
click at [1467, 489] on textarea "Client Action - Quote Q00021470 sent, bird droppings over equipment, unable to …" at bounding box center [1405, 514] width 253 height 98
click at [1418, 487] on textarea "Client Action - Quote Q00021470 sent, bird droppings over equipment, unable to …" at bounding box center [1405, 514] width 253 height 98
drag, startPoint x: 1409, startPoint y: 482, endPoint x: 1254, endPoint y: 397, distance: 176.8
click at [1254, 397] on mat-sidenav "Stopped unit PI London Hampstead Haverstock Hill NW3 4RB HAMPSTEAD Whitbread Gr…" at bounding box center [1406, 372] width 323 height 744
click at [1452, 466] on textarea "WM Action - Cleandowns to be completed" at bounding box center [1405, 514] width 253 height 98
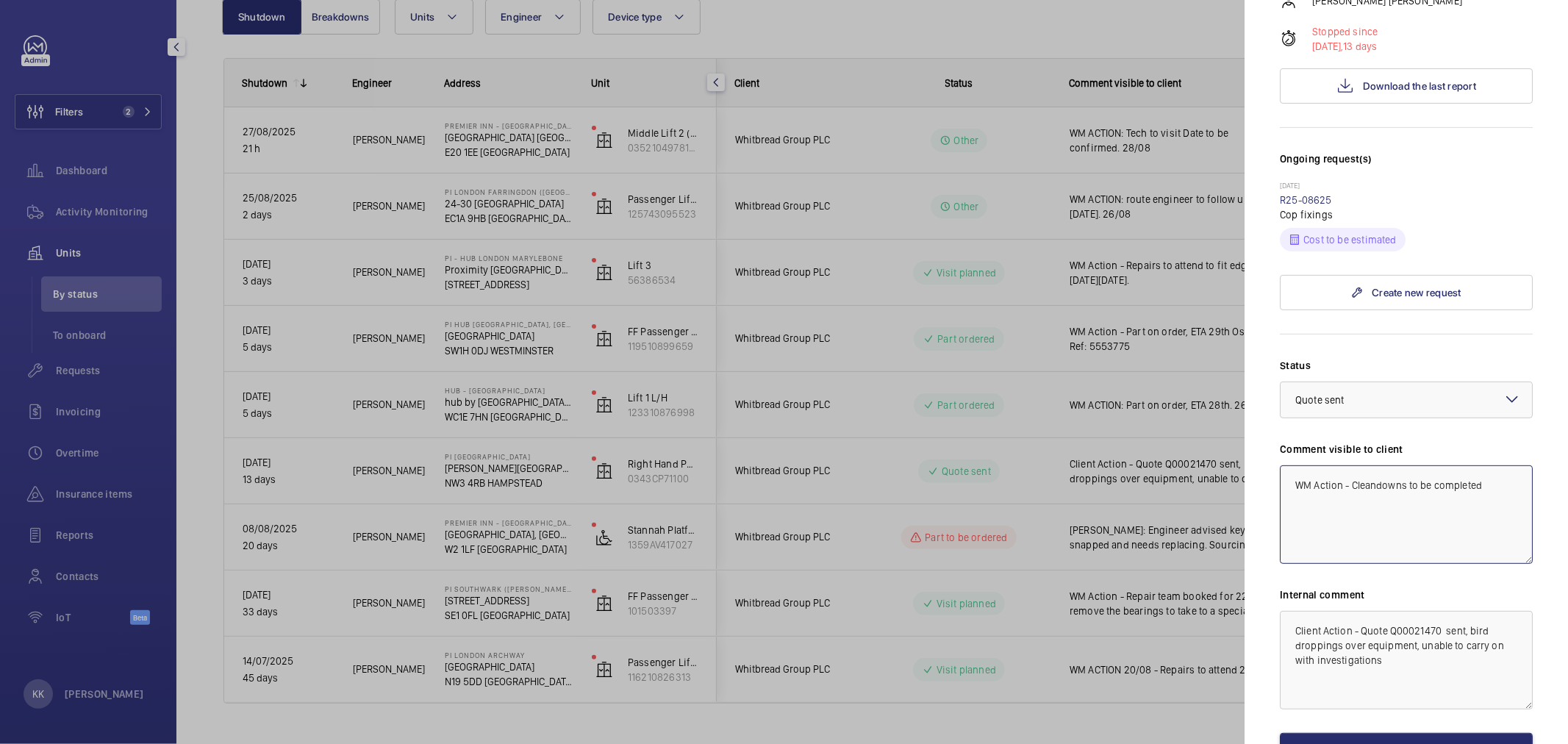
click at [1493, 466] on textarea "WM Action - Cleandowns to be completed" at bounding box center [1405, 514] width 253 height 98
drag, startPoint x: 1389, startPoint y: 462, endPoint x: 1231, endPoint y: 394, distance: 172.0
click at [1231, 394] on mat-sidenav-container "Filters 2 Dashboard Activity Monitoring Units By status To onboard Requests Inv…" at bounding box center [784, 372] width 1568 height 744
type textarea "WM Action - Cleandowns to be completed 28/08"
paste textarea "WM Action - Cleandowns to be completed 28/08"
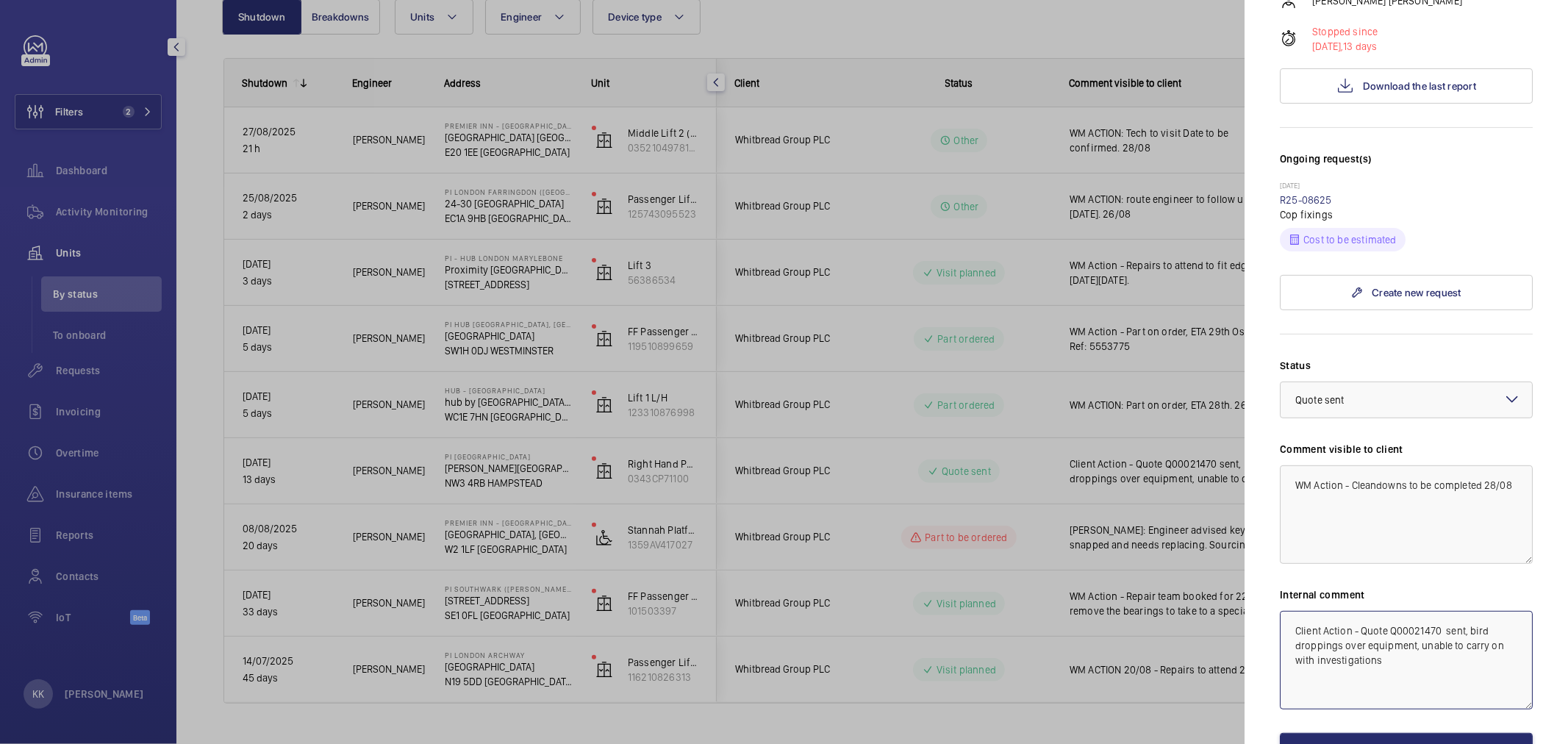
drag, startPoint x: 1414, startPoint y: 646, endPoint x: 1256, endPoint y: 562, distance: 178.9
click at [1257, 565] on mat-sidenav "Stopped unit PI London Hampstead Haverstock Hill NW3 4RB HAMPSTEAD Whitbread Gr…" at bounding box center [1406, 372] width 323 height 744
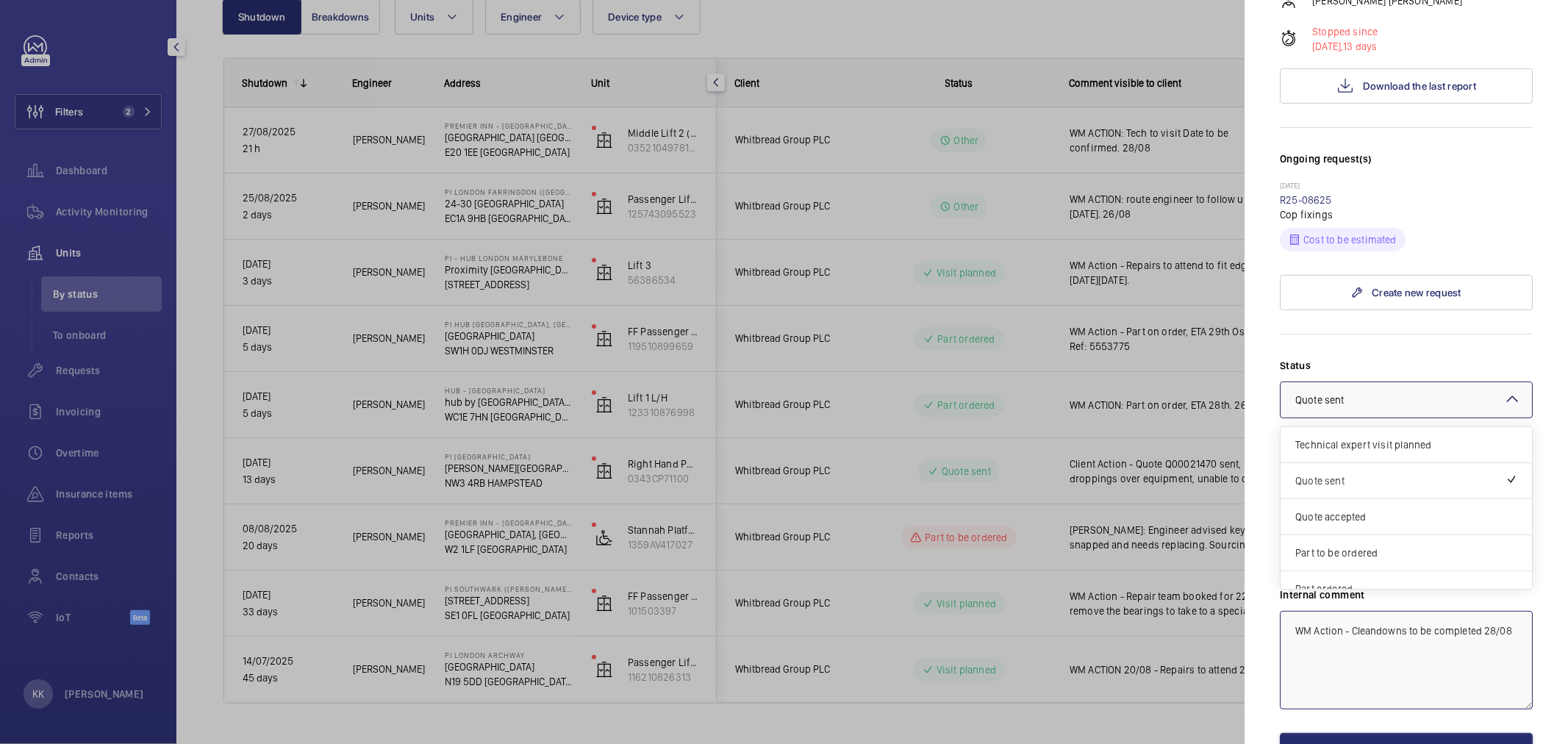
click at [1339, 394] on span "Quote sent" at bounding box center [1319, 400] width 49 height 12
click at [1348, 528] on span "Visit planned" at bounding box center [1406, 535] width 222 height 15
type textarea "WM Action - Cleandowns to be completed 28/08"
click at [1375, 733] on button "Save the changes" at bounding box center [1405, 750] width 253 height 35
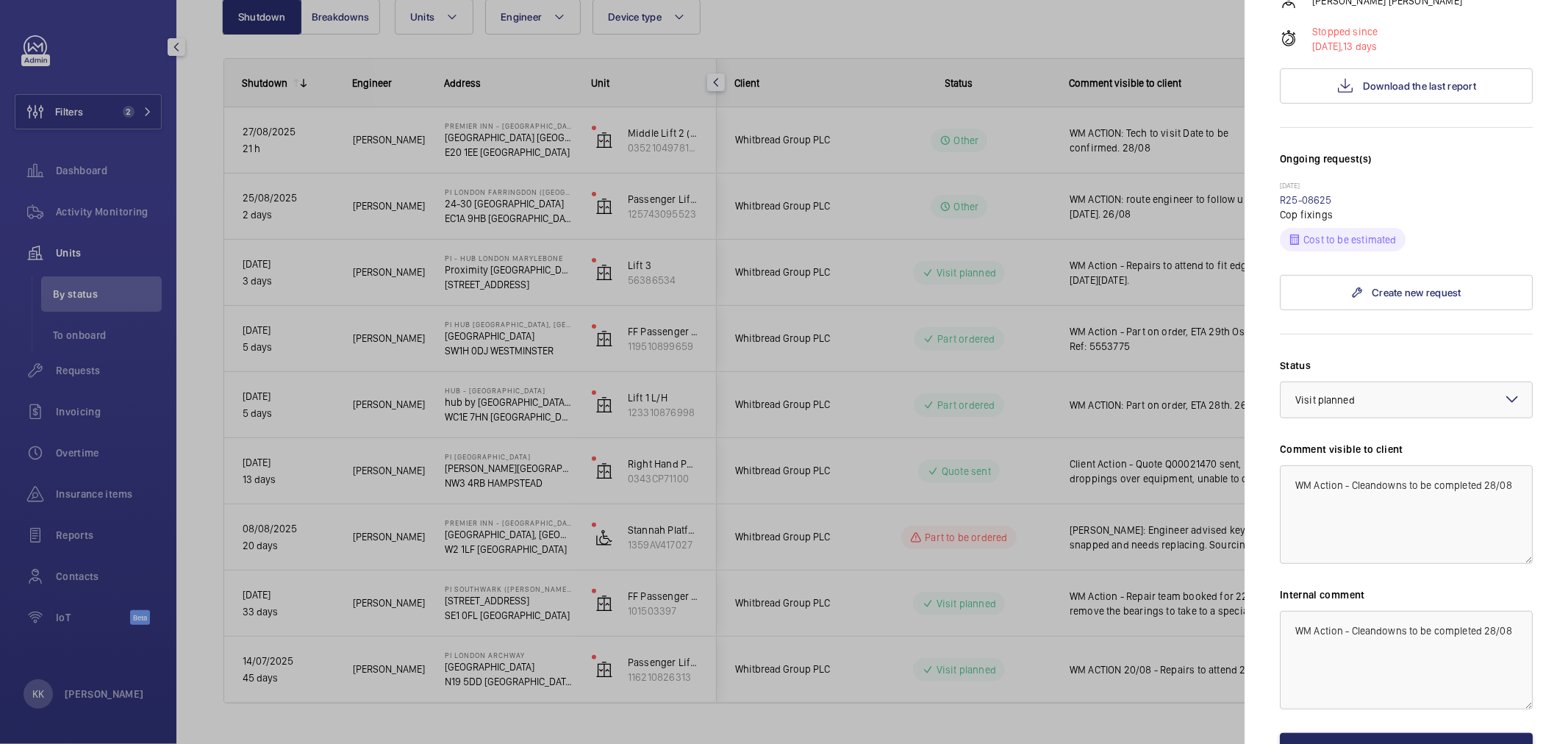
scroll to position [0, 0]
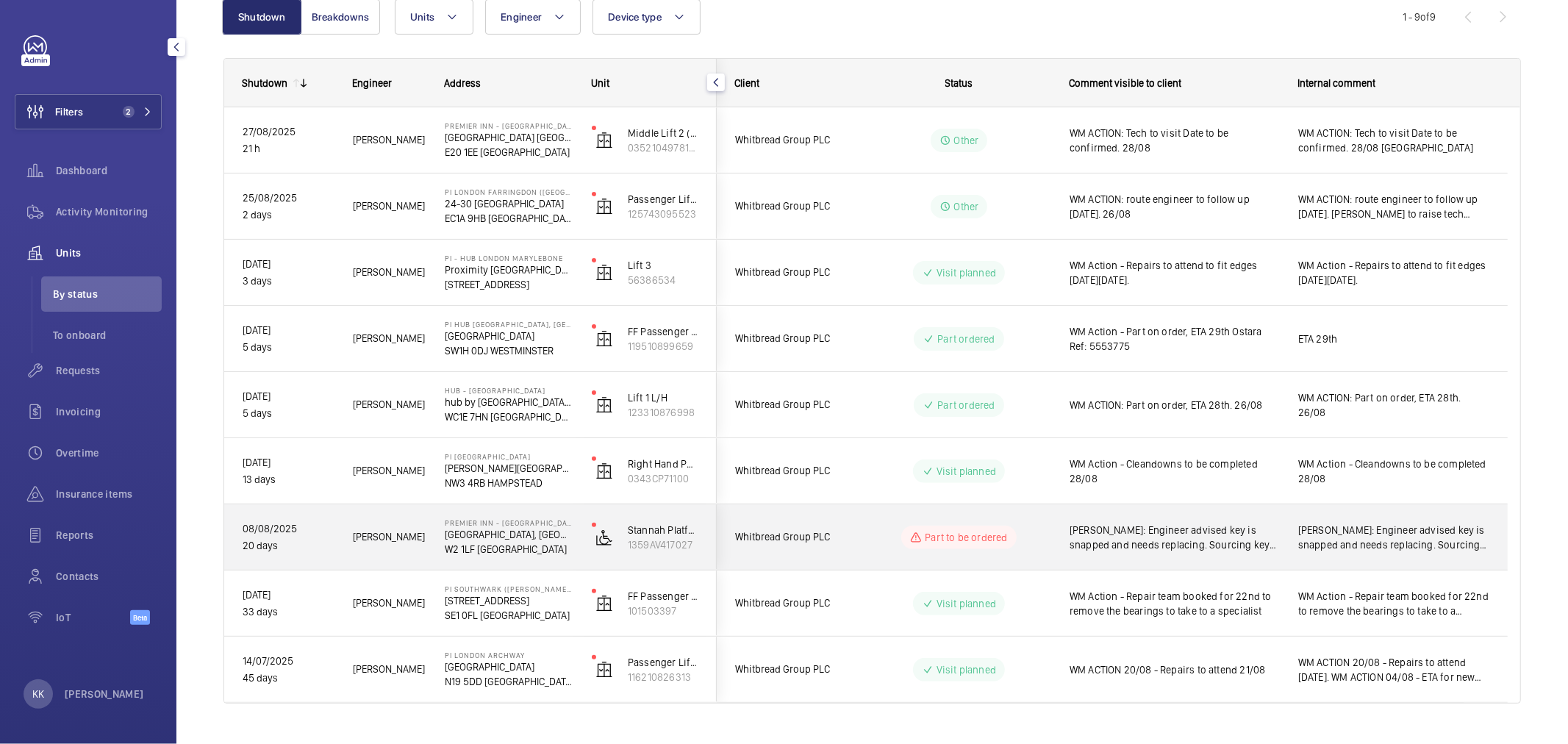
click at [1148, 551] on span "WM ACTON: Engineer advised key is snapped and needs replacing. Sourcing key and…" at bounding box center [1174, 537] width 209 height 29
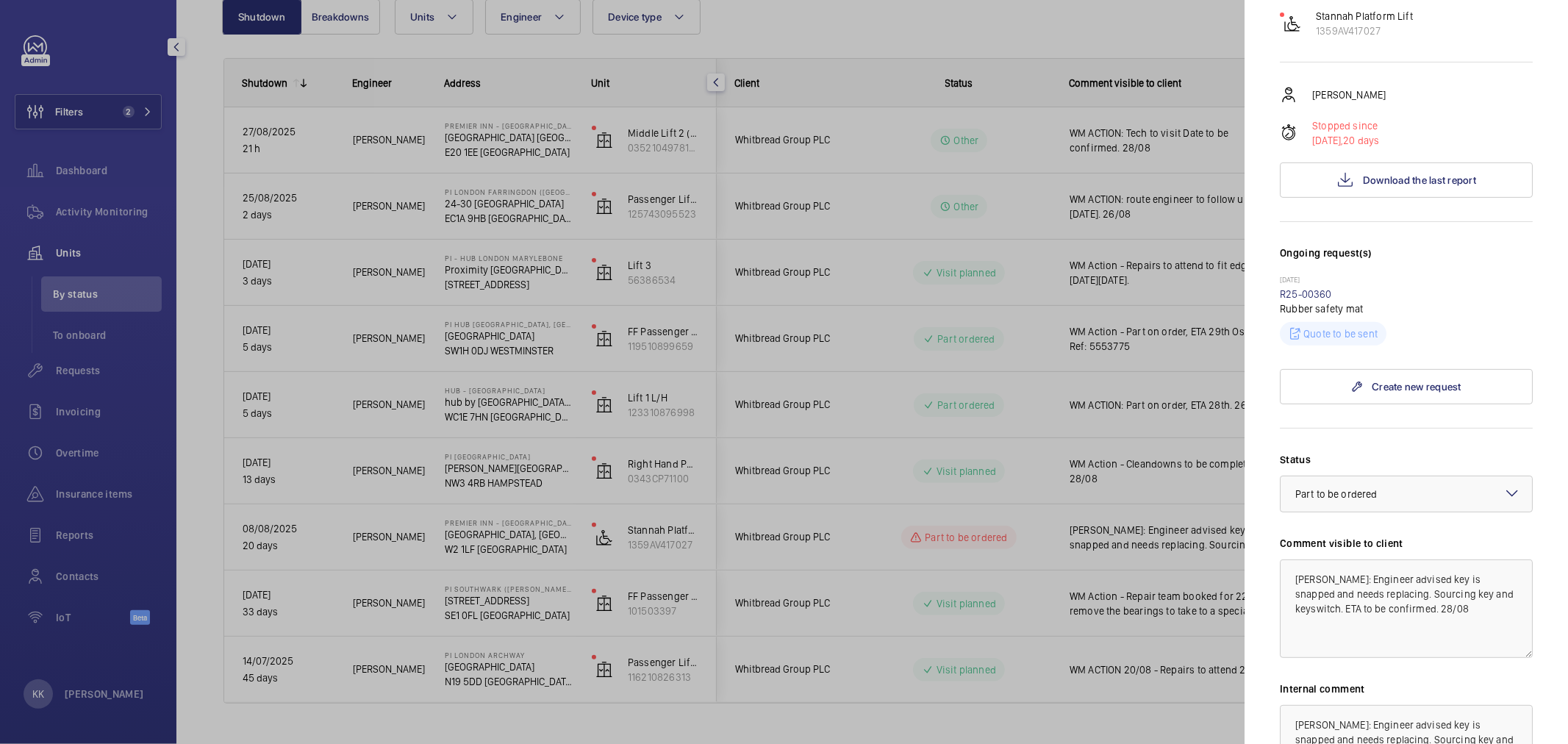
scroll to position [326, 0]
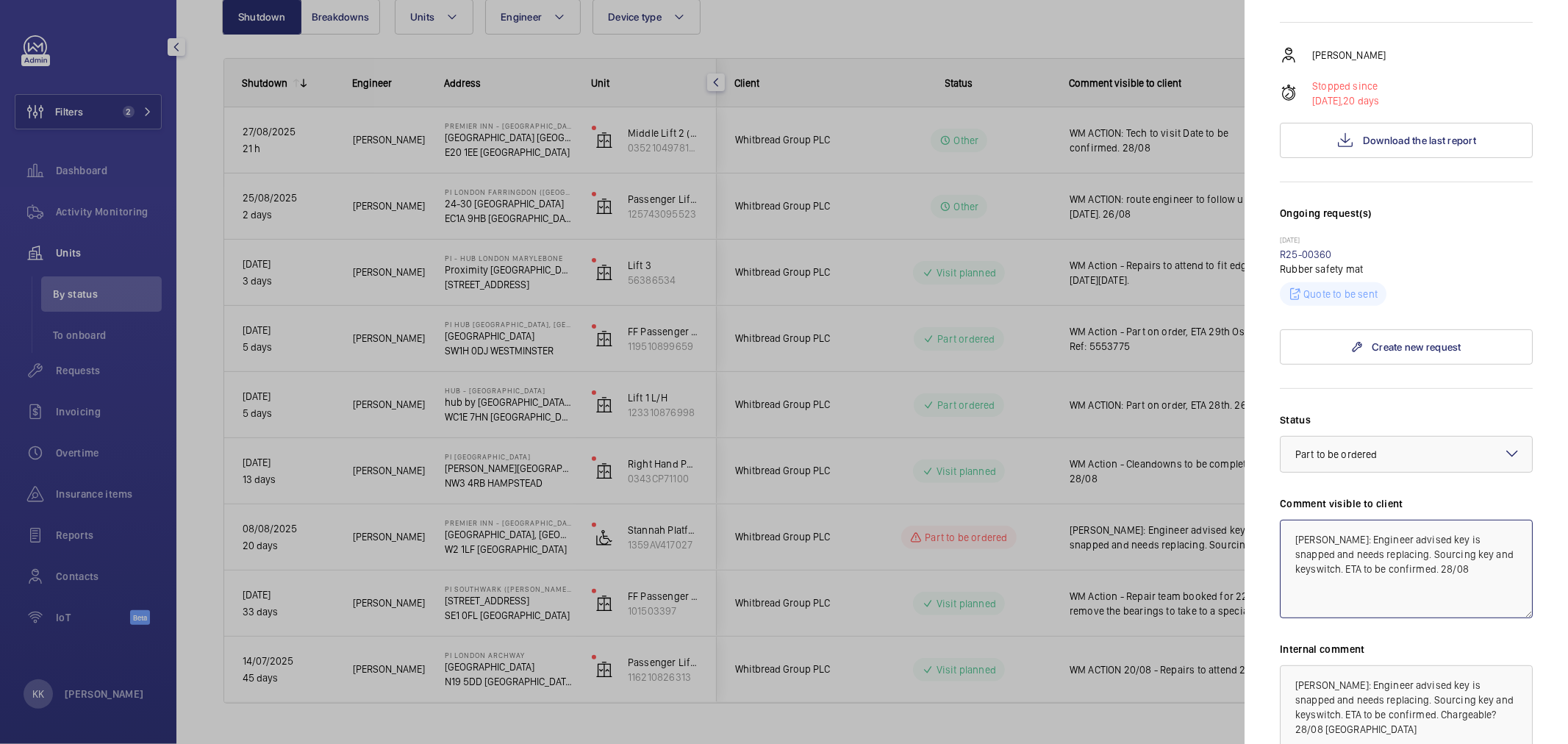
click at [1496, 558] on textarea "WM ACTON: Engineer advised key is snapped and needs replacing. Sourcing key and…" at bounding box center [1405, 569] width 253 height 98
click at [1117, 584] on div at bounding box center [784, 372] width 1568 height 744
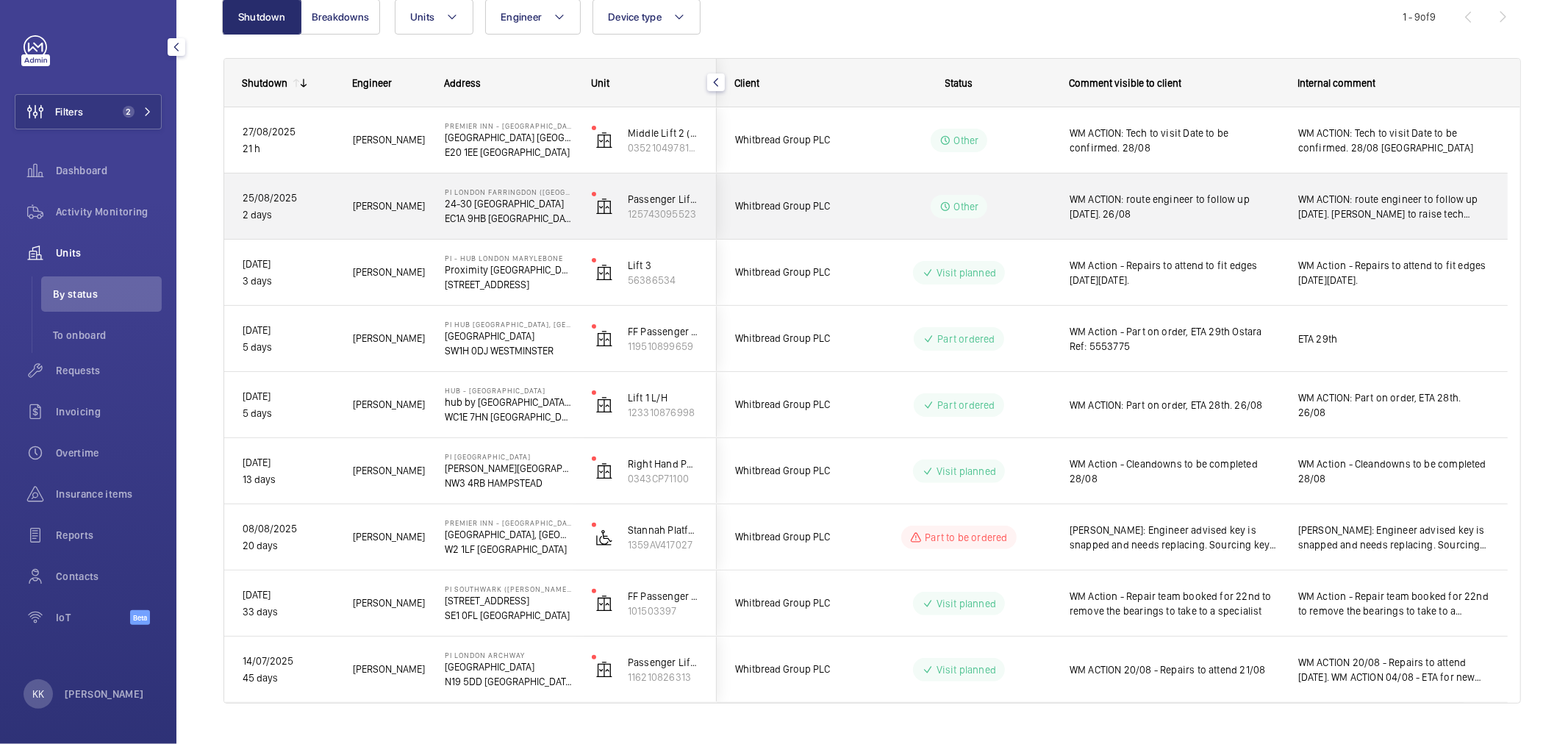
click at [1199, 202] on span "WM ACTION: route engineer to follow up today. 26/08" at bounding box center [1174, 207] width 209 height 29
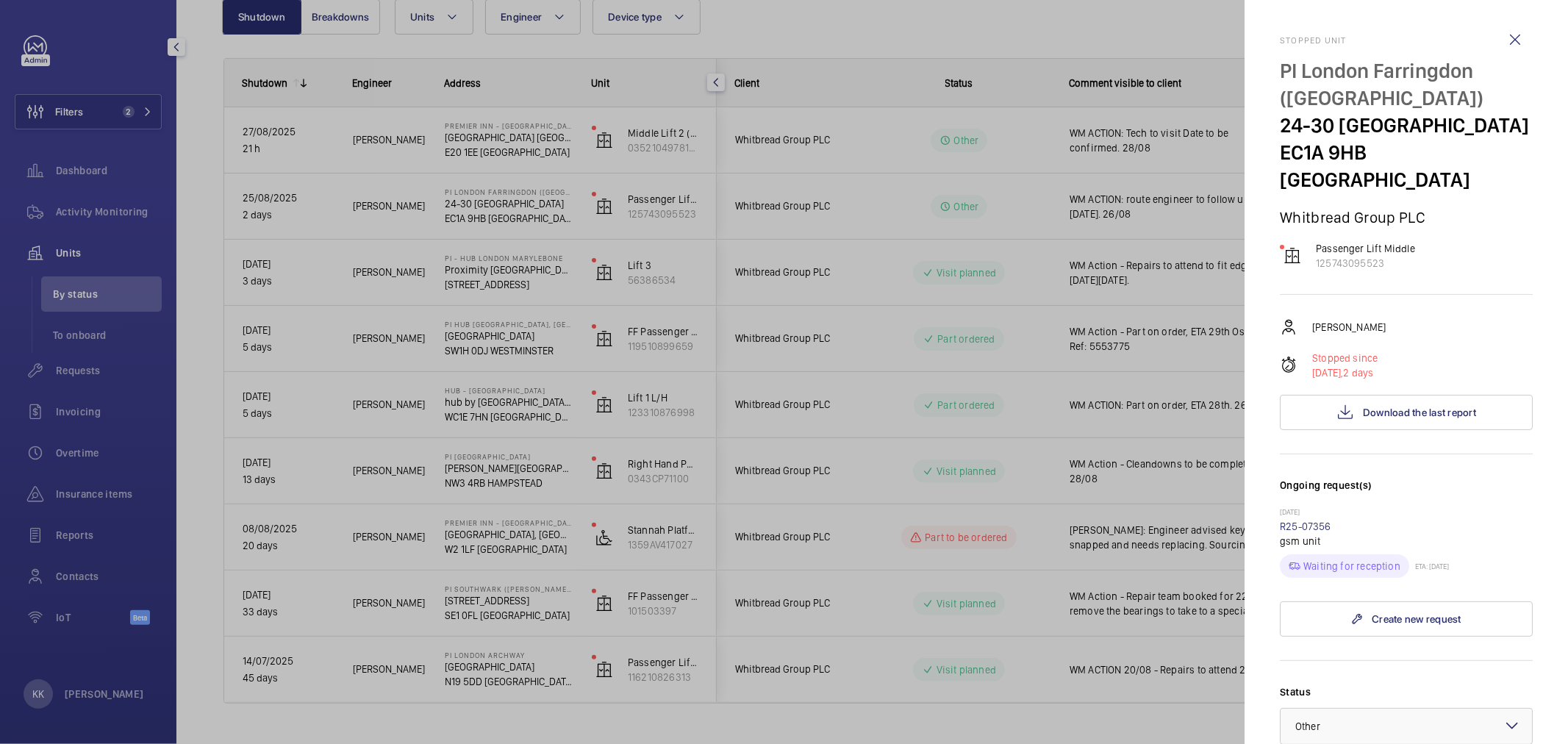
scroll to position [163, 0]
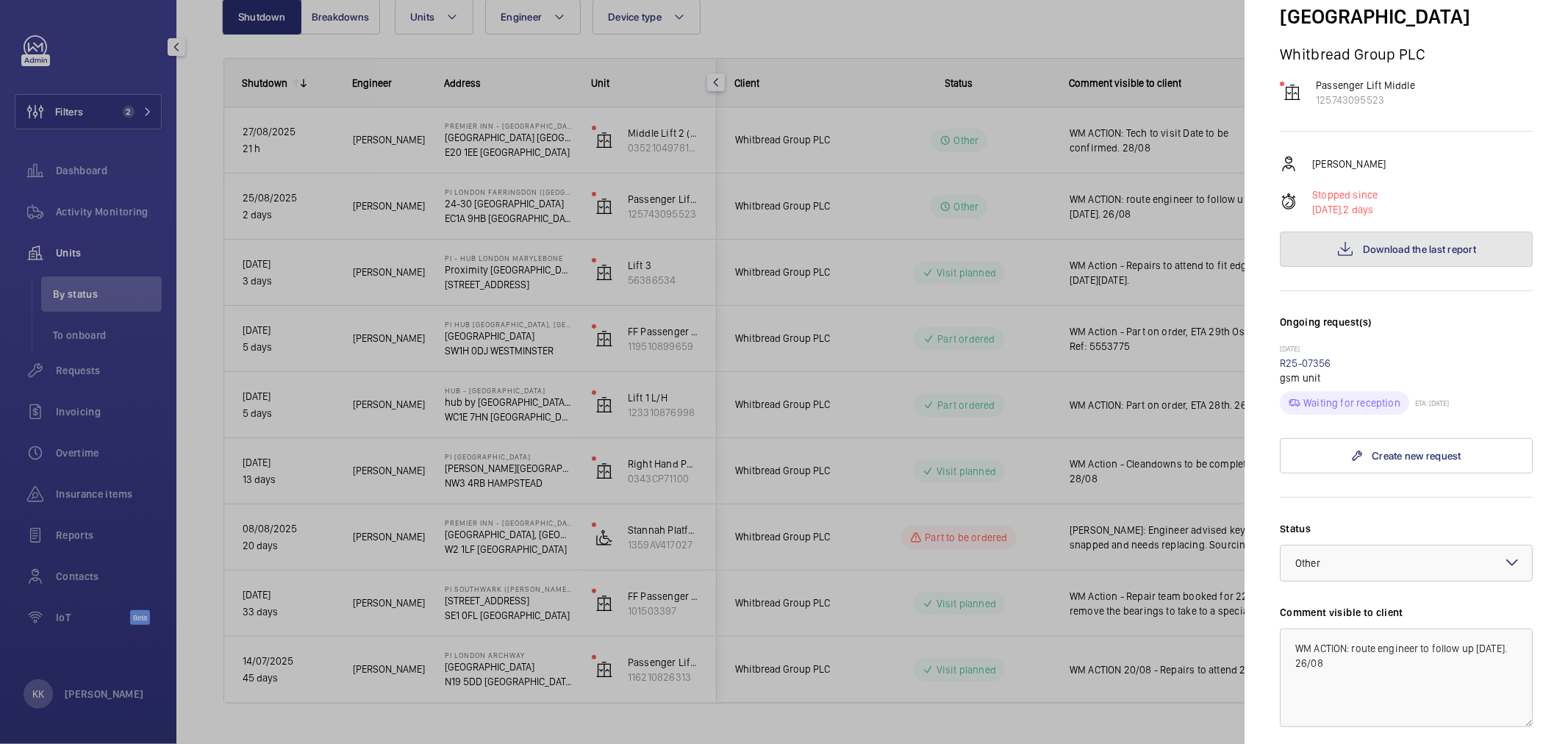
click at [1422, 252] on span "Download the last report" at bounding box center [1419, 249] width 113 height 12
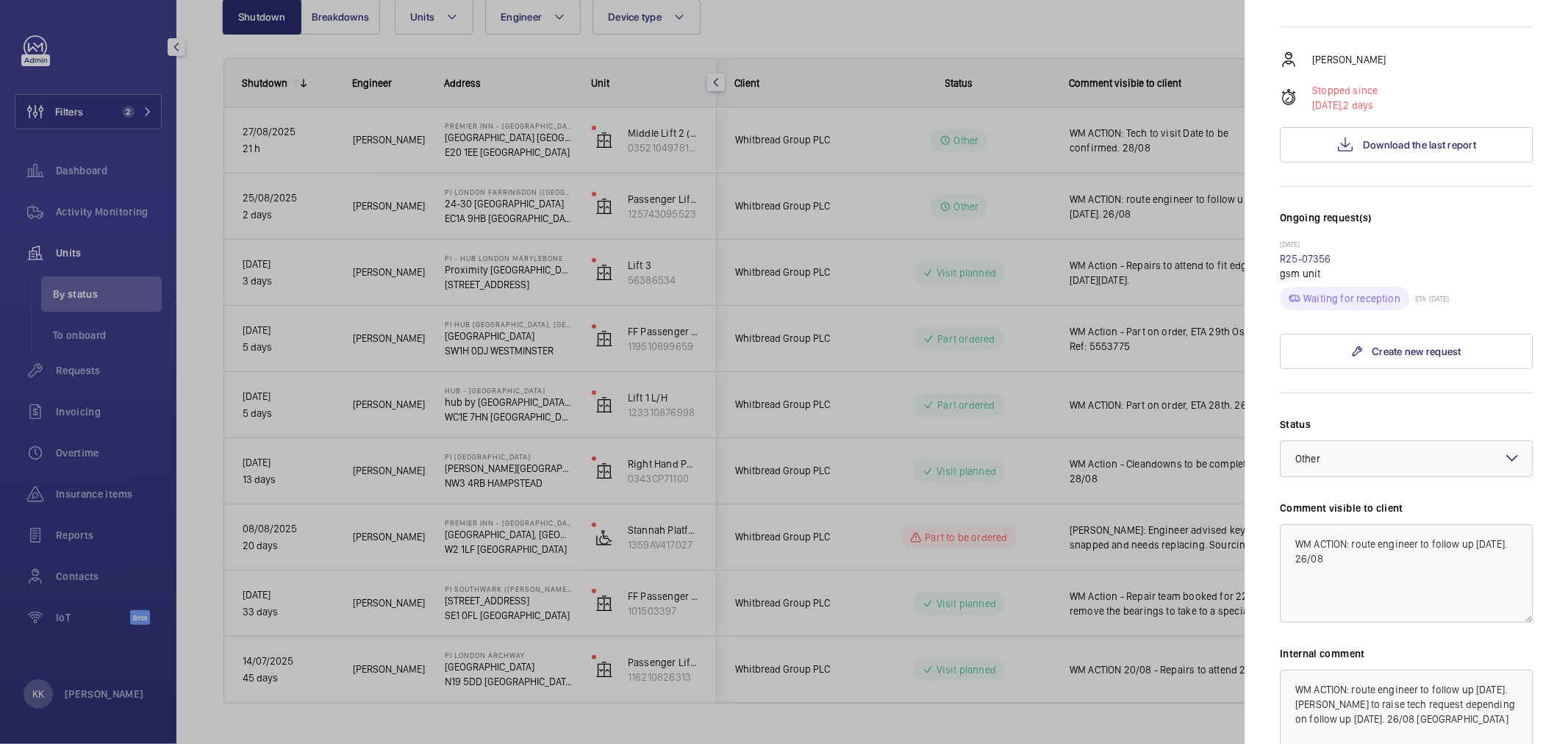
scroll to position [434, 0]
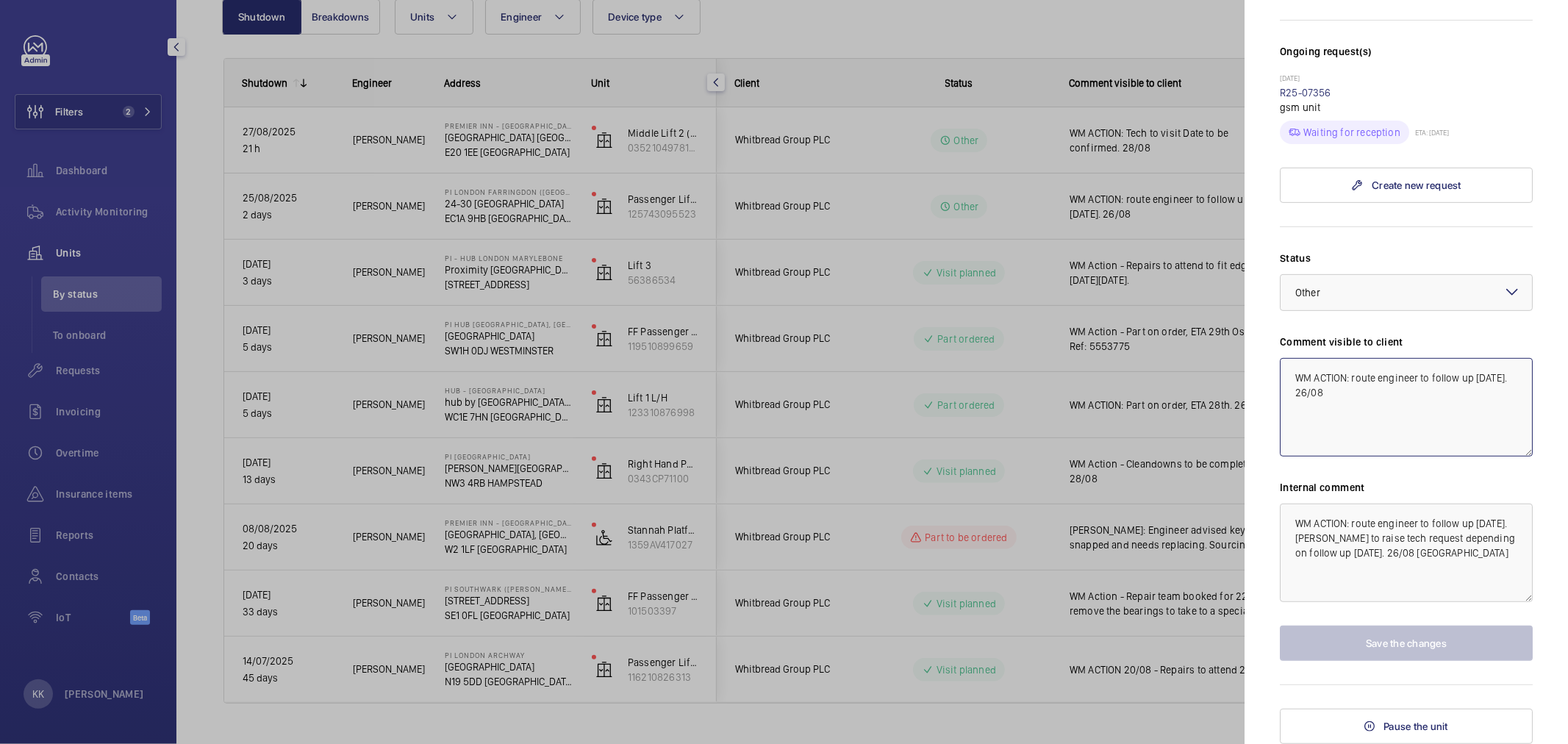
click at [1393, 444] on textarea "WM ACTION: route engineer to follow up today. 26/08" at bounding box center [1405, 407] width 253 height 98
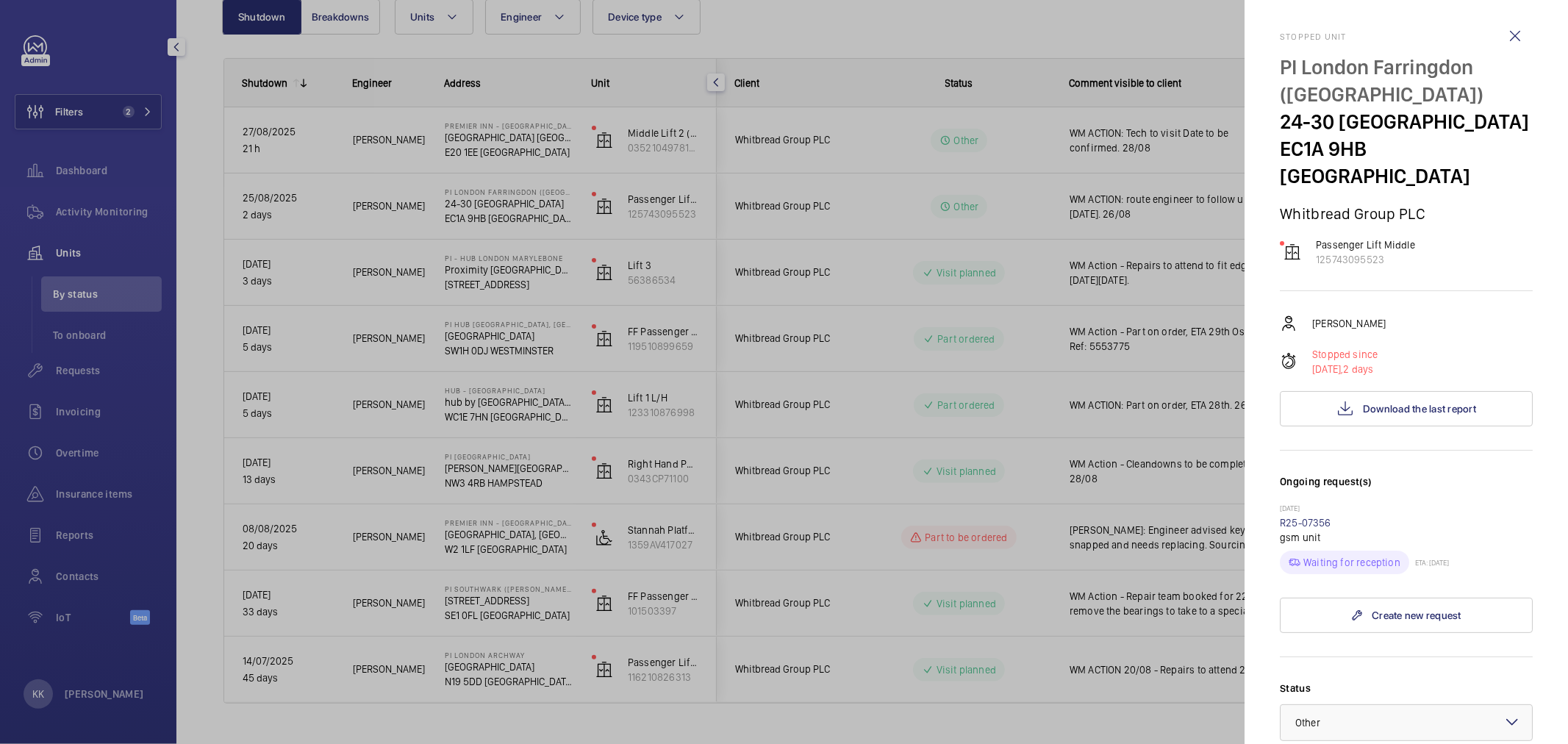
scroll to position [0, 0]
click at [1341, 263] on p "125743095523" at bounding box center [1365, 263] width 99 height 15
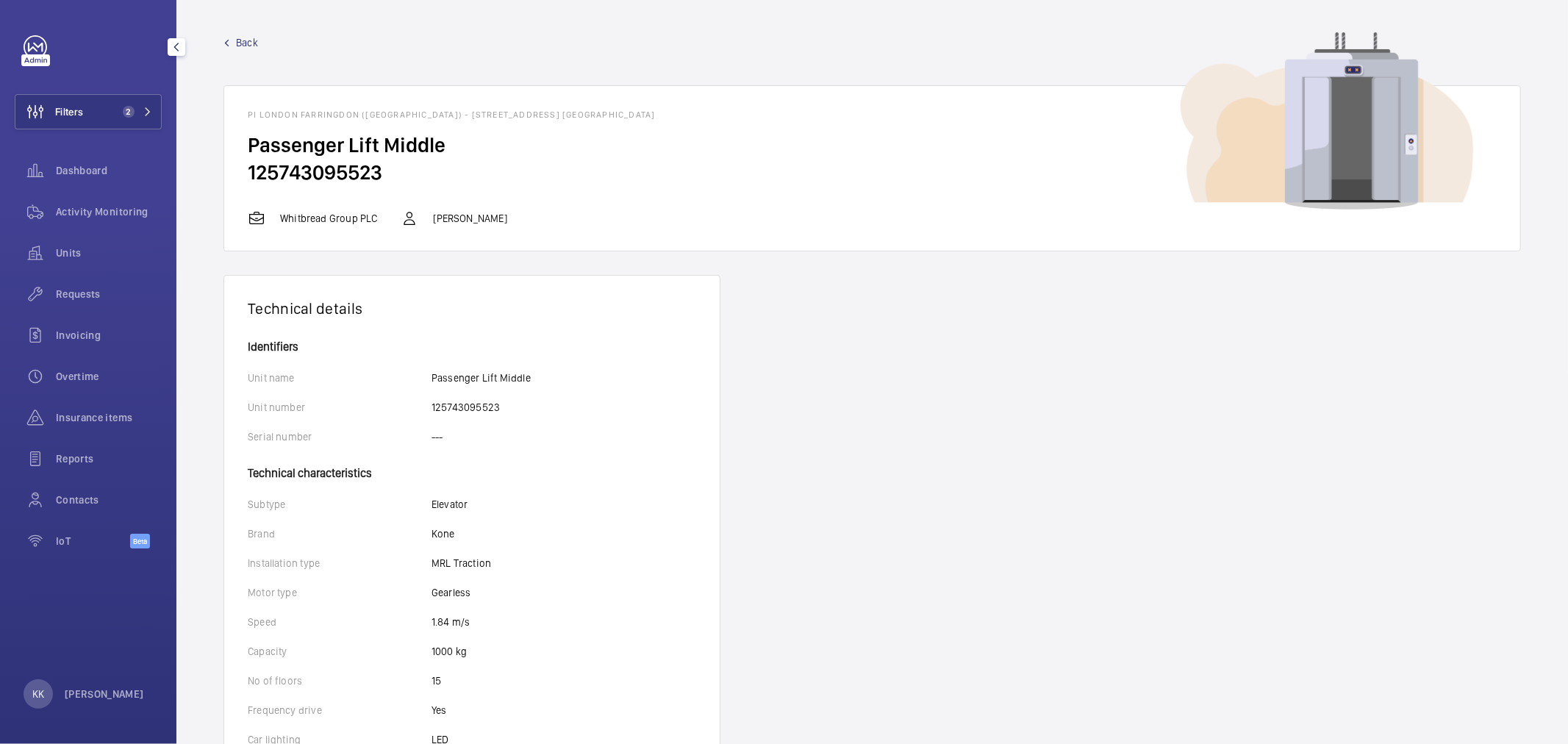
click at [341, 170] on h2 "125743095523" at bounding box center [873, 173] width 1249 height 28
copy h2 "125743095523"
click at [84, 210] on span "Activity Monitoring" at bounding box center [108, 211] width 106 height 15
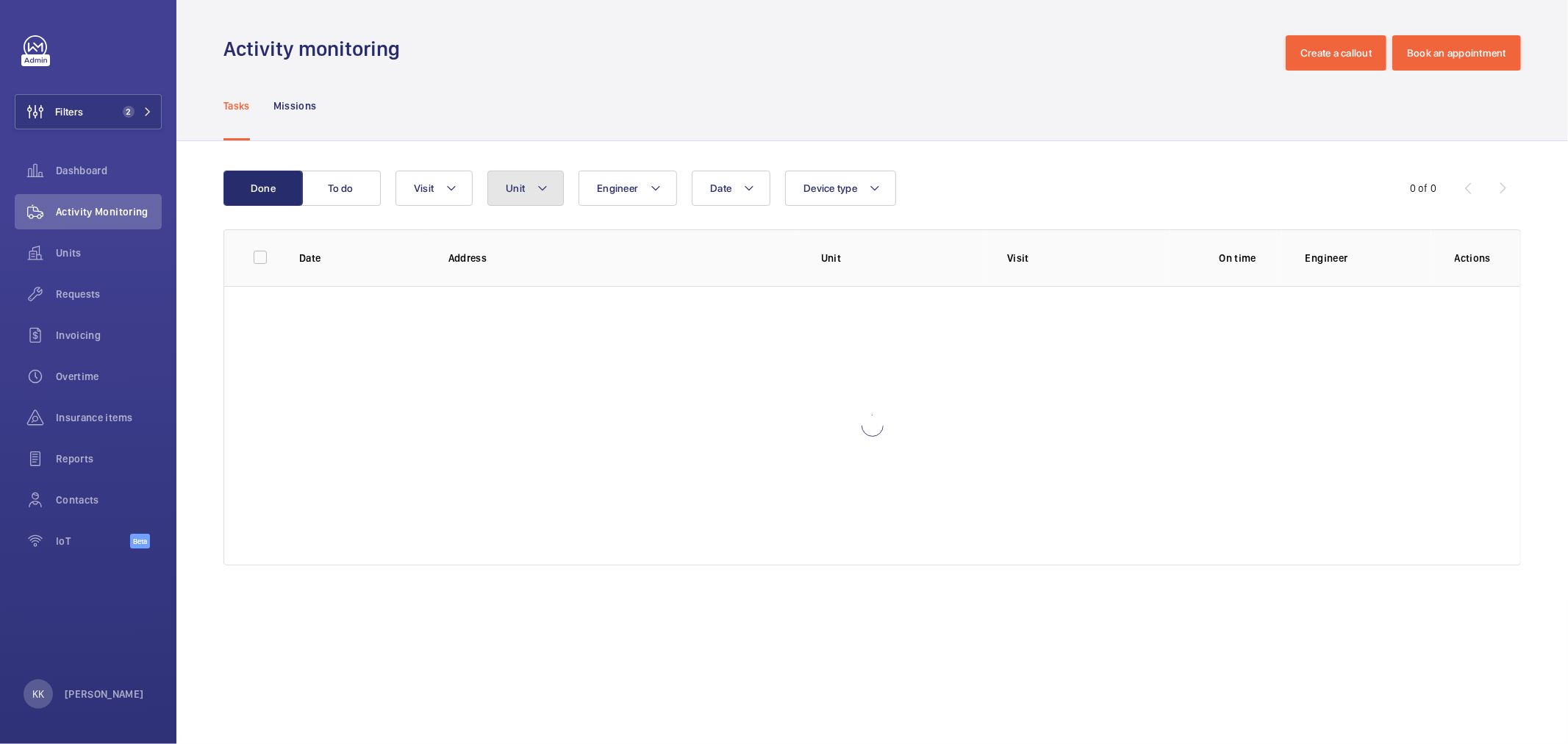
click at [547, 182] on mat-icon at bounding box center [542, 187] width 12 height 17
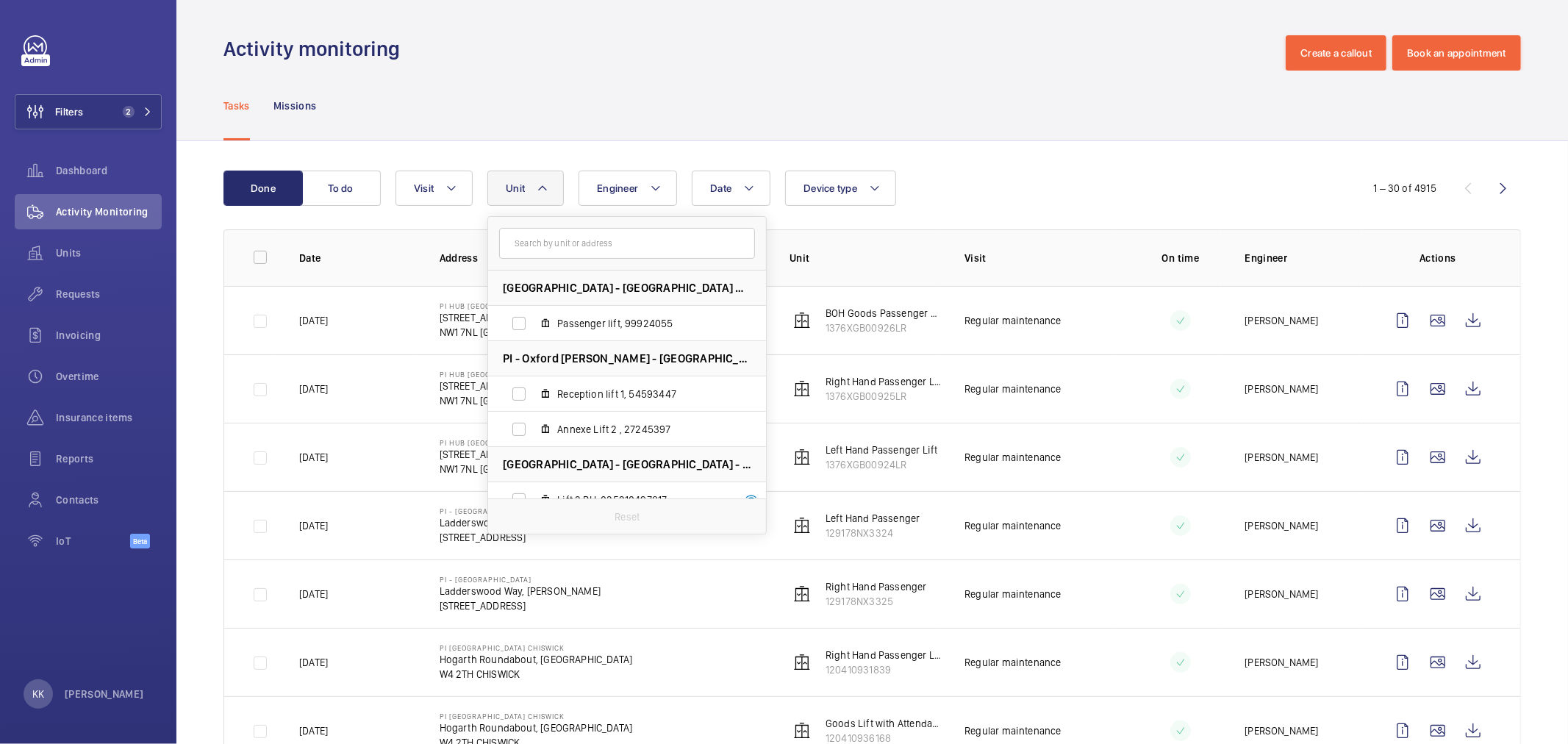
click at [569, 252] on input "text" at bounding box center [626, 243] width 255 height 31
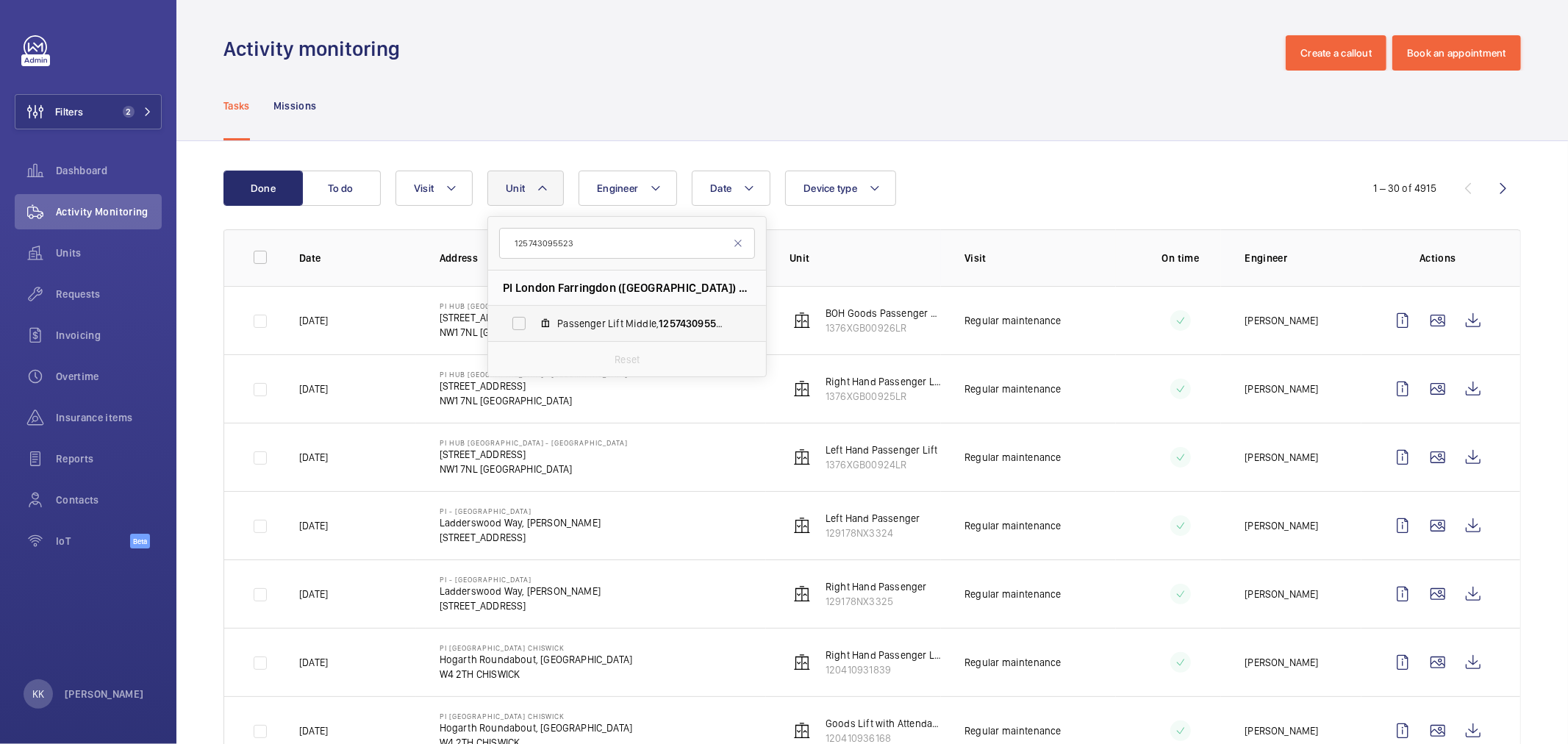
type input "125743095523"
click at [662, 318] on span "125743095523" at bounding box center [693, 323] width 69 height 12
click at [534, 317] on input "Passenger Lift Middle, 125743095523" at bounding box center [519, 323] width 29 height 29
checkbox input "true"
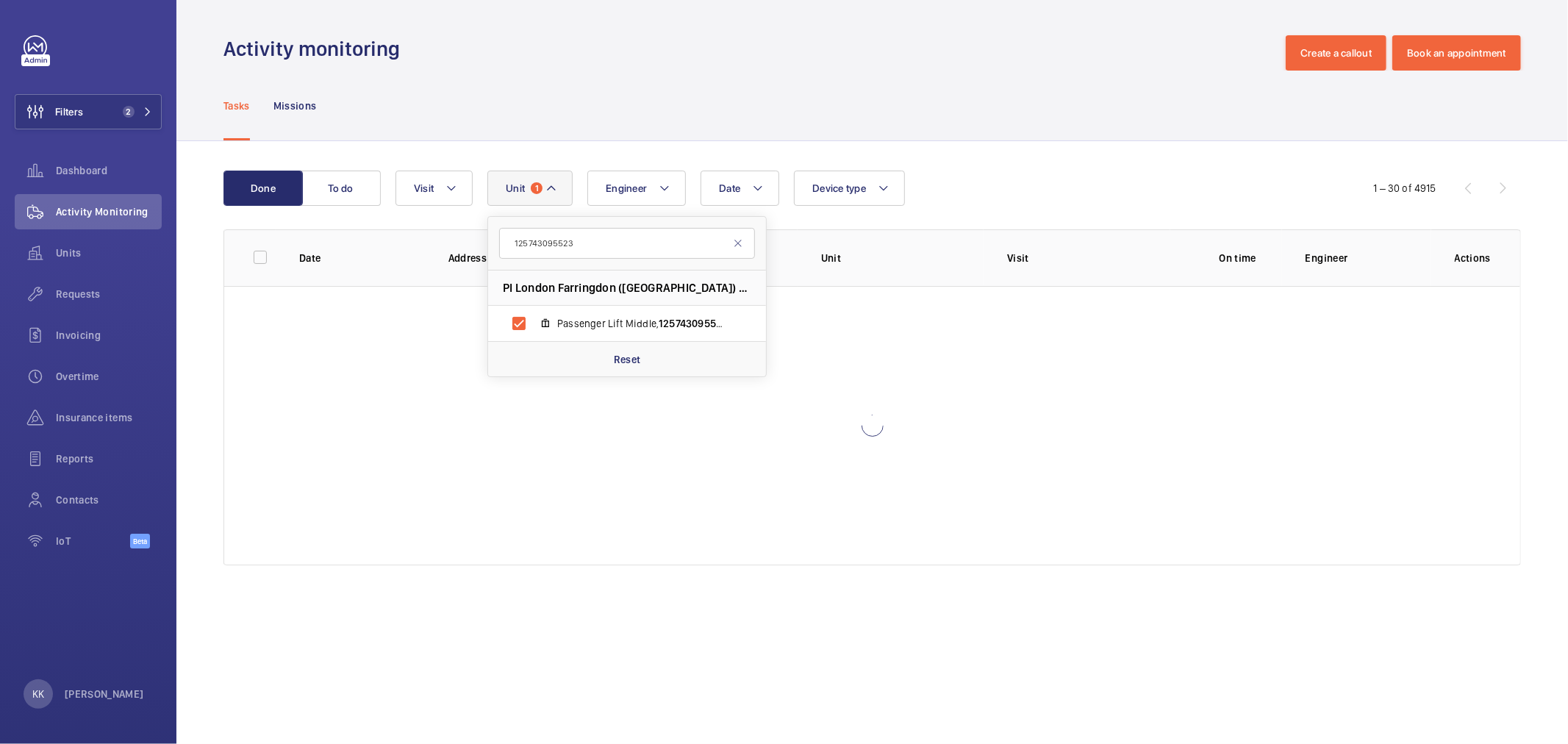
click at [993, 171] on div "Date Engineer Unit 1 125743095523 PI London Farringdon (Smithfield) - 24-30 Wes…" at bounding box center [870, 188] width 949 height 35
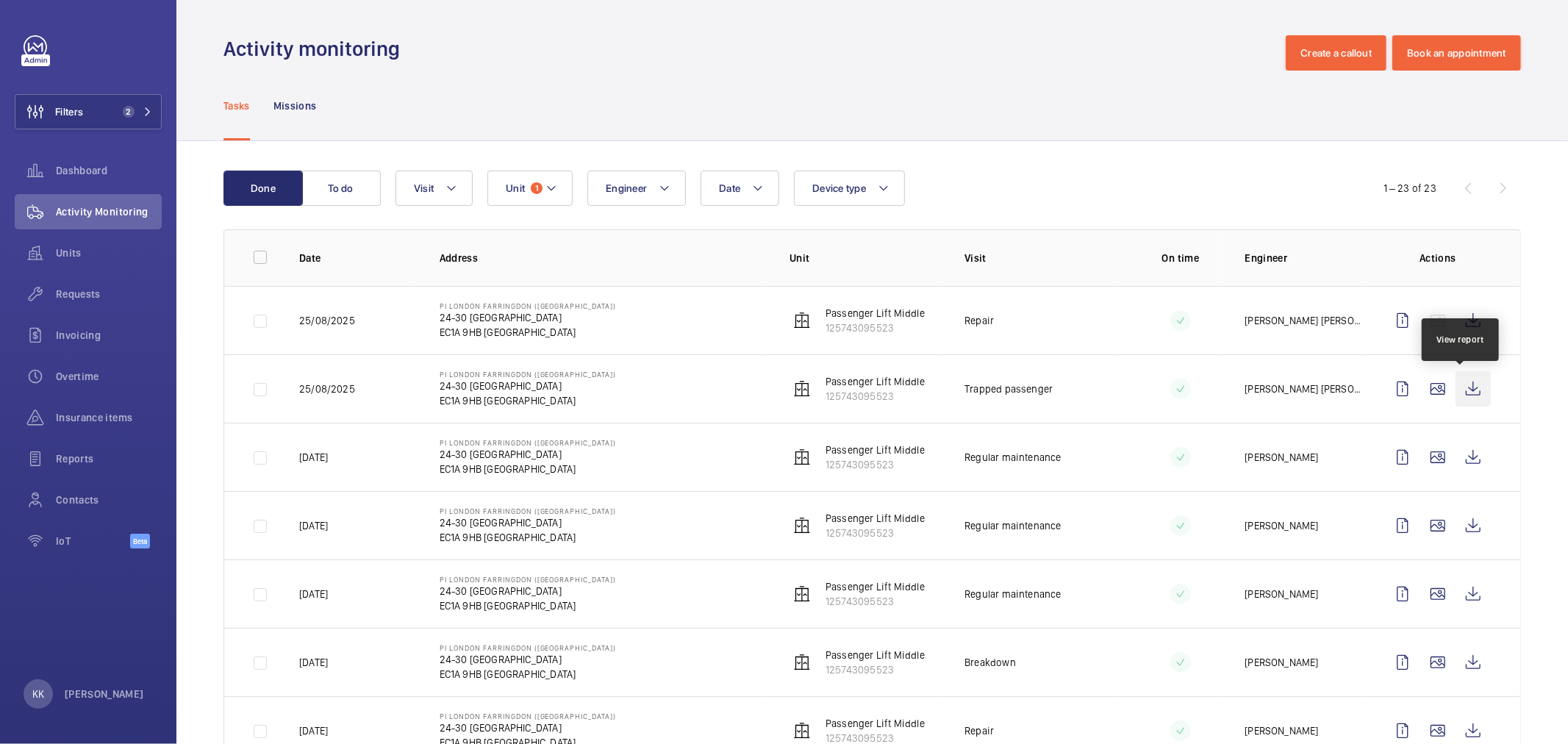
click at [1463, 387] on wm-front-icon-button at bounding box center [1473, 389] width 35 height 35
drag, startPoint x: 543, startPoint y: 319, endPoint x: 473, endPoint y: 316, distance: 70.1
click at [473, 316] on p "24-30 West Smithfield" at bounding box center [528, 318] width 177 height 15
click at [64, 250] on span "Units" at bounding box center [108, 253] width 106 height 15
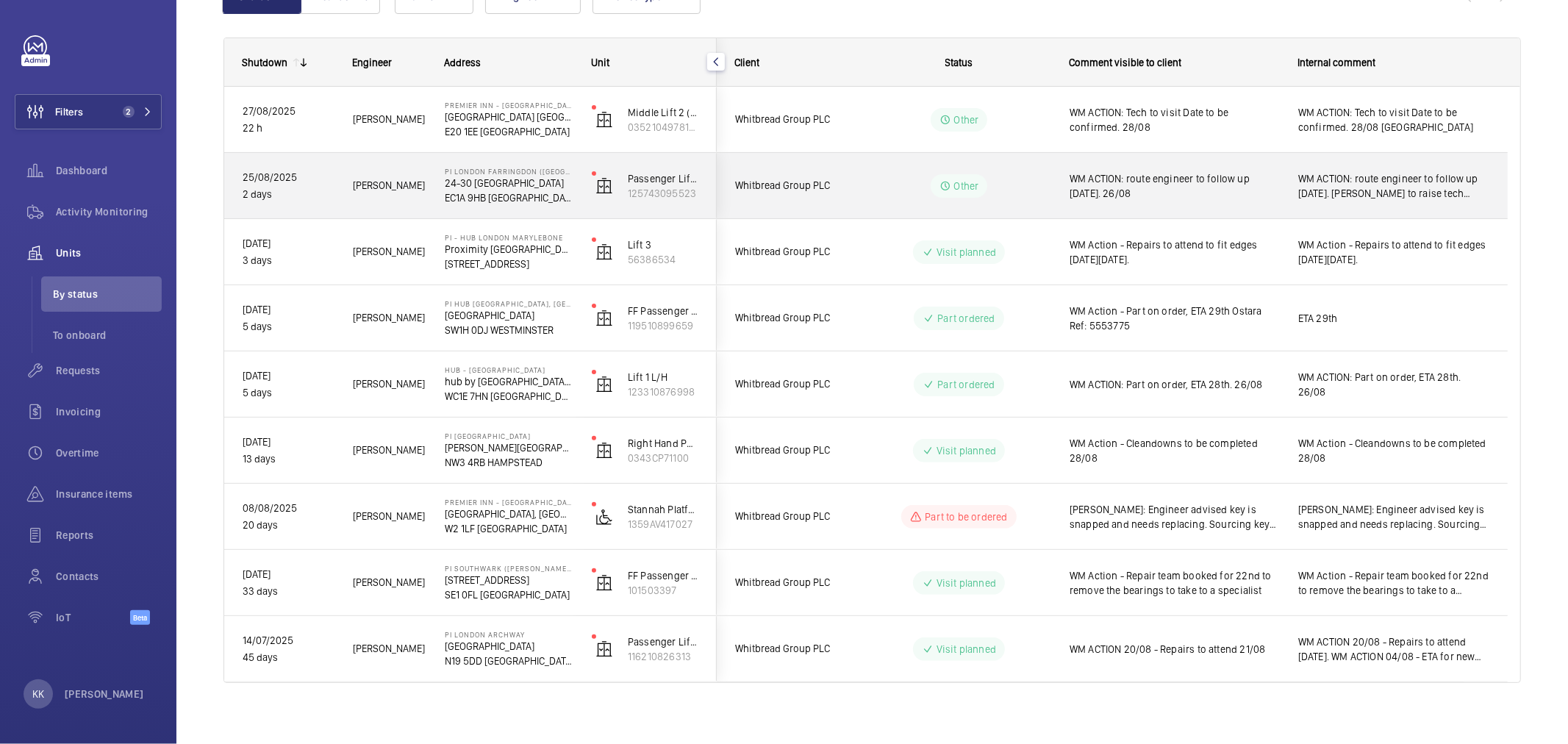
scroll to position [193, 0]
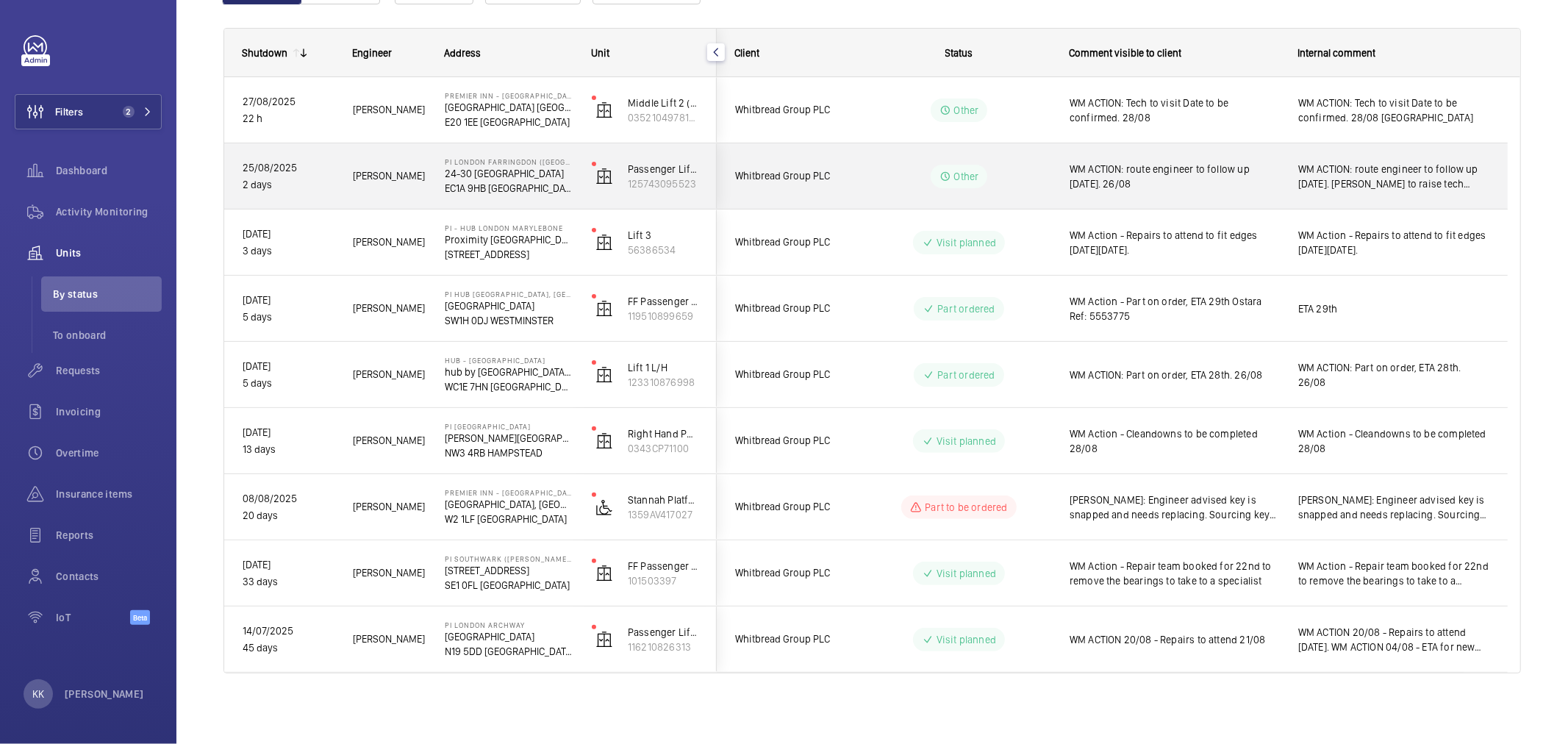
click at [1194, 182] on span "WM ACTION: route engineer to follow up today. 26/08" at bounding box center [1174, 176] width 209 height 29
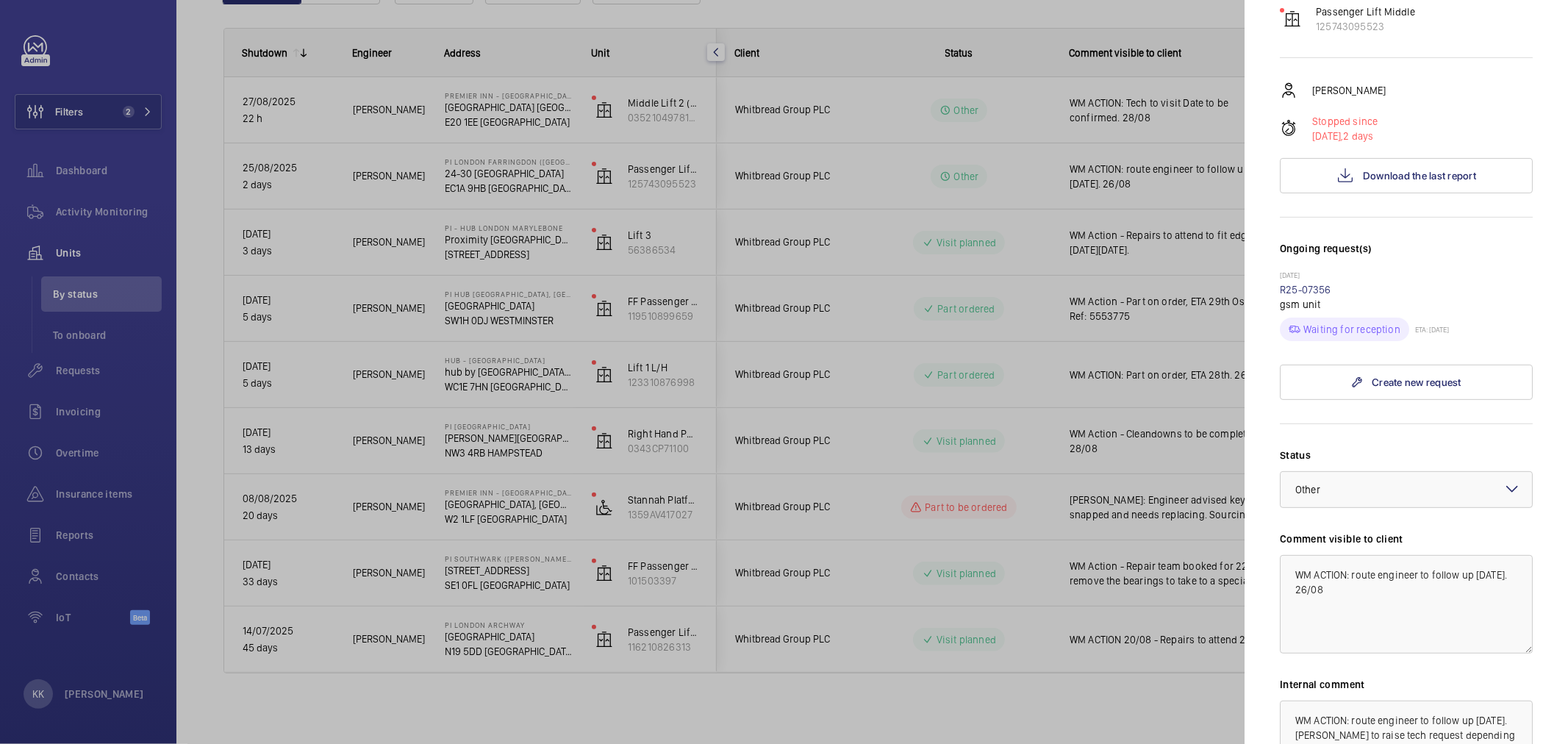
scroll to position [82, 0]
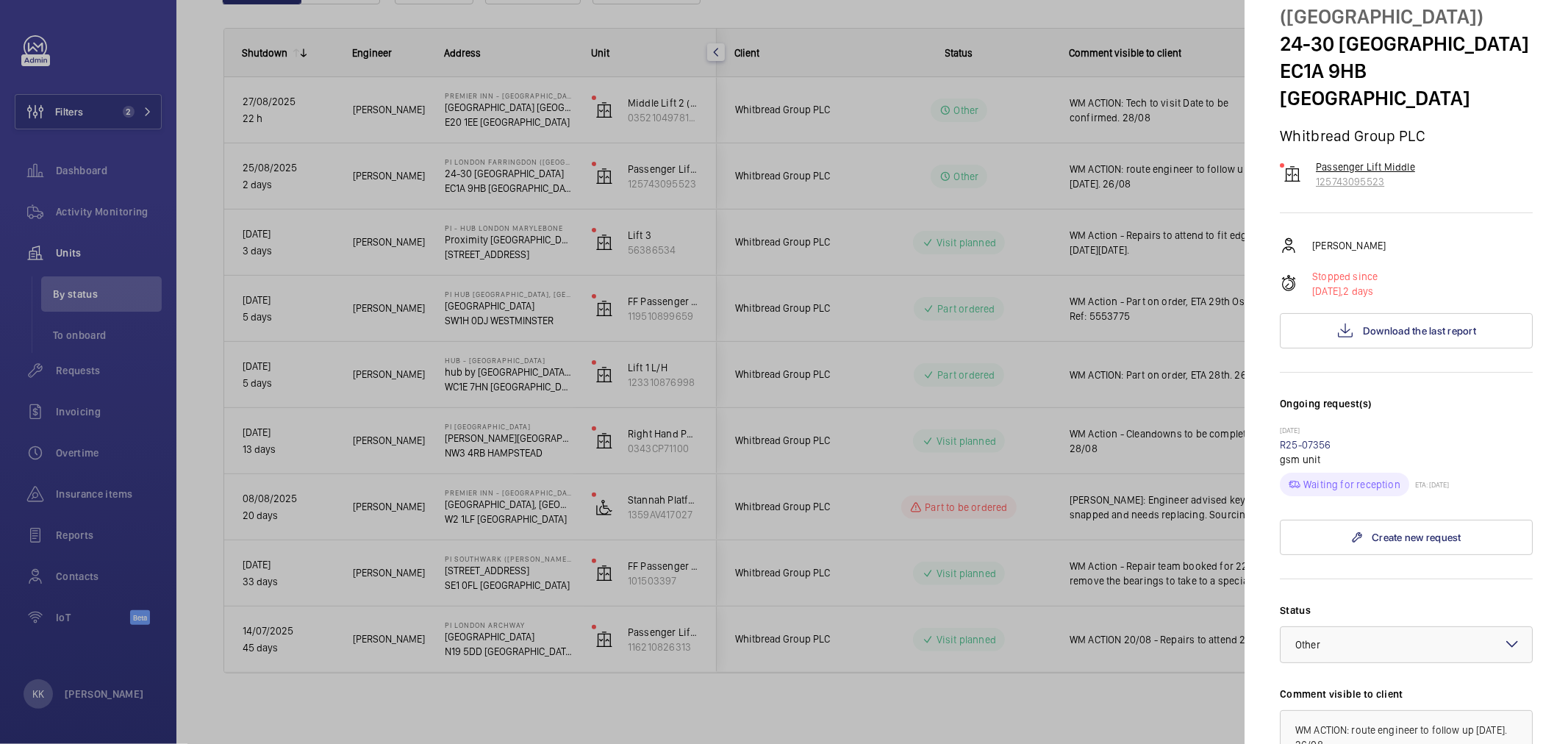
click at [1340, 174] on p "Passenger Lift Middle" at bounding box center [1365, 167] width 99 height 15
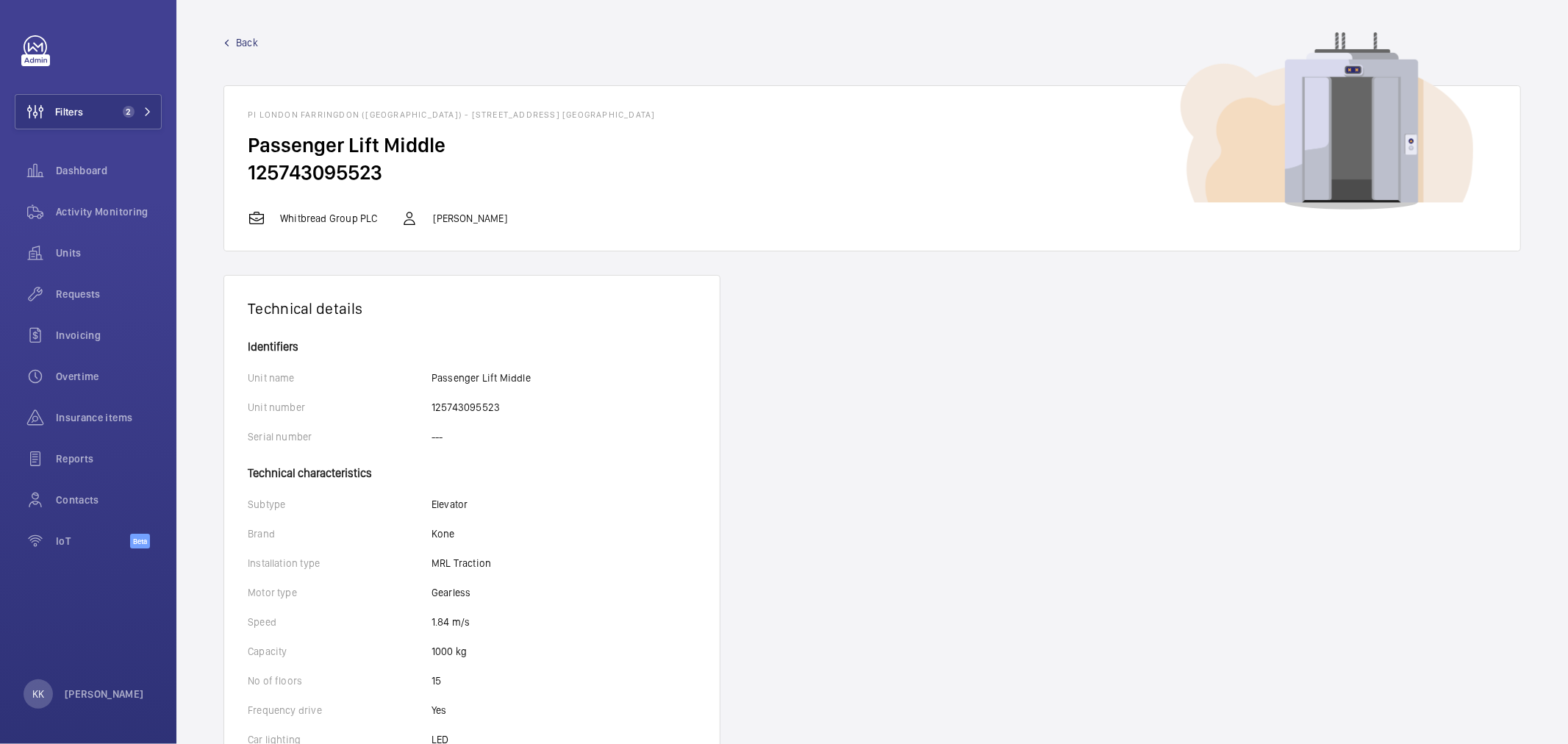
click at [359, 171] on h2 "125743095523" at bounding box center [873, 173] width 1249 height 28
copy h2 "125743095523"
click at [145, 218] on span "Activity Monitoring" at bounding box center [108, 211] width 106 height 15
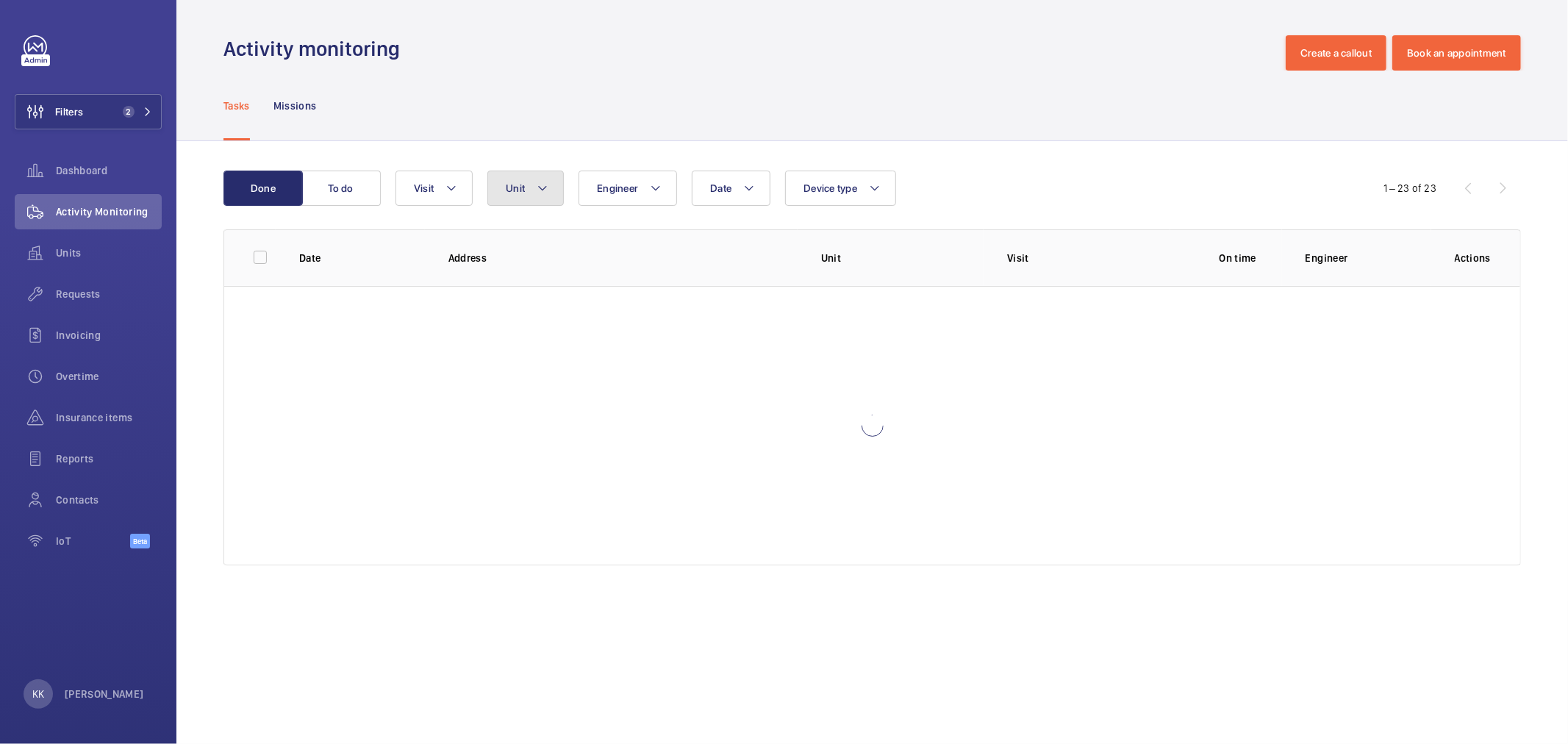
click at [517, 200] on button "Unit" at bounding box center [525, 188] width 76 height 35
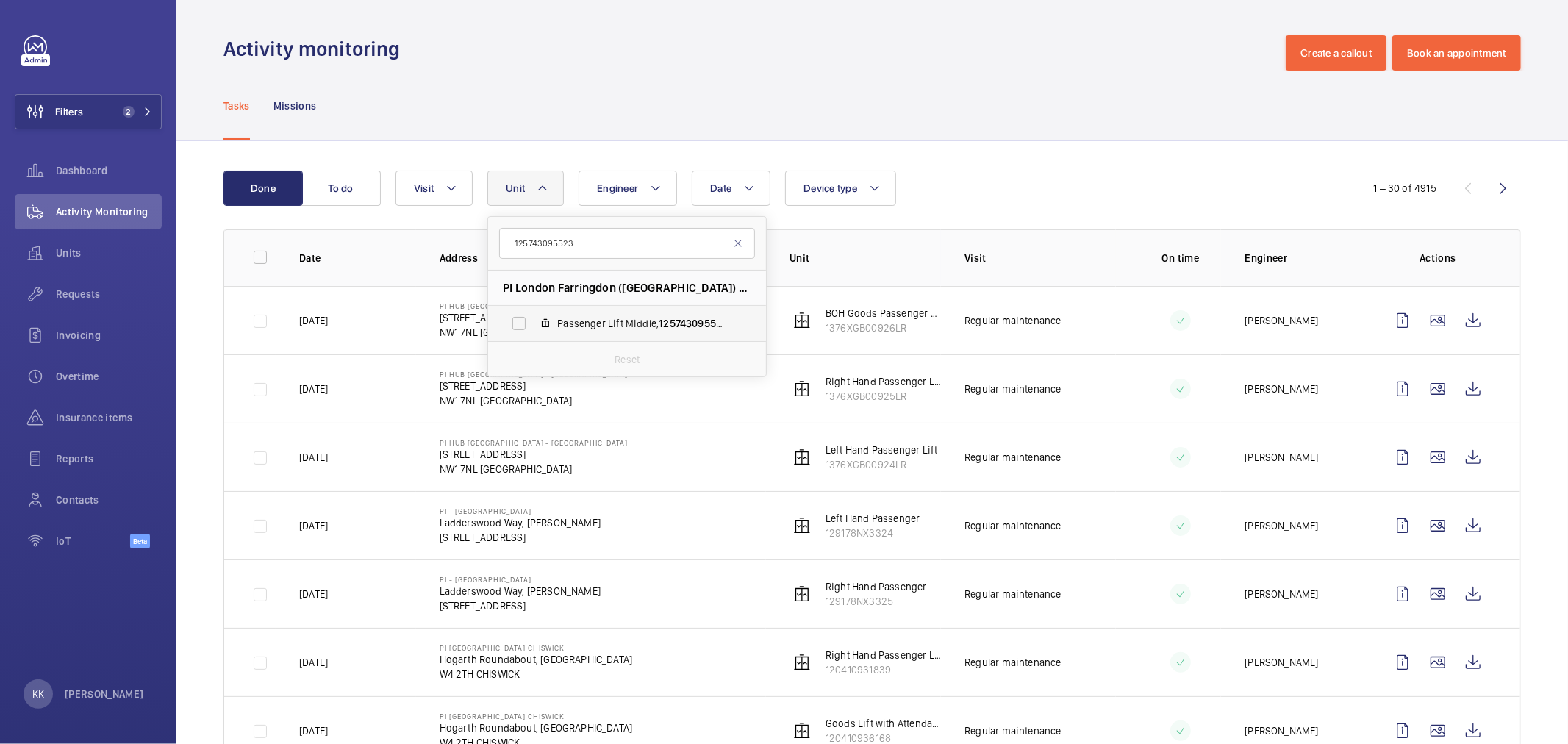
type input "125743095523"
click at [598, 319] on span "Passenger Lift Middle, 125743095523" at bounding box center [643, 323] width 171 height 15
click at [534, 319] on input "Passenger Lift Middle, 125743095523" at bounding box center [519, 323] width 29 height 29
checkbox input "true"
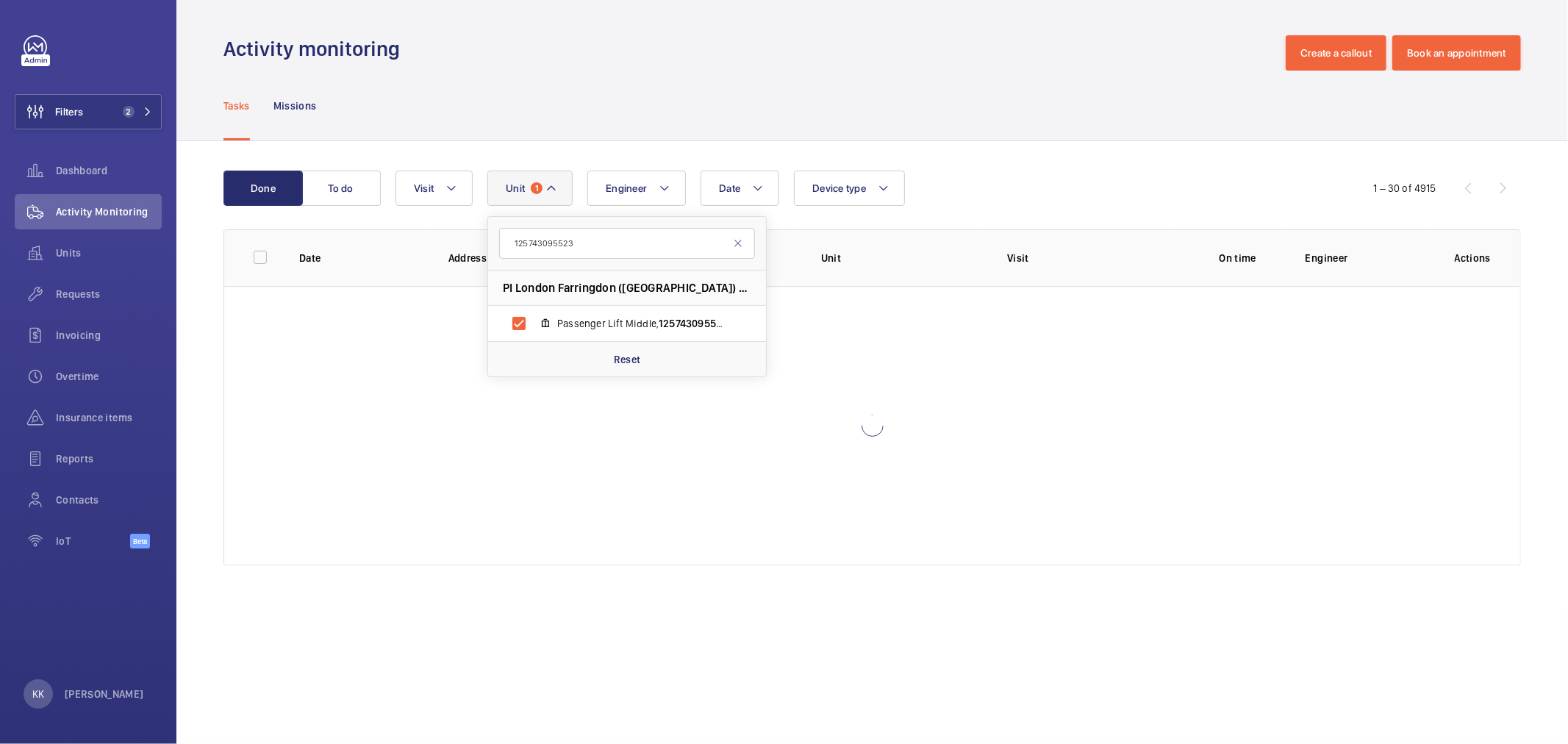
click at [1099, 128] on div "Tasks Missions" at bounding box center [872, 106] width 1297 height 70
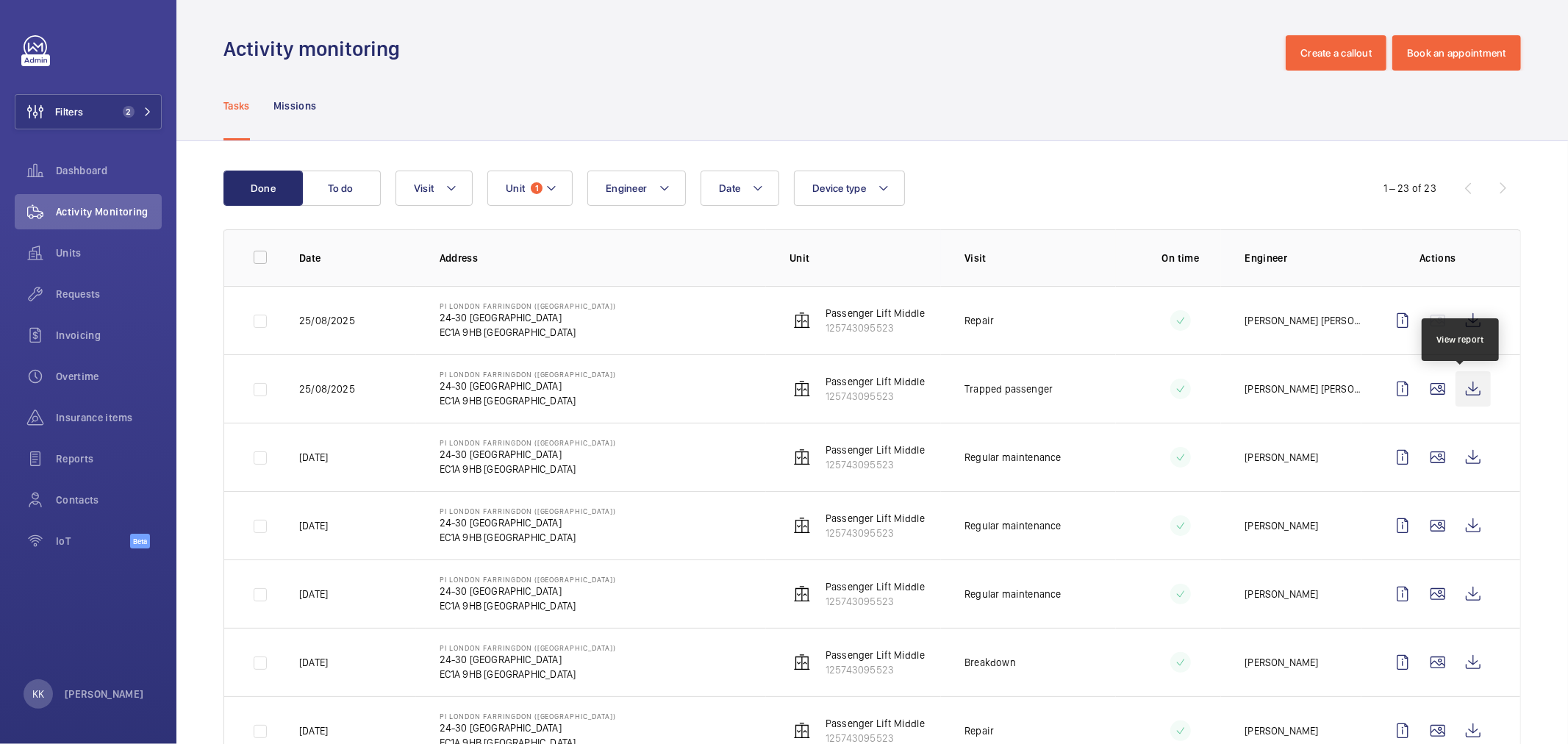
click at [1458, 392] on wm-front-icon-button at bounding box center [1473, 389] width 35 height 35
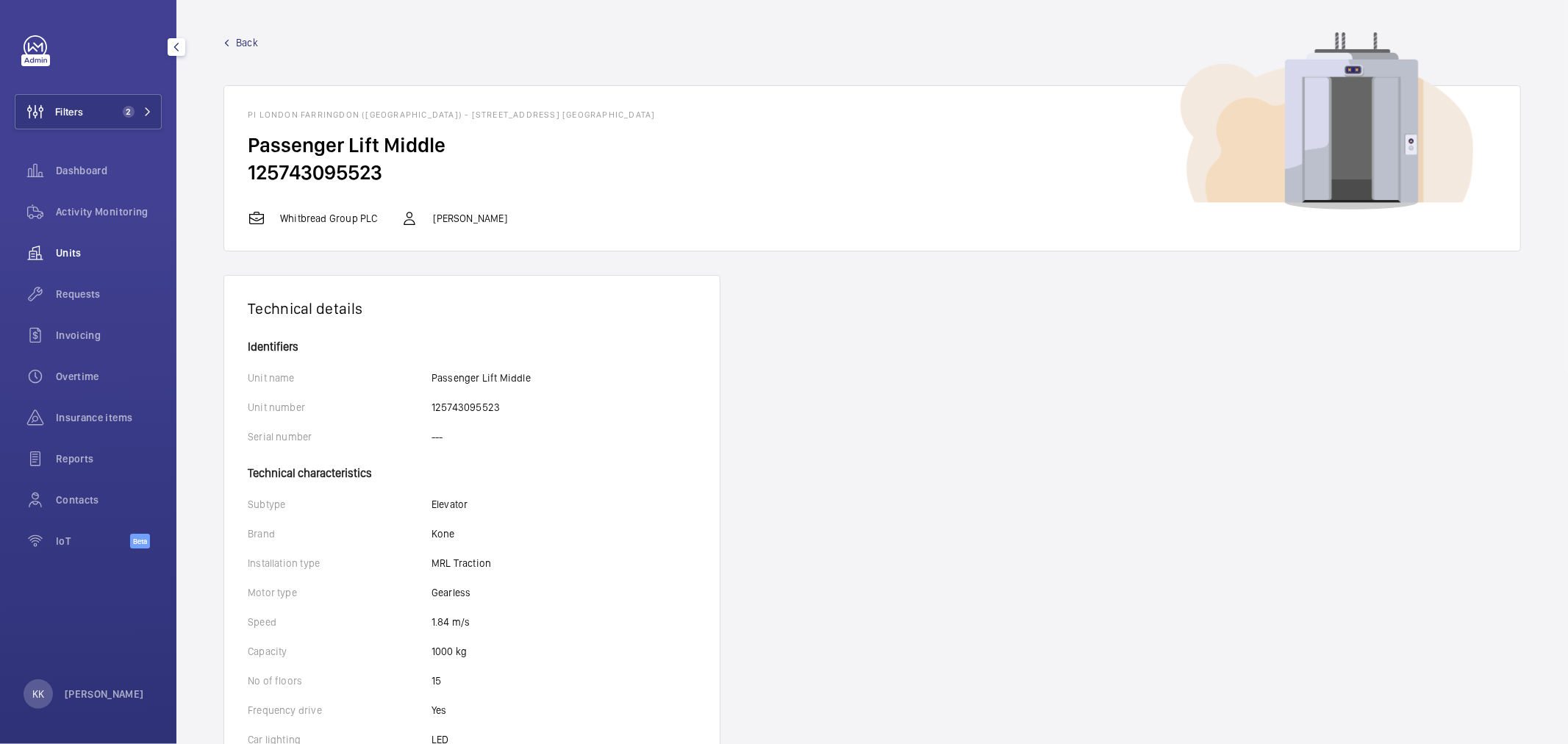
click at [97, 252] on span "Units" at bounding box center [108, 253] width 106 height 15
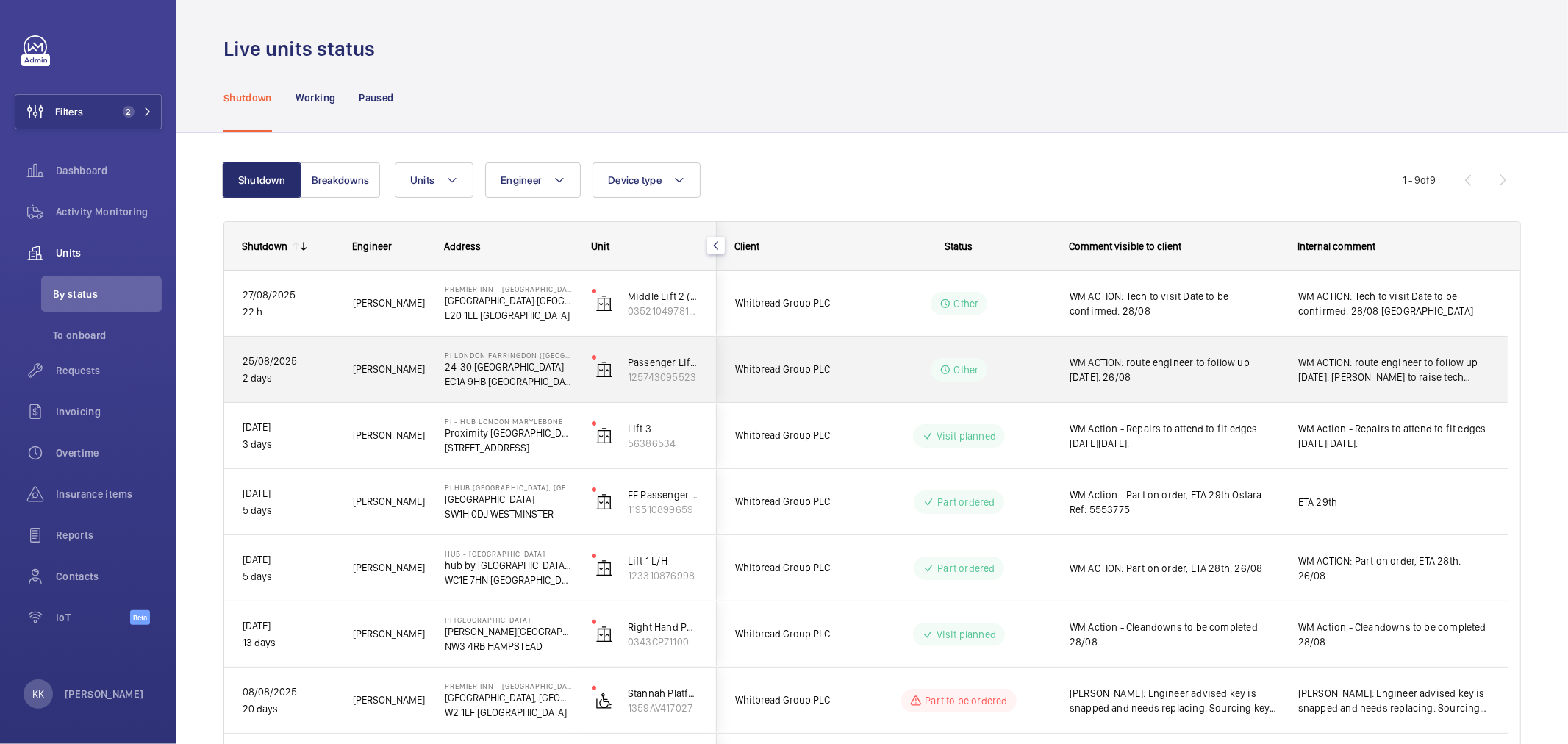
click at [1218, 364] on span "WM ACTION: route engineer to follow up today. 26/08" at bounding box center [1174, 370] width 209 height 29
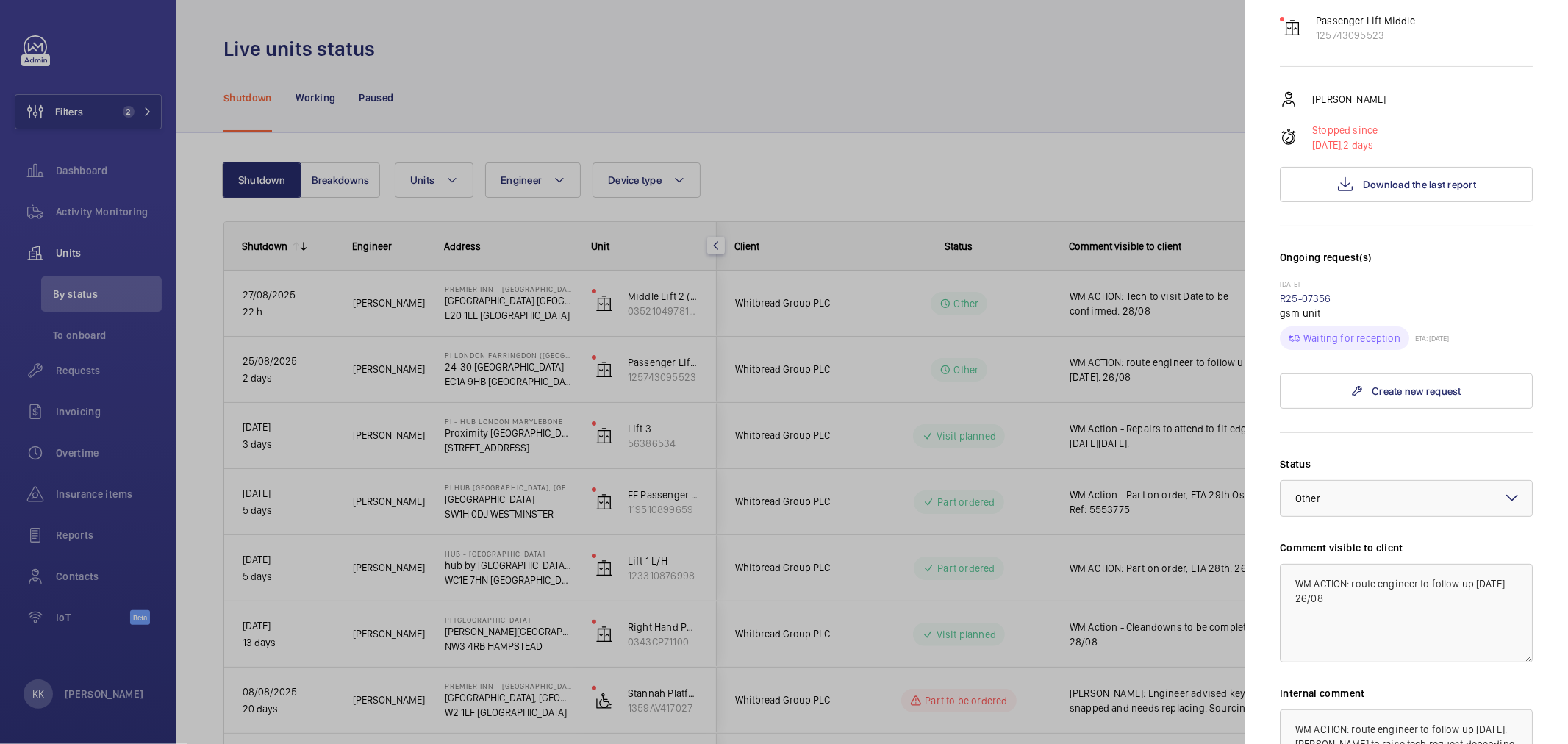
scroll to position [244, 0]
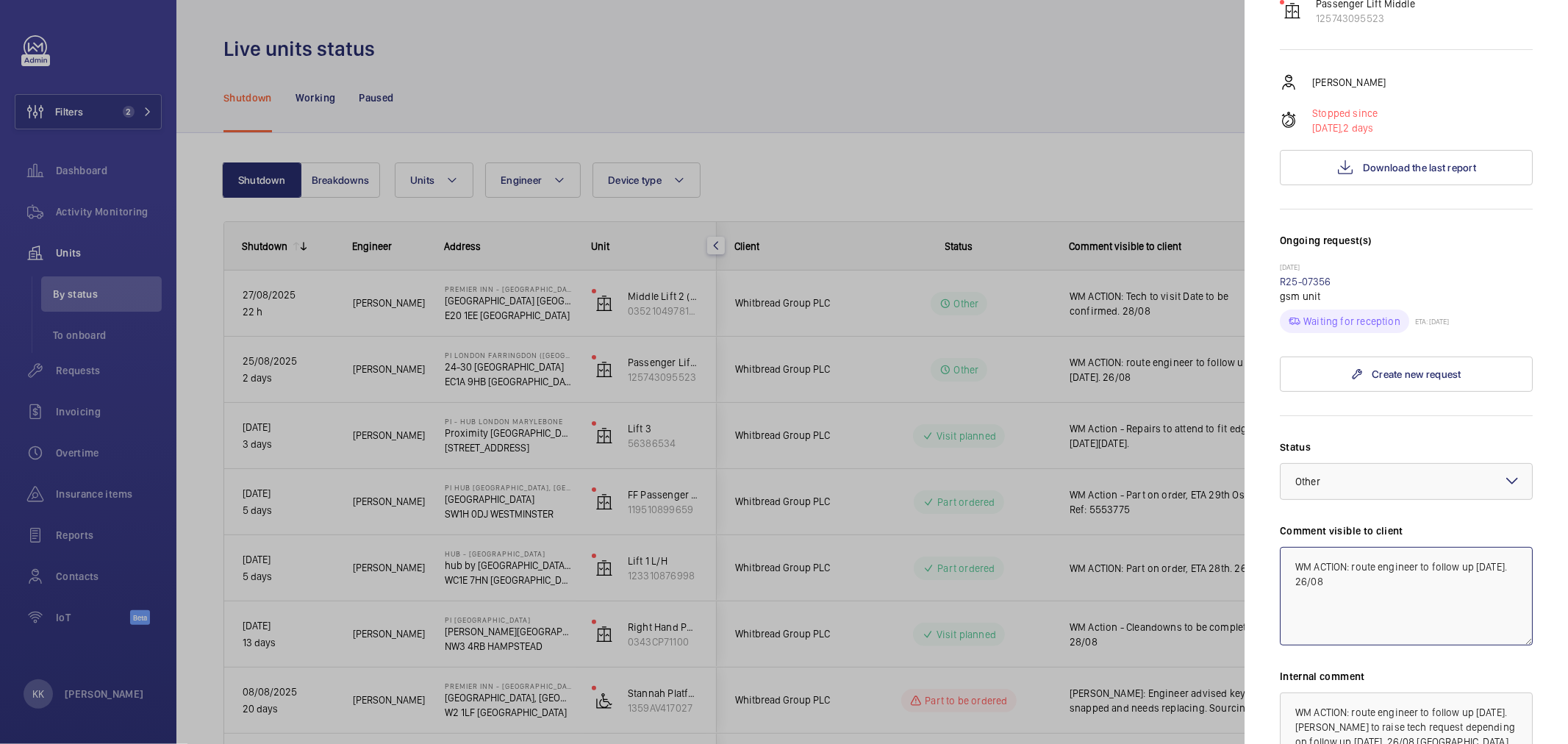
drag, startPoint x: 1414, startPoint y: 611, endPoint x: 1153, endPoint y: 496, distance: 285.2
click at [1153, 496] on mat-sidenav-container "Filters 2 Dashboard Activity Monitoring Units By status To onboard Requests Inv…" at bounding box center [784, 372] width 1568 height 744
drag, startPoint x: 1456, startPoint y: 548, endPoint x: 1107, endPoint y: 528, distance: 349.6
click at [1107, 528] on mat-sidenav-container "Filters 2 Dashboard Activity Monitoring Units By status To onboard Requests Inv…" at bounding box center [784, 372] width 1568 height 744
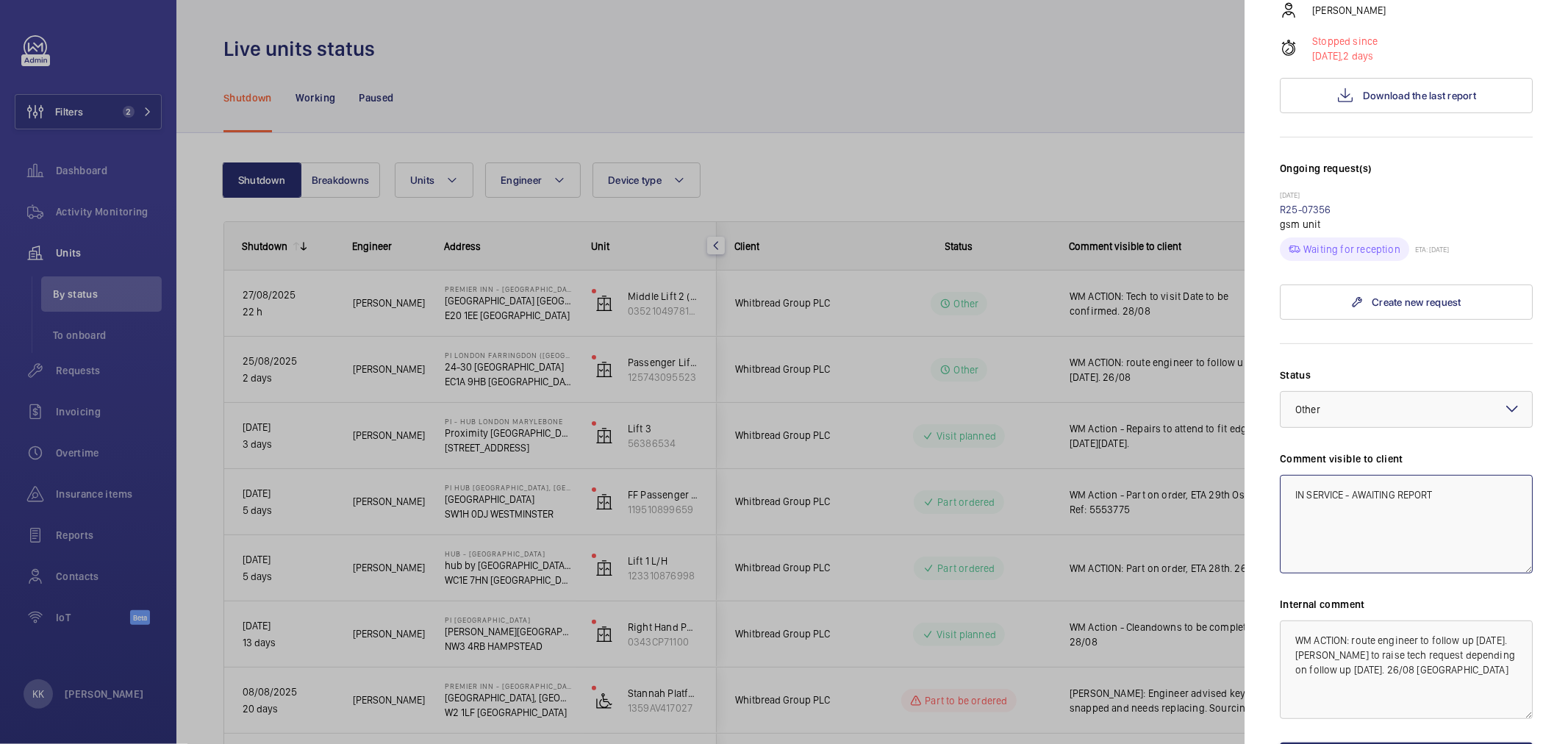
scroll to position [408, 0]
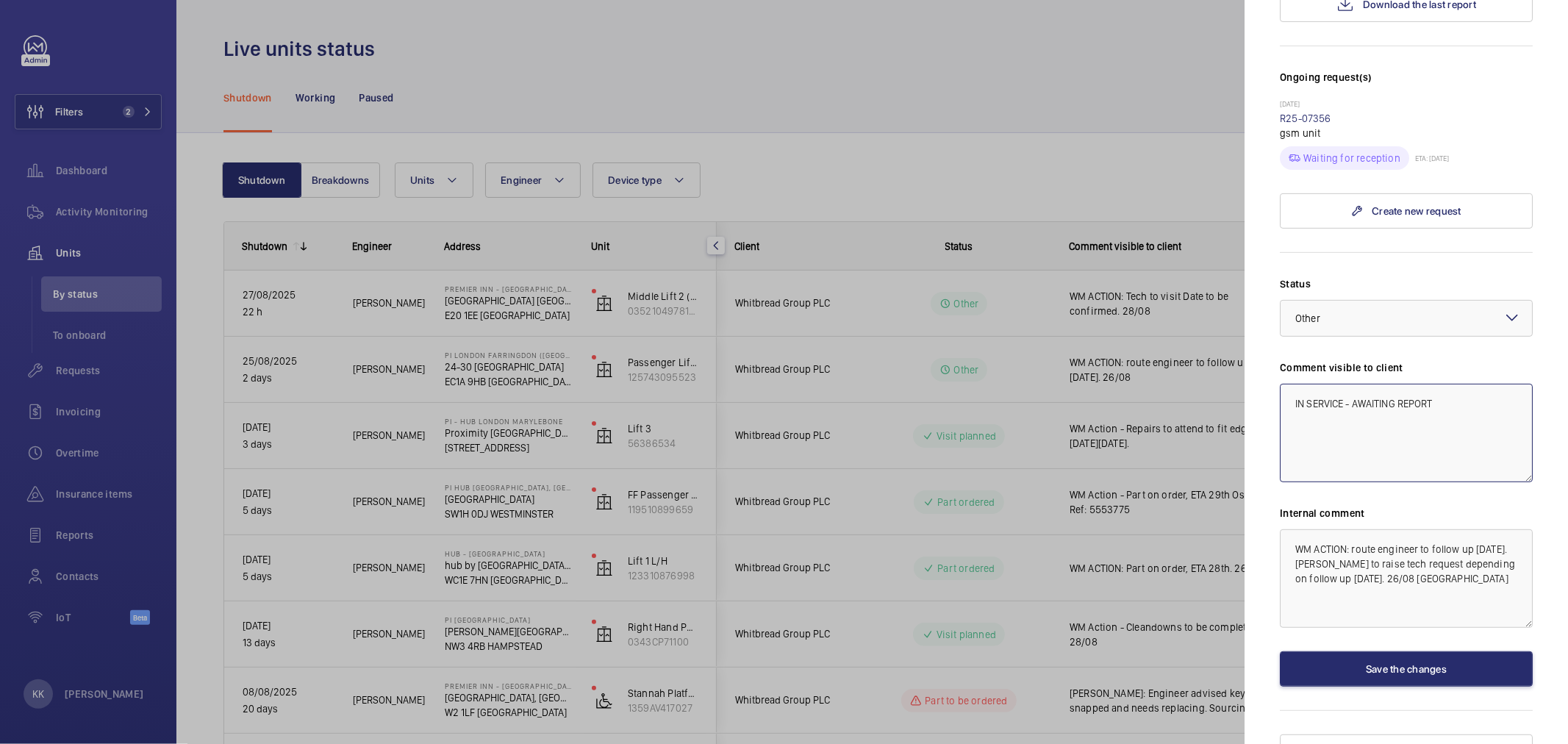
type textarea "IN SERVICE - AWAITING REPORT"
drag, startPoint x: 1432, startPoint y: 594, endPoint x: 1179, endPoint y: 464, distance: 284.4
click at [1179, 466] on mat-sidenav-container "Filters 2 Dashboard Activity Monitoring Units By status To onboard Requests Inv…" at bounding box center [784, 372] width 1568 height 744
paste textarea "IN SERVICE - AWAITING REPORT"
type textarea "IN SERVICE - AWAITING REPORT"
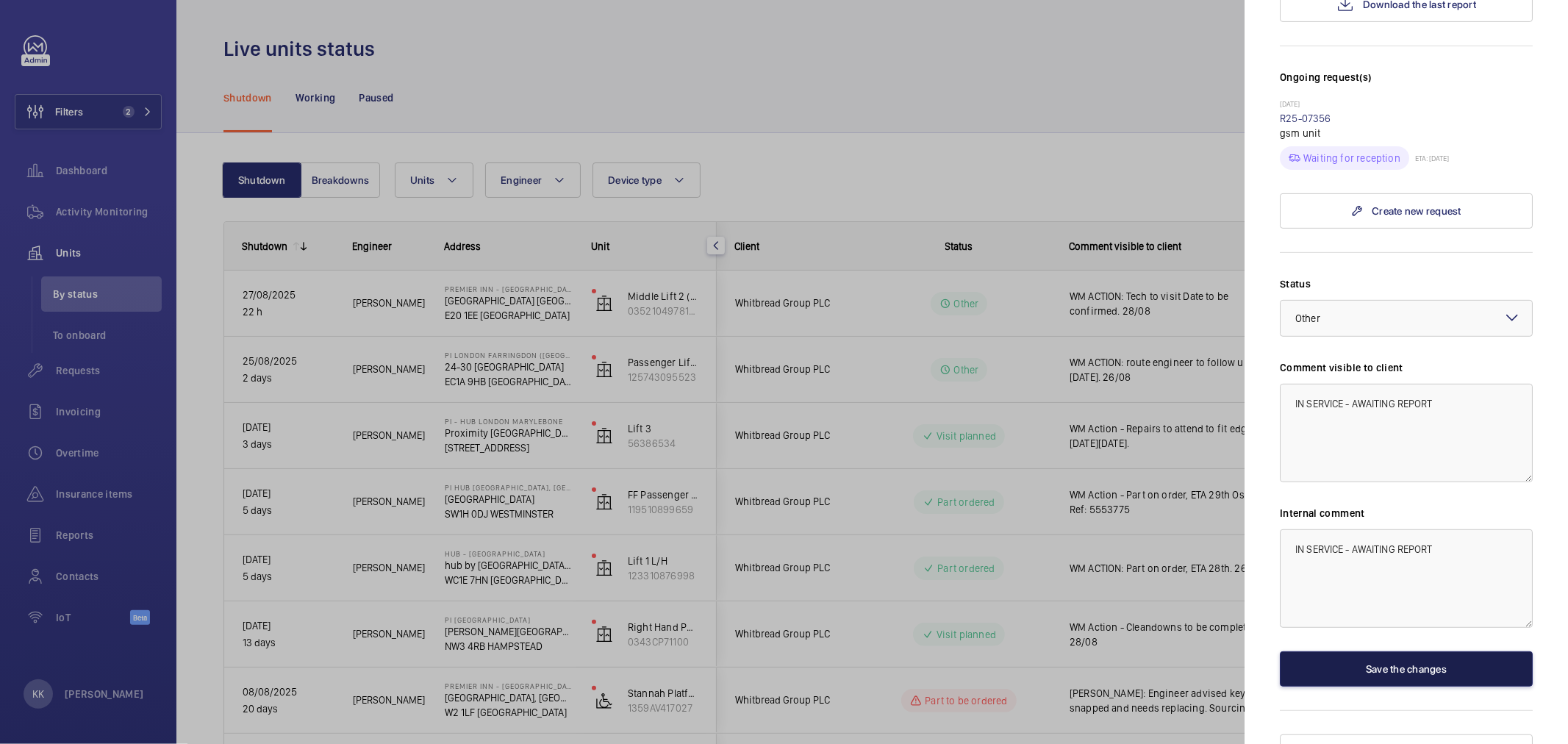
click at [1366, 686] on button "Save the changes" at bounding box center [1405, 669] width 253 height 35
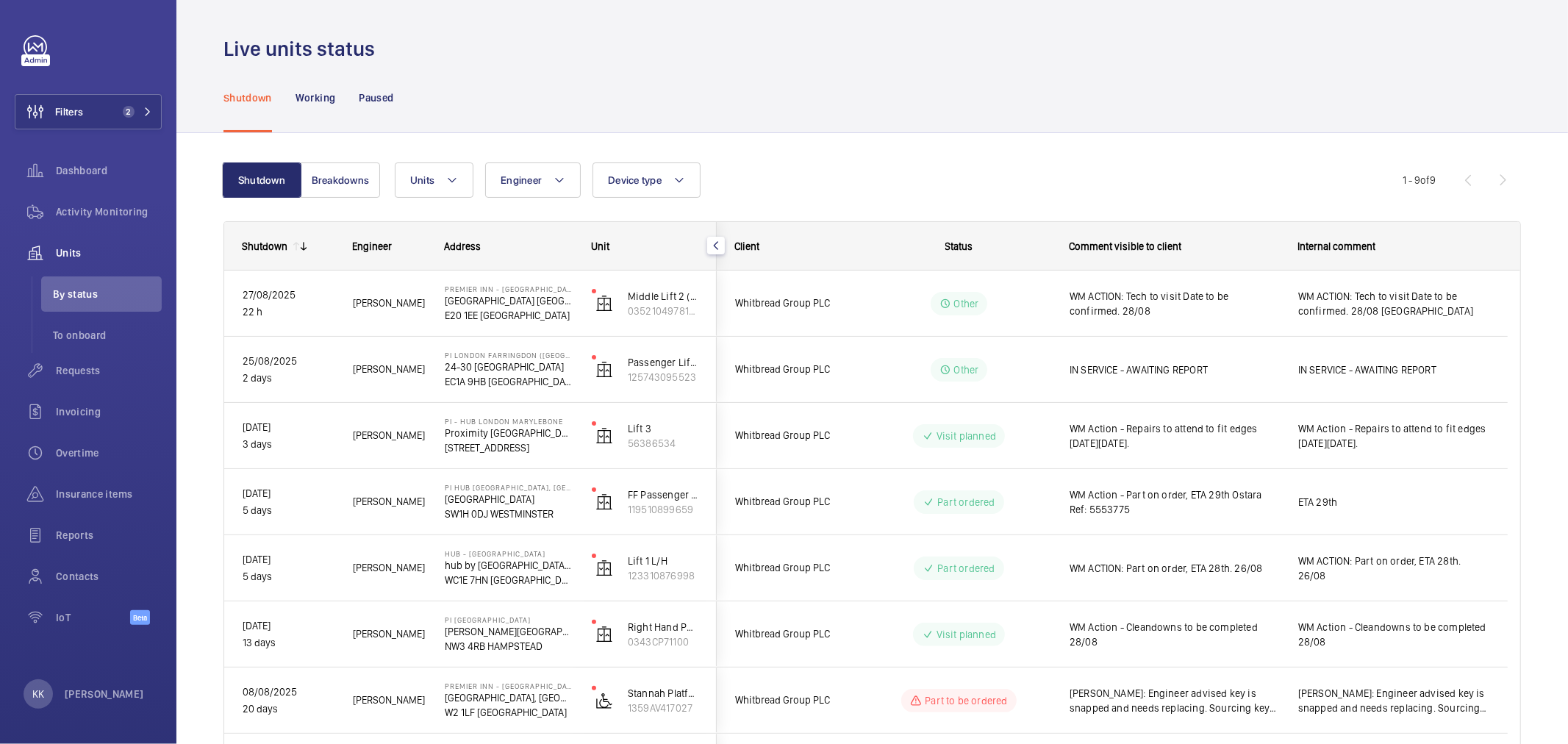
click at [1105, 166] on div "Units Engineer Device type More filters Reset all filters" at bounding box center [898, 180] width 1008 height 35
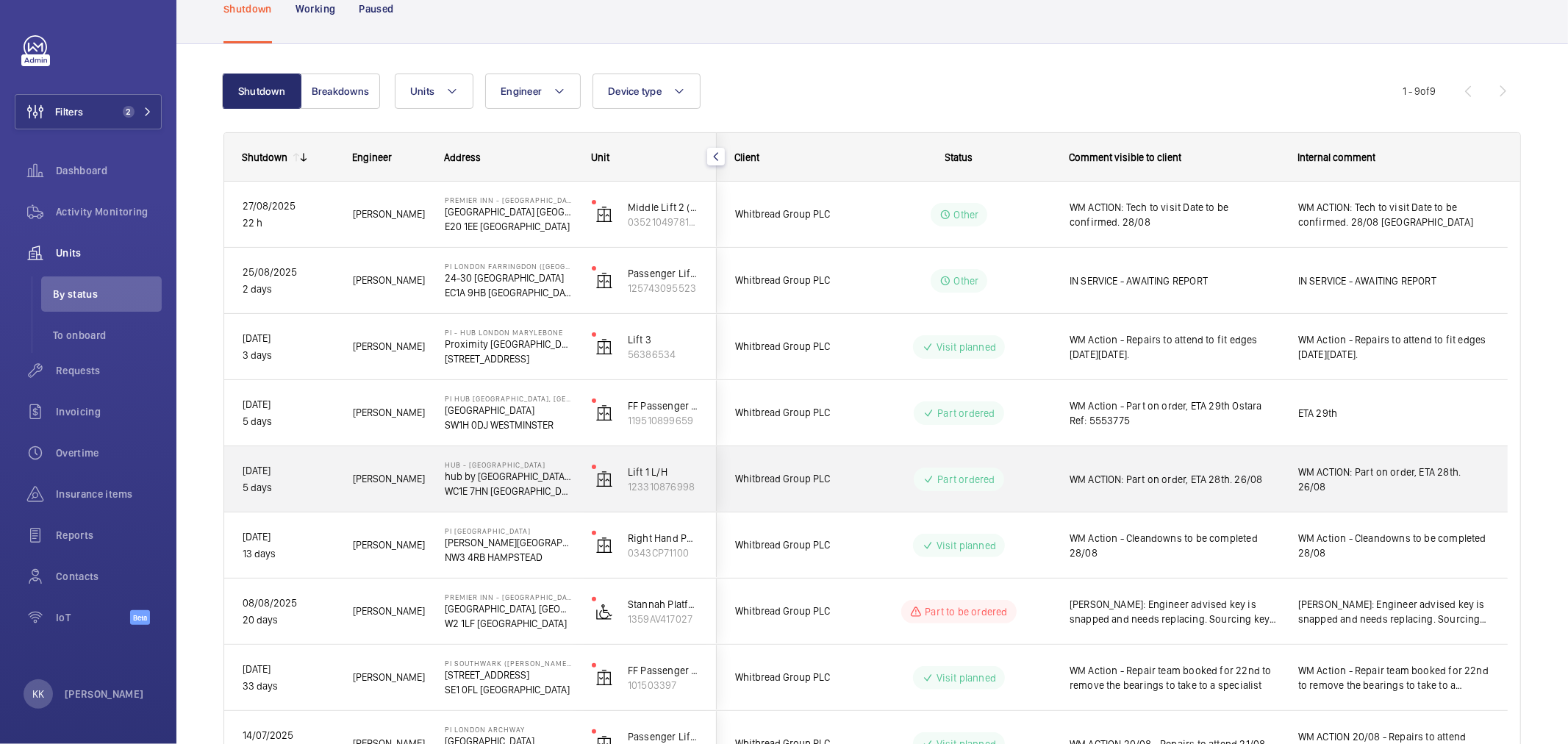
scroll to position [193, 0]
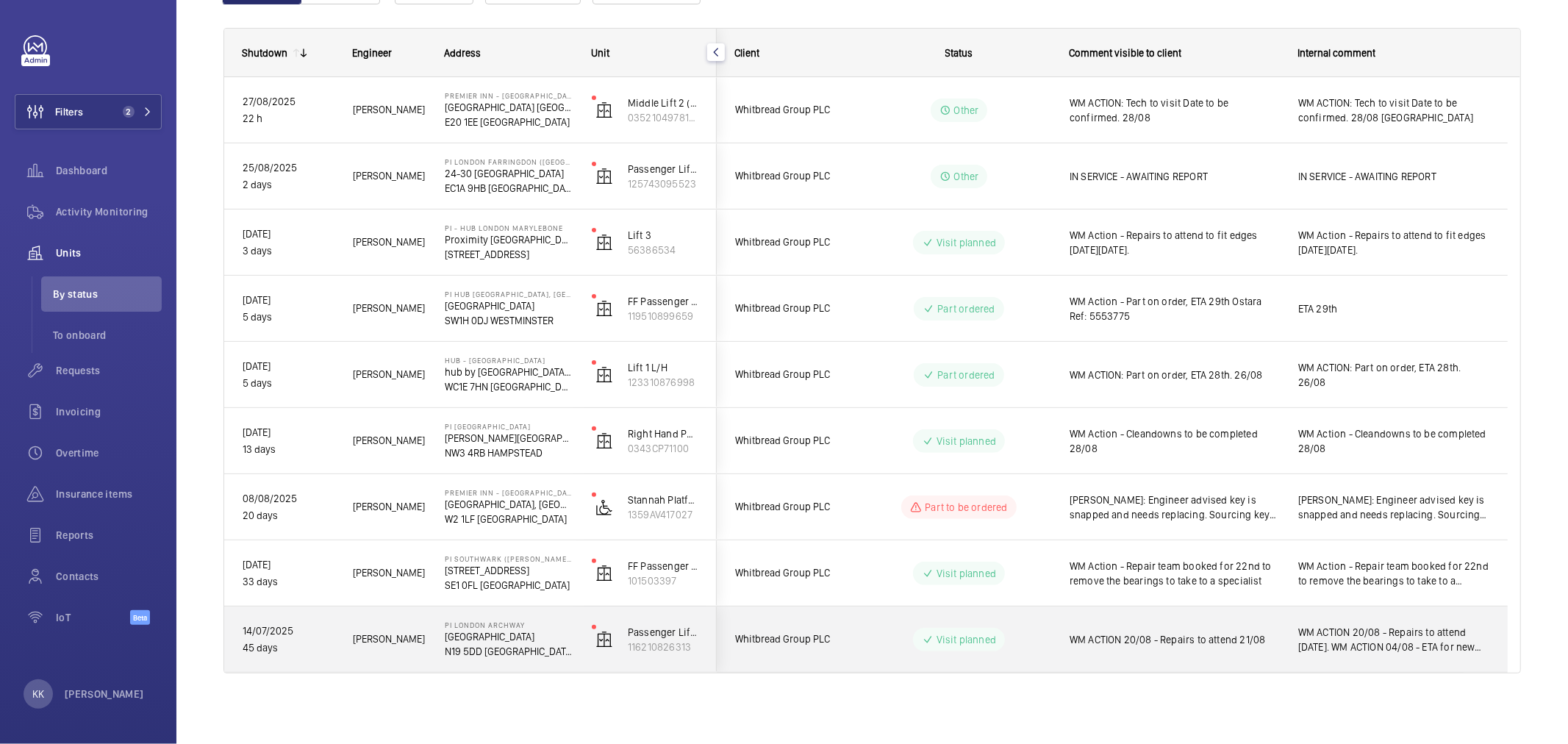
click at [1145, 637] on span "WM ACTION 20/08 - Repairs to attend 21/08" at bounding box center [1174, 639] width 209 height 15
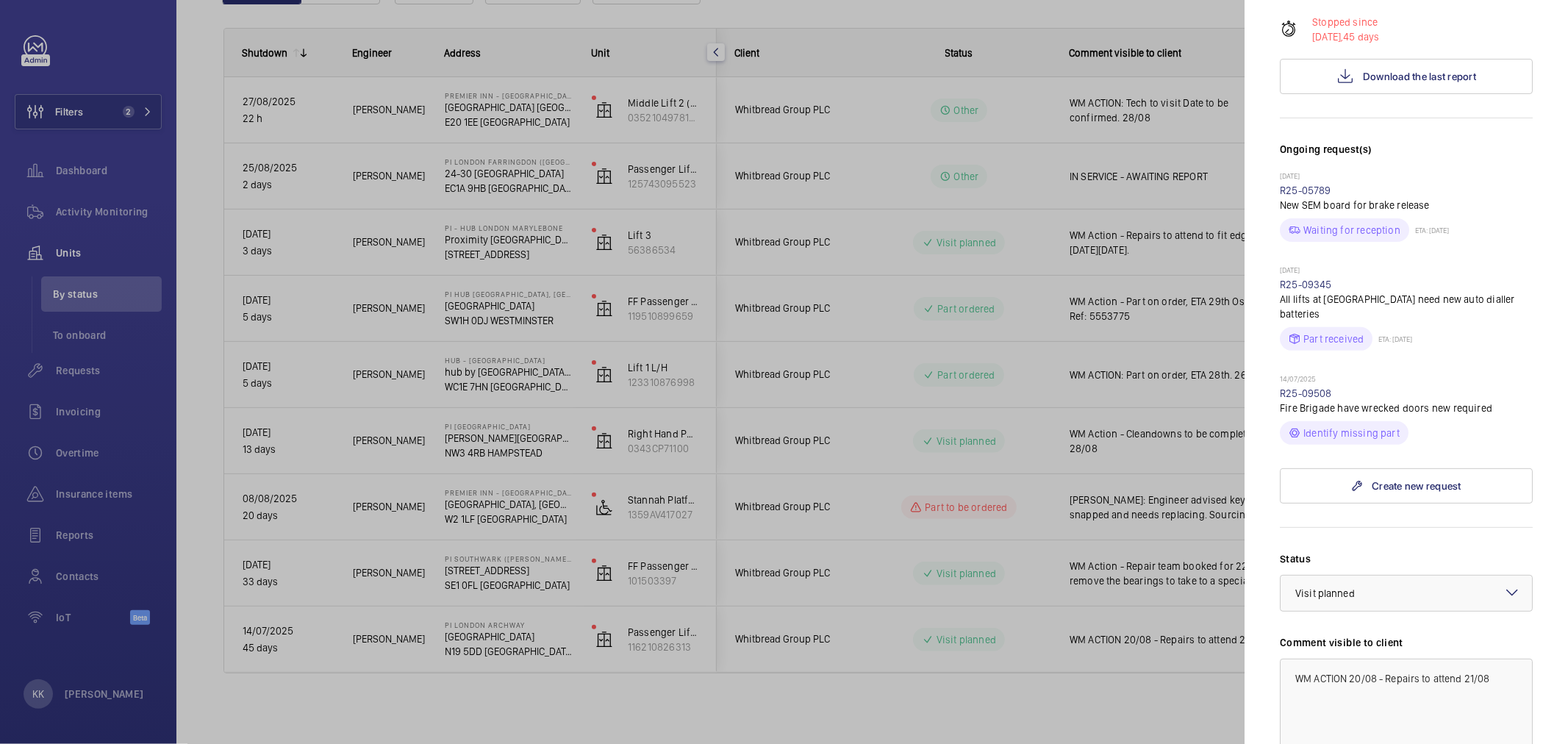
scroll to position [490, 0]
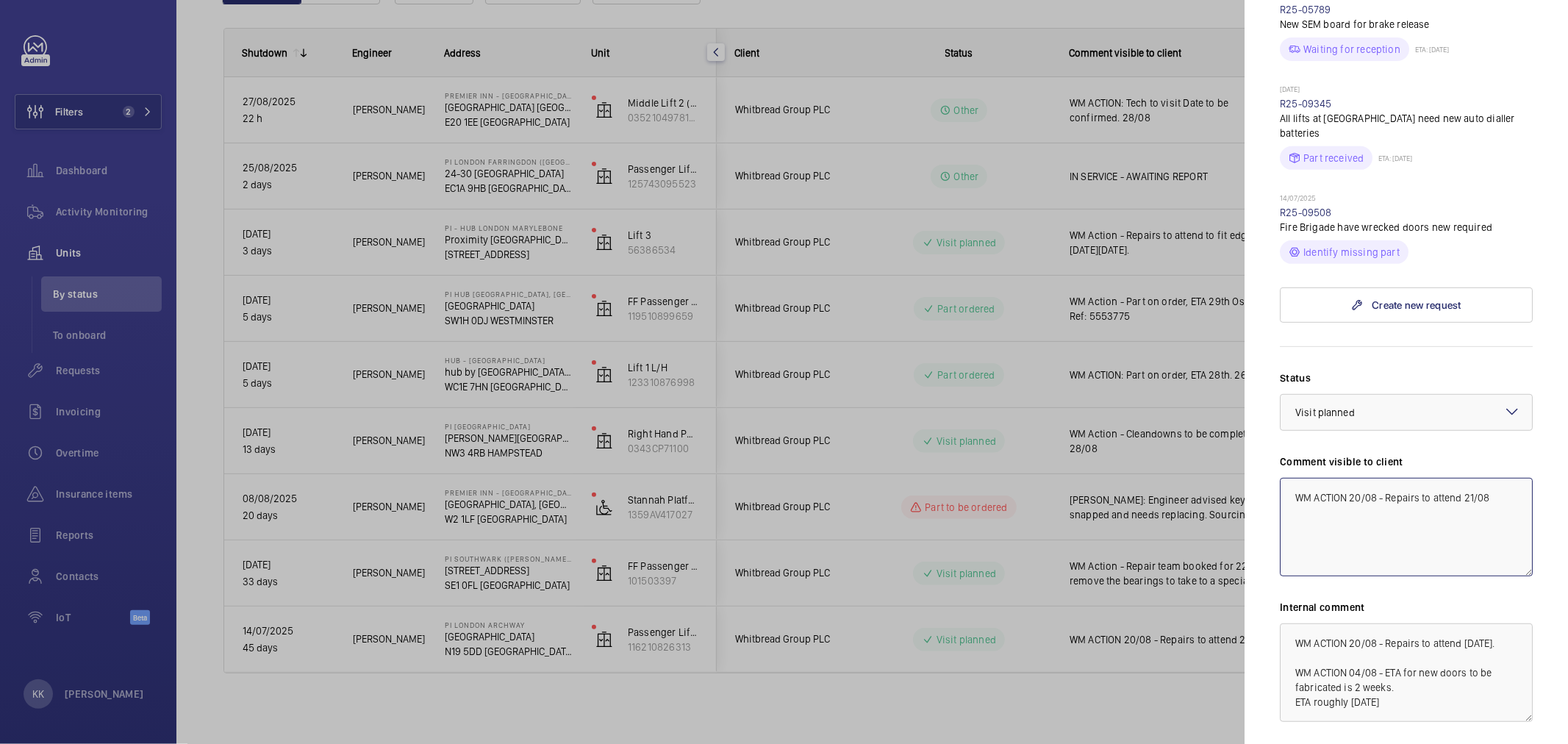
click at [1473, 478] on textarea "WM ACTION 20/08 - Repairs to attend 21/08" at bounding box center [1405, 526] width 253 height 98
drag, startPoint x: 1497, startPoint y: 468, endPoint x: 1113, endPoint y: 446, distance: 384.6
click at [1113, 446] on mat-sidenav-container "Filters 2 Dashboard Activity Monitoring Units By status To onboard Requests Inv…" at bounding box center [784, 372] width 1568 height 744
click at [1385, 513] on textarea "WM ACTION 20/08 - Repairs to attend 28/08" at bounding box center [1405, 526] width 253 height 98
drag, startPoint x: 1383, startPoint y: 447, endPoint x: 1321, endPoint y: 447, distance: 62.0
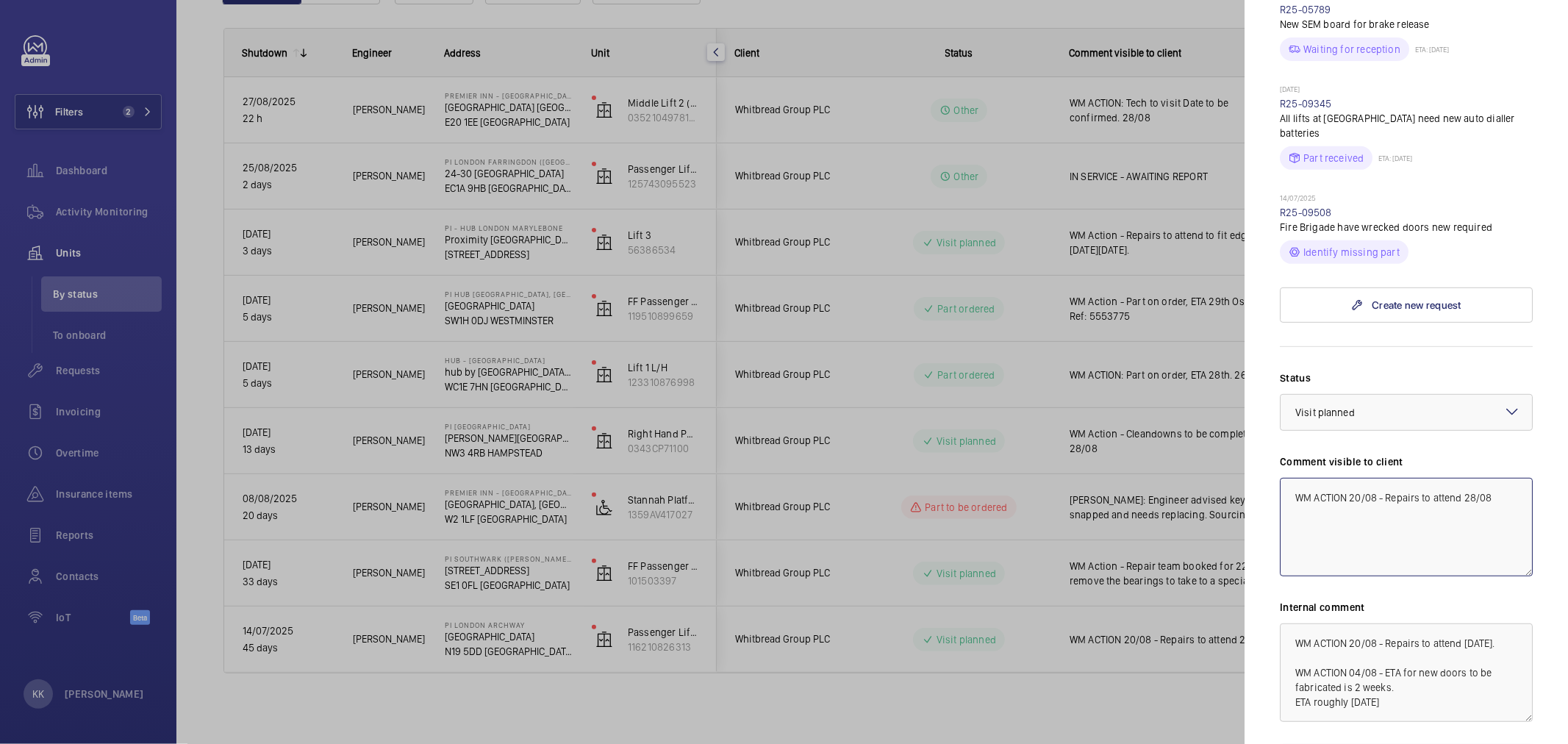
click at [1321, 478] on textarea "WM ACTION 20/08 - Repairs to attend 28/08" at bounding box center [1405, 526] width 253 height 98
drag, startPoint x: 1487, startPoint y: 446, endPoint x: 1198, endPoint y: 449, distance: 289.0
click at [1198, 449] on mat-sidenav-container "Filters 2 Dashboard Activity Monitoring Units By status To onboard Requests Inv…" at bounding box center [784, 372] width 1568 height 744
type textarea "WM Action - Repairs to attend 28/08"
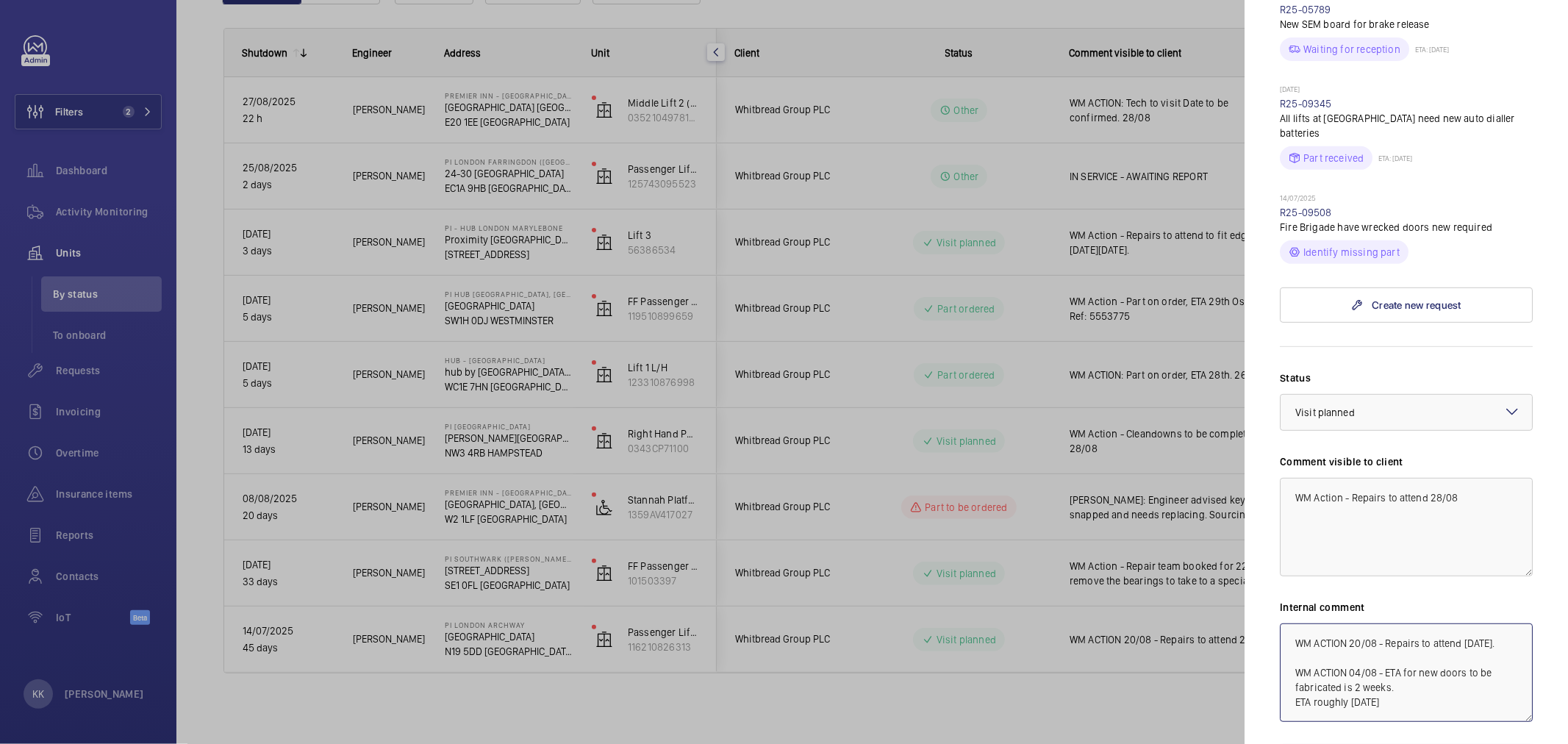
drag, startPoint x: 1288, startPoint y: 598, endPoint x: 1464, endPoint y: 727, distance: 218.2
click at [1464, 727] on div "Status Select a status × Visit planned × Comment visible to client WM Action - …" at bounding box center [1405, 575] width 253 height 411
paste textarea "ction - Repairs to attend 28/08"
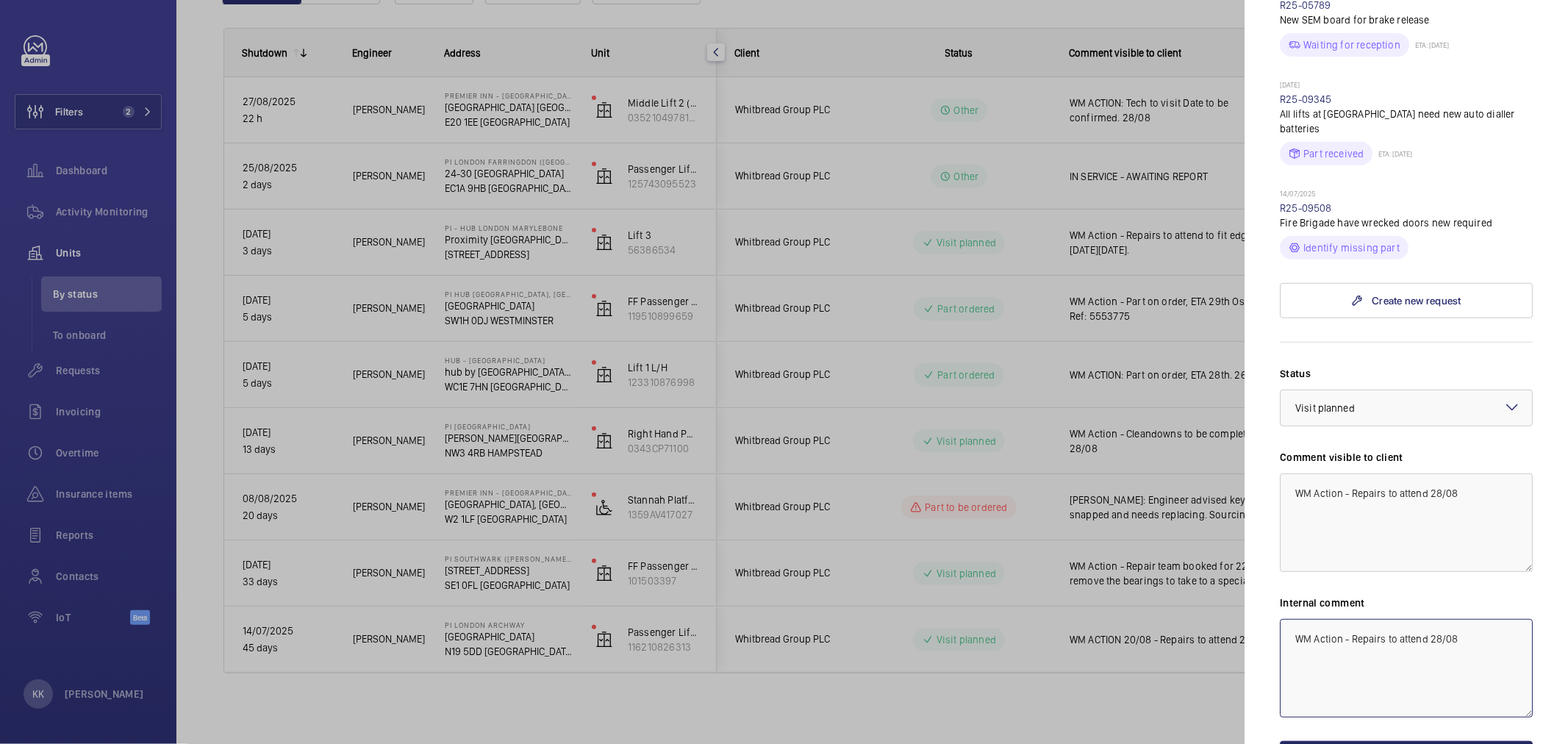
scroll to position [0, 0]
type textarea "WM Action - Repairs to attend 28/08"
click at [1411, 741] on button "Save the changes" at bounding box center [1405, 759] width 253 height 35
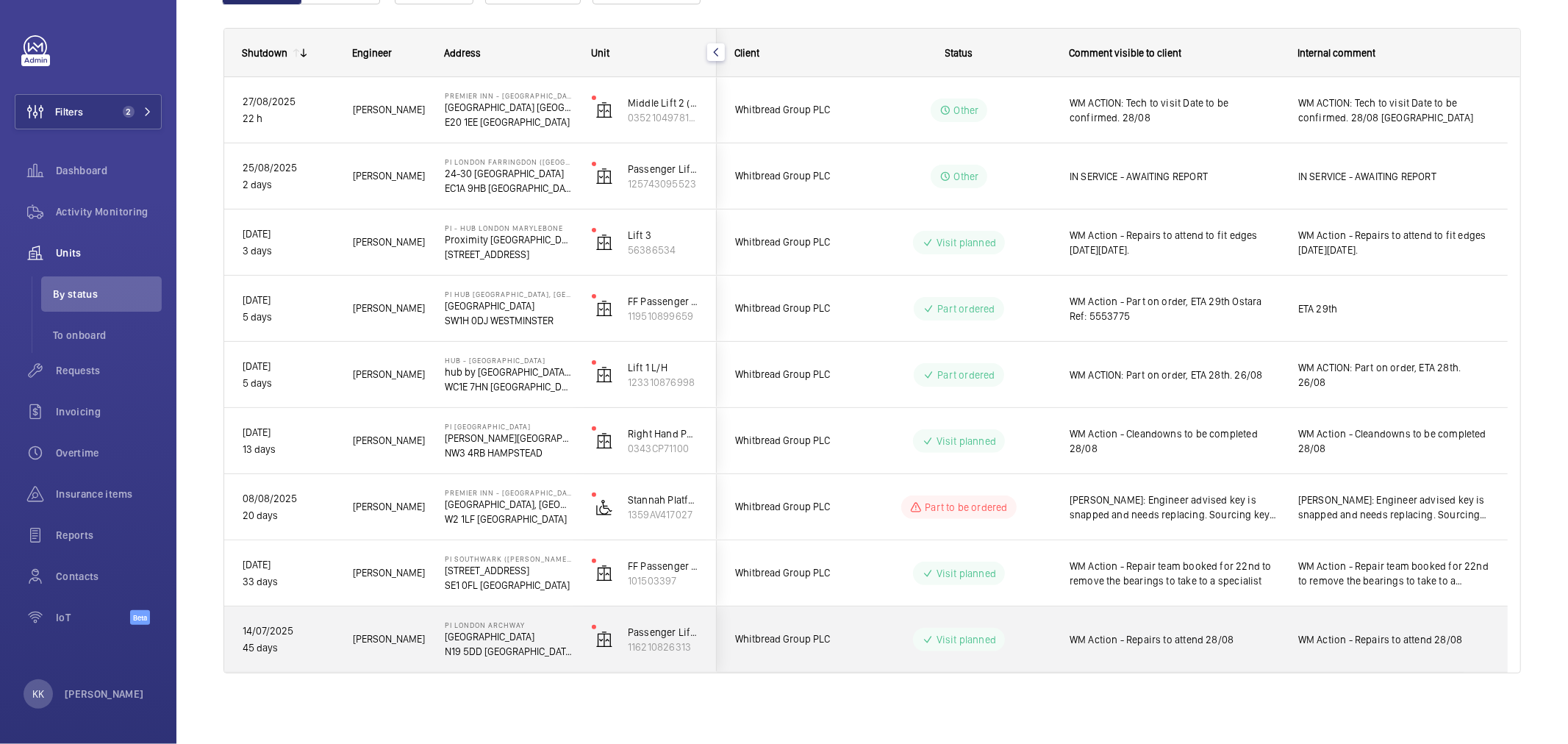
drag, startPoint x: 1276, startPoint y: 637, endPoint x: 1264, endPoint y: 622, distance: 19.2
click at [1277, 637] on span "WM Action - Repairs to attend 28/08" at bounding box center [1174, 639] width 209 height 15
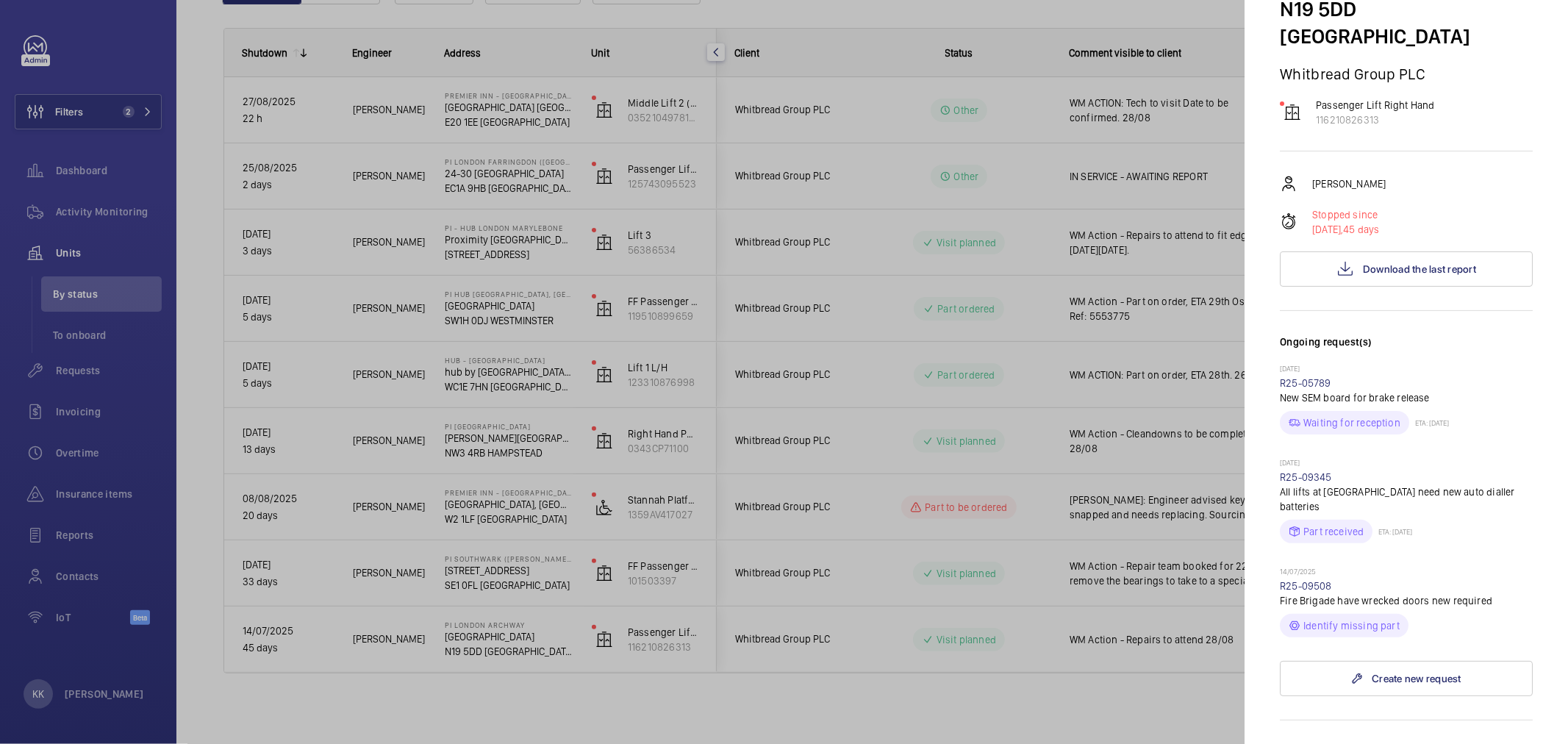
scroll to position [408, 0]
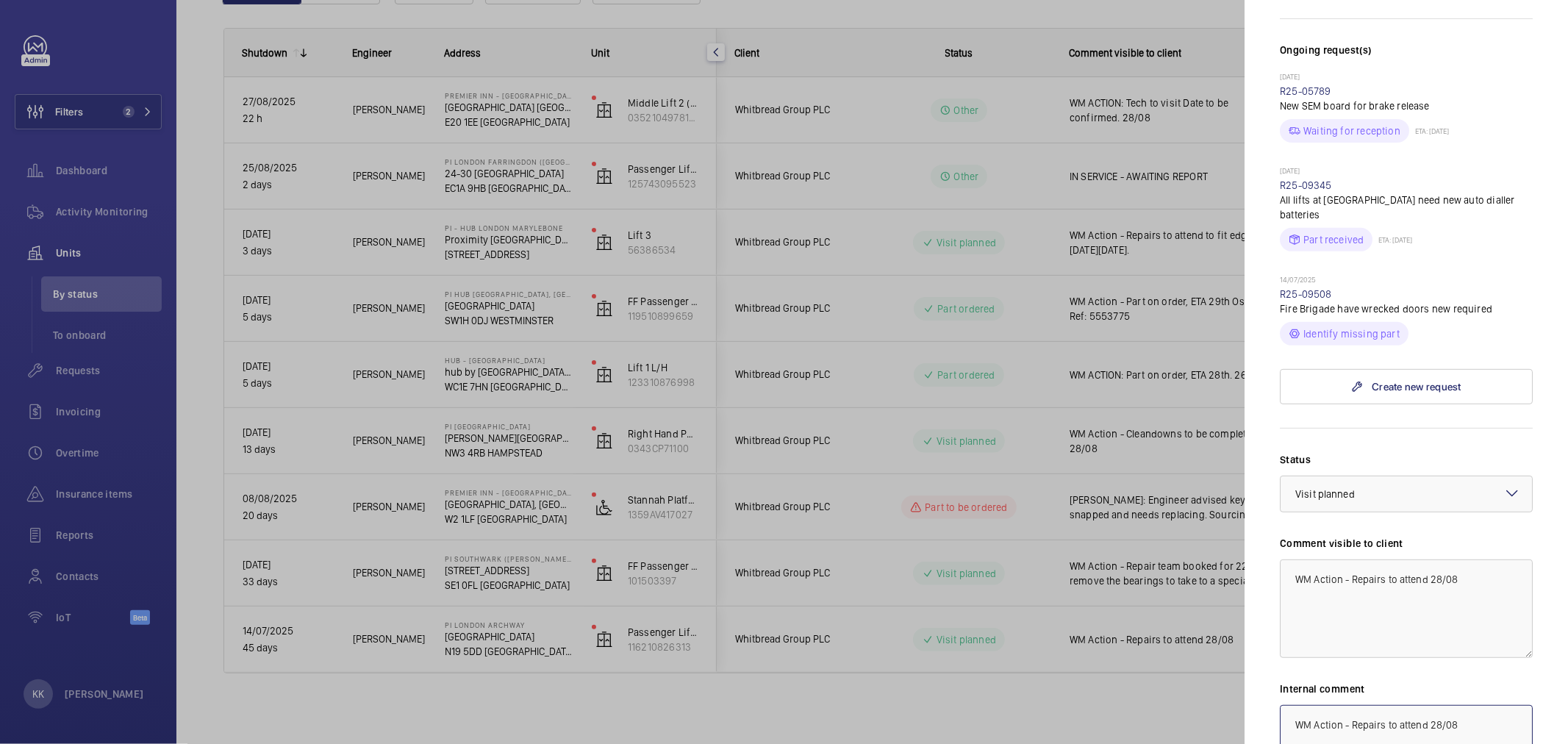
drag, startPoint x: 1482, startPoint y: 701, endPoint x: 931, endPoint y: 739, distance: 552.3
click at [952, 716] on mat-sidenav-container "Filters 2 Dashboard Activity Monitoring Units By status To onboard Requests Inv…" at bounding box center [784, 372] width 1568 height 744
type textarea "n"
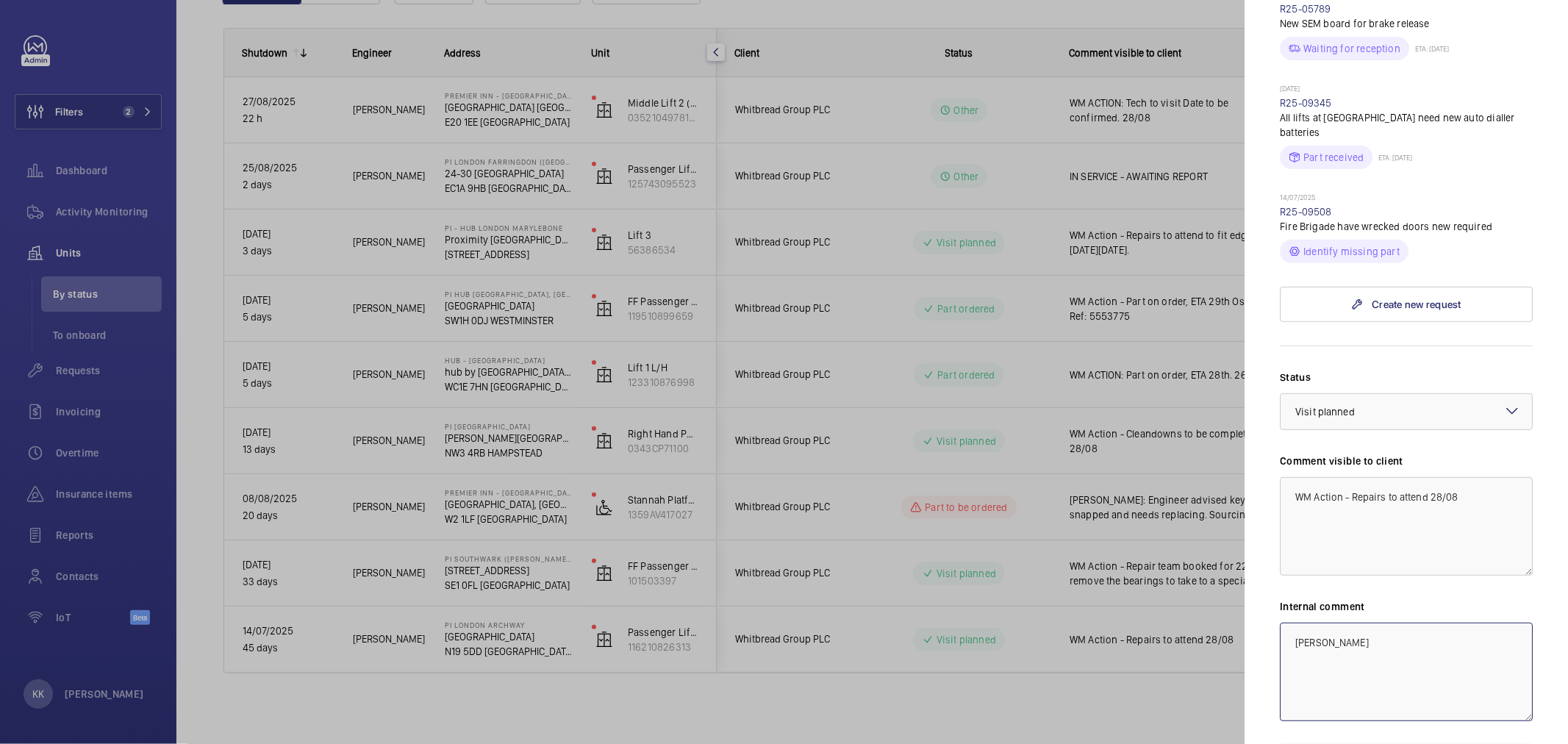
scroll to position [569, 0]
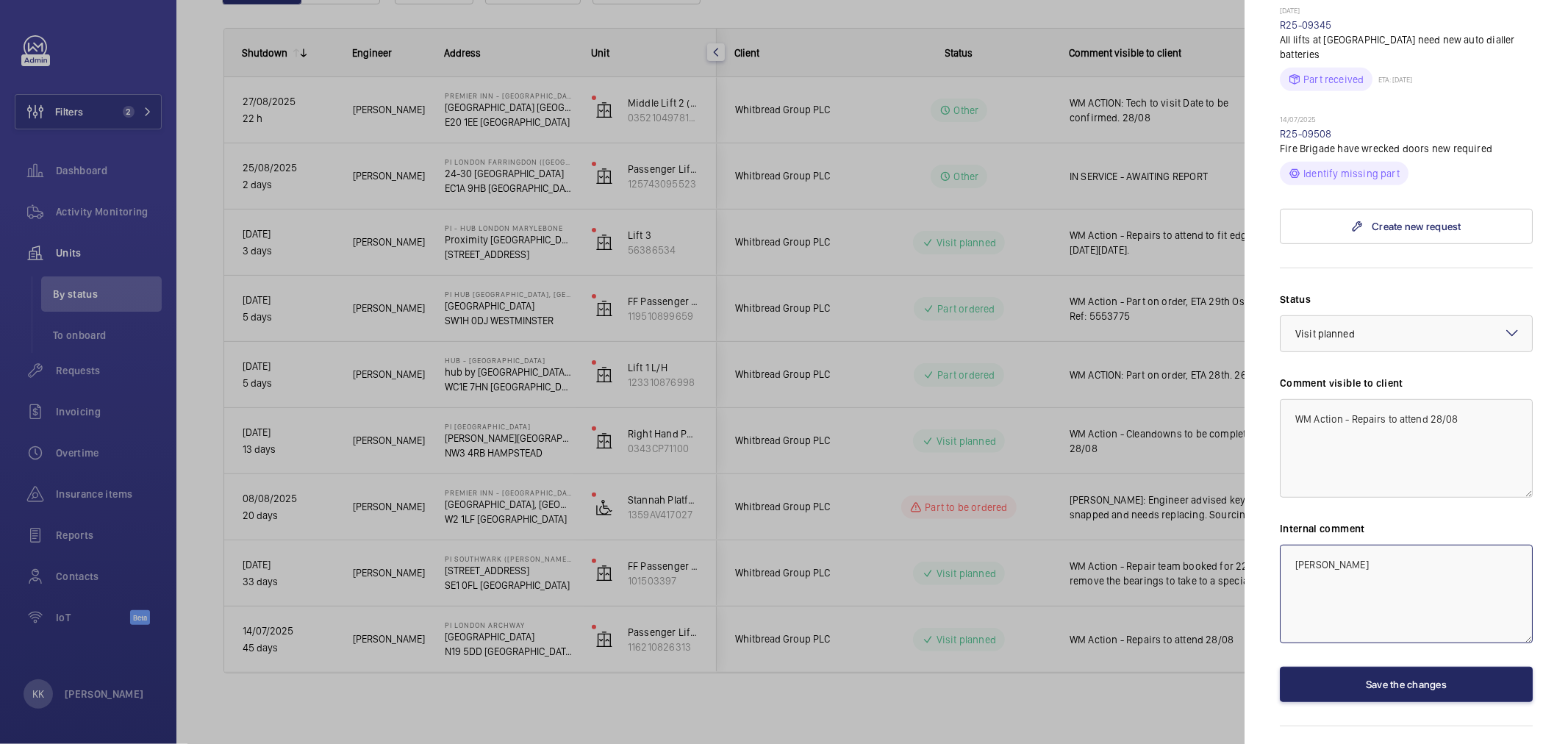
type textarea "Dan Jarvis"
click at [1400, 667] on button "Save the changes" at bounding box center [1405, 684] width 253 height 35
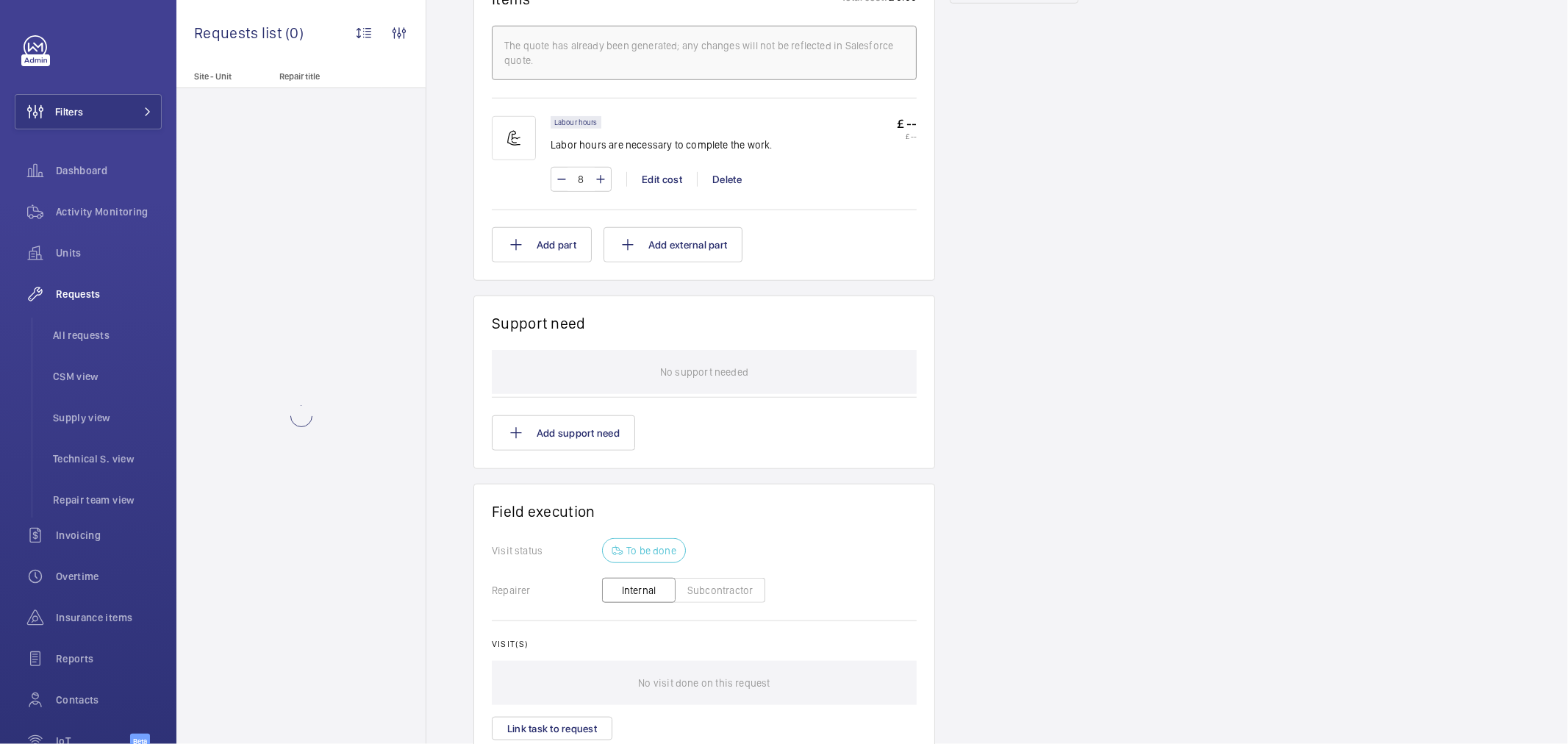
scroll to position [1054, 0]
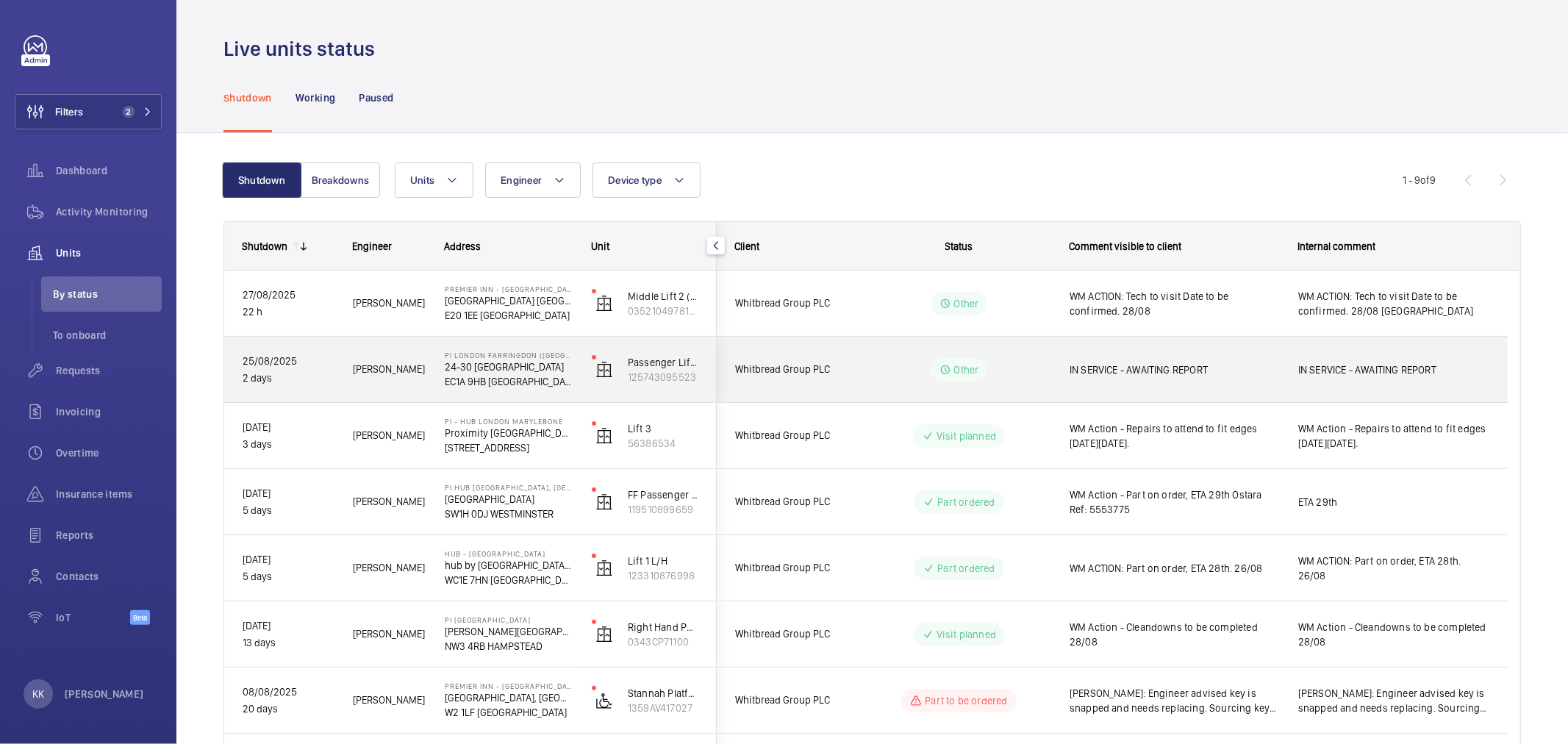
click at [1188, 366] on span "IN SERVICE - AWAITING REPORT" at bounding box center [1174, 370] width 209 height 15
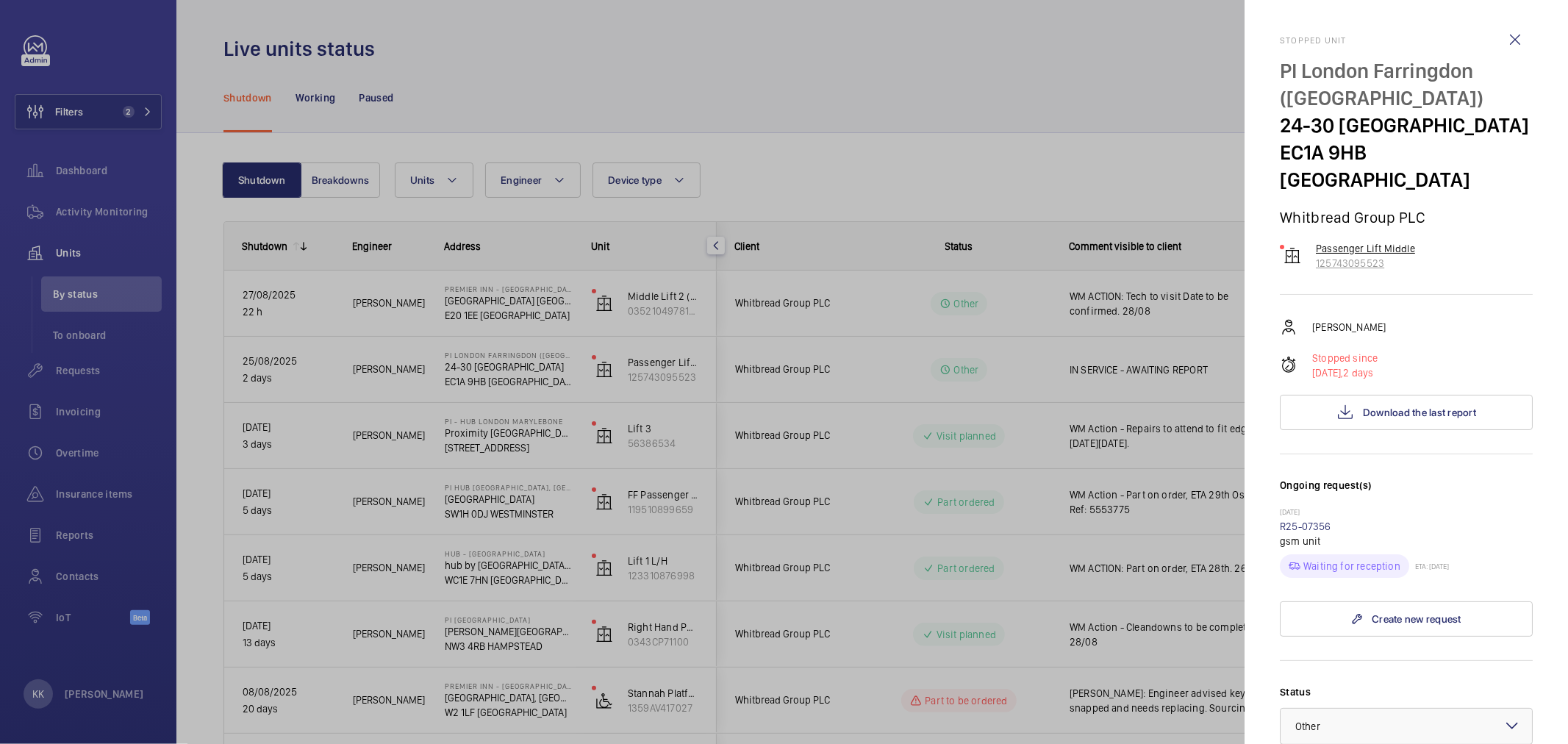
click at [1332, 262] on p "125743095523" at bounding box center [1365, 263] width 99 height 15
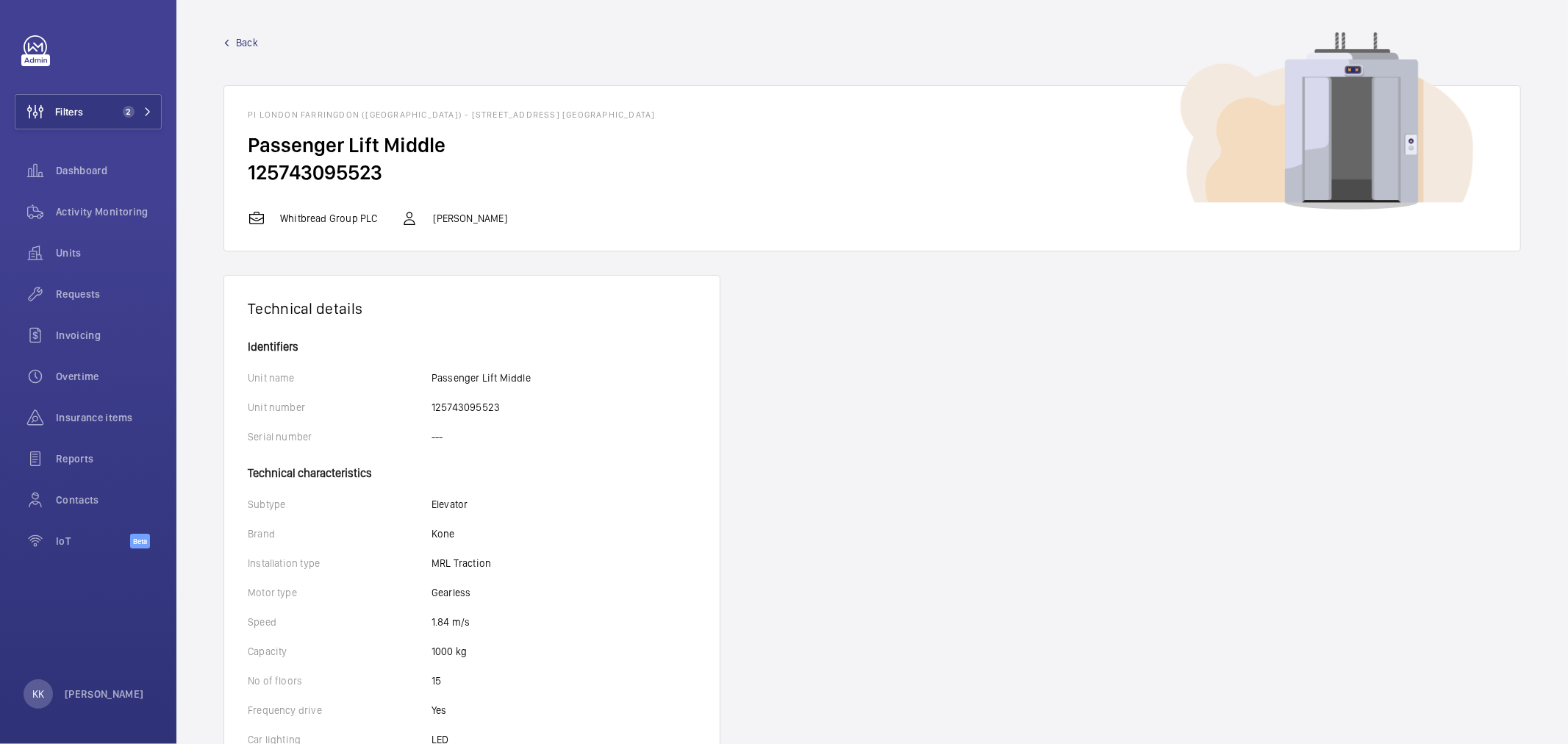
click at [289, 169] on h2 "125743095523" at bounding box center [873, 173] width 1249 height 28
copy h2 "125743095523"
click at [86, 201] on div "Activity Monitoring" at bounding box center [88, 211] width 147 height 35
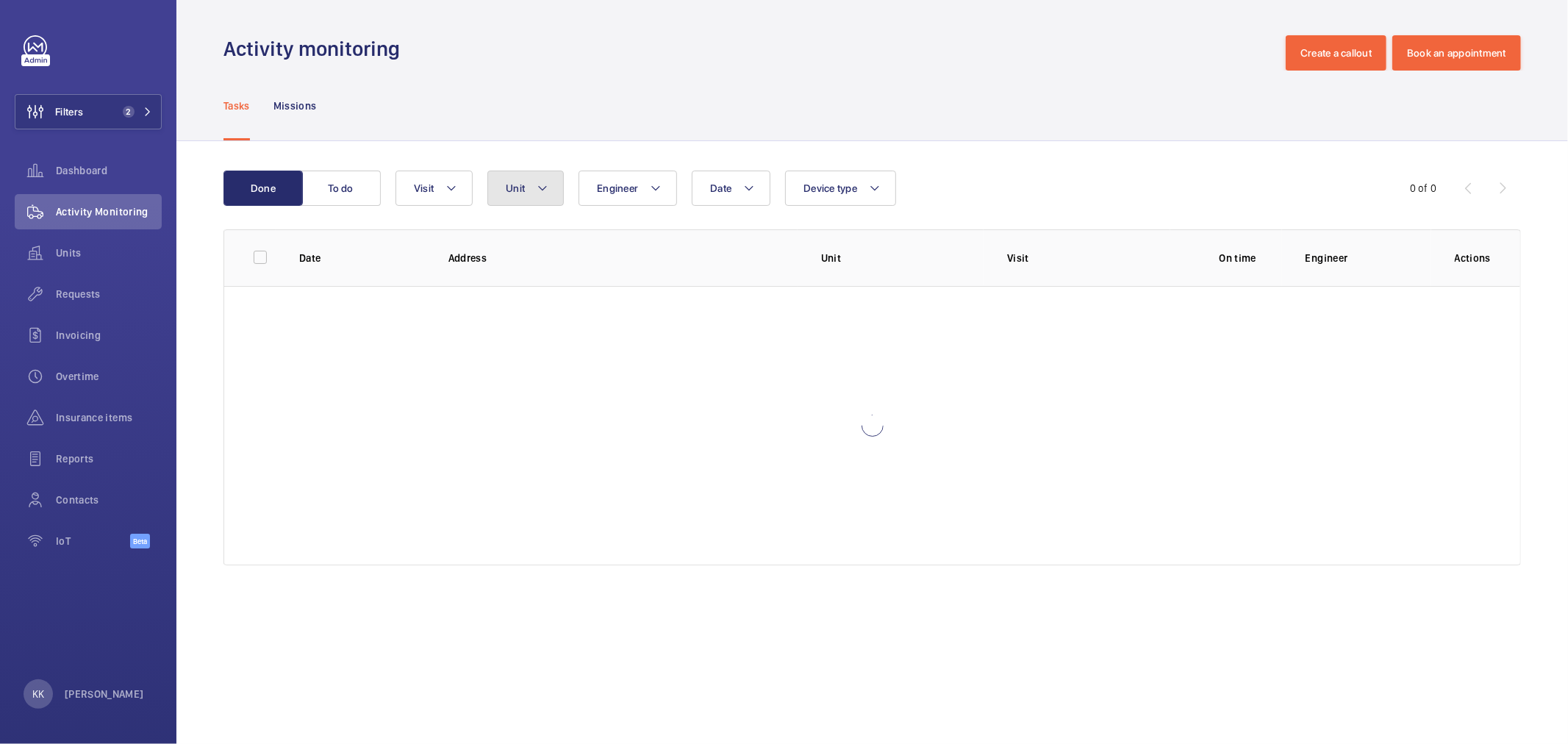
click at [544, 202] on button "Unit" at bounding box center [525, 188] width 76 height 35
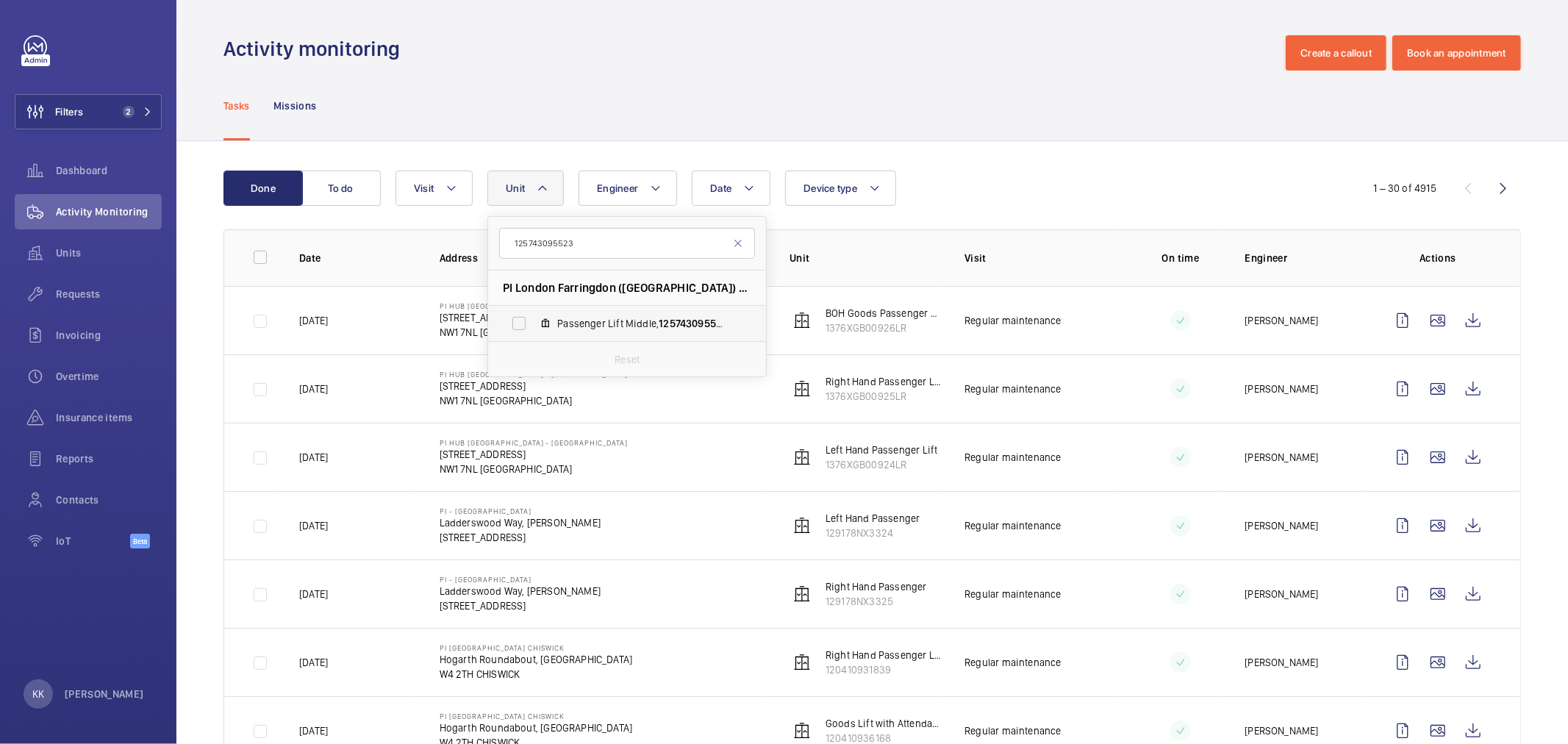
type input "125743095523"
click at [584, 331] on span "Passenger Lift Middle, 125743095523" at bounding box center [643, 323] width 171 height 15
click at [534, 331] on input "Passenger Lift Middle, 125743095523" at bounding box center [519, 323] width 29 height 29
checkbox input "true"
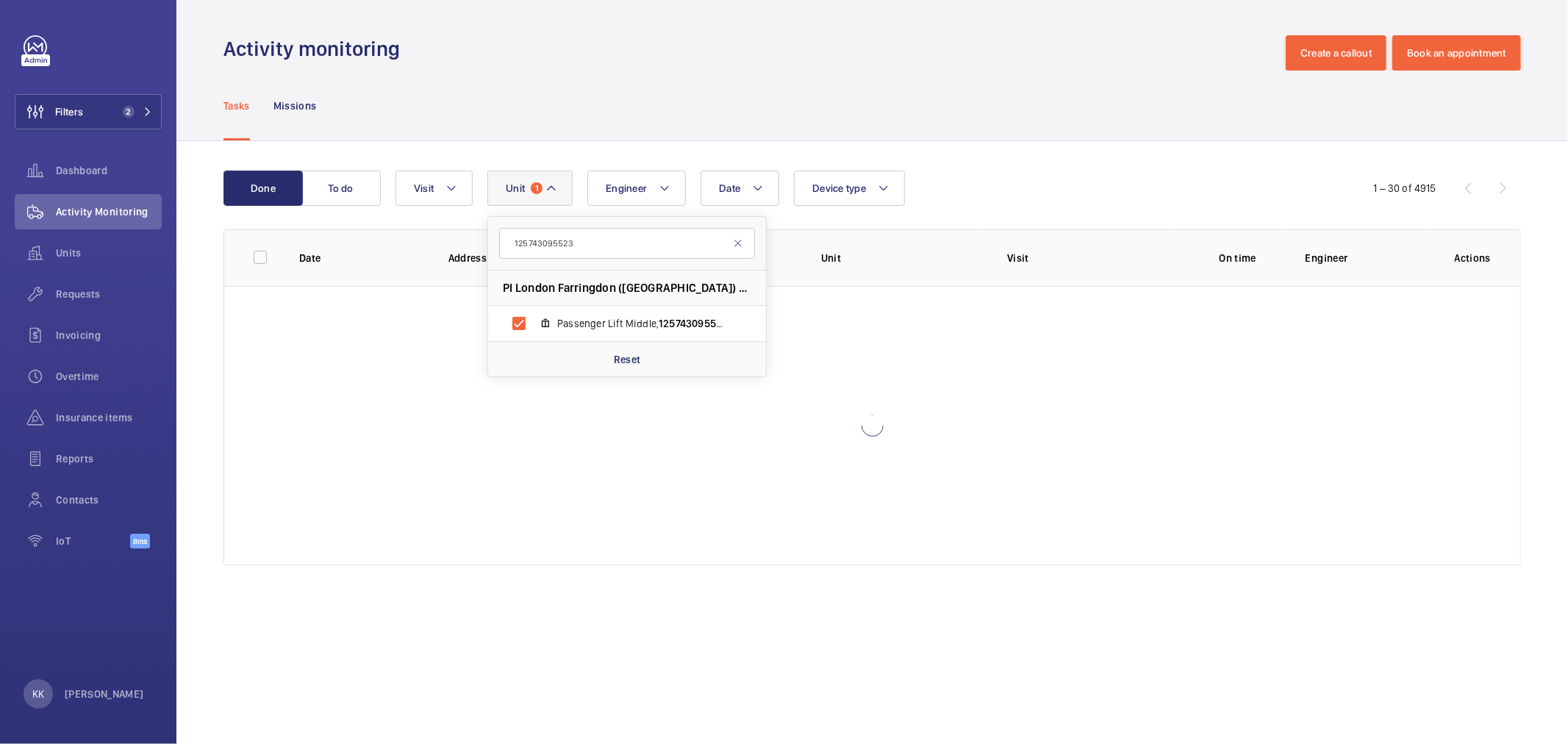
click at [1066, 179] on div "Date Engineer Unit 1 125743095523 PI [GEOGRAPHIC_DATA] ([GEOGRAPHIC_DATA]) - 24…" at bounding box center [870, 188] width 949 height 35
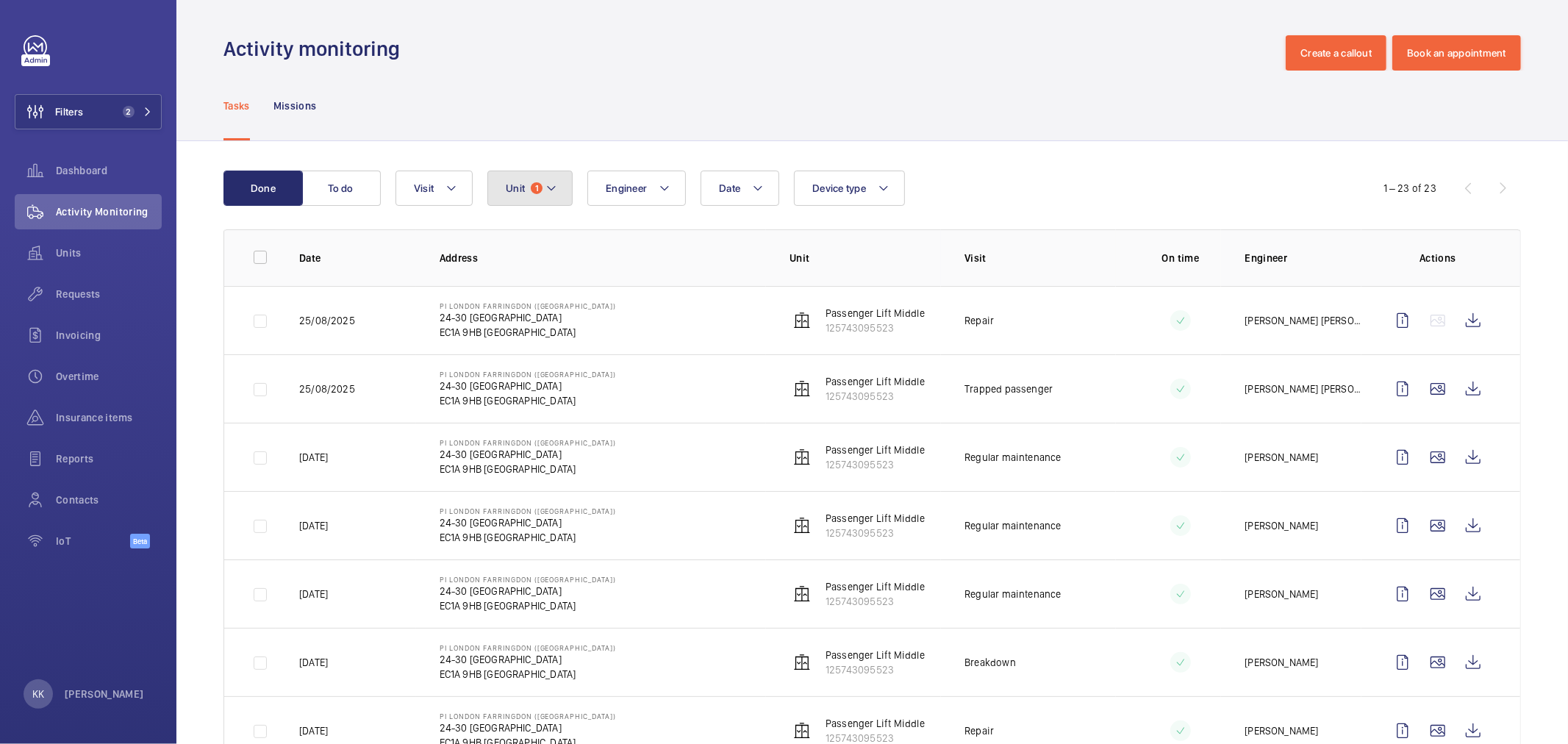
click at [529, 197] on button "Unit 1" at bounding box center [530, 188] width 85 height 35
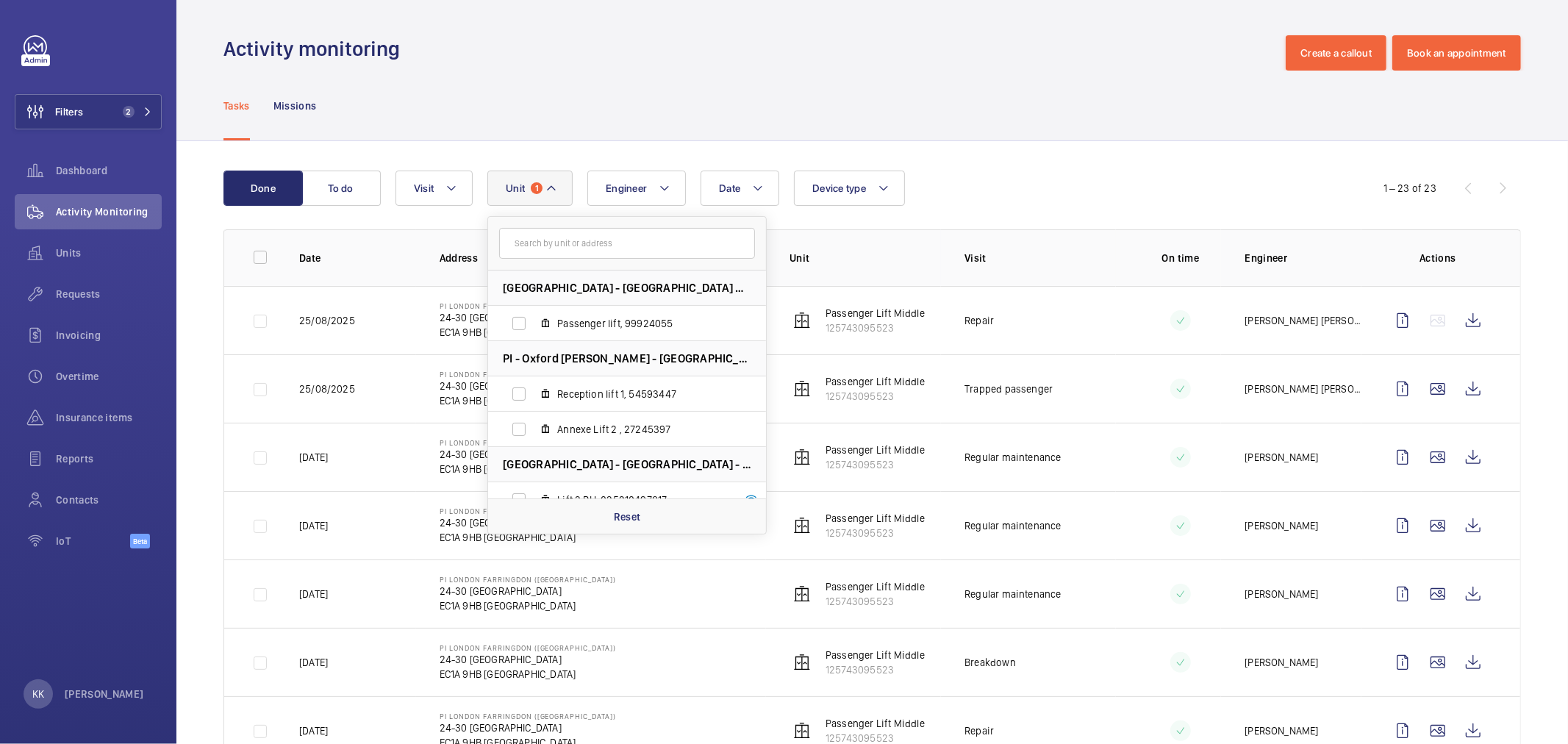
click at [612, 244] on input "text" at bounding box center [626, 243] width 255 height 31
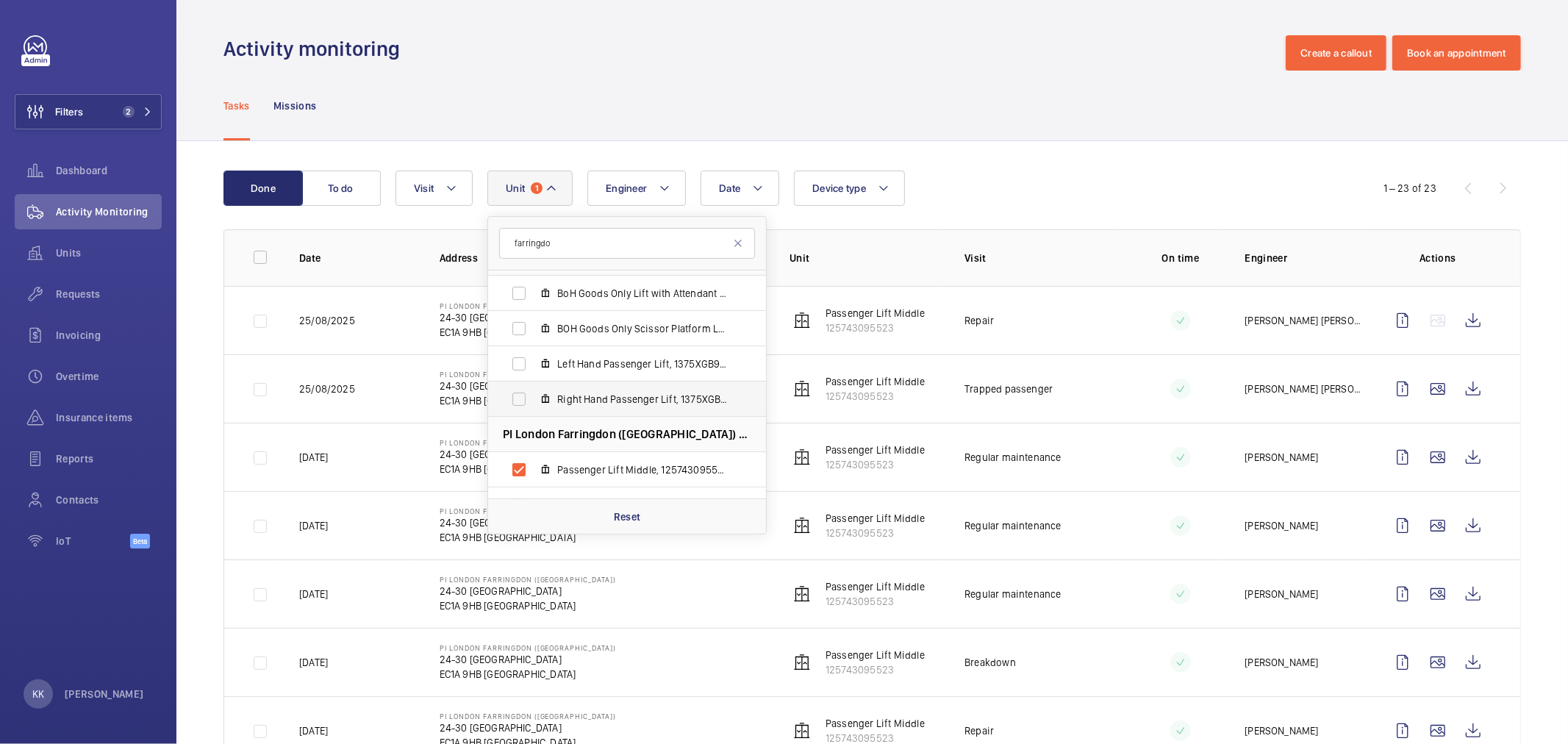
scroll to position [82, 0]
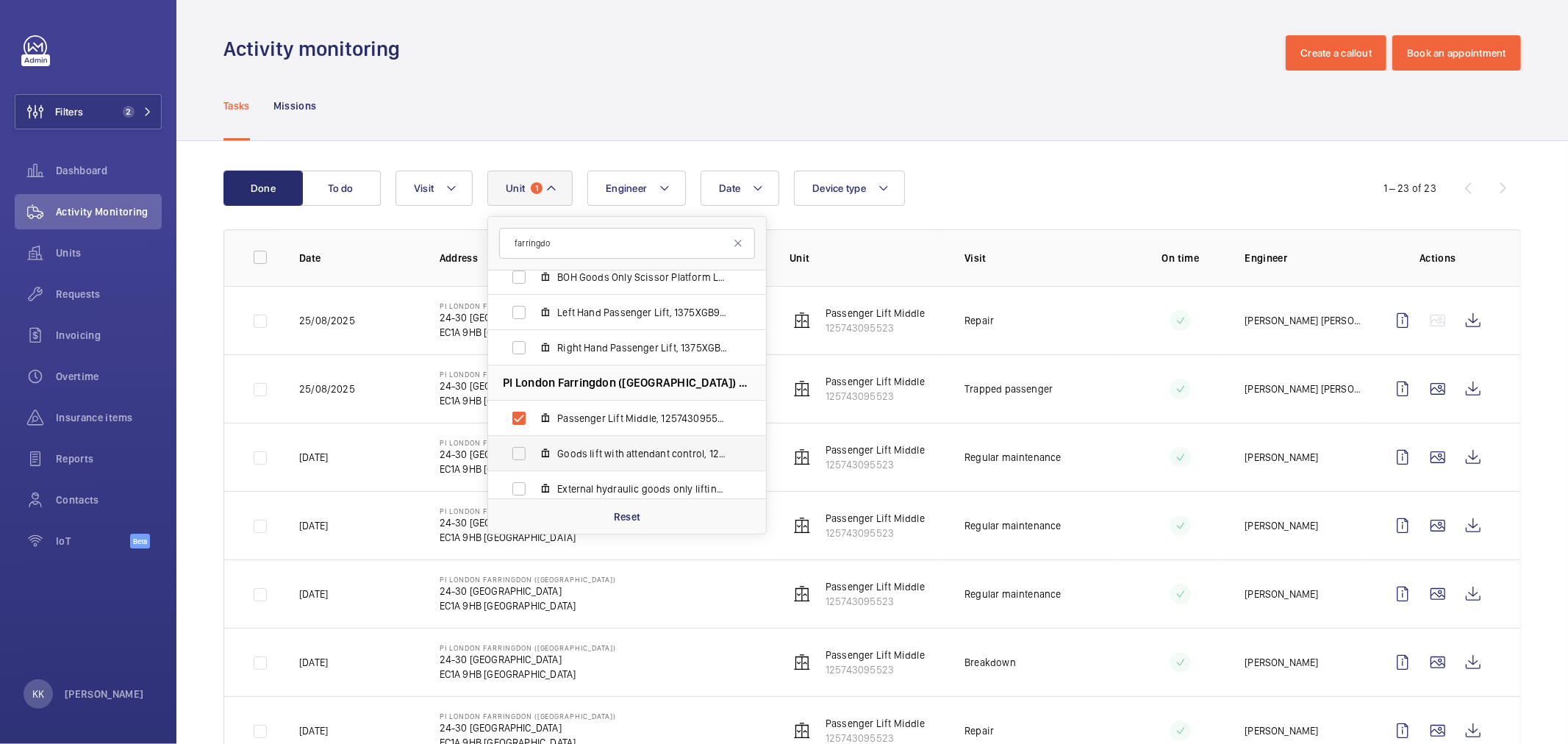
type input "farringdo"
click at [556, 447] on label "Goods lift with attendant control, 125713537" at bounding box center [615, 454] width 254 height 35
click at [534, 447] on input "Goods lift with attendant control, 125713537" at bounding box center [519, 454] width 29 height 29
checkbox input "true"
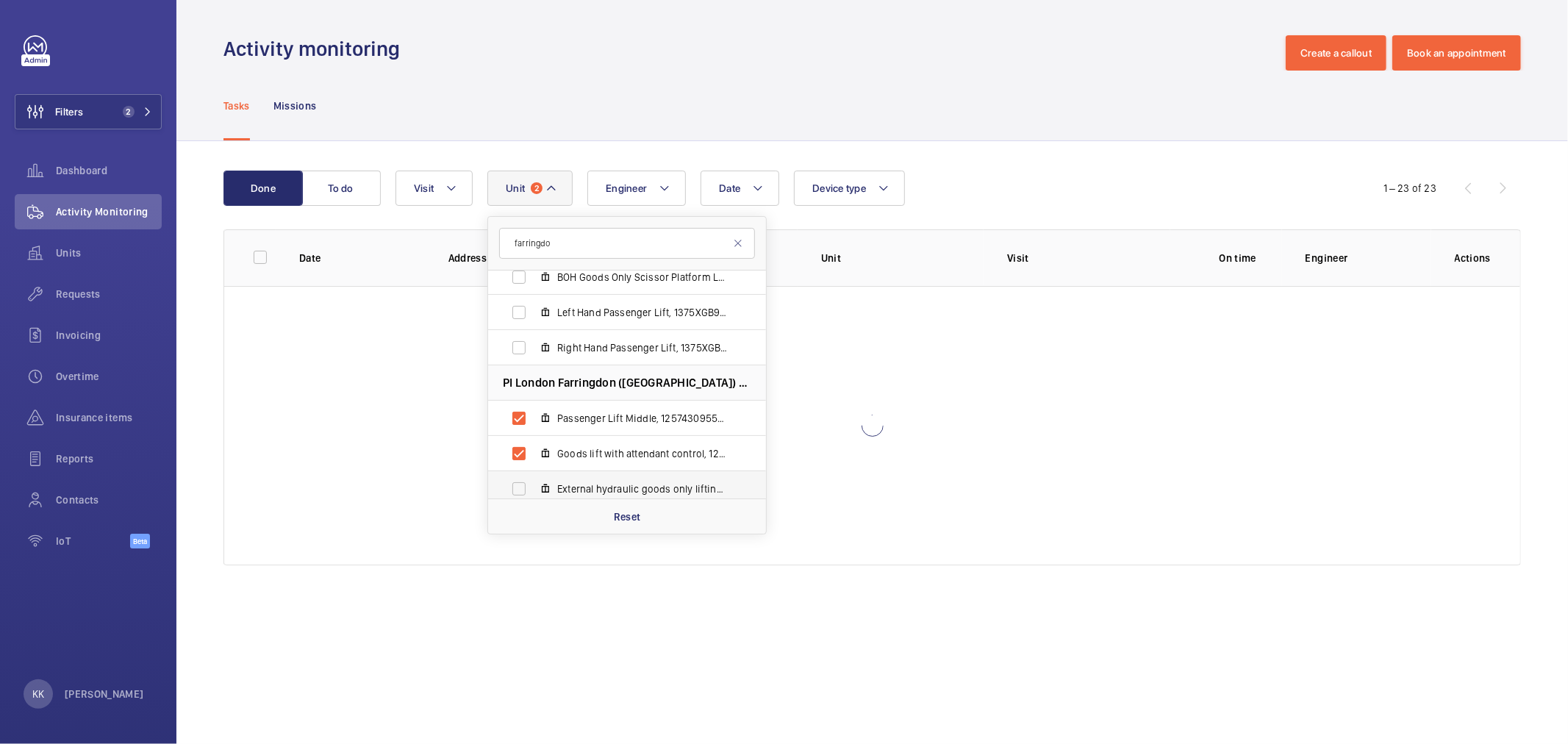
click at [565, 481] on span "External hydraulic goods only lifting table, 12574310136H" at bounding box center [643, 489] width 171 height 15
click at [534, 480] on input "External hydraulic goods only lifting table, 12574310136H" at bounding box center [519, 489] width 29 height 29
checkbox input "true"
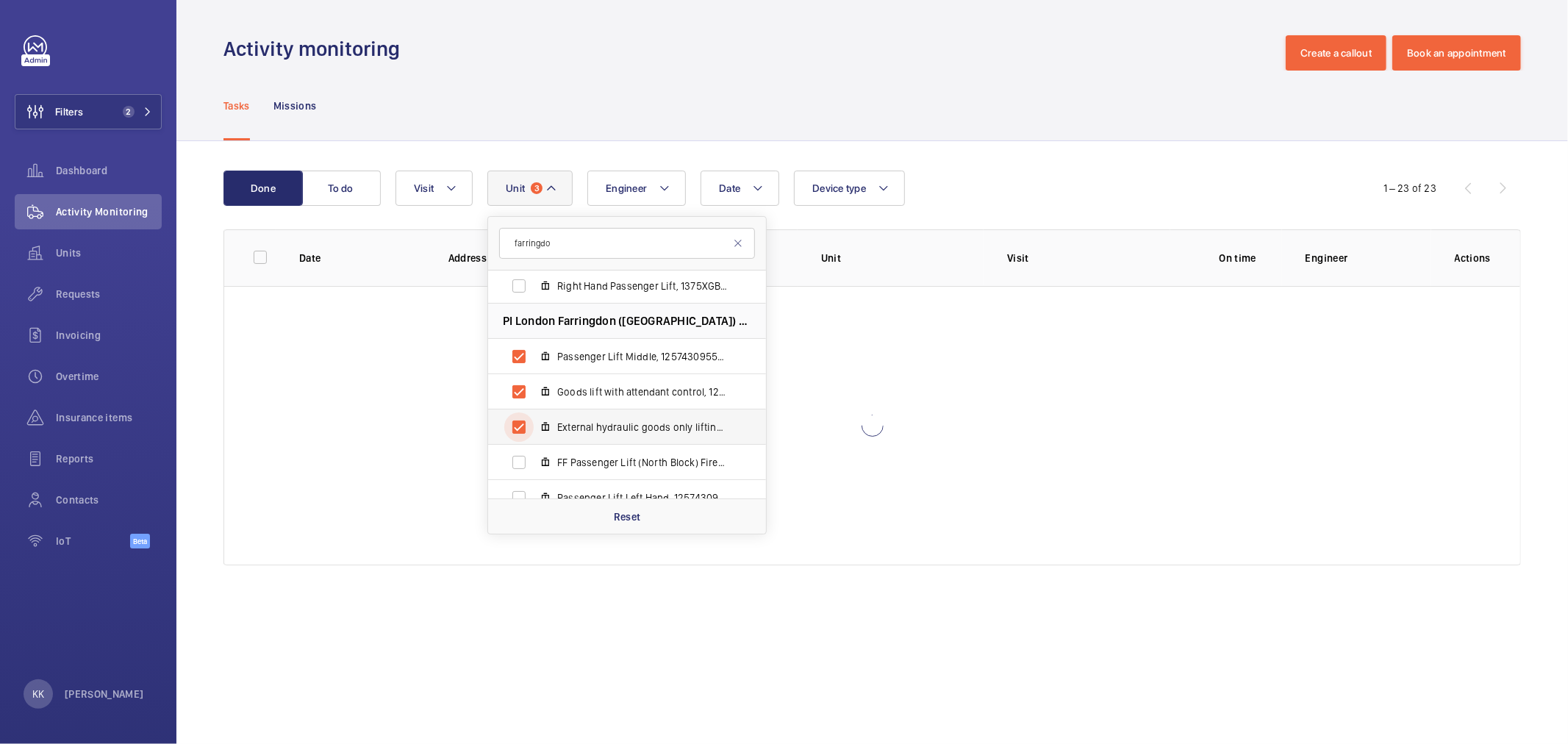
scroll to position [167, 0]
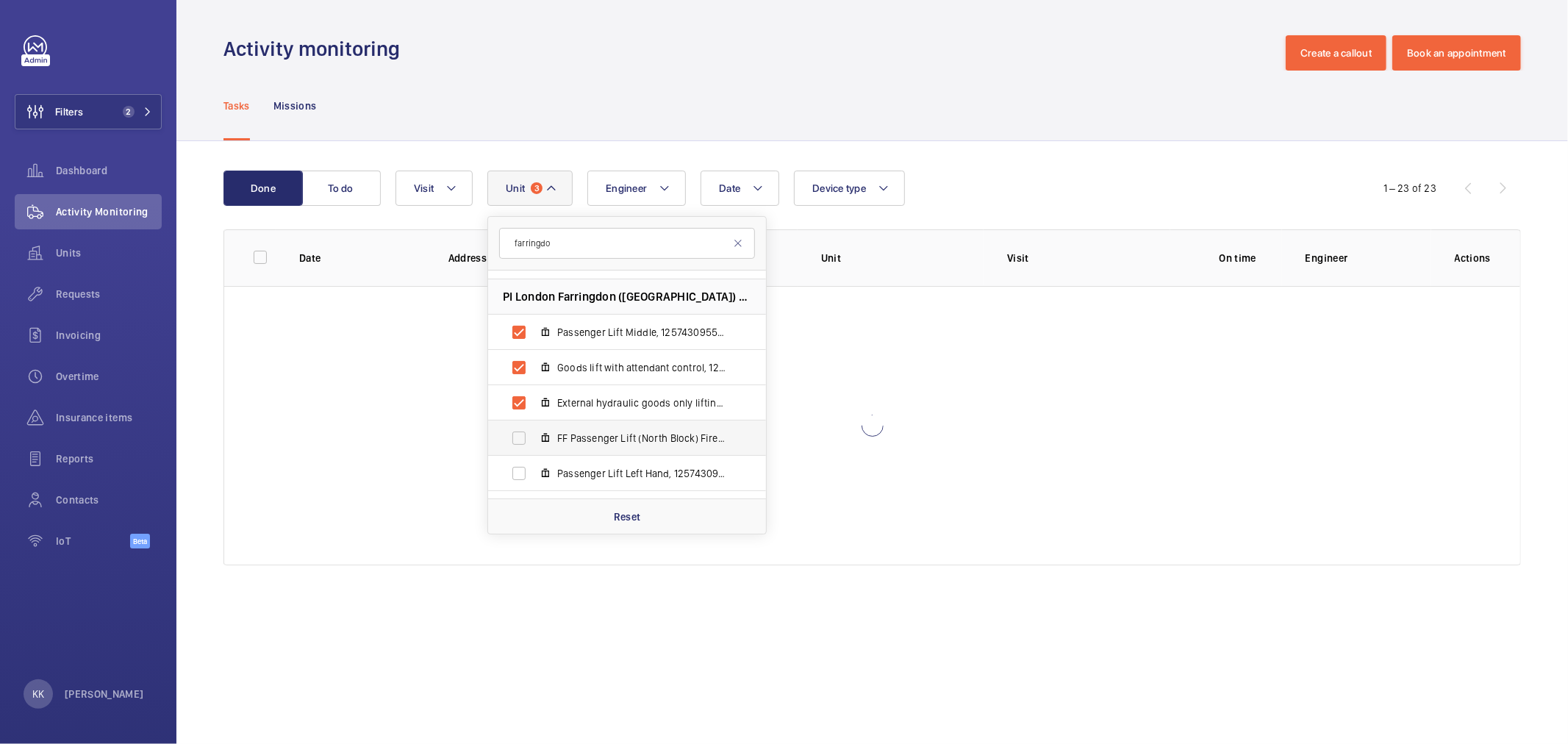
click at [612, 441] on span "FF Passenger Lift (North Block) Fire-fighting, 125743095521" at bounding box center [643, 438] width 171 height 15
click at [534, 441] on input "FF Passenger Lift (North Block) Fire-fighting, 125743095521" at bounding box center [519, 438] width 29 height 29
checkbox input "true"
click at [607, 460] on label "Passenger Lift Left Hand, 125743095522" at bounding box center [615, 473] width 254 height 35
click at [534, 460] on input "Passenger Lift Left Hand, 125743095522" at bounding box center [519, 473] width 29 height 29
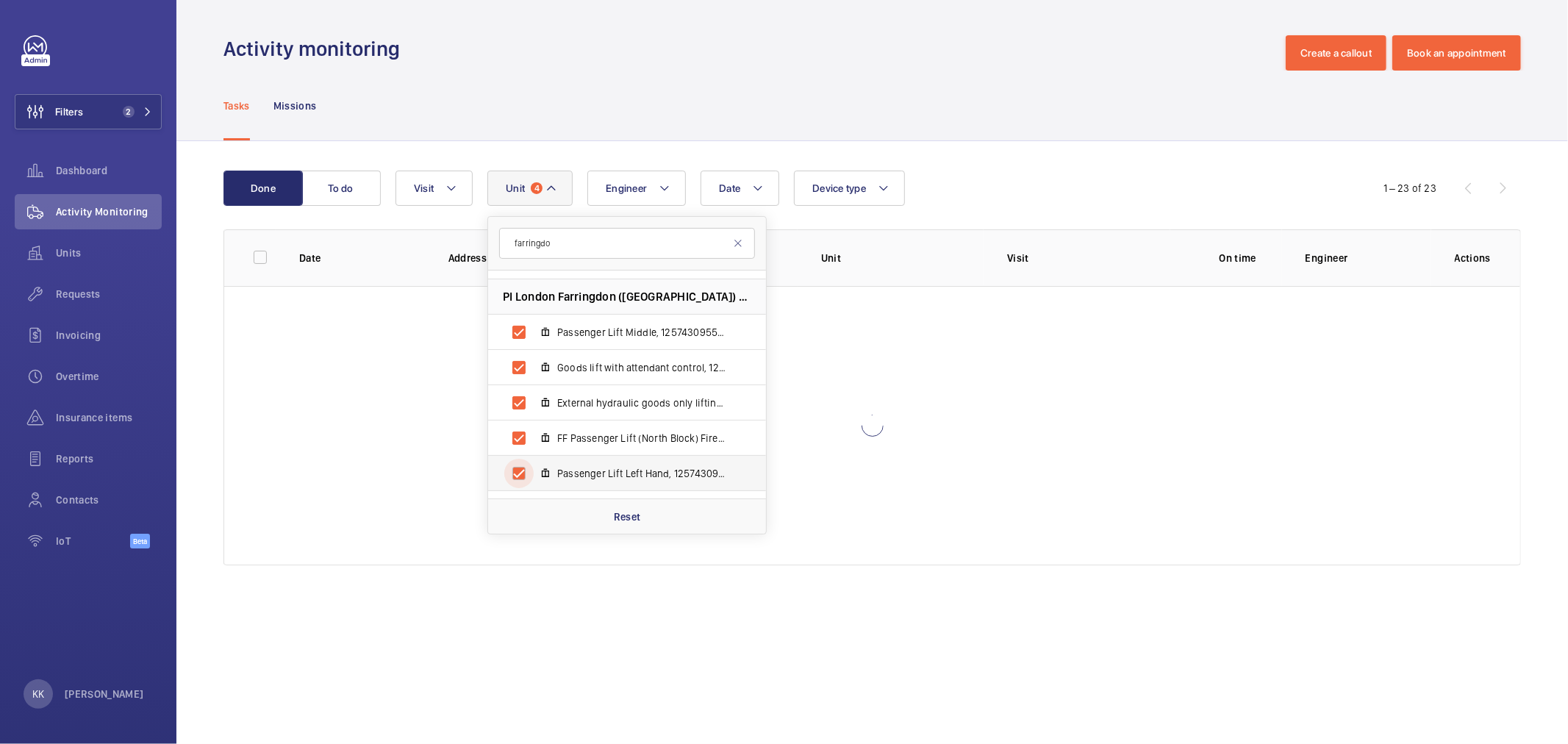
checkbox input "true"
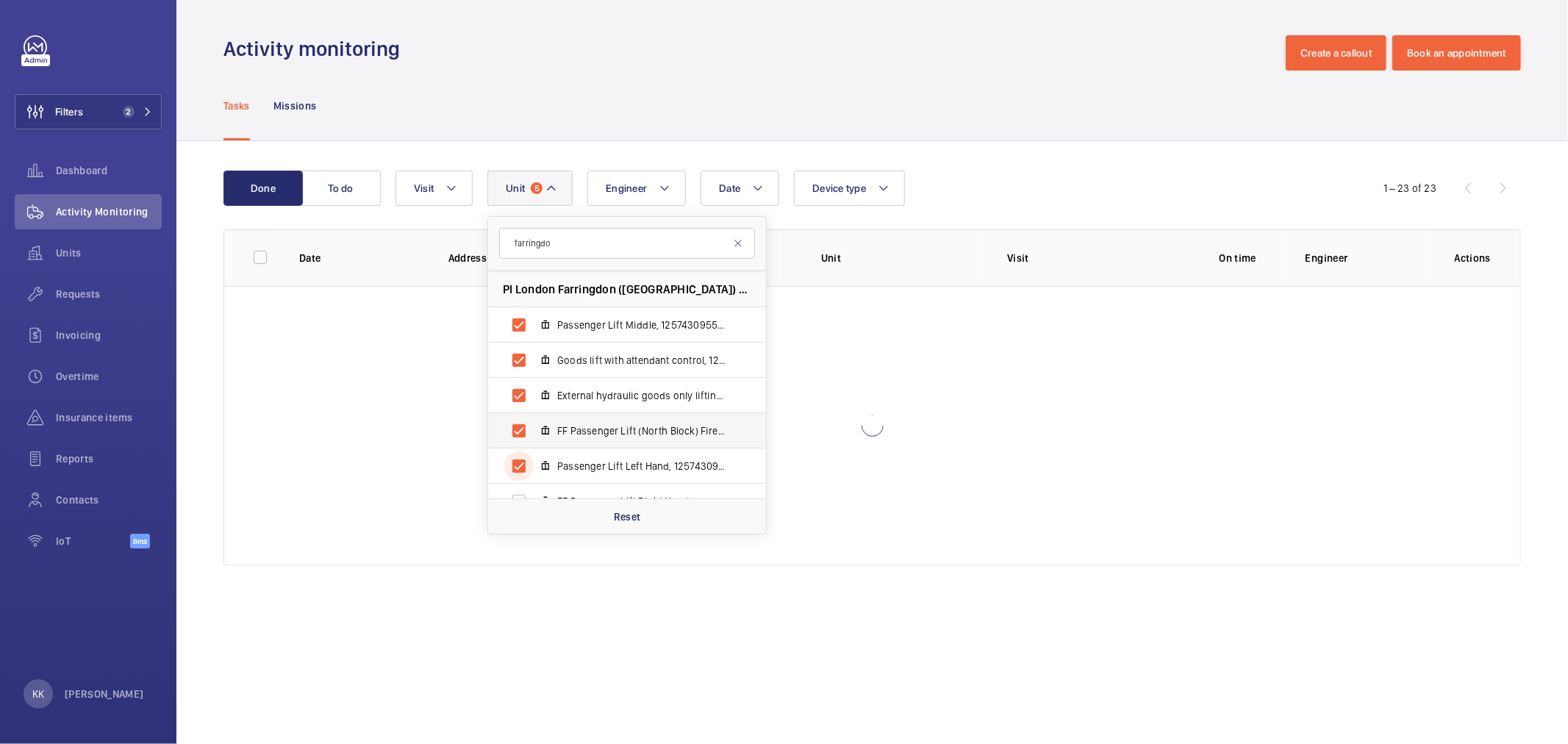
scroll to position [195, 0]
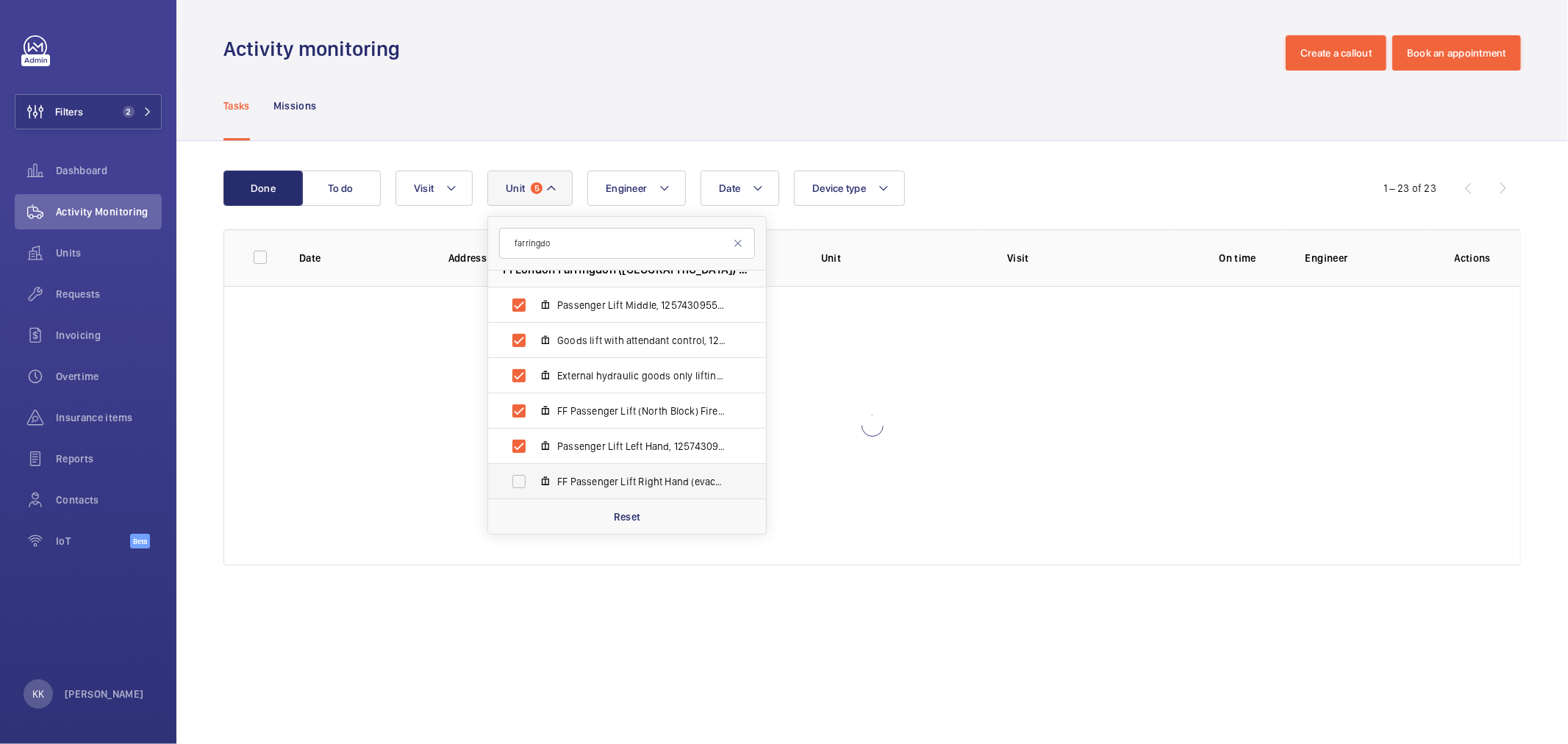
click at [604, 471] on label "FF Passenger Lift Right Hand (evacuation), 125743095524" at bounding box center [615, 481] width 254 height 35
click at [534, 471] on input "FF Passenger Lift Right Hand (evacuation), 125743095524" at bounding box center [519, 481] width 29 height 29
checkbox input "true"
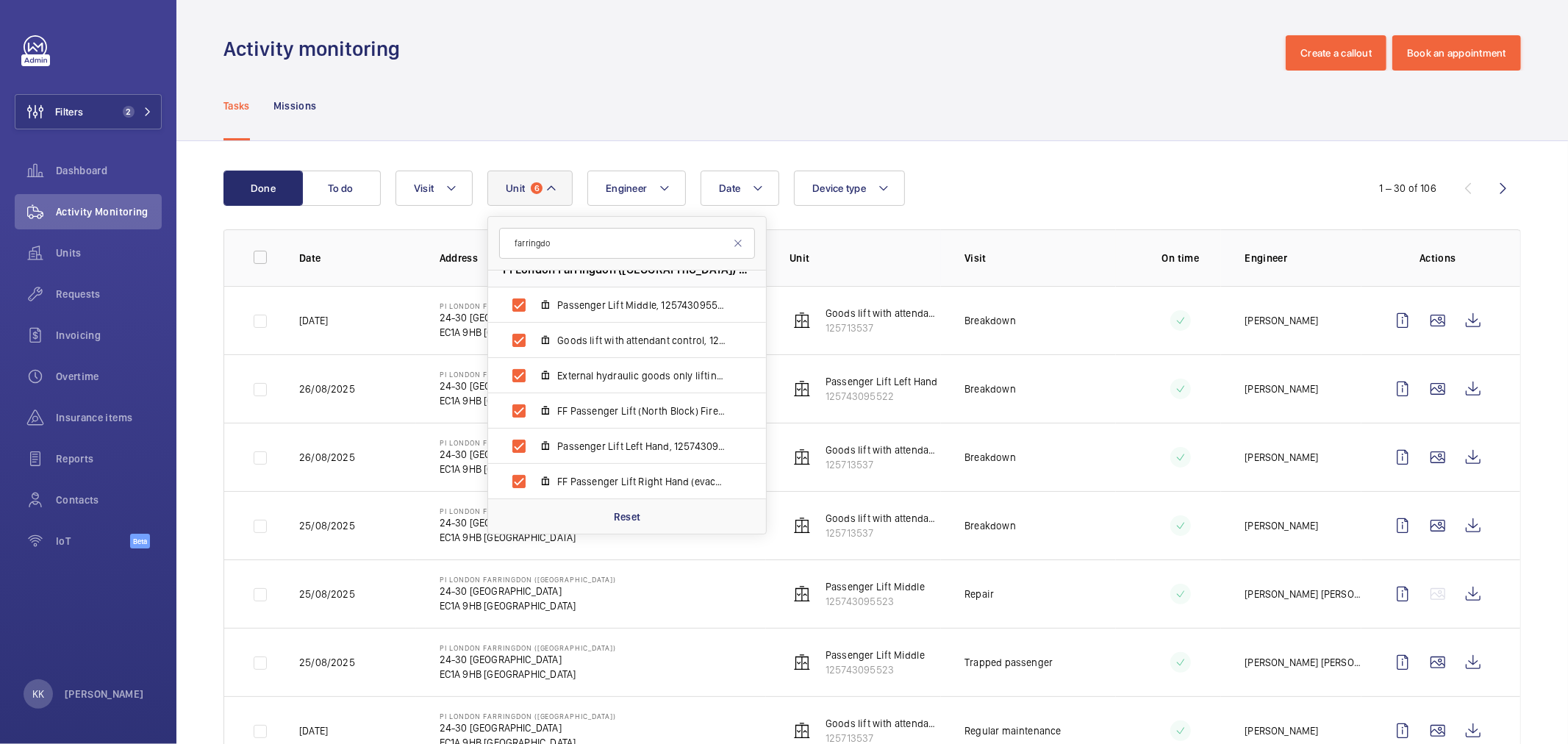
click at [1054, 181] on div "Date Engineer Unit 6 farringdo PI Hub [GEOGRAPHIC_DATA] [GEOGRAPHIC_DATA] - [ST…" at bounding box center [870, 188] width 949 height 35
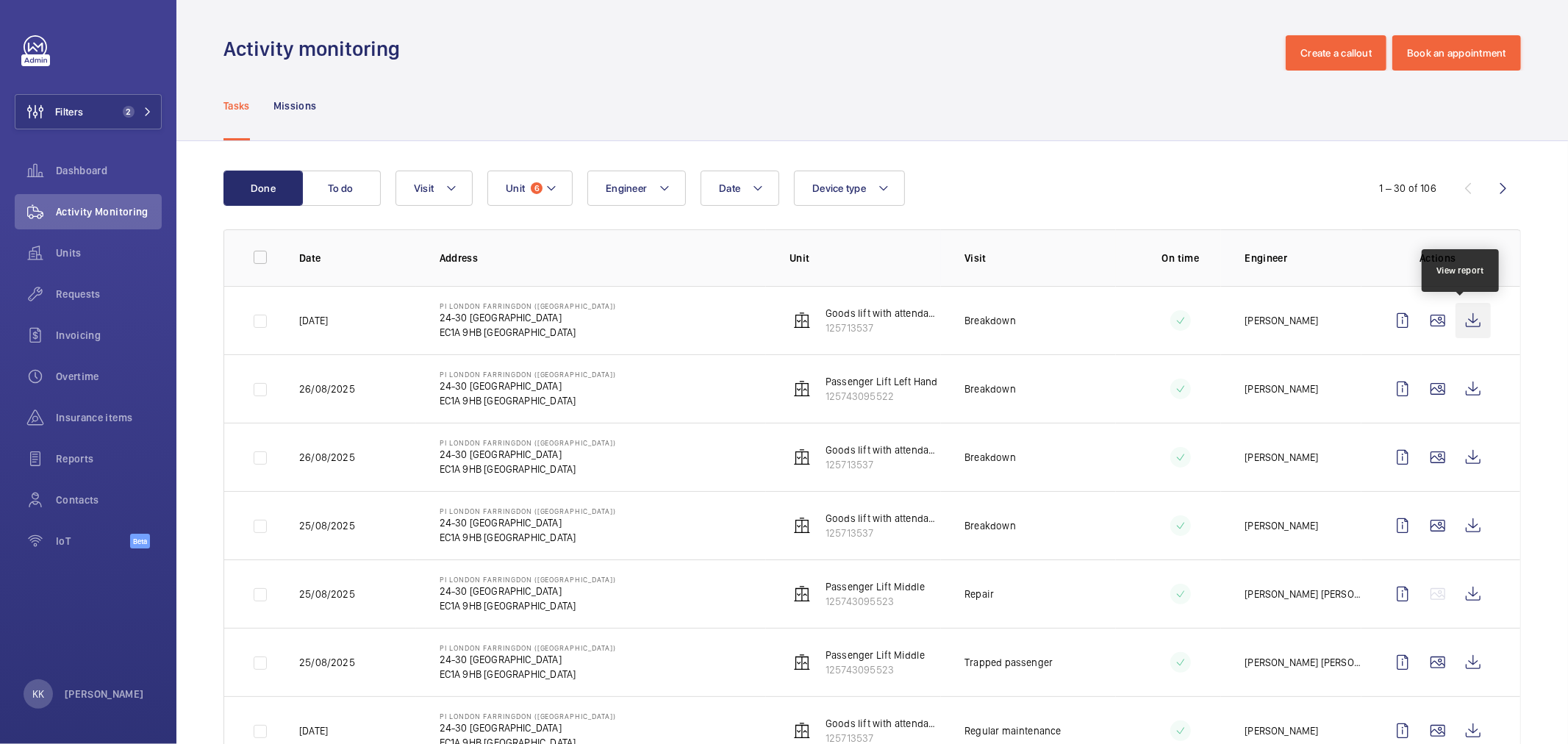
click at [1463, 326] on wm-front-icon-button at bounding box center [1473, 321] width 35 height 35
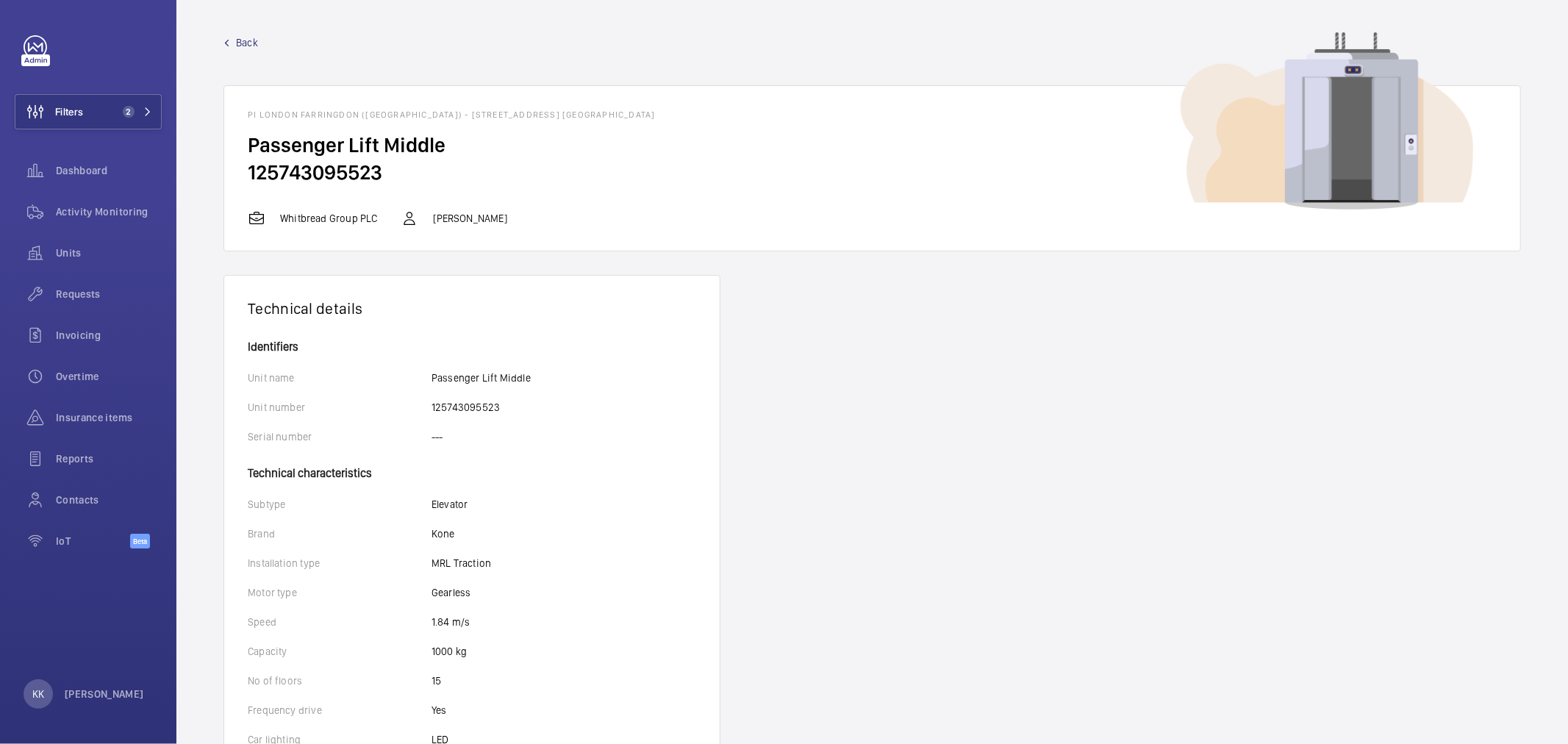
click at [319, 170] on h2 "125743095523" at bounding box center [873, 173] width 1249 height 28
copy h2 "125743095523"
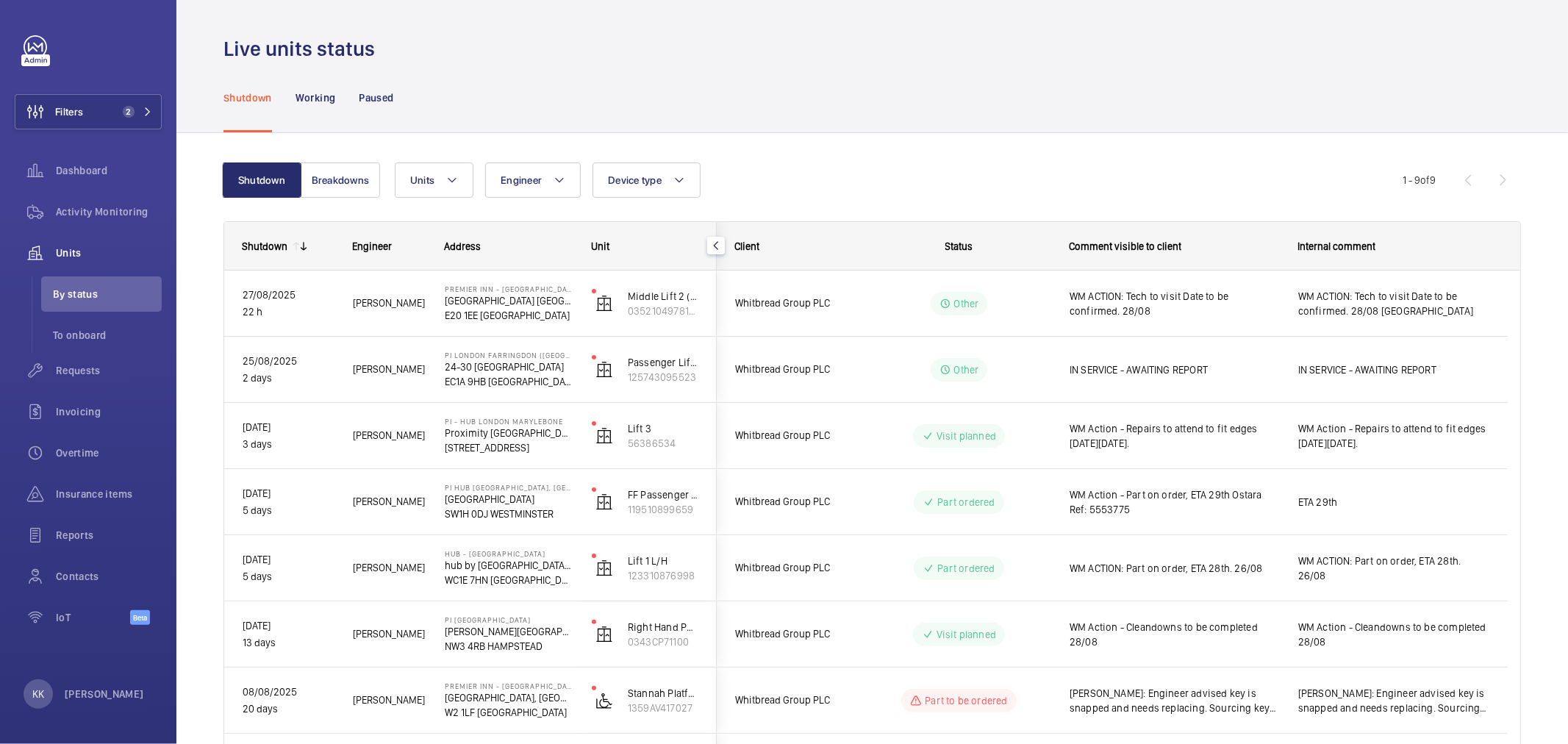
click at [546, 91] on div "Shutdown Working Paused" at bounding box center [872, 97] width 1297 height 70
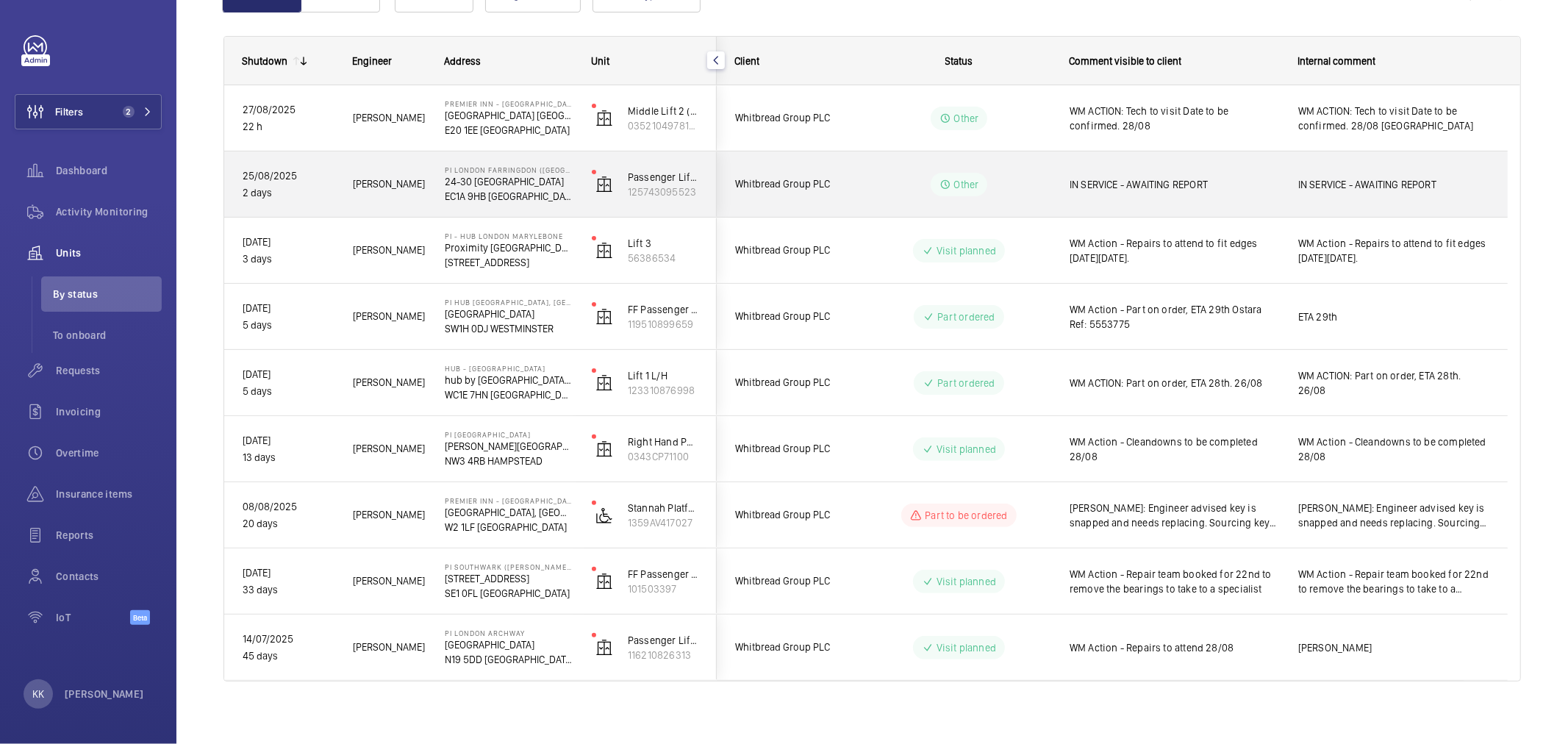
scroll to position [193, 0]
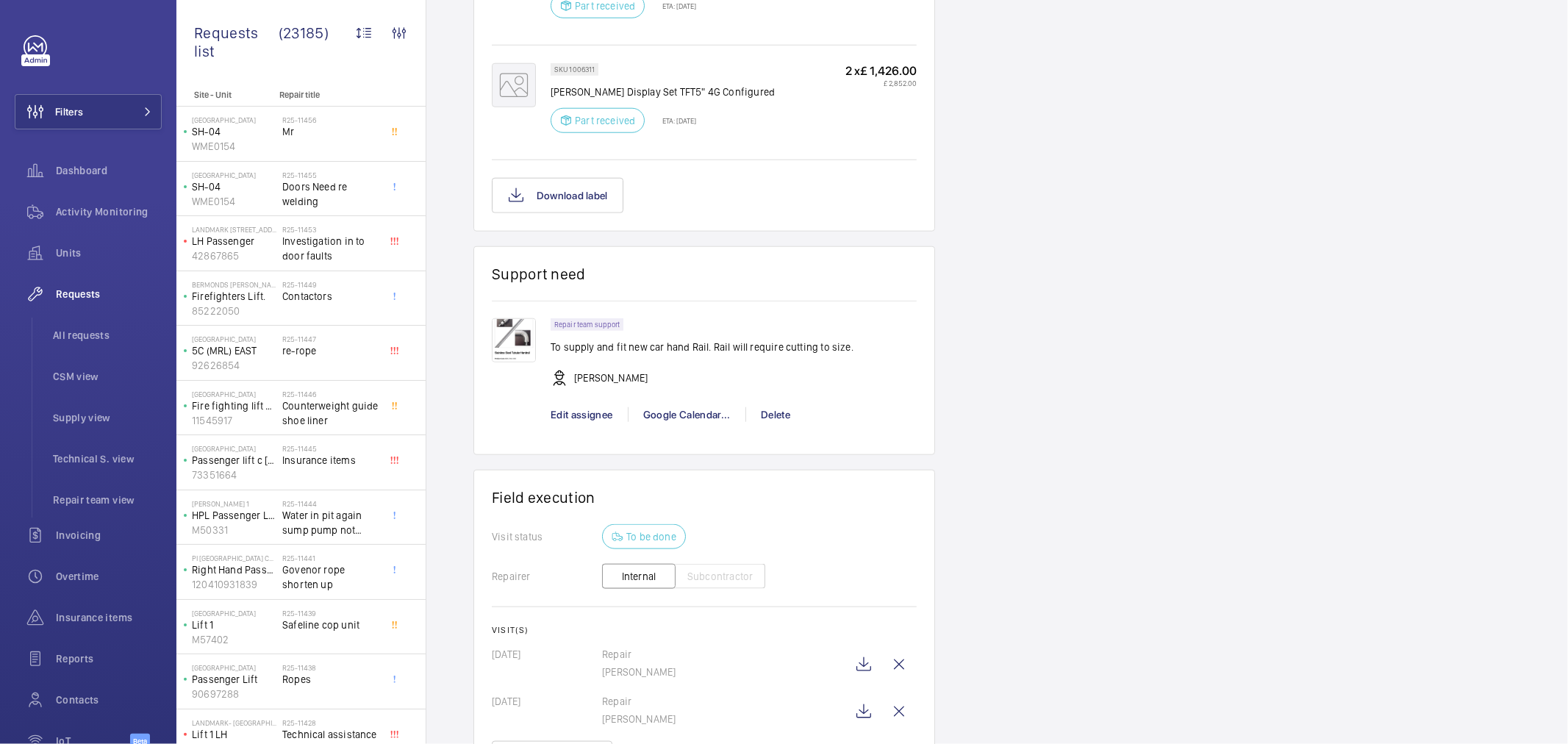
scroll to position [1368, 0]
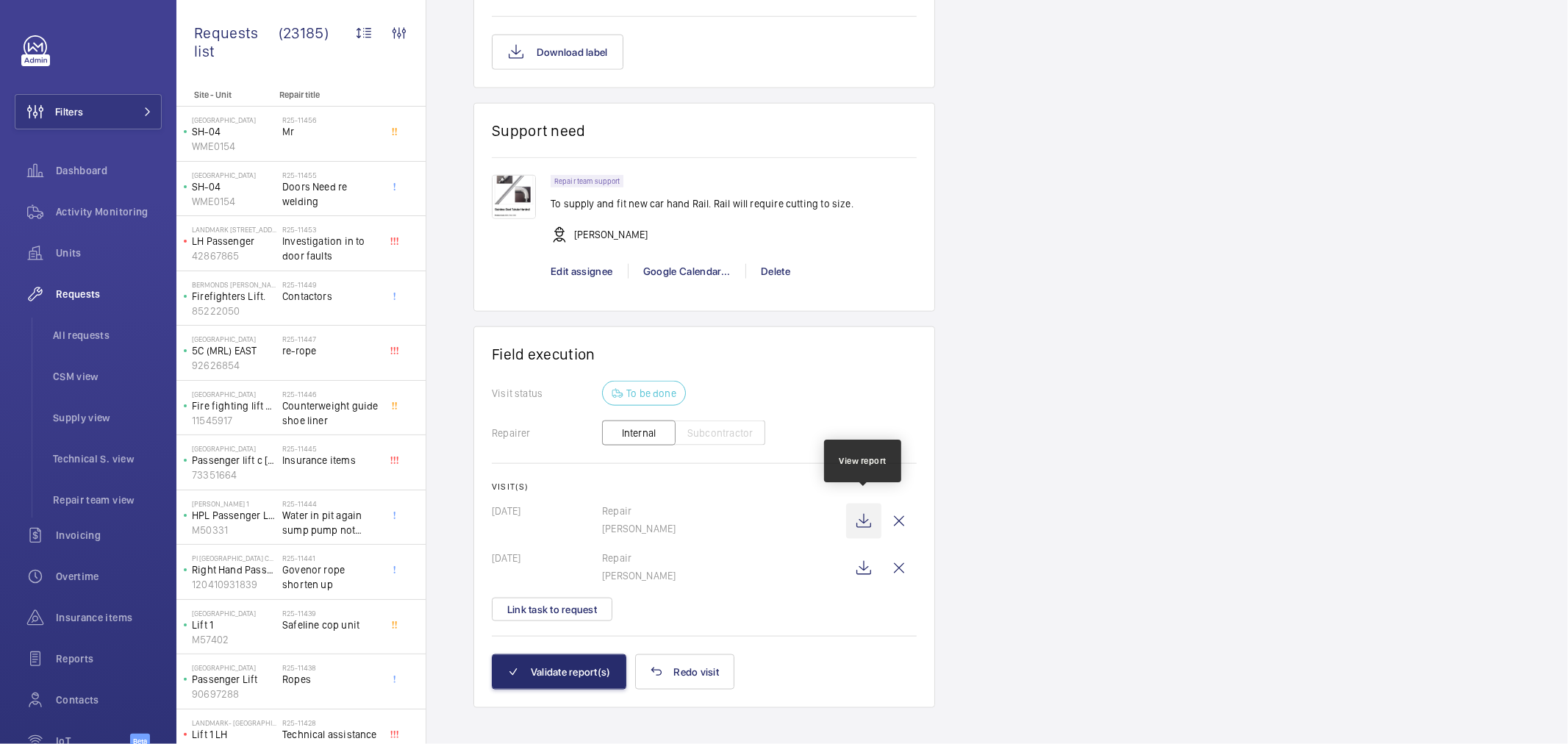
click at [863, 514] on wm-front-icon-button at bounding box center [863, 521] width 35 height 35
click at [862, 556] on wm-front-icon-button at bounding box center [863, 568] width 35 height 35
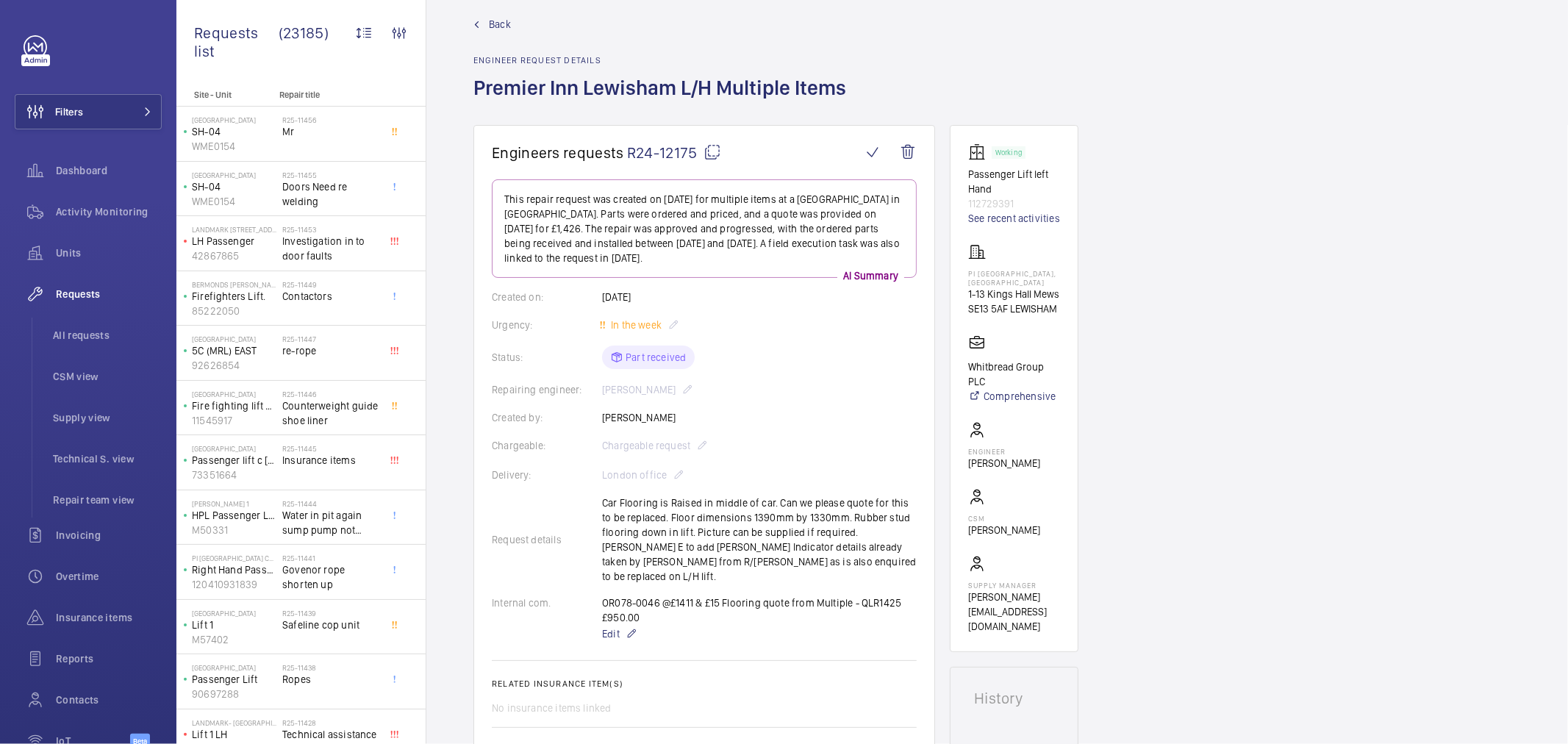
scroll to position [0, 0]
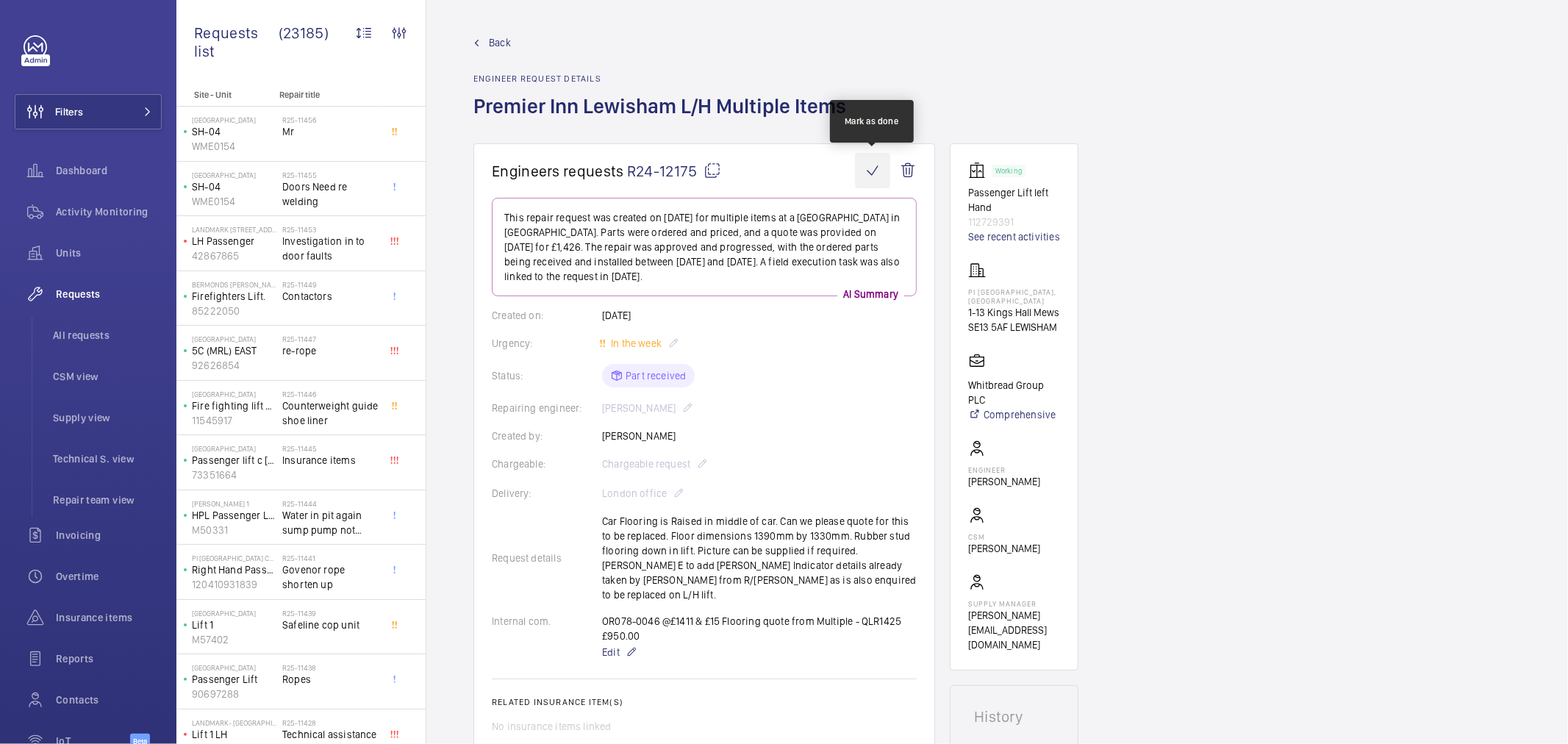
click at [870, 173] on wm-front-icon-button at bounding box center [873, 170] width 35 height 35
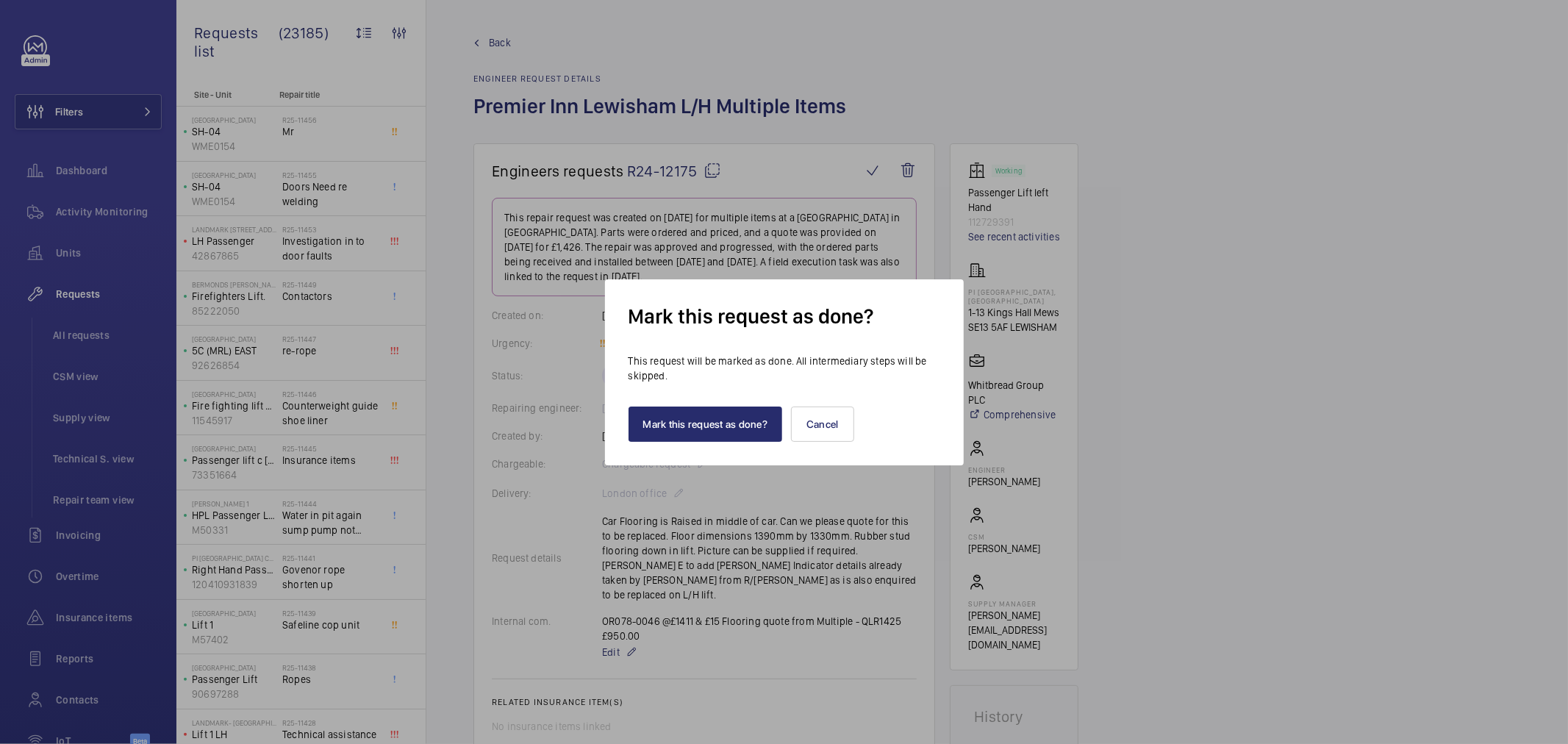
click at [668, 400] on div "Mark this request as done? Cancel" at bounding box center [784, 412] width 311 height 59
click at [683, 425] on button "Mark this request as done?" at bounding box center [705, 424] width 154 height 35
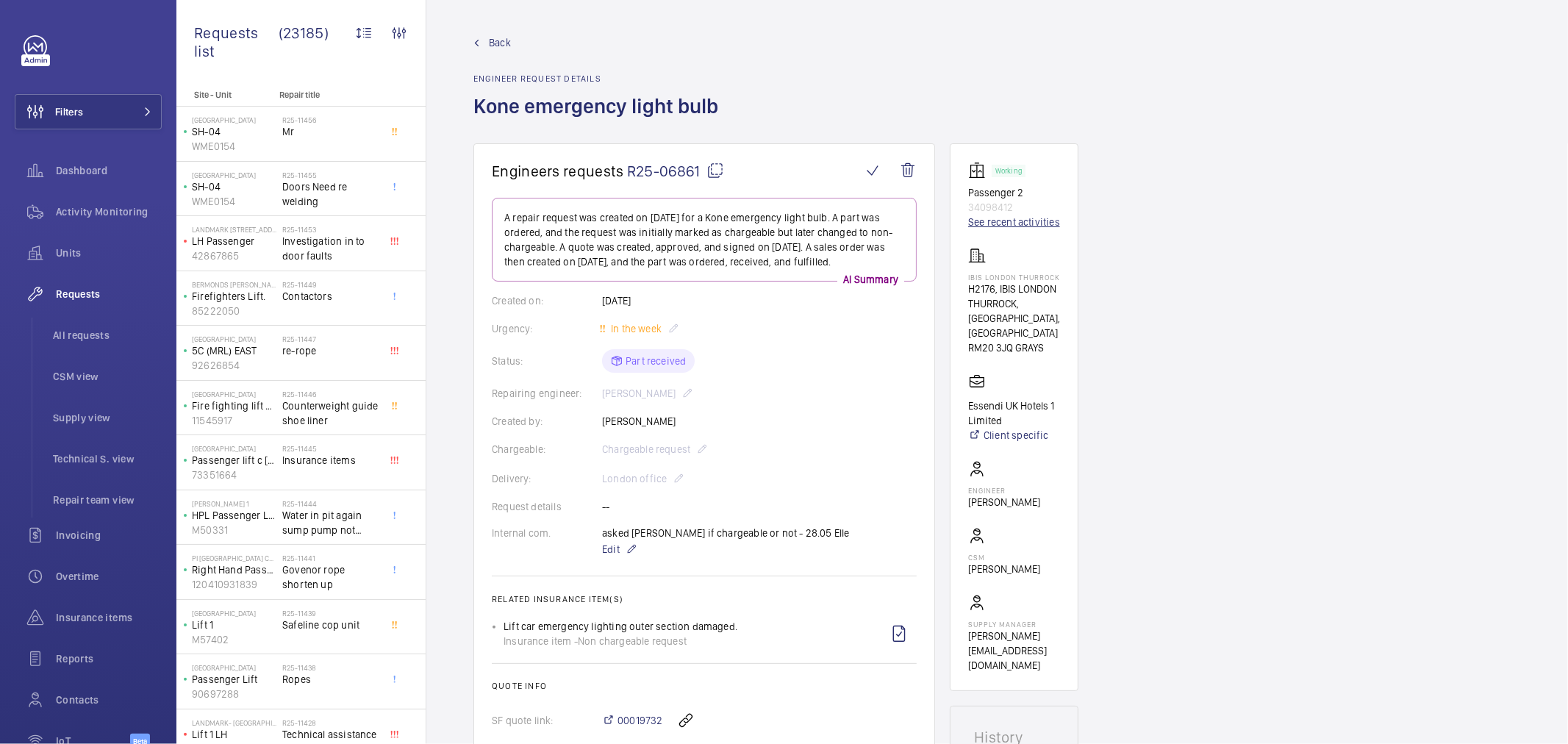
click at [983, 219] on link "See recent activities" at bounding box center [1014, 222] width 92 height 15
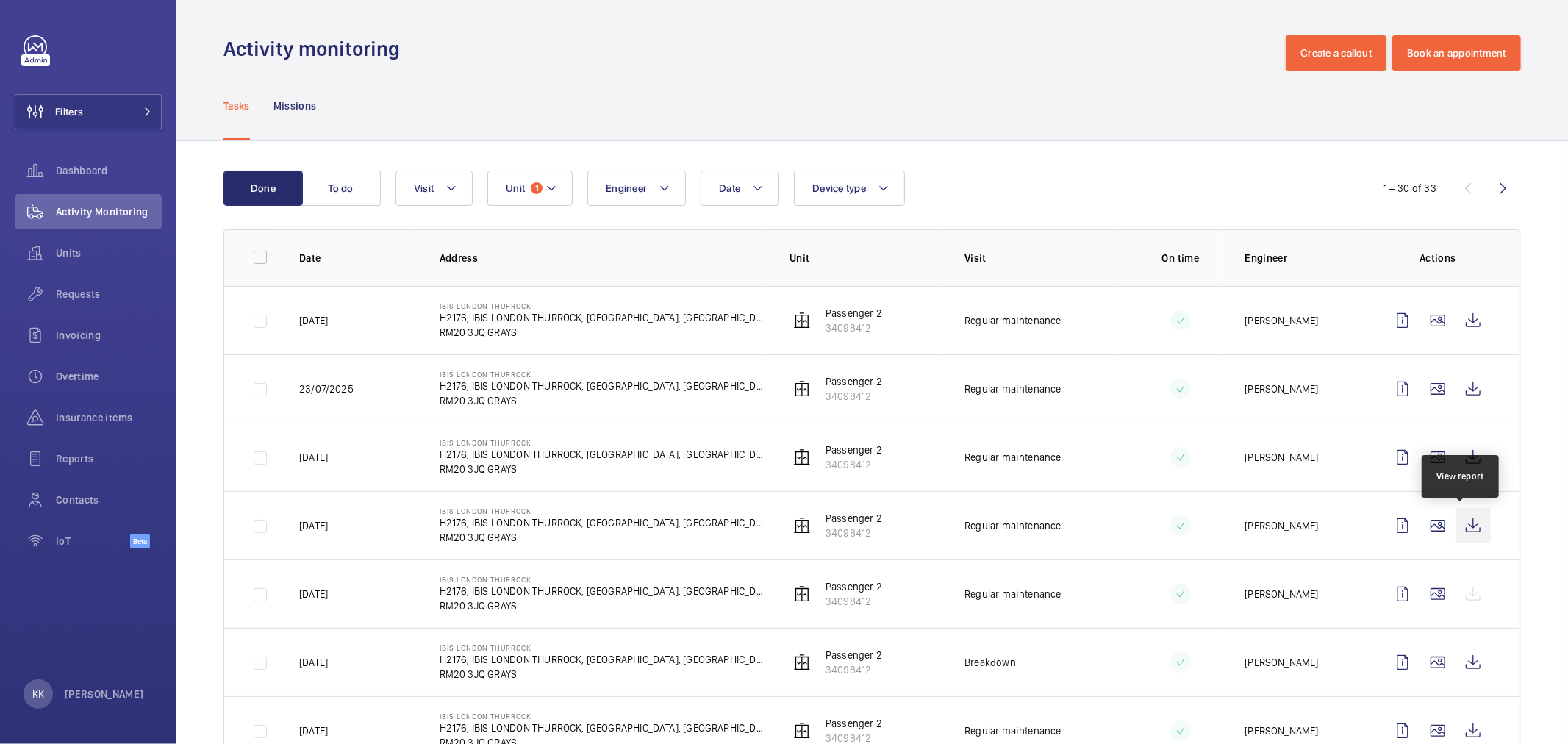
click at [1466, 527] on wm-front-icon-button at bounding box center [1473, 525] width 35 height 35
click at [1473, 455] on wm-front-icon-button at bounding box center [1473, 457] width 35 height 35
click at [1464, 386] on wm-front-icon-button at bounding box center [1473, 389] width 35 height 35
click at [1456, 329] on wm-front-icon-button at bounding box center [1473, 321] width 35 height 35
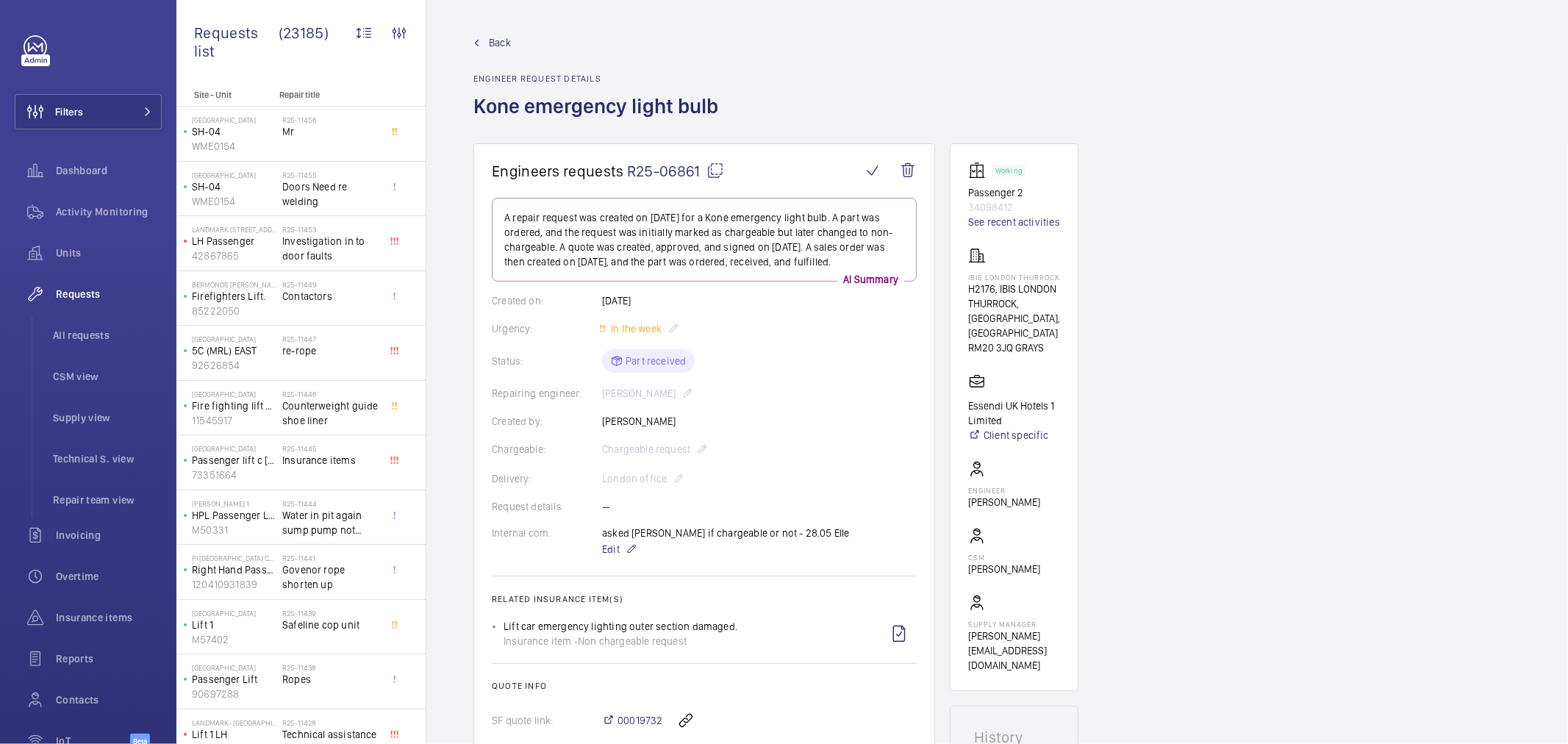
scroll to position [82, 0]
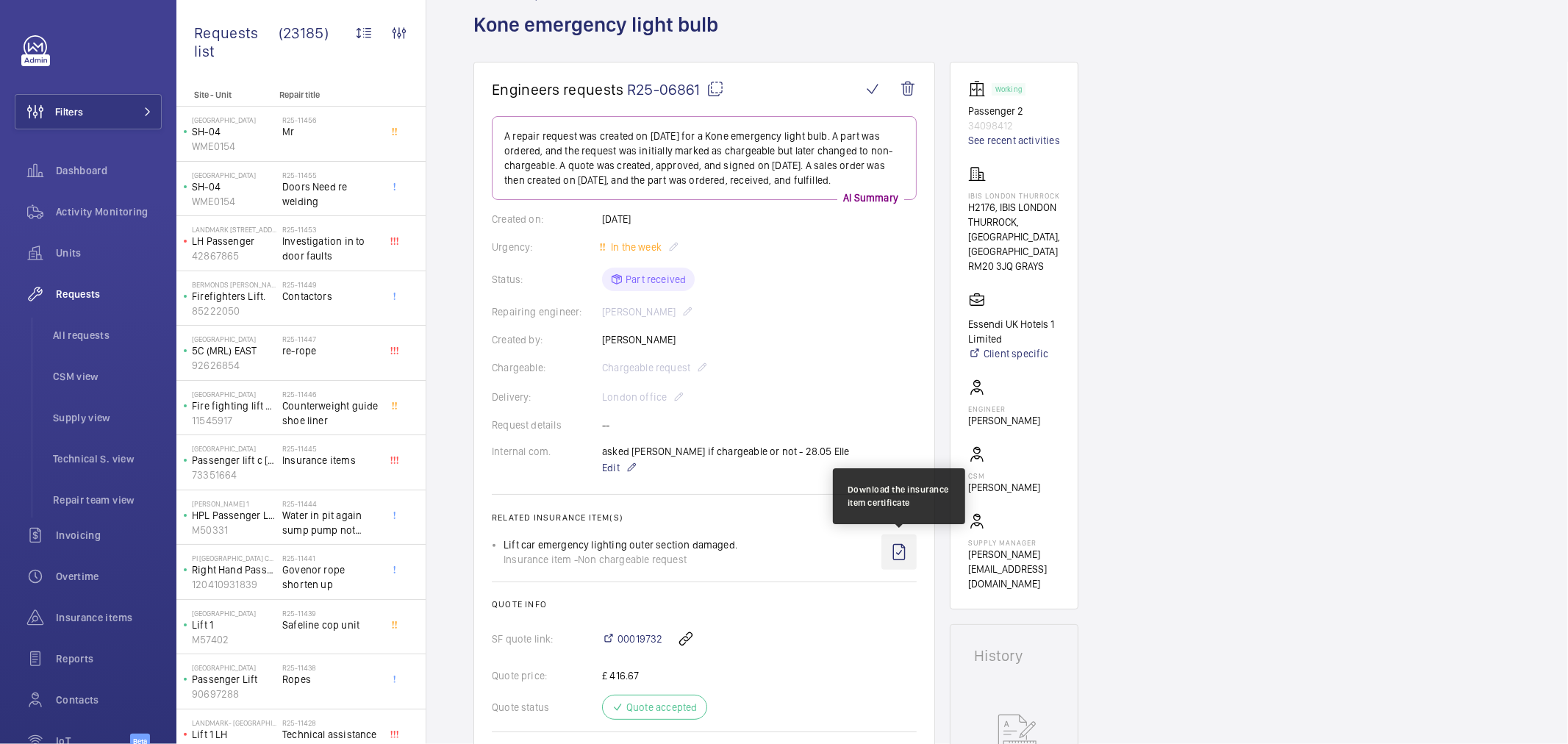
click at [888, 557] on wm-front-icon-button at bounding box center [899, 552] width 35 height 35
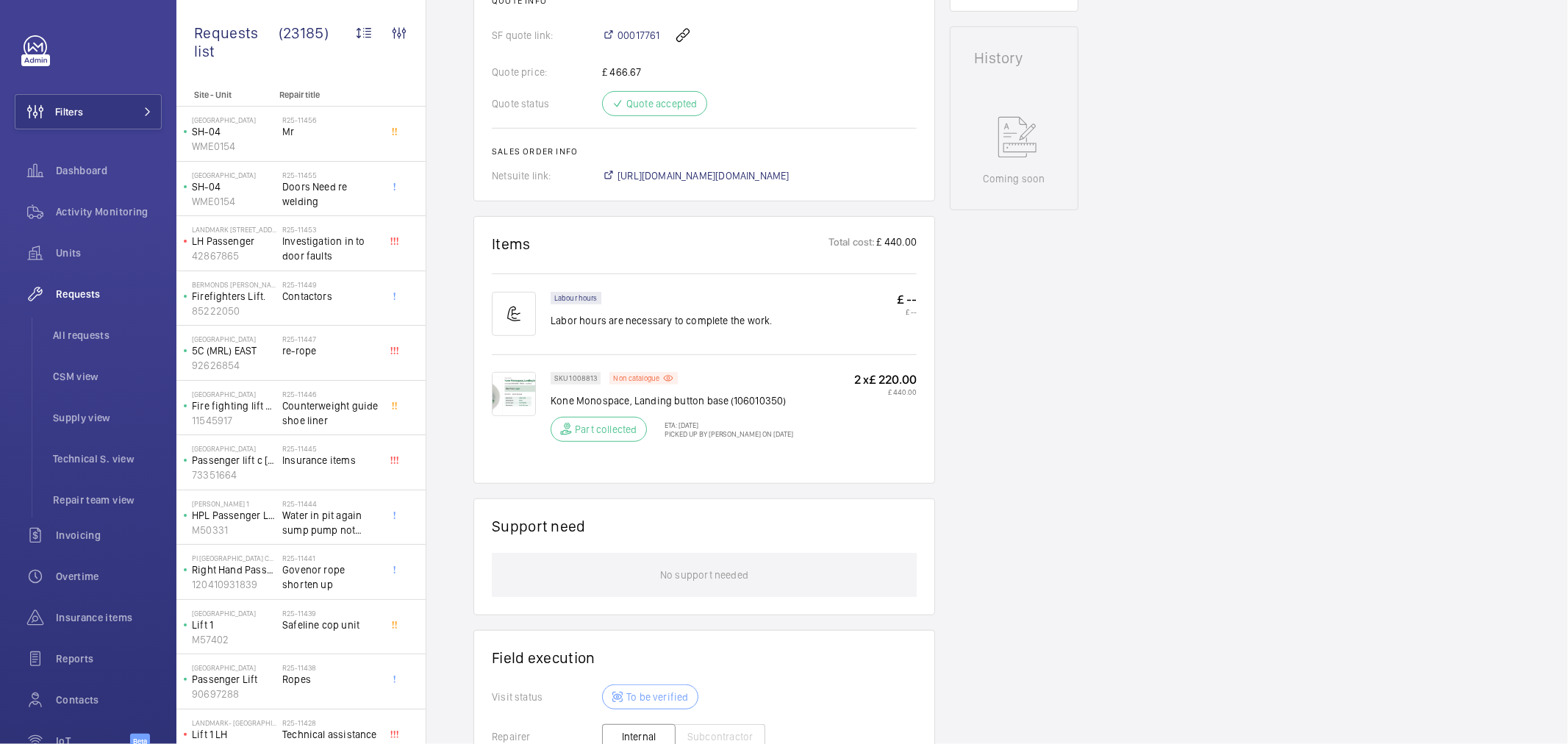
scroll to position [817, 0]
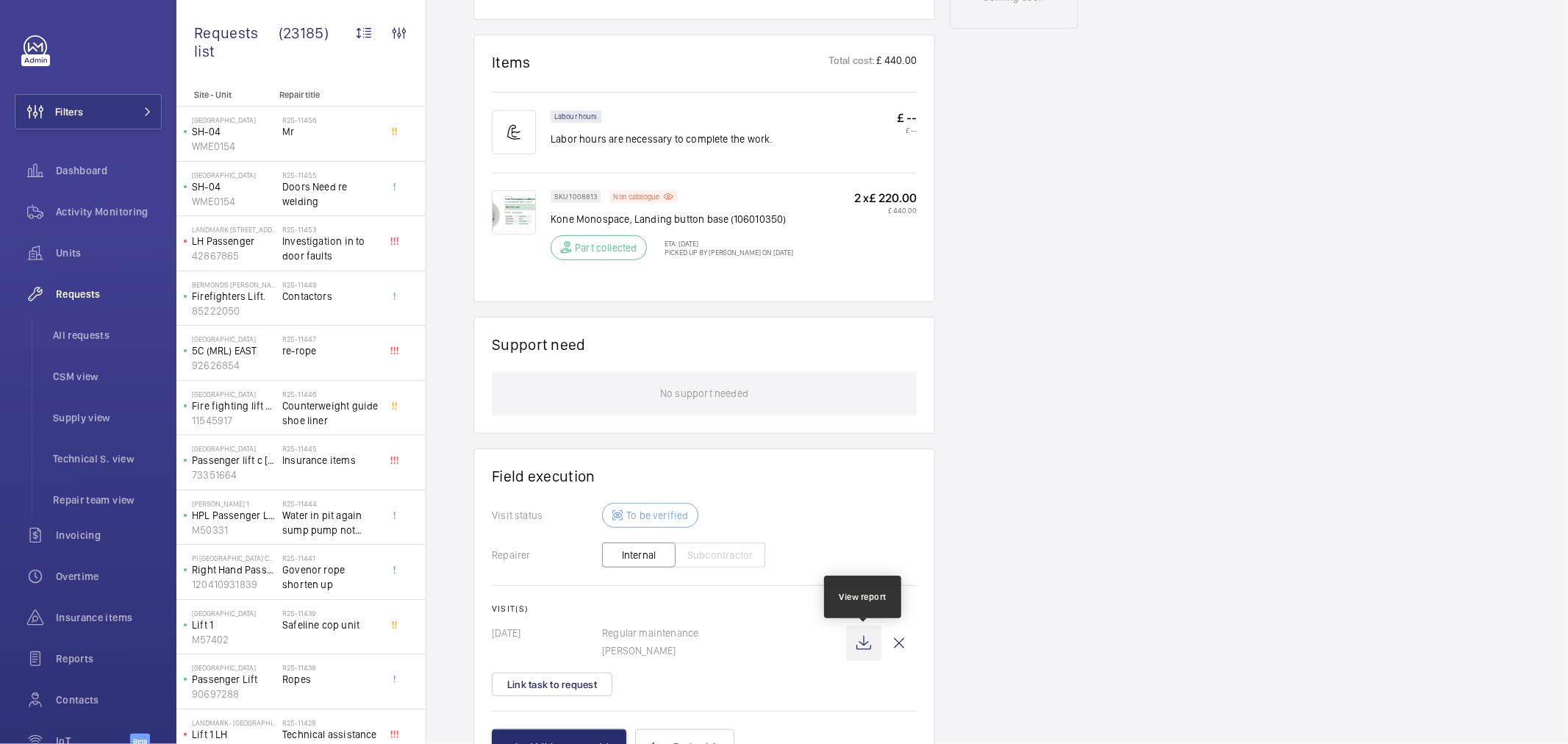
click at [863, 649] on wm-front-icon-button at bounding box center [863, 643] width 35 height 35
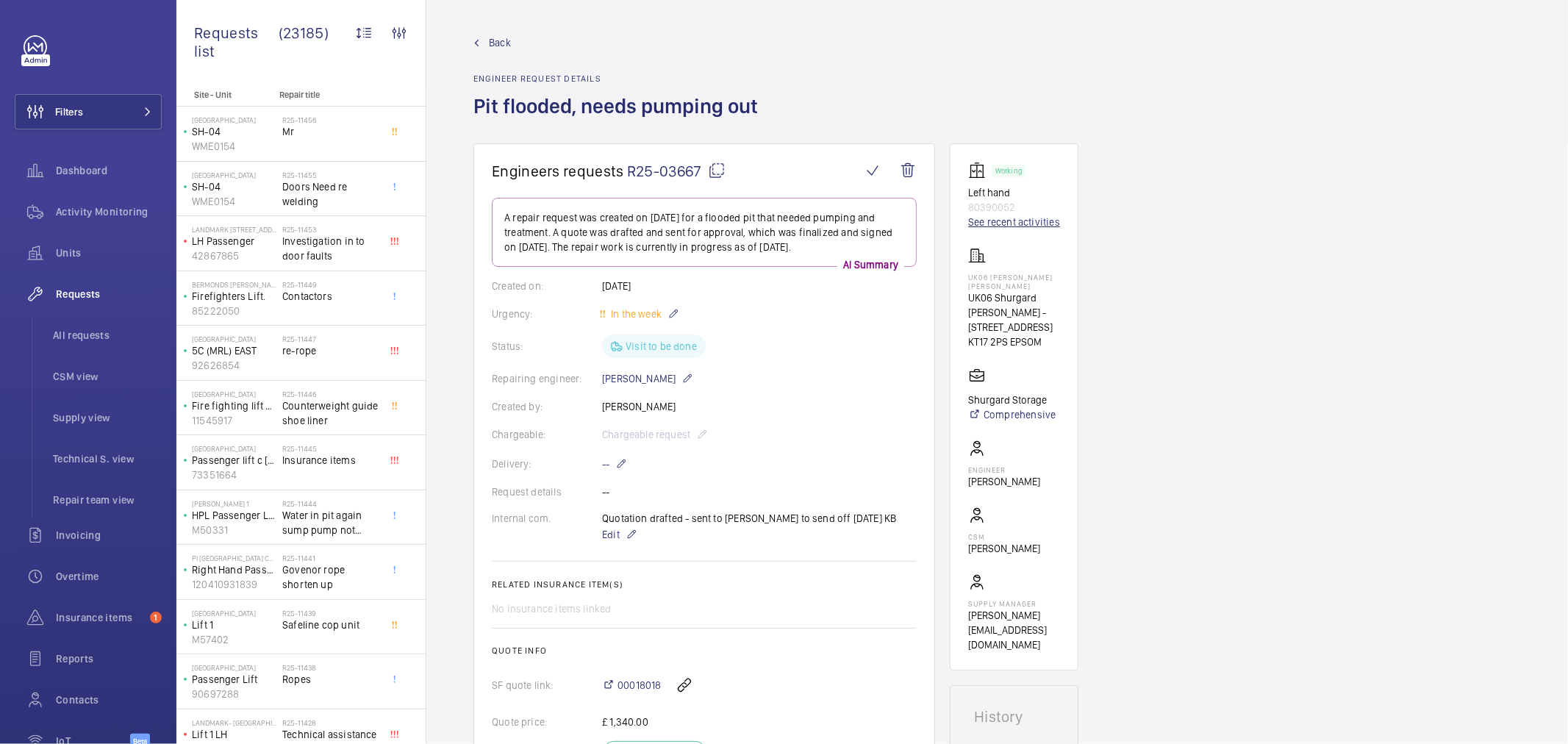
click at [1009, 222] on link "See recent activities" at bounding box center [1014, 222] width 92 height 15
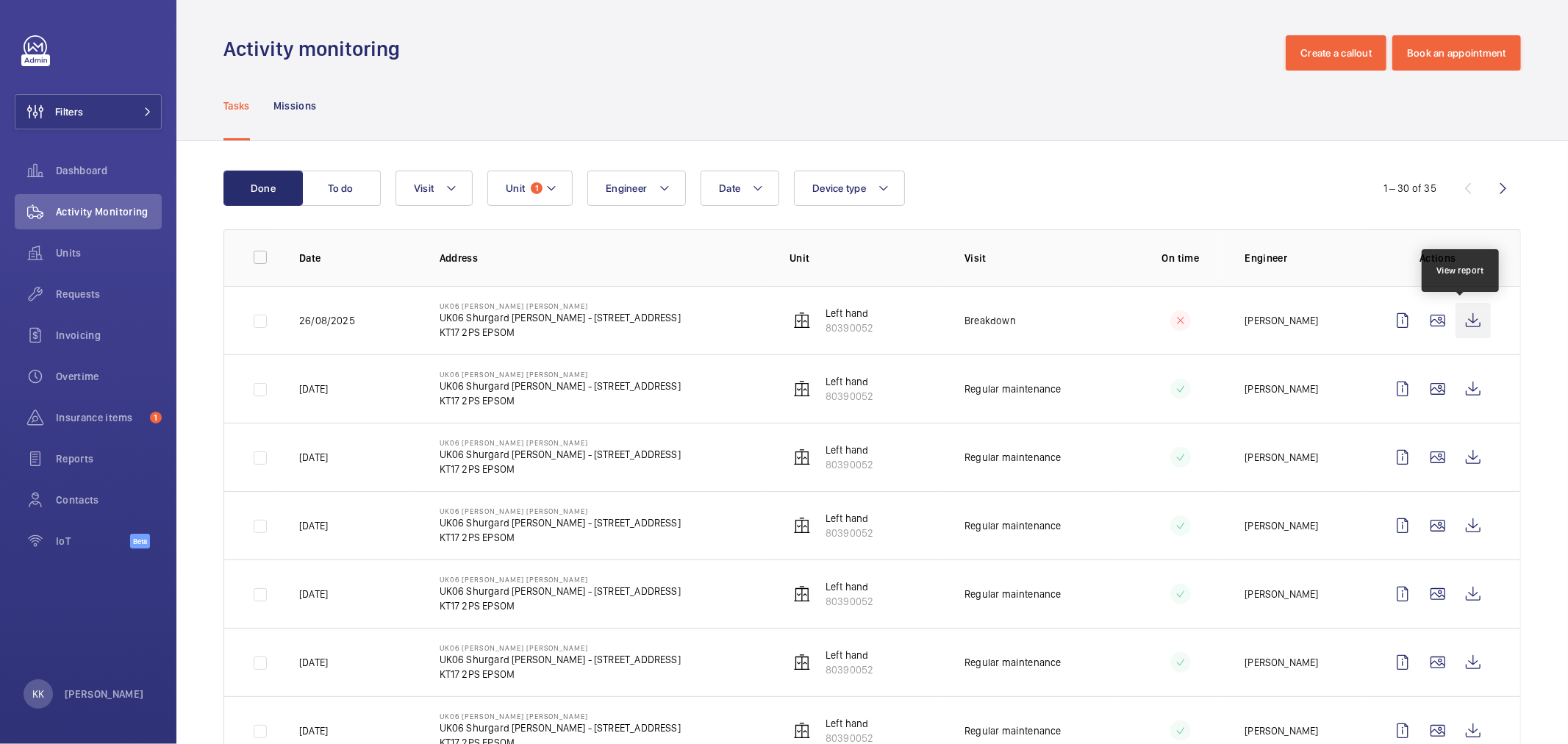
click at [1465, 318] on wm-front-icon-button at bounding box center [1473, 321] width 35 height 35
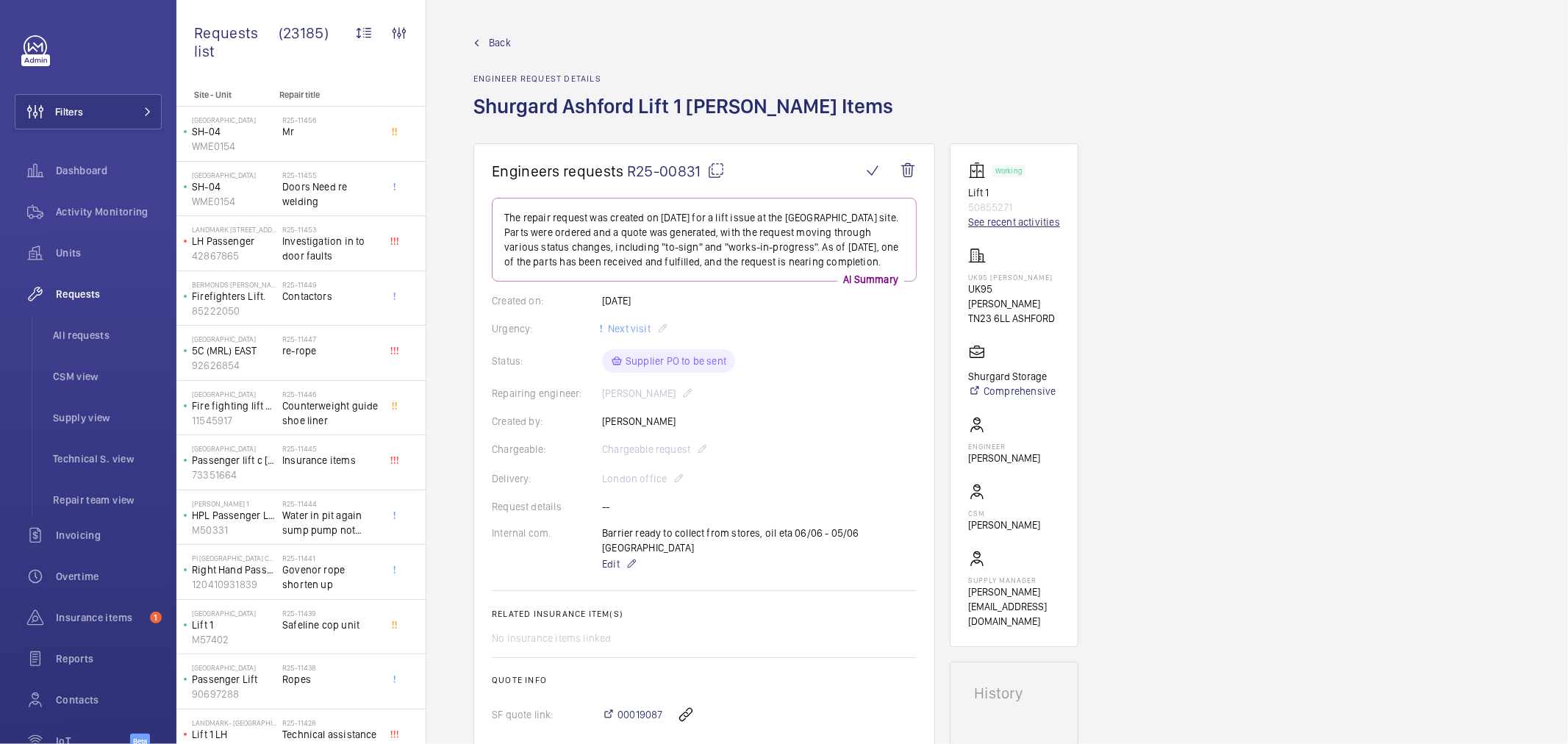
click at [1023, 219] on link "See recent activities" at bounding box center [1014, 222] width 92 height 15
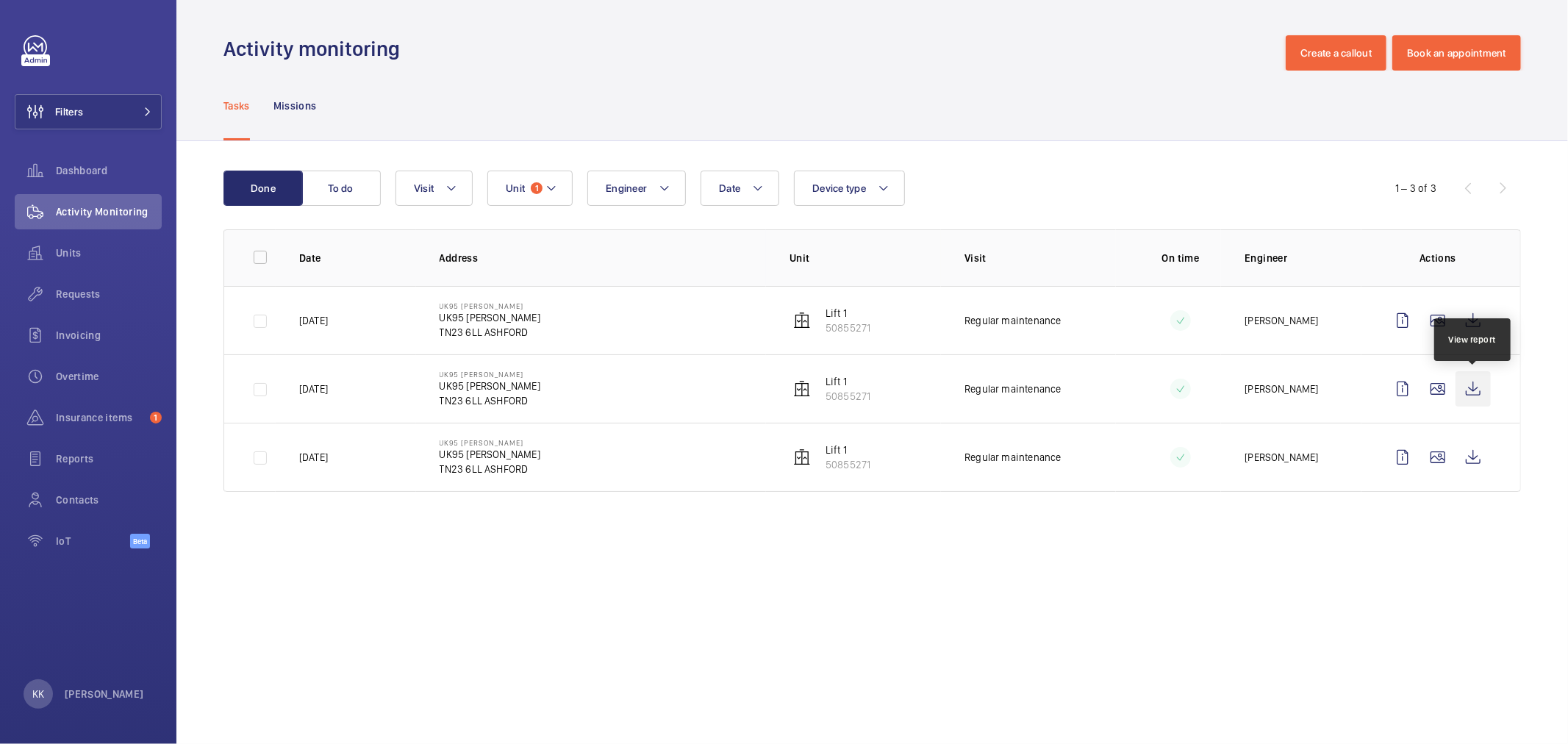
click at [1478, 390] on wm-front-icon-button at bounding box center [1473, 389] width 35 height 35
click at [1476, 320] on wm-front-icon-button at bounding box center [1473, 321] width 35 height 35
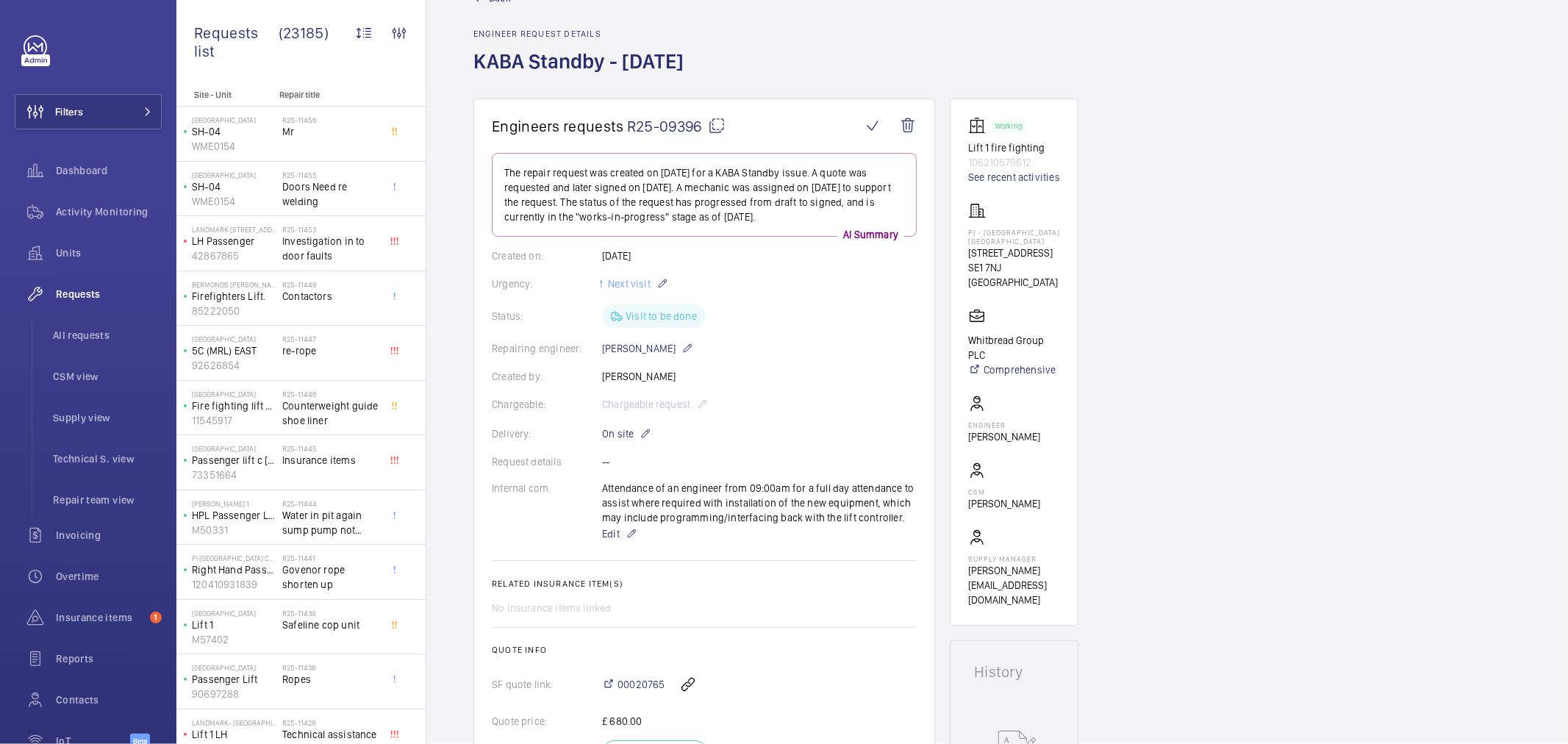
scroll to position [44, 0]
click at [995, 171] on link "See recent activities" at bounding box center [1014, 178] width 92 height 15
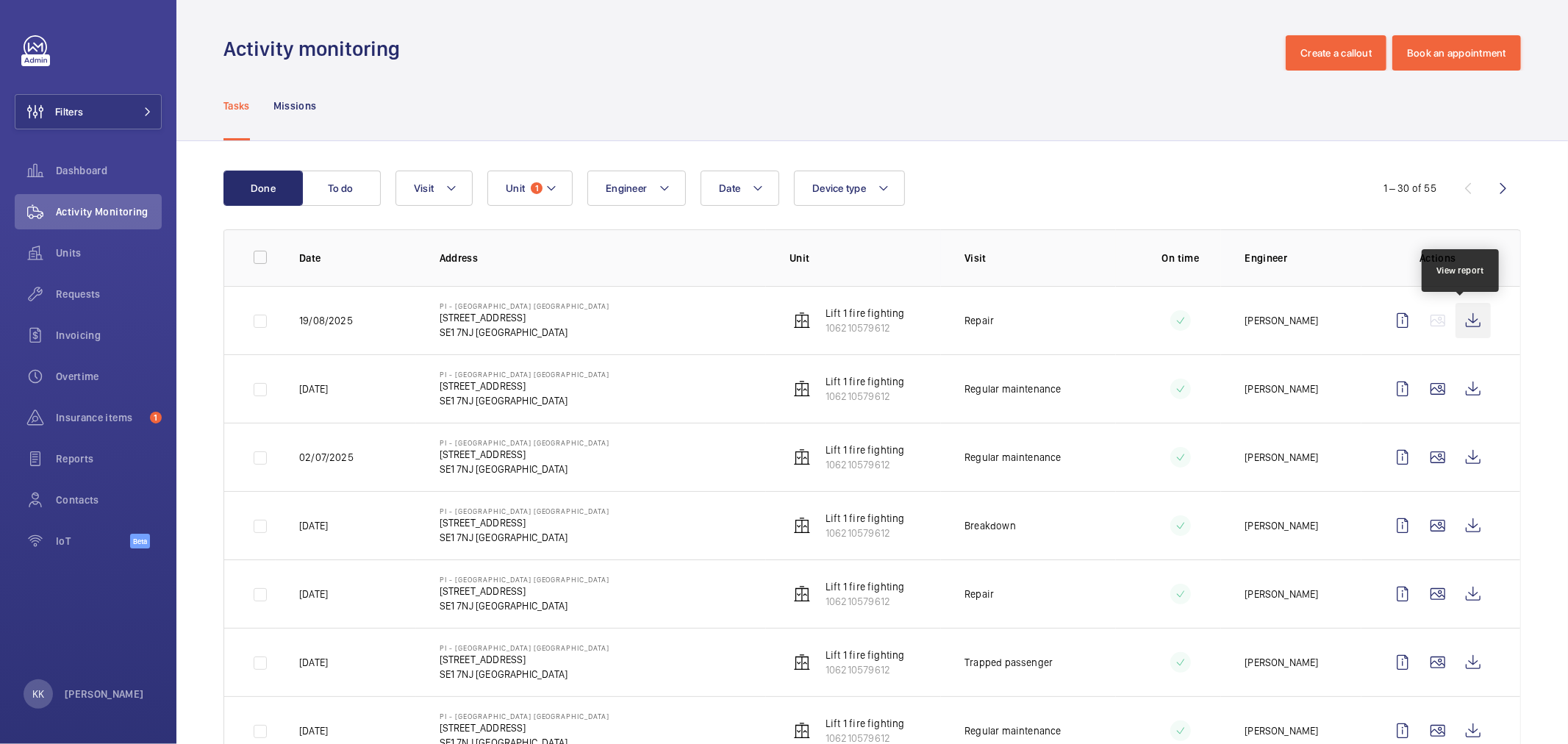
click at [1456, 330] on wm-front-icon-button at bounding box center [1473, 321] width 35 height 35
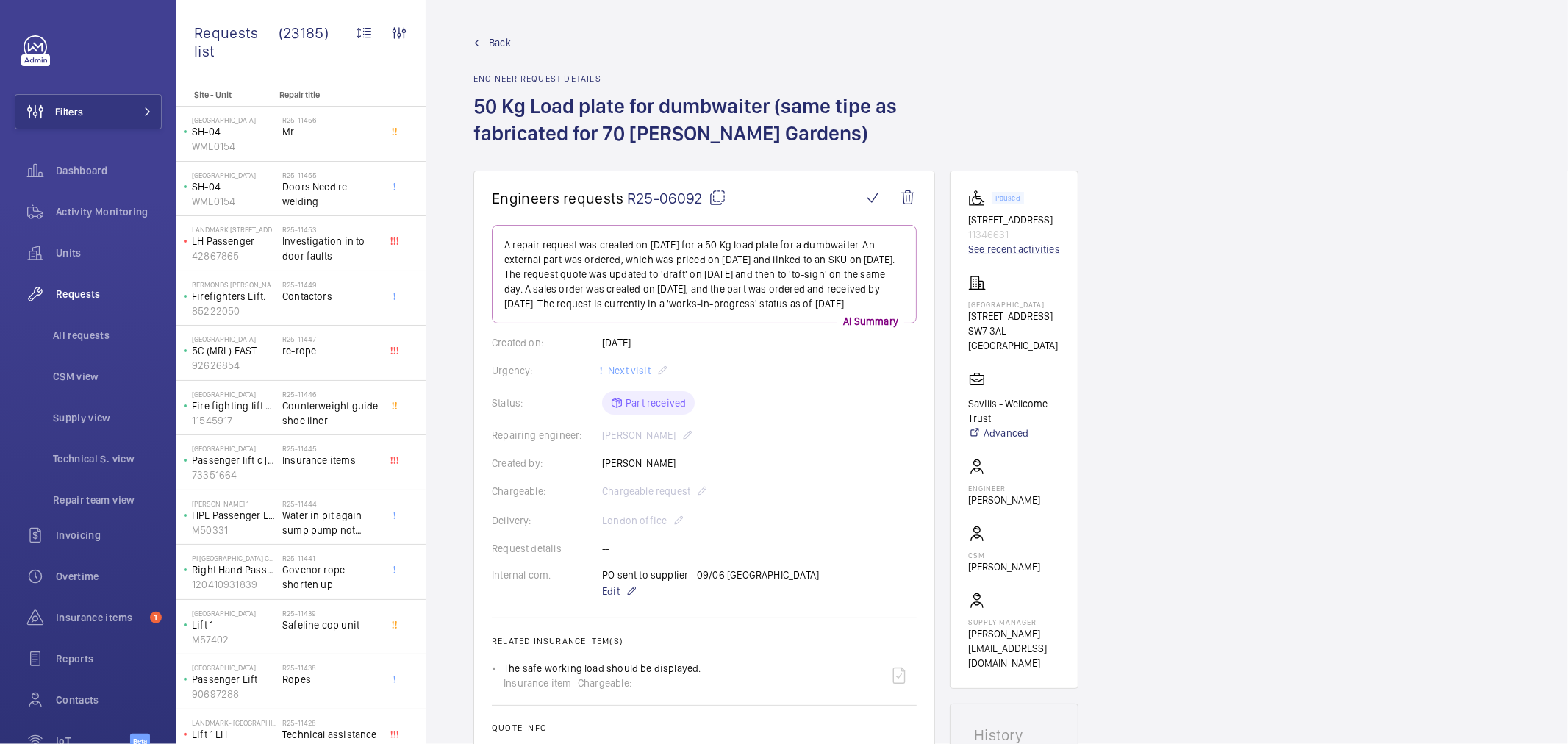
click at [1008, 256] on link "See recent activities" at bounding box center [1014, 249] width 92 height 15
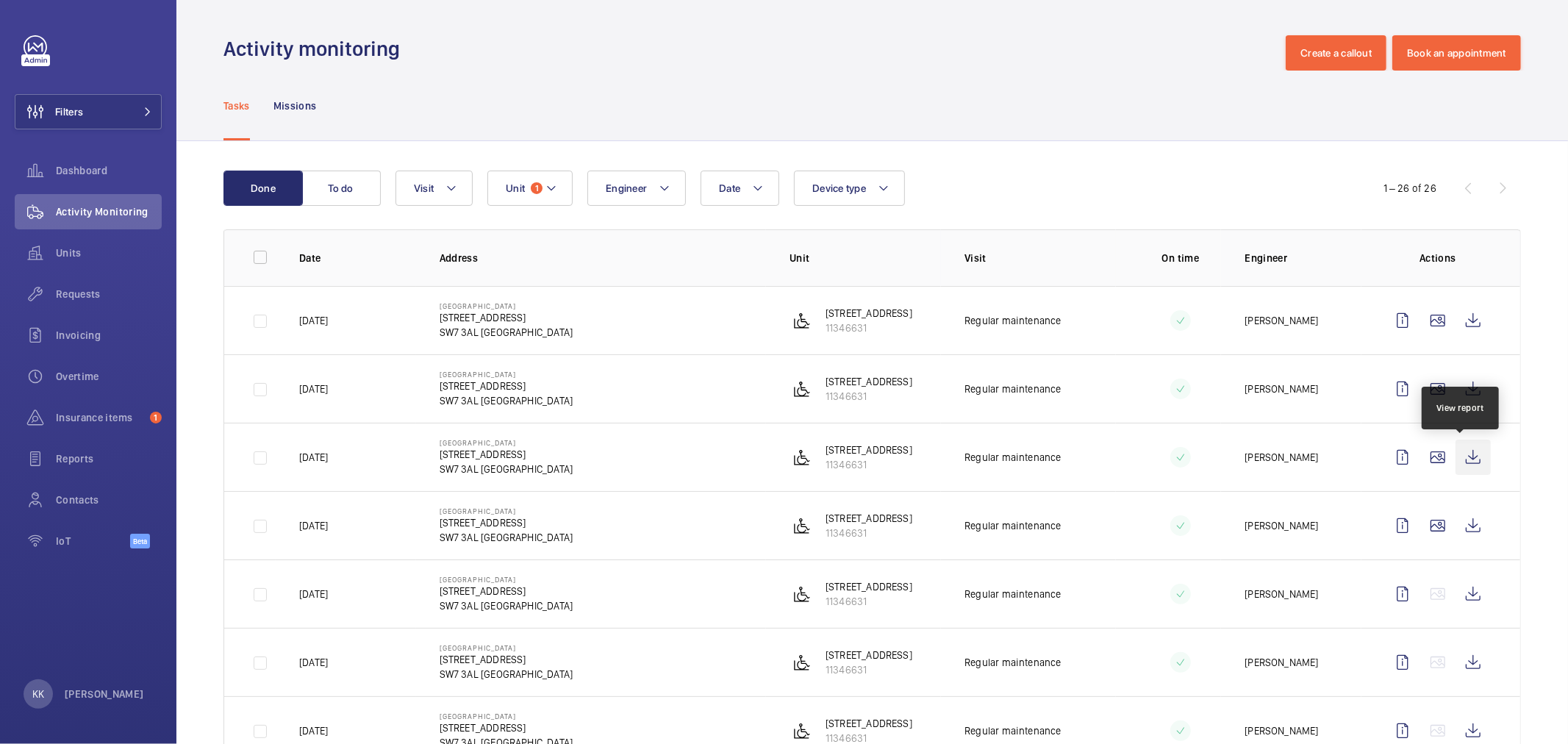
click at [1456, 458] on wm-front-icon-button at bounding box center [1473, 457] width 35 height 35
click at [1467, 396] on wm-front-icon-button at bounding box center [1473, 389] width 35 height 35
click at [1466, 319] on wm-front-icon-button at bounding box center [1473, 321] width 35 height 35
